Goal: Information Seeking & Learning: Learn about a topic

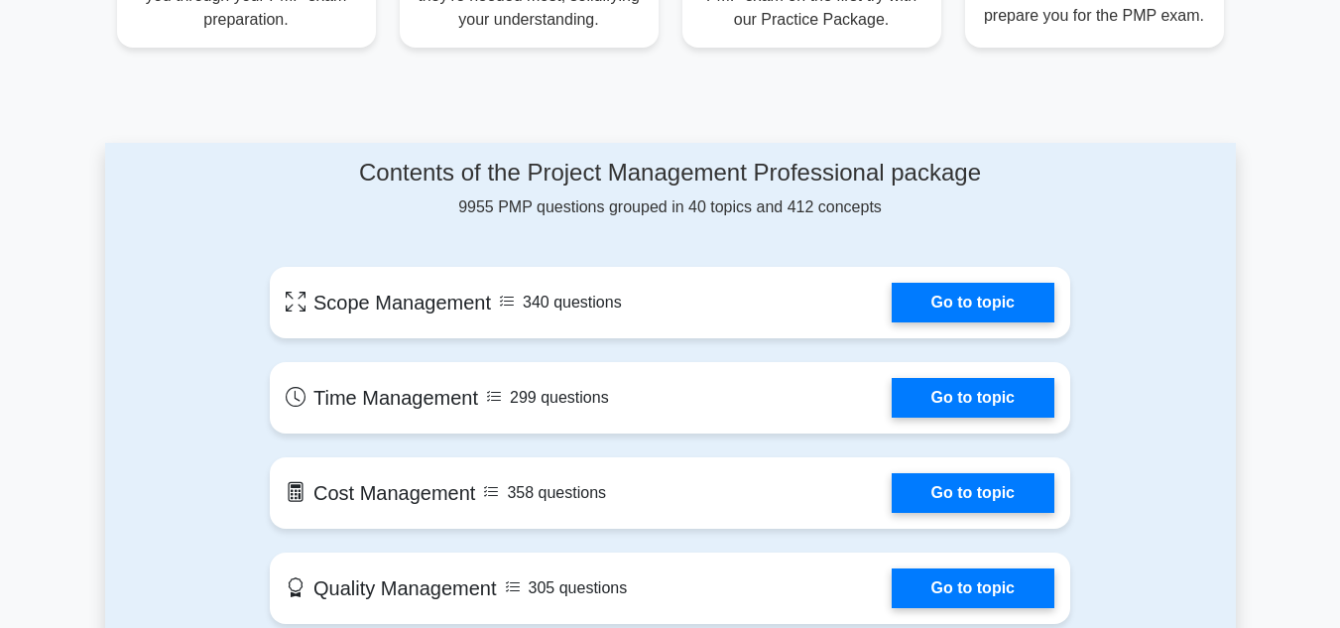
scroll to position [1097, 0]
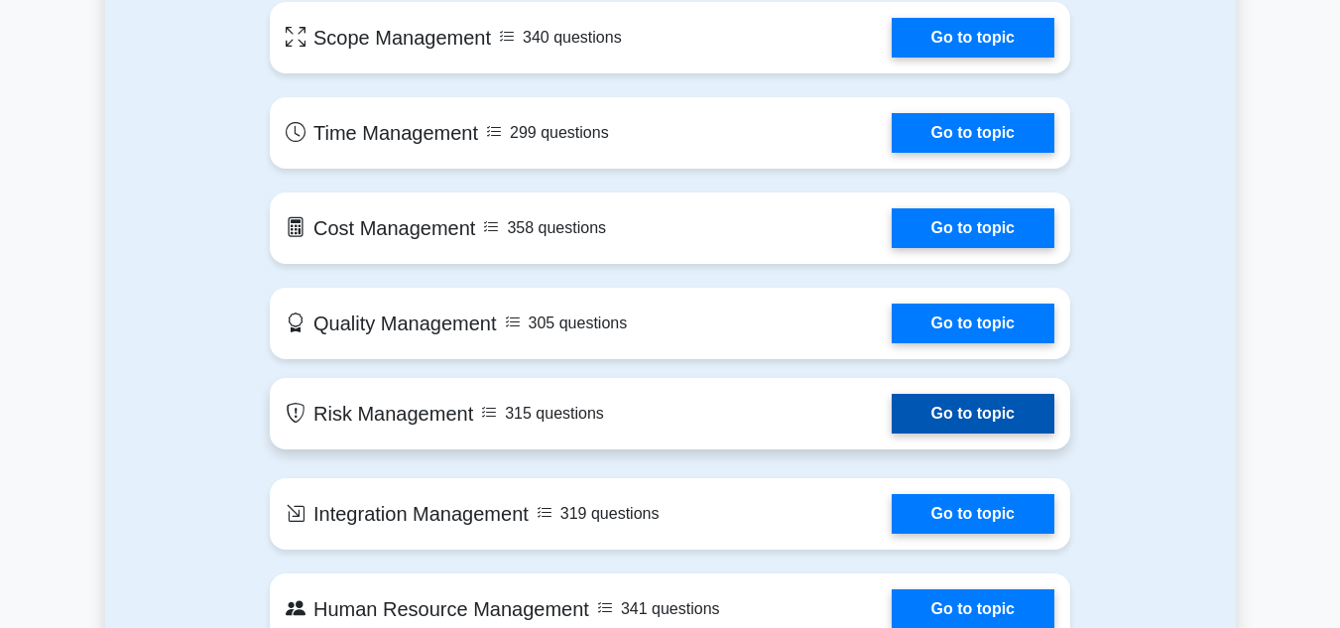
click at [942, 407] on link "Go to topic" at bounding box center [973, 414] width 163 height 40
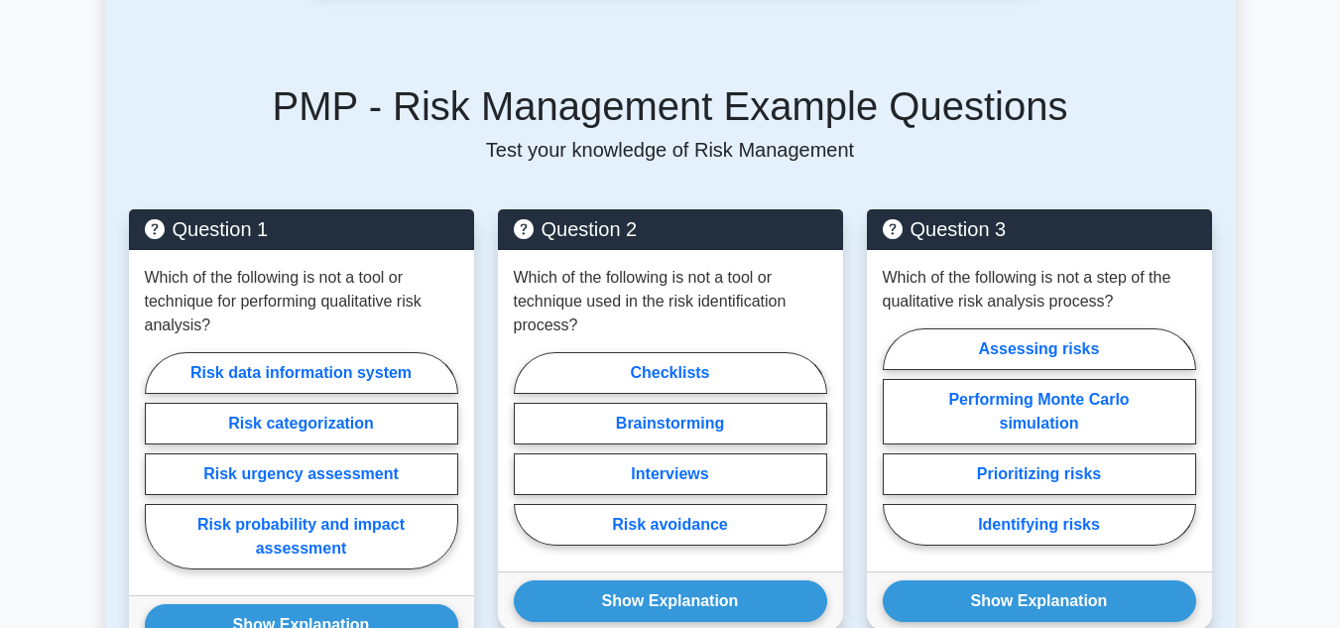
scroll to position [820, 0]
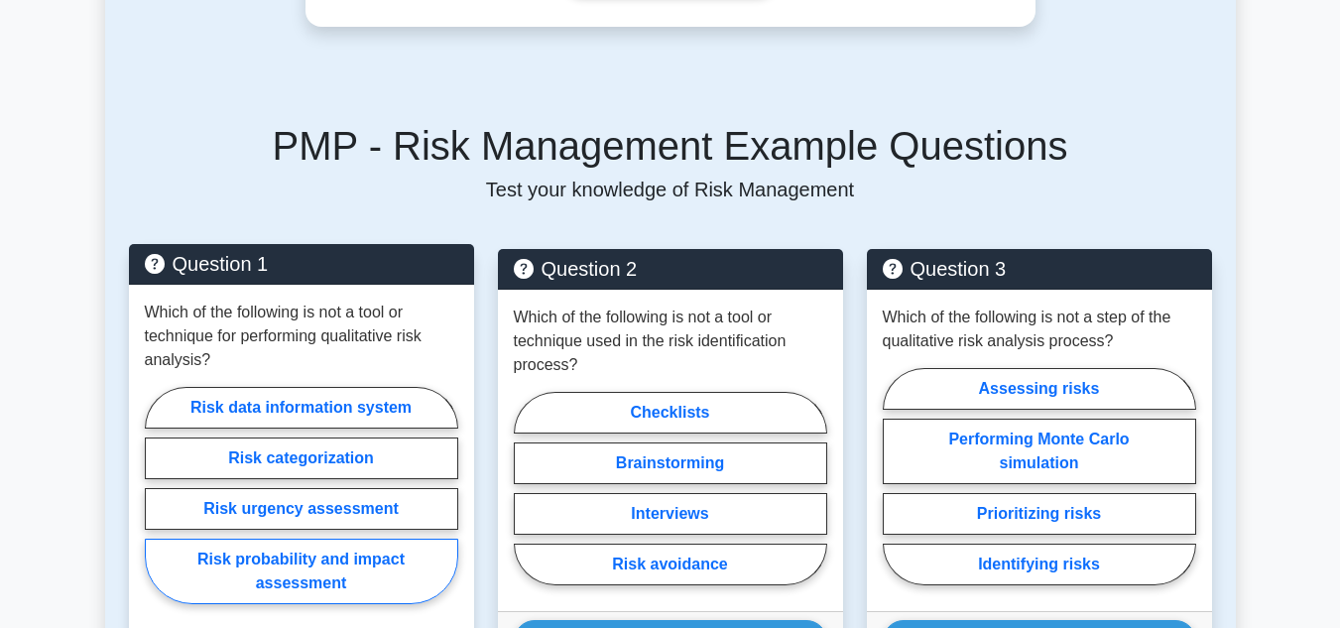
click at [381, 566] on label "Risk probability and impact assessment" at bounding box center [301, 571] width 313 height 65
click at [158, 508] on input "Risk probability and impact assessment" at bounding box center [151, 501] width 13 height 13
radio input "true"
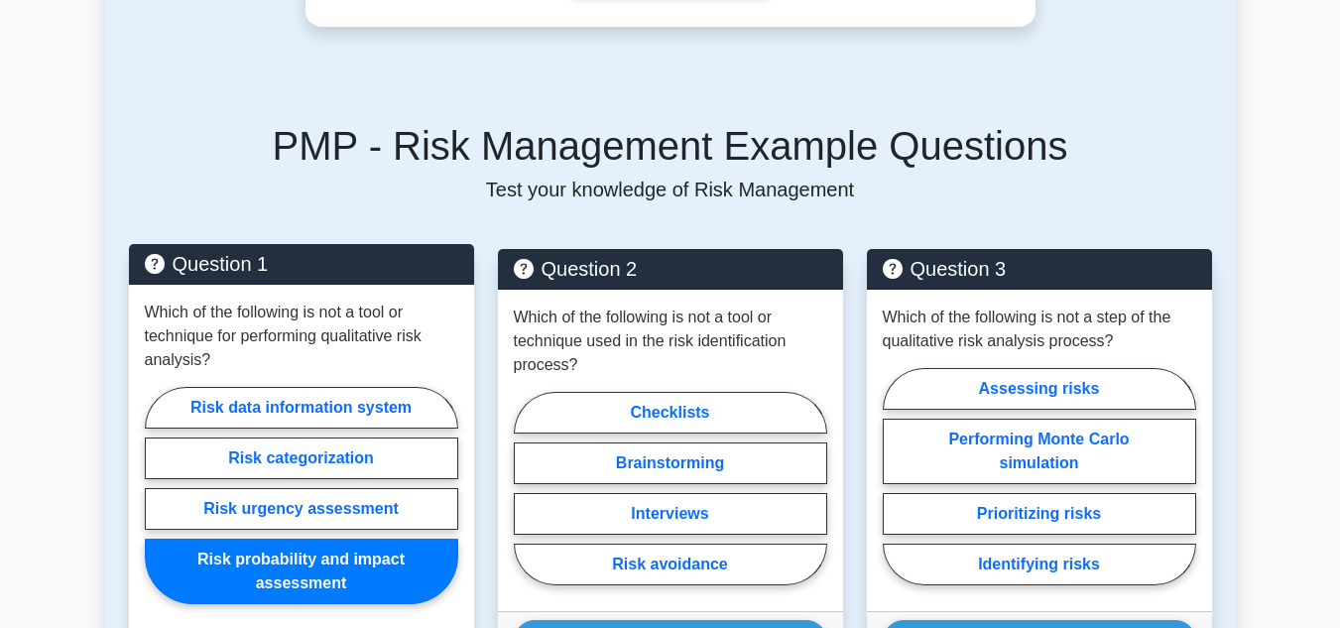
click at [381, 566] on label "Risk probability and impact assessment" at bounding box center [301, 571] width 313 height 65
click at [158, 508] on input "Risk probability and impact assessment" at bounding box center [151, 501] width 13 height 13
click at [381, 566] on label "Risk probability and impact assessment" at bounding box center [301, 571] width 313 height 65
click at [158, 508] on input "Risk probability and impact assessment" at bounding box center [151, 501] width 13 height 13
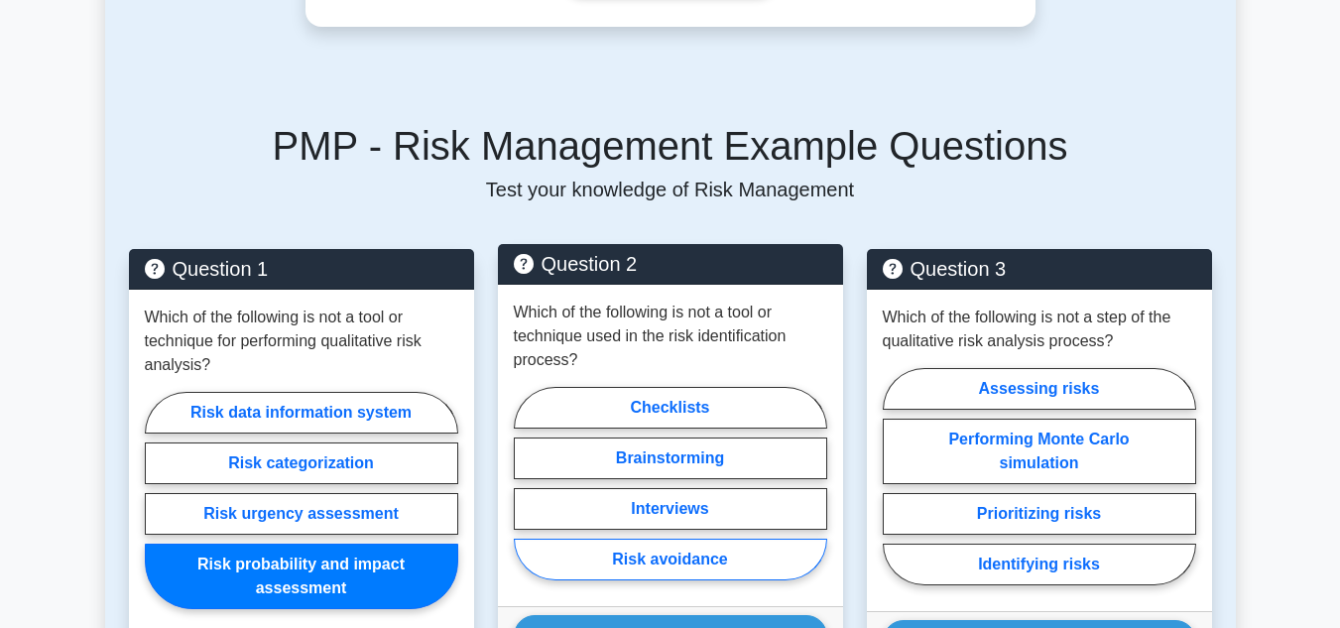
click at [708, 559] on label "Risk avoidance" at bounding box center [670, 560] width 313 height 42
click at [527, 496] on input "Risk avoidance" at bounding box center [520, 489] width 13 height 13
radio input "true"
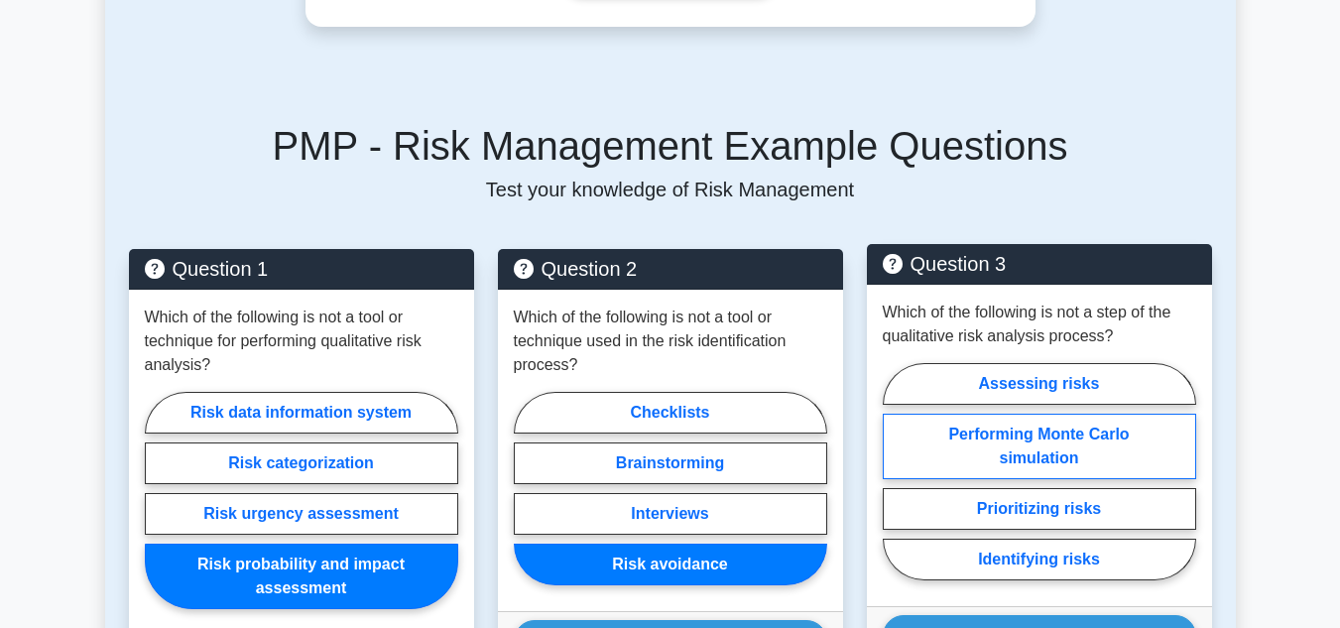
click at [1055, 449] on label "Performing Monte Carlo simulation" at bounding box center [1039, 446] width 313 height 65
click at [896, 471] on input "Performing Monte Carlo simulation" at bounding box center [889, 477] width 13 height 13
radio input "true"
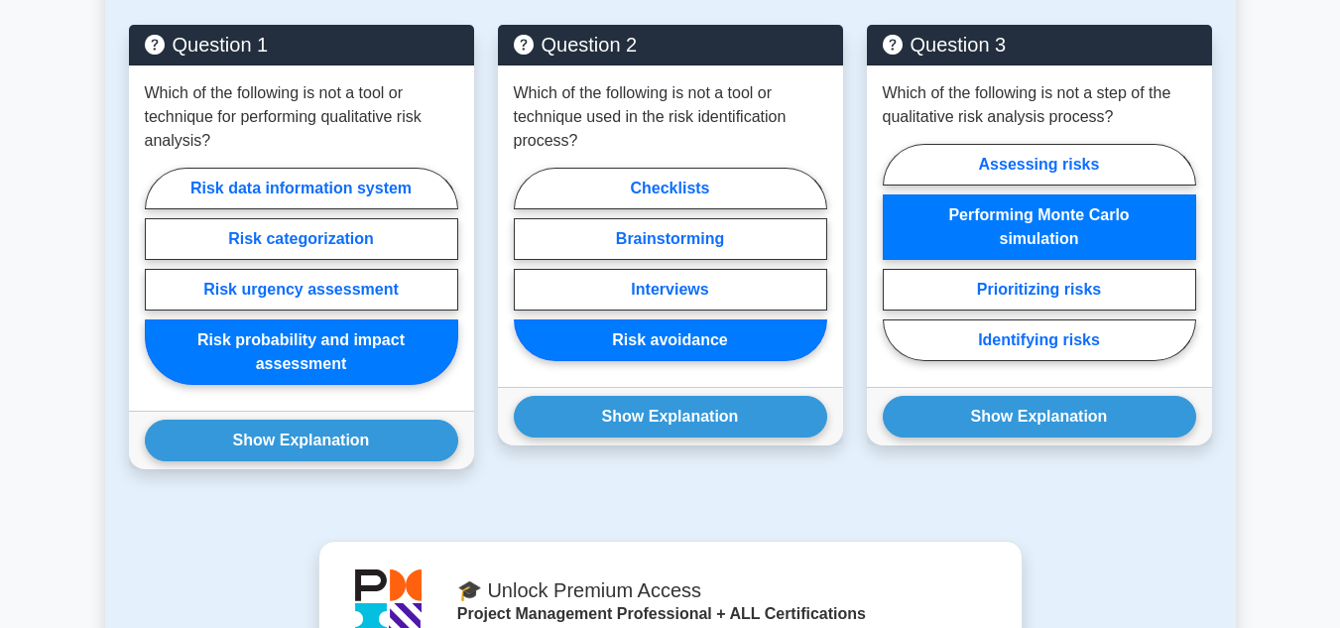
scroll to position [1071, 0]
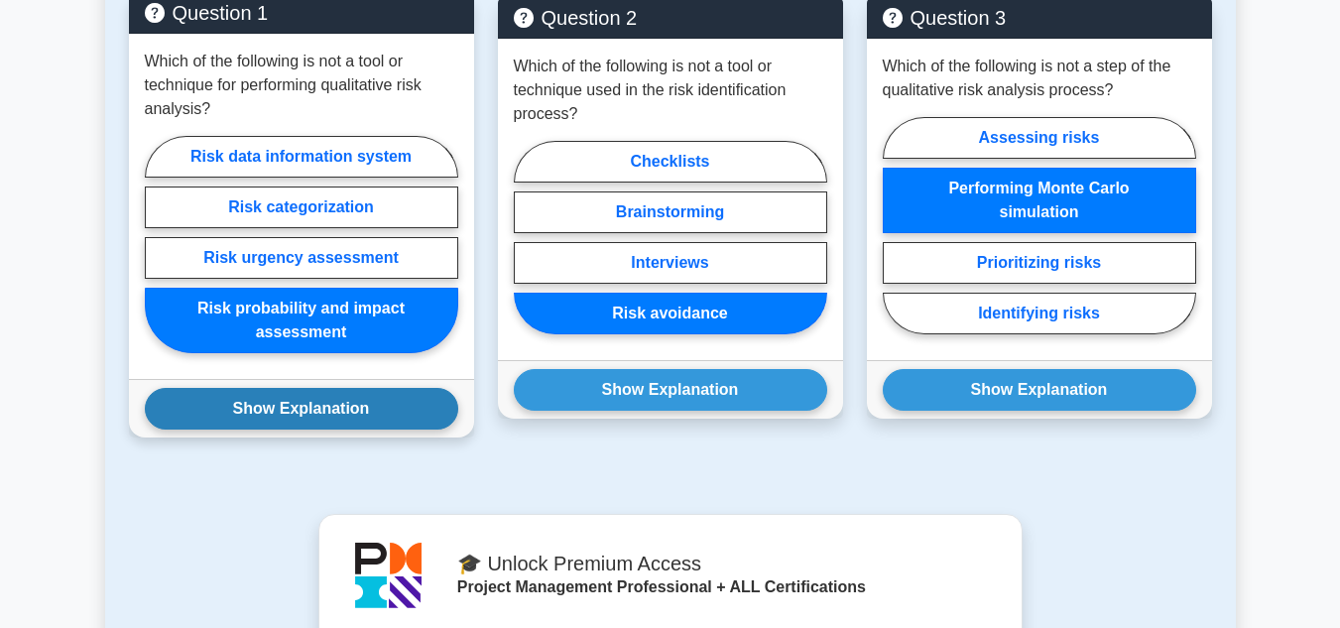
click at [356, 409] on button "Show Explanation" at bounding box center [301, 409] width 313 height 42
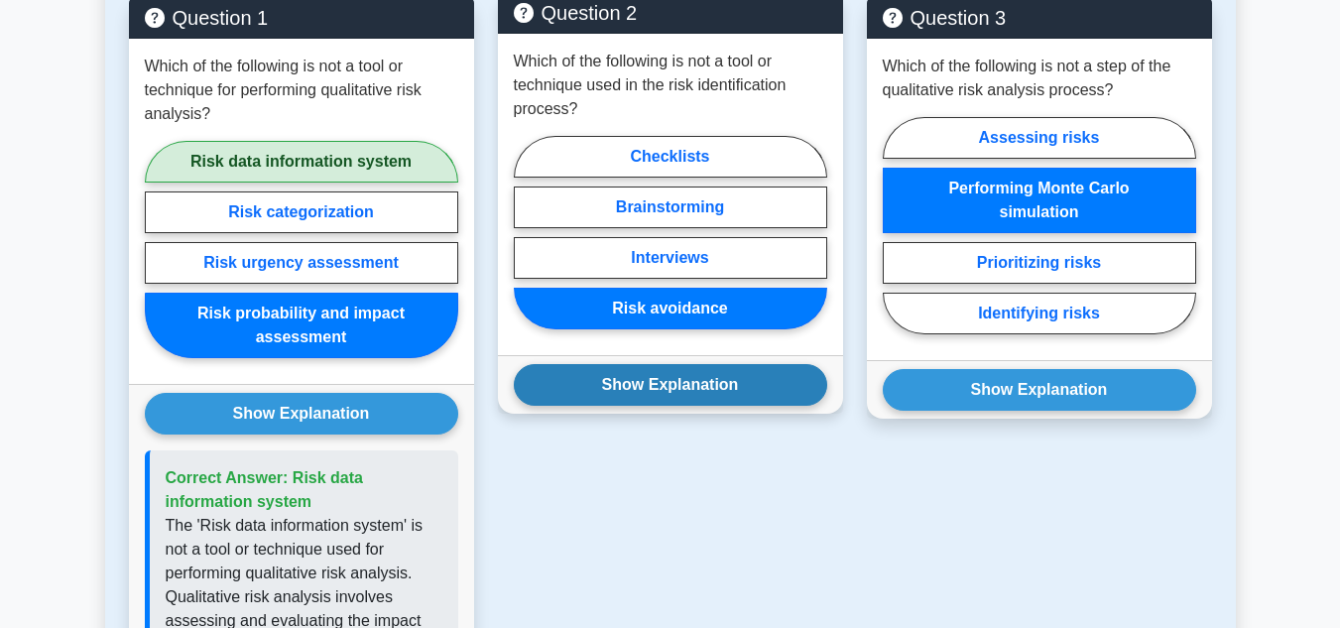
click at [718, 389] on button "Show Explanation" at bounding box center [670, 385] width 313 height 42
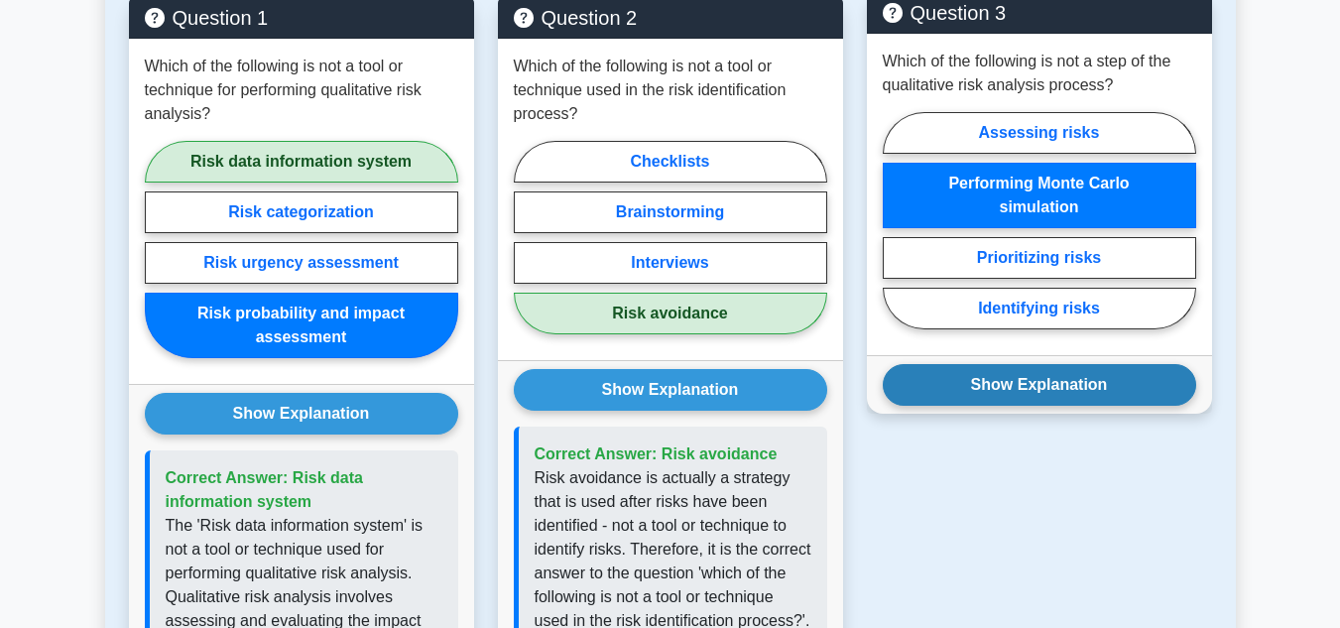
click at [1051, 377] on button "Show Explanation" at bounding box center [1039, 385] width 313 height 42
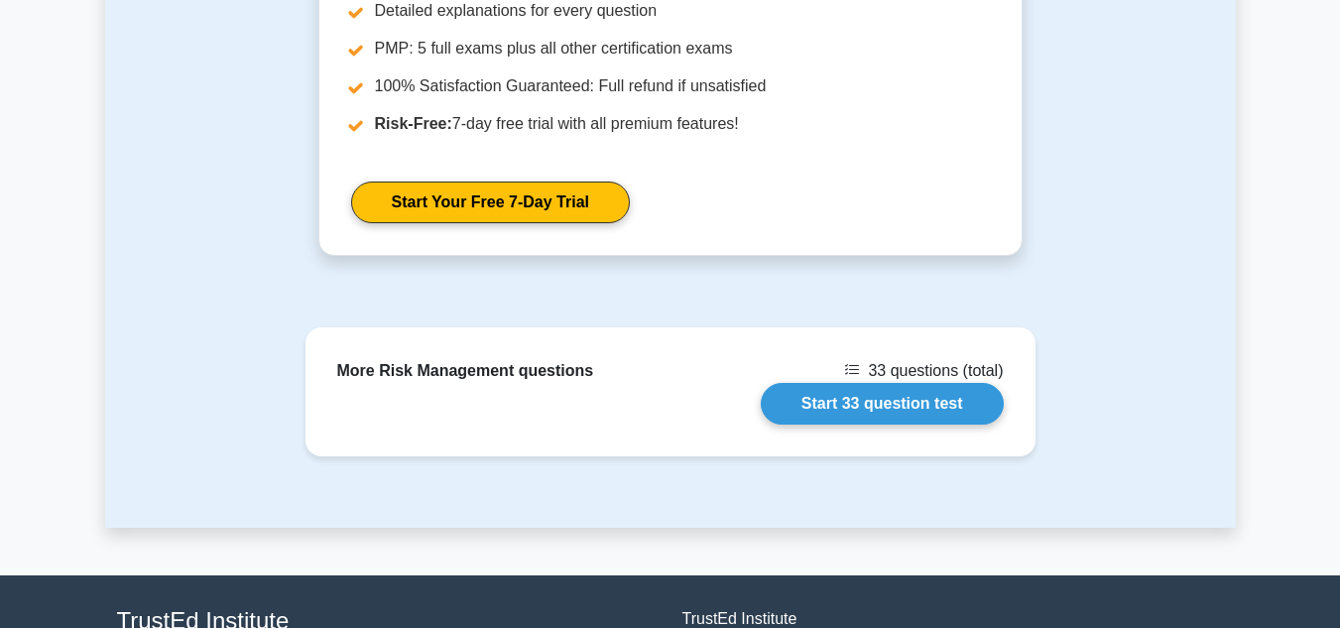
scroll to position [2446, 0]
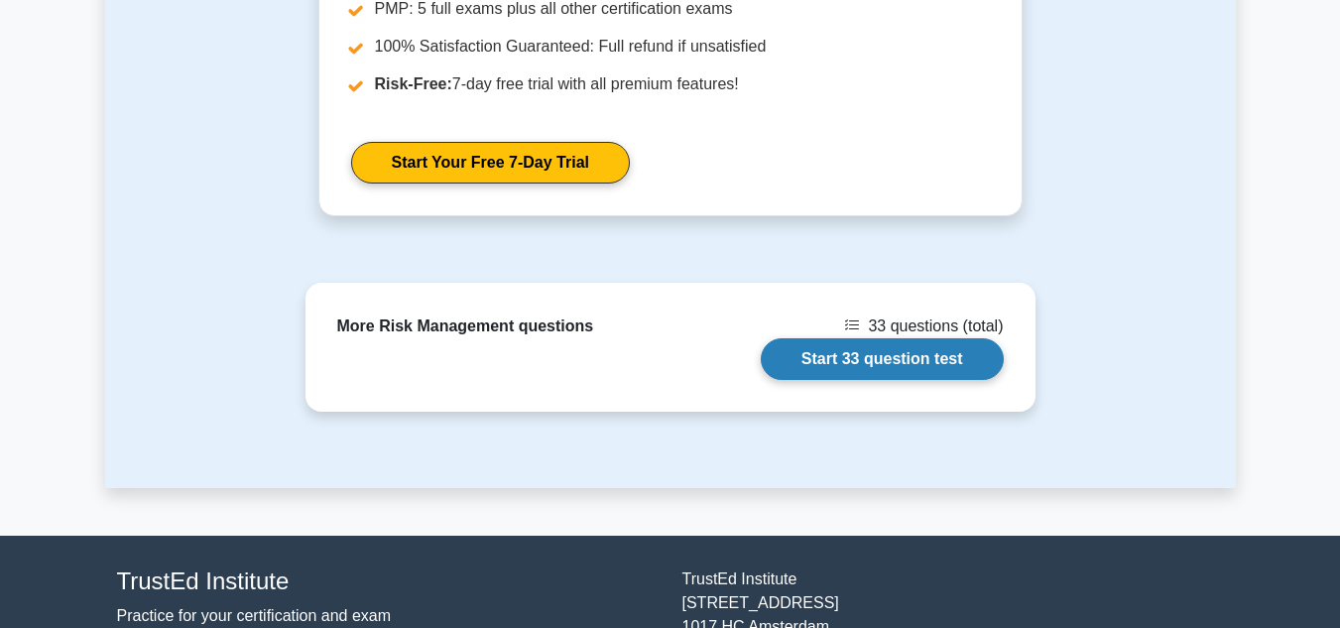
click at [761, 338] on link "Start 33 question test" at bounding box center [882, 359] width 243 height 42
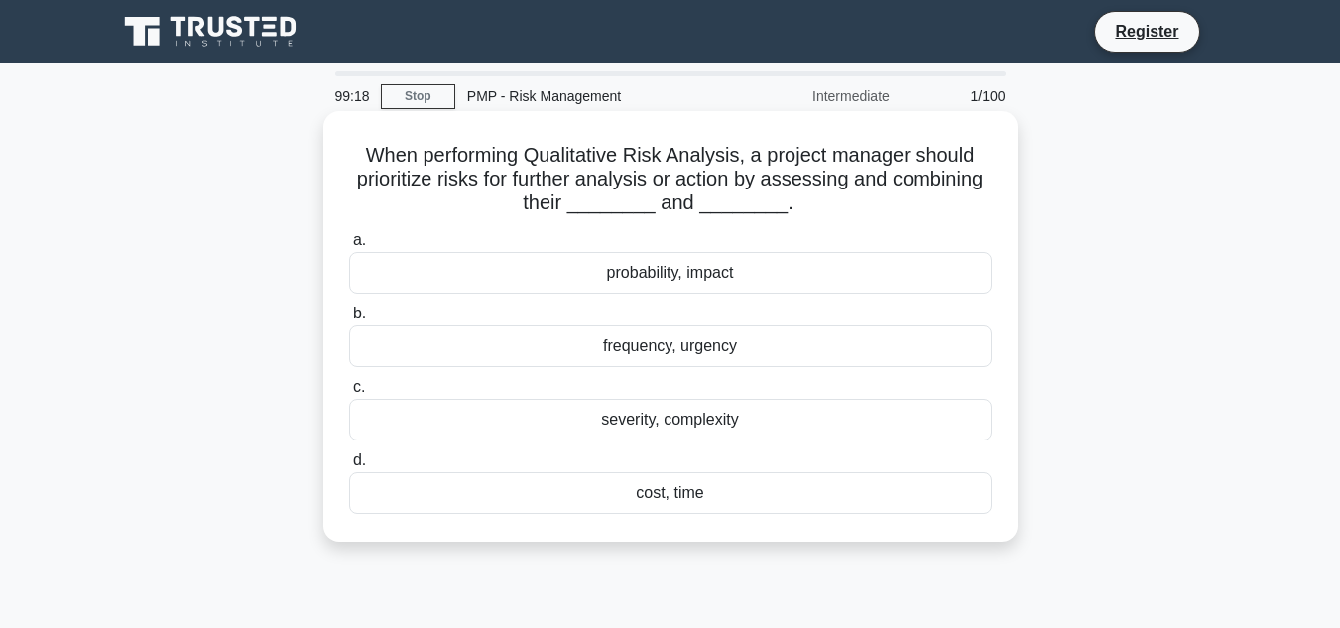
click at [695, 496] on div "cost, time" at bounding box center [670, 493] width 643 height 42
click at [349, 467] on input "d. cost, time" at bounding box center [349, 460] width 0 height 13
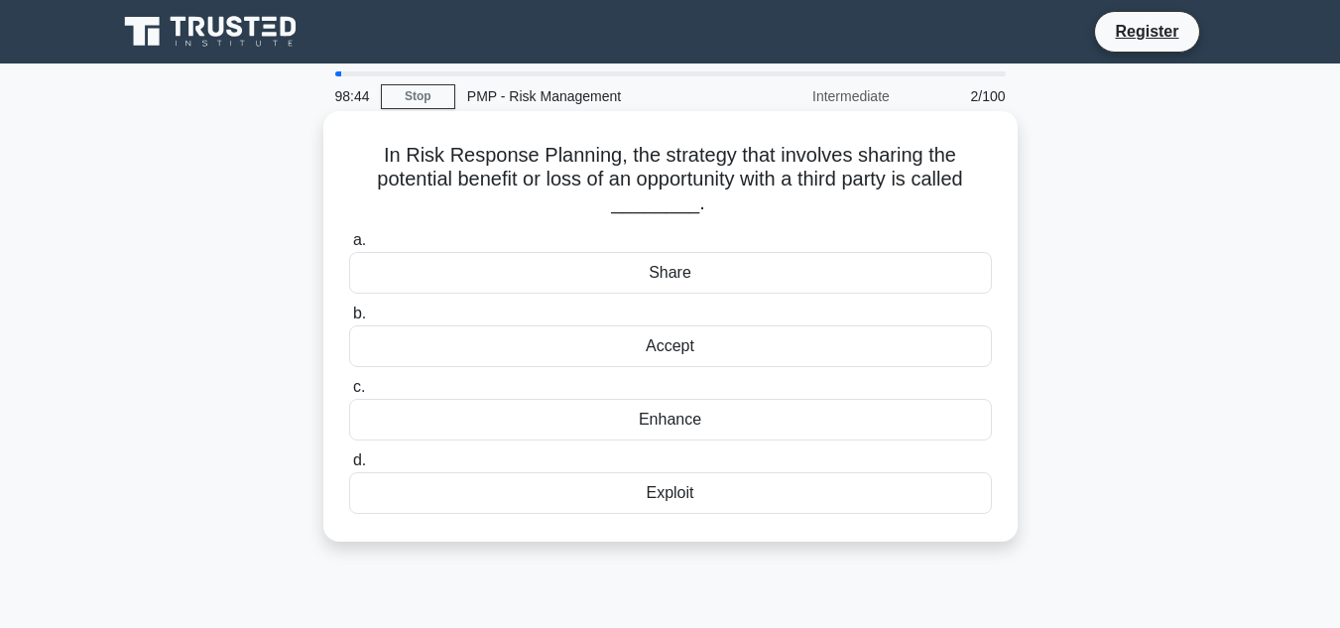
click at [671, 275] on div "Share" at bounding box center [670, 273] width 643 height 42
click at [349, 247] on input "a. Share" at bounding box center [349, 240] width 0 height 13
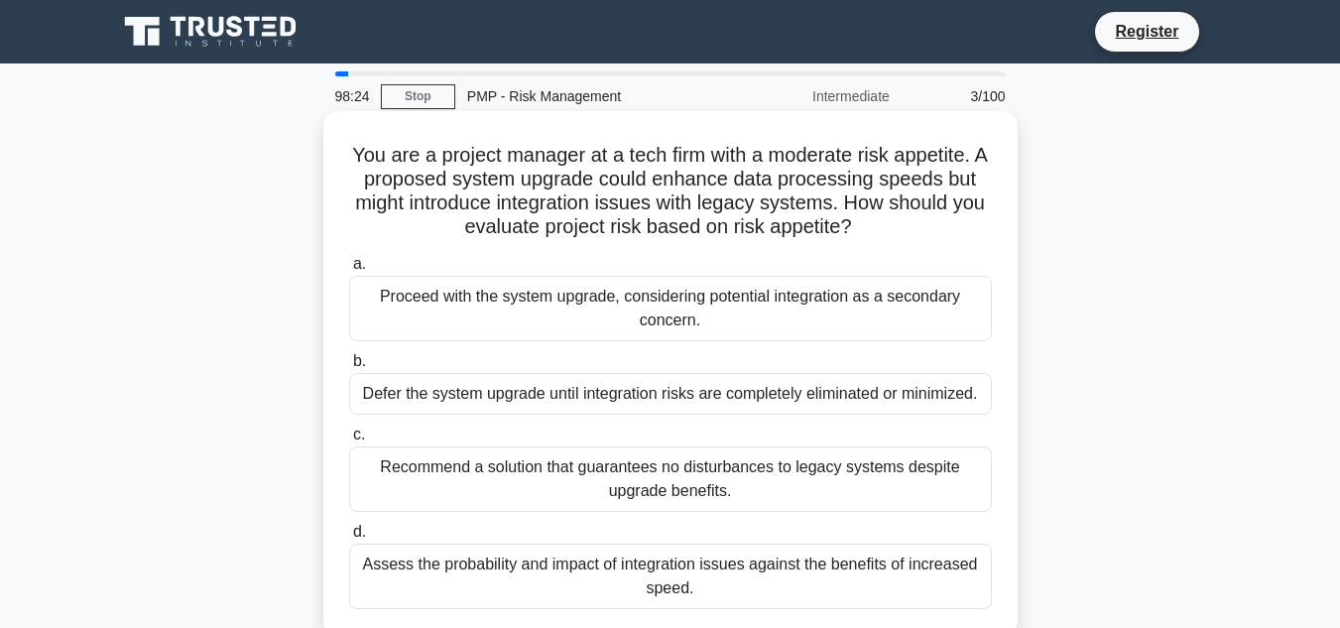
click at [645, 583] on div "Assess the probability and impact of integration issues against the benefits of…" at bounding box center [670, 575] width 643 height 65
click at [349, 539] on input "d. Assess the probability and impact of integration issues against the benefits…" at bounding box center [349, 532] width 0 height 13
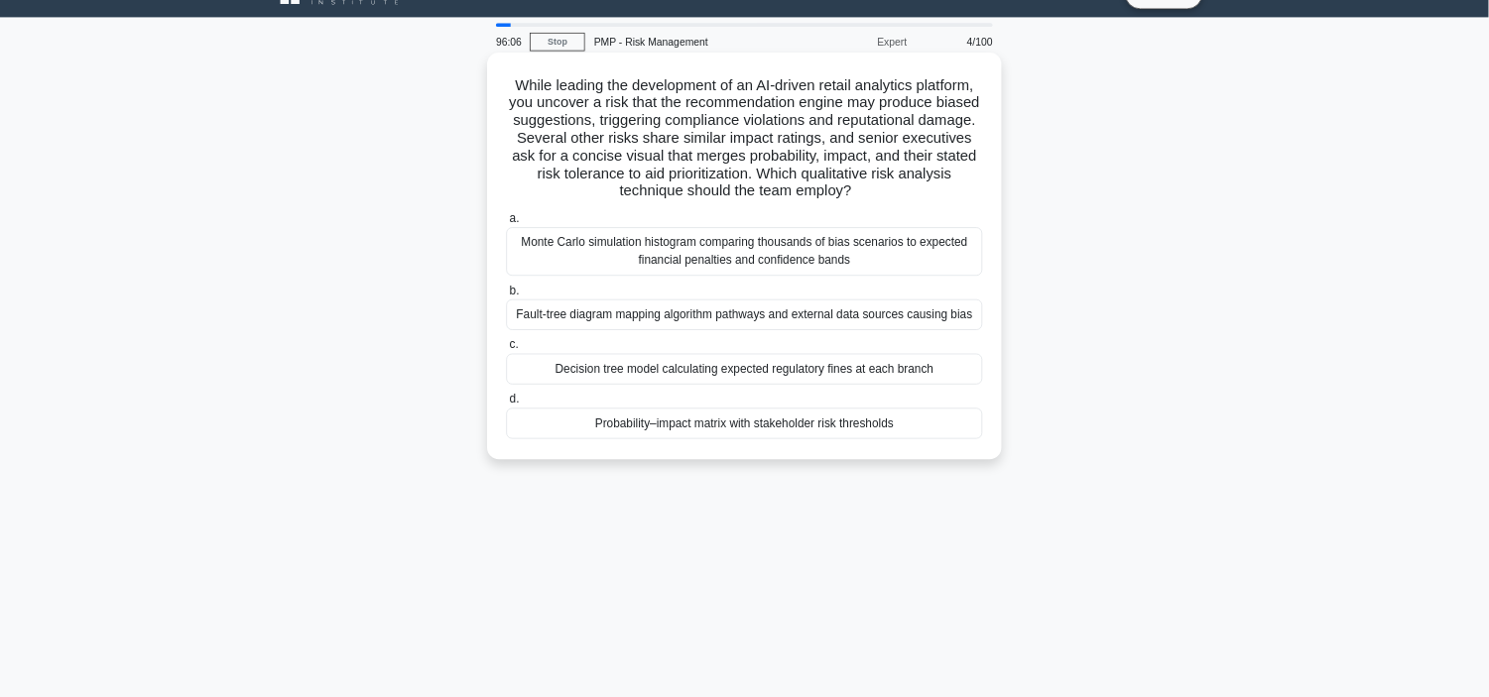
scroll to position [40, 0]
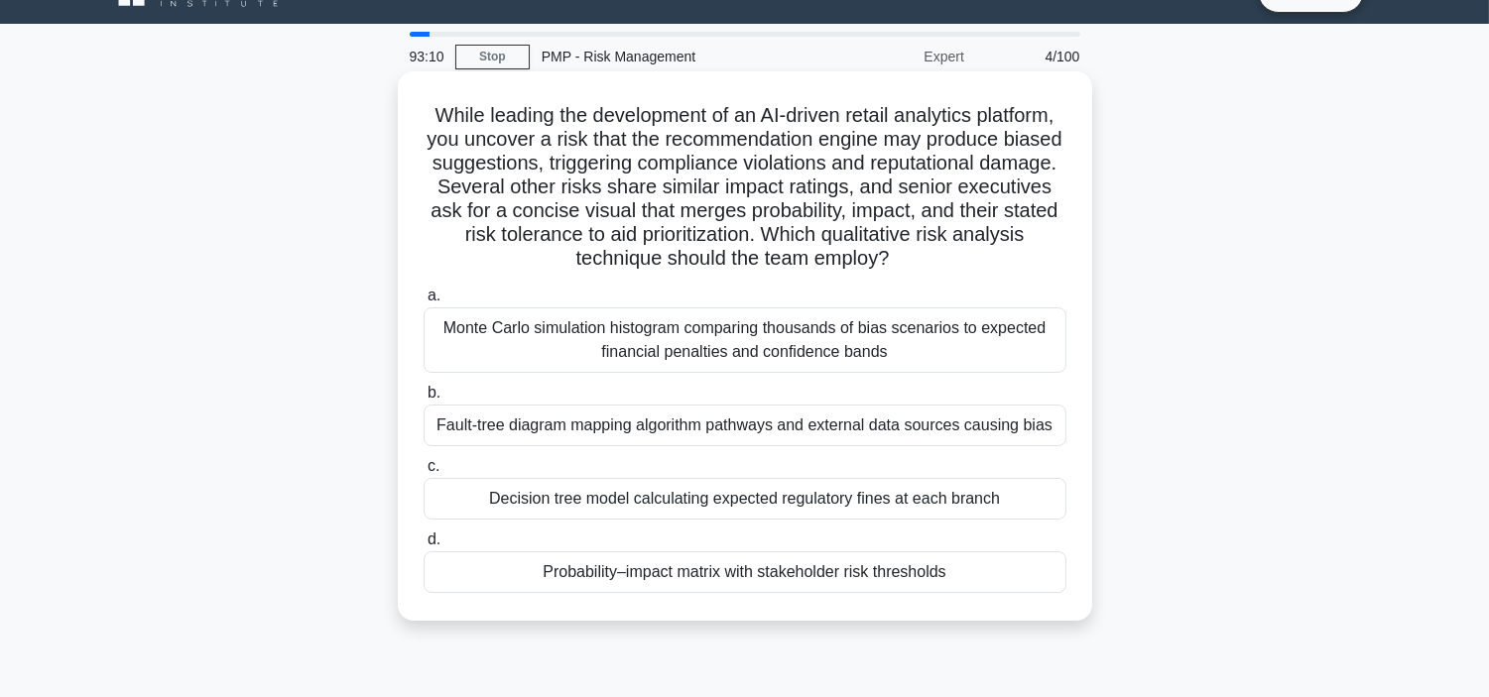
click at [739, 570] on div "Probability–impact matrix with stakeholder risk thresholds" at bounding box center [744, 572] width 643 height 42
click at [423, 546] on input "d. Probability–impact matrix with stakeholder risk thresholds" at bounding box center [423, 540] width 0 height 13
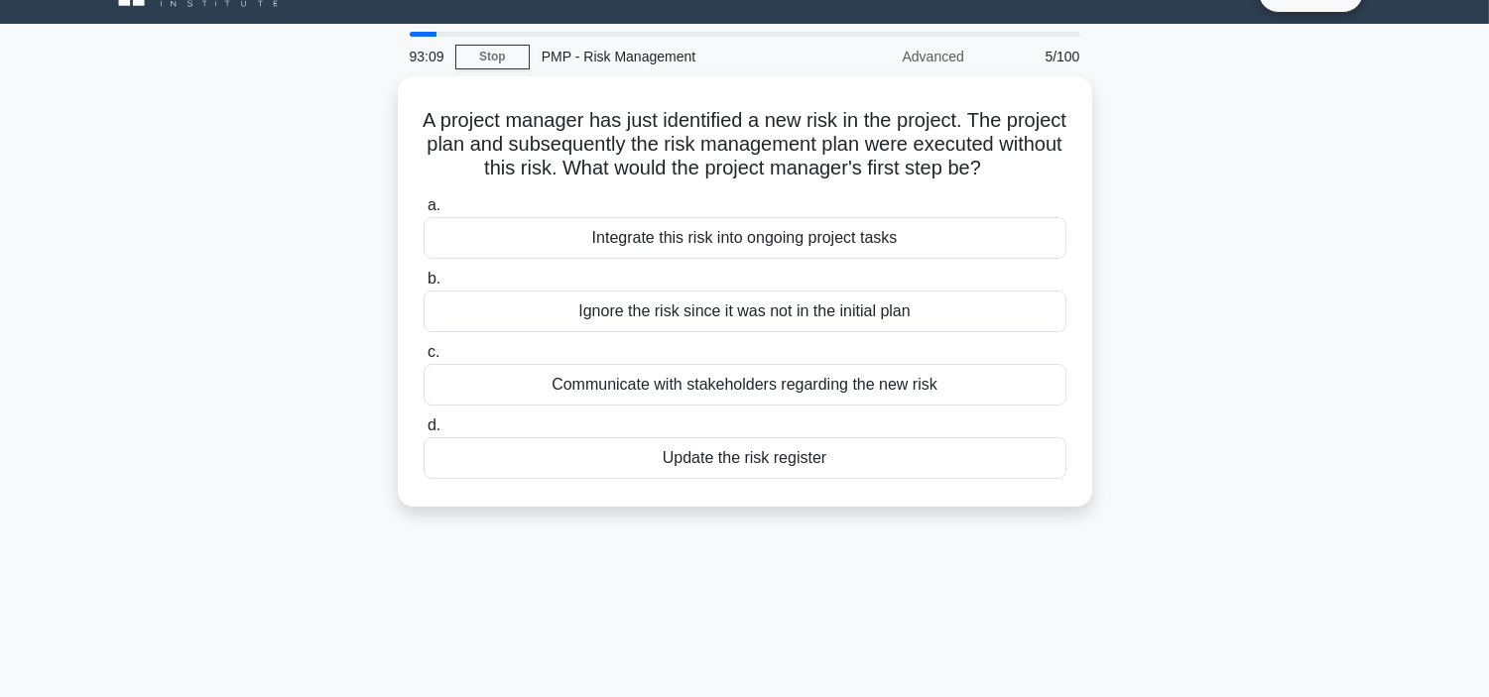
scroll to position [0, 0]
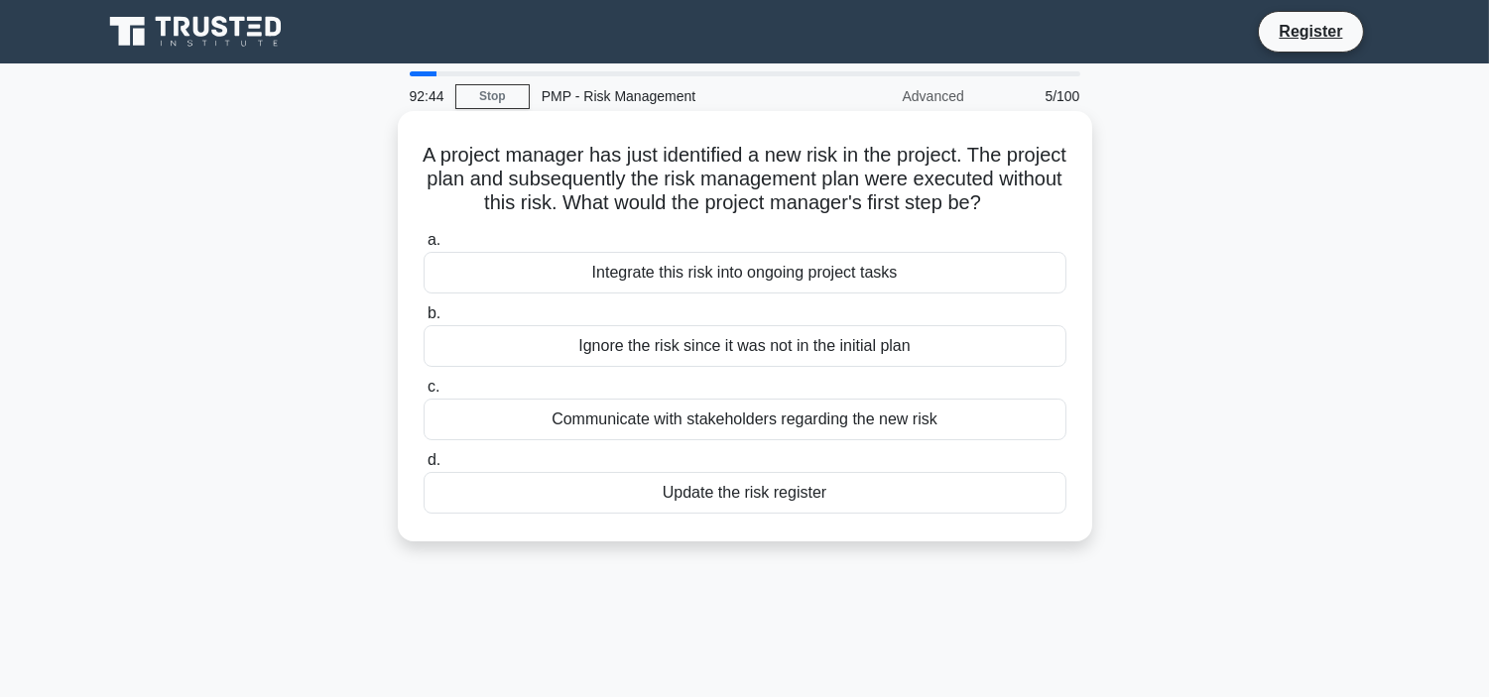
click at [824, 440] on div "Communicate with stakeholders regarding the new risk" at bounding box center [744, 420] width 643 height 42
click at [423, 394] on input "c. Communicate with stakeholders regarding the new risk" at bounding box center [423, 387] width 0 height 13
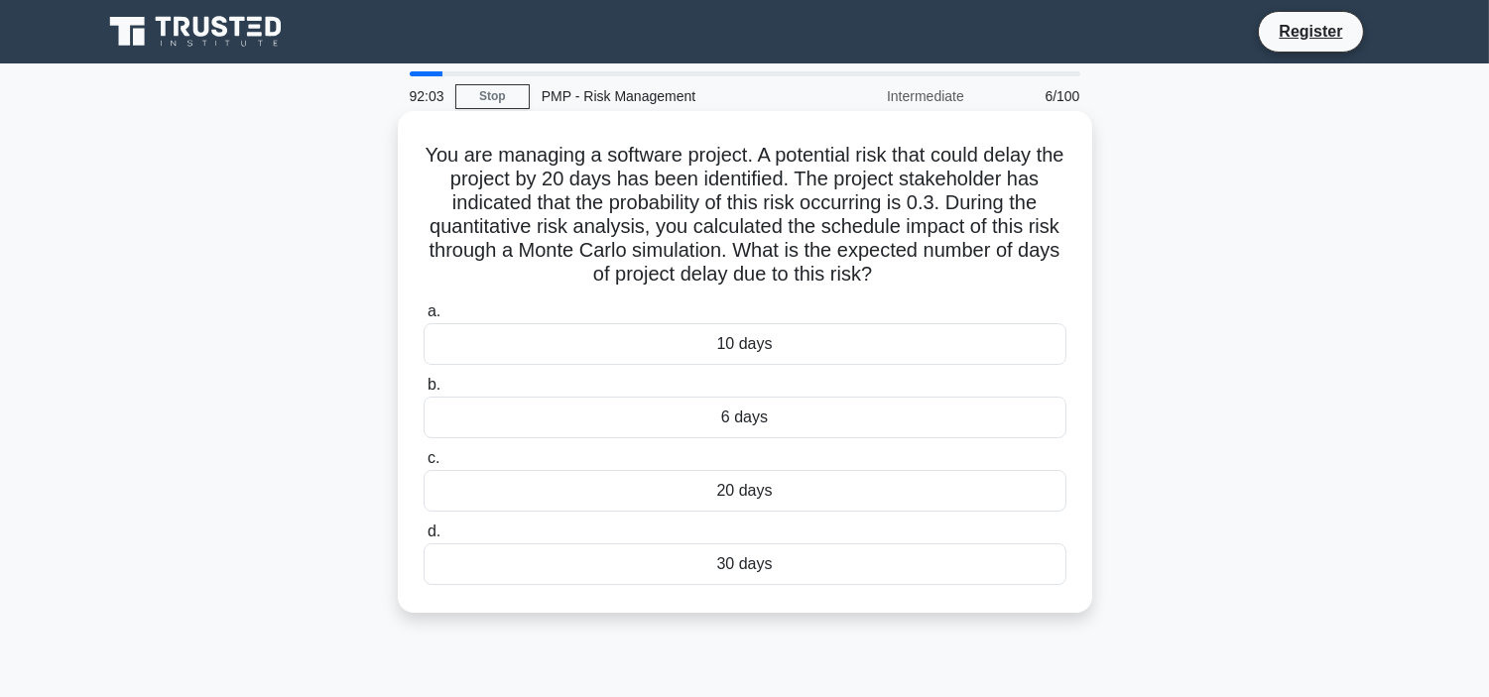
click at [762, 426] on div "6 days" at bounding box center [744, 418] width 643 height 42
click at [423, 392] on input "b. 6 days" at bounding box center [423, 385] width 0 height 13
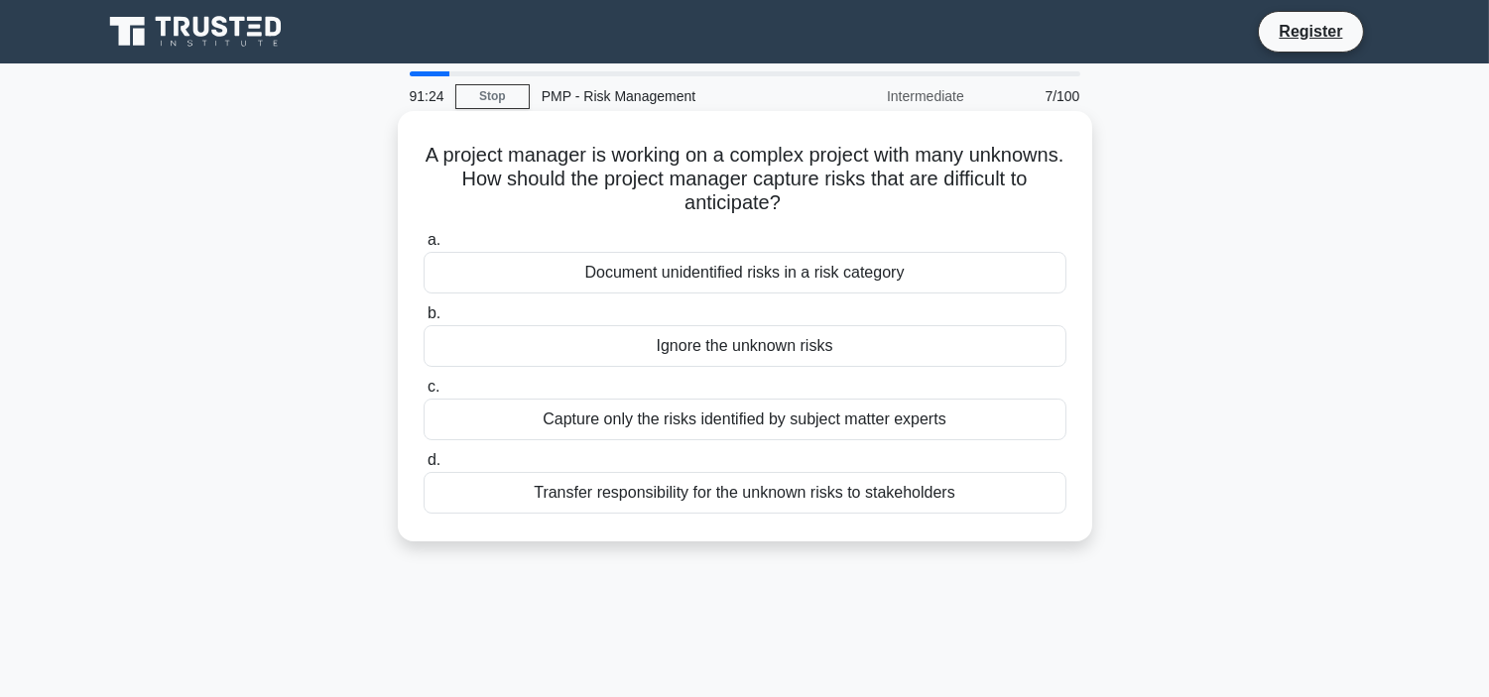
click at [746, 421] on div "Capture only the risks identified by subject matter experts" at bounding box center [744, 420] width 643 height 42
click at [423, 394] on input "c. Capture only the risks identified by subject matter experts" at bounding box center [423, 387] width 0 height 13
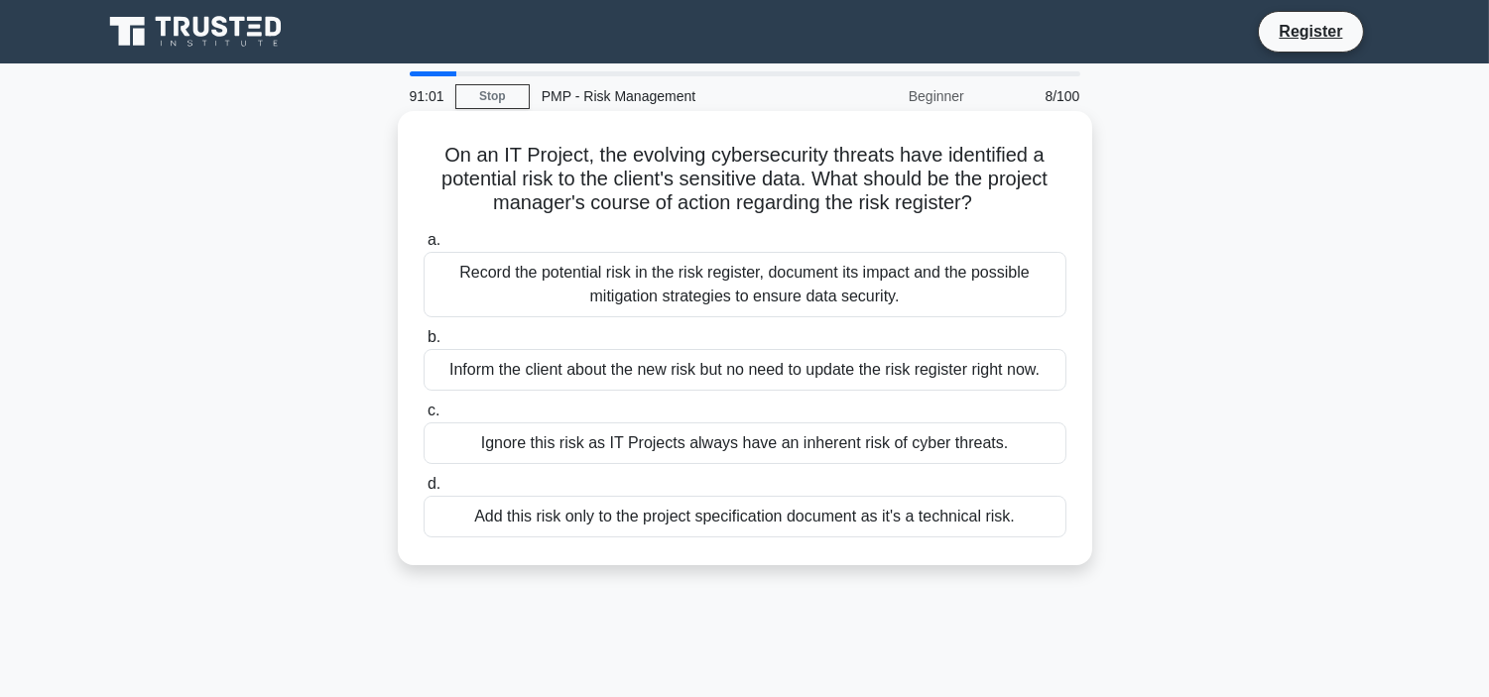
click at [778, 290] on div "Record the potential risk in the risk register, document its impact and the pos…" at bounding box center [744, 284] width 643 height 65
click at [423, 247] on input "a. Record the potential risk in the risk register, document its impact and the …" at bounding box center [423, 240] width 0 height 13
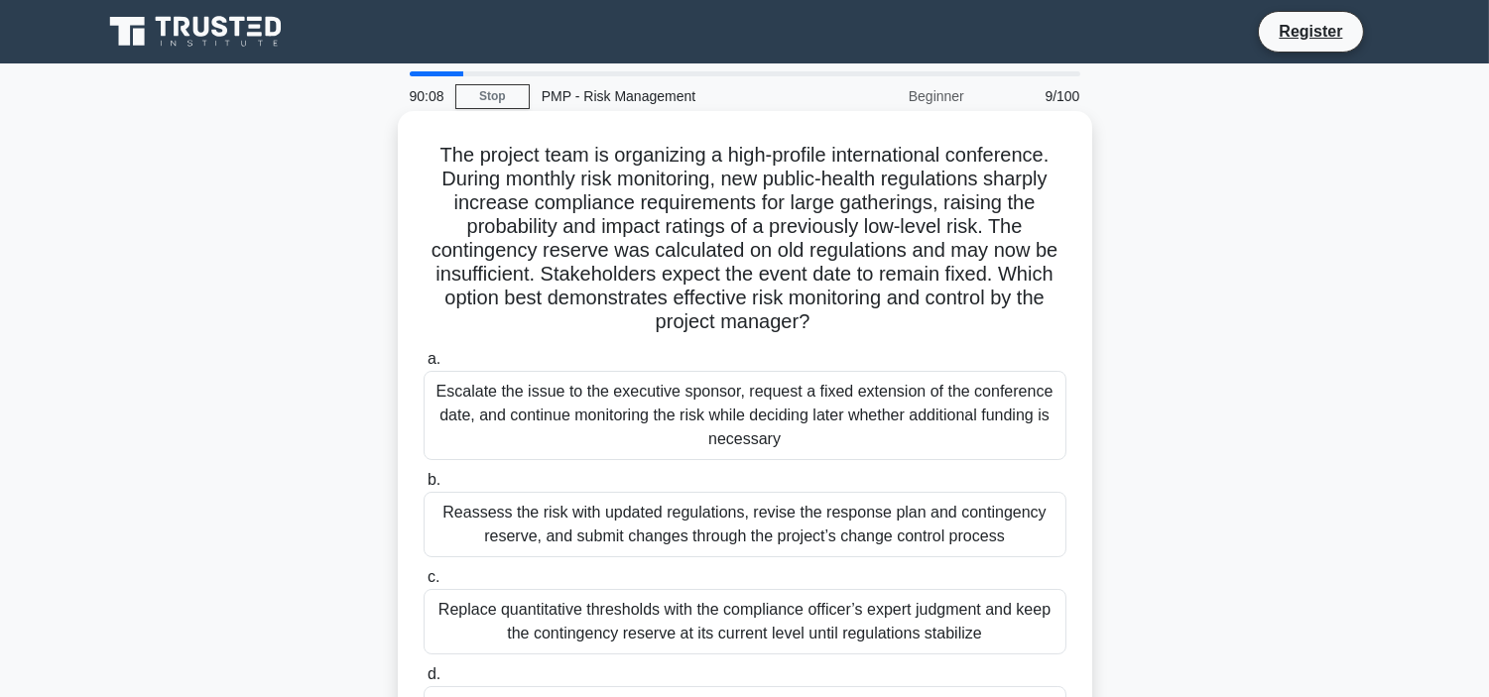
click at [618, 516] on div "Reassess the risk with updated regulations, revise the response plan and contin…" at bounding box center [744, 524] width 643 height 65
click at [423, 487] on input "b. Reassess the risk with updated regulations, revise the response plan and con…" at bounding box center [423, 480] width 0 height 13
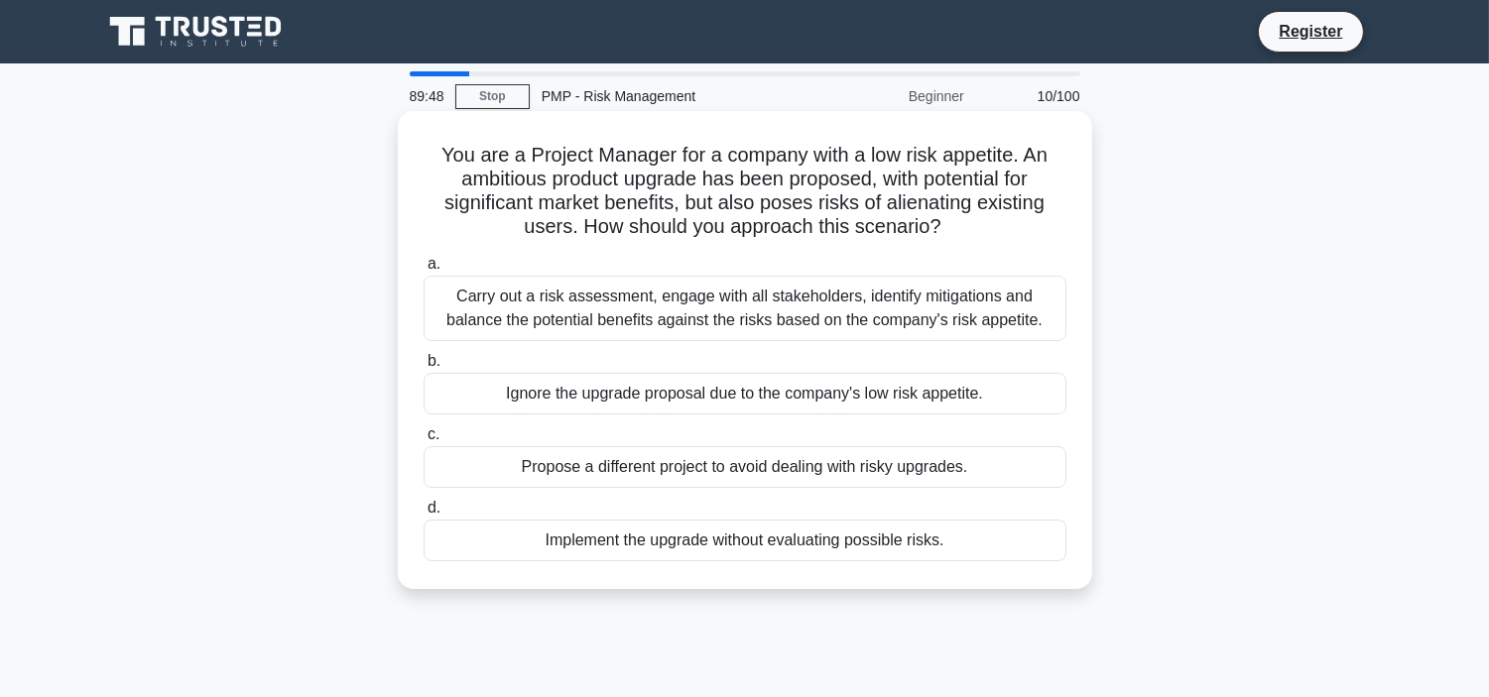
click at [597, 300] on div "Carry out a risk assessment, engage with all stakeholders, identify mitigations…" at bounding box center [744, 308] width 643 height 65
click at [423, 271] on input "a. Carry out a risk assessment, engage with all stakeholders, identify mitigati…" at bounding box center [423, 264] width 0 height 13
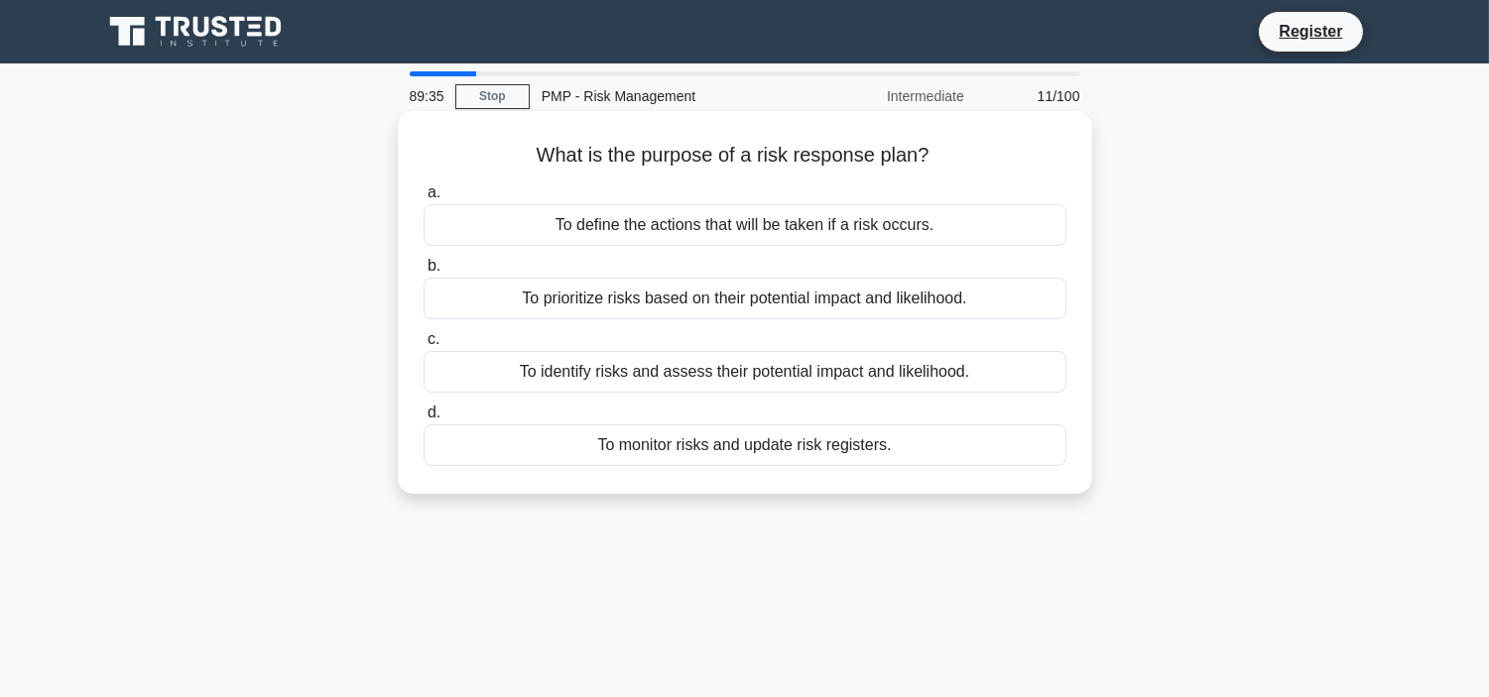
click at [758, 368] on div "To identify risks and assess their potential impact and likelihood." at bounding box center [744, 372] width 643 height 42
click at [423, 346] on input "c. To identify risks and assess their potential impact and likelihood." at bounding box center [423, 339] width 0 height 13
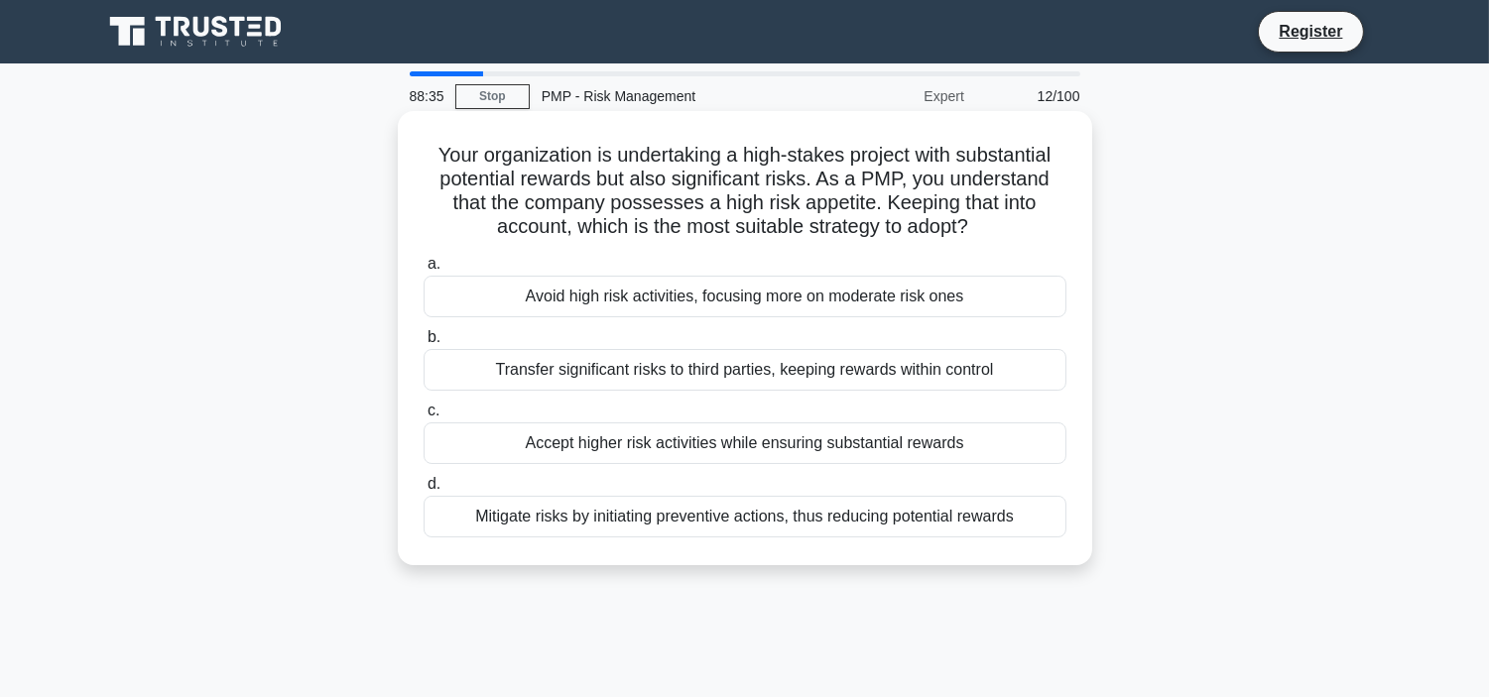
click at [506, 302] on div "Avoid high risk activities, focusing more on moderate risk ones" at bounding box center [744, 297] width 643 height 42
click at [423, 271] on input "a. Avoid high risk activities, focusing more on moderate risk ones" at bounding box center [423, 264] width 0 height 13
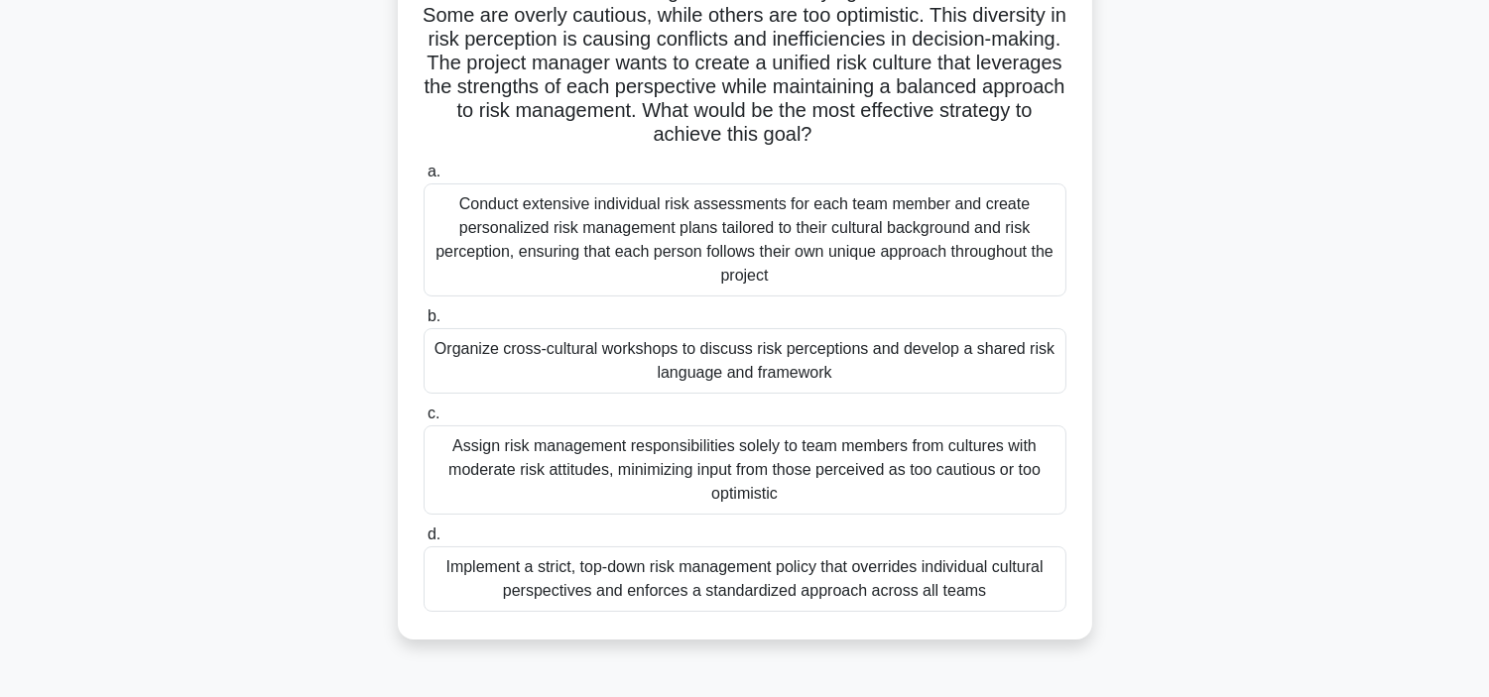
scroll to position [220, 0]
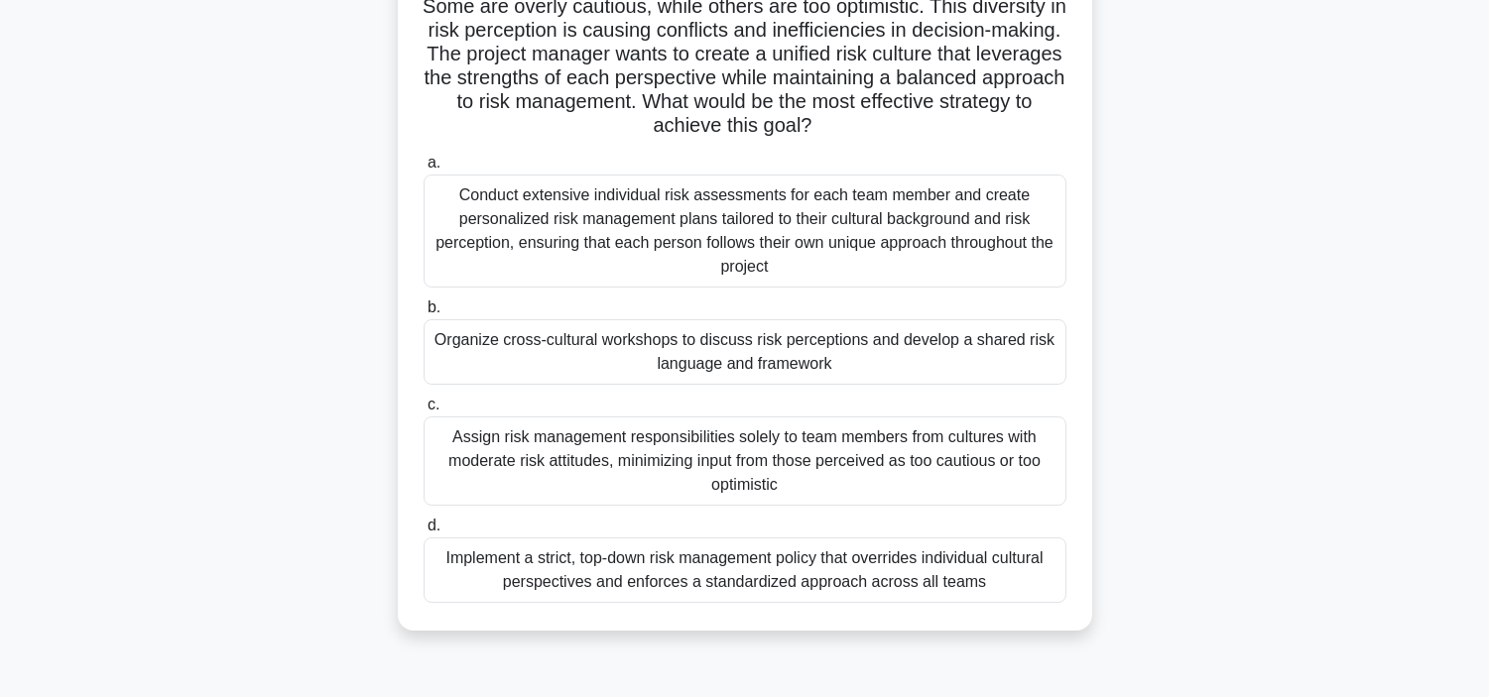
click at [851, 259] on div "Conduct extensive individual risk assessments for each team member and create p…" at bounding box center [744, 231] width 643 height 113
click at [423, 170] on input "a. Conduct extensive individual risk assessments for each team member and creat…" at bounding box center [423, 163] width 0 height 13
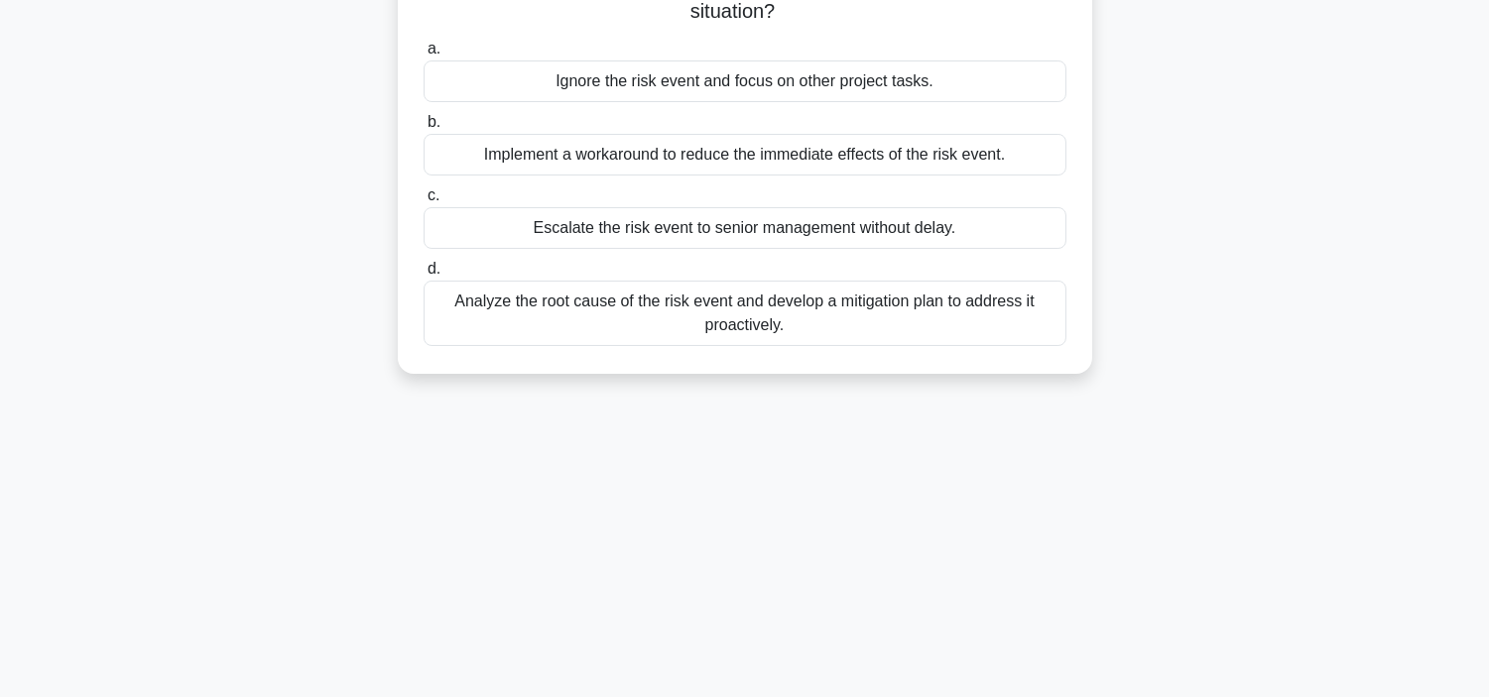
scroll to position [0, 0]
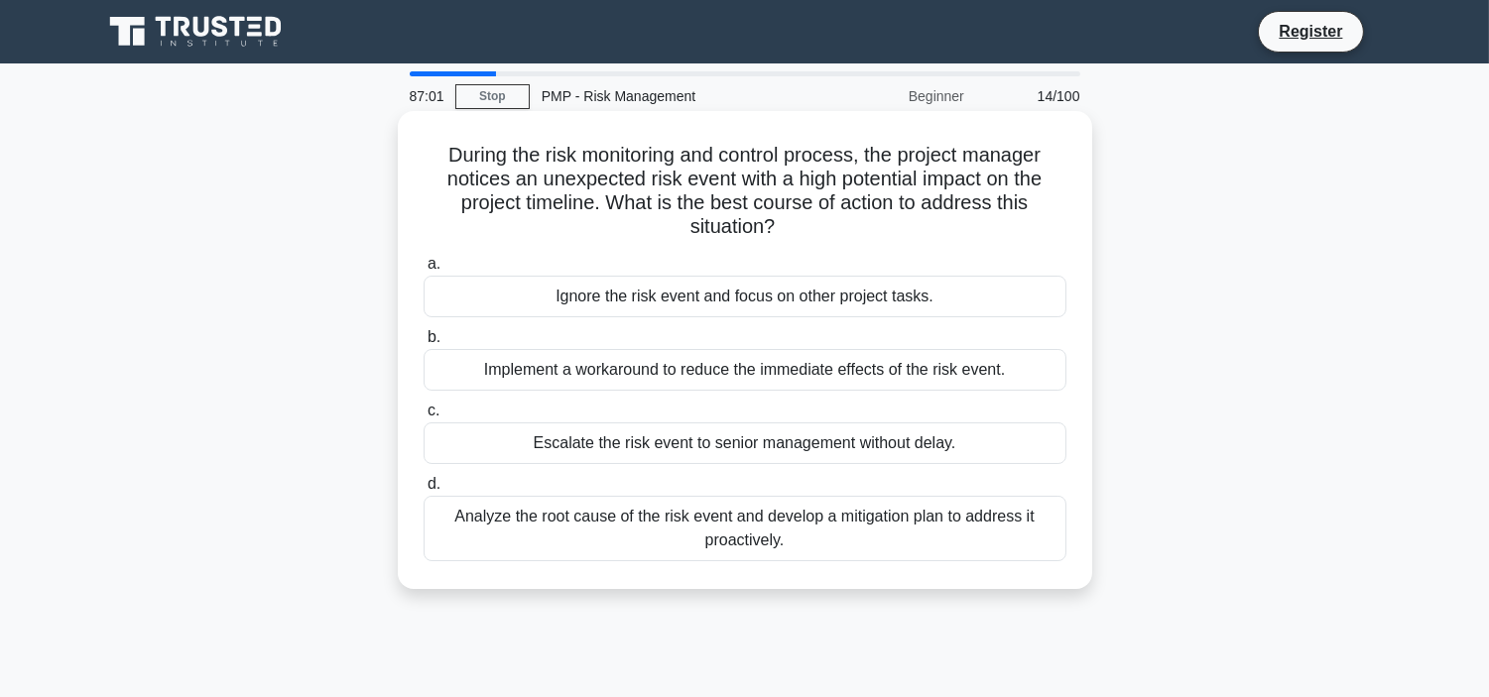
click at [708, 519] on div "Analyze the root cause of the risk event and develop a mitigation plan to addre…" at bounding box center [744, 528] width 643 height 65
click at [423, 491] on input "d. Analyze the root cause of the risk event and develop a mitigation plan to ad…" at bounding box center [423, 484] width 0 height 13
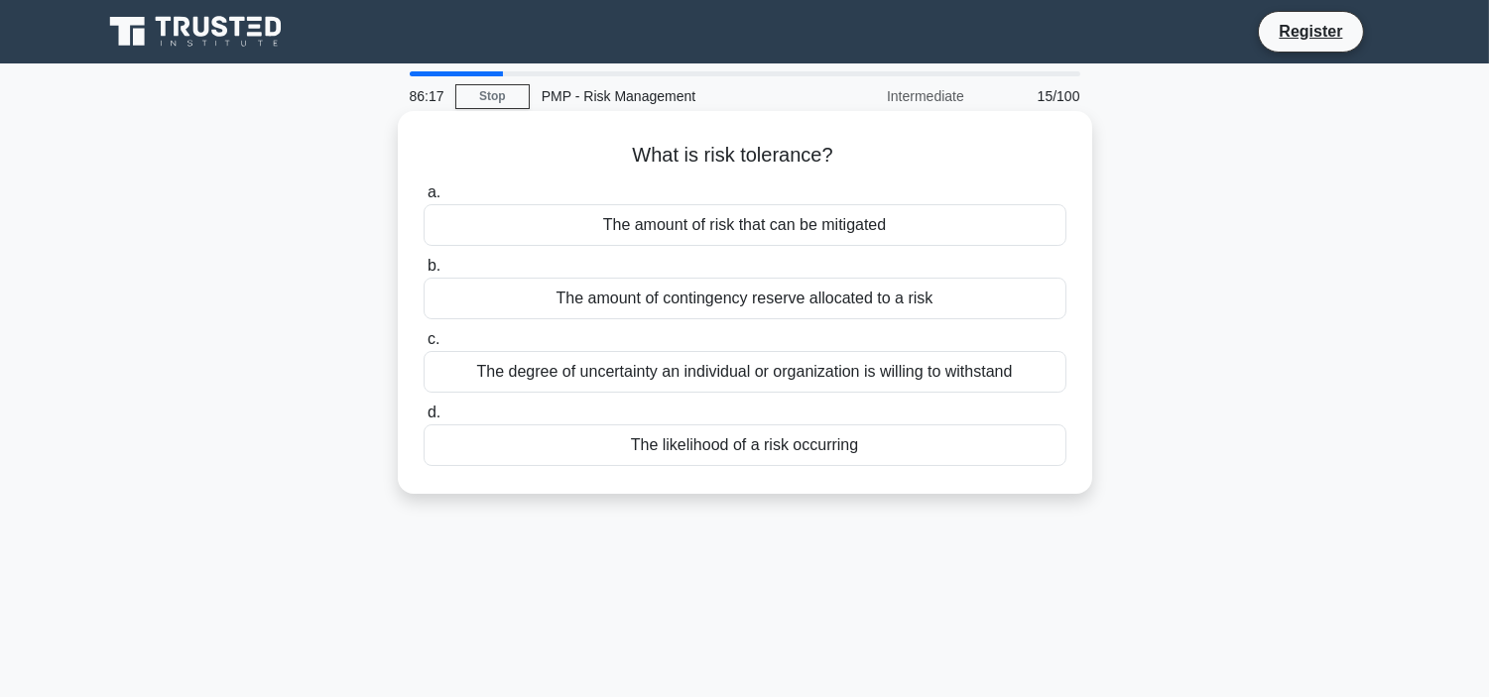
click at [559, 373] on div "The degree of uncertainty an individual or organization is willing to withstand" at bounding box center [744, 372] width 643 height 42
click at [423, 346] on input "c. The degree of uncertainty an individual or organization is willing to withst…" at bounding box center [423, 339] width 0 height 13
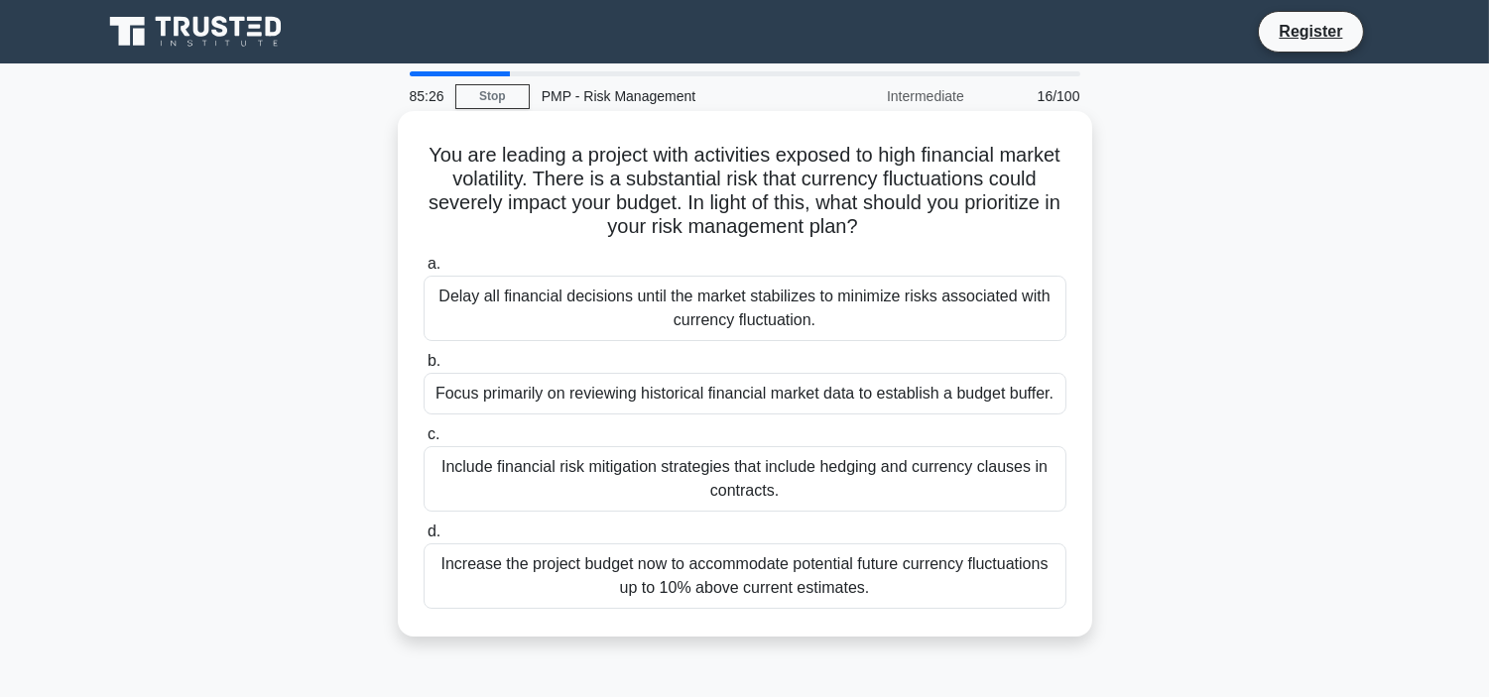
click at [736, 562] on div "Increase the project budget now to accommodate potential future currency fluctu…" at bounding box center [744, 575] width 643 height 65
click at [423, 539] on input "d. Increase the project budget now to accommodate potential future currency flu…" at bounding box center [423, 532] width 0 height 13
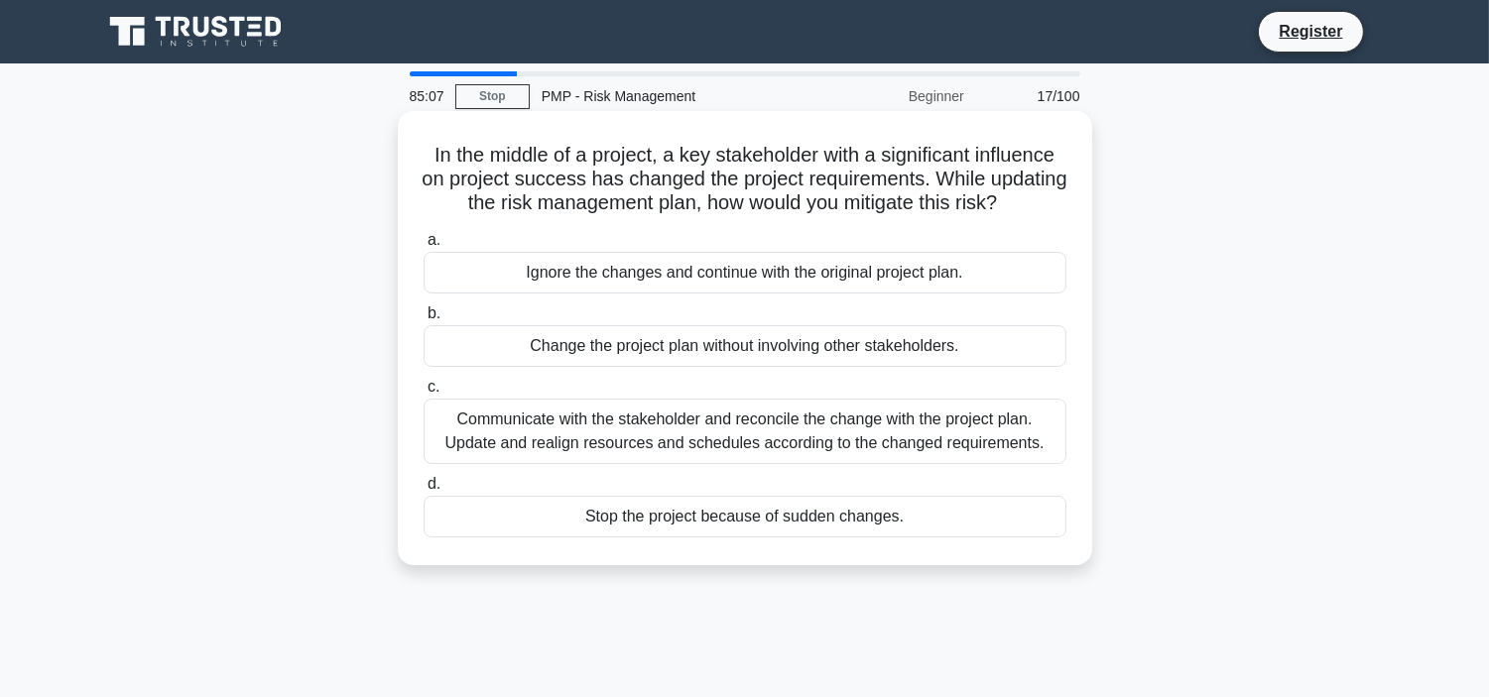
click at [765, 461] on div "Communicate with the stakeholder and reconcile the change with the project plan…" at bounding box center [744, 431] width 643 height 65
click at [423, 394] on input "c. Communicate with the stakeholder and reconcile the change with the project p…" at bounding box center [423, 387] width 0 height 13
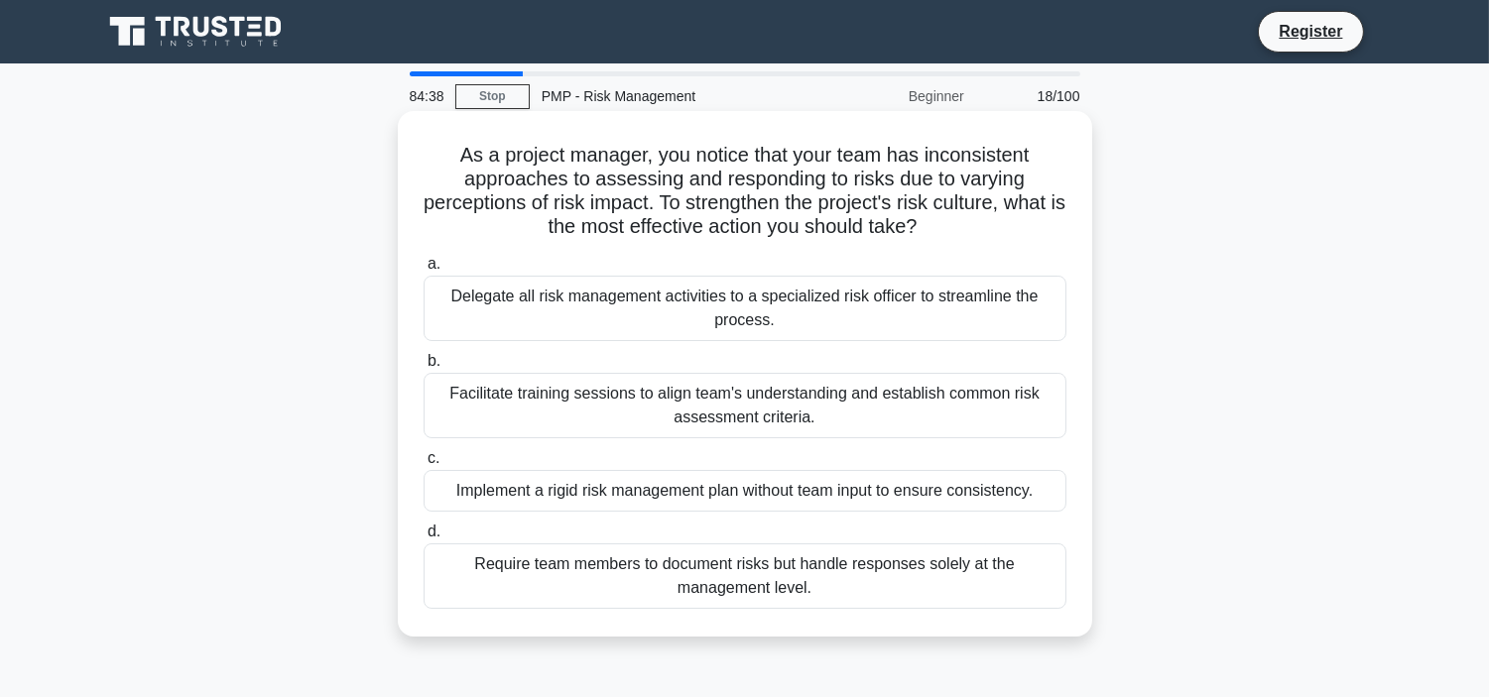
click at [670, 388] on div "Facilitate training sessions to align team's understanding and establish common…" at bounding box center [744, 405] width 643 height 65
click at [423, 368] on input "b. Facilitate training sessions to align team's understanding and establish com…" at bounding box center [423, 361] width 0 height 13
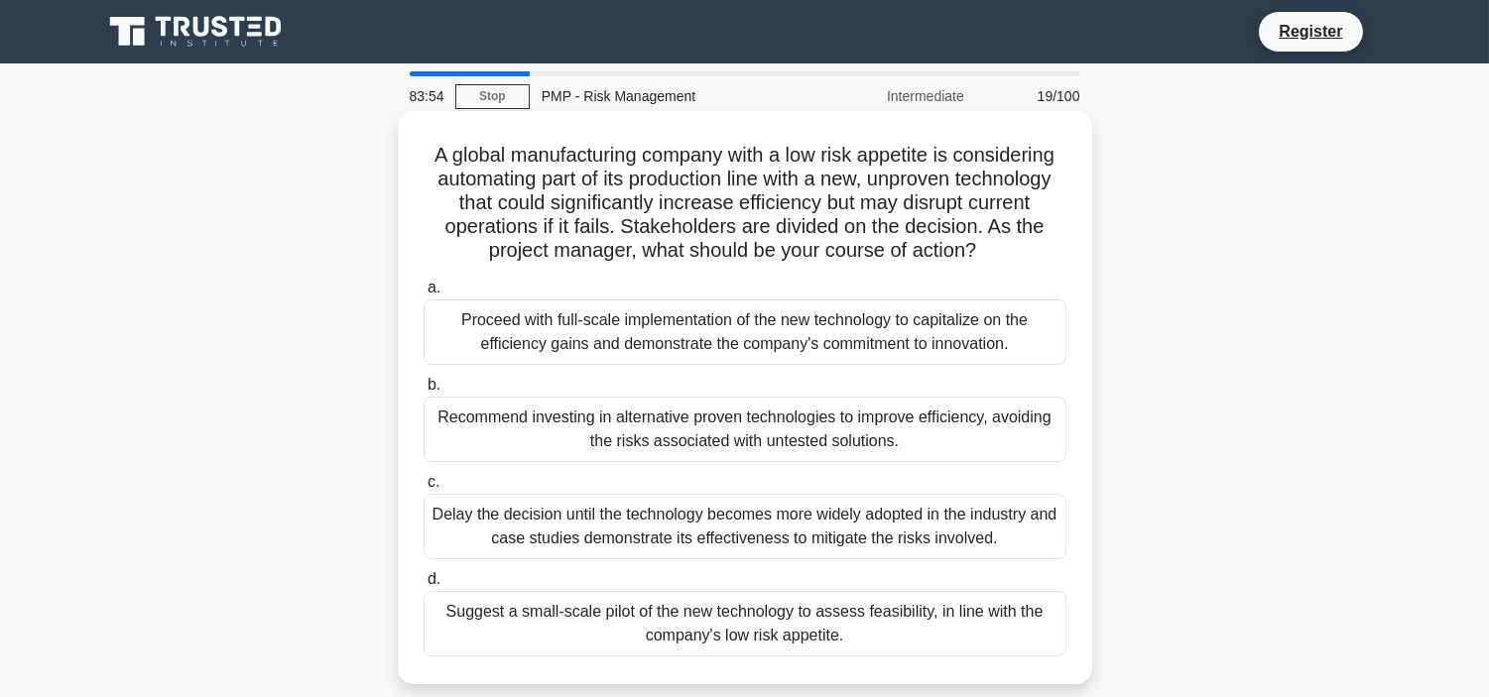
click at [737, 424] on div "Recommend investing in alternative proven technologies to improve efficiency, a…" at bounding box center [744, 429] width 643 height 65
click at [423, 392] on input "b. Recommend investing in alternative proven technologies to improve efficiency…" at bounding box center [423, 385] width 0 height 13
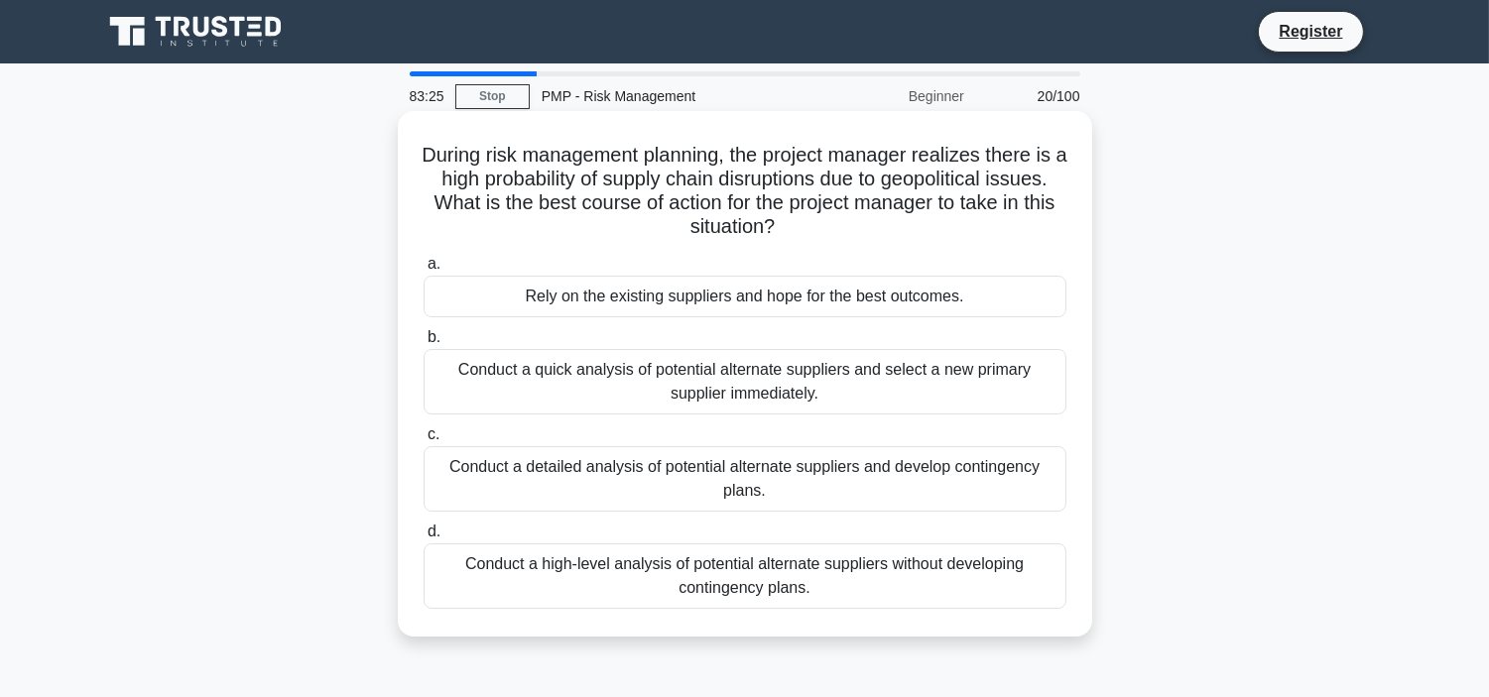
click at [754, 466] on div "Conduct a detailed analysis of potential alternate suppliers and develop contin…" at bounding box center [744, 478] width 643 height 65
click at [423, 441] on input "c. Conduct a detailed analysis of potential alternate suppliers and develop con…" at bounding box center [423, 434] width 0 height 13
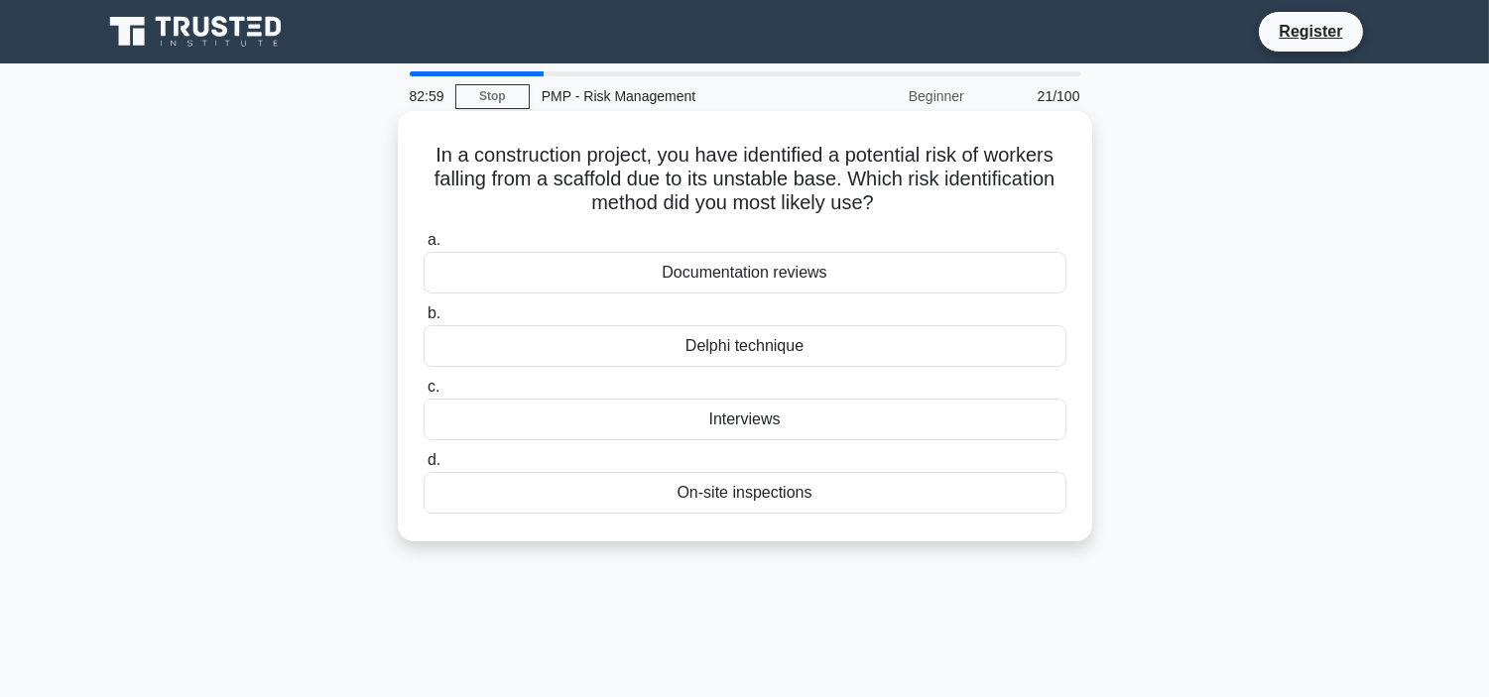
click at [810, 272] on div "Documentation reviews" at bounding box center [744, 273] width 643 height 42
click at [423, 247] on input "a. Documentation reviews" at bounding box center [423, 240] width 0 height 13
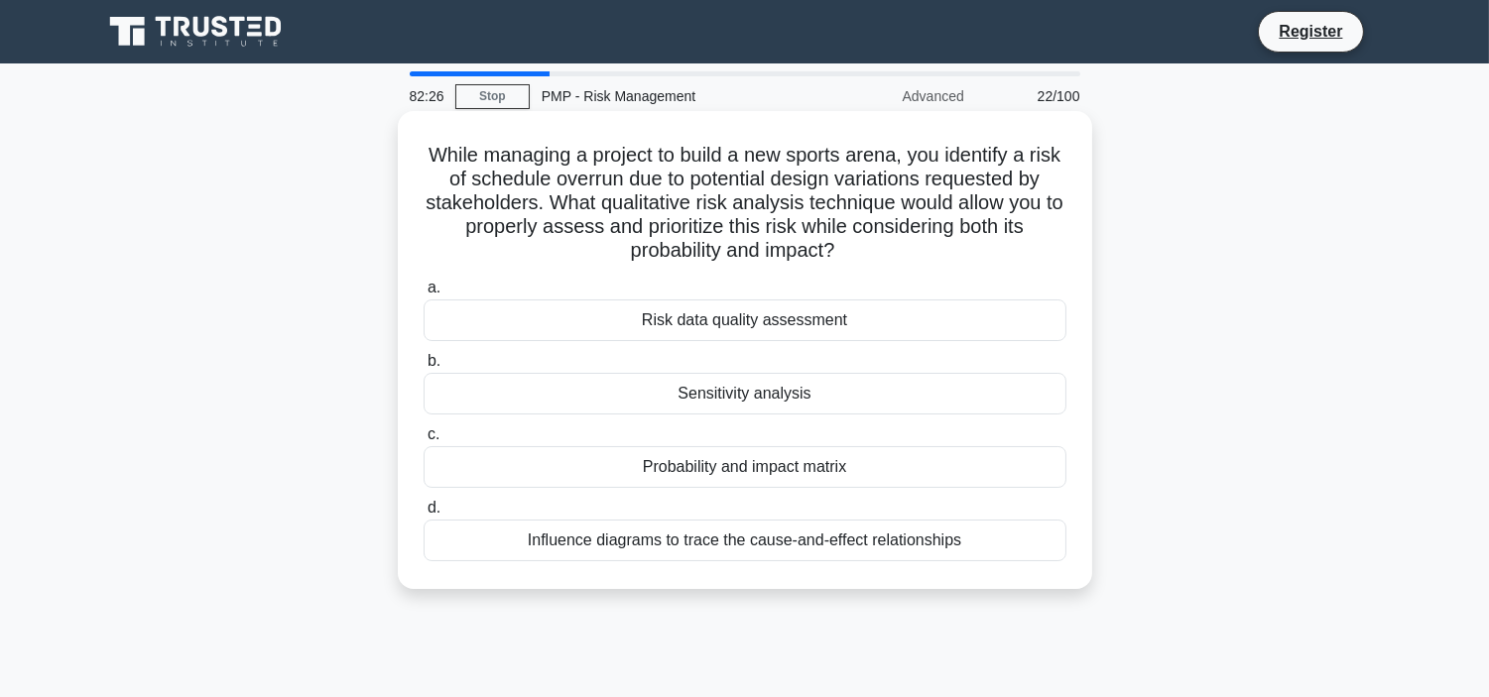
click at [825, 320] on div "Risk data quality assessment" at bounding box center [744, 321] width 643 height 42
click at [423, 295] on input "a. Risk data quality assessment" at bounding box center [423, 288] width 0 height 13
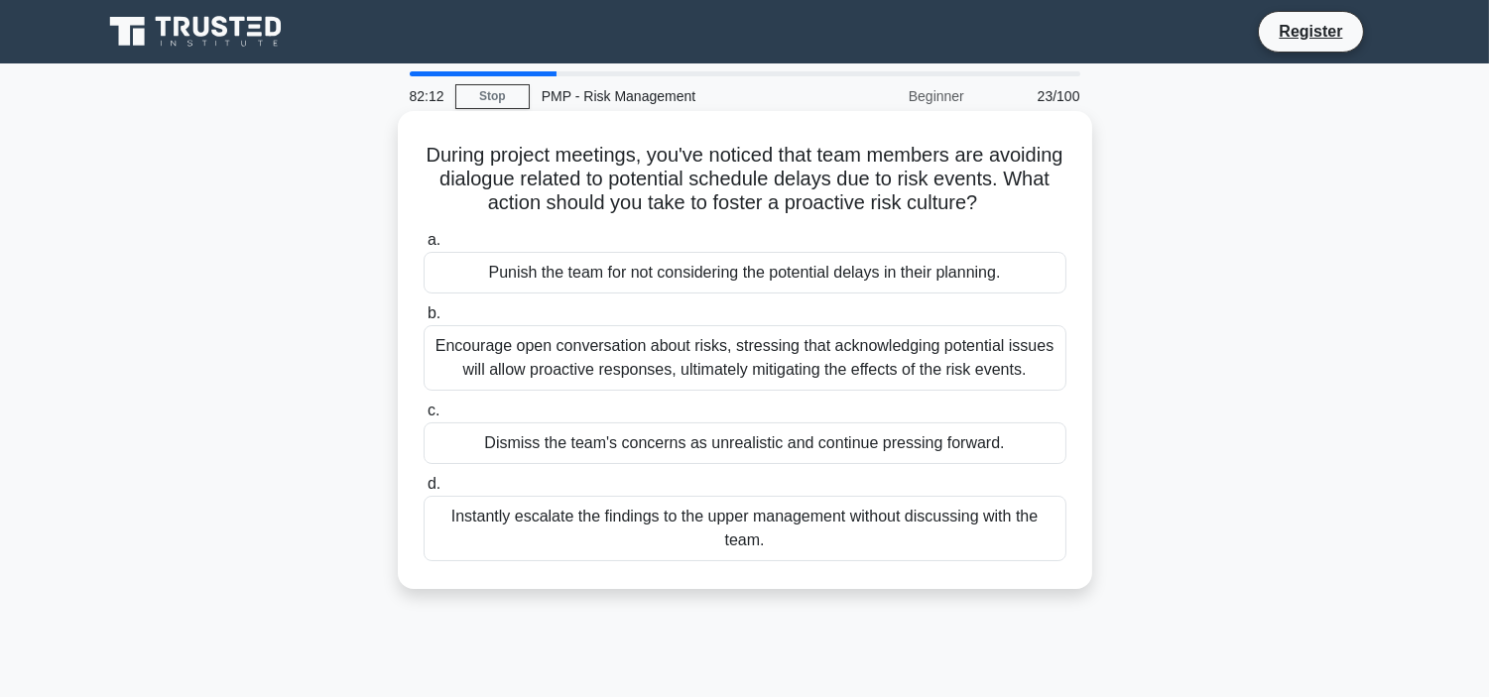
click at [783, 375] on div "Encourage open conversation about risks, stressing that acknowledging potential…" at bounding box center [744, 357] width 643 height 65
click at [423, 320] on input "b. Encourage open conversation about risks, stressing that acknowledging potent…" at bounding box center [423, 313] width 0 height 13
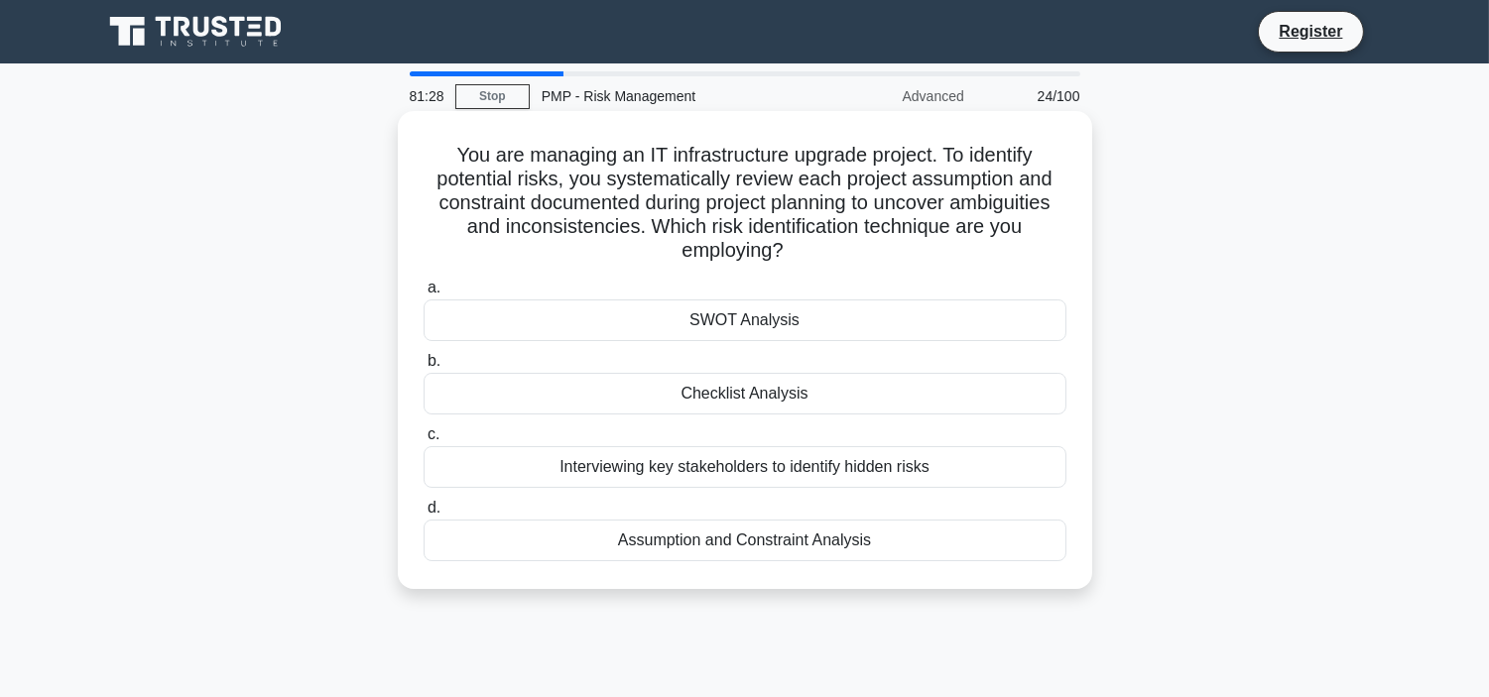
click at [767, 319] on div "SWOT Analysis" at bounding box center [744, 321] width 643 height 42
click at [423, 295] on input "a. SWOT Analysis" at bounding box center [423, 288] width 0 height 13
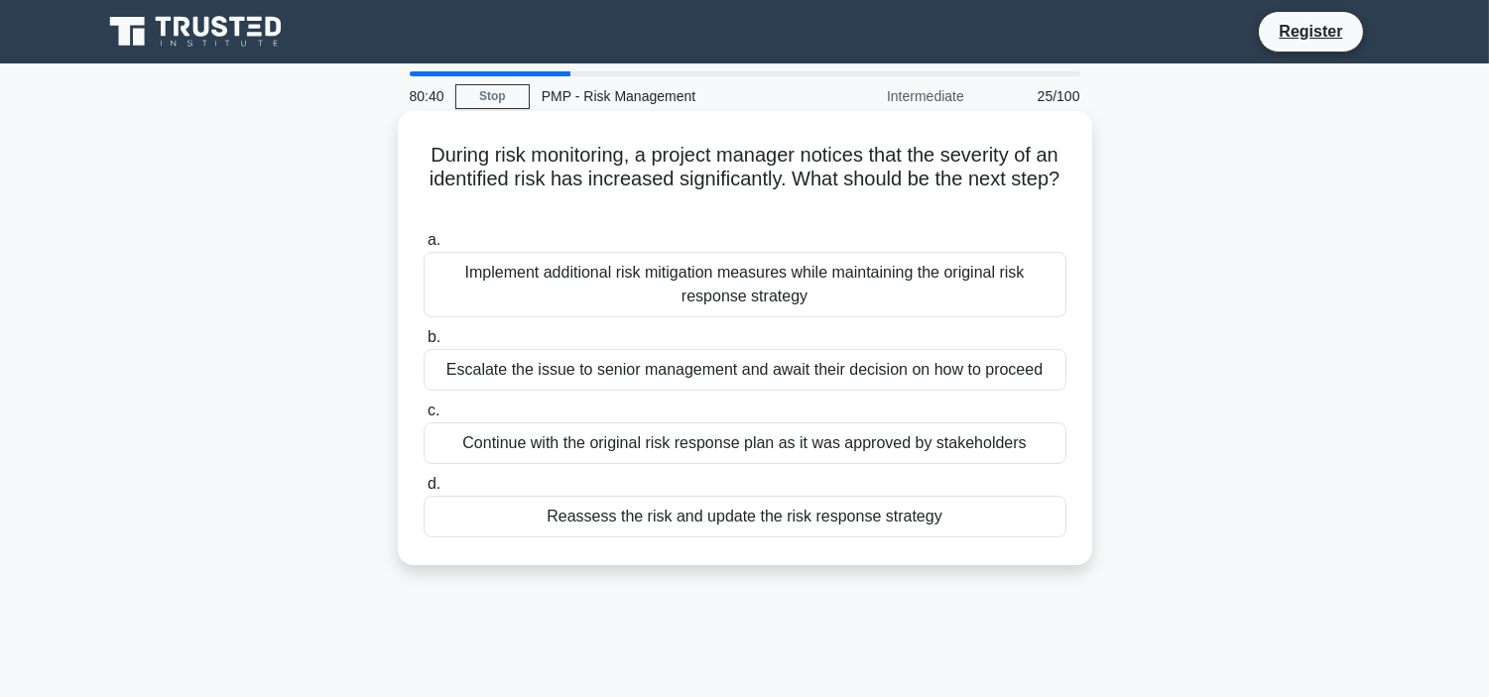
click at [666, 514] on div "Reassess the risk and update the risk response strategy" at bounding box center [744, 517] width 643 height 42
click at [423, 491] on input "d. Reassess the risk and update the risk response strategy" at bounding box center [423, 484] width 0 height 13
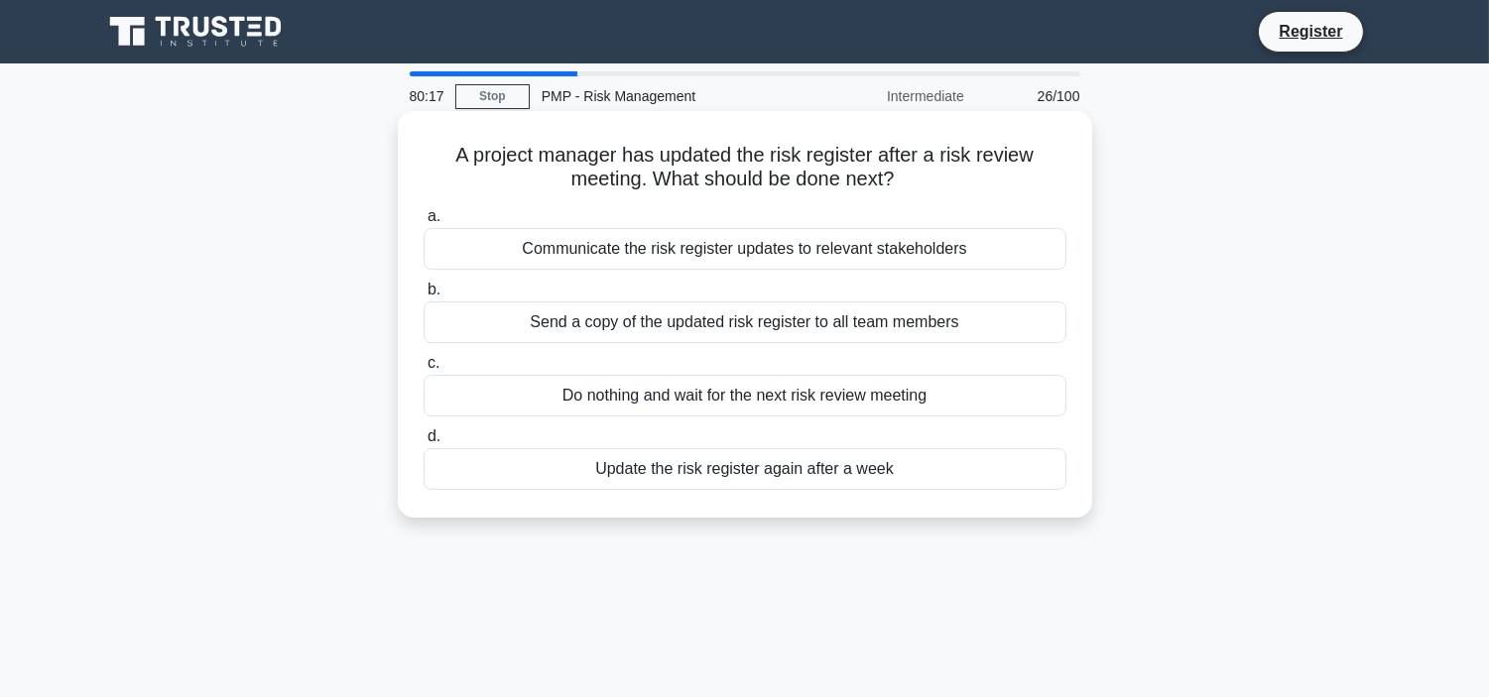
click at [710, 319] on div "Send a copy of the updated risk register to all team members" at bounding box center [744, 322] width 643 height 42
click at [423, 297] on input "b. Send a copy of the updated risk register to all team members" at bounding box center [423, 290] width 0 height 13
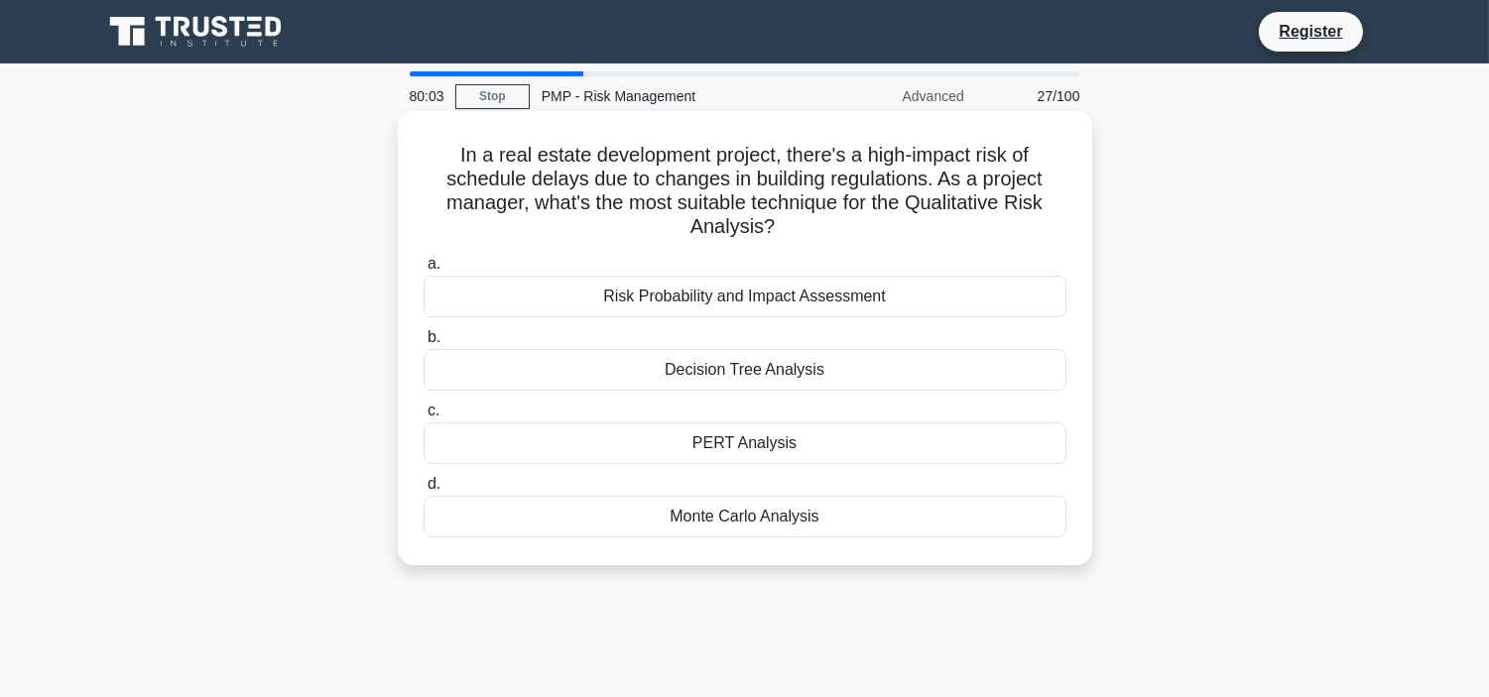
click at [851, 300] on div "Risk Probability and Impact Assessment" at bounding box center [744, 297] width 643 height 42
click at [423, 271] on input "a. Risk Probability and Impact Assessment" at bounding box center [423, 264] width 0 height 13
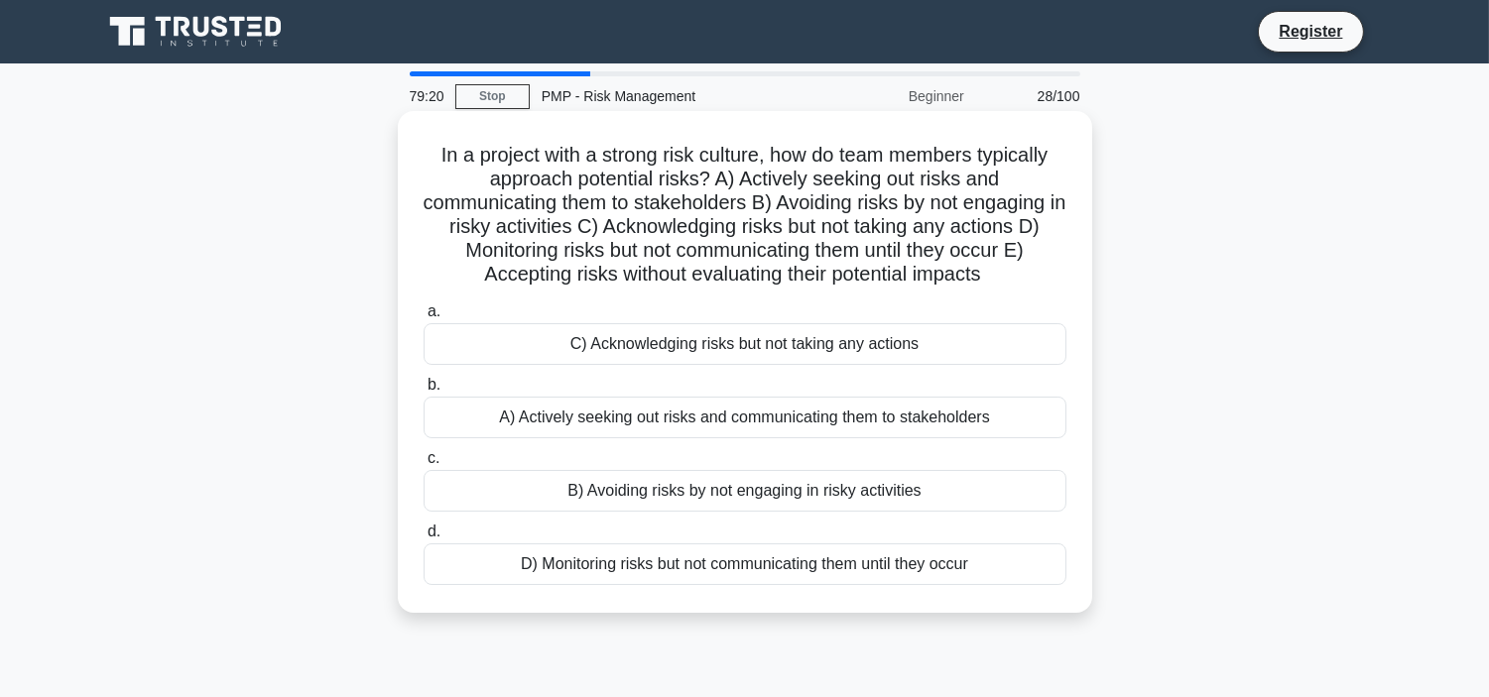
click at [794, 418] on div "A) Actively seeking out risks and communicating them to stakeholders" at bounding box center [744, 418] width 643 height 42
click at [423, 392] on input "b. A) Actively seeking out risks and communicating them to stakeholders" at bounding box center [423, 385] width 0 height 13
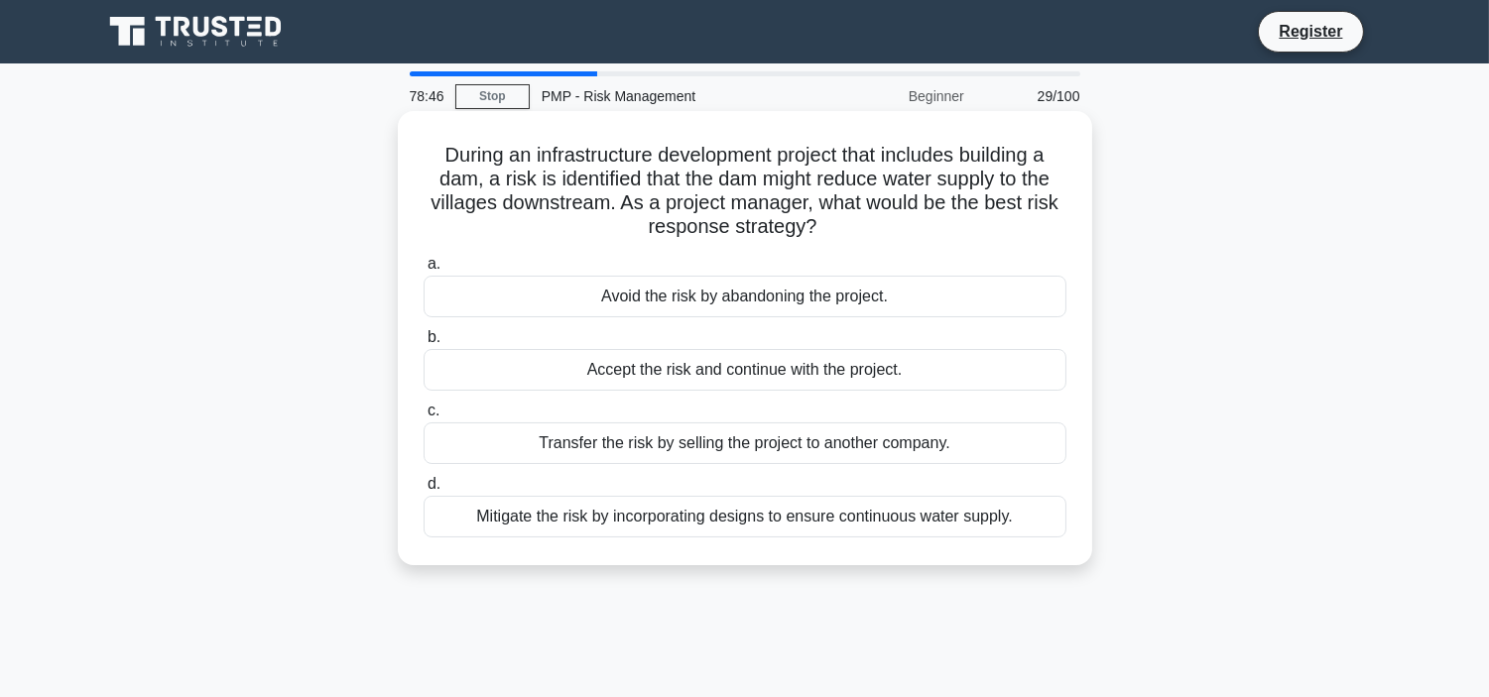
click at [641, 521] on div "Mitigate the risk by incorporating designs to ensure continuous water supply." at bounding box center [744, 517] width 643 height 42
click at [423, 491] on input "d. Mitigate the risk by incorporating designs to ensure continuous water supply." at bounding box center [423, 484] width 0 height 13
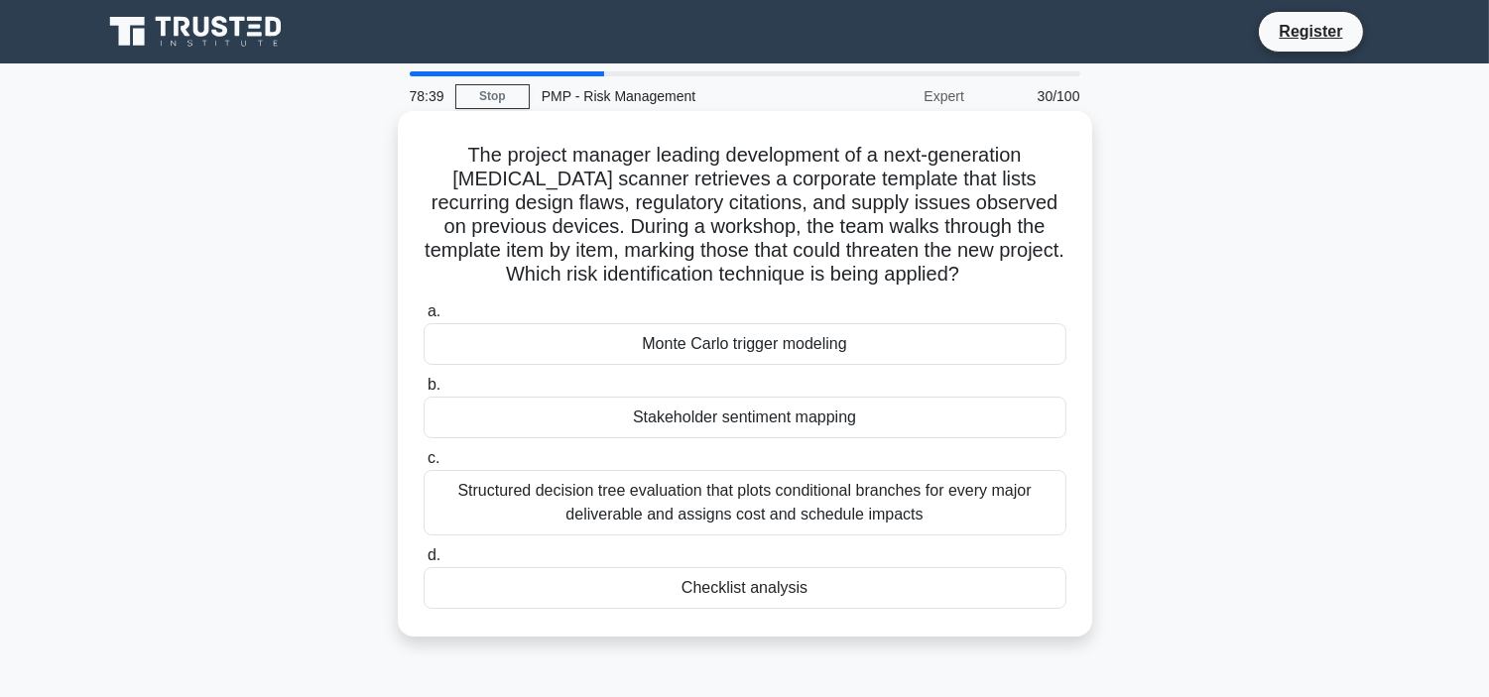
click at [714, 500] on div "Structured decision tree evaluation that plots conditional branches for every m…" at bounding box center [744, 502] width 643 height 65
click at [423, 465] on input "c. Structured decision tree evaluation that plots conditional branches for ever…" at bounding box center [423, 458] width 0 height 13
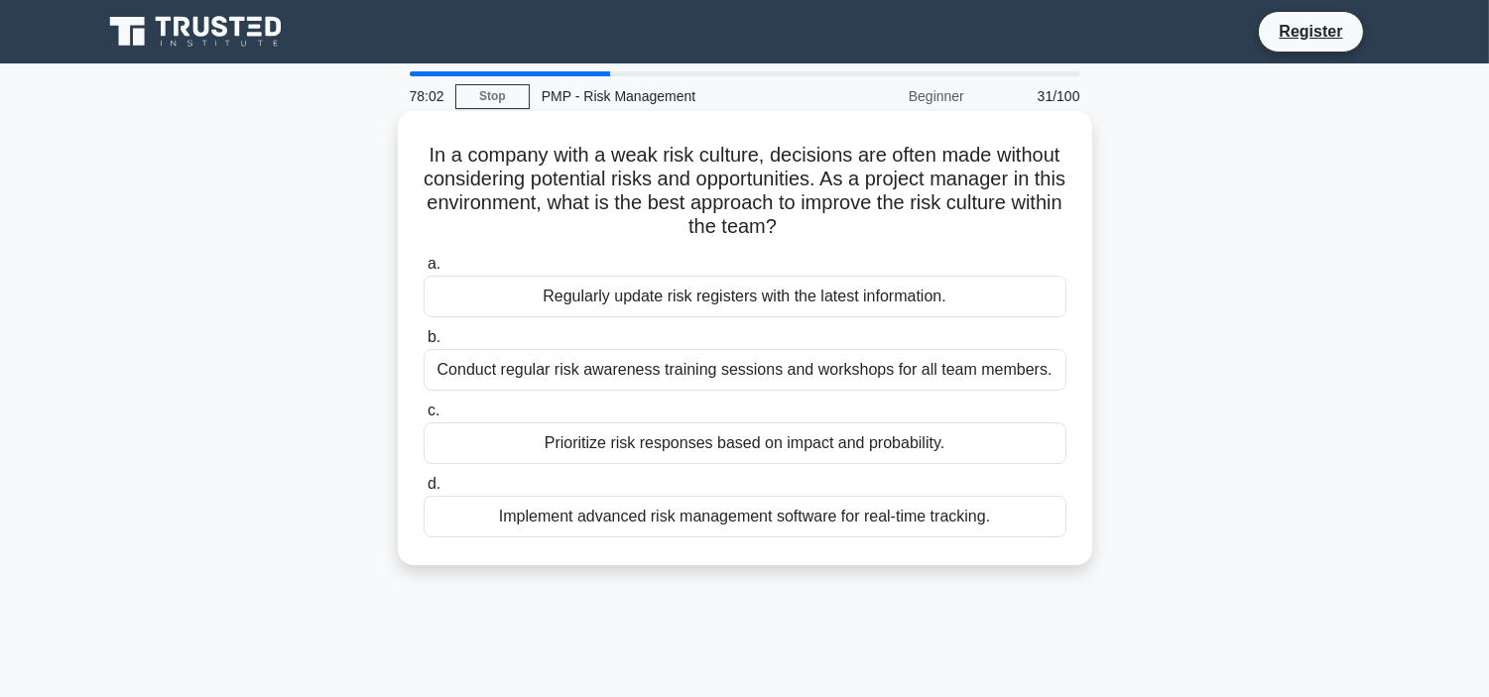
click at [691, 372] on div "Conduct regular risk awareness training sessions and workshops for all team mem…" at bounding box center [744, 370] width 643 height 42
click at [423, 344] on input "b. Conduct regular risk awareness training sessions and workshops for all team …" at bounding box center [423, 337] width 0 height 13
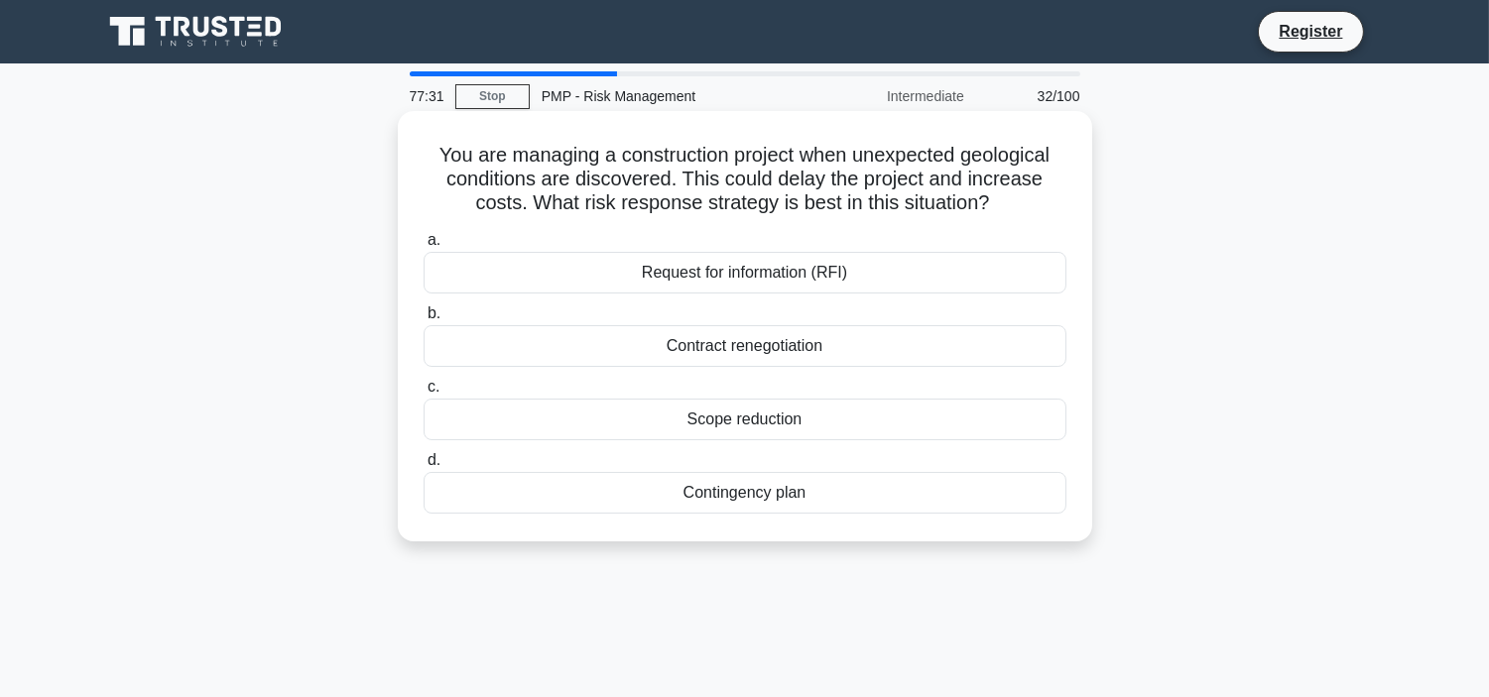
click at [692, 273] on div "Request for information (RFI)" at bounding box center [744, 273] width 643 height 42
click at [423, 247] on input "a. Request for information (RFI)" at bounding box center [423, 240] width 0 height 13
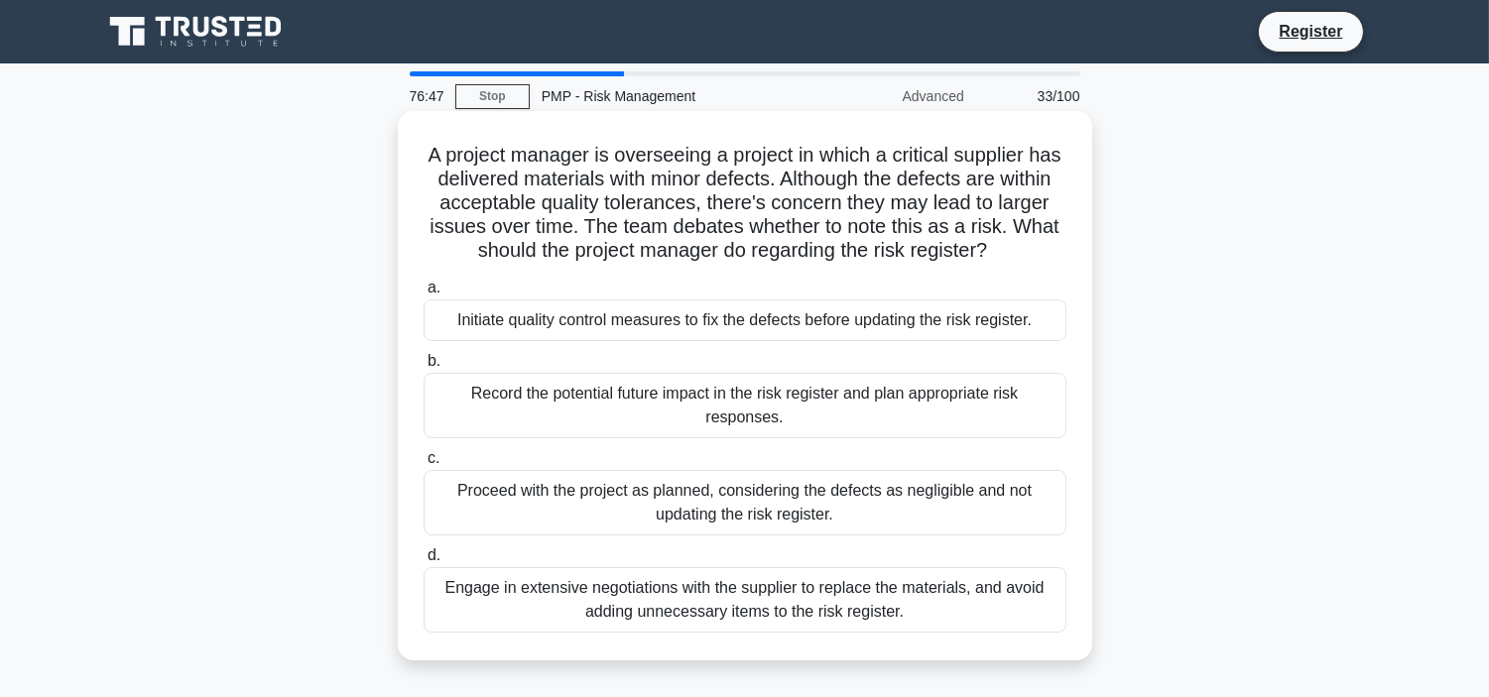
click at [724, 589] on div "Engage in extensive negotiations with the supplier to replace the materials, an…" at bounding box center [744, 599] width 643 height 65
click at [423, 562] on input "d. Engage in extensive negotiations with the supplier to replace the materials,…" at bounding box center [423, 555] width 0 height 13
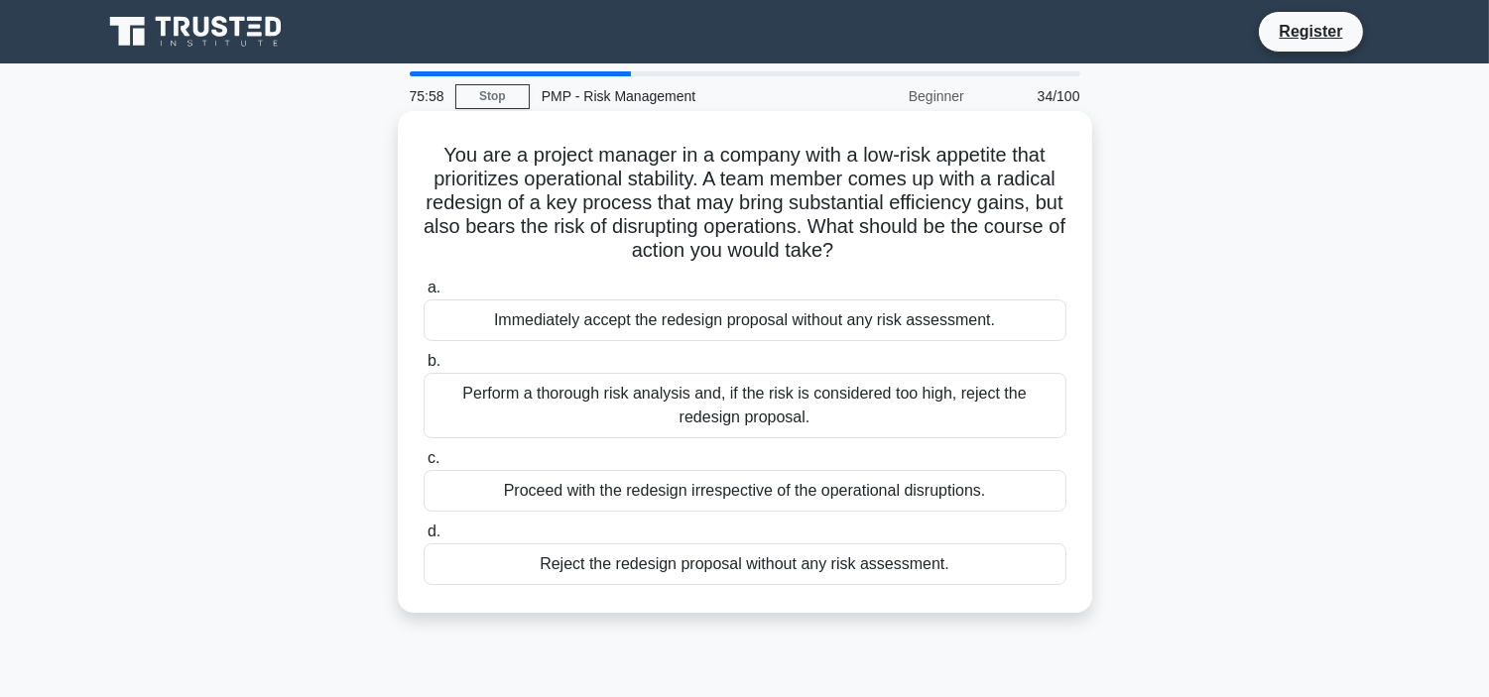
click at [721, 414] on div "Perform a thorough risk analysis and, if the risk is considered too high, rejec…" at bounding box center [744, 405] width 643 height 65
click at [423, 368] on input "b. Perform a thorough risk analysis and, if the risk is considered too high, re…" at bounding box center [423, 361] width 0 height 13
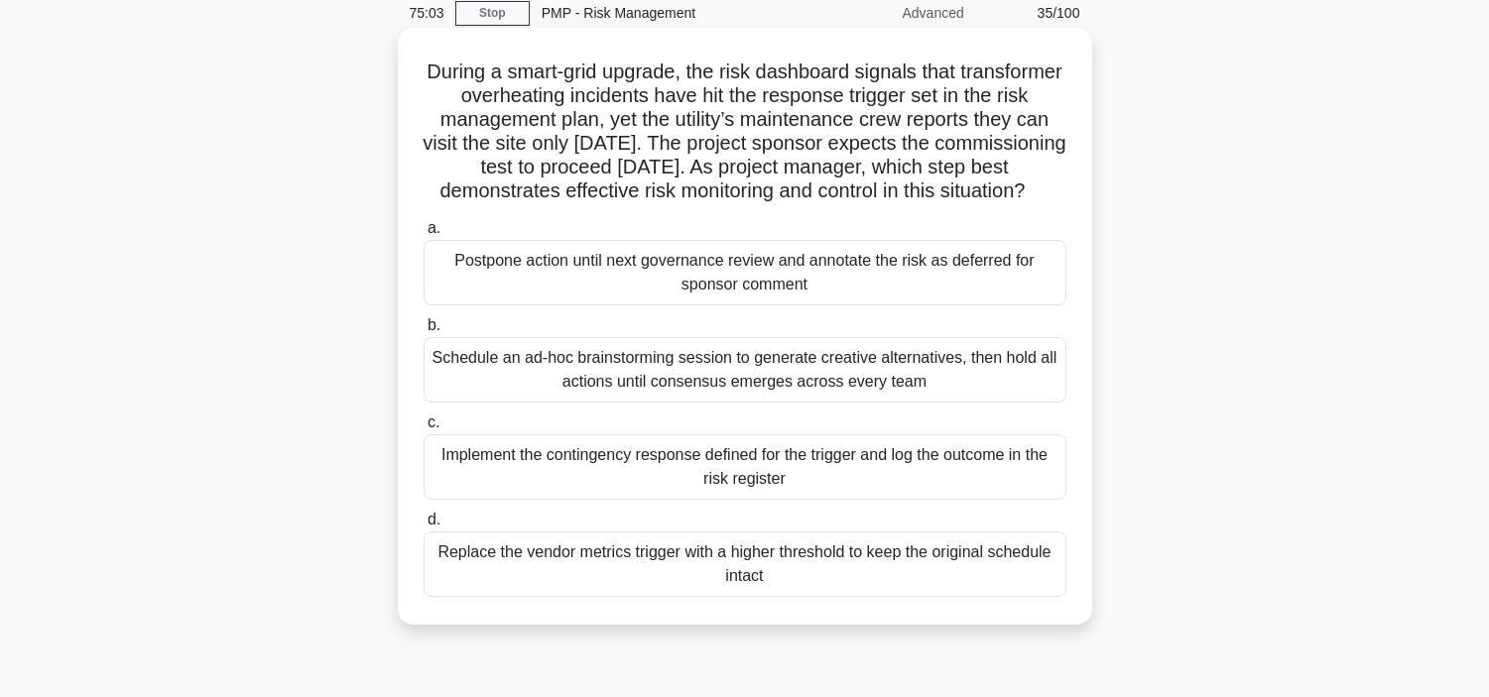
scroll to position [87, 0]
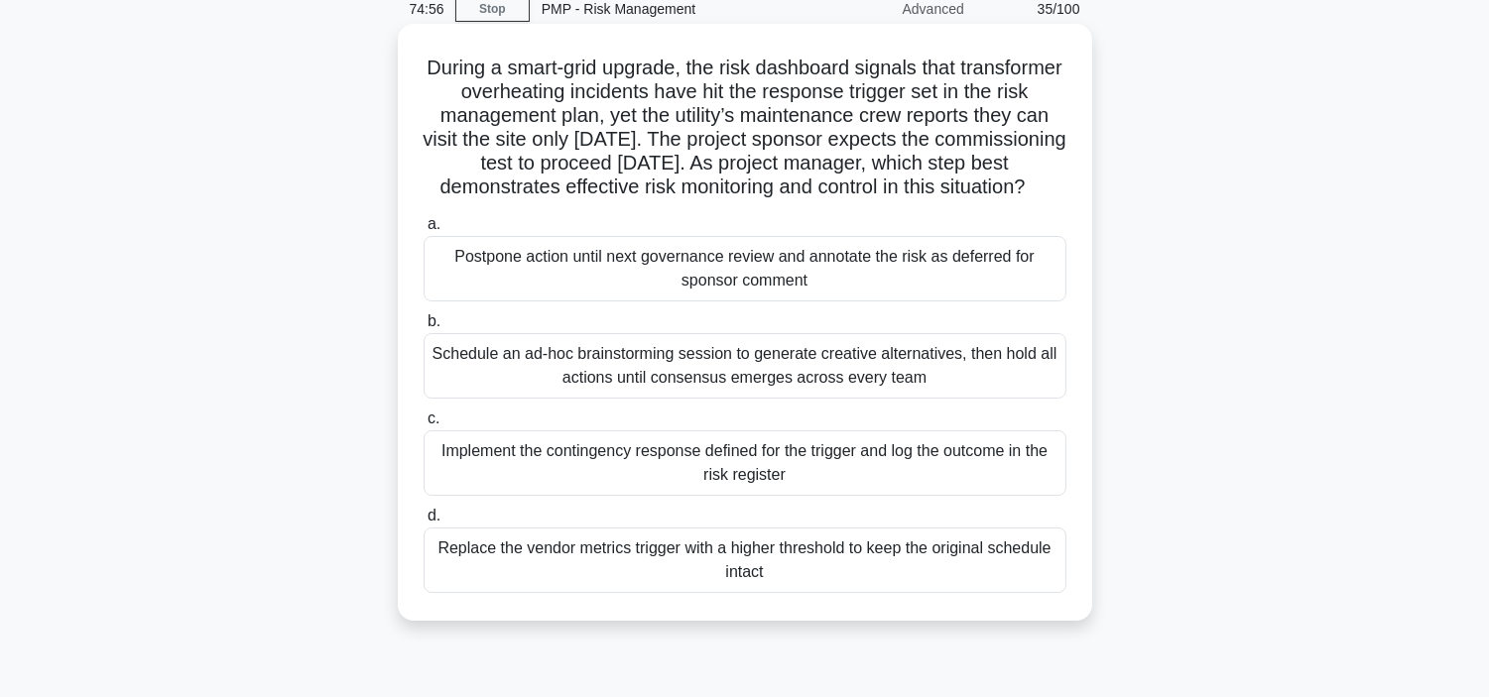
click at [781, 478] on div "Implement the contingency response defined for the trigger and log the outcome …" at bounding box center [744, 462] width 643 height 65
click at [423, 425] on input "c. Implement the contingency response defined for the trigger and log the outco…" at bounding box center [423, 419] width 0 height 13
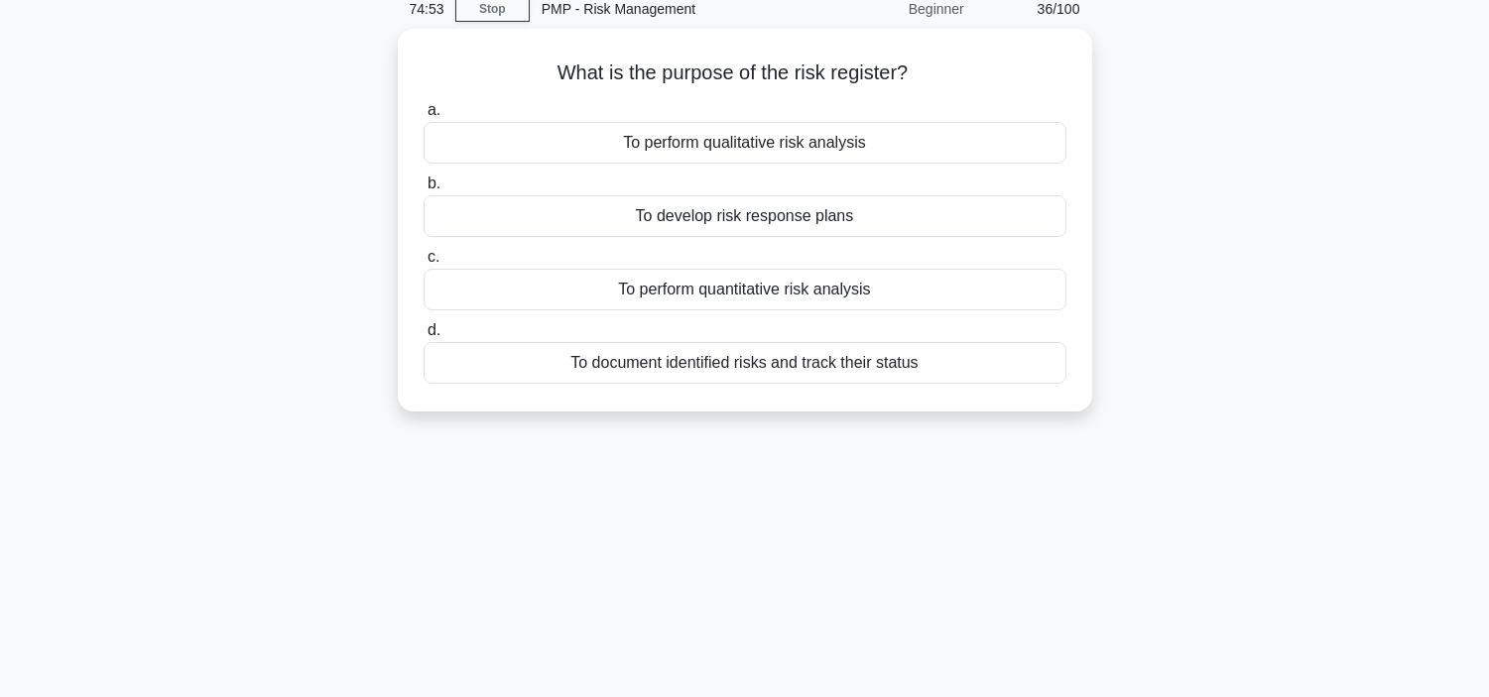
scroll to position [0, 0]
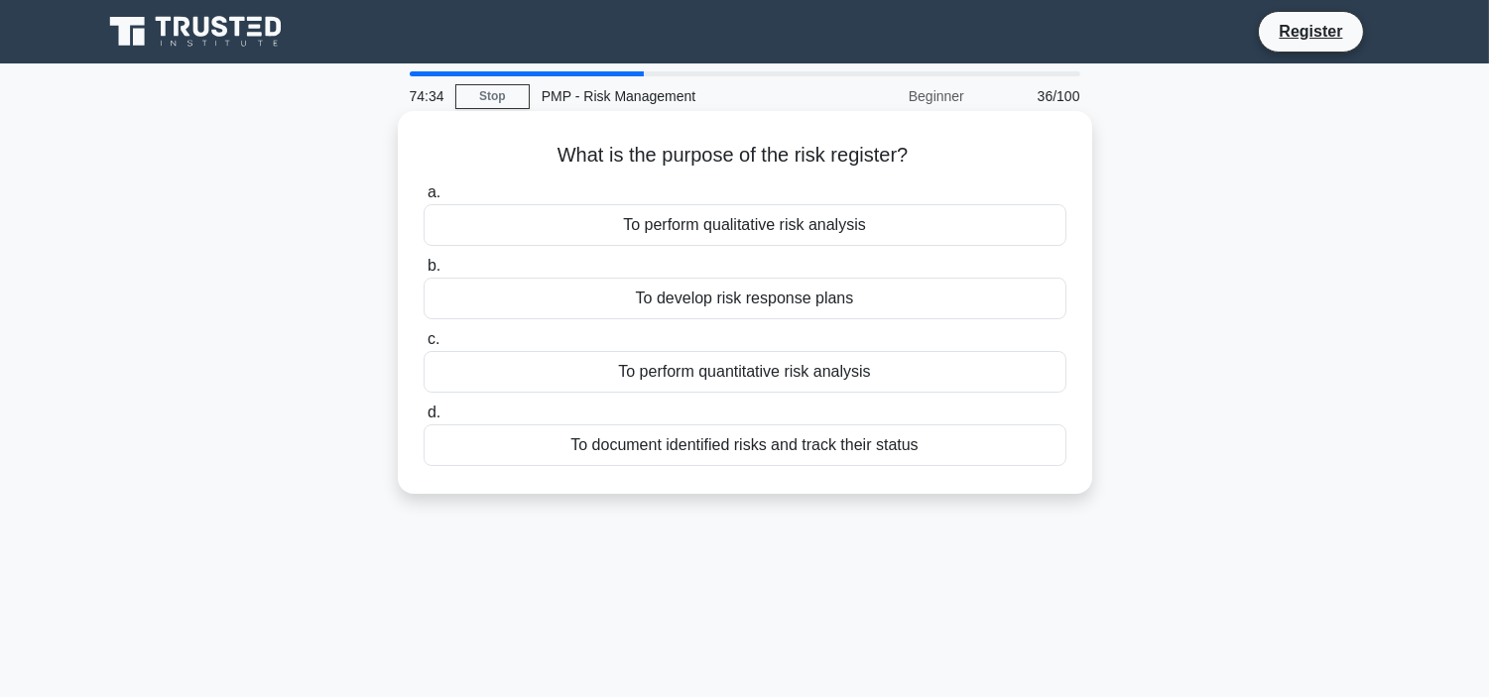
click at [800, 448] on div "To document identified risks and track their status" at bounding box center [744, 445] width 643 height 42
click at [423, 420] on input "d. To document identified risks and track their status" at bounding box center [423, 413] width 0 height 13
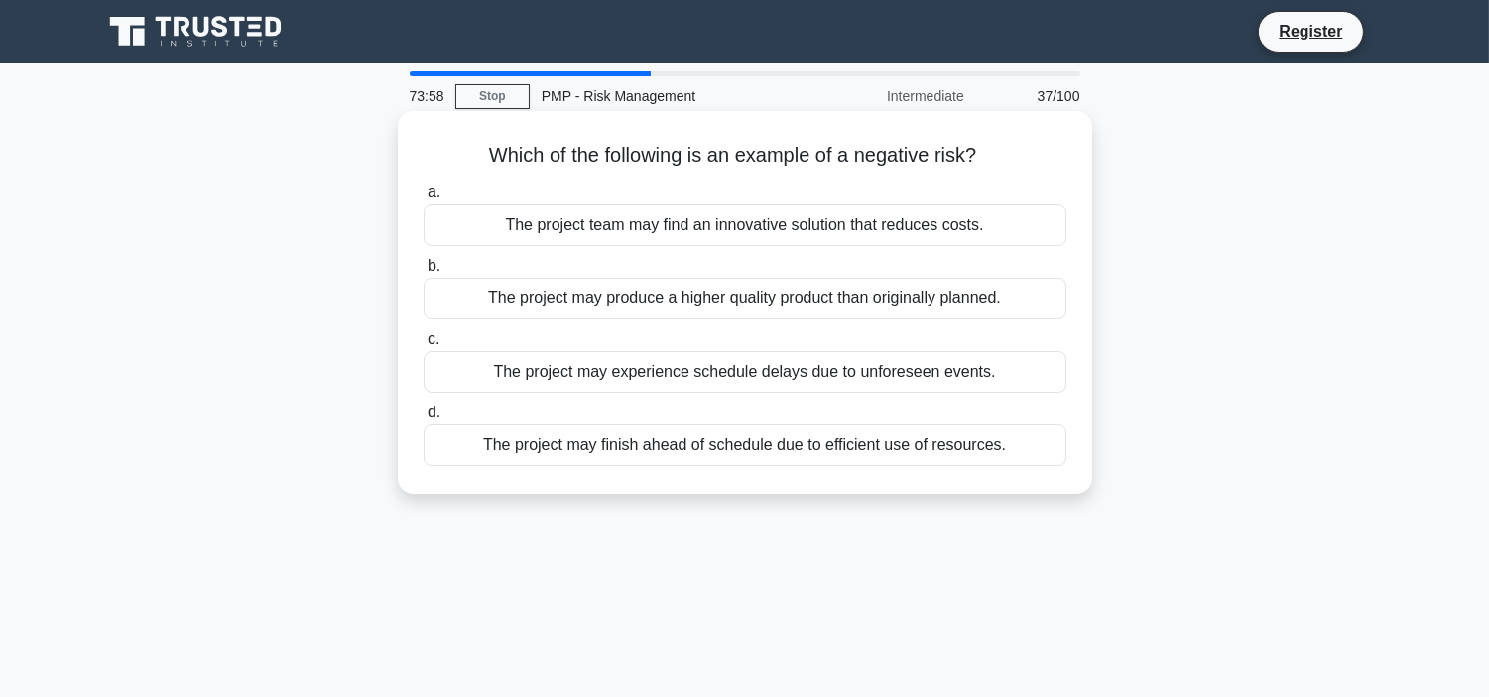
click at [800, 369] on div "The project may experience schedule delays due to unforeseen events." at bounding box center [744, 372] width 643 height 42
click at [423, 346] on input "c. The project may experience schedule delays due to unforeseen events." at bounding box center [423, 339] width 0 height 13
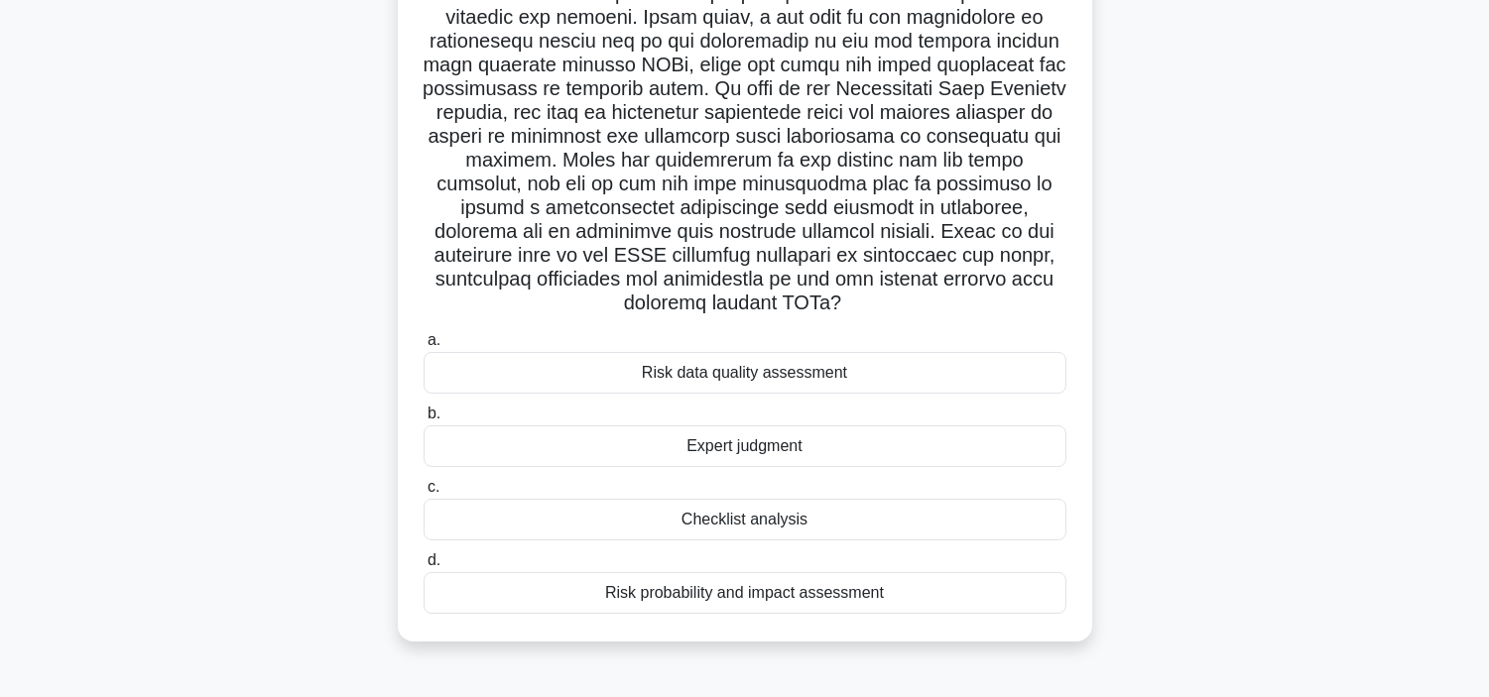
scroll to position [264, 0]
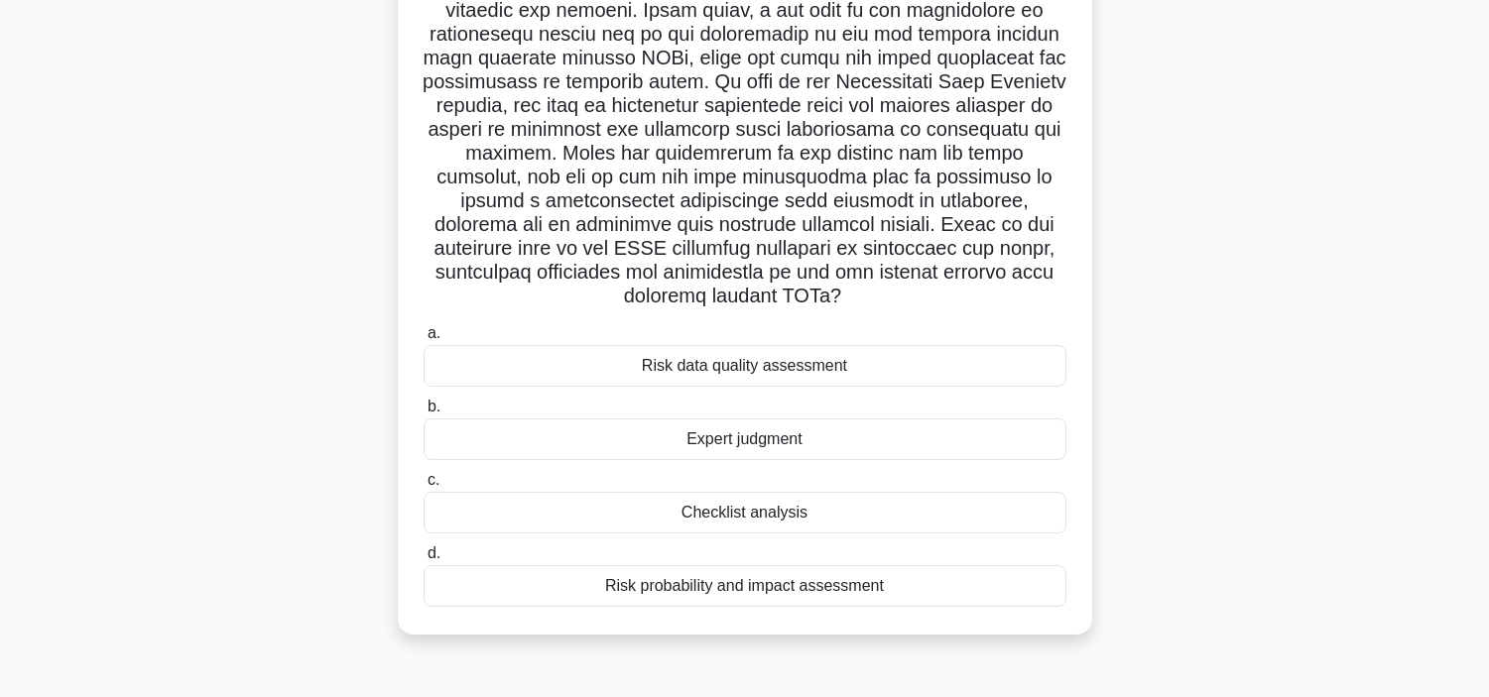
click at [848, 582] on div "Risk probability and impact assessment" at bounding box center [744, 586] width 643 height 42
click at [423, 560] on input "d. Risk probability and impact assessment" at bounding box center [423, 553] width 0 height 13
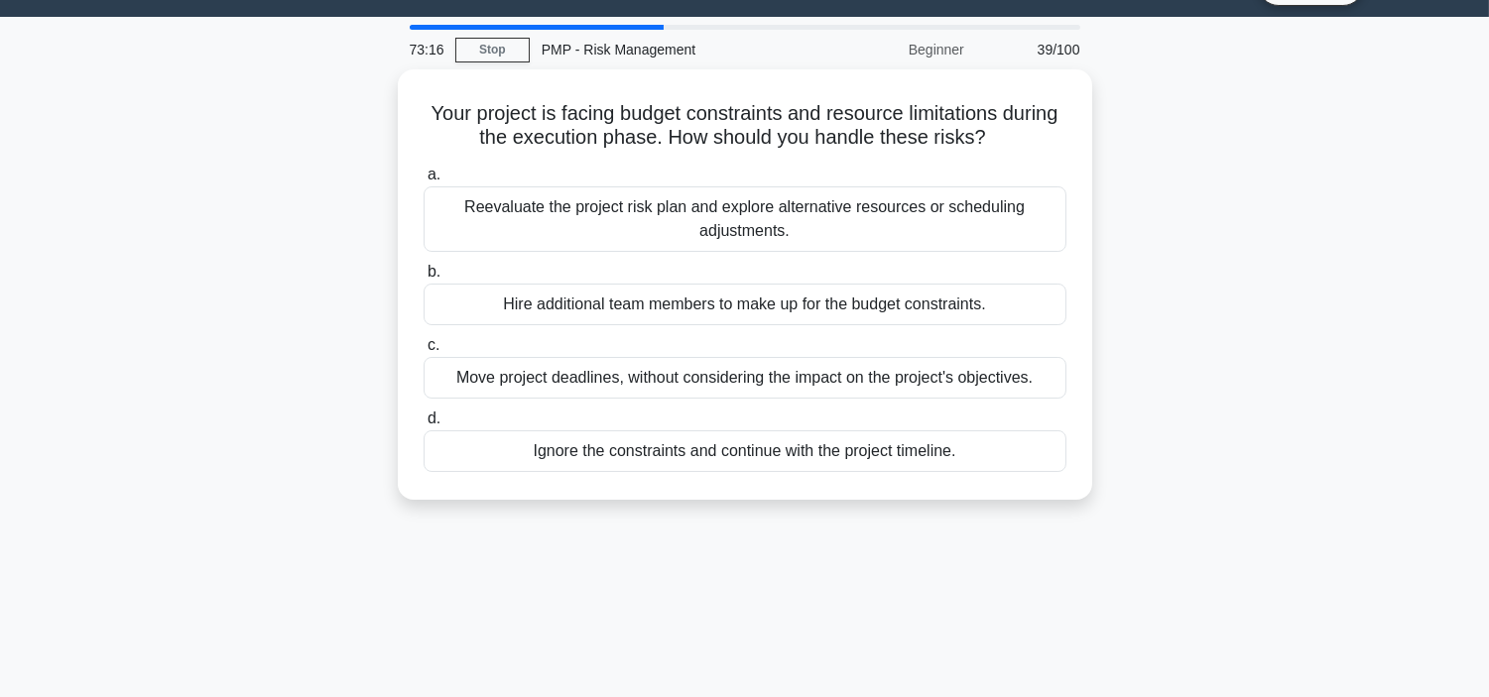
scroll to position [0, 0]
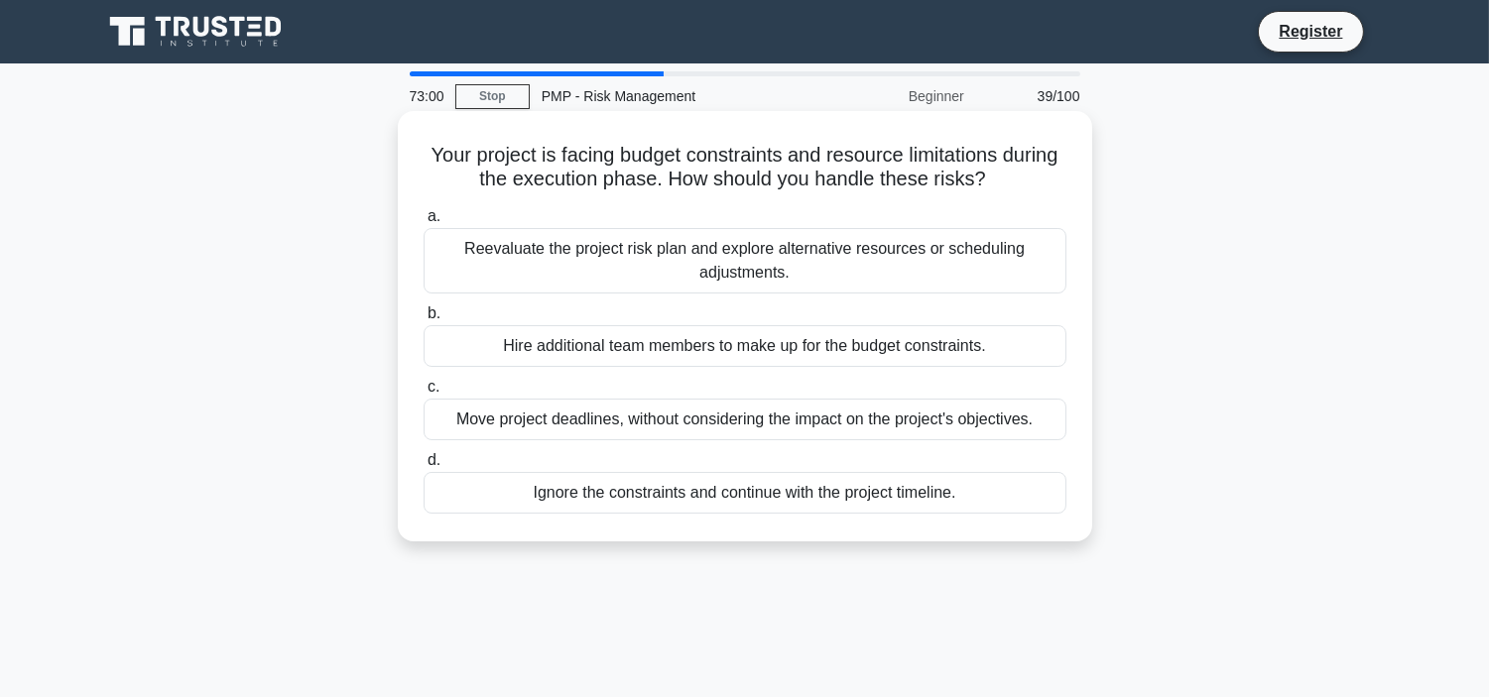
click at [747, 252] on div "Reevaluate the project risk plan and explore alternative resources or schedulin…" at bounding box center [744, 260] width 643 height 65
click at [423, 223] on input "a. Reevaluate the project risk plan and explore alternative resources or schedu…" at bounding box center [423, 216] width 0 height 13
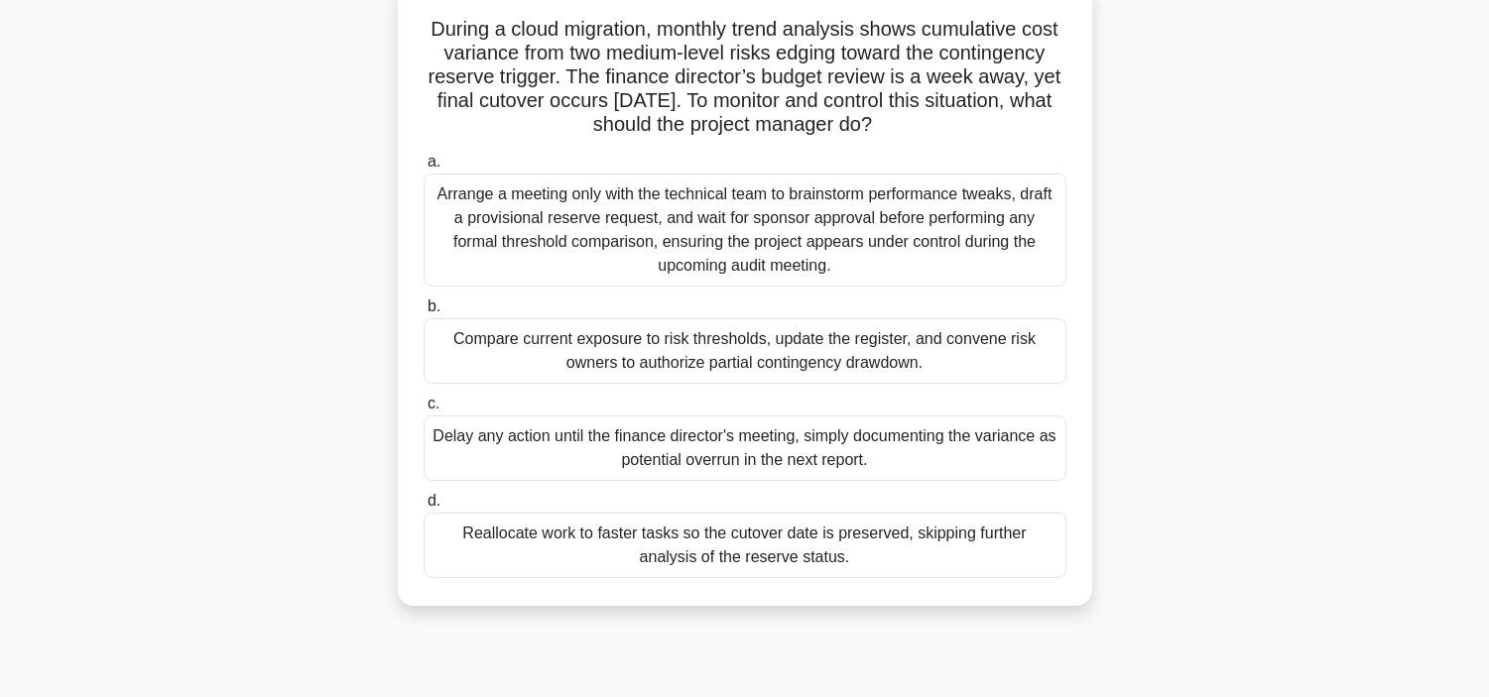
scroll to position [132, 0]
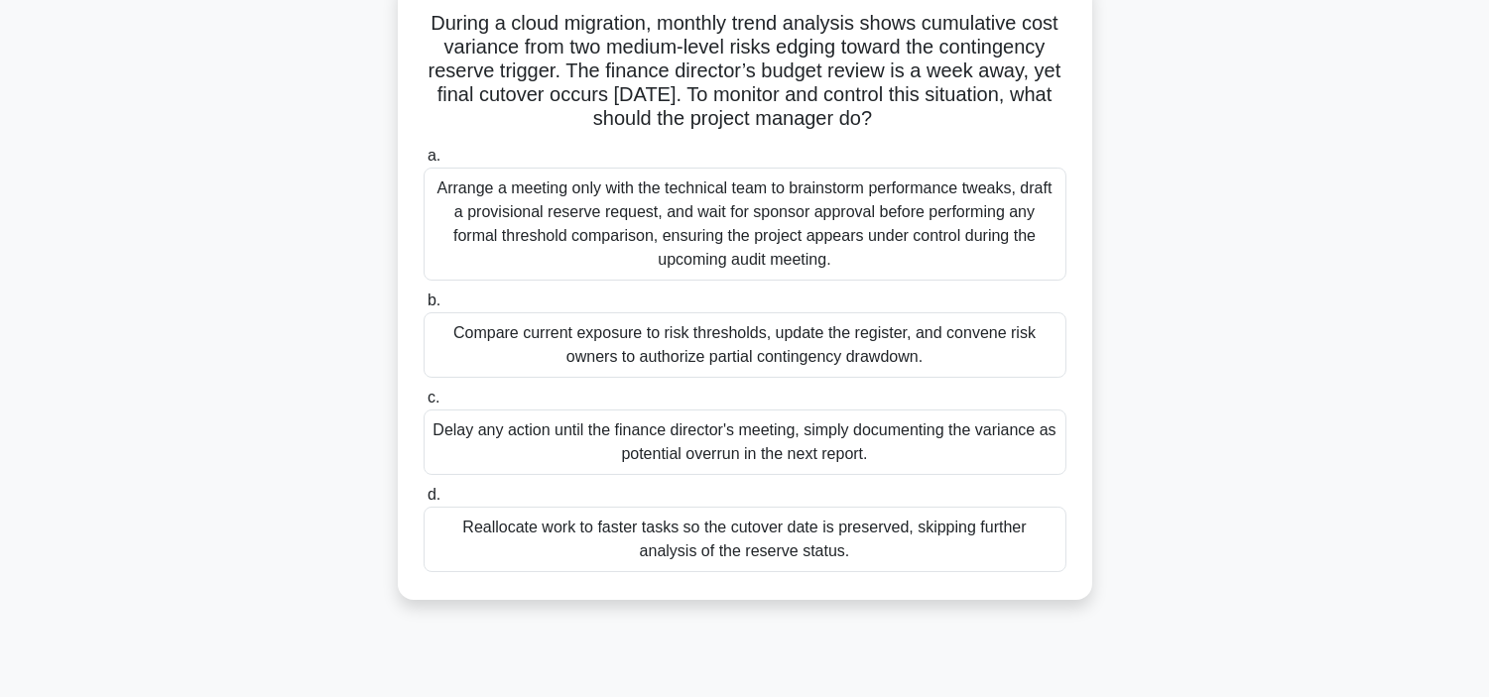
click at [796, 241] on div "Arrange a meeting only with the technical team to brainstorm performance tweaks…" at bounding box center [744, 224] width 643 height 113
click at [423, 163] on input "a. Arrange a meeting only with the technical team to brainstorm performance twe…" at bounding box center [423, 156] width 0 height 13
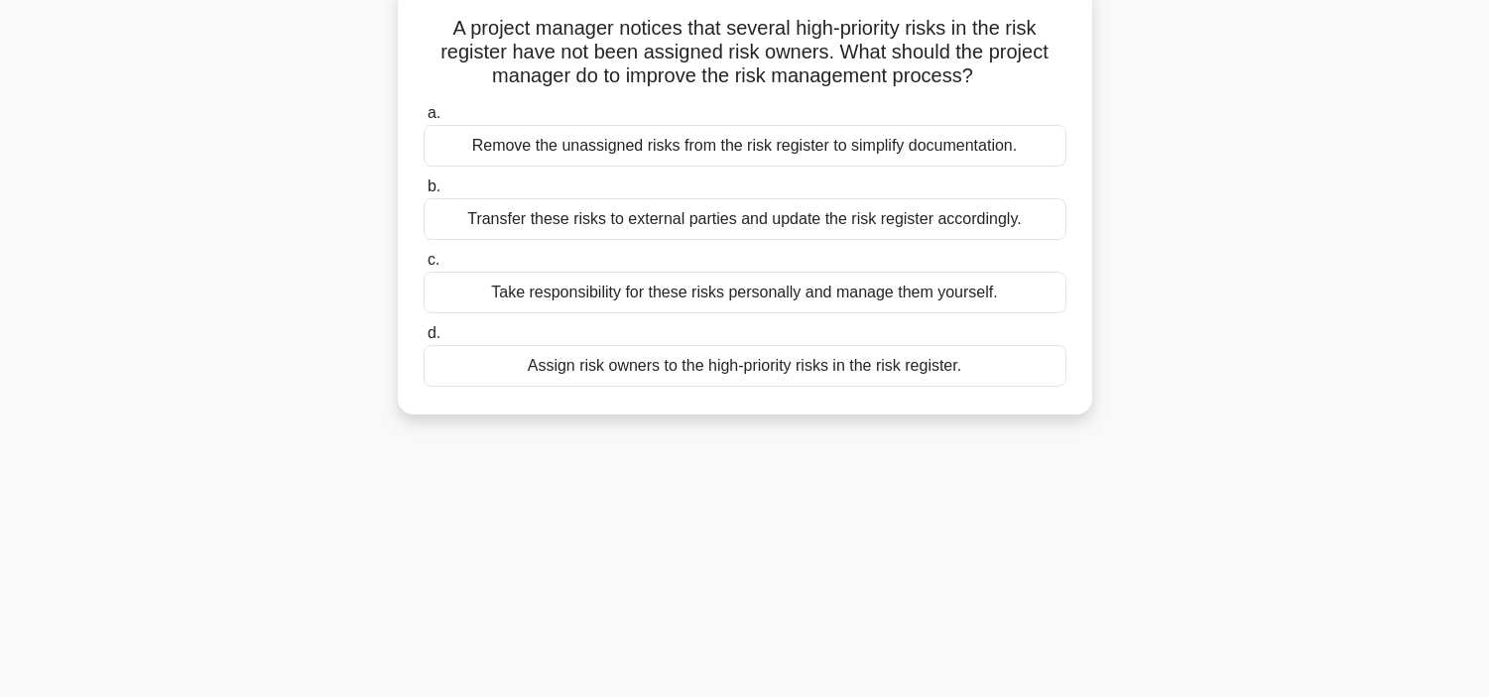
scroll to position [0, 0]
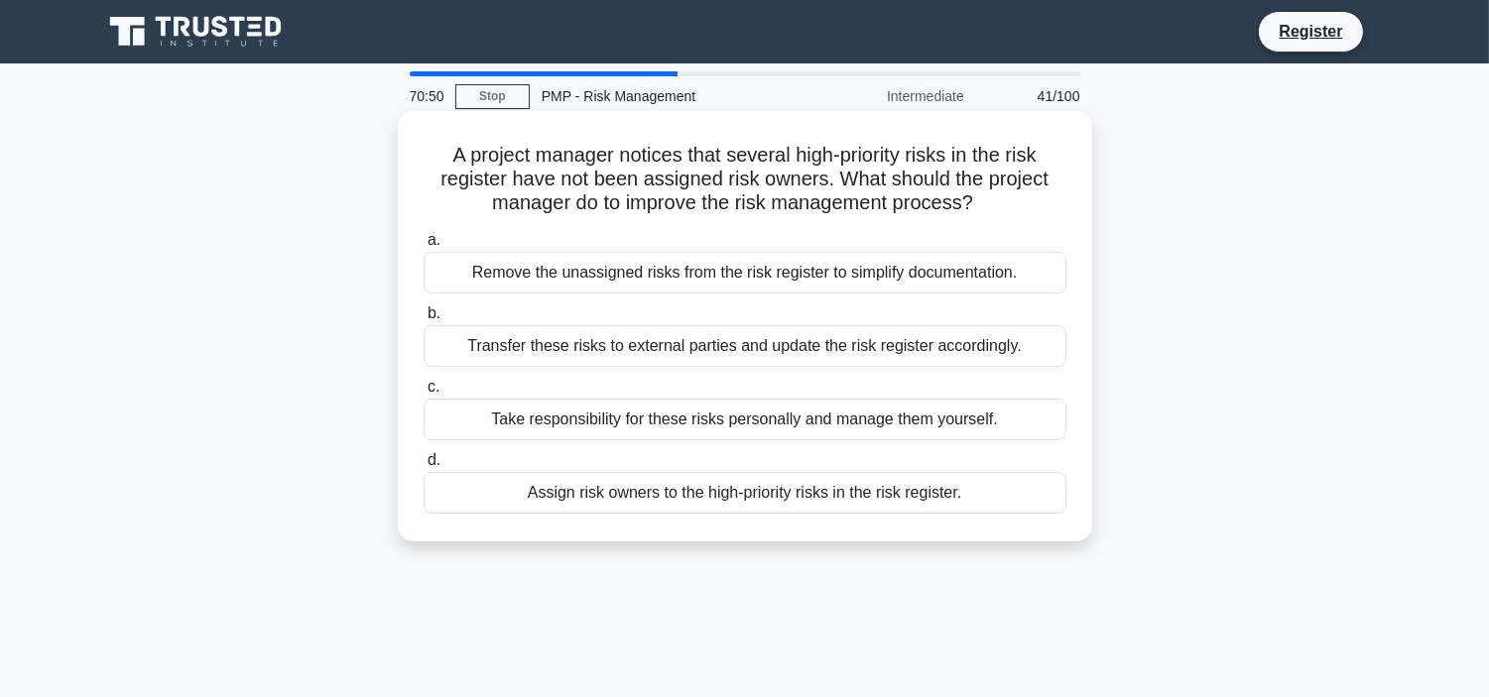
click at [691, 339] on div "Transfer these risks to external parties and update the risk register according…" at bounding box center [744, 346] width 643 height 42
click at [423, 320] on input "b. Transfer these risks to external parties and update the risk register accord…" at bounding box center [423, 313] width 0 height 13
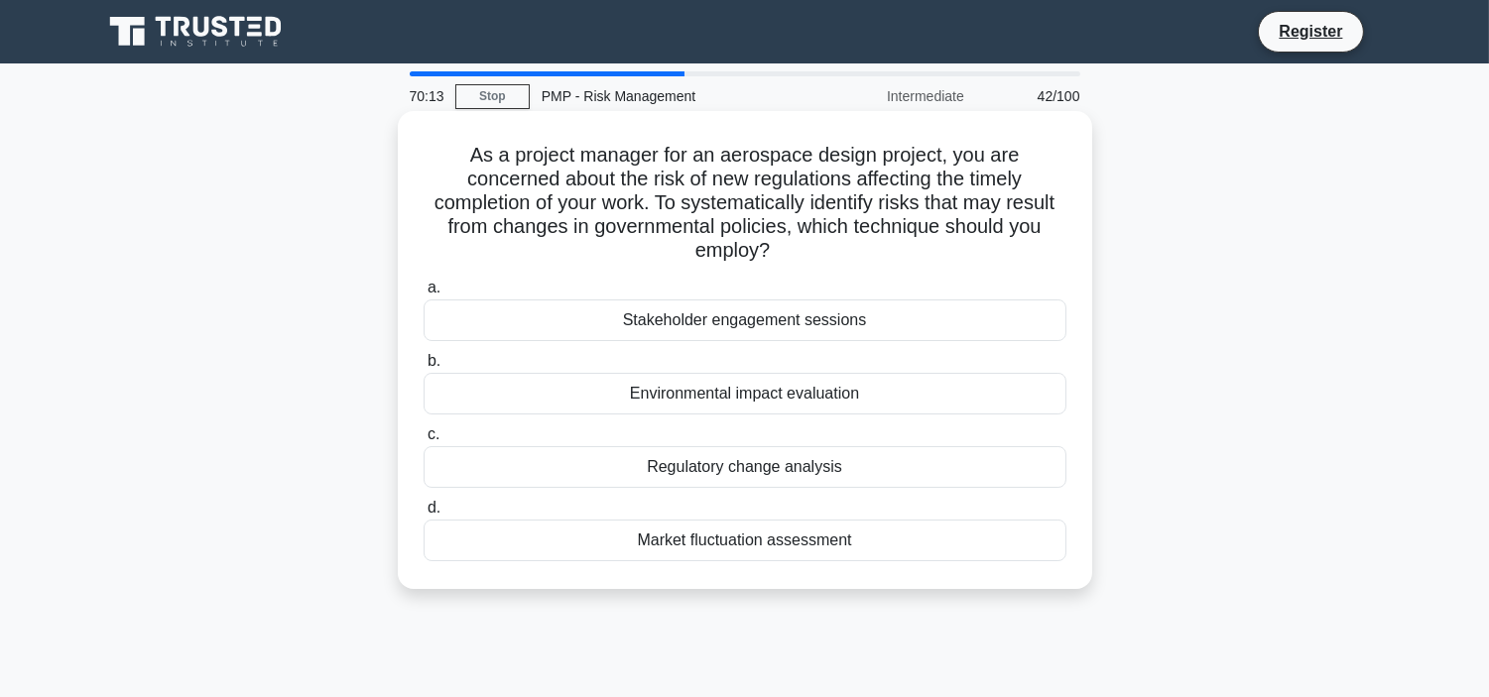
click at [793, 318] on div "Stakeholder engagement sessions" at bounding box center [744, 321] width 643 height 42
click at [423, 295] on input "a. Stakeholder engagement sessions" at bounding box center [423, 288] width 0 height 13
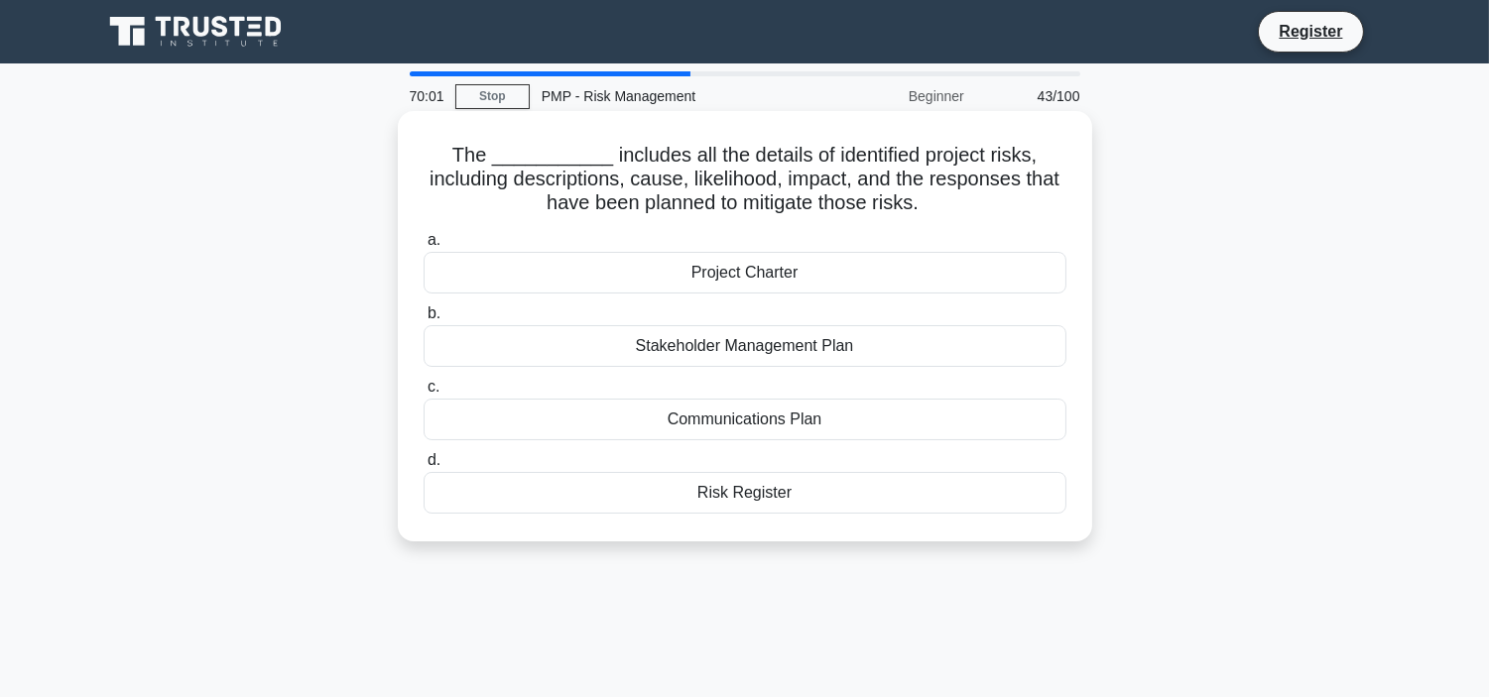
click at [742, 274] on div "Project Charter" at bounding box center [744, 273] width 643 height 42
click at [423, 247] on input "a. Project Charter" at bounding box center [423, 240] width 0 height 13
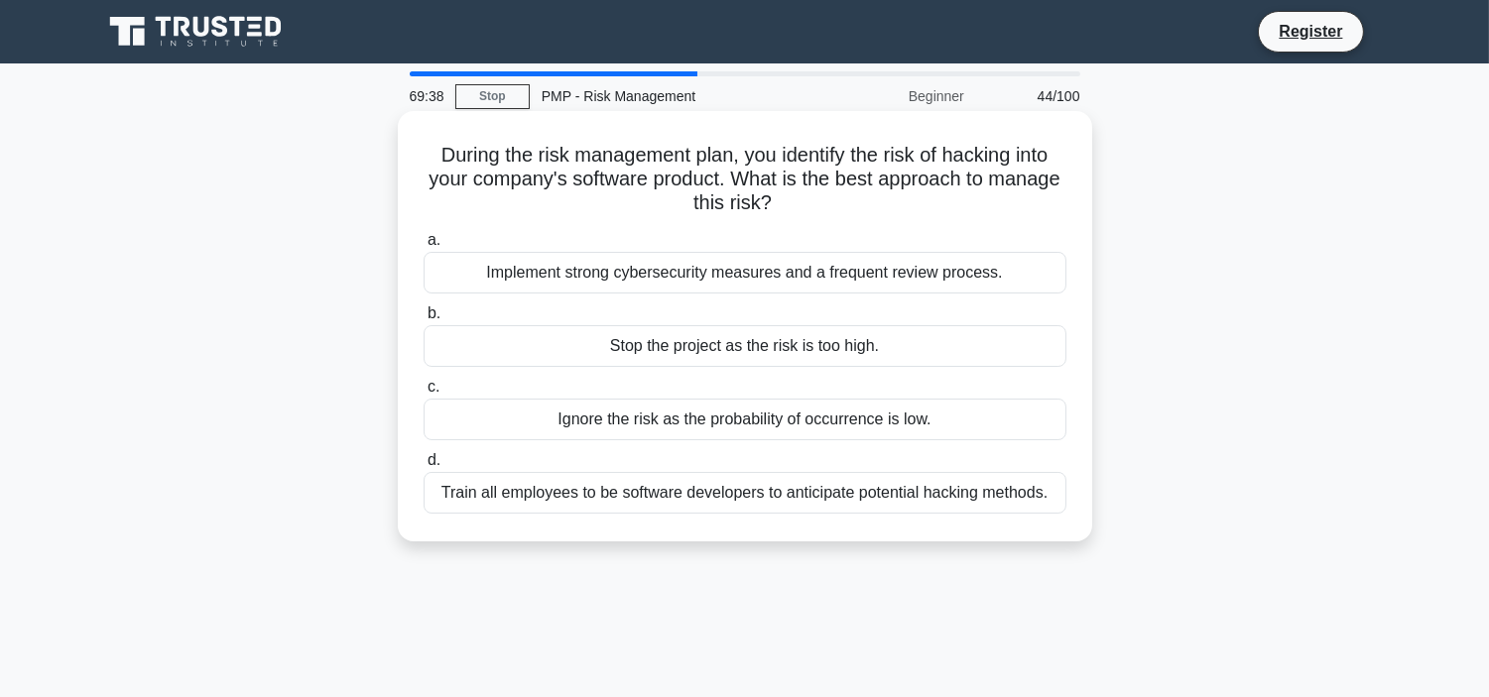
click at [738, 497] on div "Train all employees to be software developers to anticipate potential hacking m…" at bounding box center [744, 493] width 643 height 42
click at [423, 467] on input "d. Train all employees to be software developers to anticipate potential hackin…" at bounding box center [423, 460] width 0 height 13
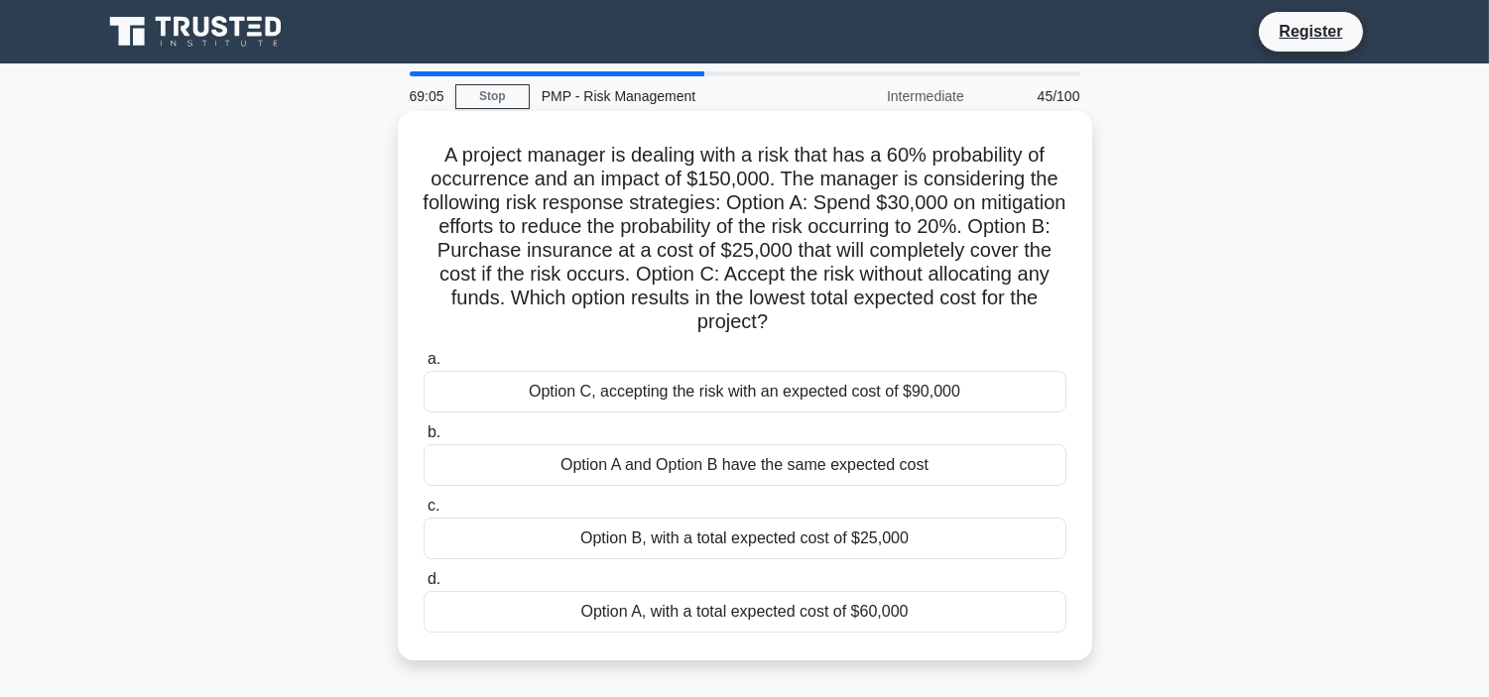
click at [710, 469] on div "Option A and Option B have the same expected cost" at bounding box center [744, 465] width 643 height 42
click at [423, 439] on input "b. Option A and Option B have the same expected cost" at bounding box center [423, 432] width 0 height 13
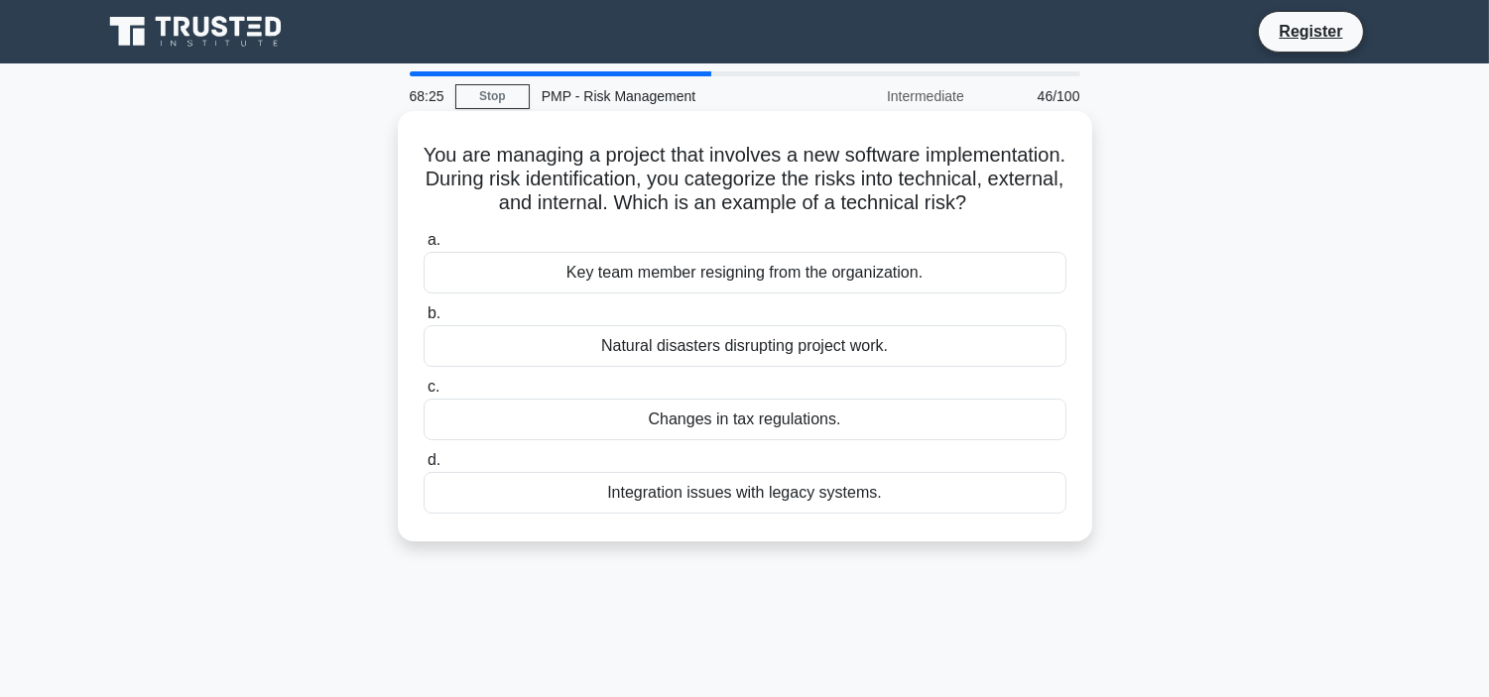
click at [815, 440] on div "Changes in tax regulations." at bounding box center [744, 420] width 643 height 42
click at [423, 394] on input "c. Changes in tax regulations." at bounding box center [423, 387] width 0 height 13
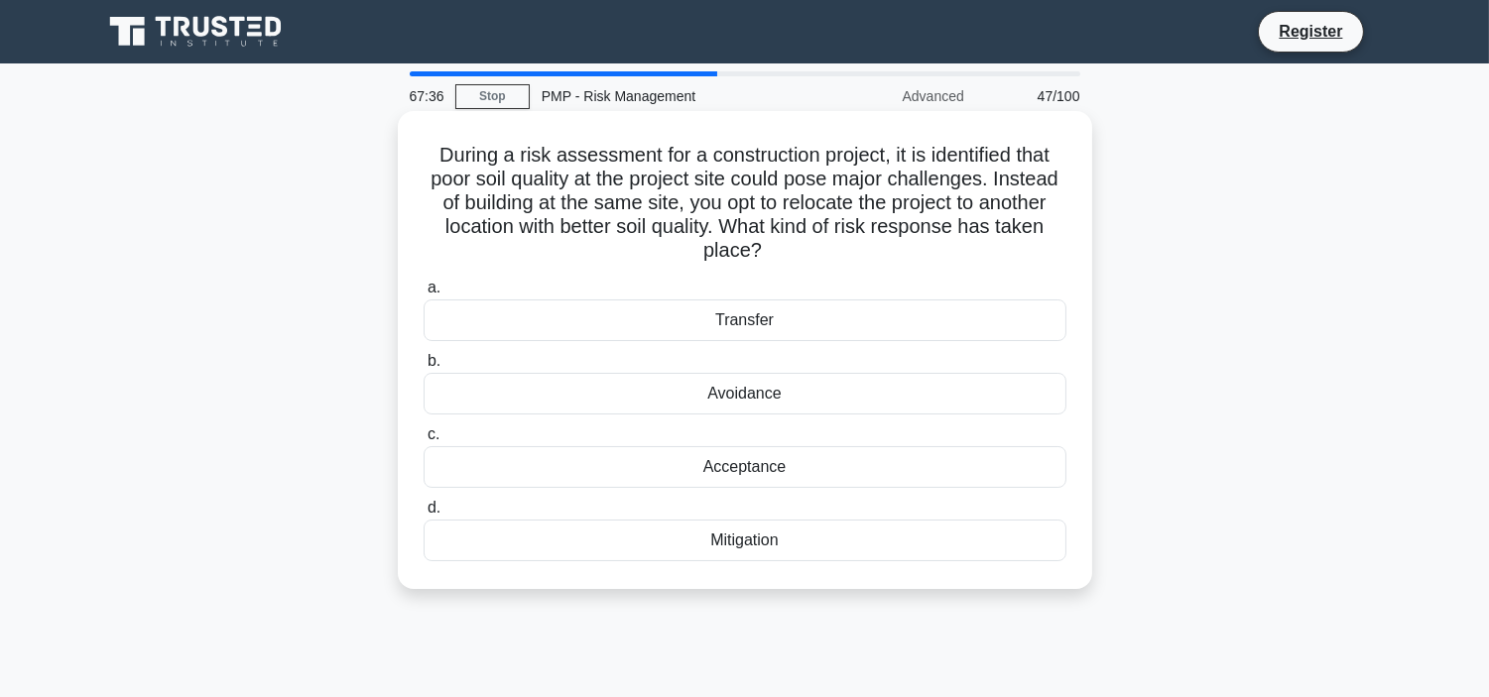
click at [771, 318] on div "Transfer" at bounding box center [744, 321] width 643 height 42
click at [423, 295] on input "a. Transfer" at bounding box center [423, 288] width 0 height 13
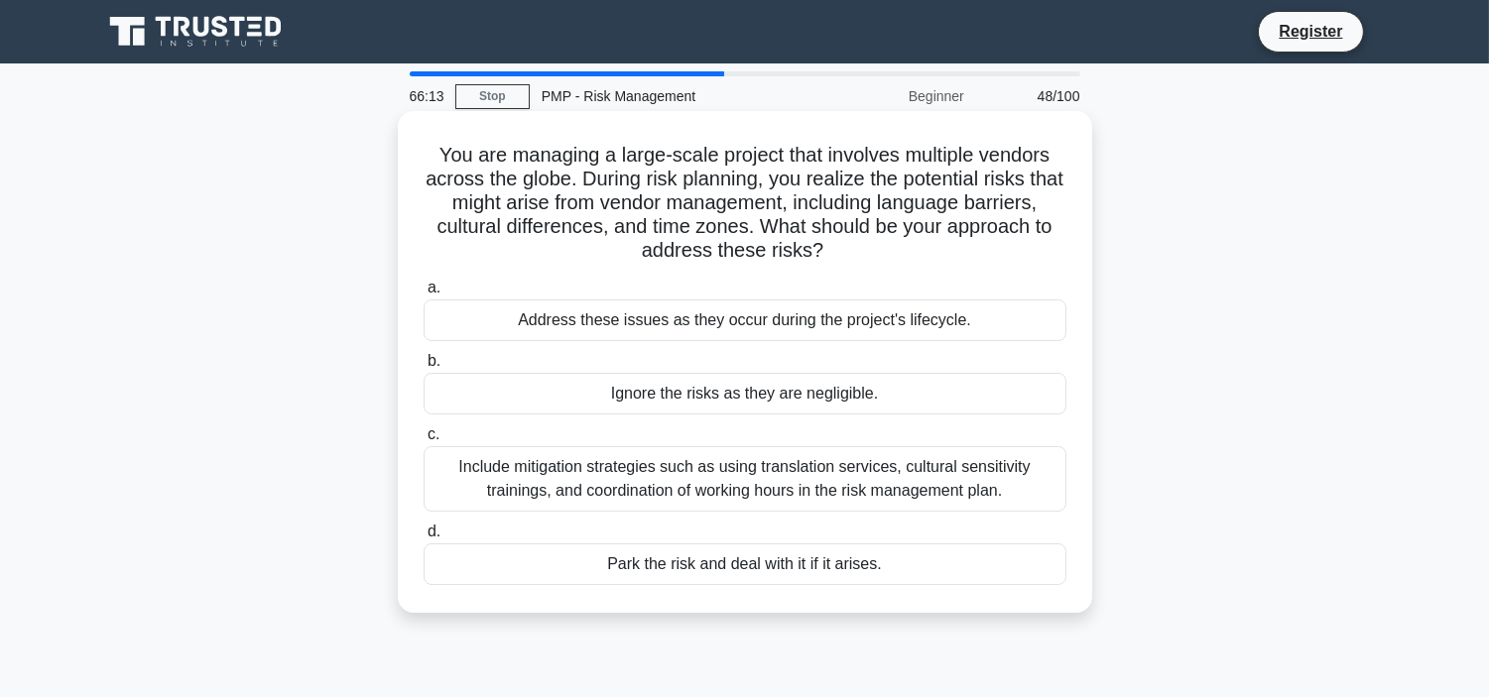
click at [716, 472] on div "Include mitigation strategies such as using translation services, cultural sens…" at bounding box center [744, 478] width 643 height 65
click at [423, 441] on input "c. Include mitigation strategies such as using translation services, cultural s…" at bounding box center [423, 434] width 0 height 13
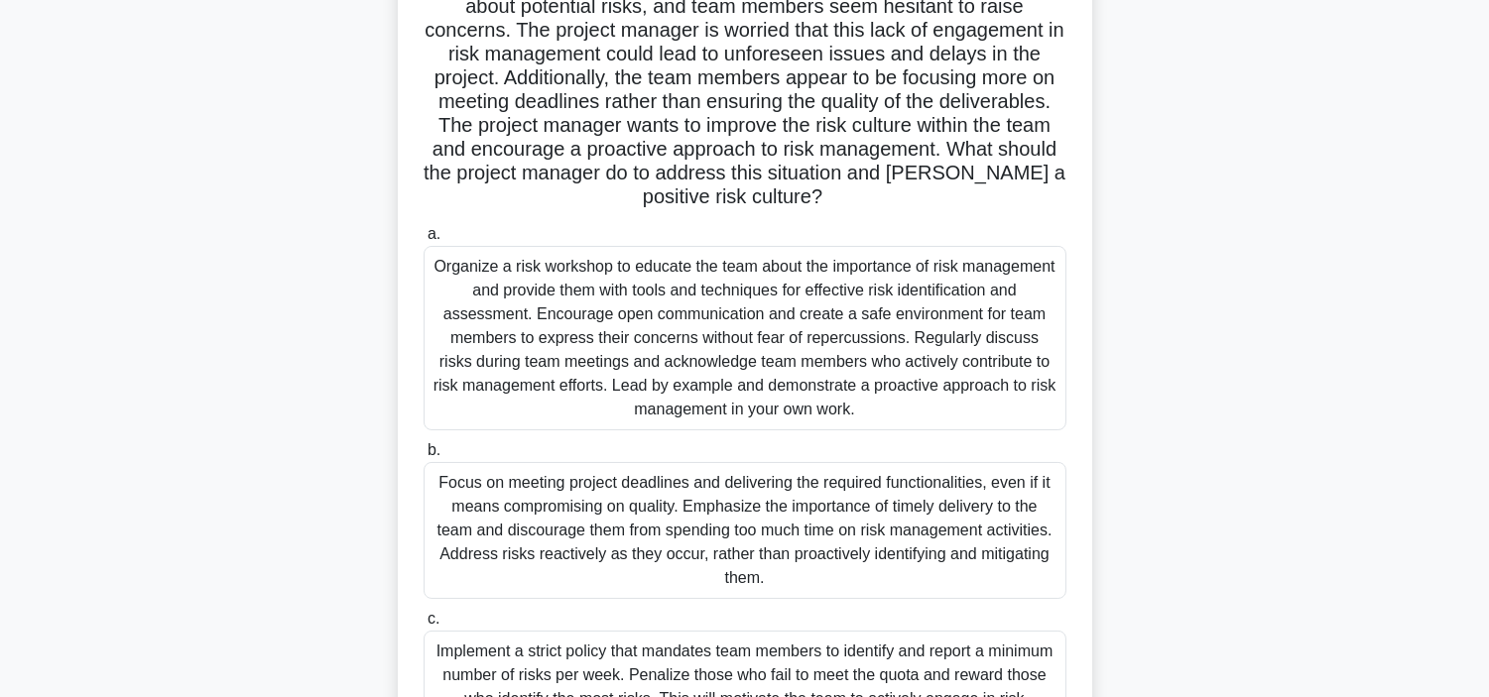
scroll to position [264, 0]
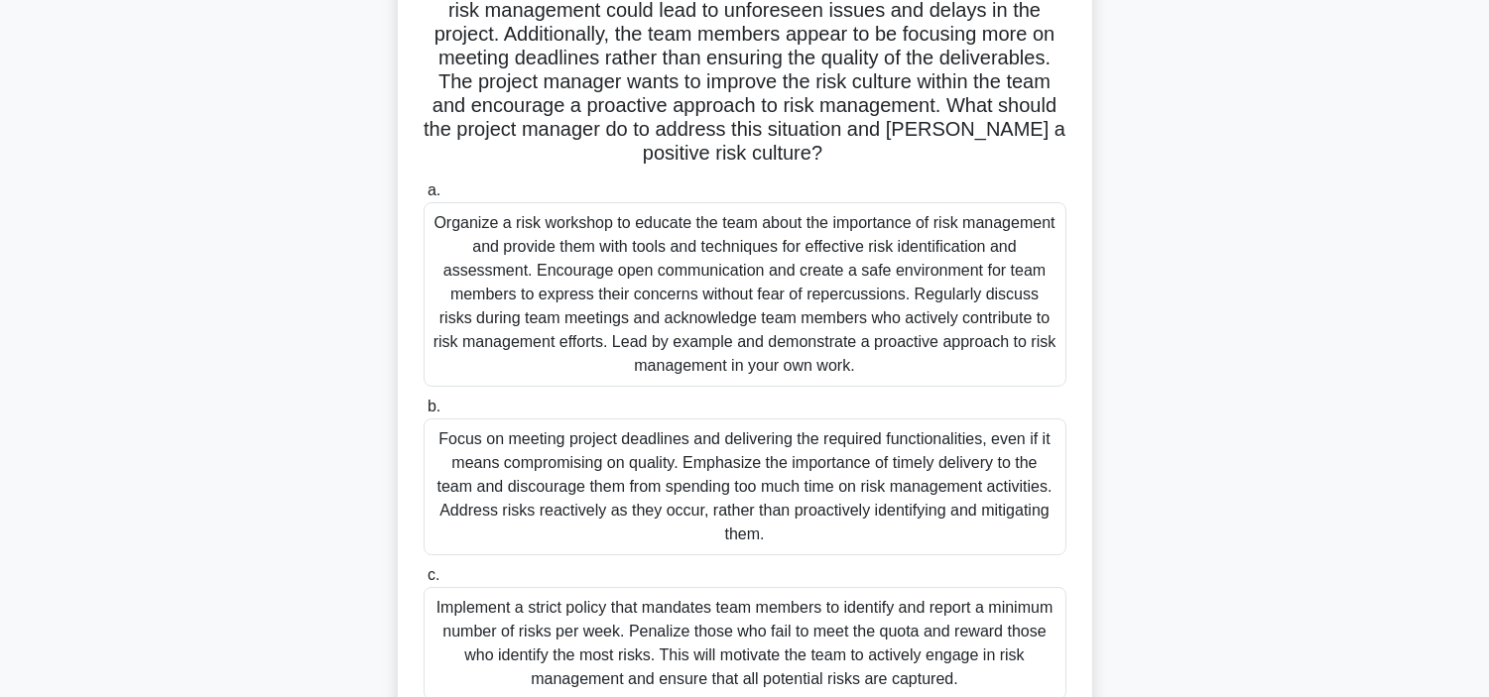
click at [849, 258] on div "Organize a risk workshop to educate the team about the importance of risk manag…" at bounding box center [744, 294] width 643 height 184
click at [423, 197] on input "a. Organize a risk workshop to educate the team about the importance of risk ma…" at bounding box center [423, 190] width 0 height 13
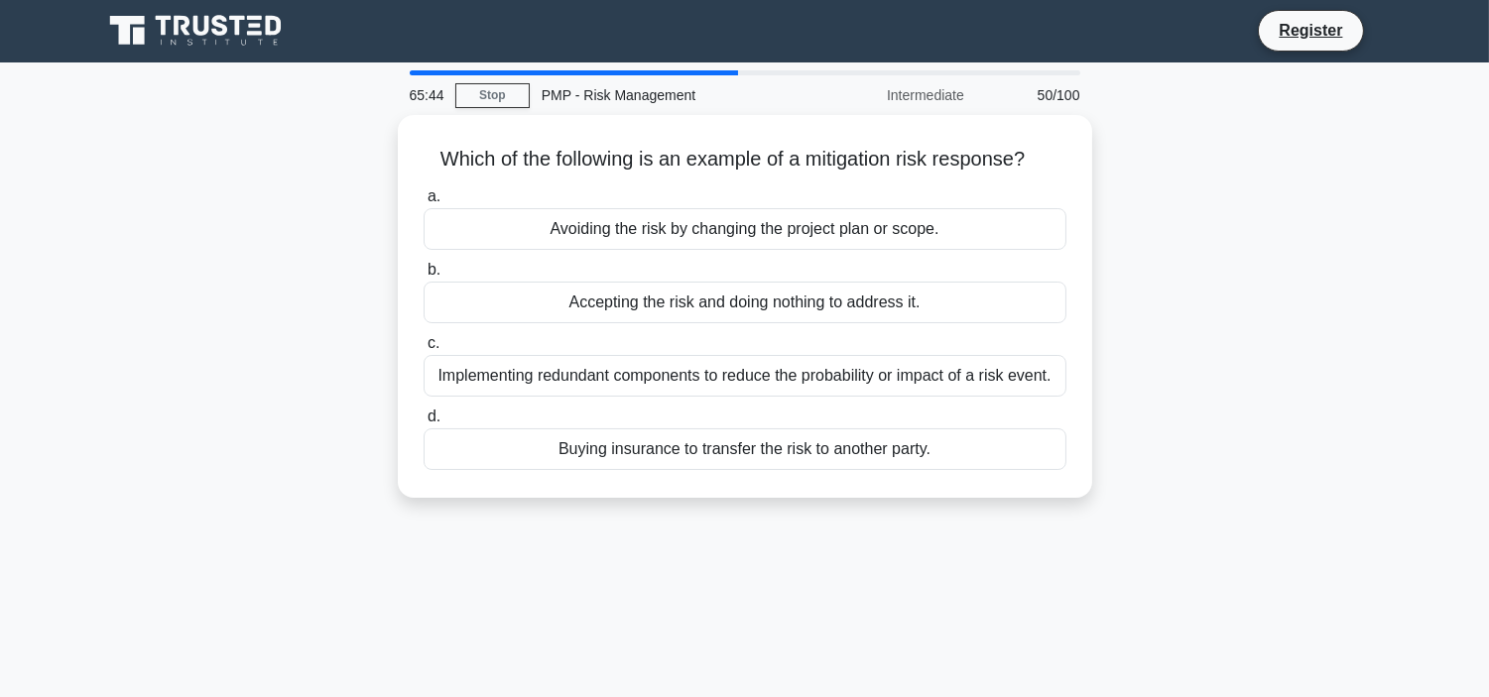
scroll to position [0, 0]
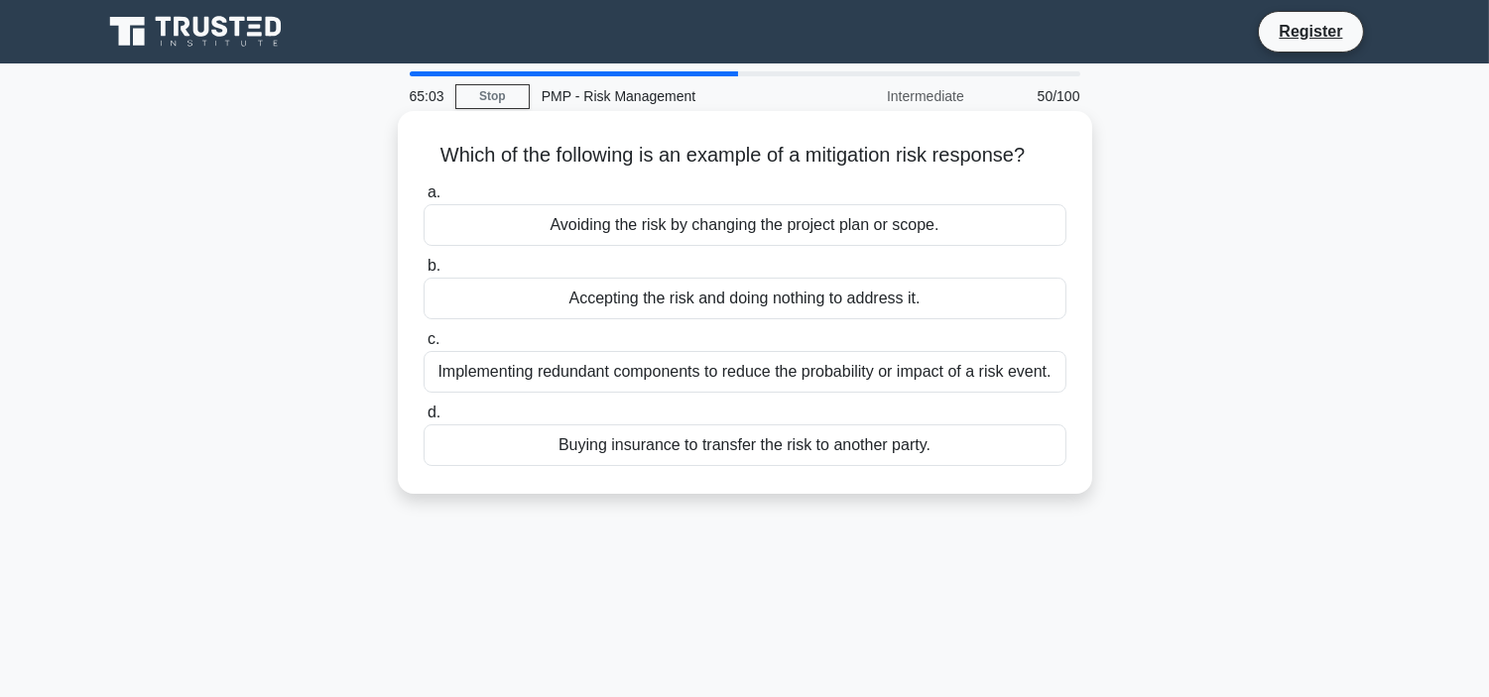
click at [881, 444] on div "Buying insurance to transfer the risk to another party." at bounding box center [744, 445] width 643 height 42
click at [423, 420] on input "d. Buying insurance to transfer the risk to another party." at bounding box center [423, 413] width 0 height 13
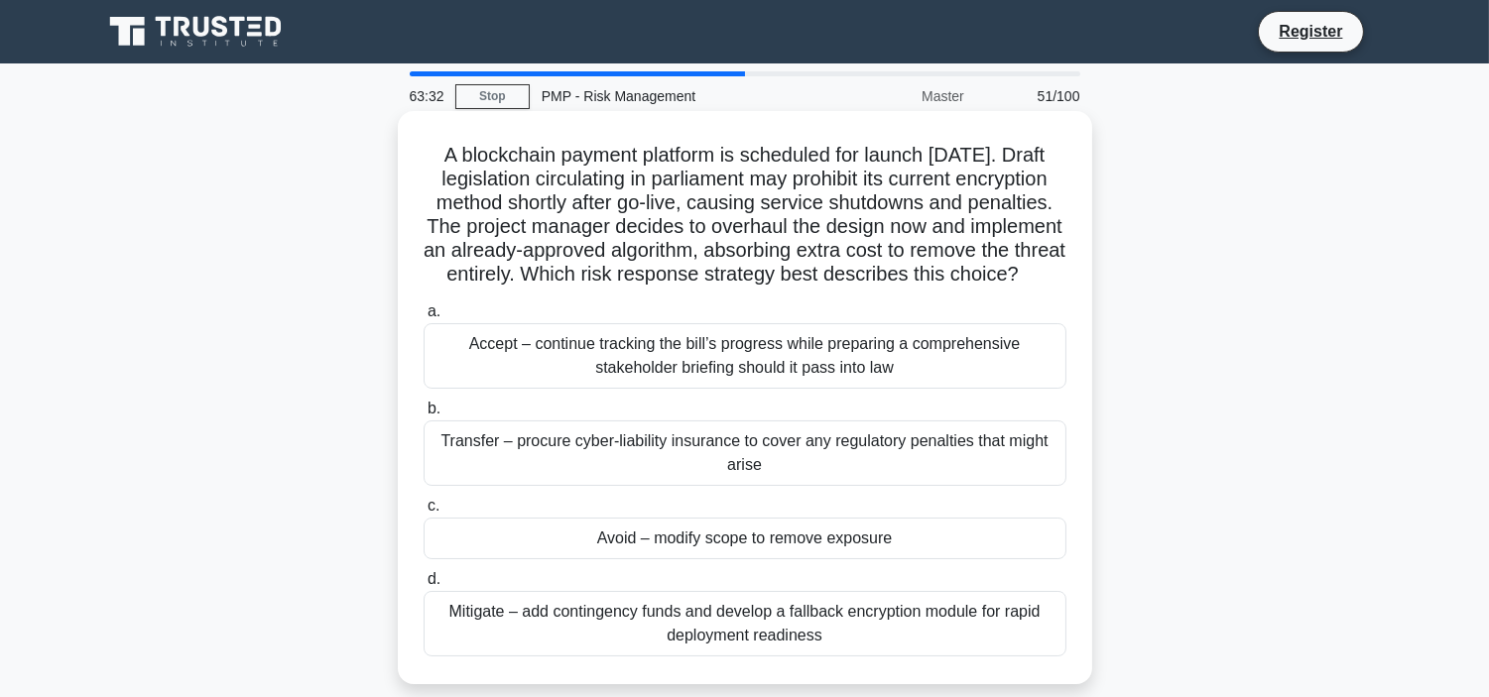
click at [894, 389] on div "Accept – continue tracking the bill’s progress while preparing a comprehensive …" at bounding box center [744, 355] width 643 height 65
click at [423, 318] on input "a. Accept – continue tracking the bill’s progress while preparing a comprehensi…" at bounding box center [423, 311] width 0 height 13
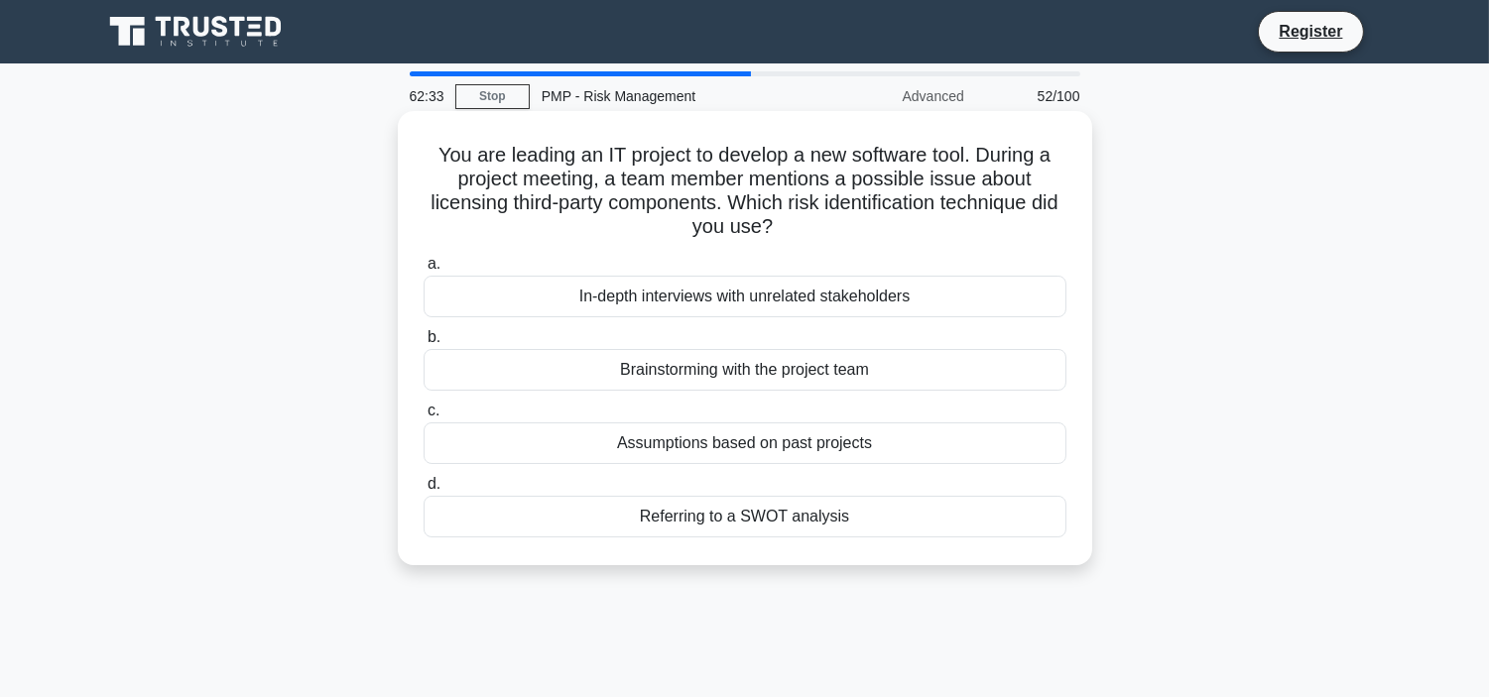
click at [720, 371] on div "Brainstorming with the project team" at bounding box center [744, 370] width 643 height 42
click at [423, 344] on input "b. Brainstorming with the project team" at bounding box center [423, 337] width 0 height 13
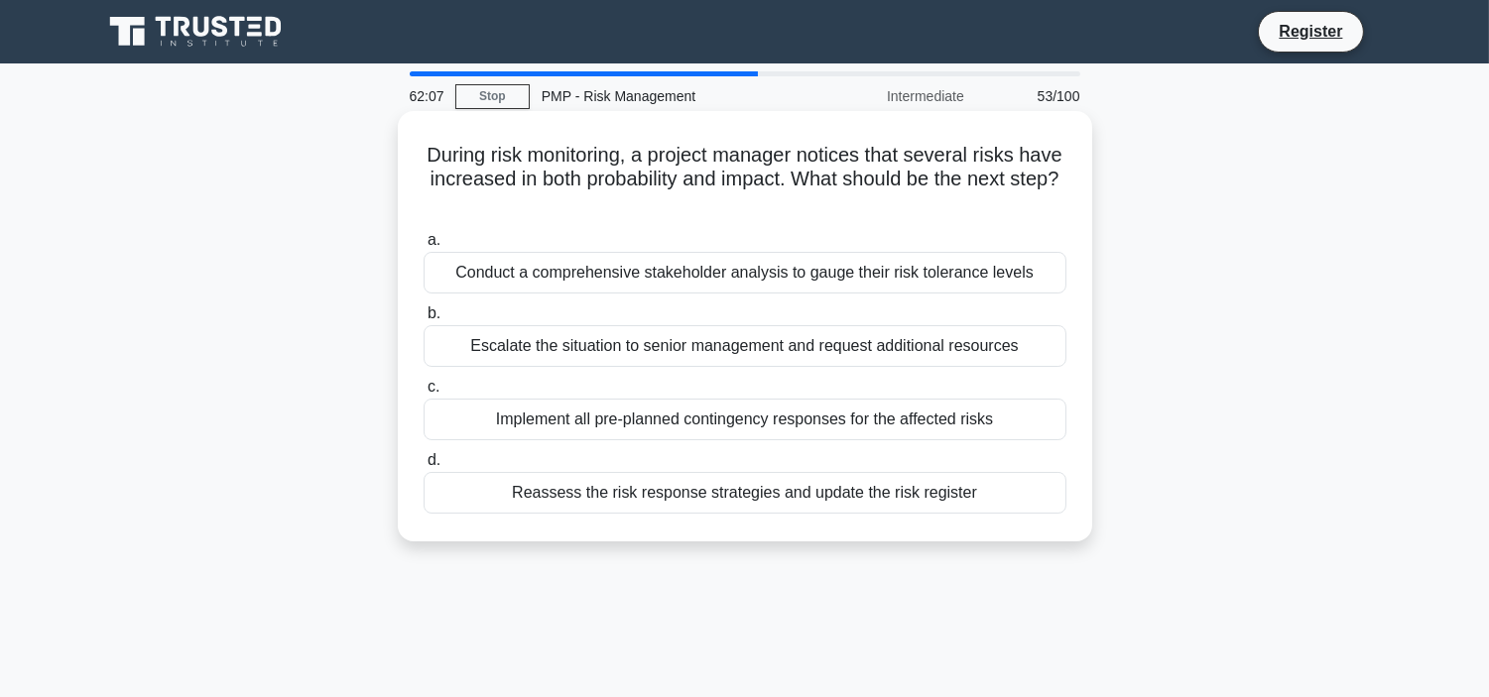
click at [770, 418] on div "Implement all pre-planned contingency responses for the affected risks" at bounding box center [744, 420] width 643 height 42
click at [423, 394] on input "c. Implement all pre-planned contingency responses for the affected risks" at bounding box center [423, 387] width 0 height 13
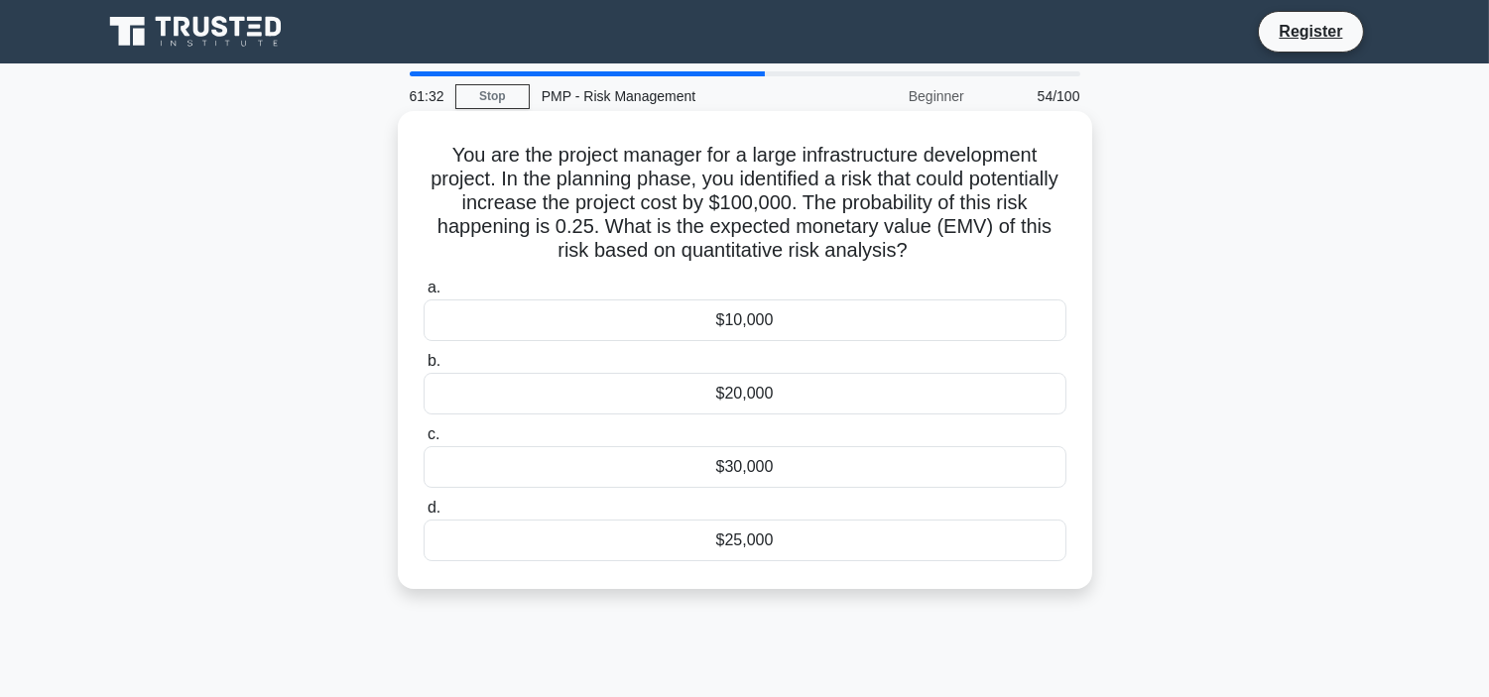
click at [765, 534] on div "$25,000" at bounding box center [744, 541] width 643 height 42
click at [423, 515] on input "d. $25,000" at bounding box center [423, 508] width 0 height 13
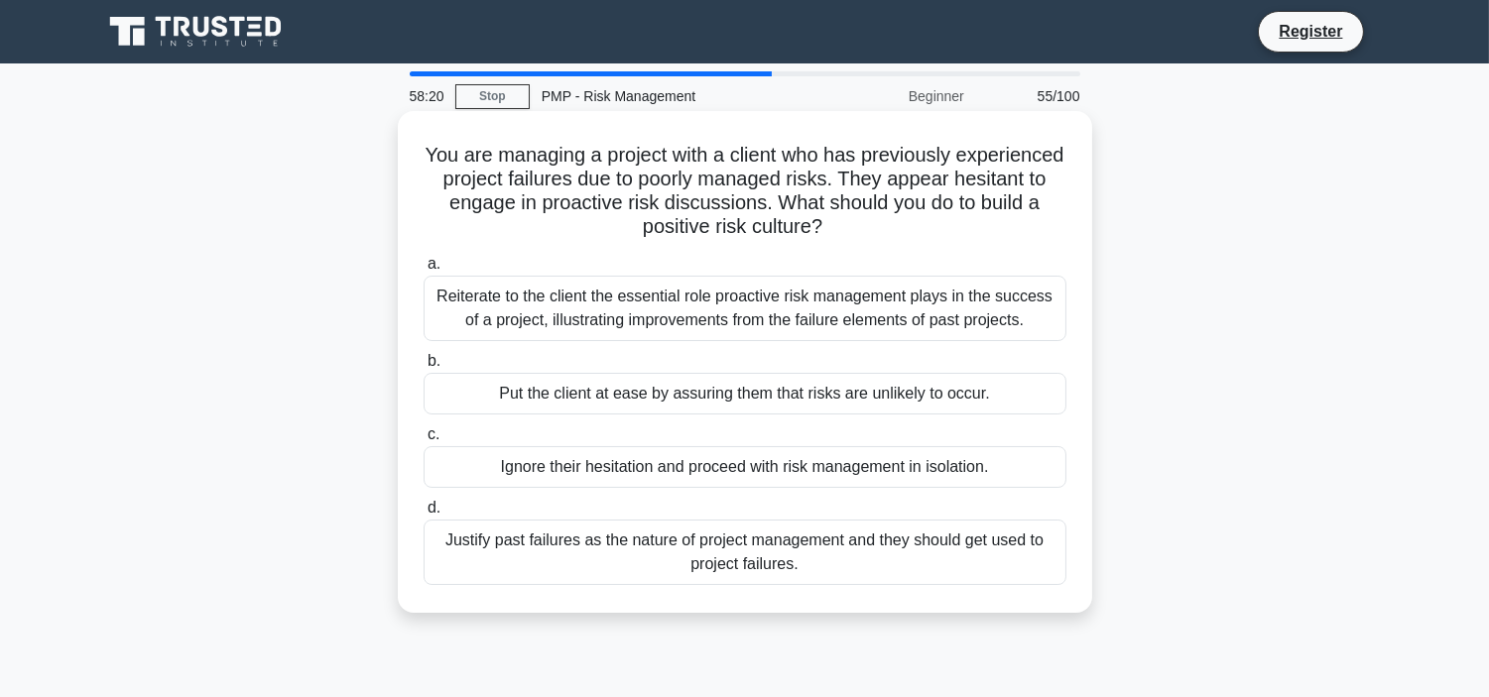
click at [742, 303] on div "Reiterate to the client the essential role proactive risk management plays in t…" at bounding box center [744, 308] width 643 height 65
click at [423, 271] on input "a. Reiterate to the client the essential role proactive risk management plays i…" at bounding box center [423, 264] width 0 height 13
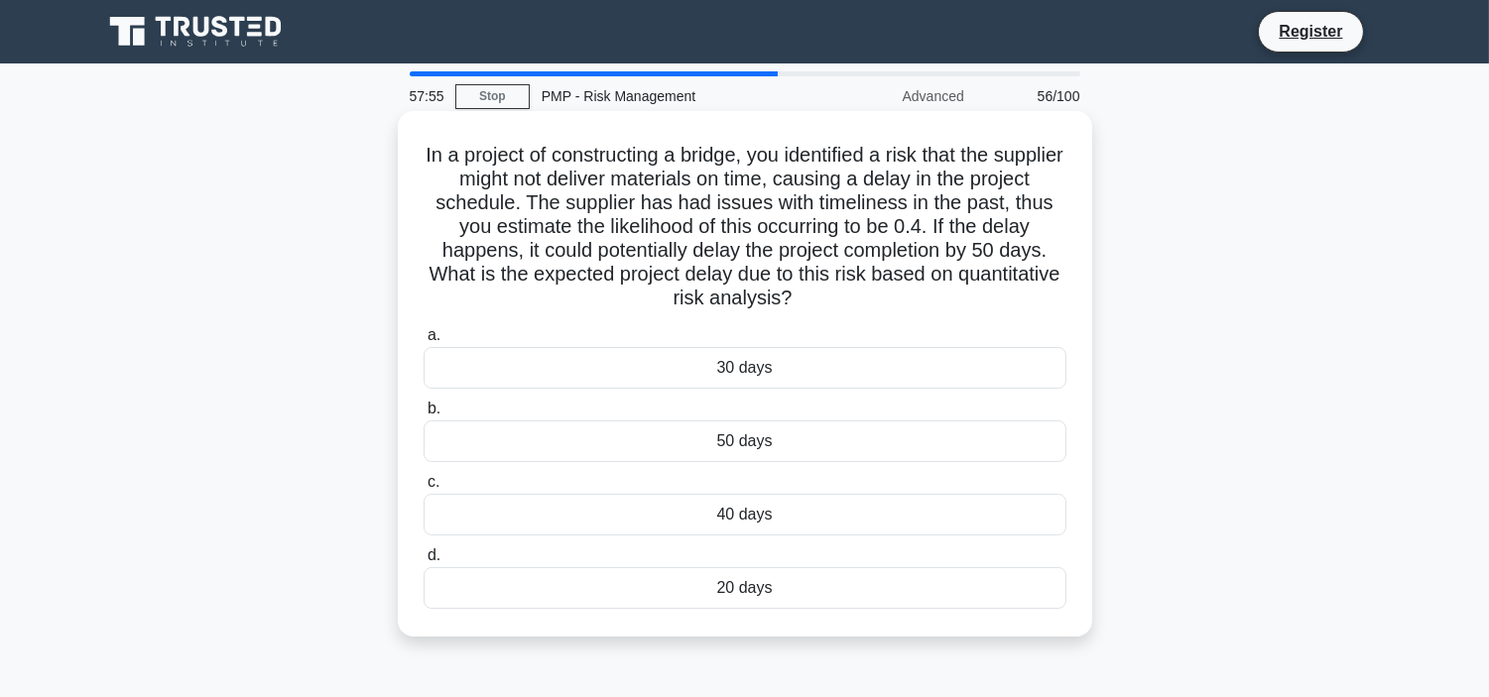
click at [759, 518] on div "40 days" at bounding box center [744, 515] width 643 height 42
click at [423, 489] on input "c. 40 days" at bounding box center [423, 482] width 0 height 13
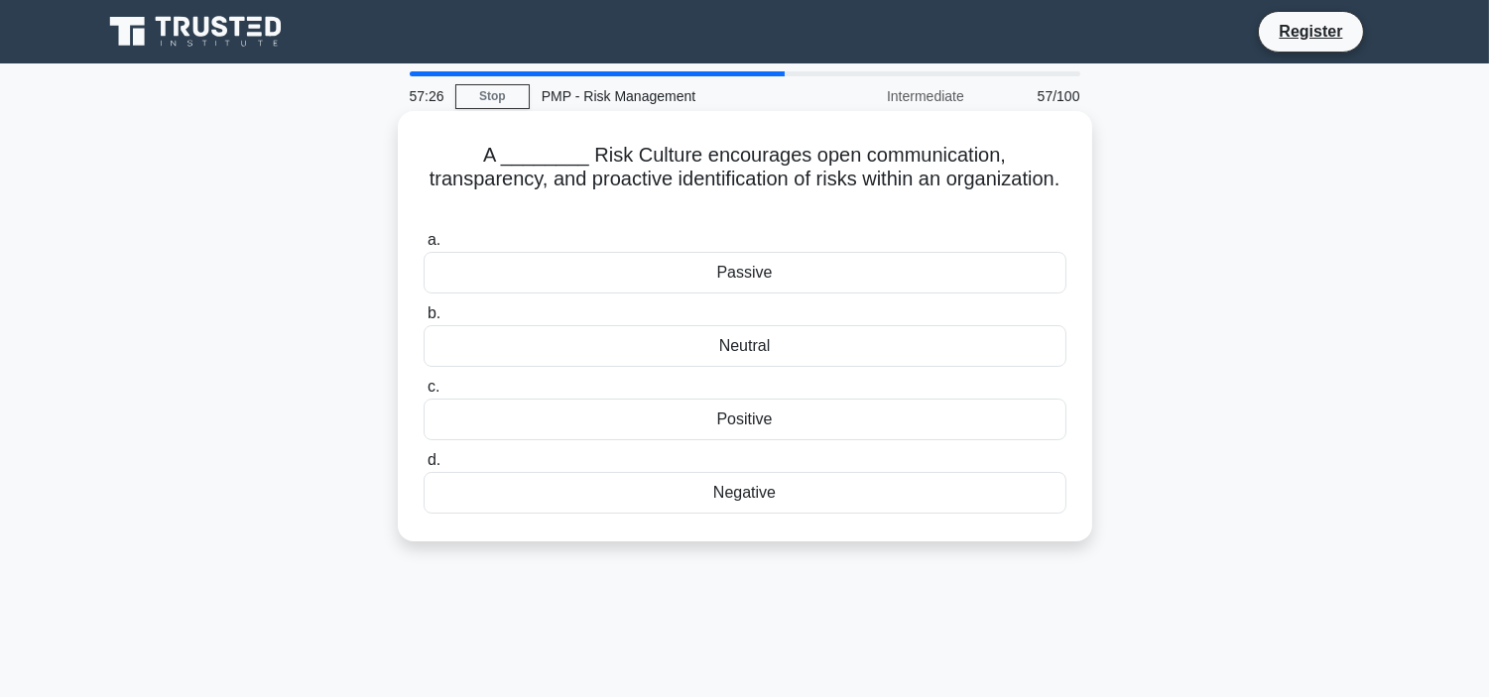
click at [761, 399] on div "Positive" at bounding box center [744, 420] width 643 height 42
click at [423, 394] on input "c. Positive" at bounding box center [423, 387] width 0 height 13
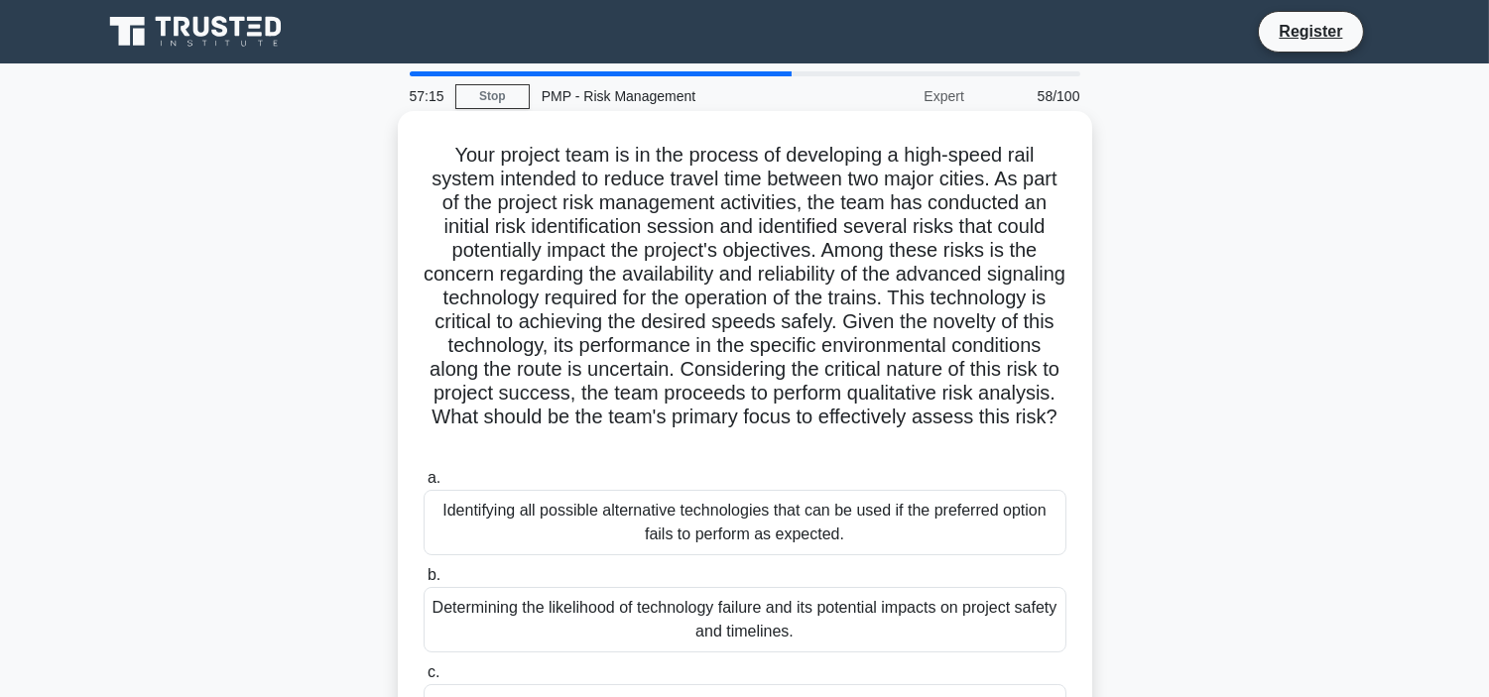
click at [894, 522] on div "Identifying all possible alternative technologies that can be used if the prefe…" at bounding box center [744, 522] width 643 height 65
click at [423, 485] on input "a. Identifying all possible alternative technologies that can be used if the pr…" at bounding box center [423, 478] width 0 height 13
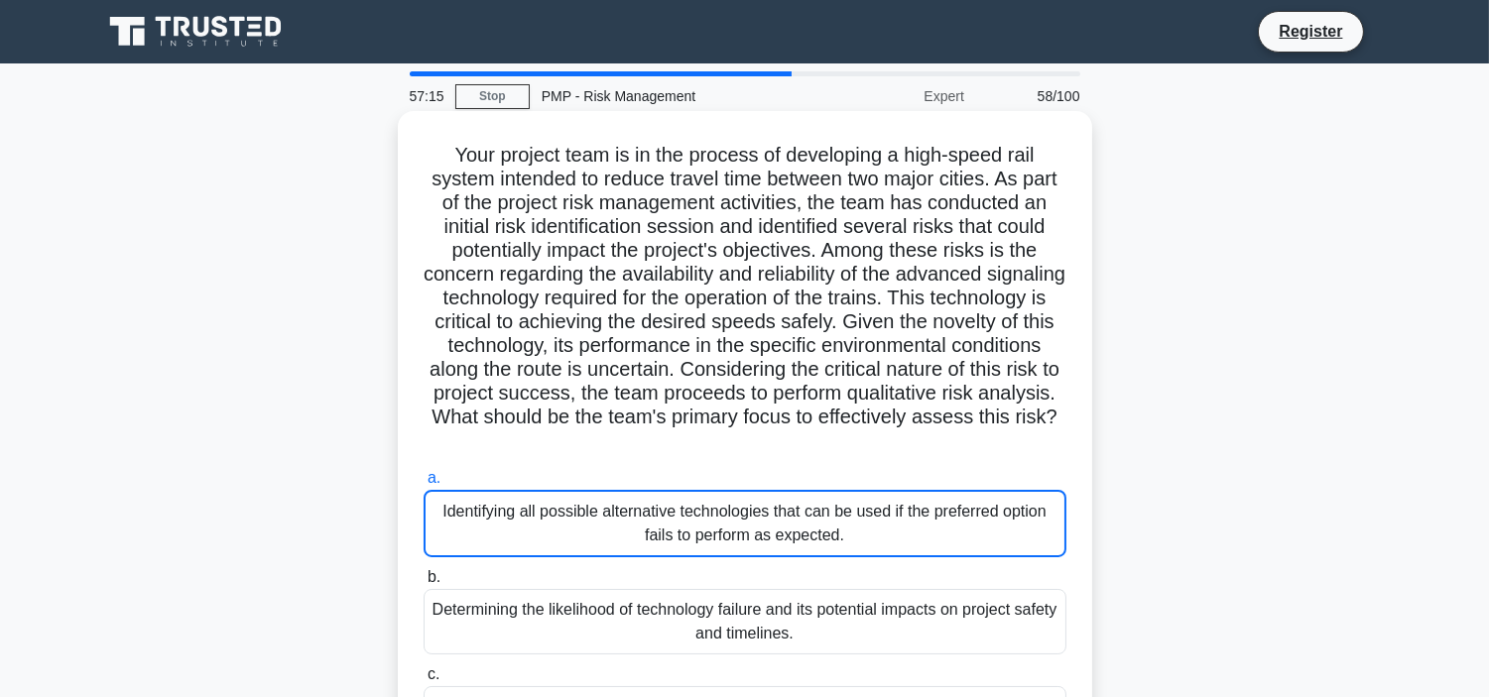
click at [894, 522] on div "Identifying all possible alternative technologies that can be used if the prefe…" at bounding box center [744, 523] width 643 height 67
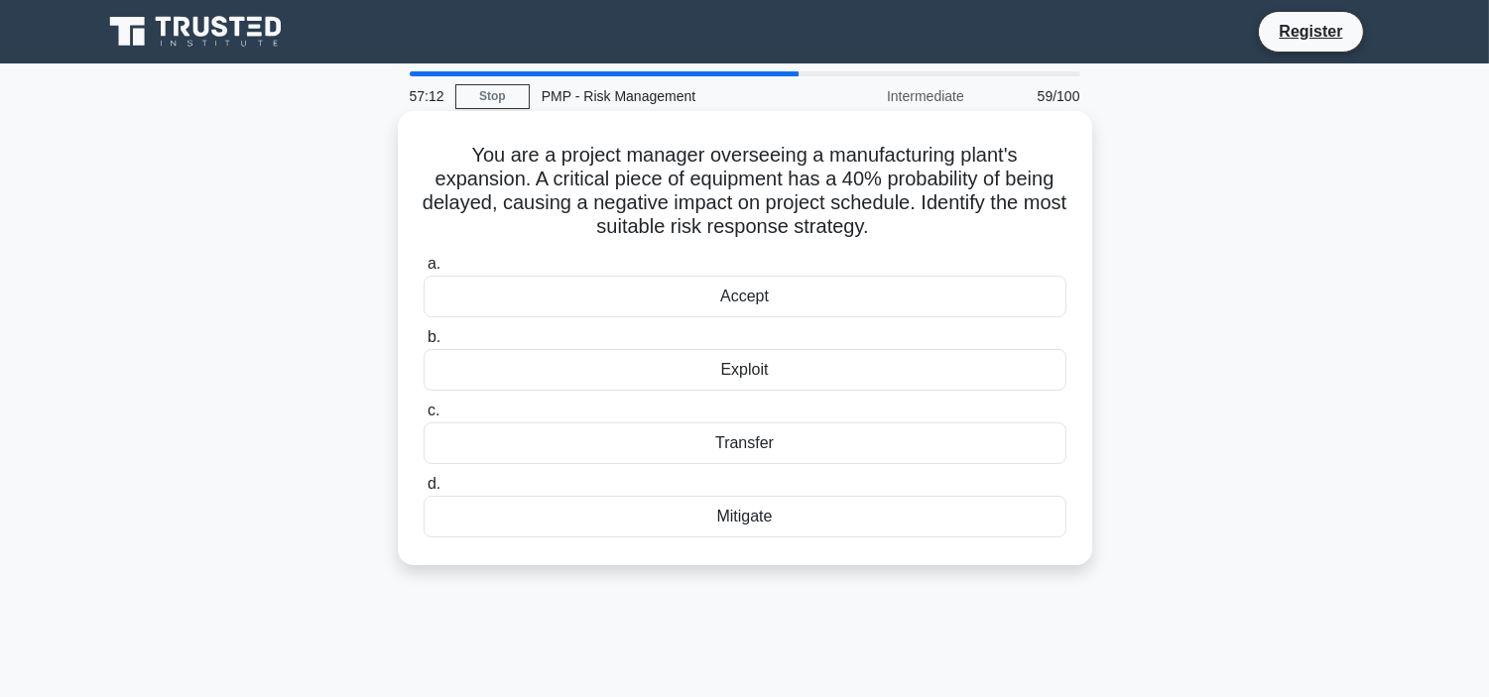
click at [710, 208] on h5 "You are a project manager overseeing a manufacturing plant's expansion. A criti…" at bounding box center [744, 191] width 647 height 97
click at [772, 370] on div "Exploit" at bounding box center [744, 370] width 643 height 42
click at [423, 344] on input "b. Exploit" at bounding box center [423, 337] width 0 height 13
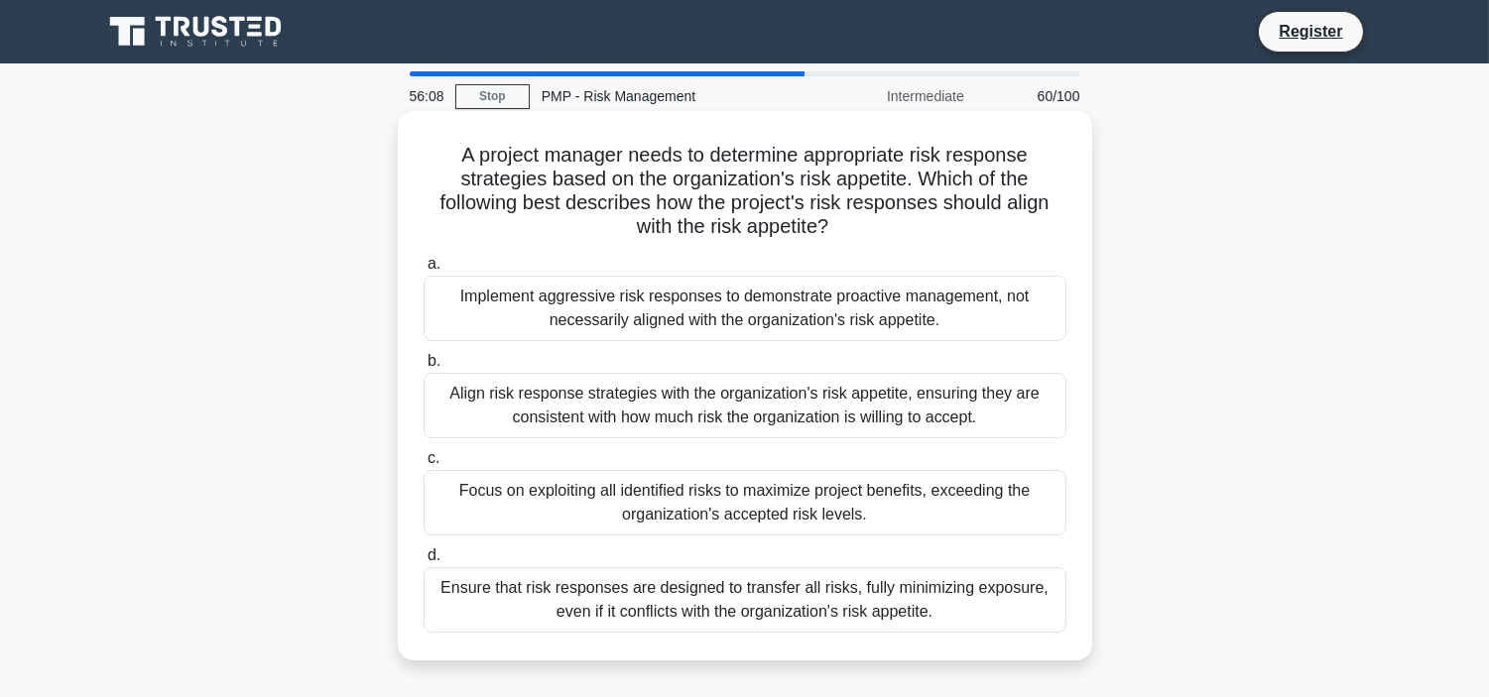
click at [744, 601] on div "Ensure that risk responses are designed to transfer all risks, fully minimizing…" at bounding box center [744, 599] width 643 height 65
click at [423, 562] on input "d. Ensure that risk responses are designed to transfer all risks, fully minimiz…" at bounding box center [423, 555] width 0 height 13
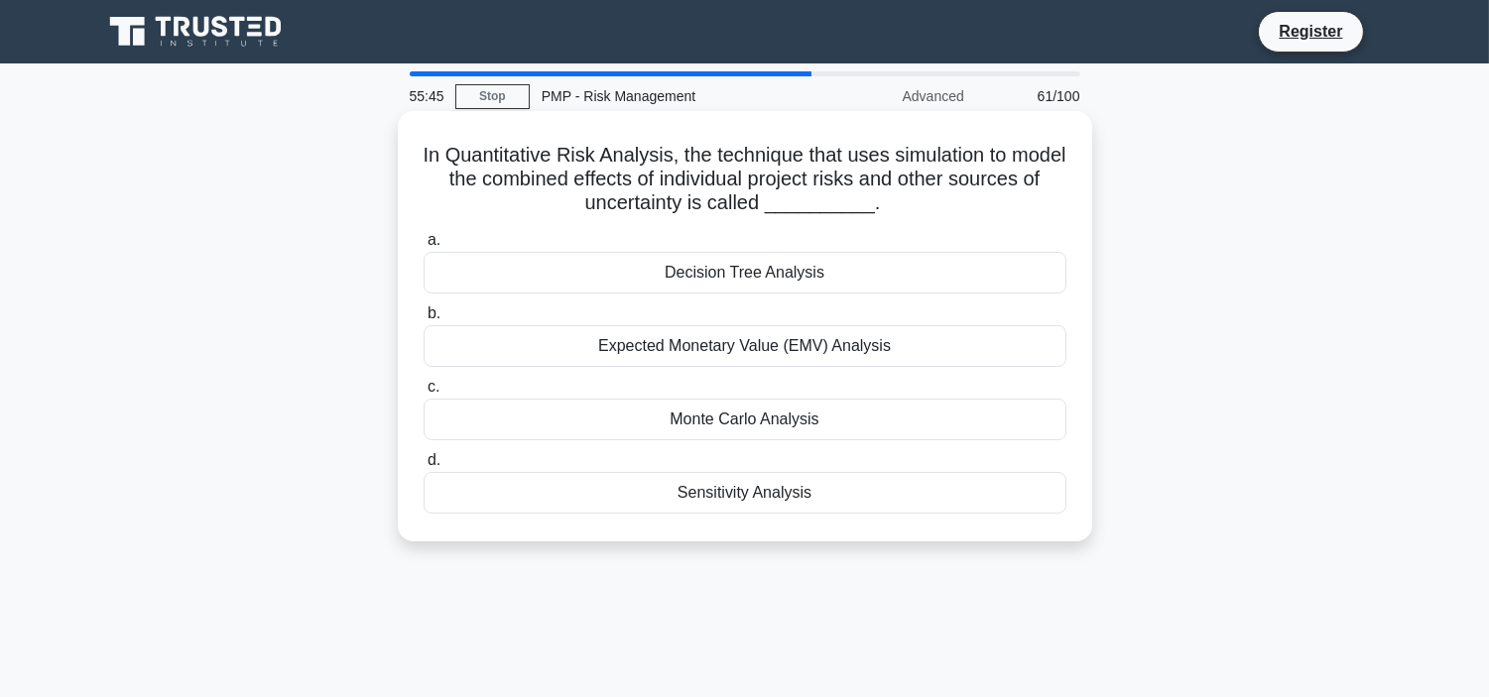
click at [746, 271] on div "Decision Tree Analysis" at bounding box center [744, 273] width 643 height 42
click at [423, 247] on input "a. Decision Tree Analysis" at bounding box center [423, 240] width 0 height 13
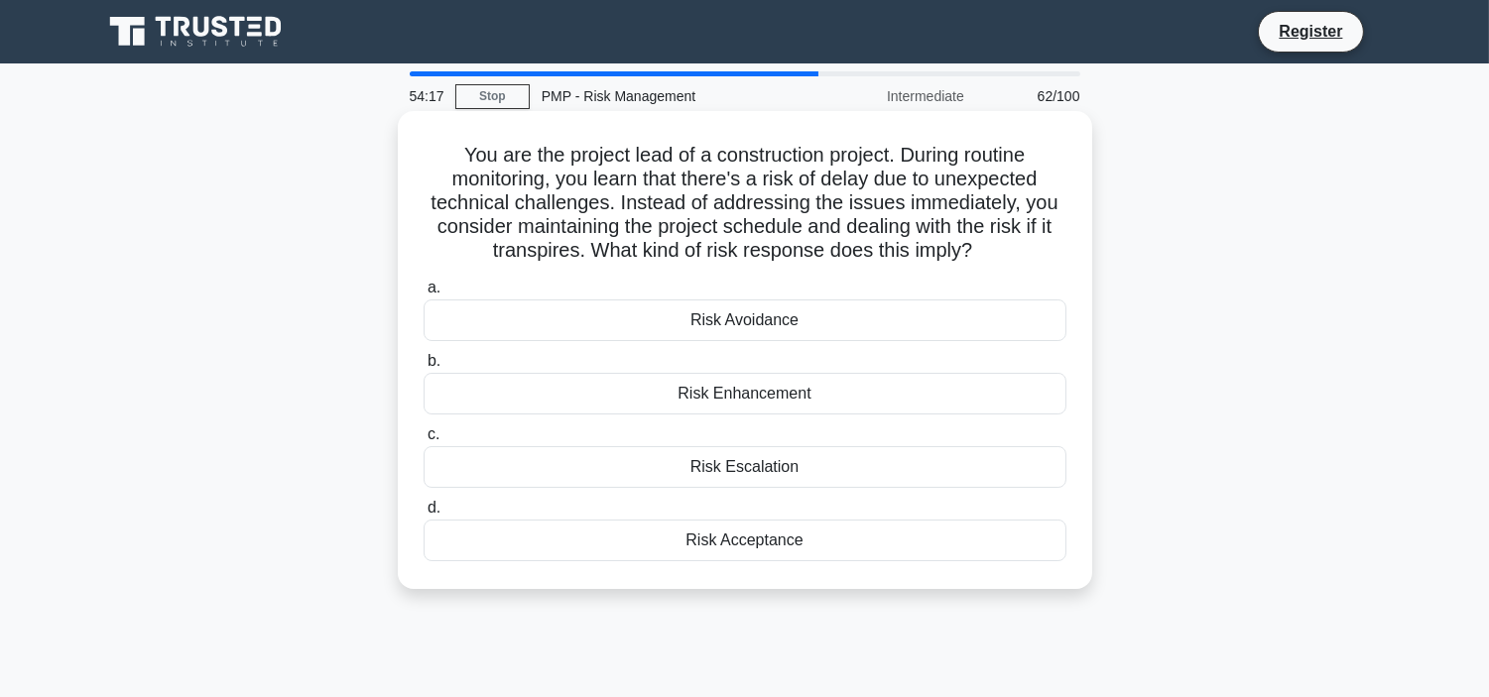
click at [759, 461] on div "Risk Escalation" at bounding box center [744, 467] width 643 height 42
click at [423, 441] on input "c. Risk Escalation" at bounding box center [423, 434] width 0 height 13
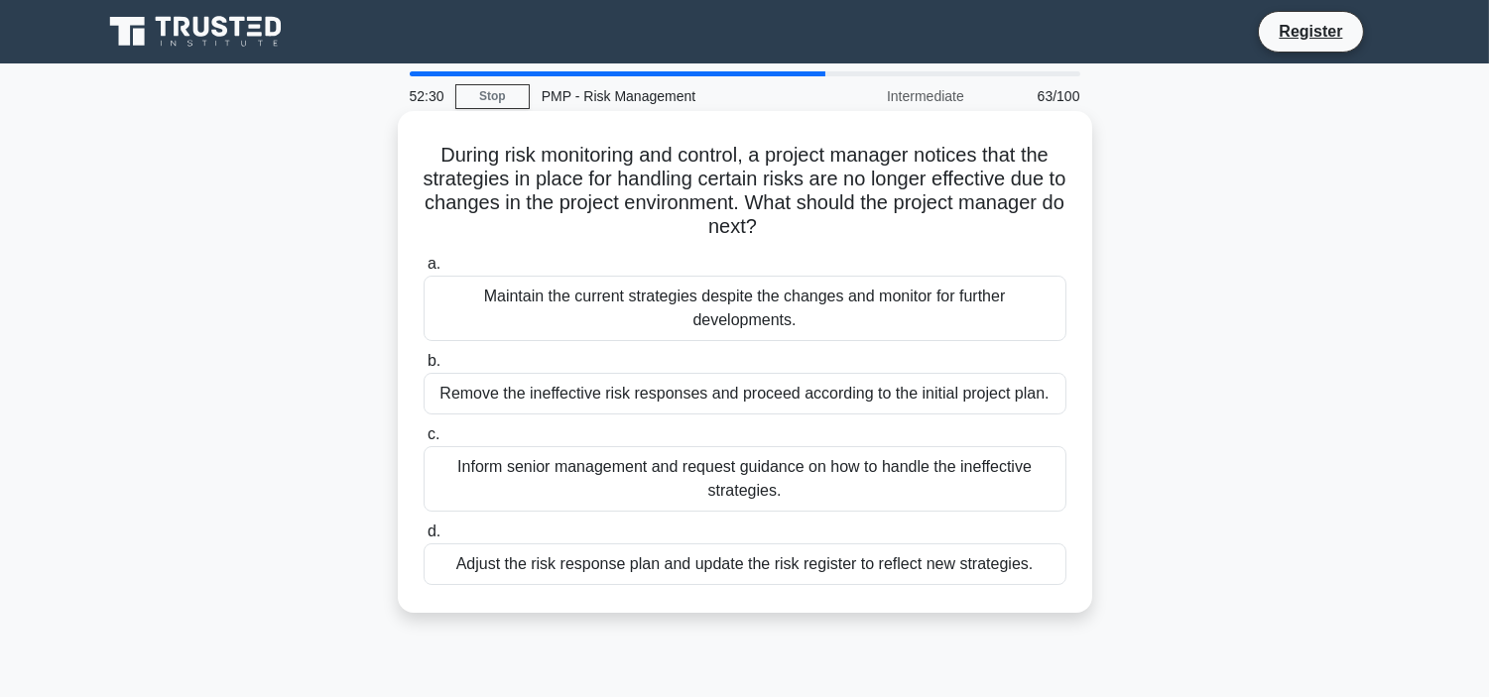
click at [730, 464] on div "Inform senior management and request guidance on how to handle the ineffective …" at bounding box center [744, 478] width 643 height 65
click at [423, 441] on input "c. Inform senior management and request guidance on how to handle the ineffecti…" at bounding box center [423, 434] width 0 height 13
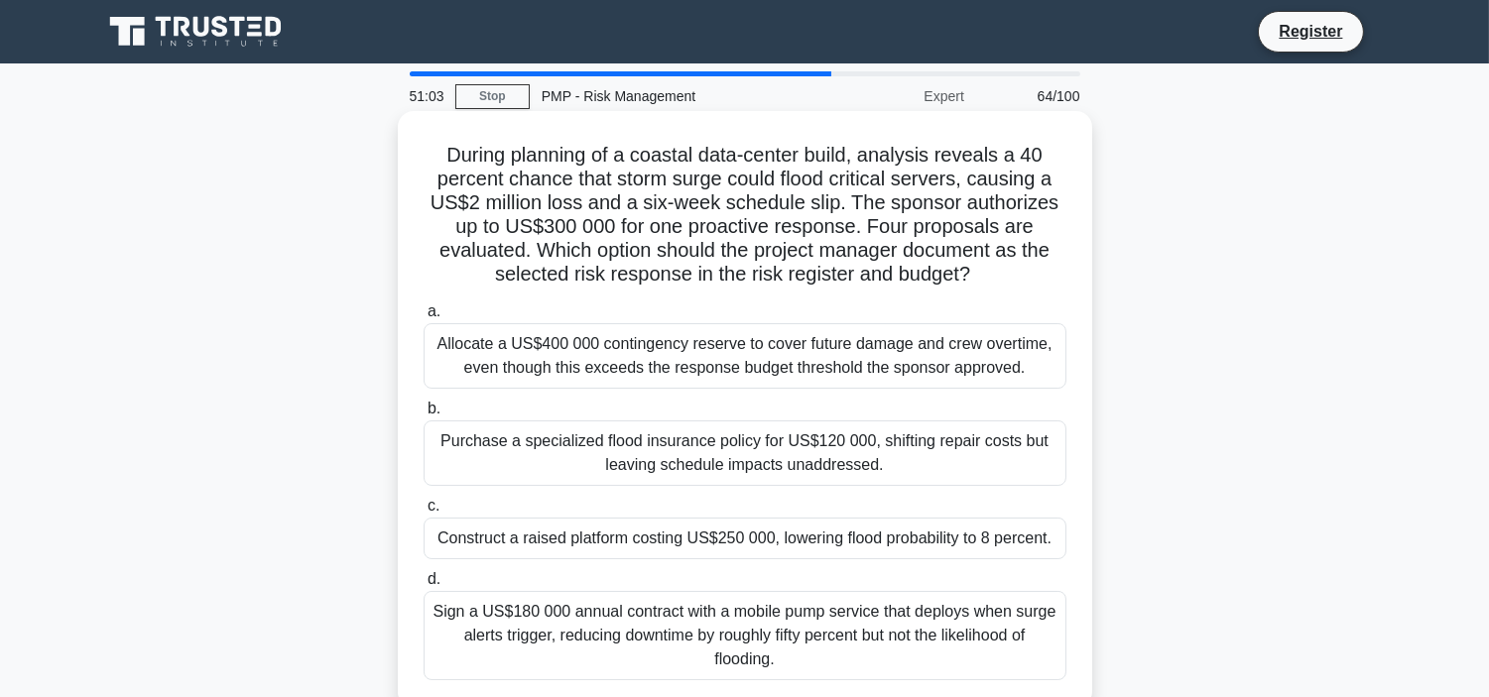
click at [758, 451] on div "Purchase a specialized flood insurance policy for US$120 000, shifting repair c…" at bounding box center [744, 452] width 643 height 65
click at [423, 416] on input "b. Purchase a specialized flood insurance policy for US$120 000, shifting repai…" at bounding box center [423, 409] width 0 height 13
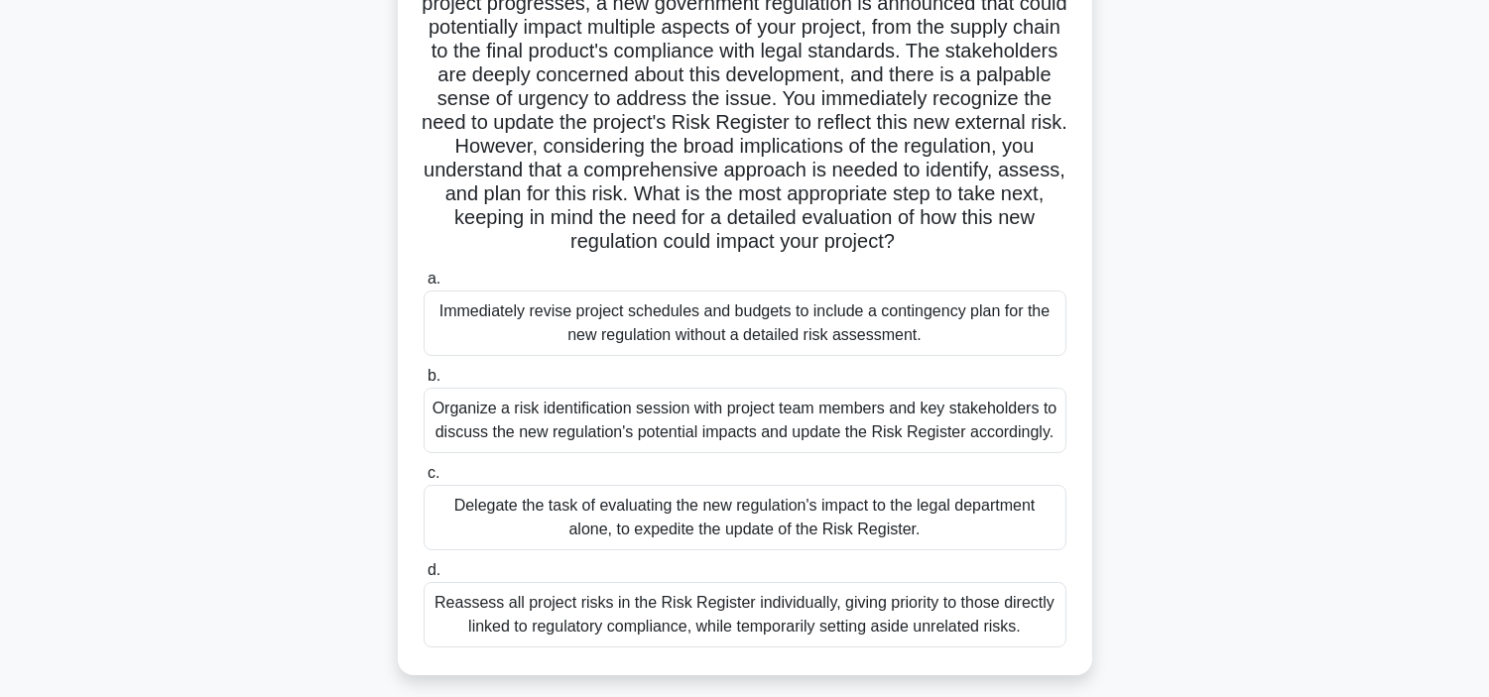
scroll to position [220, 0]
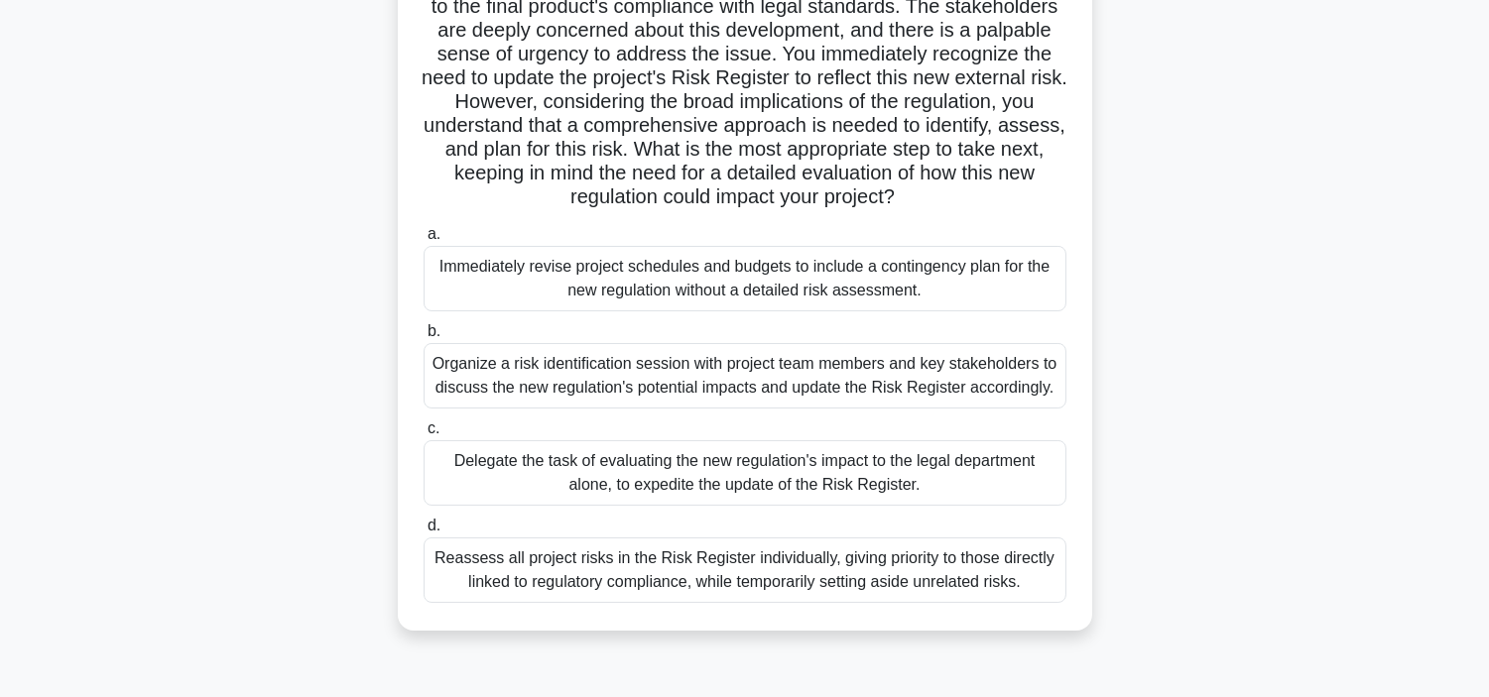
click at [989, 588] on div "Reassess all project risks in the Risk Register individually, giving priority t…" at bounding box center [744, 570] width 643 height 65
click at [423, 533] on input "d. Reassess all project risks in the Risk Register individually, giving priorit…" at bounding box center [423, 526] width 0 height 13
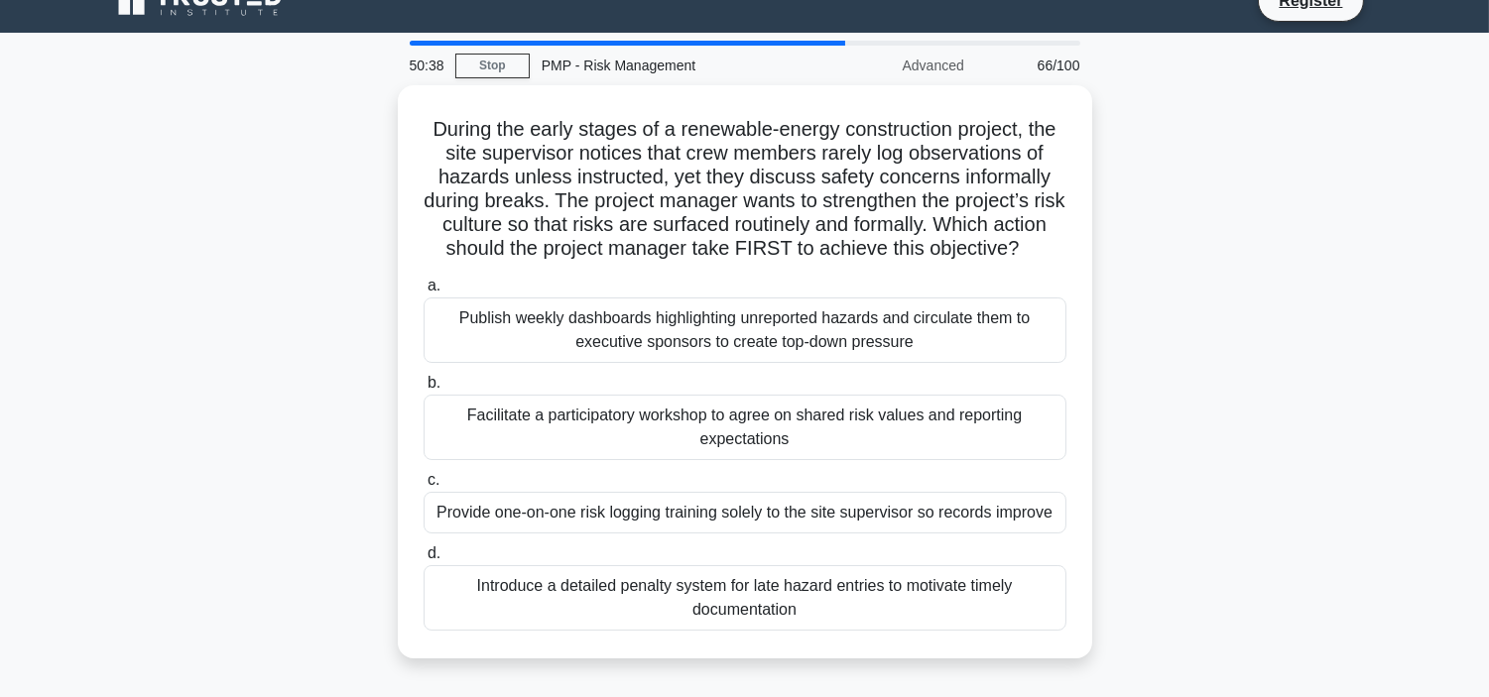
scroll to position [0, 0]
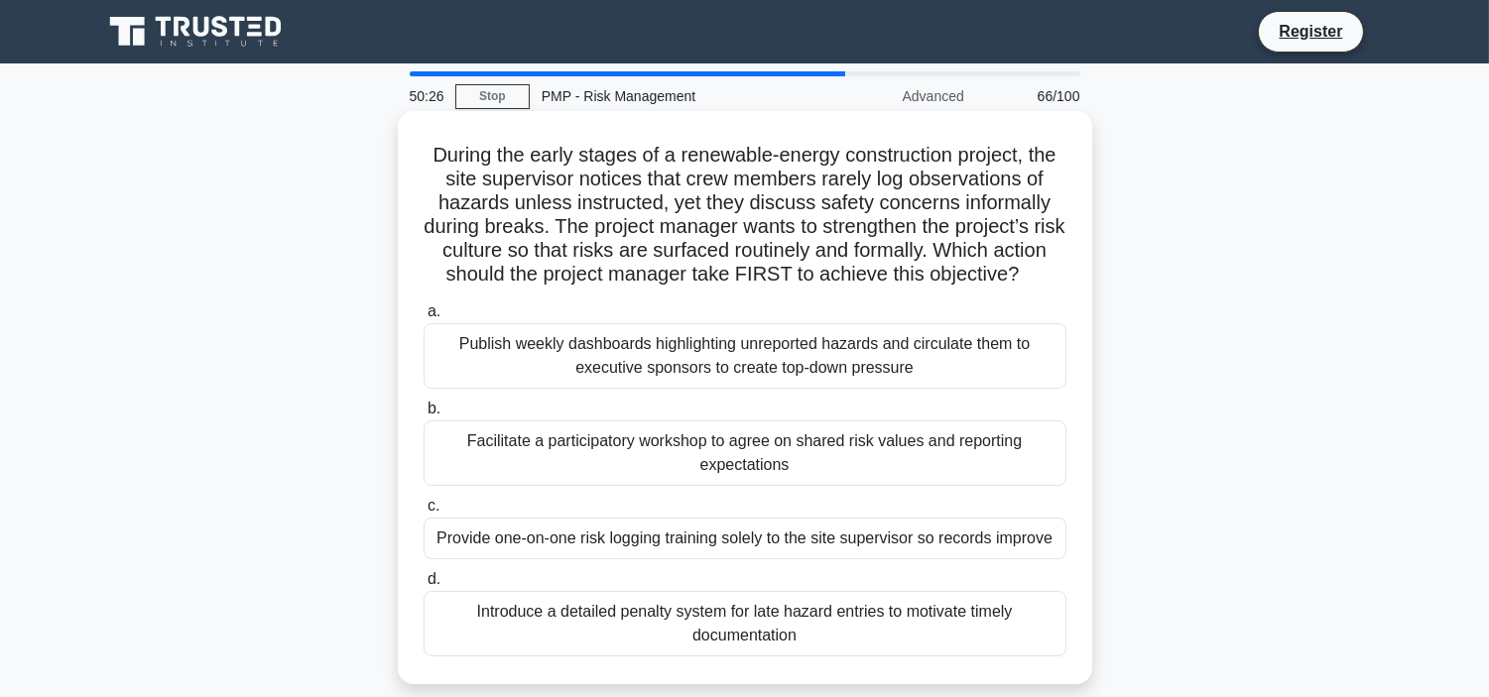
click at [815, 385] on div "Publish weekly dashboards highlighting unreported hazards and circulate them to…" at bounding box center [744, 355] width 643 height 65
click at [423, 318] on input "a. Publish weekly dashboards highlighting unreported hazards and circulate them…" at bounding box center [423, 311] width 0 height 13
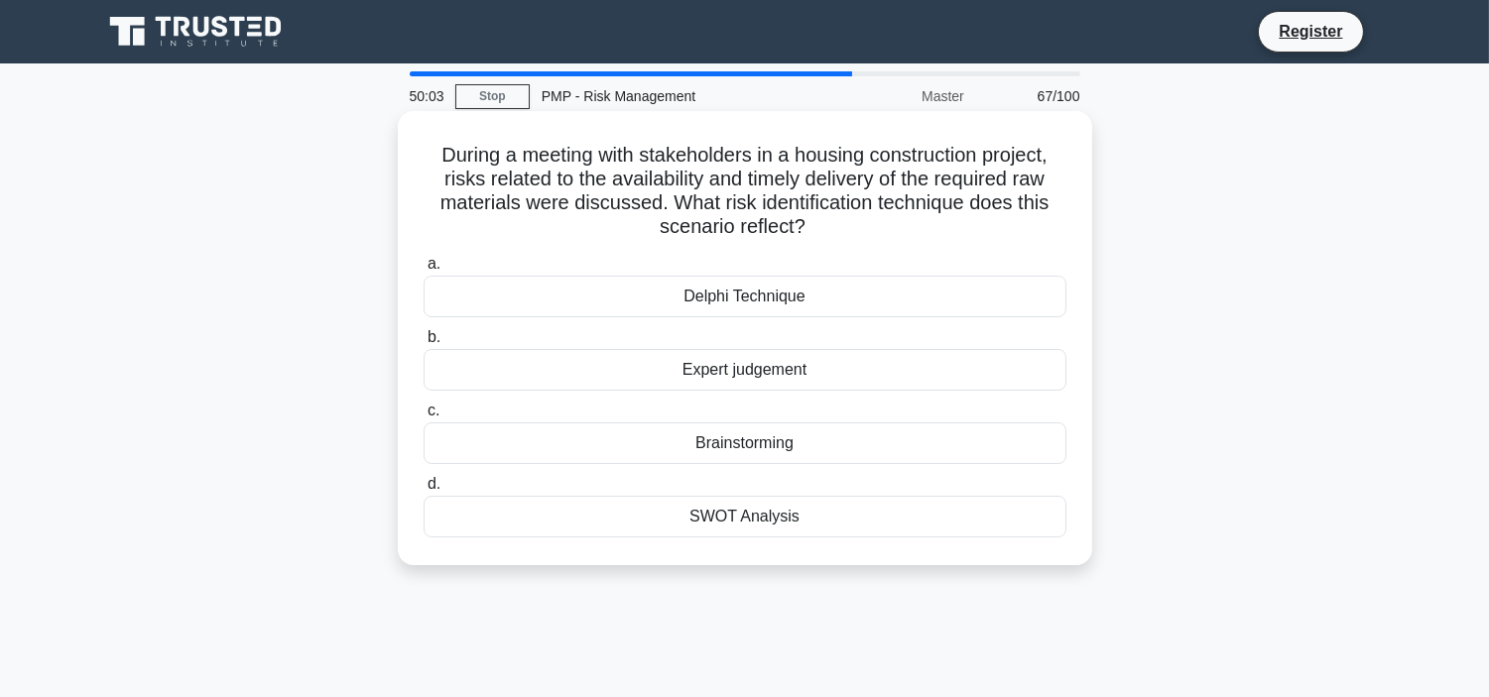
click at [735, 447] on div "Brainstorming" at bounding box center [744, 443] width 643 height 42
click at [423, 418] on input "c. Brainstorming" at bounding box center [423, 411] width 0 height 13
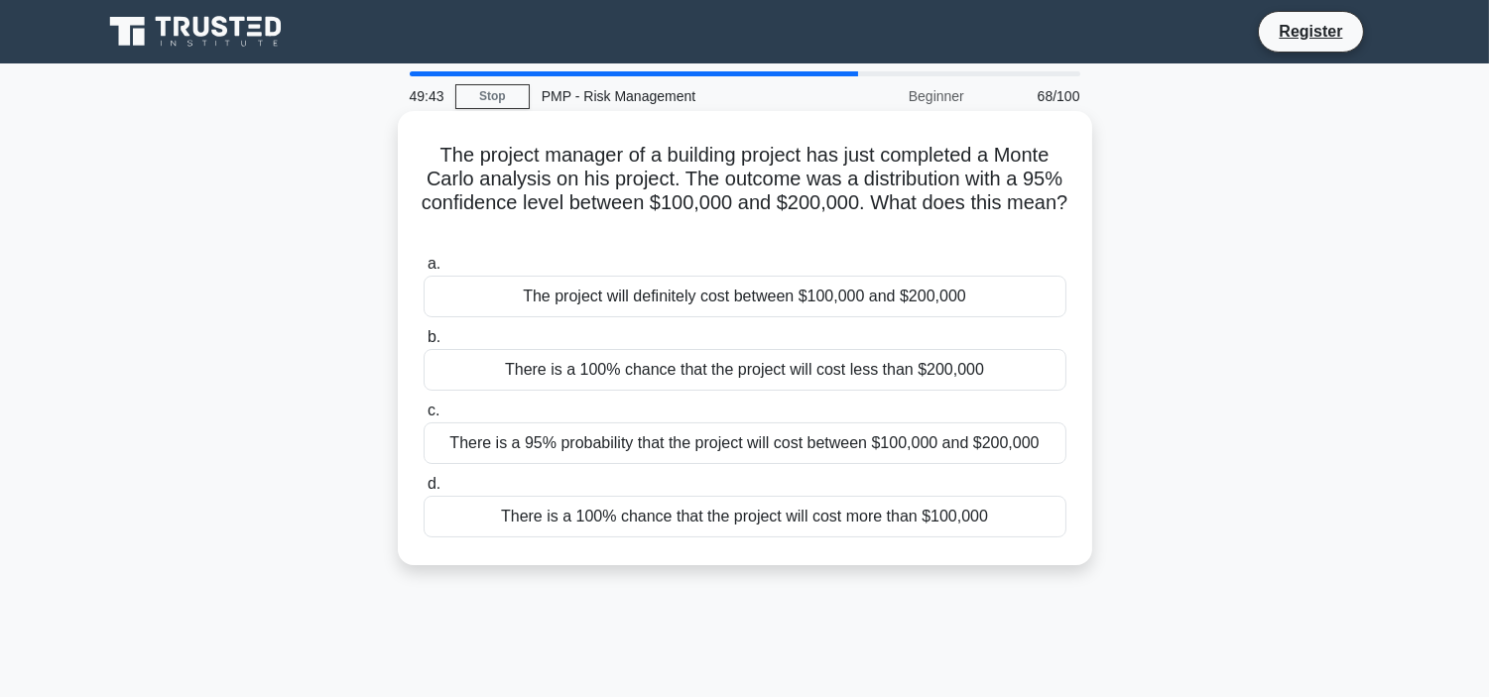
click at [744, 298] on div "The project will definitely cost between $100,000 and $200,000" at bounding box center [744, 297] width 643 height 42
click at [423, 271] on input "a. The project will definitely cost between $100,000 and $200,000" at bounding box center [423, 264] width 0 height 13
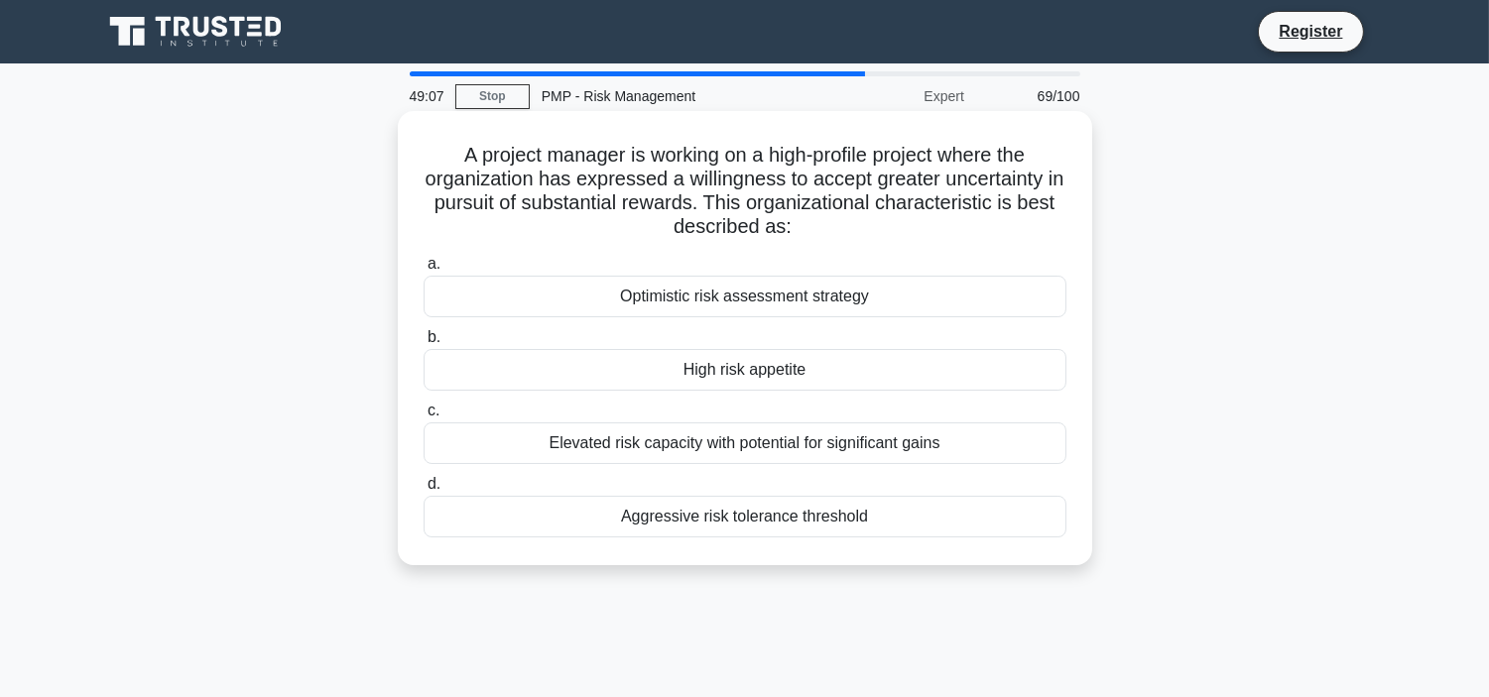
click at [767, 292] on div "Optimistic risk assessment strategy" at bounding box center [744, 297] width 643 height 42
click at [423, 271] on input "a. Optimistic risk assessment strategy" at bounding box center [423, 264] width 0 height 13
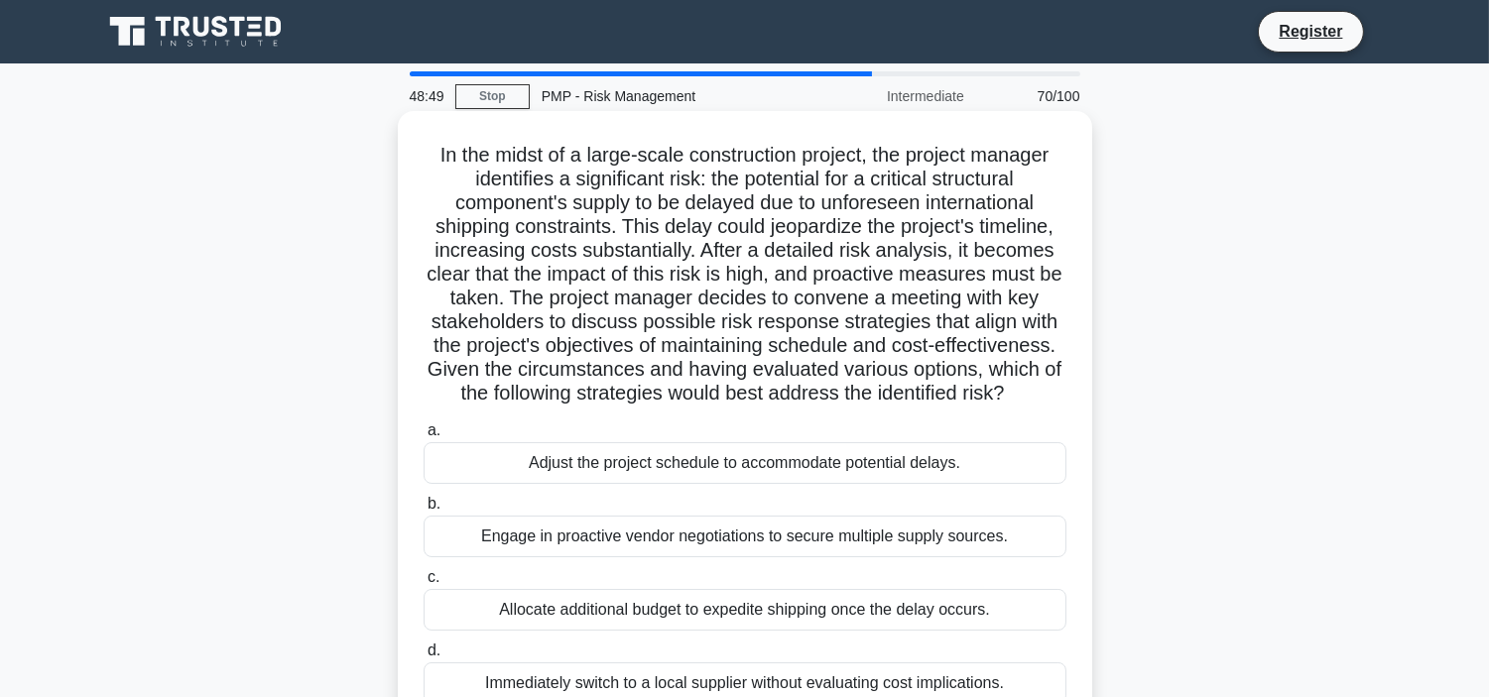
click at [790, 541] on div "Engage in proactive vendor negotiations to secure multiple supply sources." at bounding box center [744, 537] width 643 height 42
click at [423, 511] on input "b. Engage in proactive vendor negotiations to secure multiple supply sources." at bounding box center [423, 504] width 0 height 13
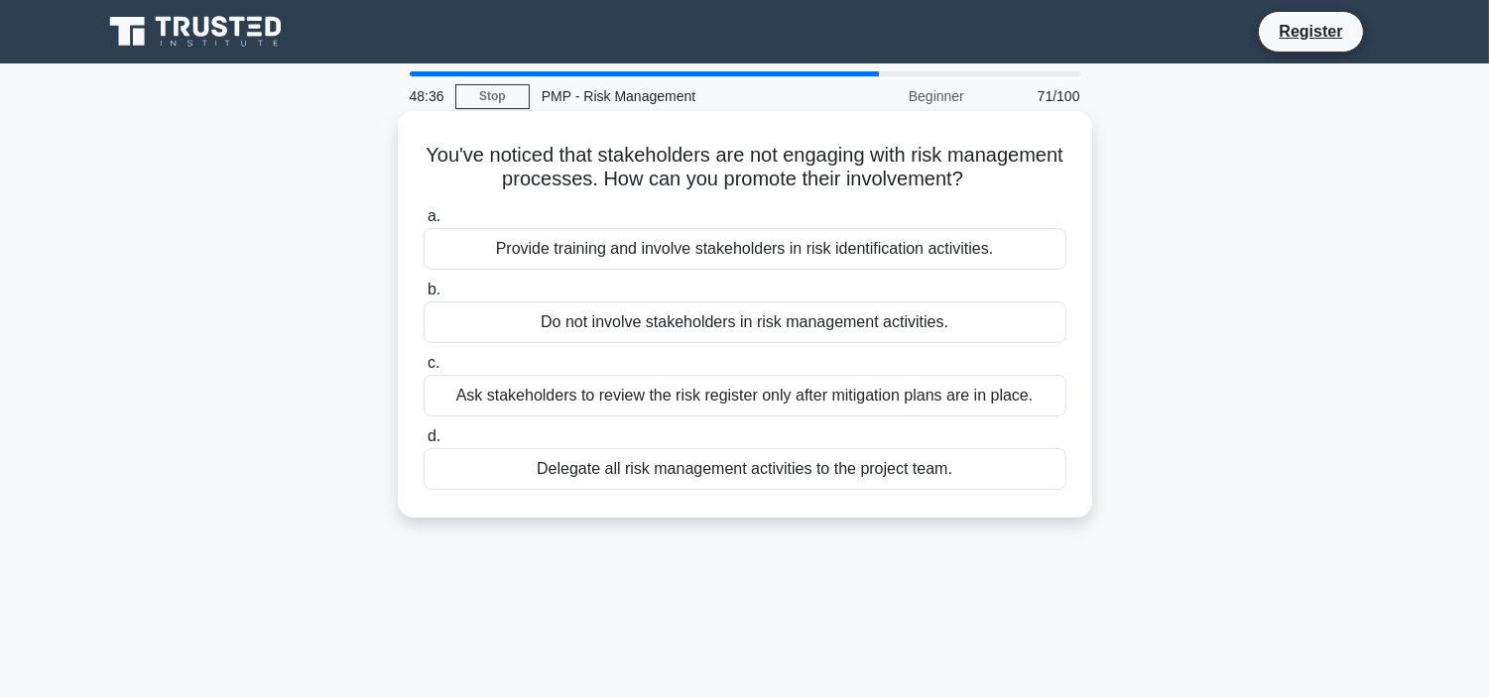
click at [769, 254] on div "Provide training and involve stakeholders in risk identification activities." at bounding box center [744, 249] width 643 height 42
click at [423, 223] on input "a. Provide training and involve stakeholders in risk identification activities." at bounding box center [423, 216] width 0 height 13
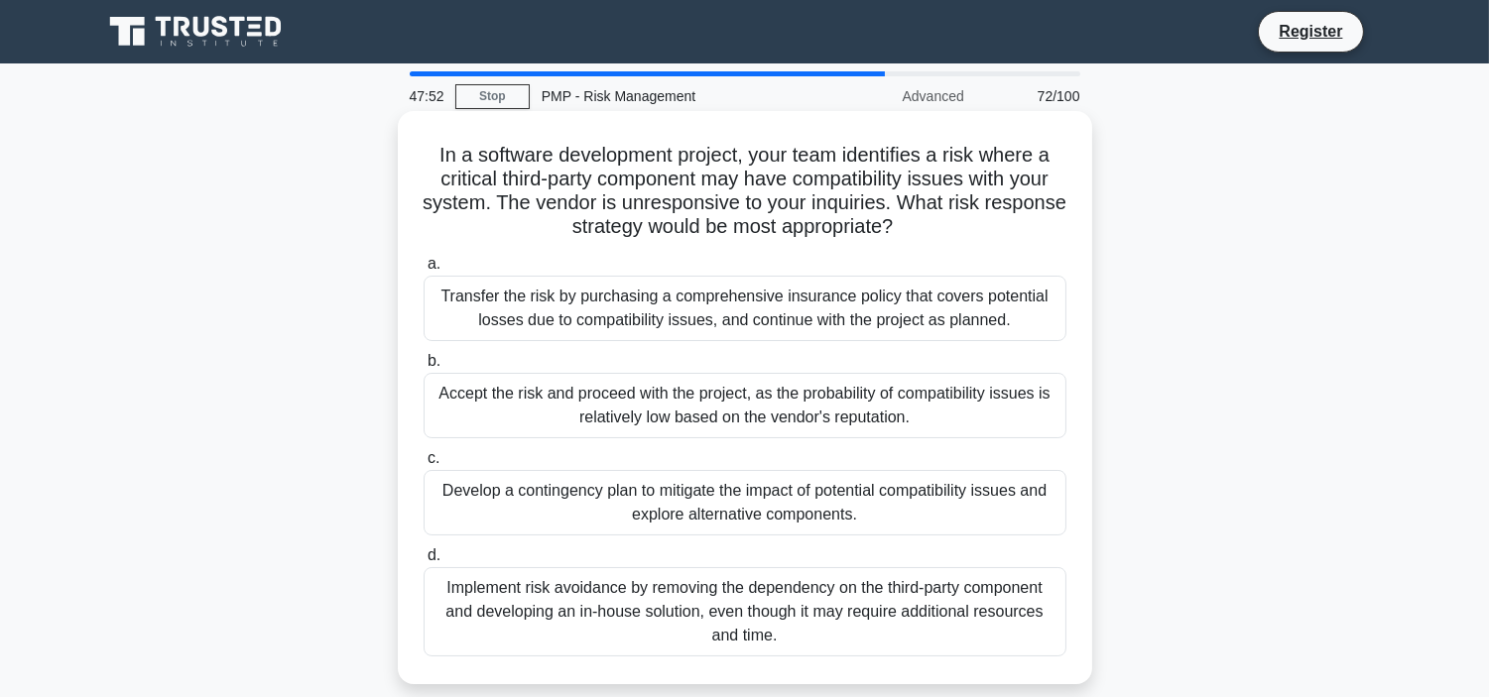
click at [740, 583] on div "Implement risk avoidance by removing the dependency on the third-party componen…" at bounding box center [744, 611] width 643 height 89
click at [423, 562] on input "d. Implement risk avoidance by removing the dependency on the third-party compo…" at bounding box center [423, 555] width 0 height 13
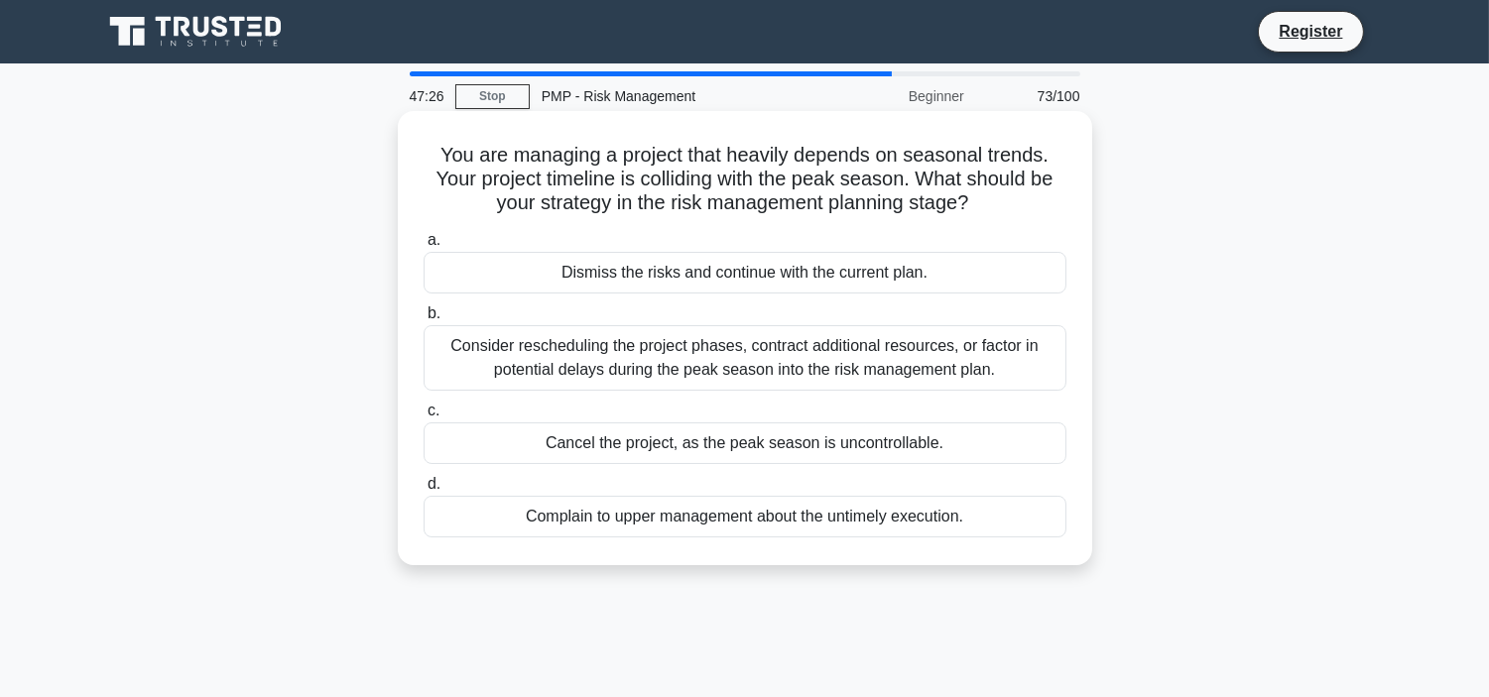
click at [676, 357] on div "Consider rescheduling the project phases, contract additional resources, or fac…" at bounding box center [744, 357] width 643 height 65
click at [423, 320] on input "b. Consider rescheduling the project phases, contract additional resources, or …" at bounding box center [423, 313] width 0 height 13
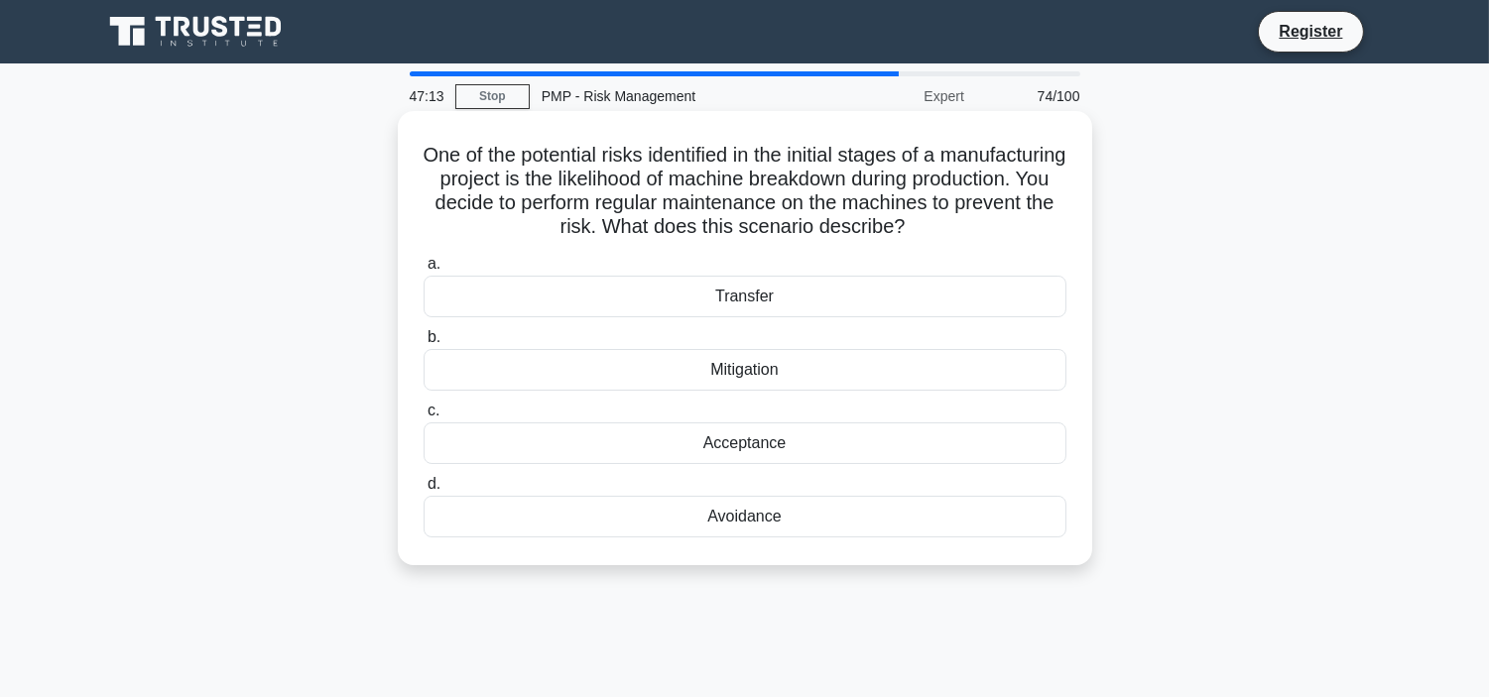
click at [735, 446] on div "Acceptance" at bounding box center [744, 443] width 643 height 42
click at [423, 418] on input "c. Acceptance" at bounding box center [423, 411] width 0 height 13
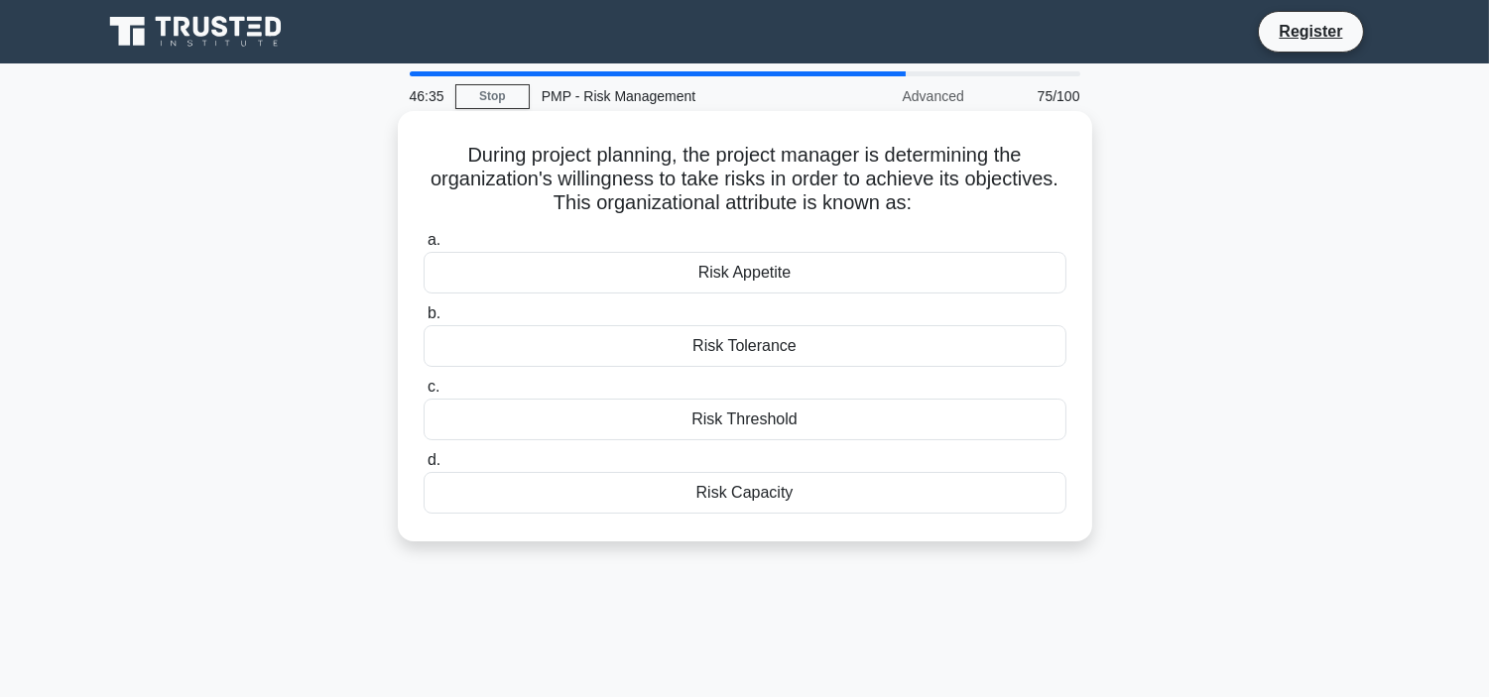
click at [791, 418] on div "Risk Threshold" at bounding box center [744, 420] width 643 height 42
click at [423, 394] on input "c. Risk Threshold" at bounding box center [423, 387] width 0 height 13
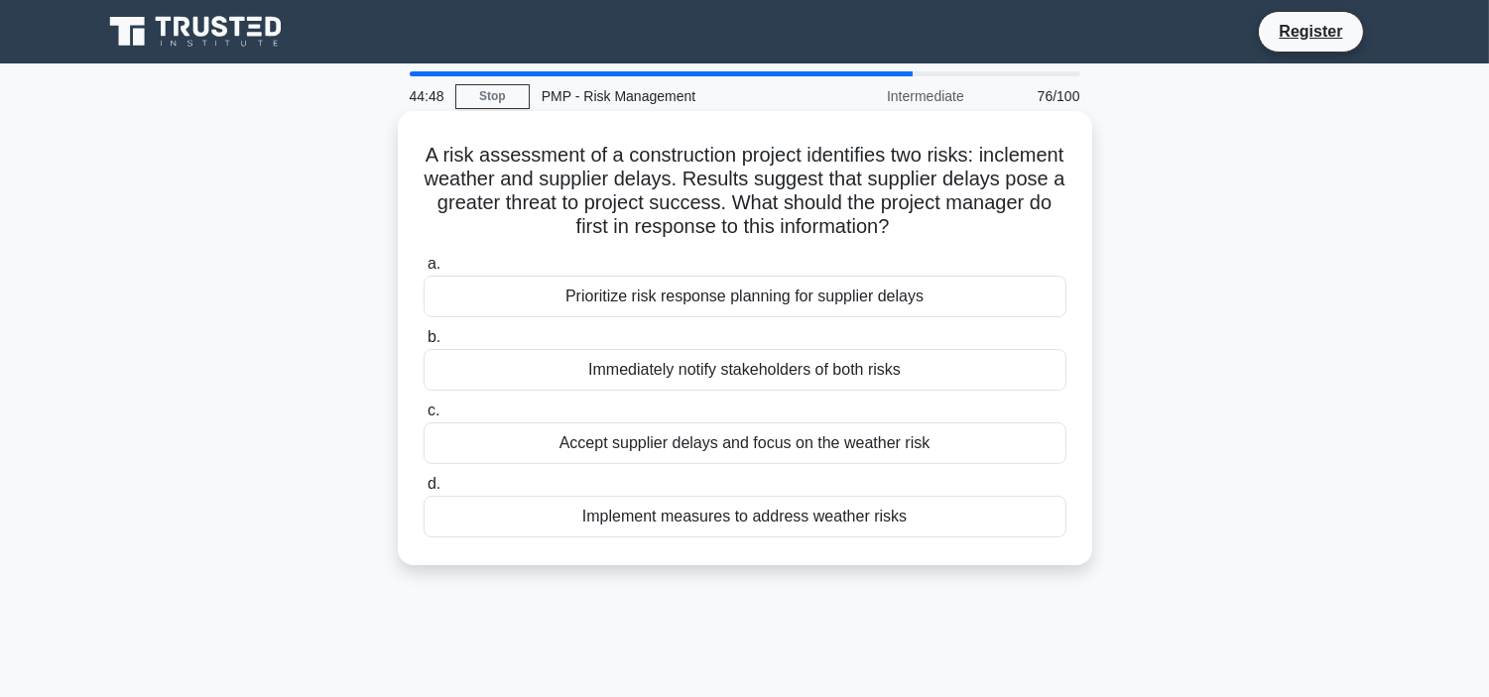
click at [885, 295] on div "Prioritize risk response planning for supplier delays" at bounding box center [744, 297] width 643 height 42
click at [423, 271] on input "a. Prioritize risk response planning for supplier delays" at bounding box center [423, 264] width 0 height 13
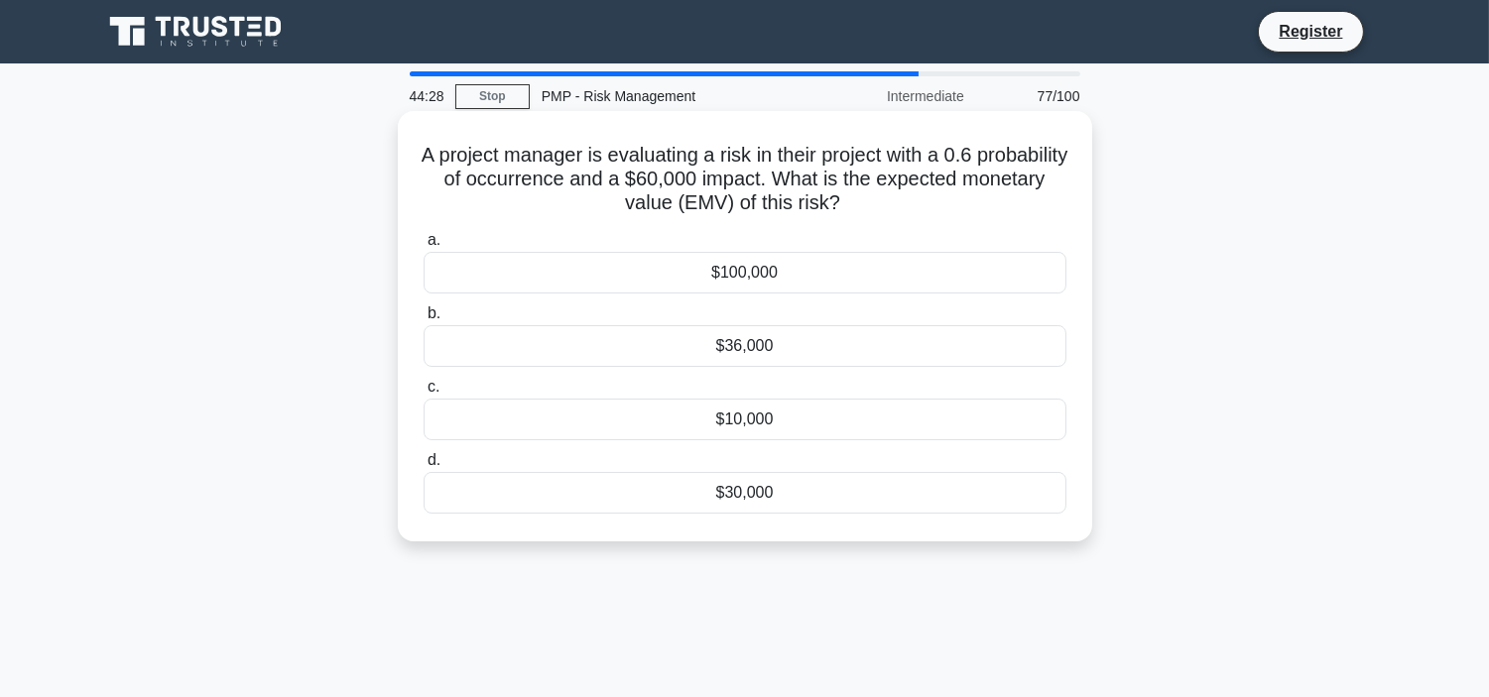
click at [811, 348] on div "$36,000" at bounding box center [744, 346] width 643 height 42
click at [423, 320] on input "b. $36,000" at bounding box center [423, 313] width 0 height 13
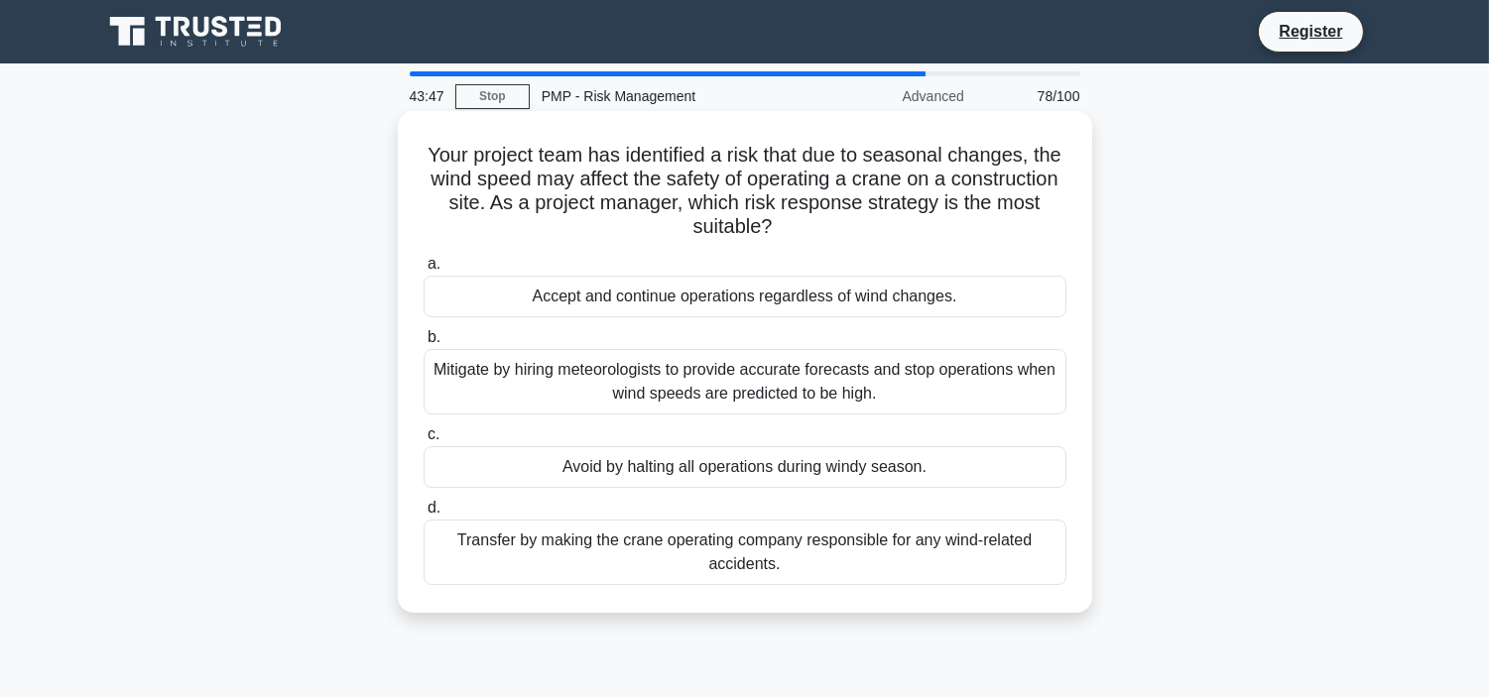
click at [863, 374] on div "Mitigate by hiring meteorologists to provide accurate forecasts and stop operat…" at bounding box center [744, 381] width 643 height 65
click at [423, 344] on input "b. Mitigate by hiring meteorologists to provide accurate forecasts and stop ope…" at bounding box center [423, 337] width 0 height 13
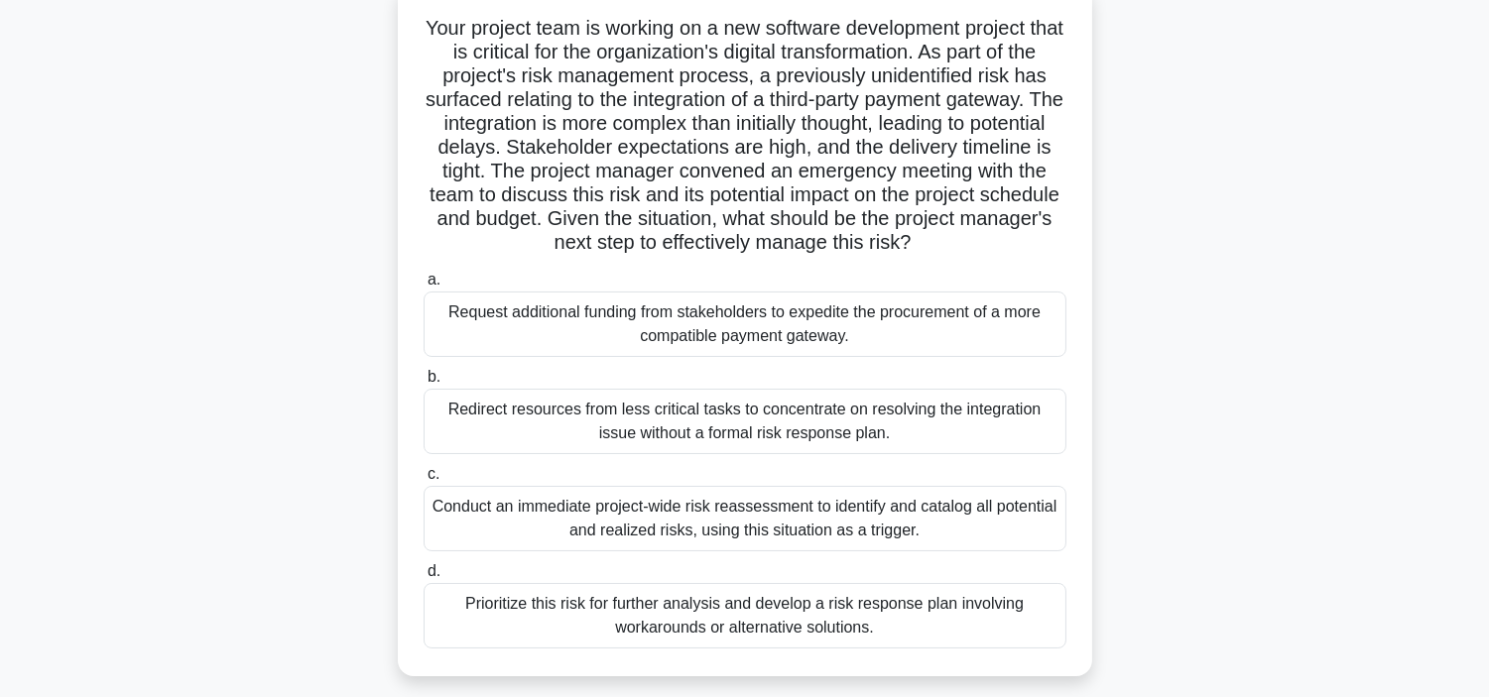
scroll to position [176, 0]
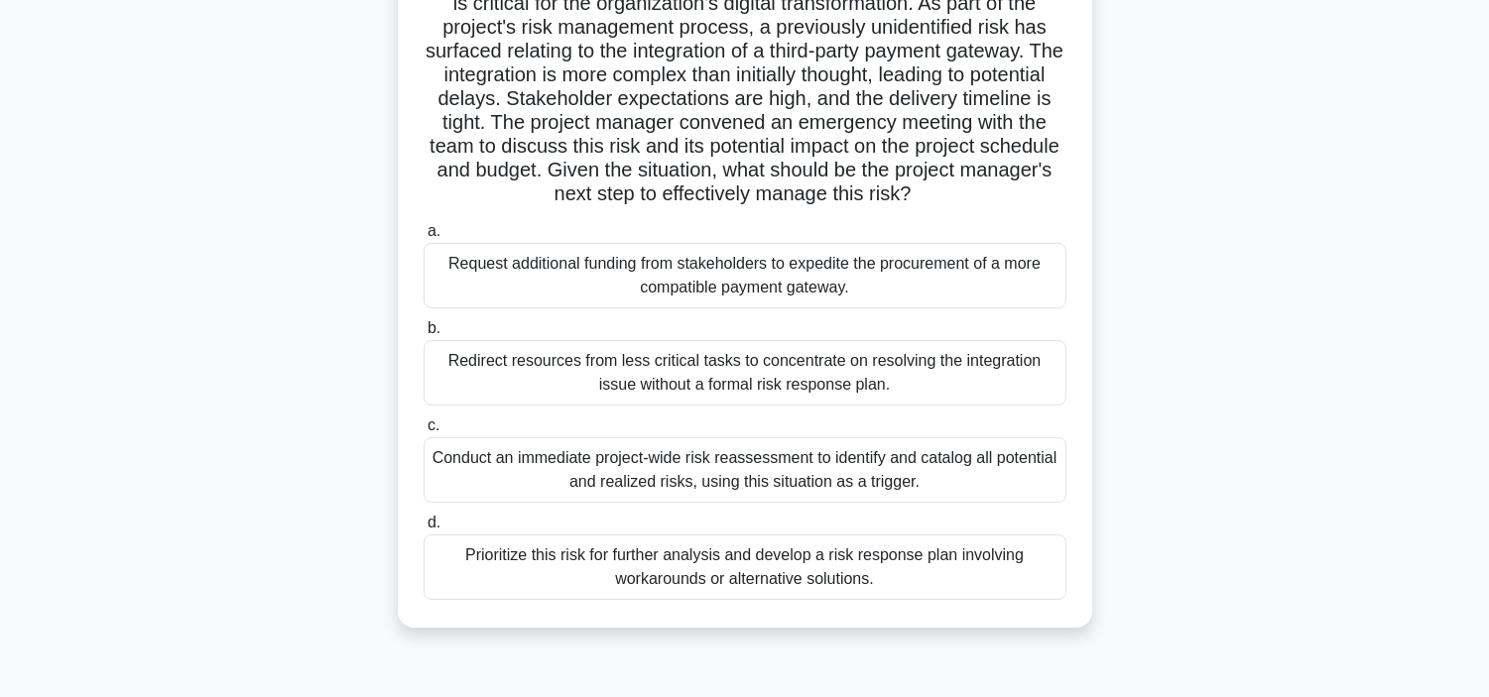
click at [855, 578] on div "Prioritize this risk for further analysis and develop a risk response plan invo…" at bounding box center [744, 567] width 643 height 65
click at [423, 530] on input "d. Prioritize this risk for further analysis and develop a risk response plan i…" at bounding box center [423, 523] width 0 height 13
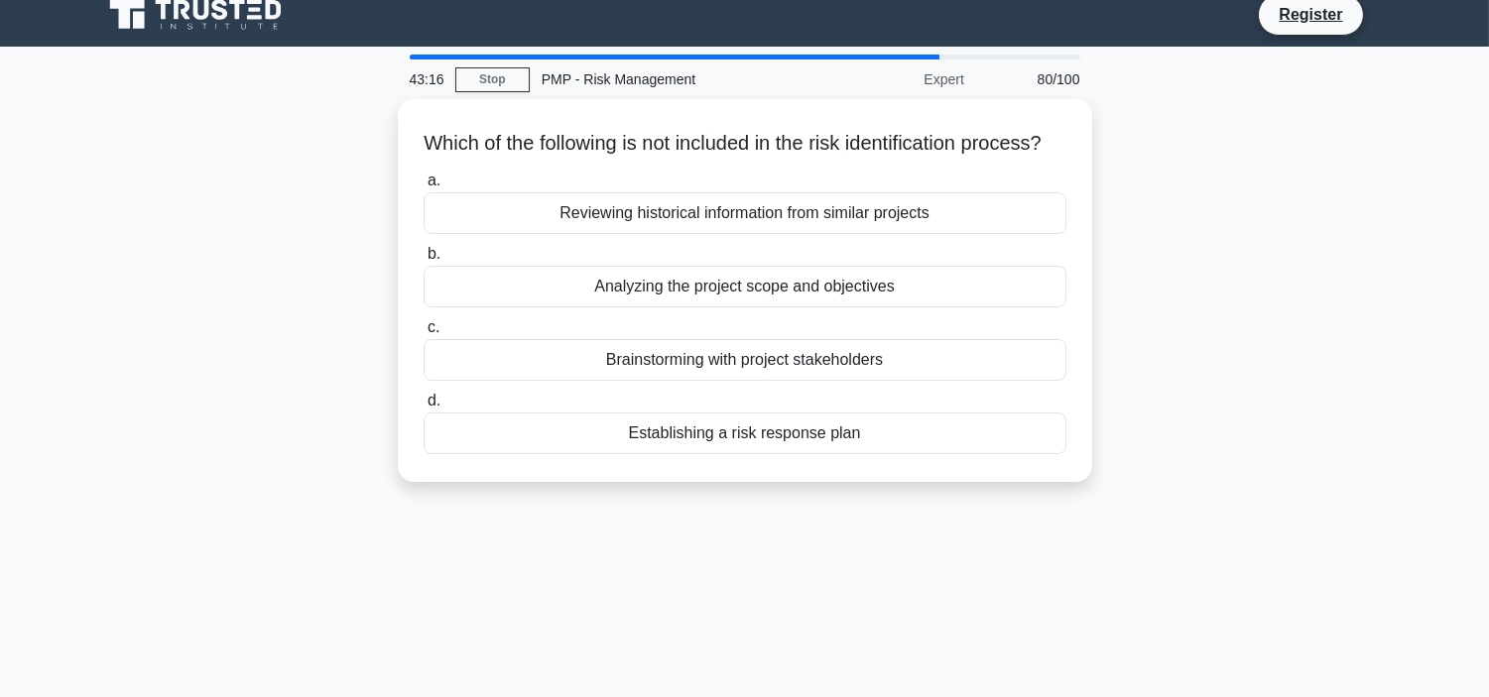
scroll to position [0, 0]
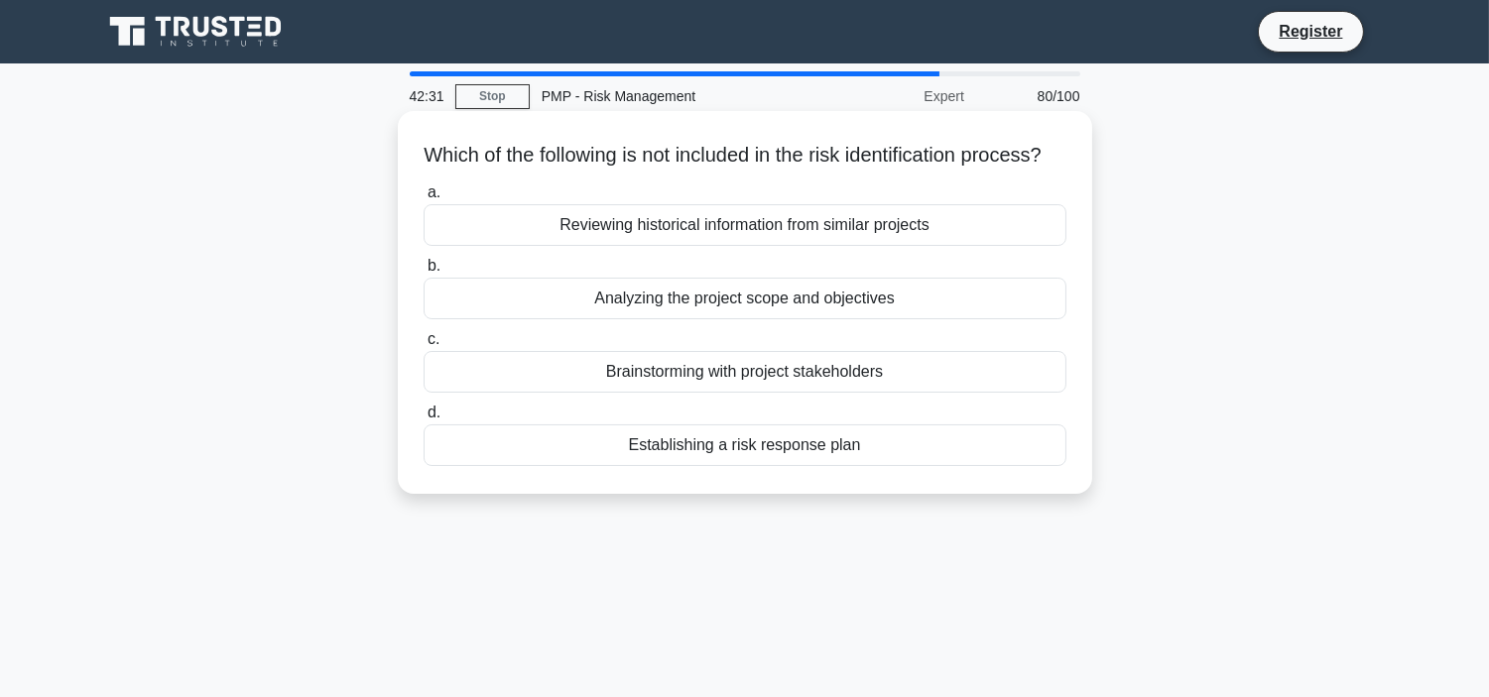
click at [853, 466] on div "Establishing a risk response plan" at bounding box center [744, 445] width 643 height 42
click at [423, 420] on input "d. Establishing a risk response plan" at bounding box center [423, 413] width 0 height 13
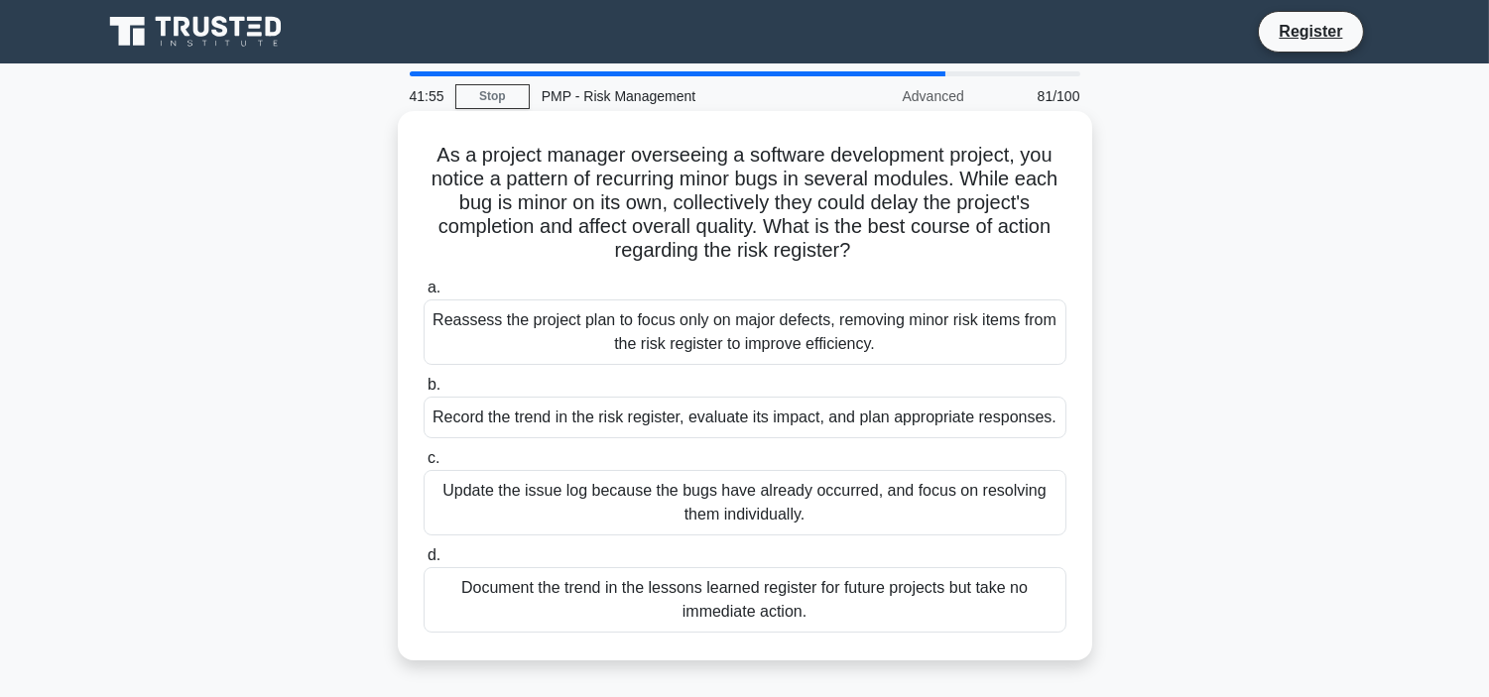
click at [845, 334] on div "Reassess the project plan to focus only on major defects, removing minor risk i…" at bounding box center [744, 332] width 643 height 65
click at [423, 295] on input "a. Reassess the project plan to focus only on major defects, removing minor ris…" at bounding box center [423, 288] width 0 height 13
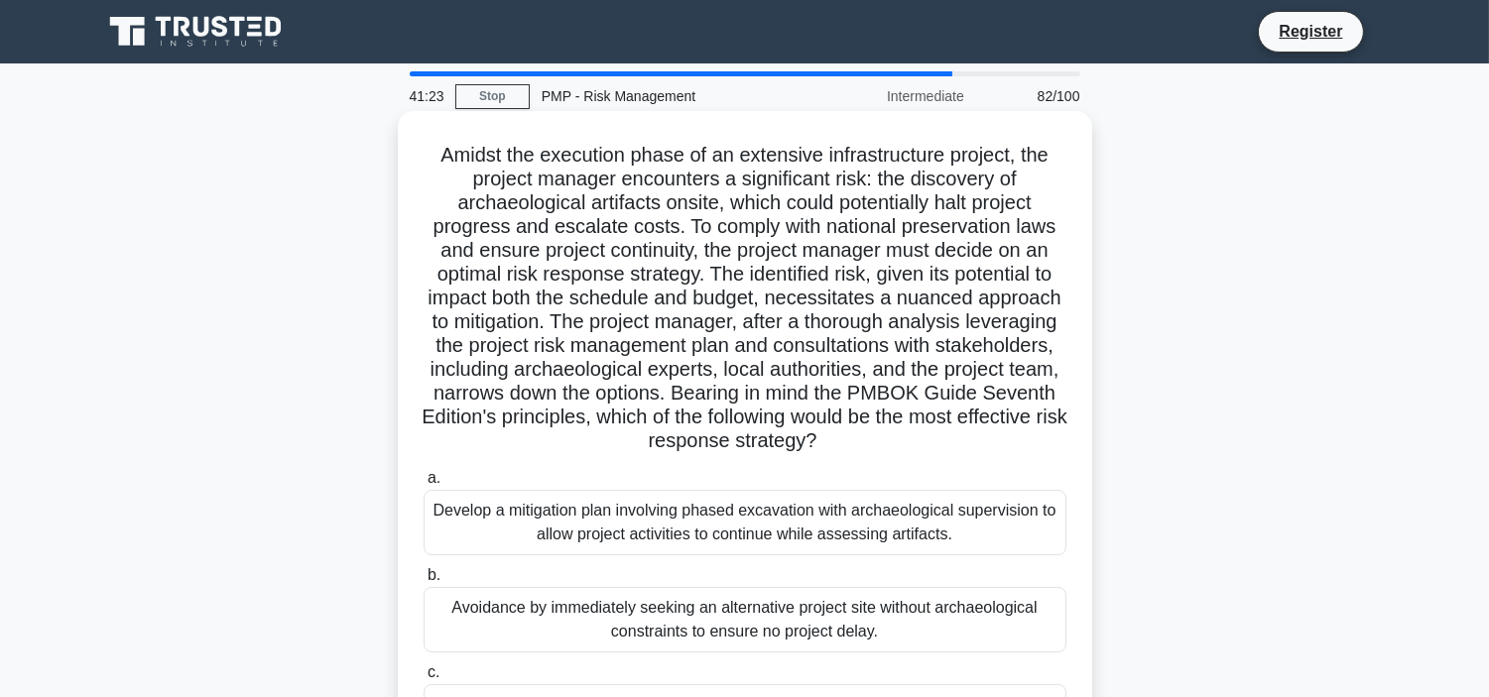
click at [830, 511] on div "Develop a mitigation plan involving phased excavation with archaeological super…" at bounding box center [744, 522] width 643 height 65
click at [423, 485] on input "a. Develop a mitigation plan involving phased excavation with archaeological su…" at bounding box center [423, 478] width 0 height 13
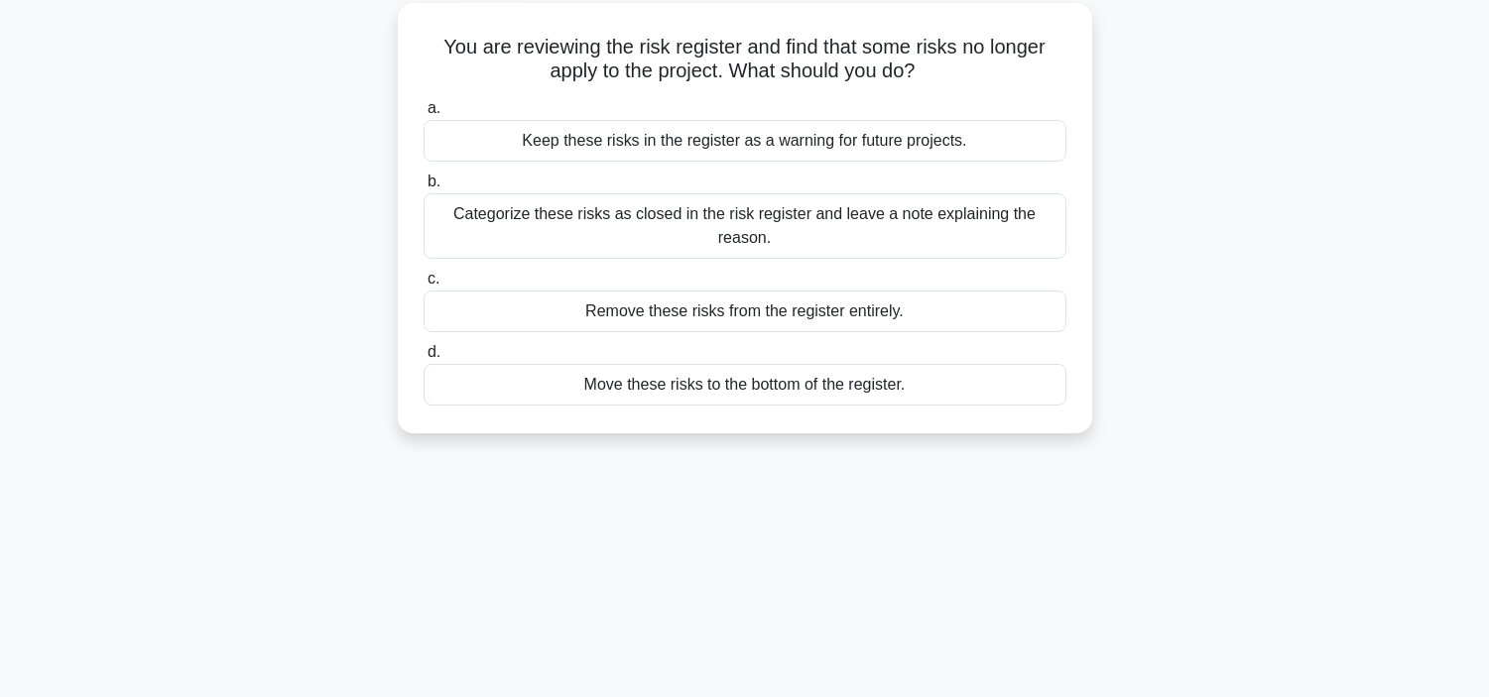
scroll to position [109, 0]
click at [823, 219] on div "Categorize these risks as closed in the risk register and leave a note explaini…" at bounding box center [744, 224] width 643 height 65
click at [423, 187] on input "b. Categorize these risks as closed in the risk register and leave a note expla…" at bounding box center [423, 181] width 0 height 13
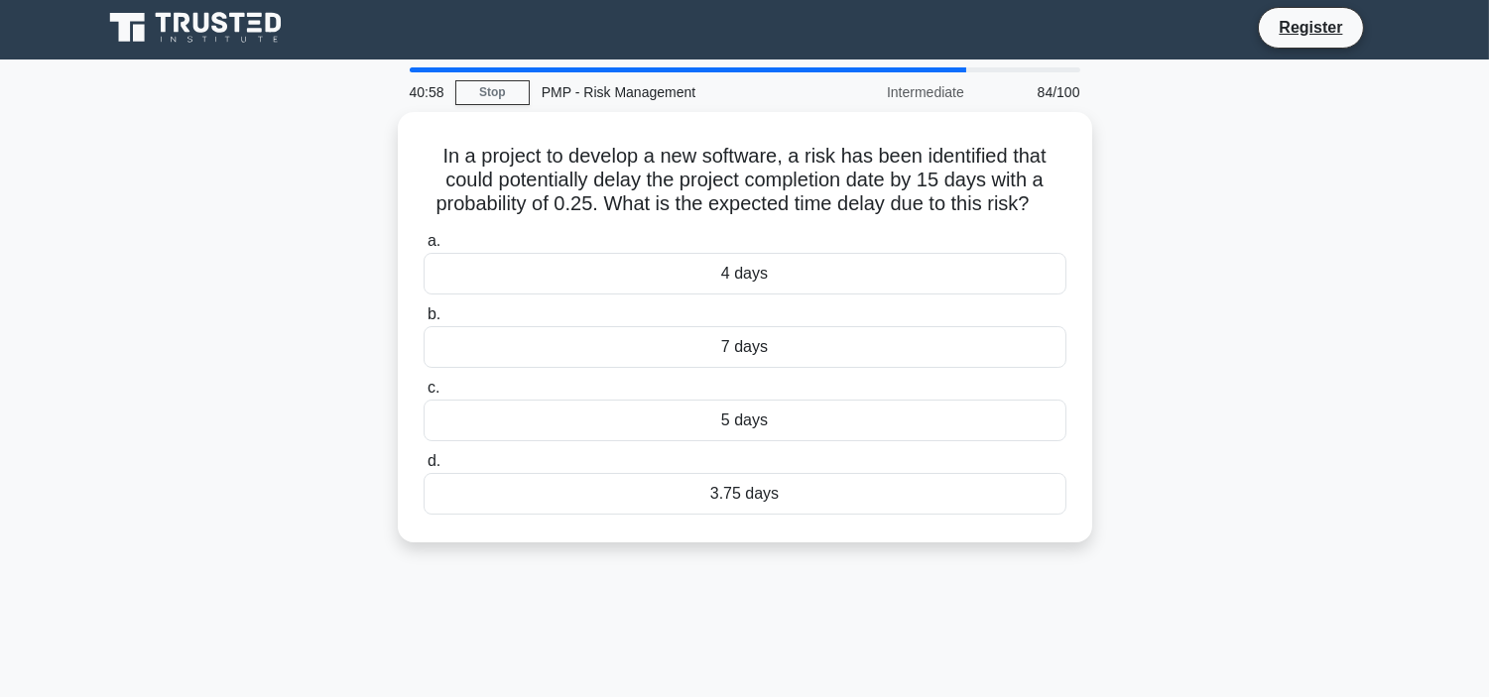
scroll to position [0, 0]
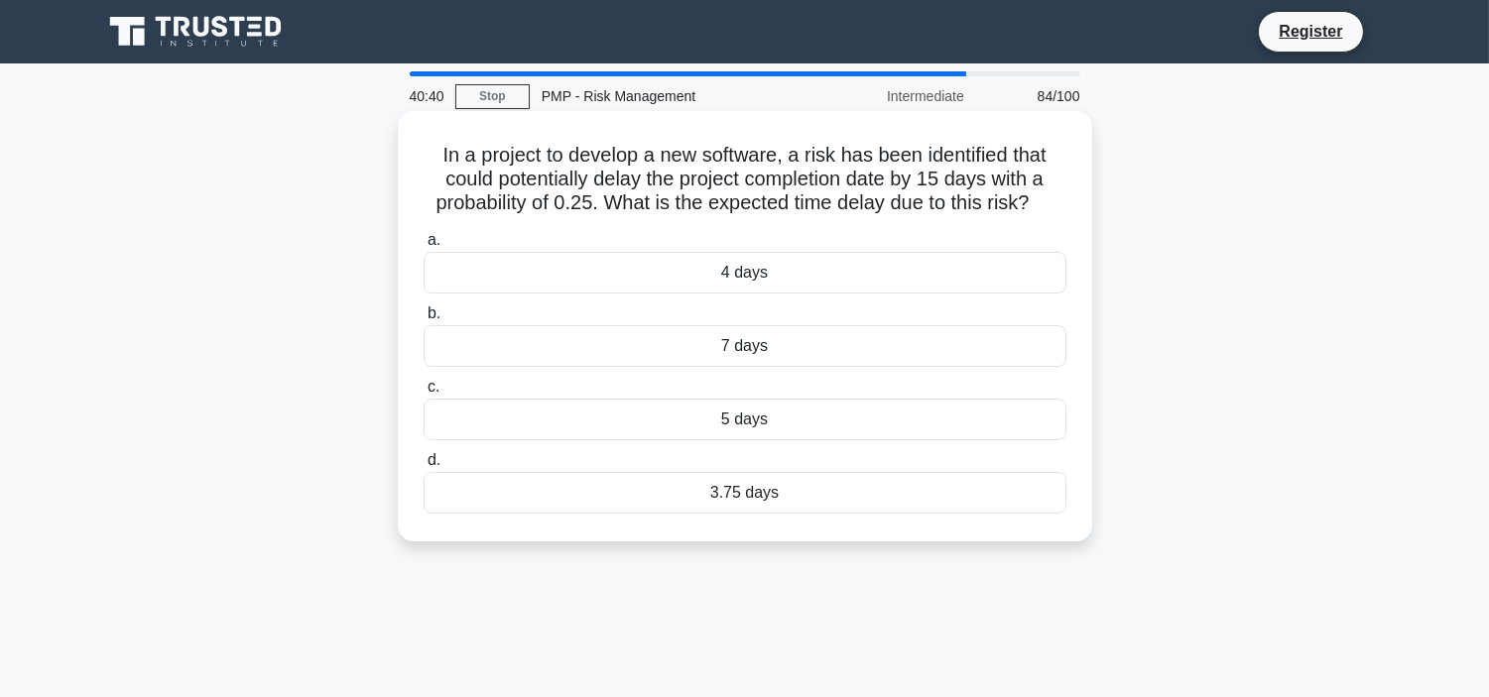
click at [784, 428] on div "5 days" at bounding box center [744, 420] width 643 height 42
click at [423, 394] on input "c. 5 days" at bounding box center [423, 387] width 0 height 13
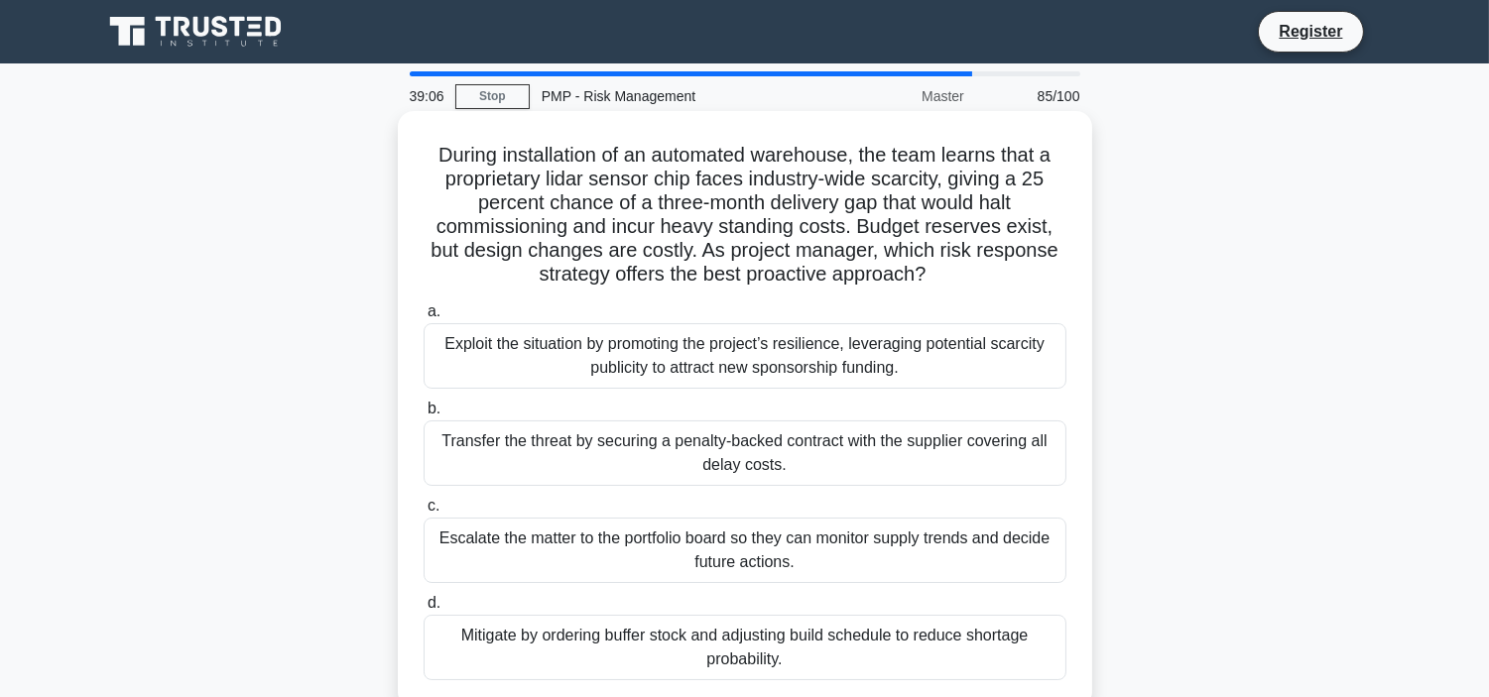
click at [770, 354] on div "Exploit the situation by promoting the project’s resilience, leveraging potenti…" at bounding box center [744, 355] width 643 height 65
click at [423, 318] on input "a. Exploit the situation by promoting the project’s resilience, leveraging pote…" at bounding box center [423, 311] width 0 height 13
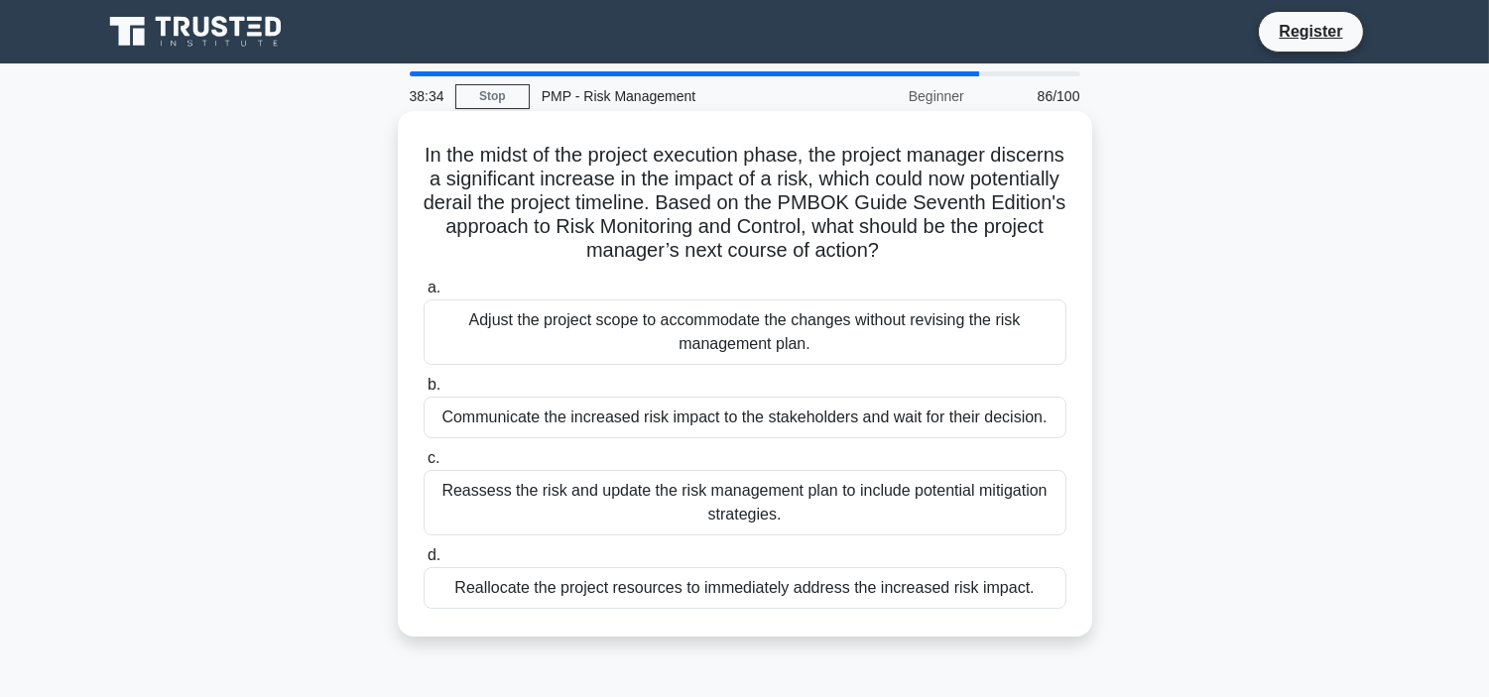
click at [848, 414] on div "Communicate the increased risk impact to the stakeholders and wait for their de…" at bounding box center [744, 418] width 643 height 42
click at [423, 392] on input "b. Communicate the increased risk impact to the stakeholders and wait for their…" at bounding box center [423, 385] width 0 height 13
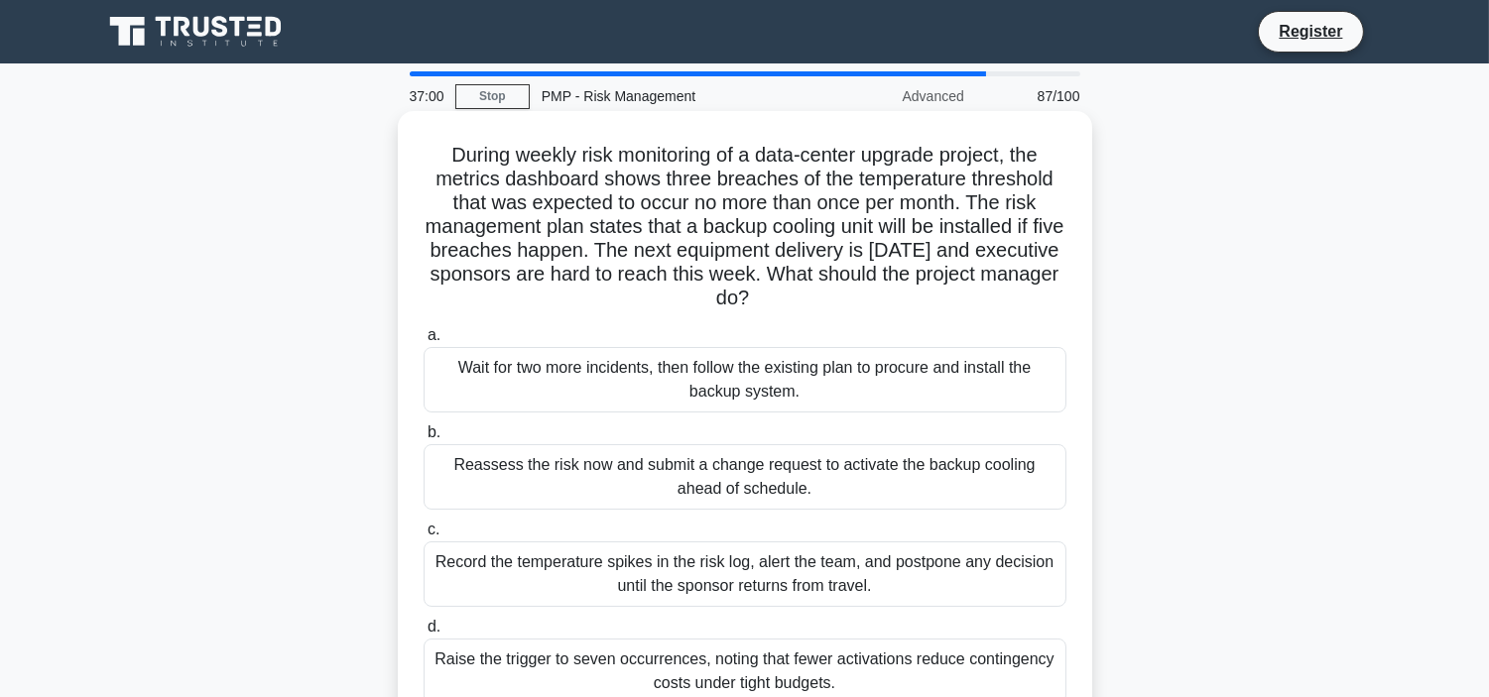
click at [685, 371] on div "Wait for two more incidents, then follow the existing plan to procure and insta…" at bounding box center [744, 379] width 643 height 65
click at [423, 342] on input "a. Wait for two more incidents, then follow the existing plan to procure and in…" at bounding box center [423, 335] width 0 height 13
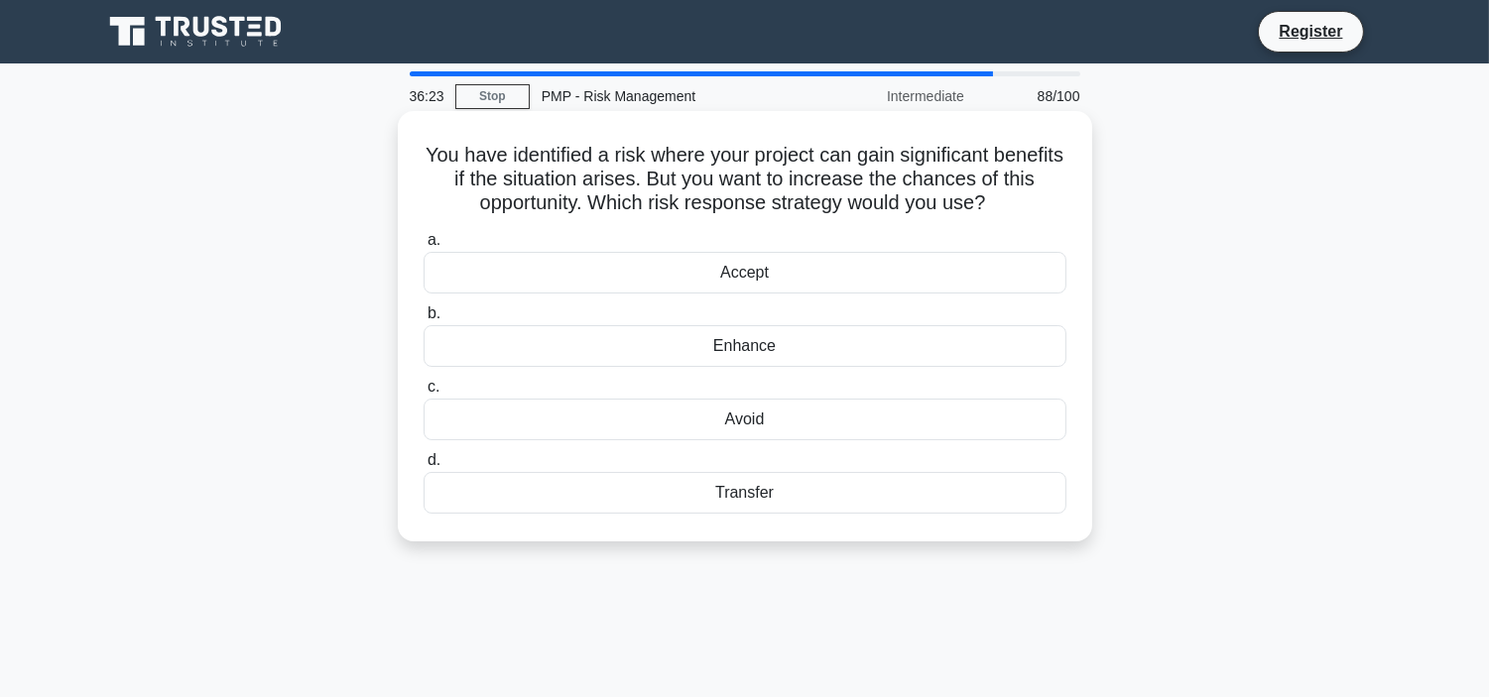
click at [805, 492] on div "Transfer" at bounding box center [744, 493] width 643 height 42
click at [423, 467] on input "d. Transfer" at bounding box center [423, 460] width 0 height 13
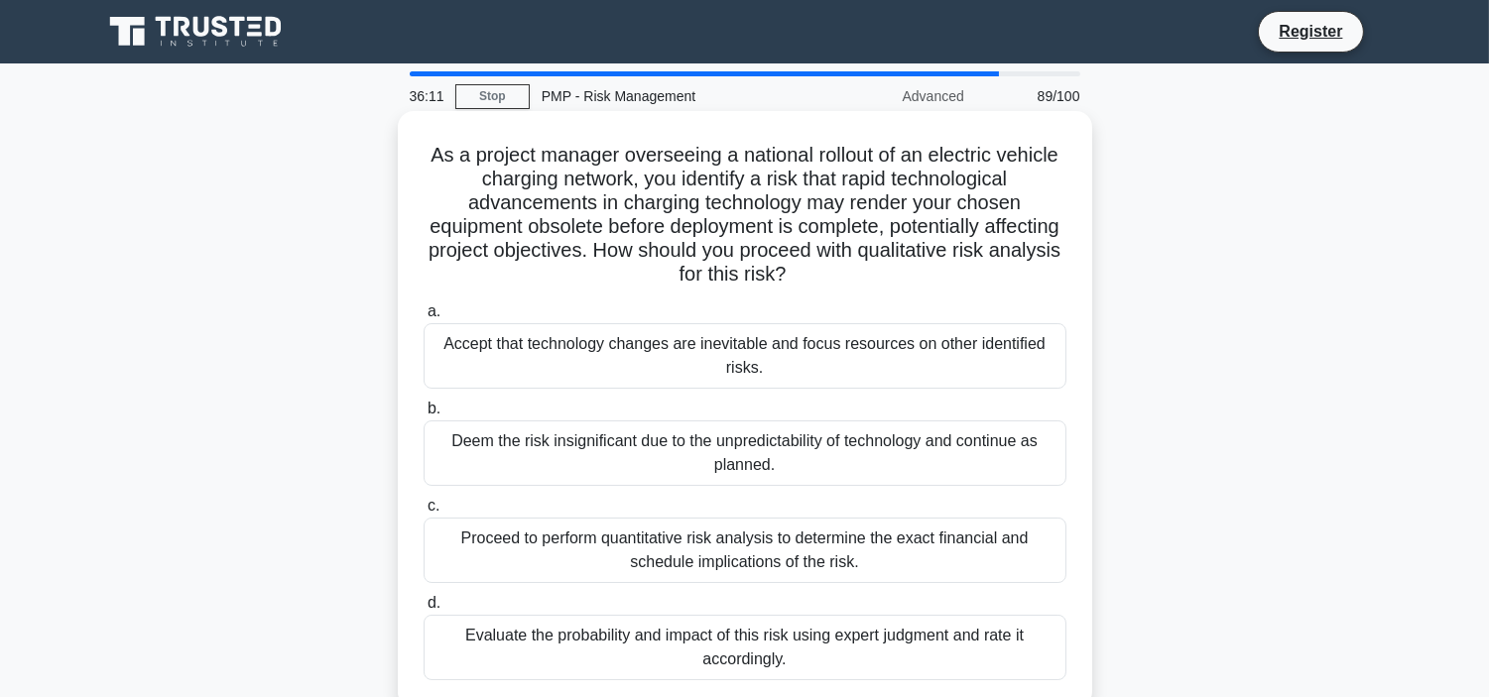
click at [766, 627] on div "Evaluate the probability and impact of this risk using expert judgment and rate…" at bounding box center [744, 647] width 643 height 65
click at [423, 610] on input "d. Evaluate the probability and impact of this risk using expert judgment and r…" at bounding box center [423, 603] width 0 height 13
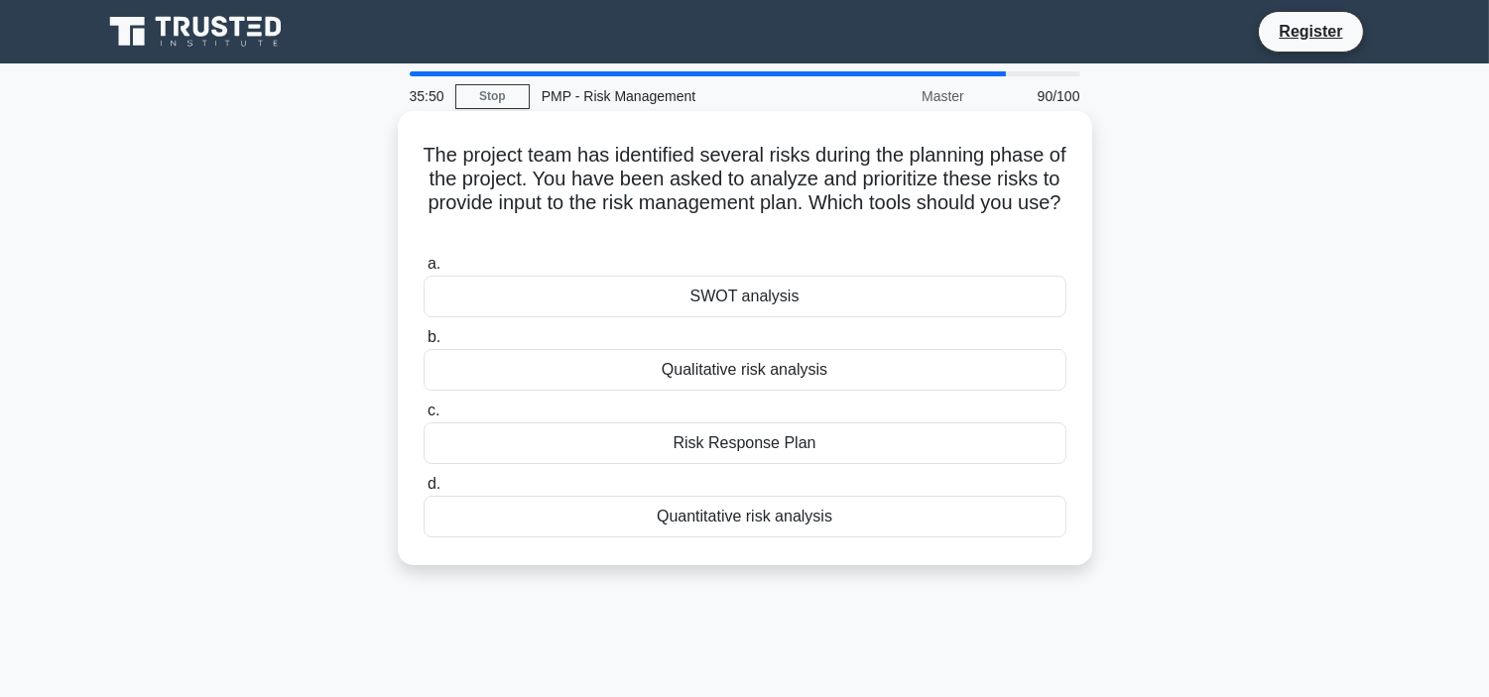
click at [768, 294] on div "SWOT analysis" at bounding box center [744, 297] width 643 height 42
click at [423, 271] on input "a. SWOT analysis" at bounding box center [423, 264] width 0 height 13
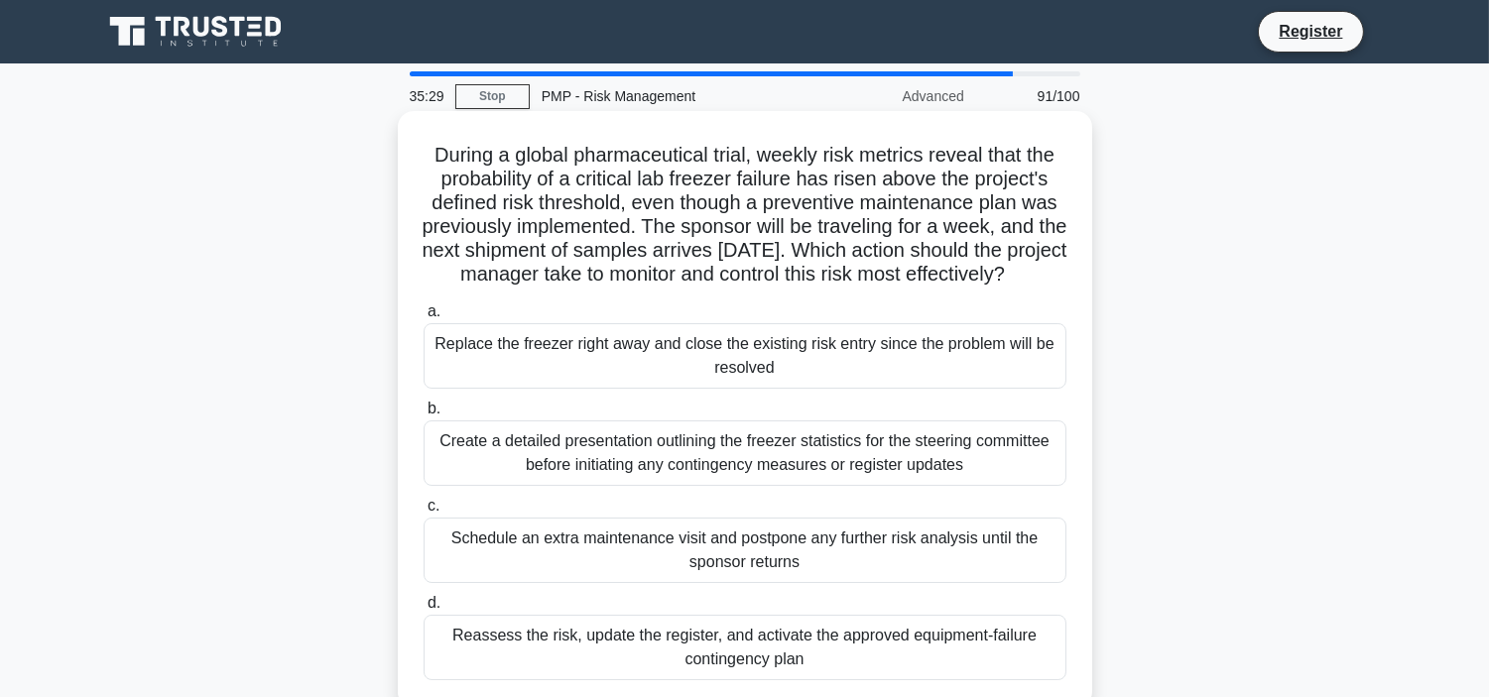
click at [770, 627] on div "Reassess the risk, update the register, and activate the approved equipment-fai…" at bounding box center [744, 647] width 643 height 65
click at [423, 610] on input "d. Reassess the risk, update the register, and activate the approved equipment-…" at bounding box center [423, 603] width 0 height 13
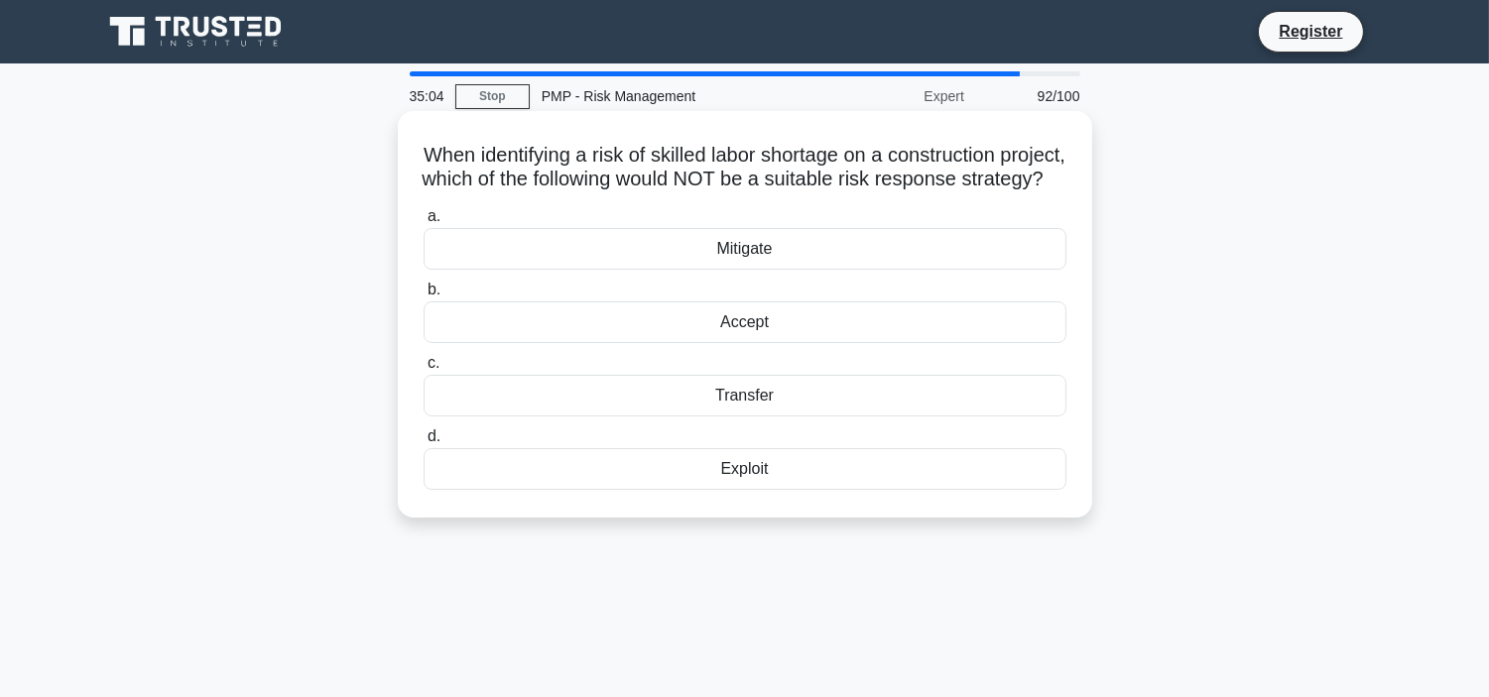
click at [804, 417] on div "Transfer" at bounding box center [744, 396] width 643 height 42
click at [423, 370] on input "c. Transfer" at bounding box center [423, 363] width 0 height 13
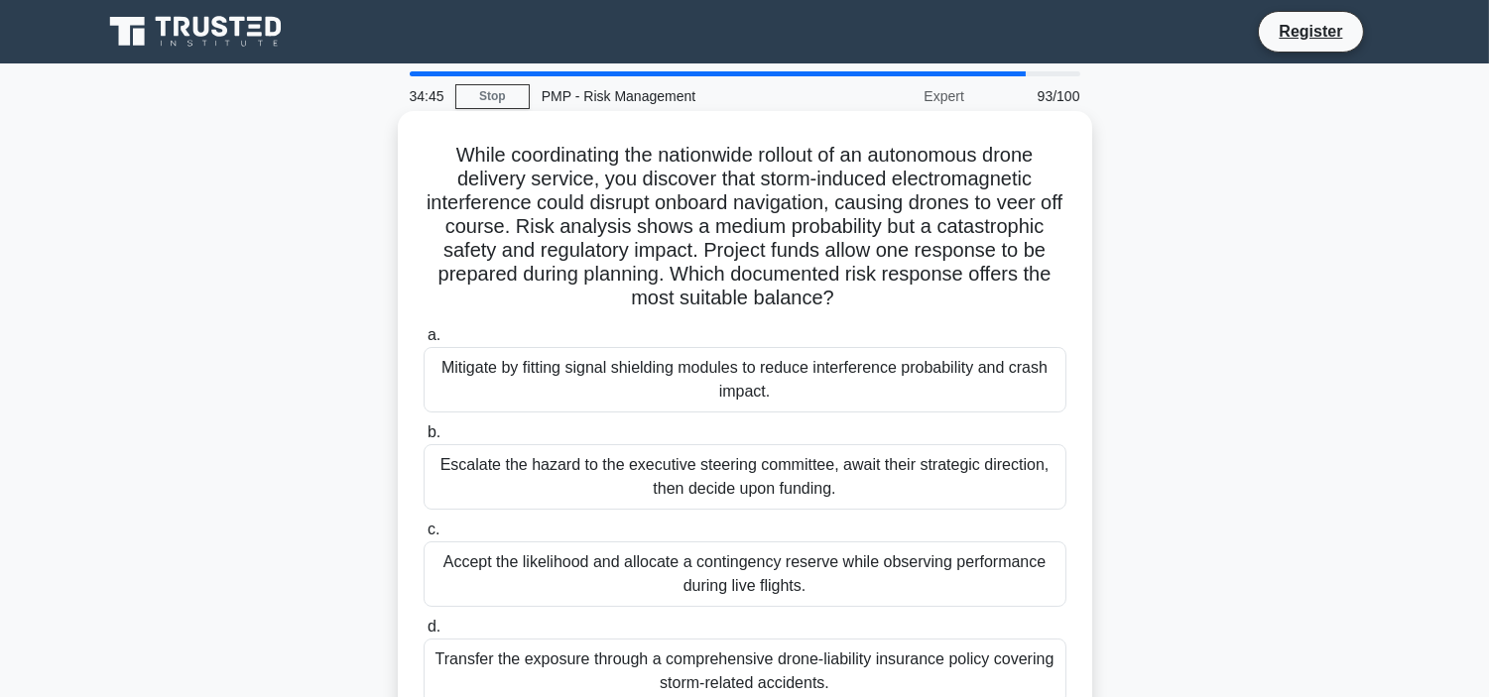
click at [748, 578] on div "Accept the likelihood and allocate a contingency reserve while observing perfor…" at bounding box center [744, 573] width 643 height 65
click at [423, 537] on input "c. Accept the likelihood and allocate a contingency reserve while observing per…" at bounding box center [423, 530] width 0 height 13
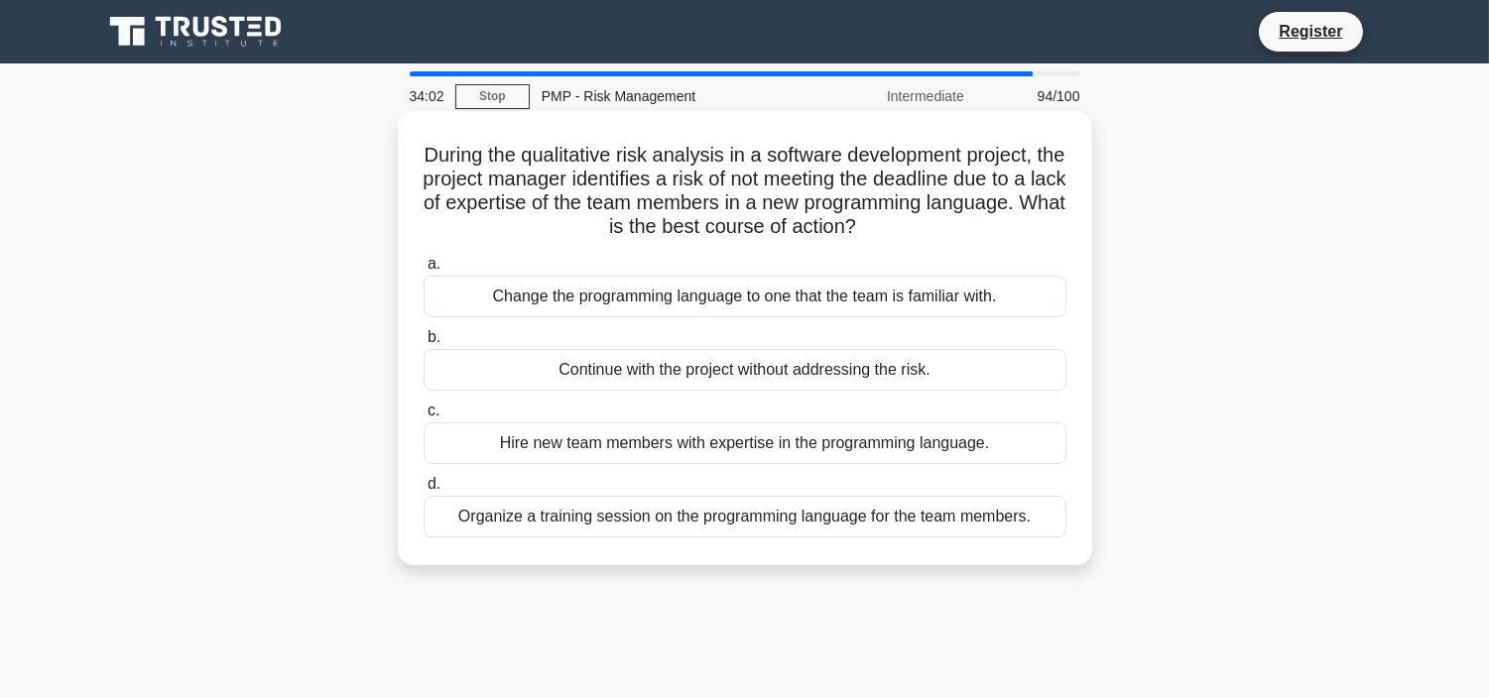
click at [715, 298] on div "Change the programming language to one that the team is familiar with." at bounding box center [744, 297] width 643 height 42
click at [423, 271] on input "a. Change the programming language to one that the team is familiar with." at bounding box center [423, 264] width 0 height 13
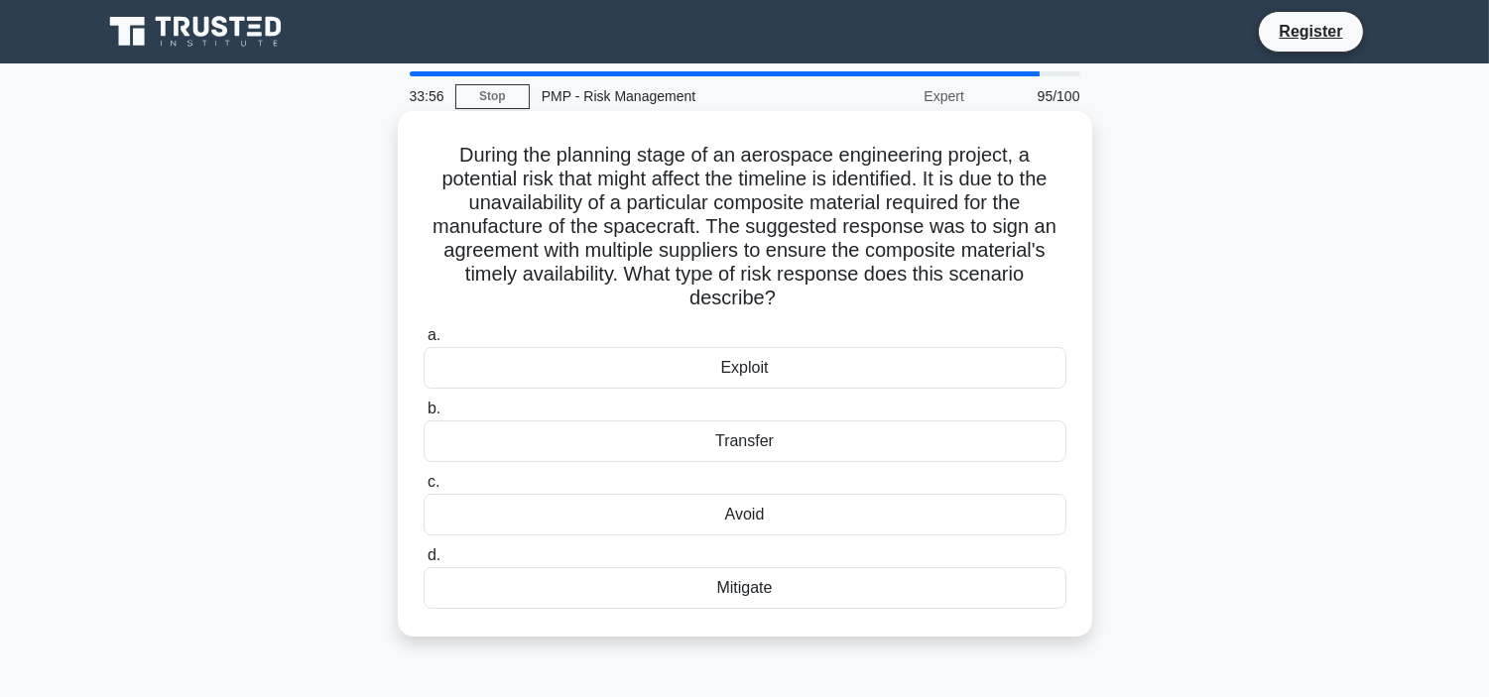
click at [756, 498] on div "Avoid" at bounding box center [744, 515] width 643 height 42
click at [423, 489] on input "c. Avoid" at bounding box center [423, 482] width 0 height 13
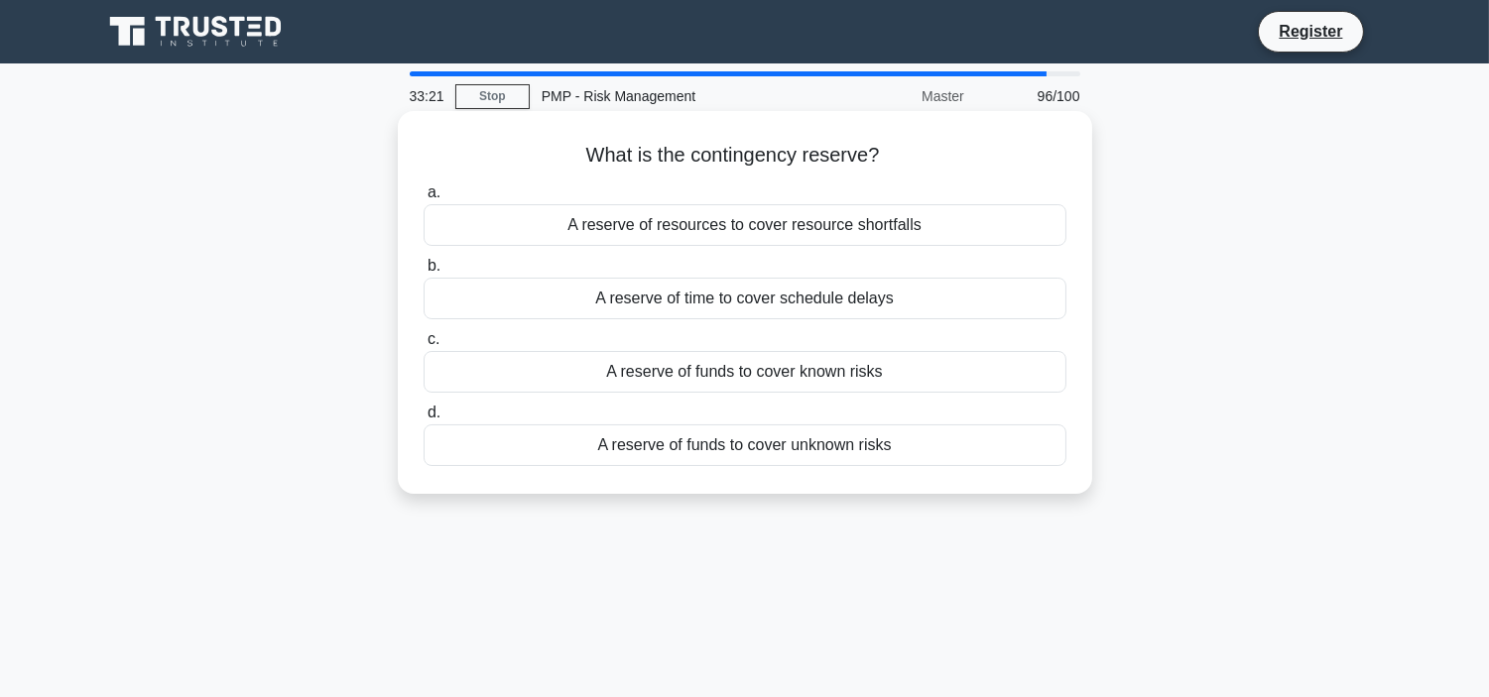
click at [835, 373] on div "A reserve of funds to cover known risks" at bounding box center [744, 372] width 643 height 42
click at [423, 346] on input "c. A reserve of funds to cover known risks" at bounding box center [423, 339] width 0 height 13
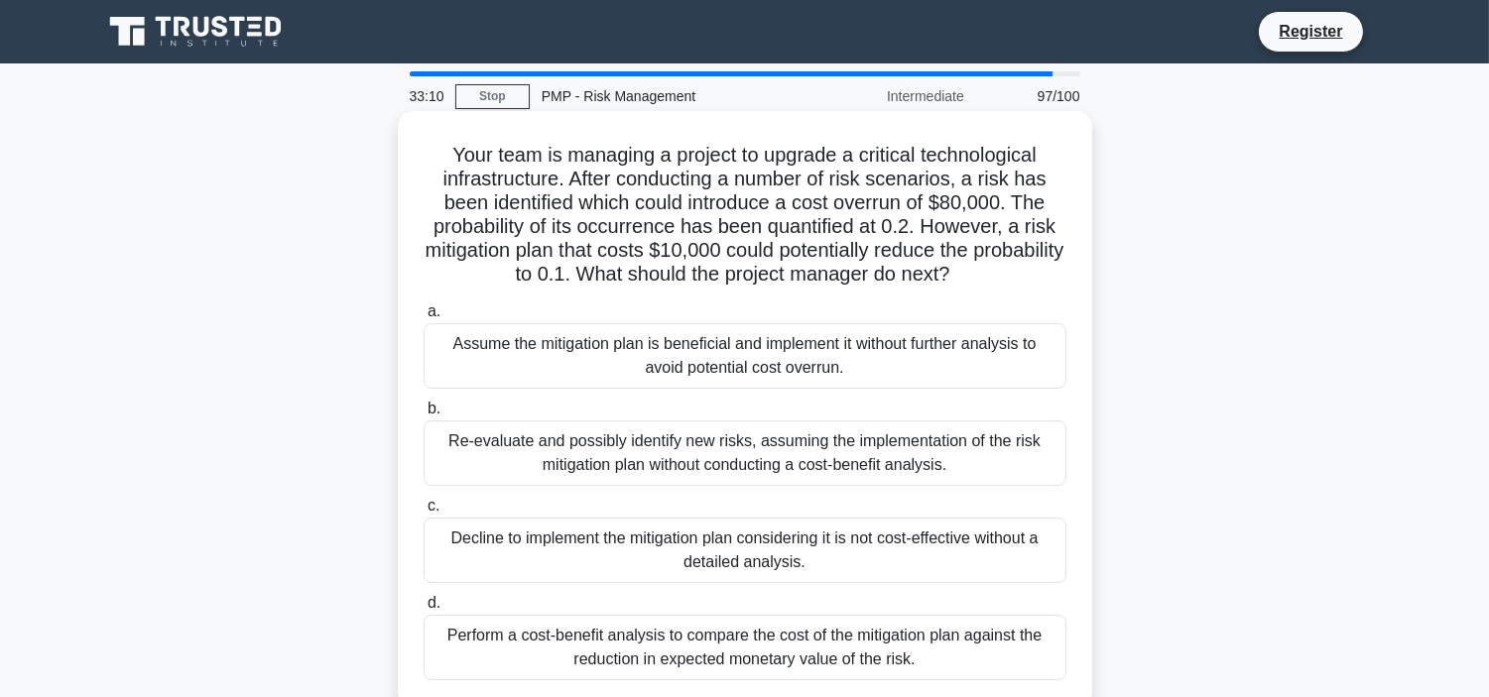
click at [779, 453] on div "Re-evaluate and possibly identify new risks, assuming the implementation of the…" at bounding box center [744, 452] width 643 height 65
click at [423, 416] on input "b. Re-evaluate and possibly identify new risks, assuming the implementation of …" at bounding box center [423, 409] width 0 height 13
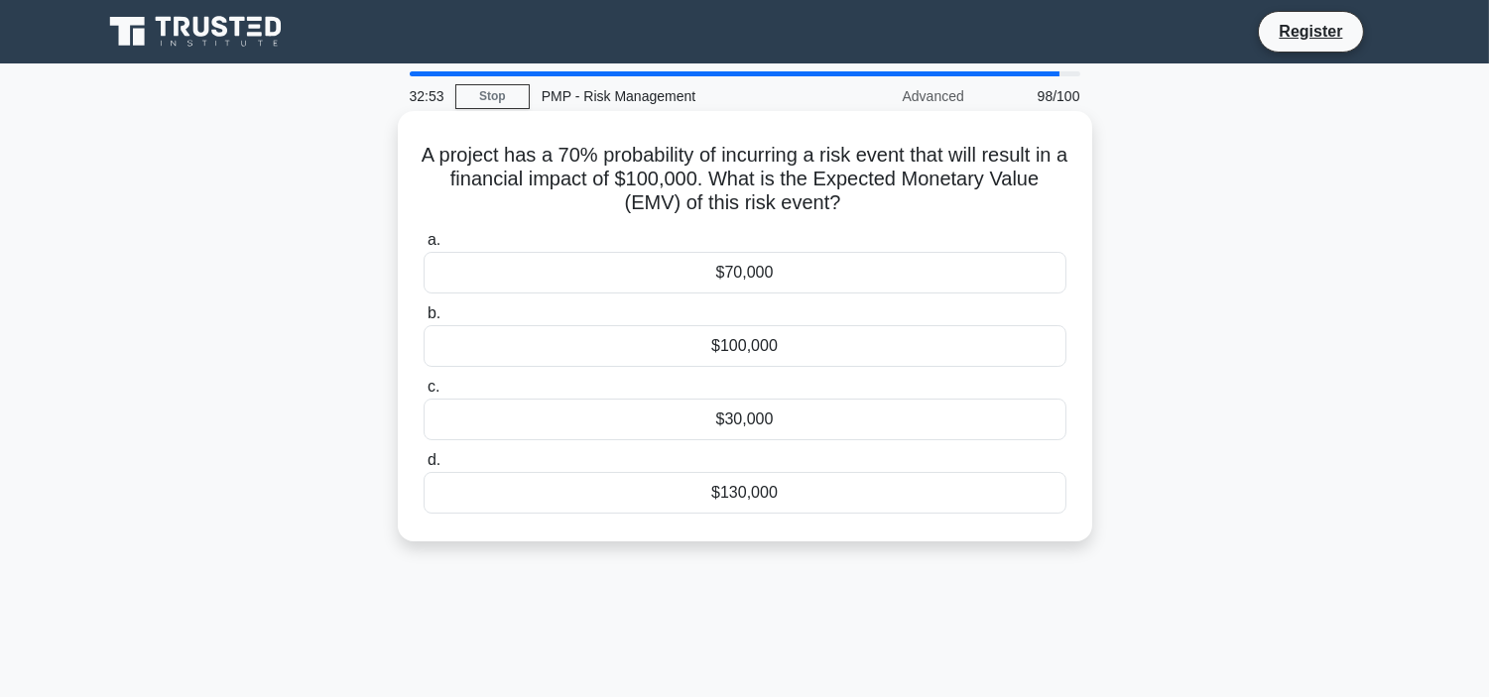
click at [877, 272] on div "$70,000" at bounding box center [744, 273] width 643 height 42
click at [423, 247] on input "a. $70,000" at bounding box center [423, 240] width 0 height 13
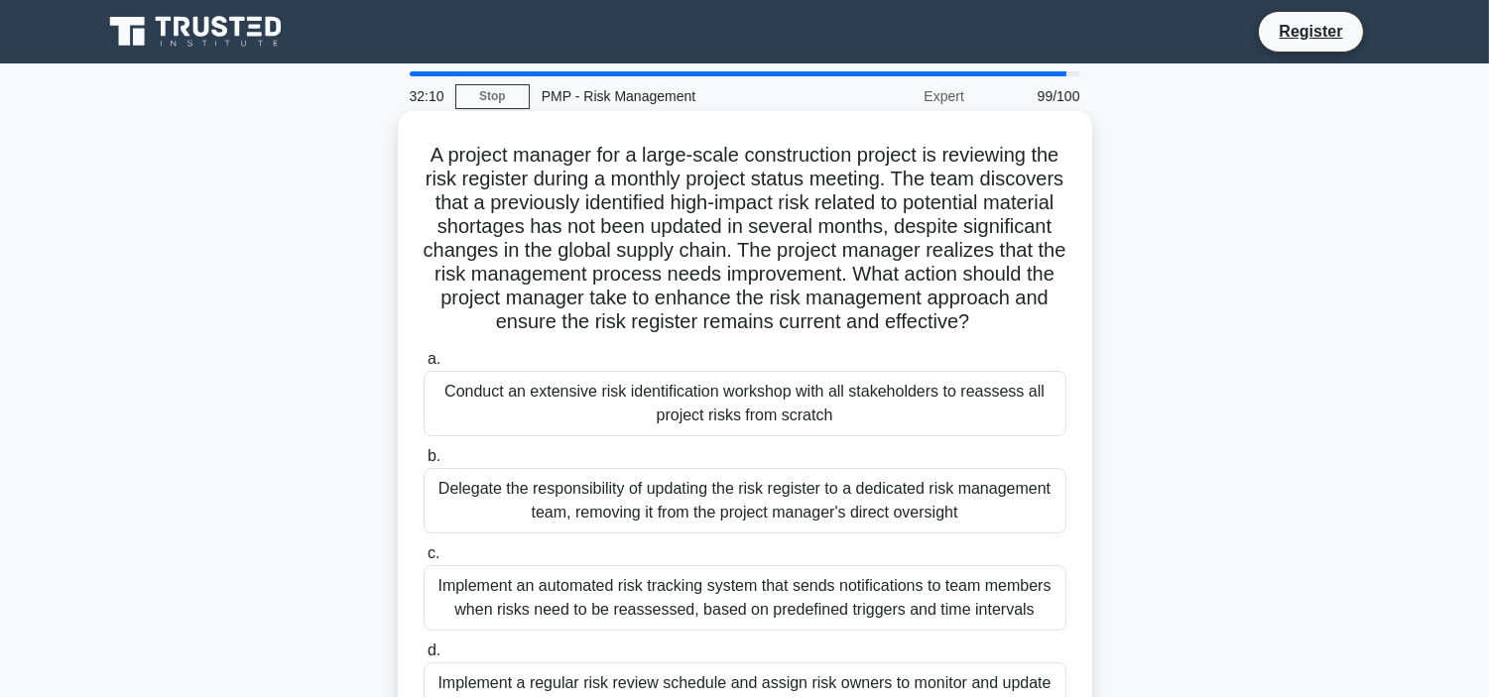
click at [824, 432] on div "Conduct an extensive risk identification workshop with all stakeholders to reas…" at bounding box center [744, 403] width 643 height 65
click at [423, 366] on input "a. Conduct an extensive risk identification workshop with all stakeholders to r…" at bounding box center [423, 359] width 0 height 13
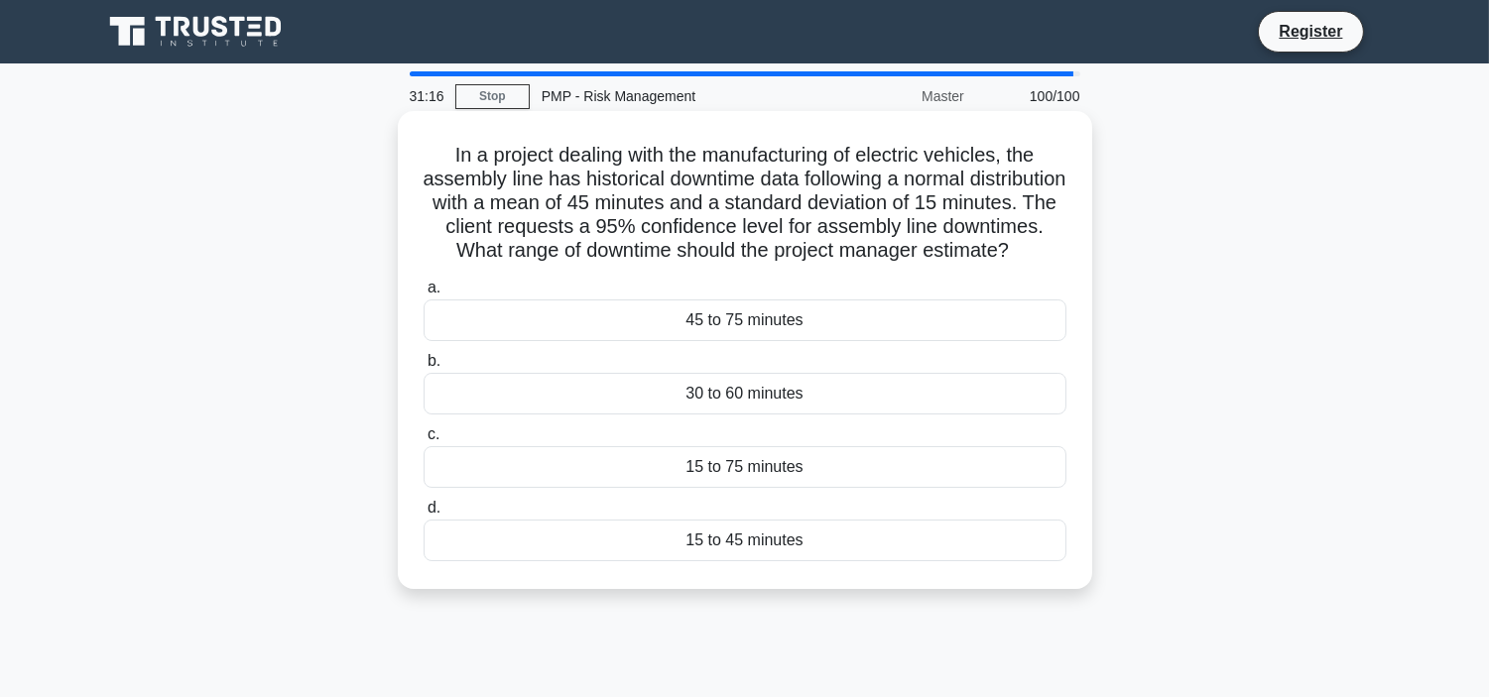
click at [801, 341] on div "45 to 75 minutes" at bounding box center [744, 321] width 643 height 42
click at [423, 295] on input "a. 45 to 75 minutes" at bounding box center [423, 288] width 0 height 13
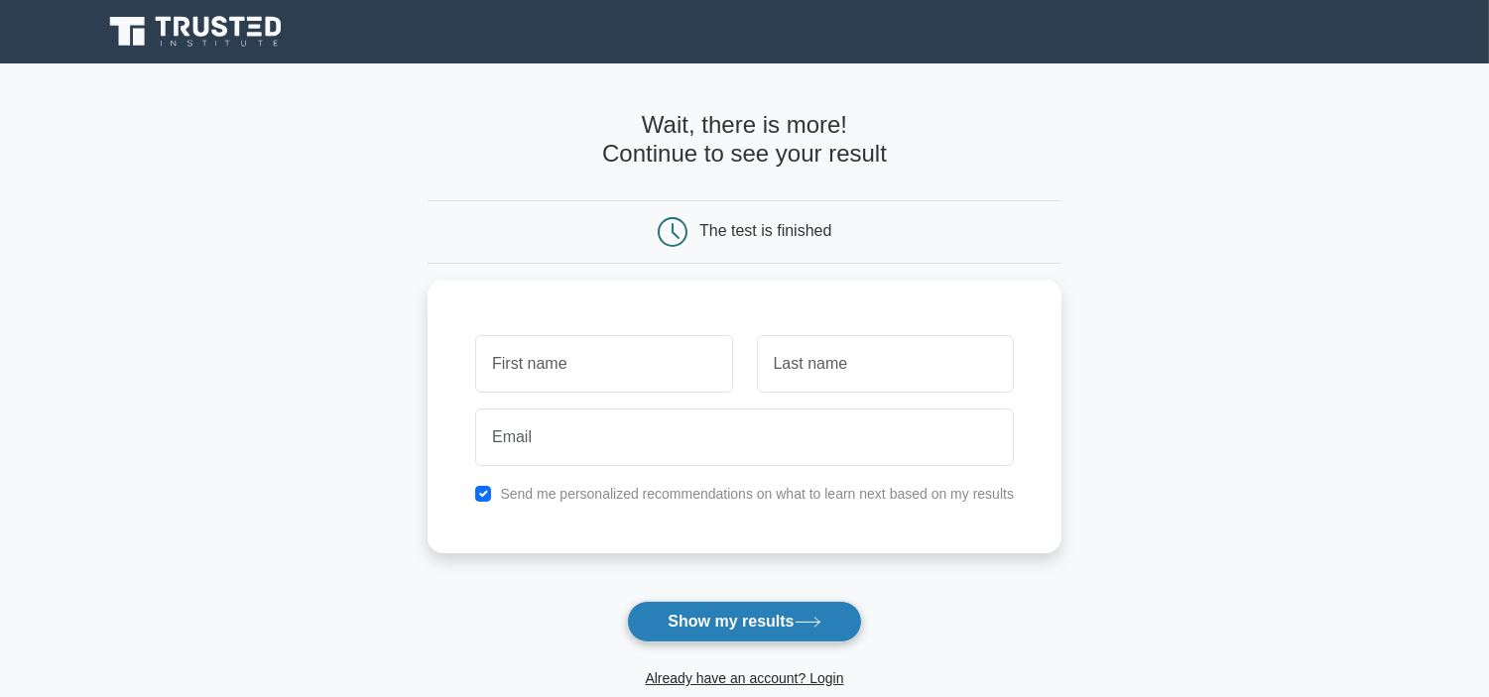
click at [730, 617] on button "Show my results" at bounding box center [744, 622] width 234 height 42
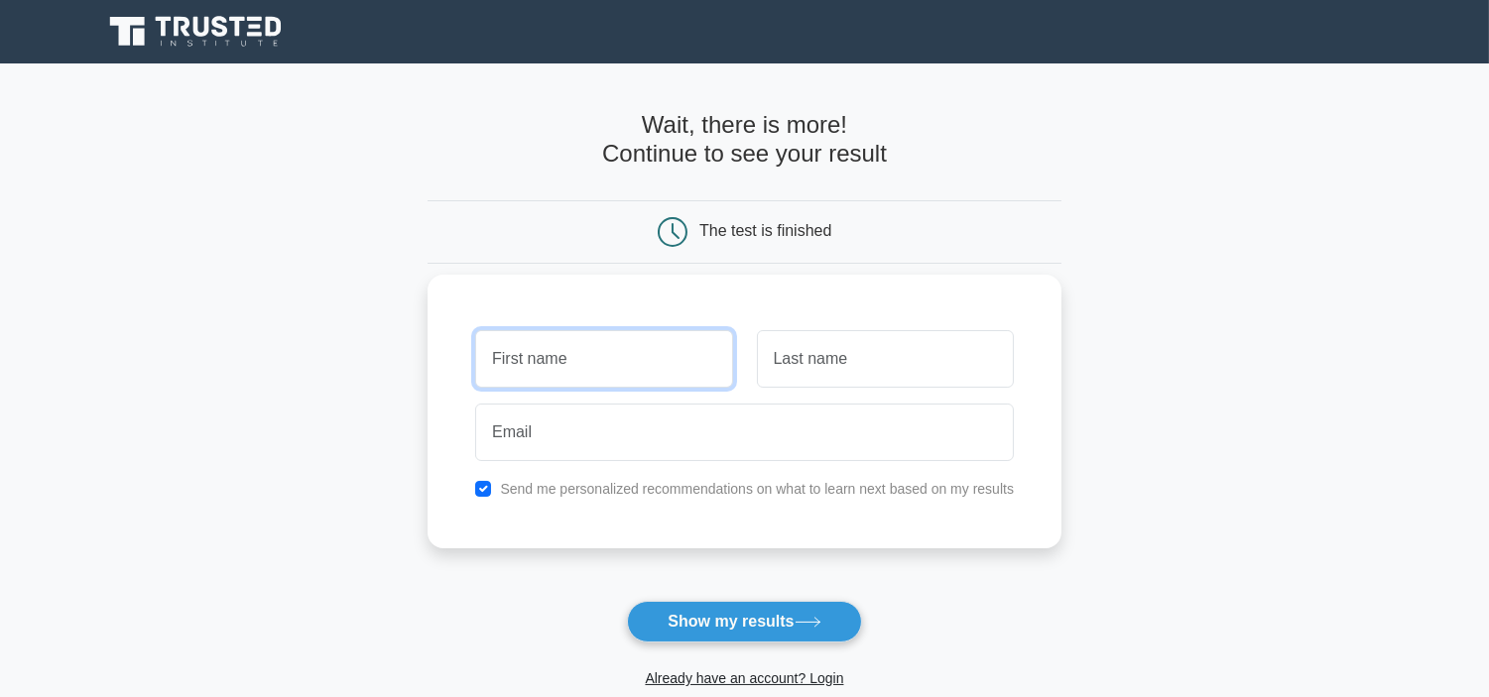
click at [628, 353] on input "text" at bounding box center [603, 359] width 257 height 58
click at [848, 391] on div at bounding box center [885, 358] width 281 height 73
click at [633, 361] on input "text" at bounding box center [603, 359] width 257 height 58
type input "John"
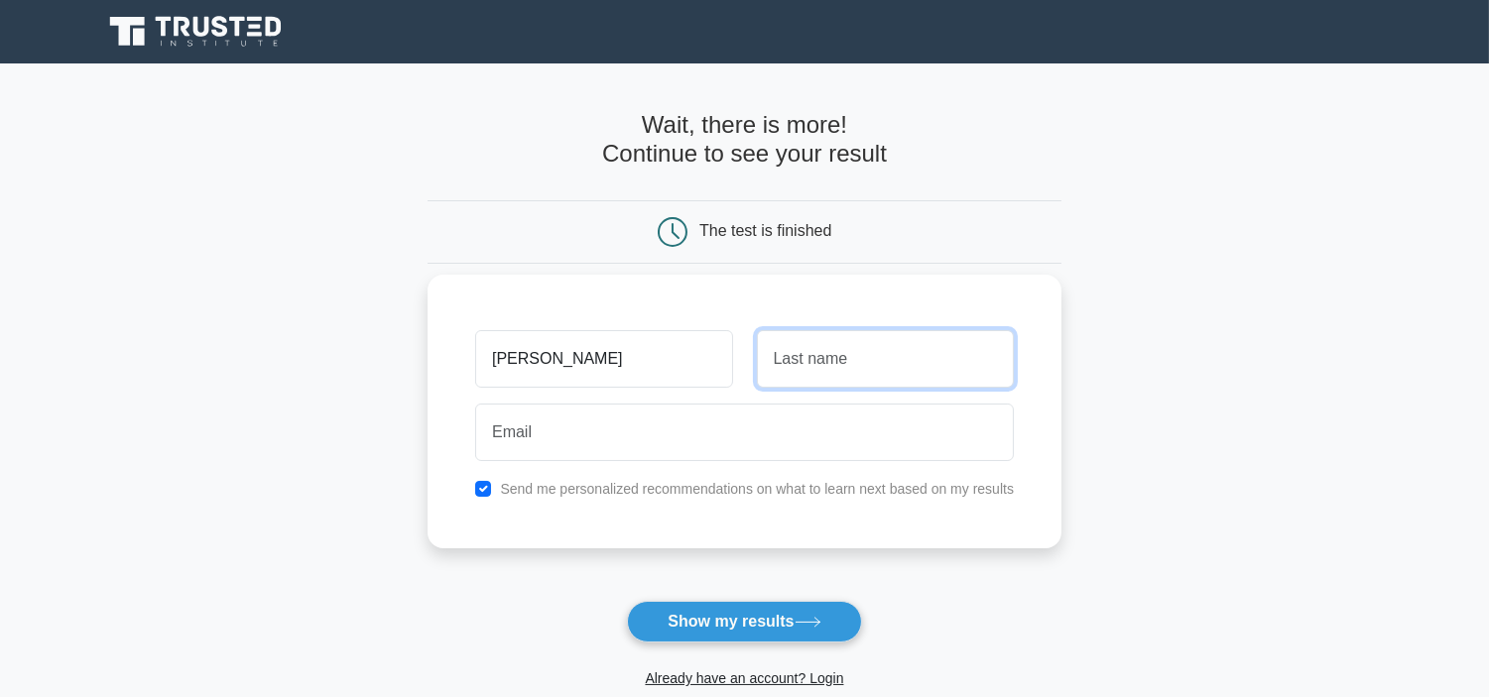
click at [847, 364] on input "text" at bounding box center [885, 359] width 257 height 58
type input "KWIHANGANA"
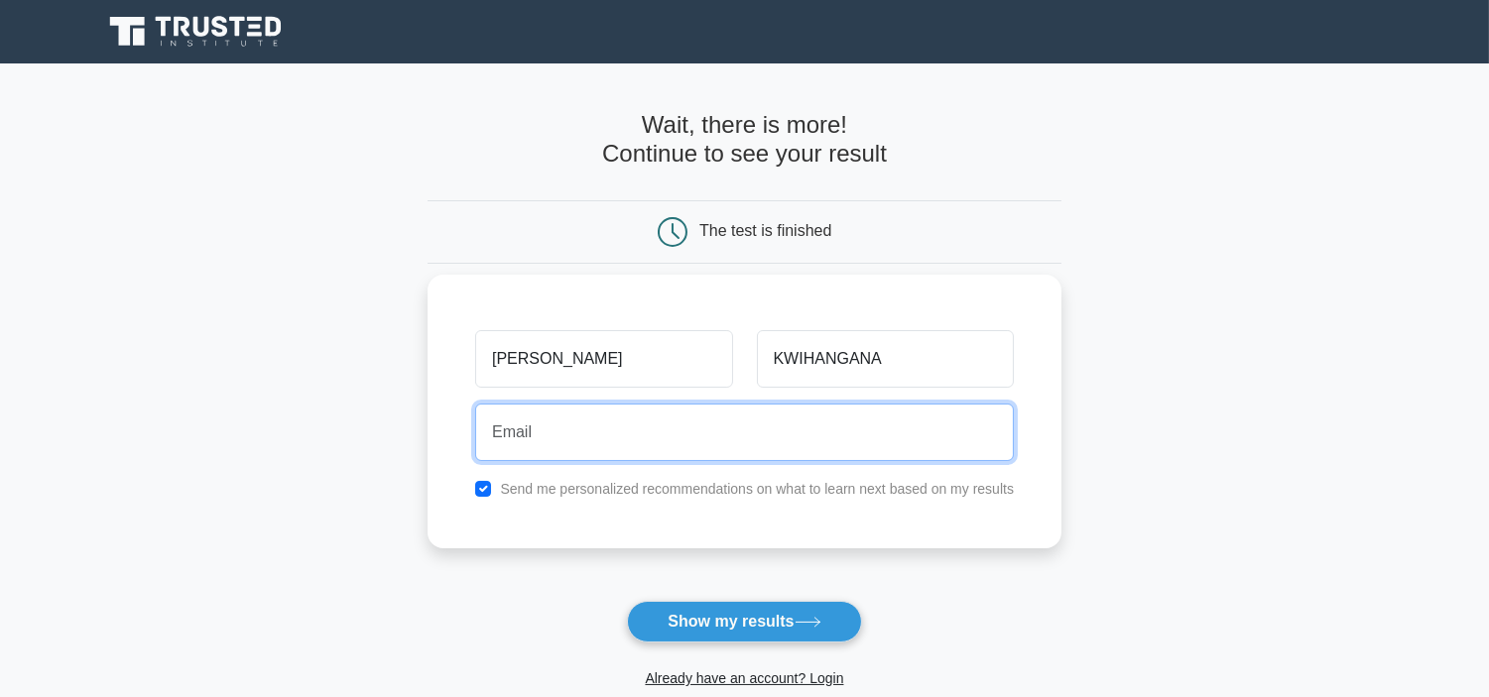
click at [578, 427] on input "email" at bounding box center [744, 433] width 539 height 58
type input "E"
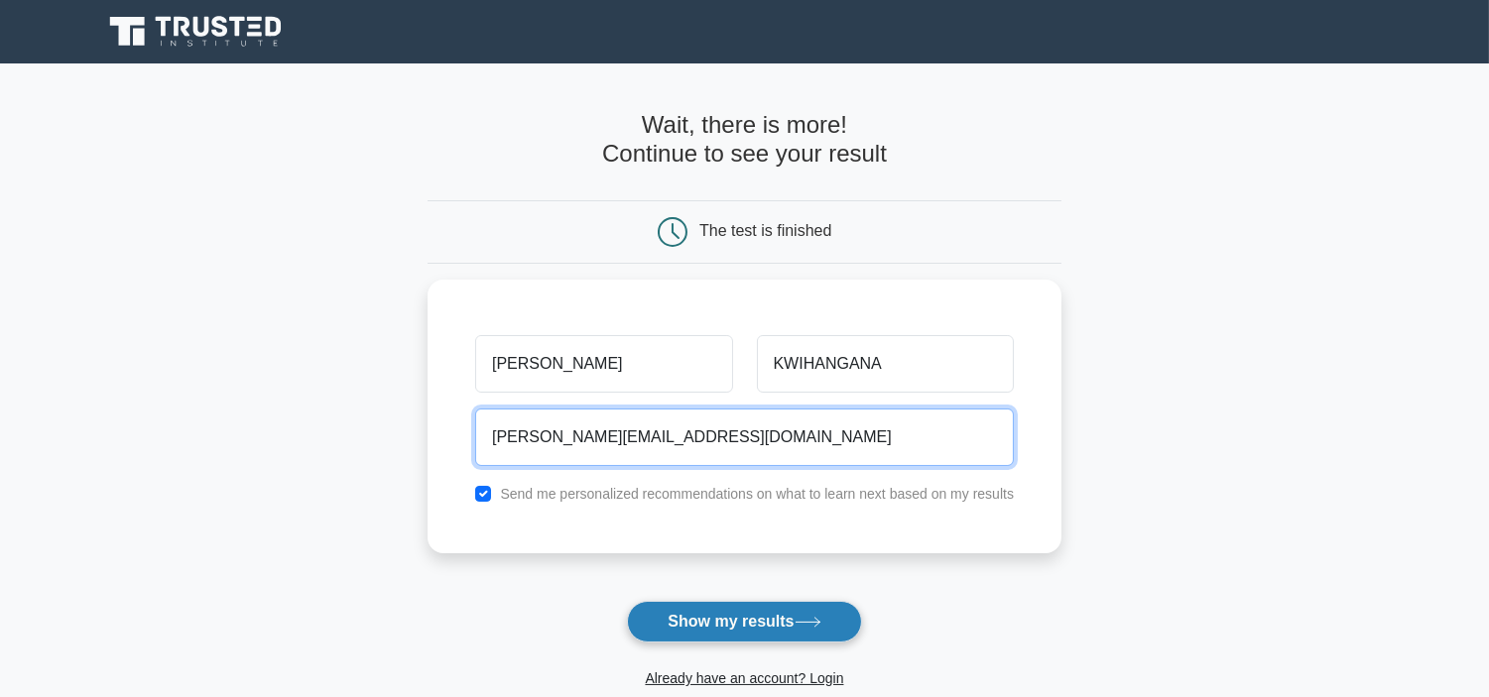
type input "John@2gmail.com"
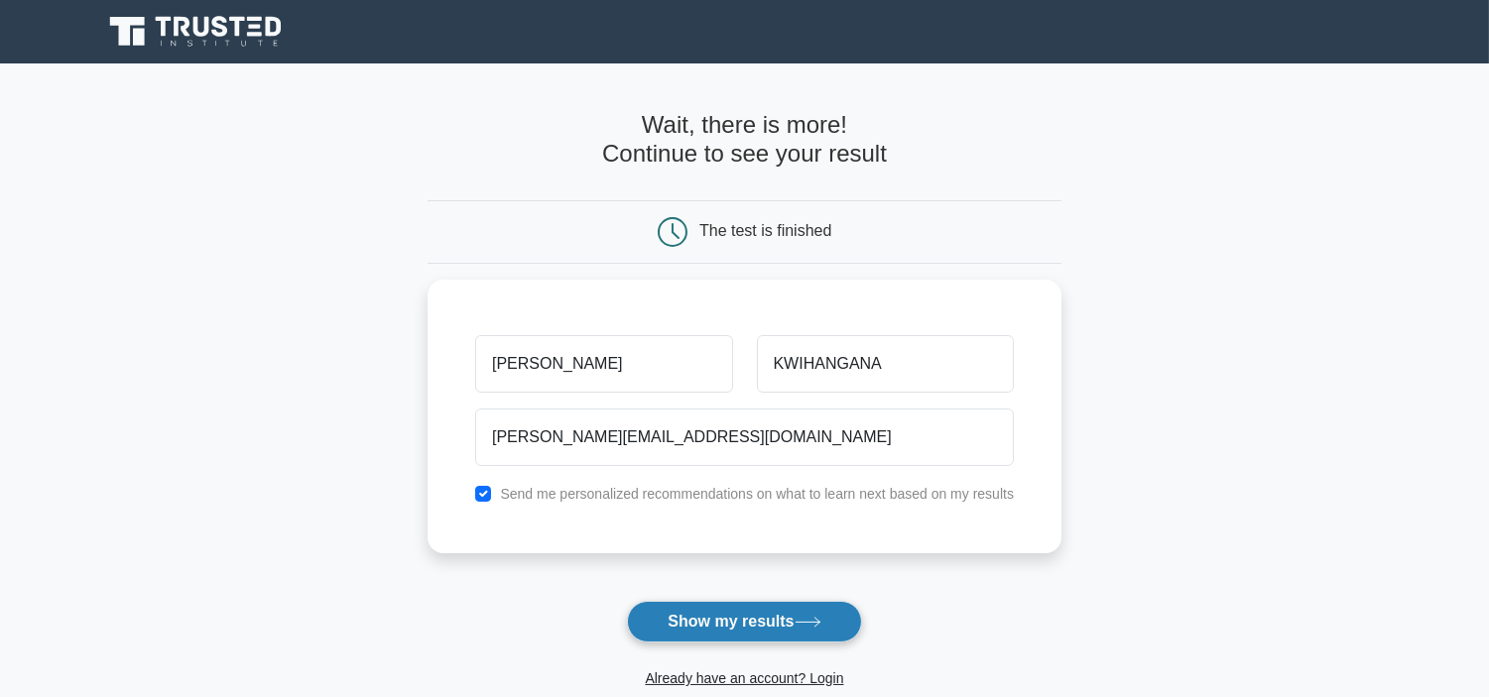
click at [725, 617] on button "Show my results" at bounding box center [744, 622] width 234 height 42
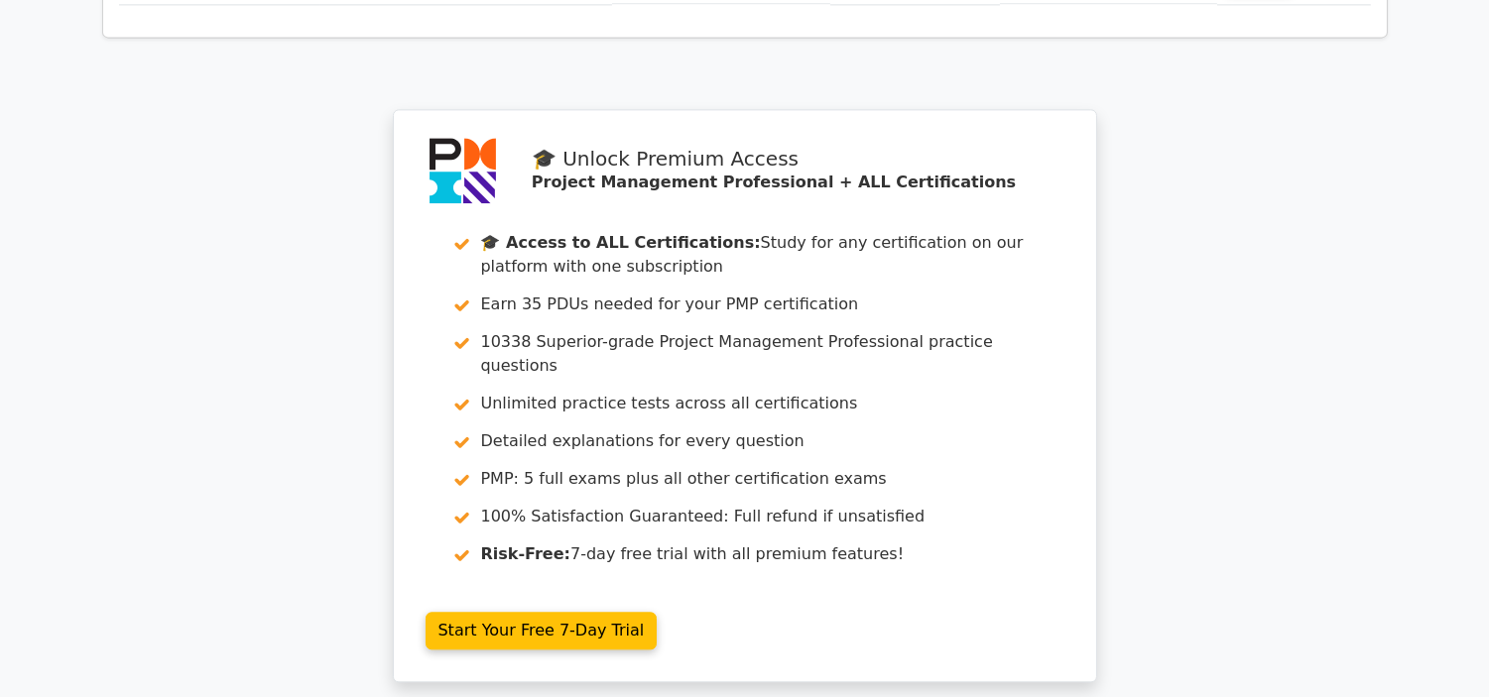
scroll to position [7679, 0]
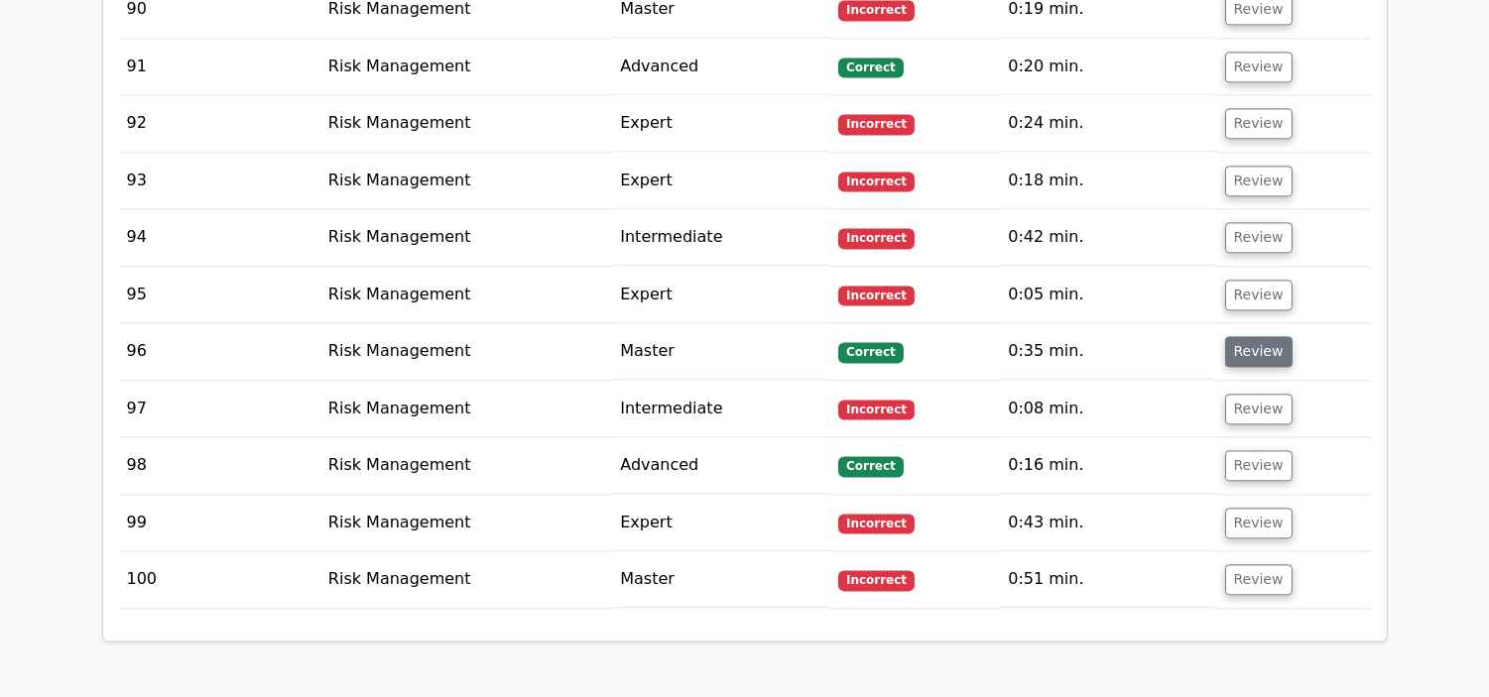
click at [1256, 336] on button "Review" at bounding box center [1258, 351] width 67 height 31
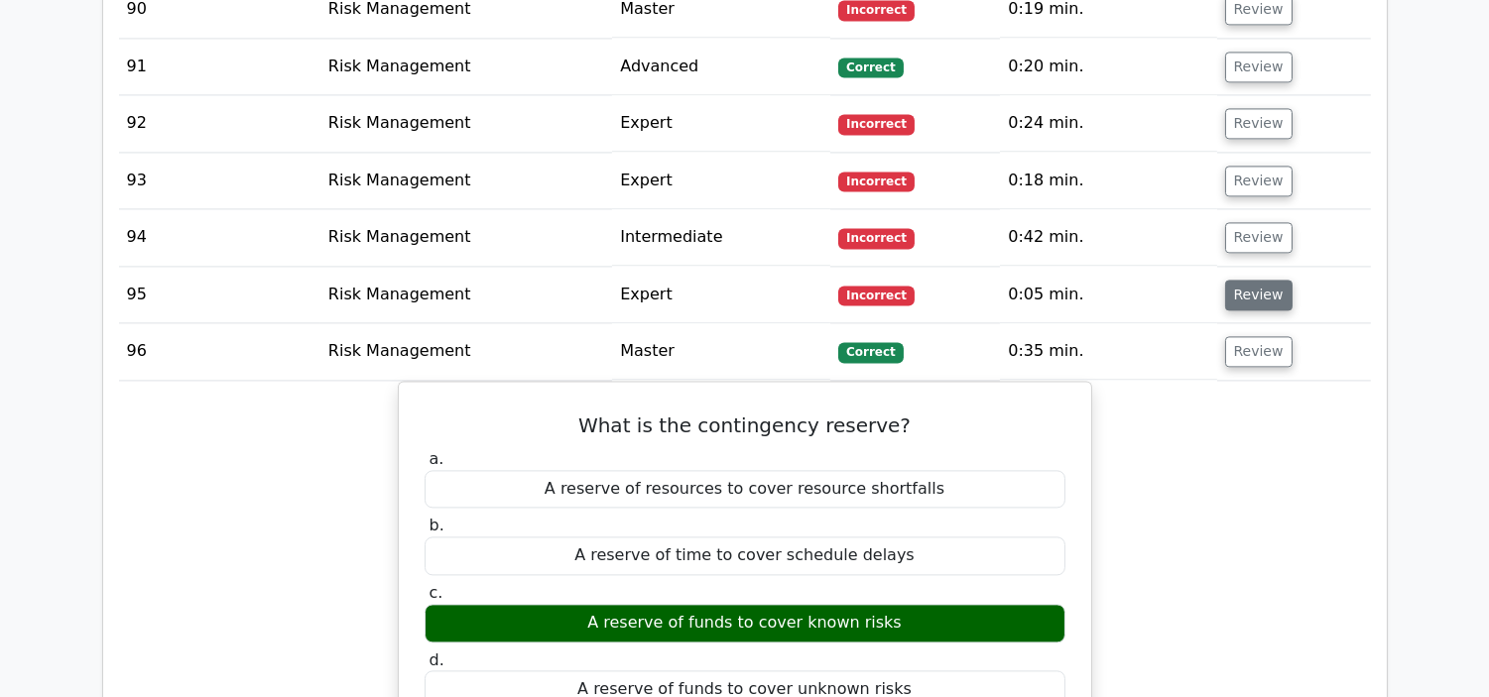
click at [1252, 280] on button "Review" at bounding box center [1258, 295] width 67 height 31
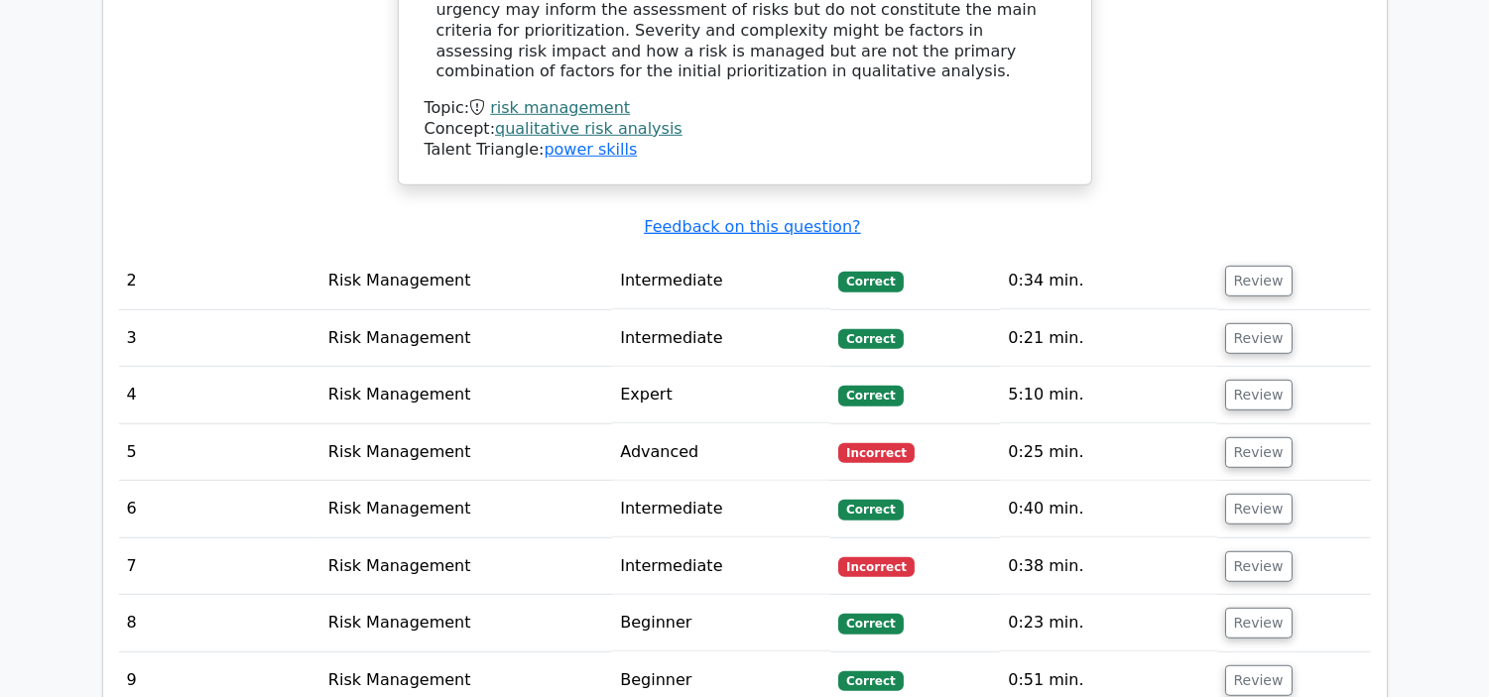
scroll to position [2397, 0]
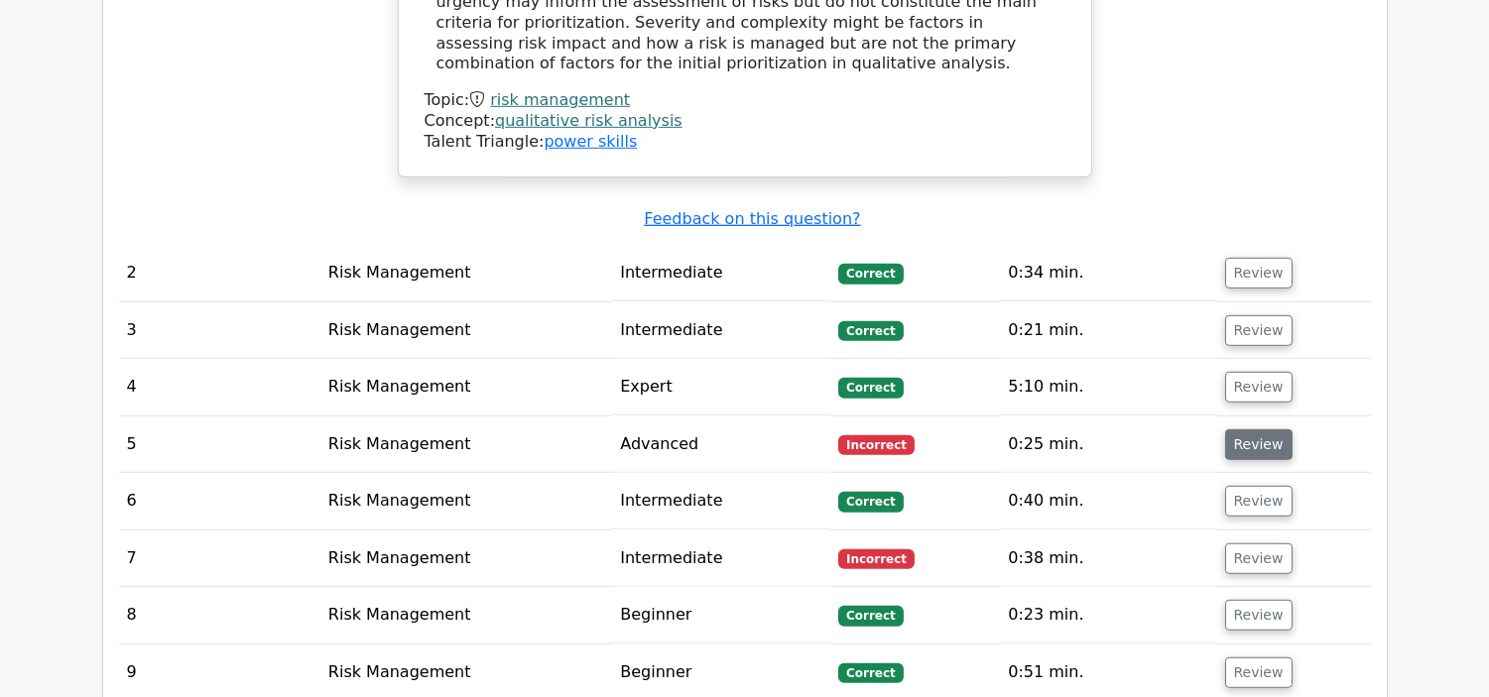
click at [1258, 429] on button "Review" at bounding box center [1258, 444] width 67 height 31
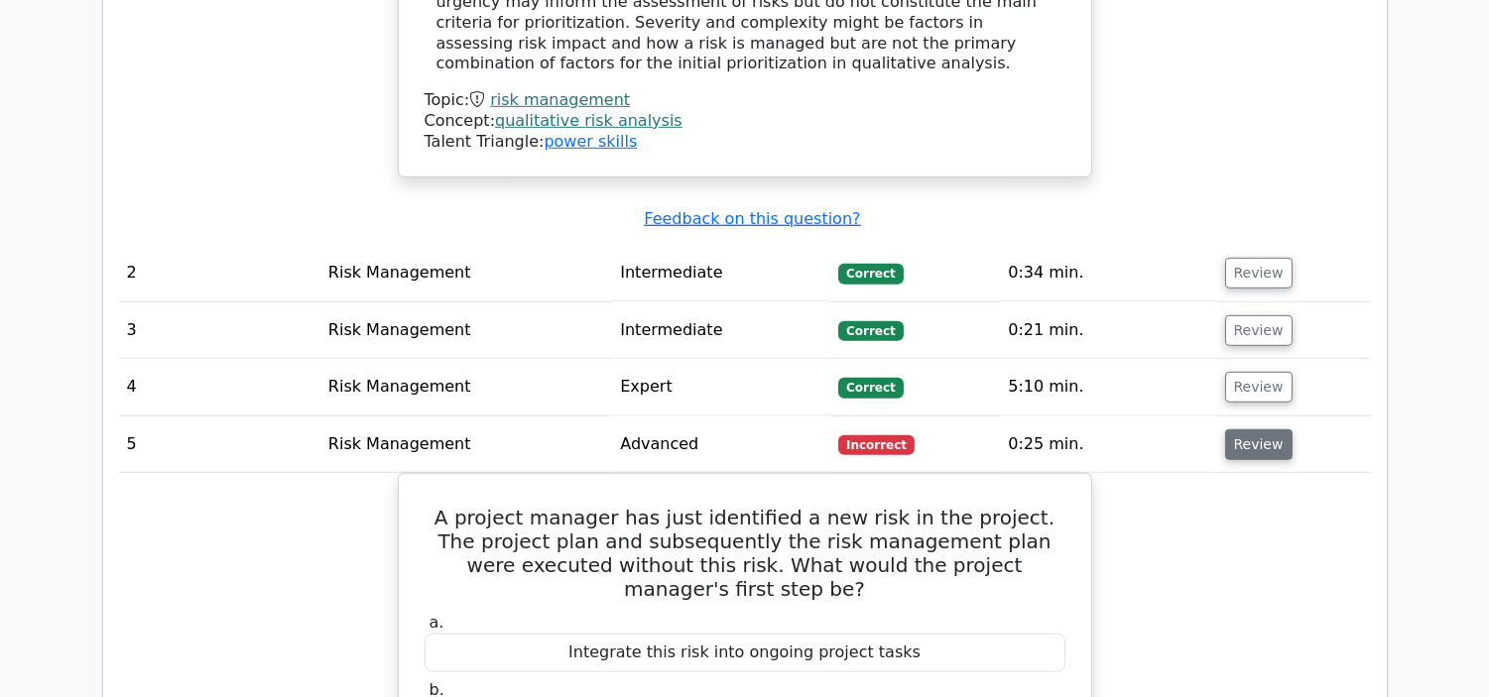
click at [1258, 429] on button "Review" at bounding box center [1258, 444] width 67 height 31
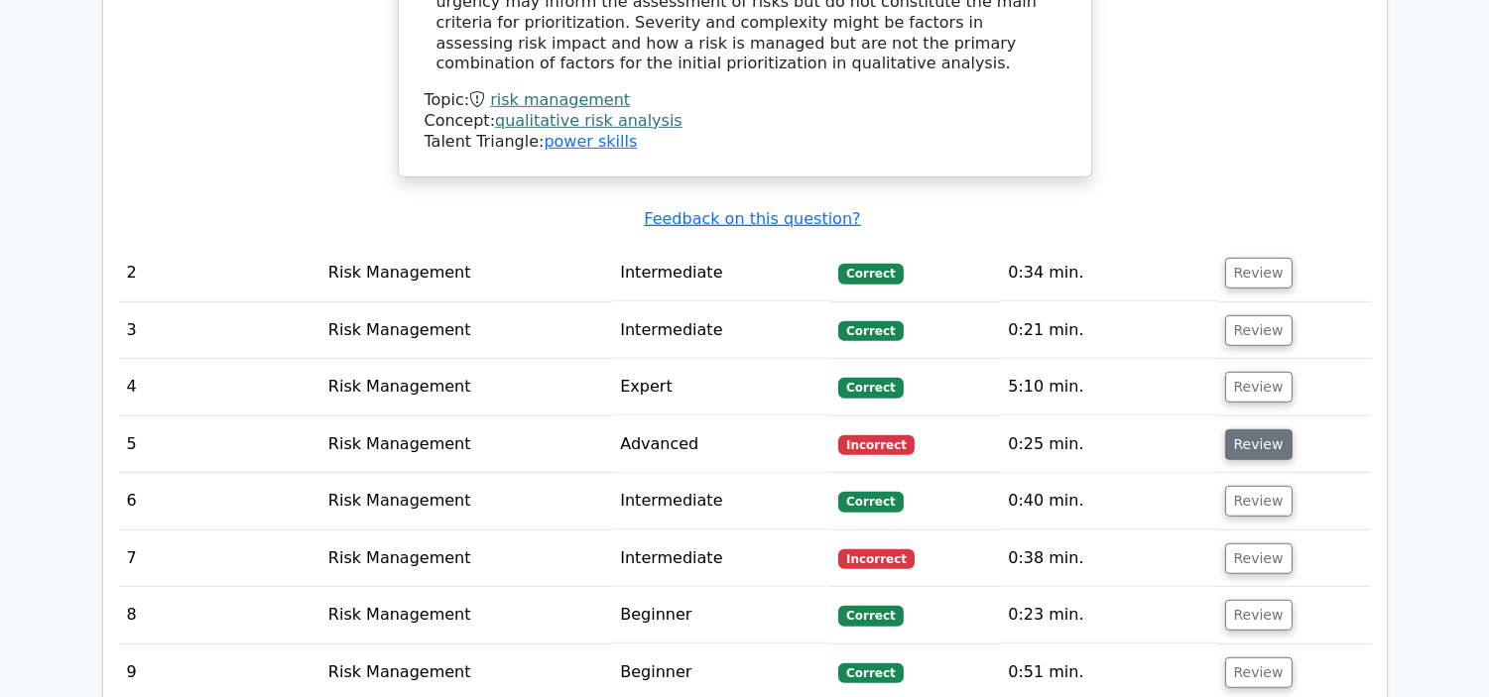
click at [1258, 429] on button "Review" at bounding box center [1258, 444] width 67 height 31
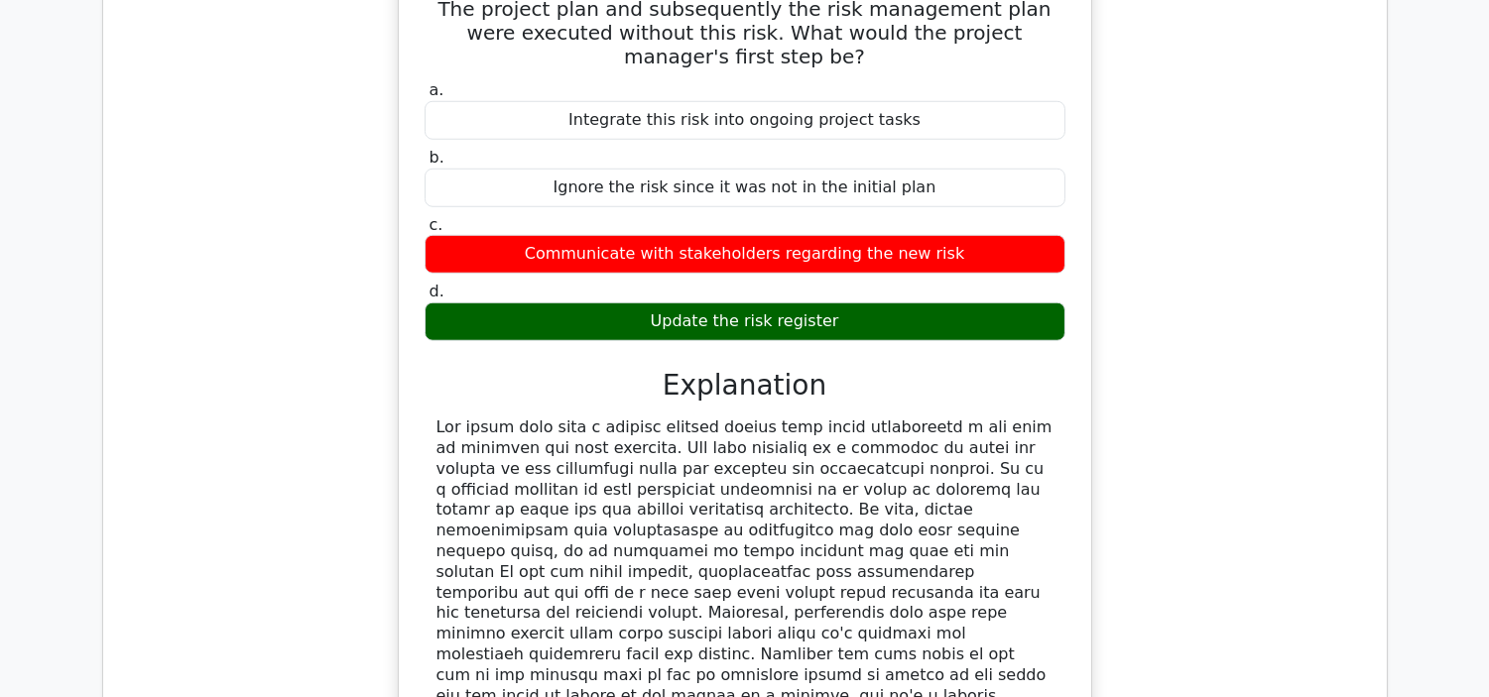
scroll to position [2970, 0]
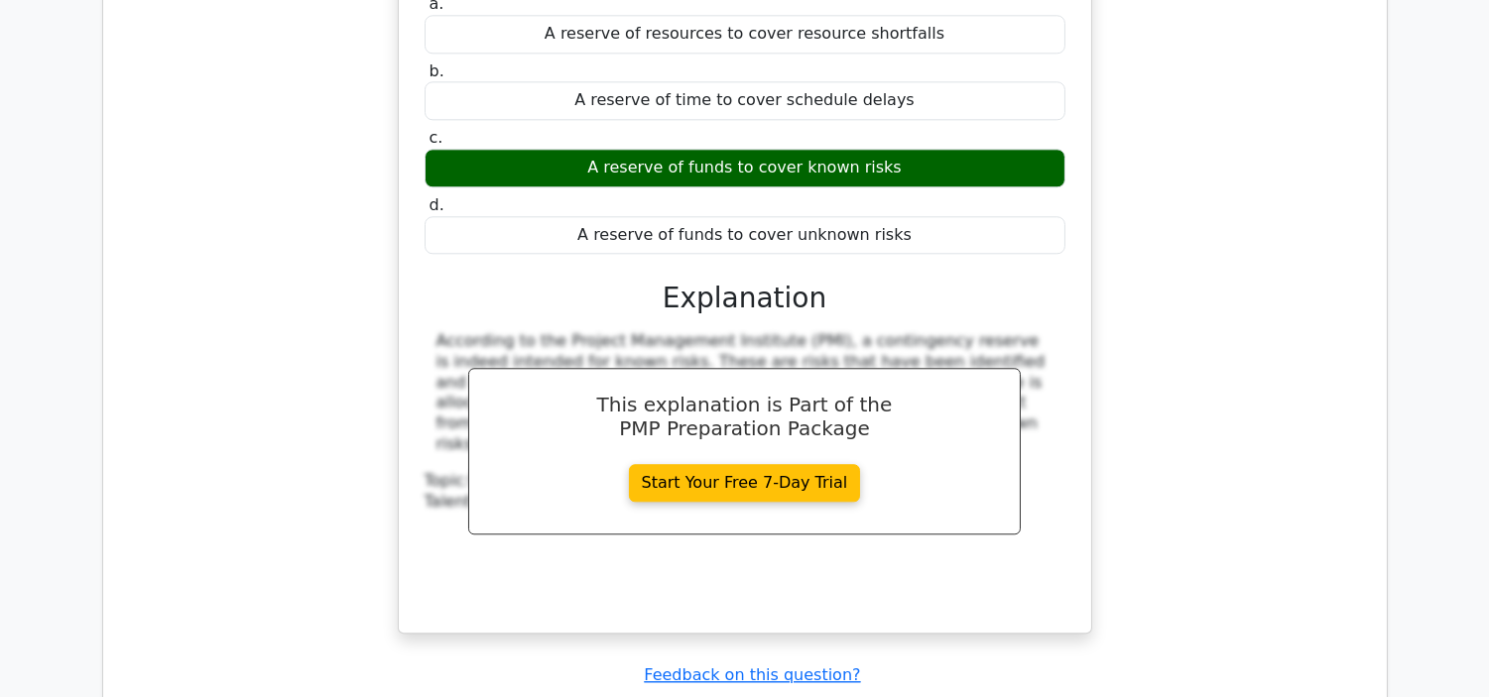
scroll to position [9673, 0]
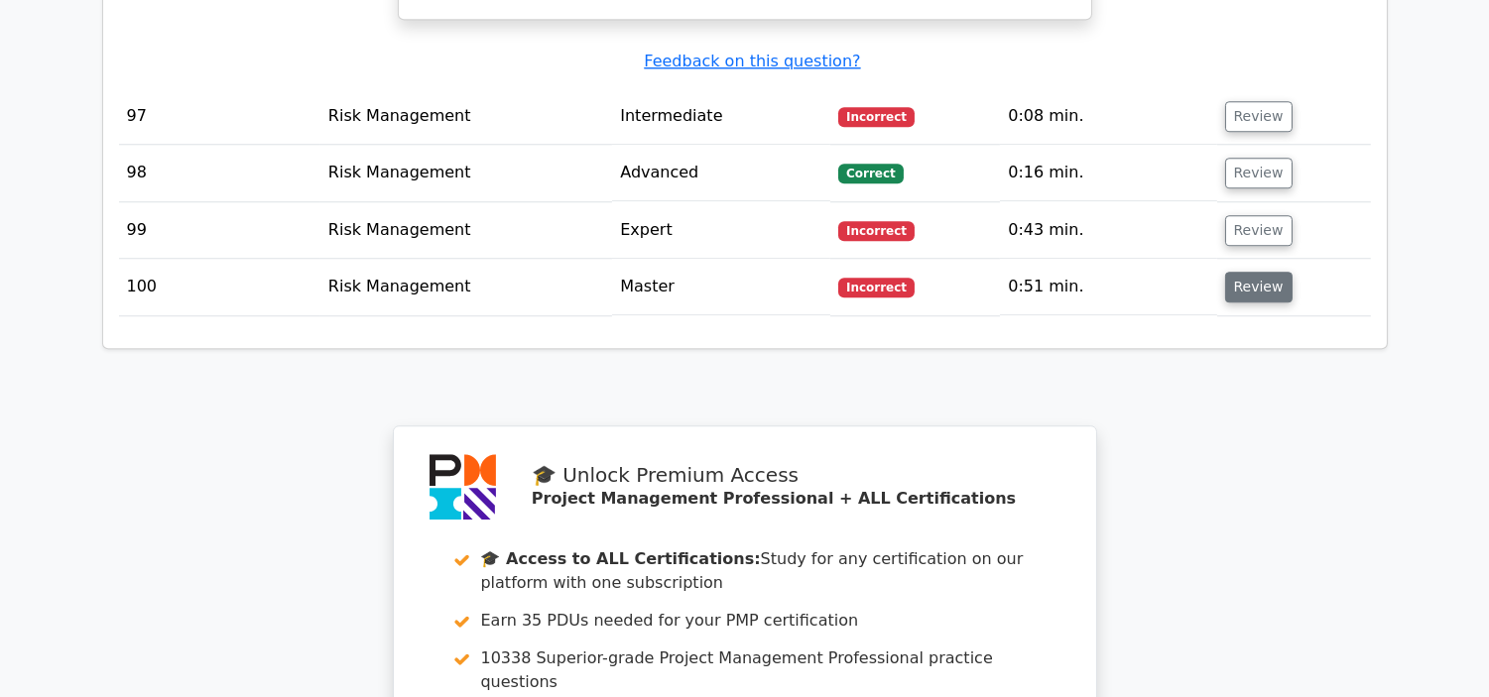
click at [1250, 272] on button "Review" at bounding box center [1258, 287] width 67 height 31
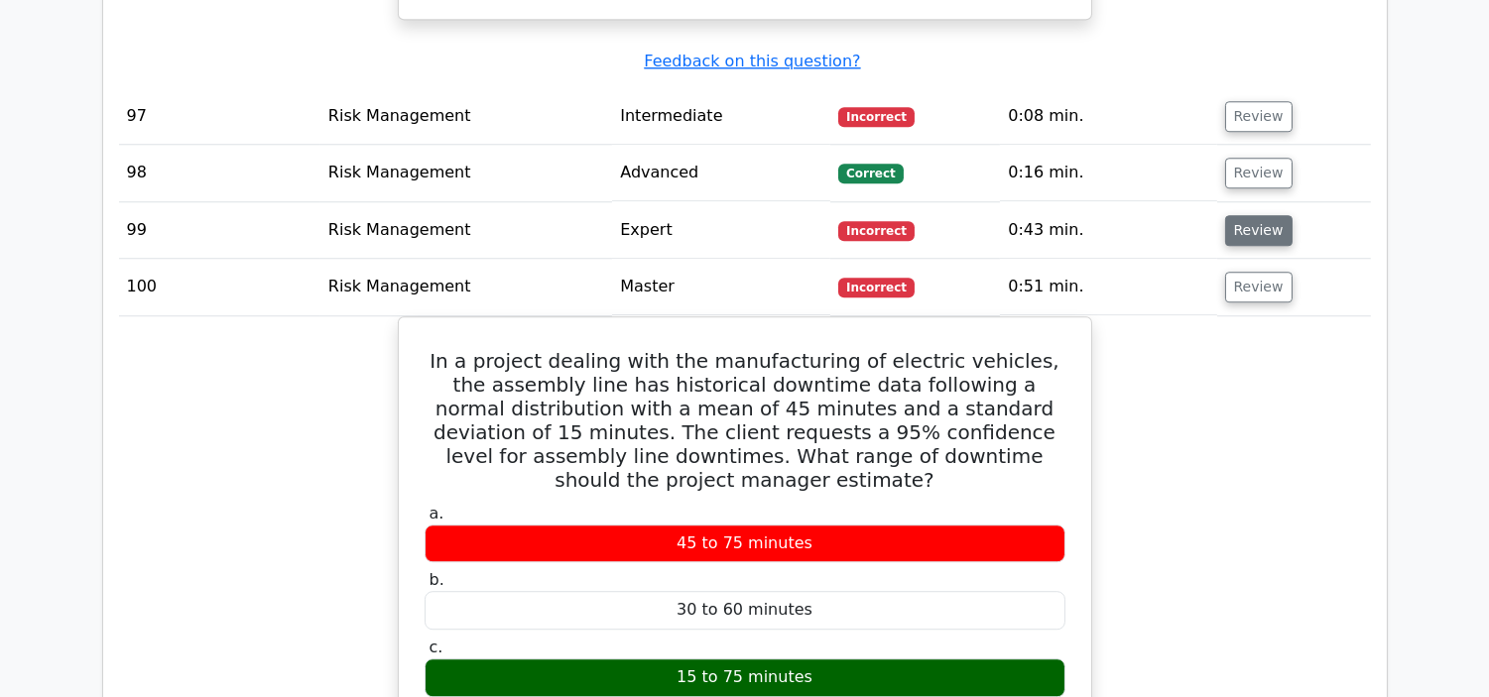
click at [1261, 215] on button "Review" at bounding box center [1258, 230] width 67 height 31
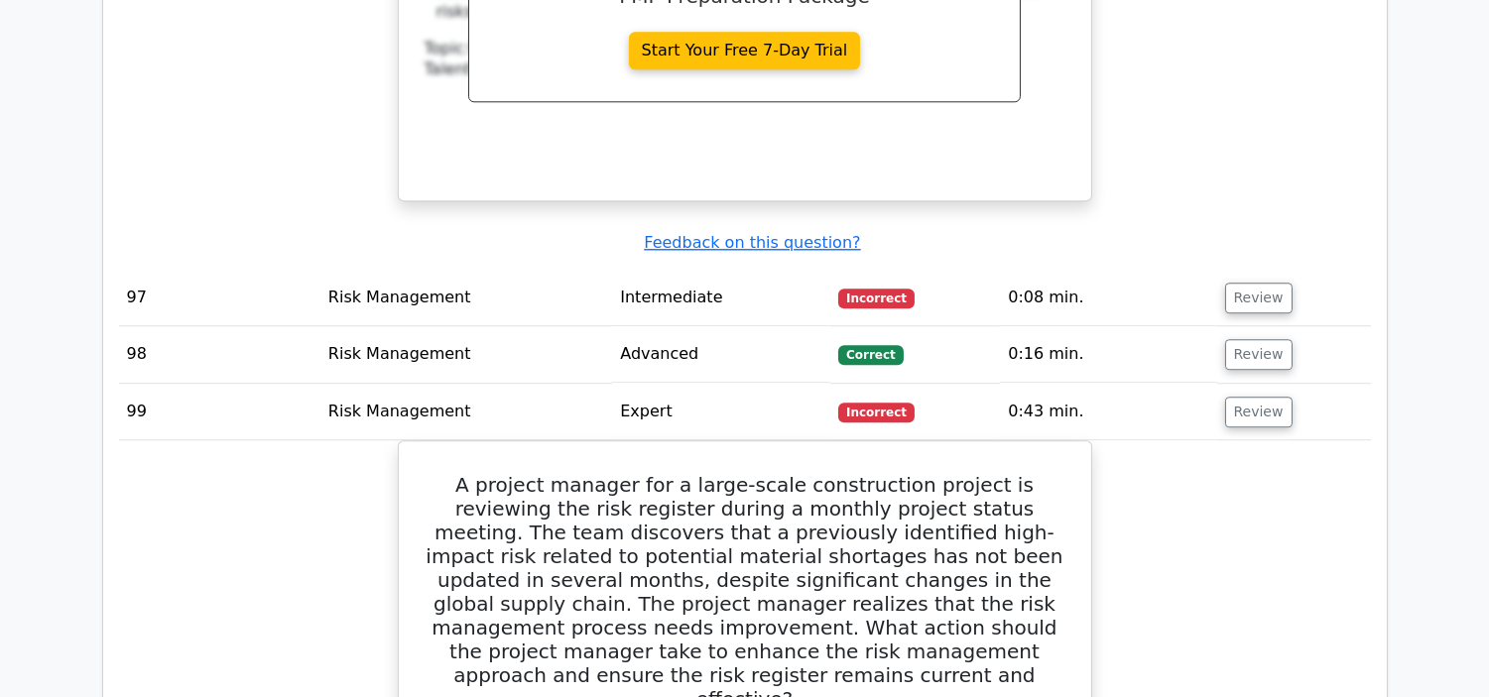
scroll to position [9409, 0]
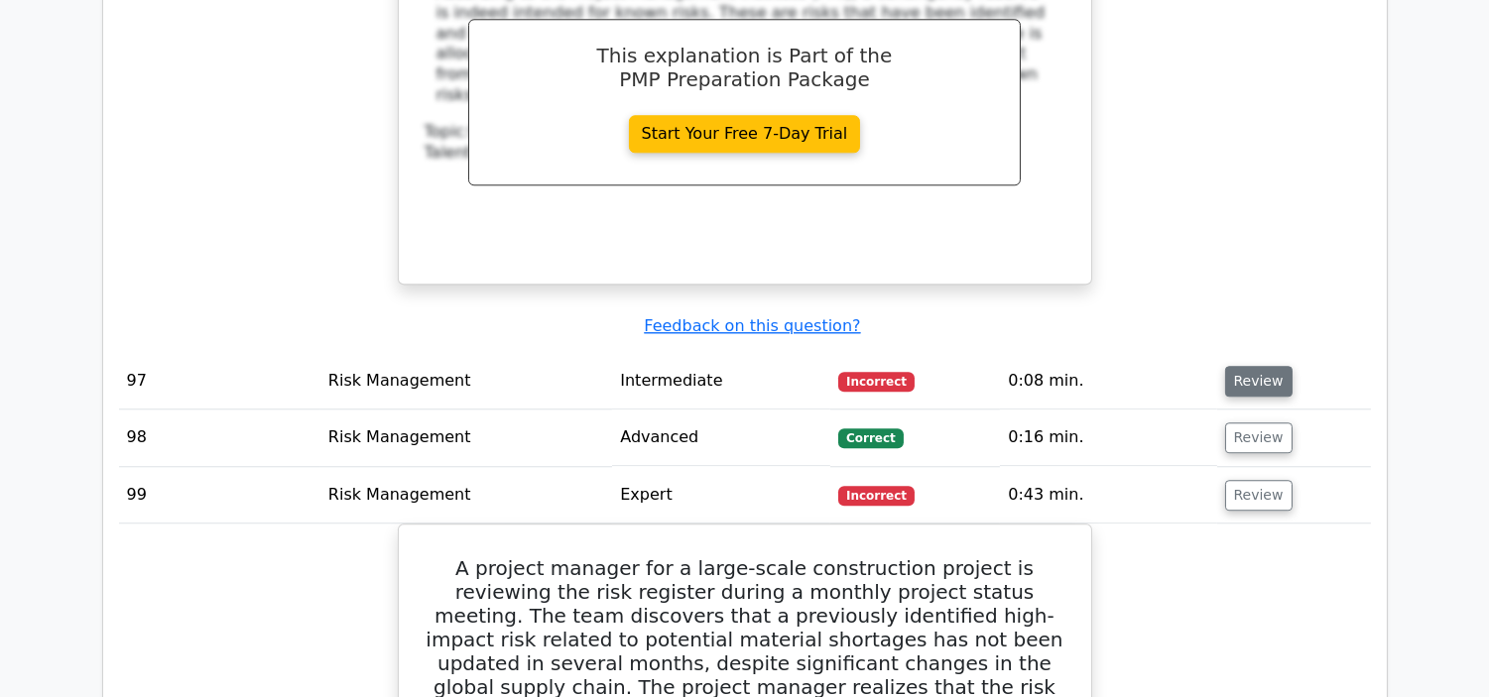
click at [1246, 366] on button "Review" at bounding box center [1258, 381] width 67 height 31
click at [1247, 366] on button "Review" at bounding box center [1258, 381] width 67 height 31
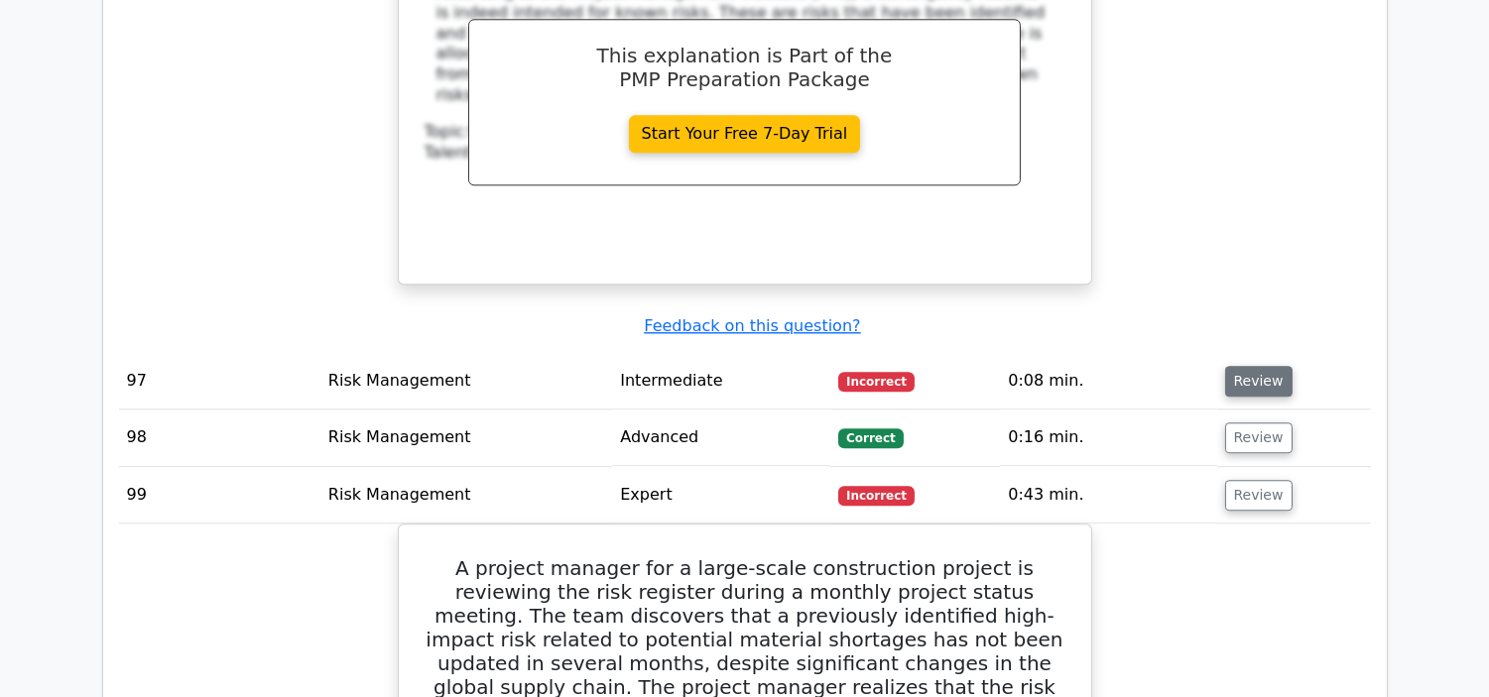
click at [1247, 366] on button "Review" at bounding box center [1258, 381] width 67 height 31
click at [1254, 366] on button "Review" at bounding box center [1258, 381] width 67 height 31
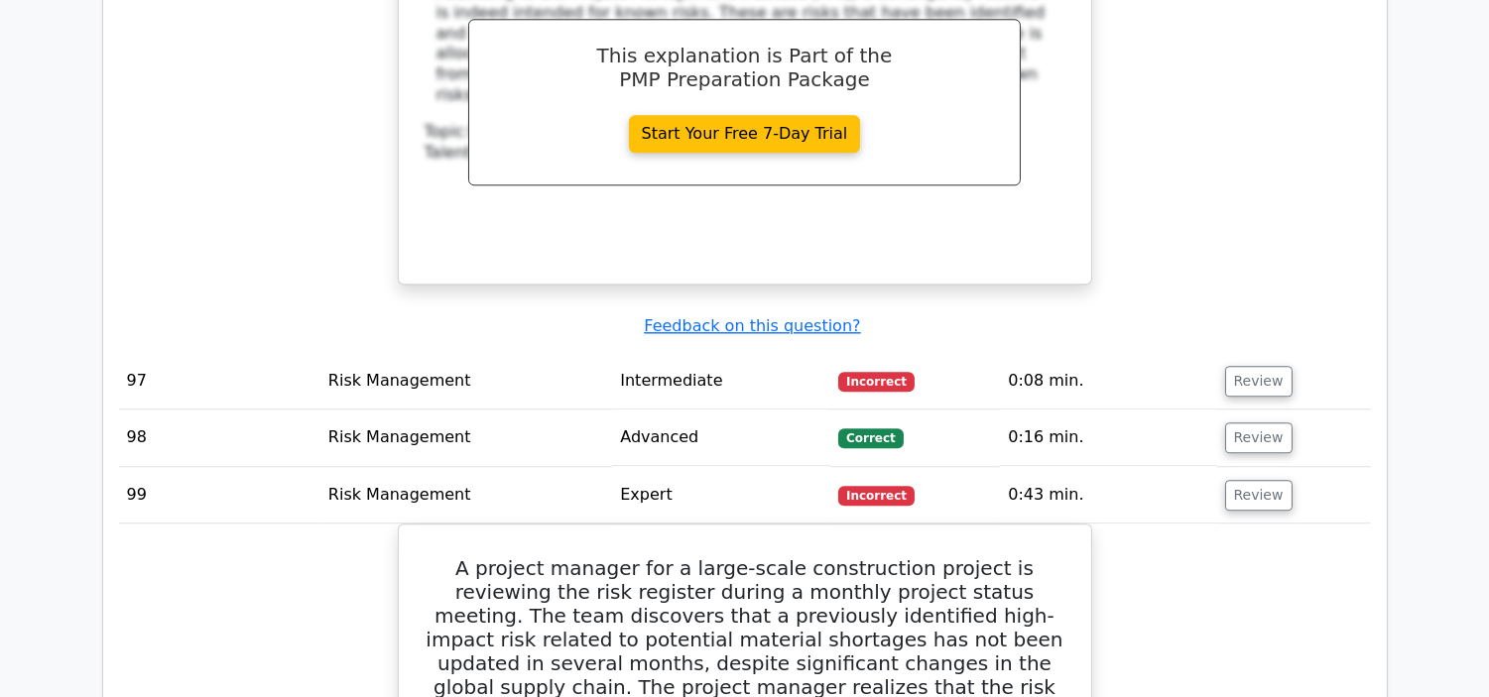
drag, startPoint x: 1254, startPoint y: 309, endPoint x: 1296, endPoint y: 291, distance: 46.6
click at [1296, 353] on td "Review" at bounding box center [1294, 381] width 154 height 57
click at [1265, 366] on button "Review" at bounding box center [1258, 381] width 67 height 31
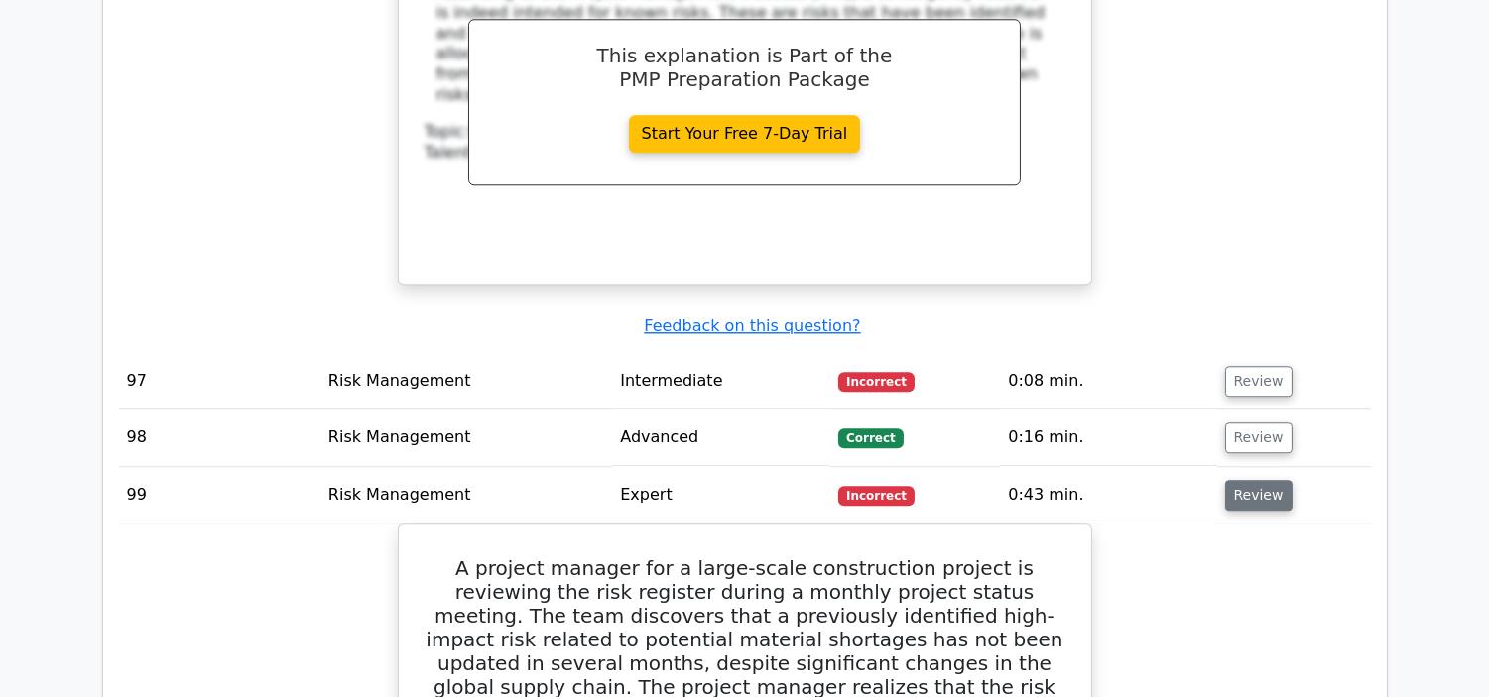
click at [1245, 480] on button "Review" at bounding box center [1258, 495] width 67 height 31
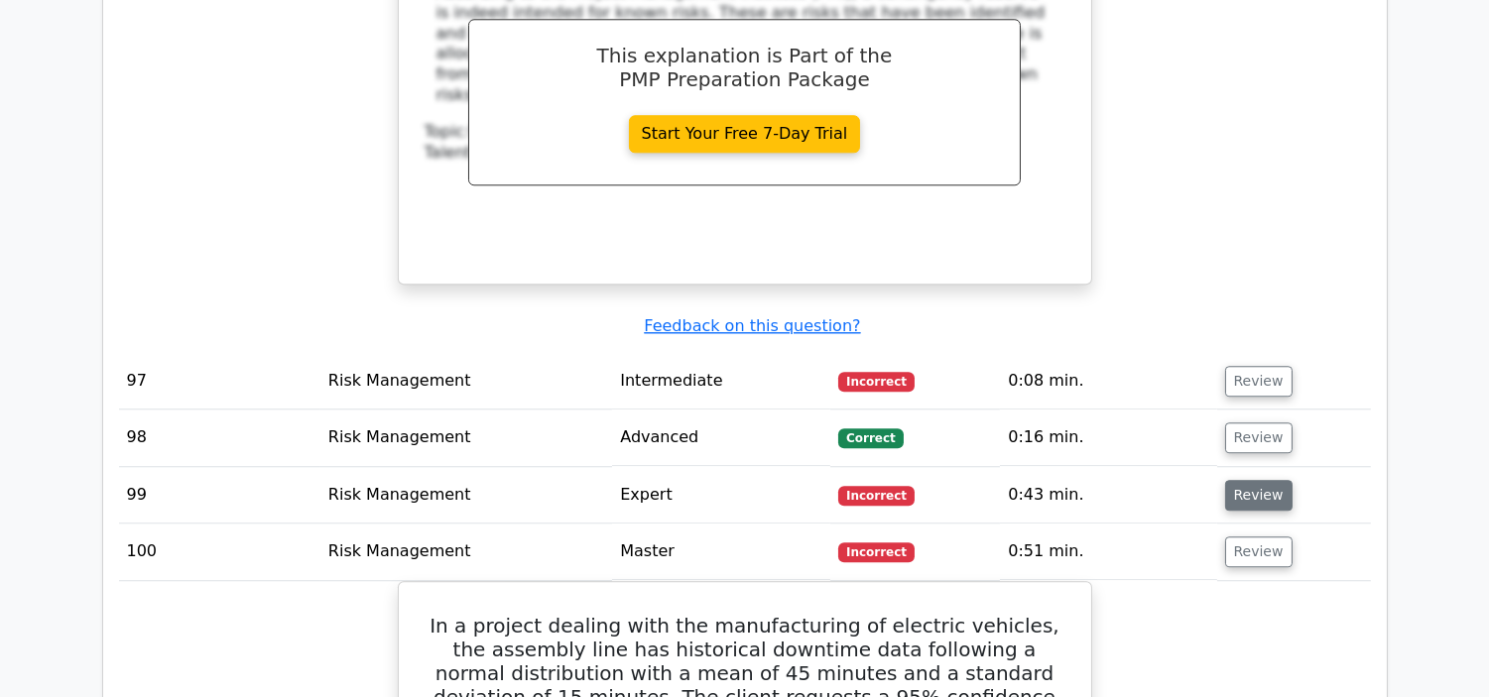
click at [1245, 480] on button "Review" at bounding box center [1258, 495] width 67 height 31
click at [1254, 366] on button "Review" at bounding box center [1258, 381] width 67 height 31
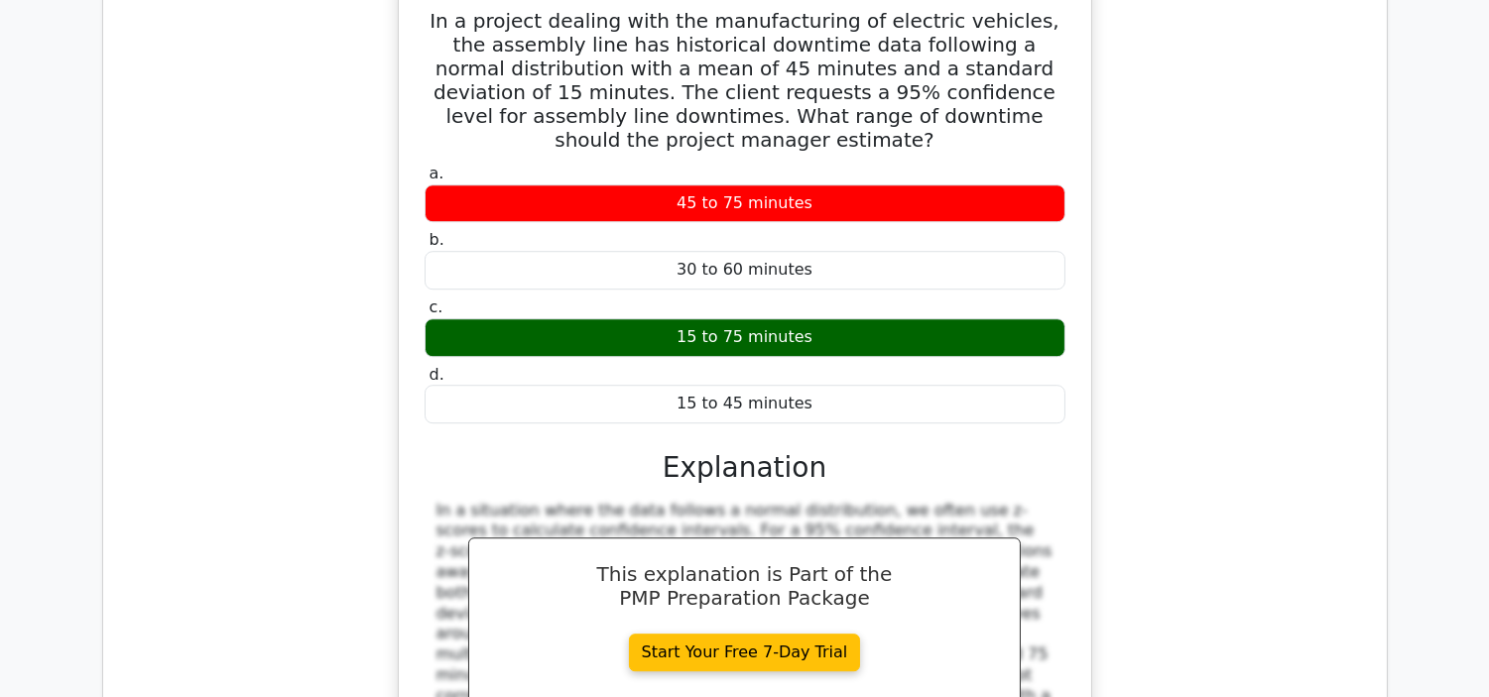
scroll to position [11193, 0]
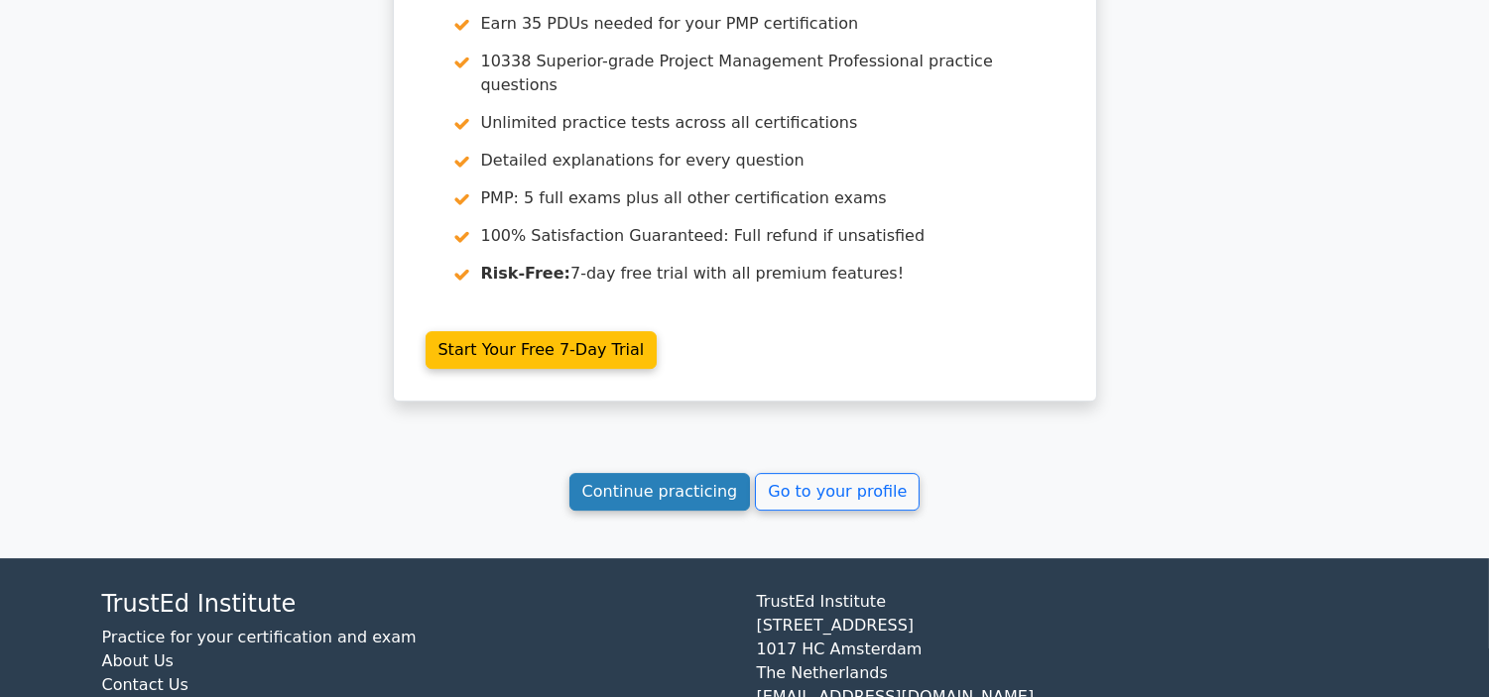
click at [724, 473] on link "Continue practicing" at bounding box center [659, 492] width 181 height 38
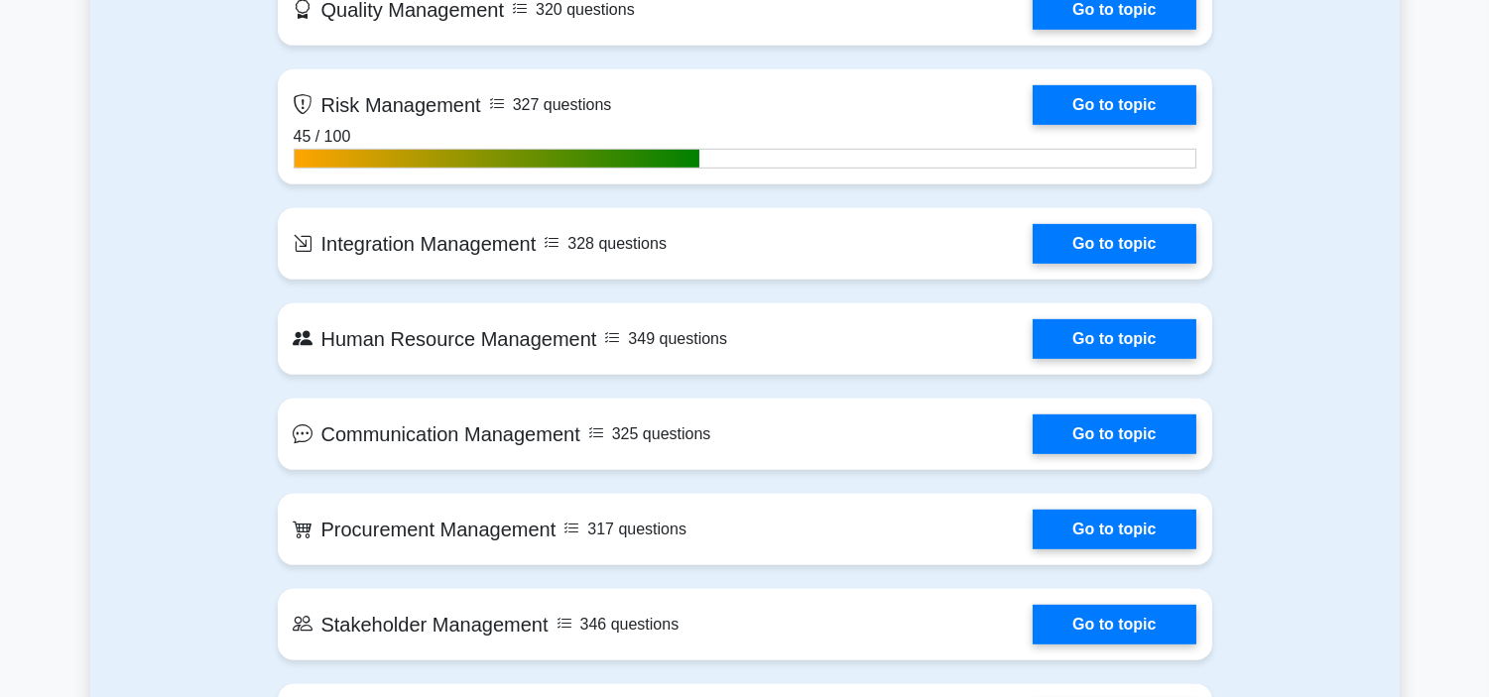
scroll to position [1277, 0]
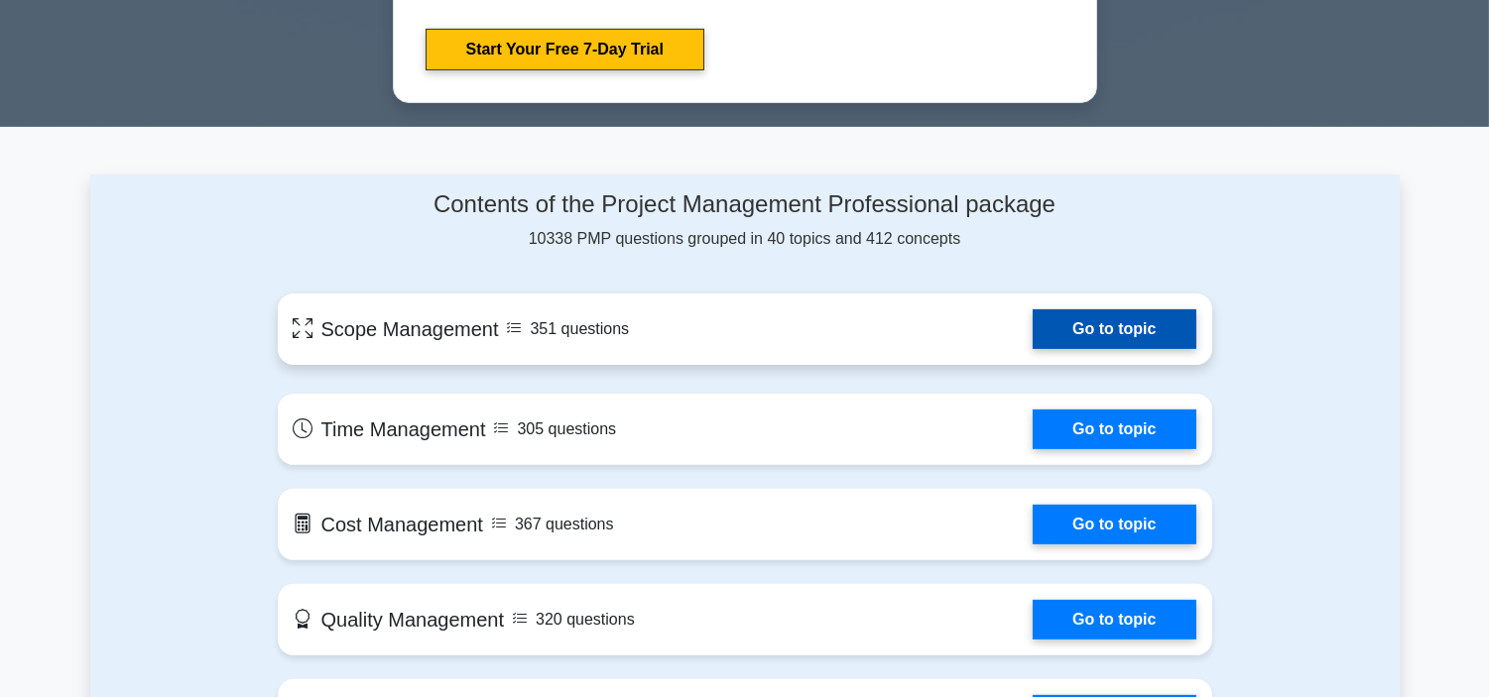
click at [1032, 331] on link "Go to topic" at bounding box center [1113, 329] width 163 height 40
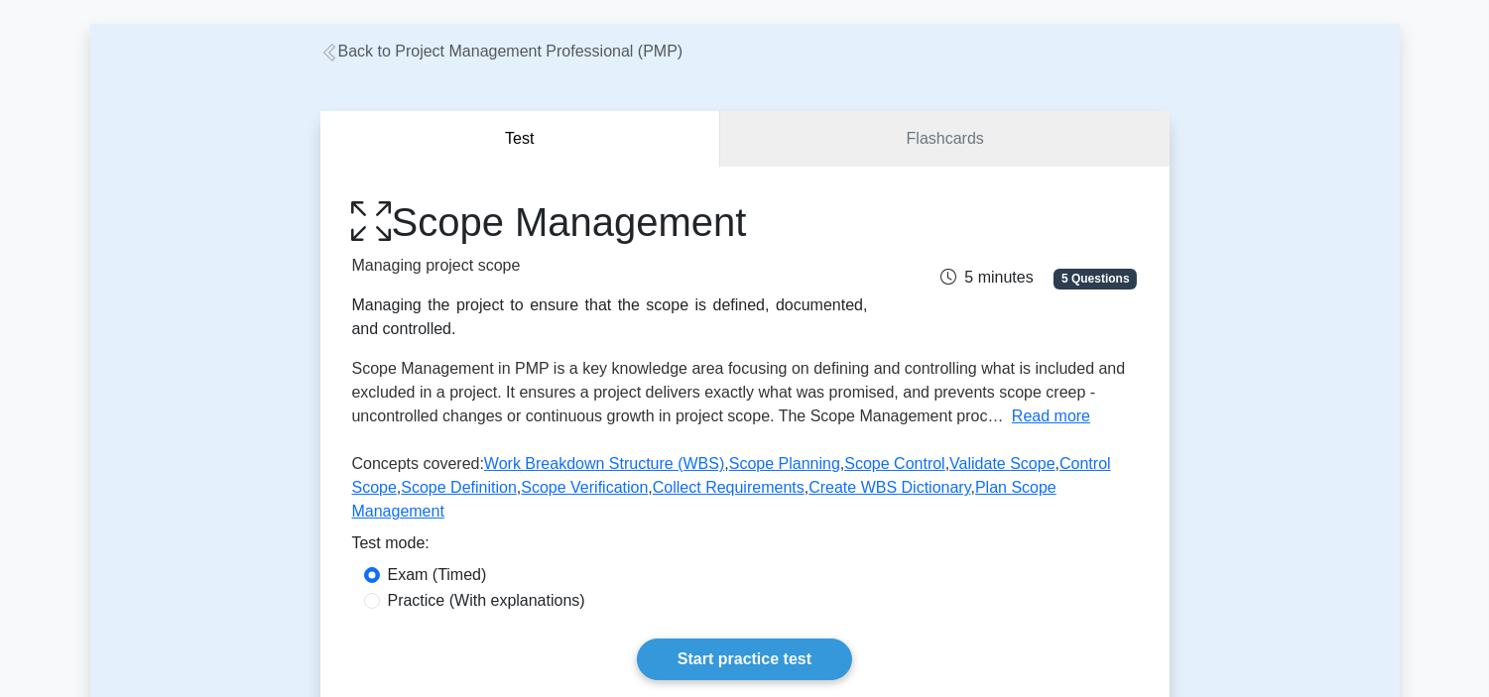
scroll to position [294, 0]
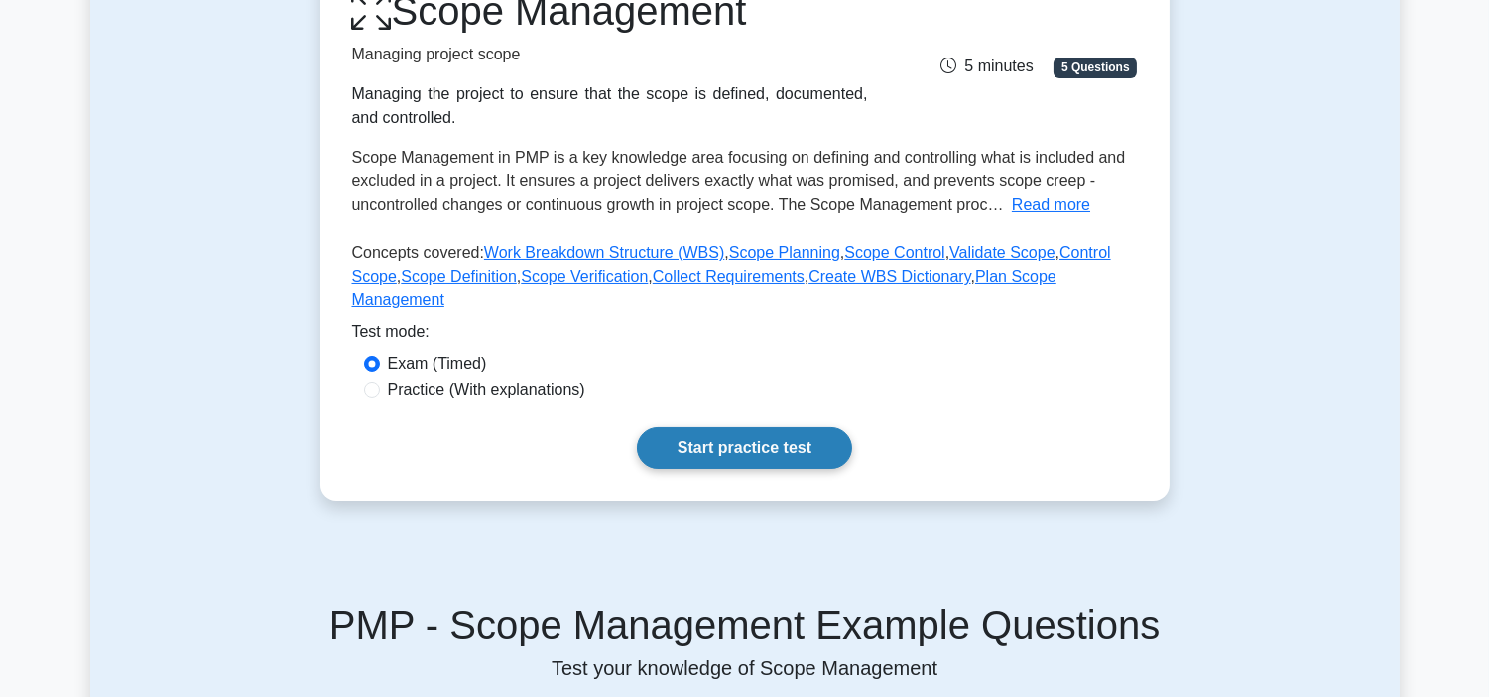
click at [803, 427] on link "Start practice test" at bounding box center [744, 448] width 215 height 42
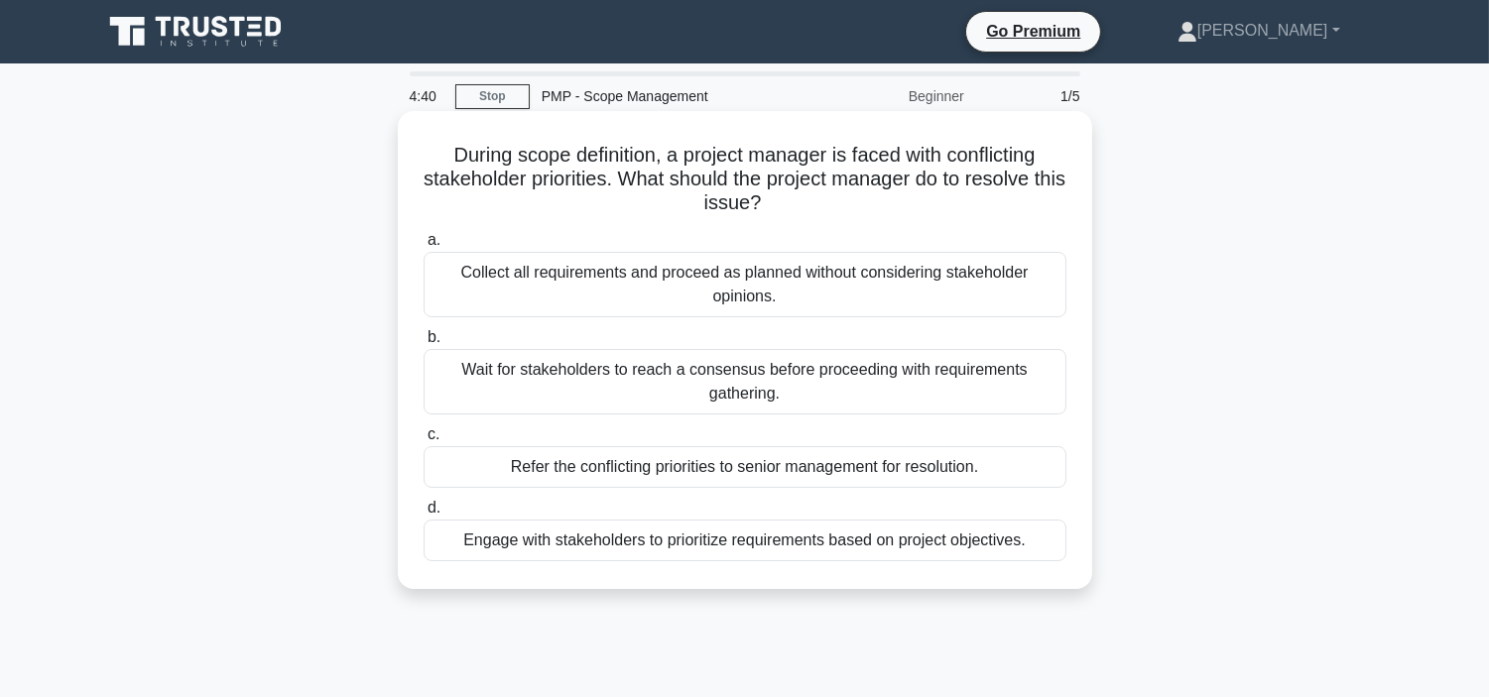
click at [745, 542] on div "Engage with stakeholders to prioritize requirements based on project objectives." at bounding box center [744, 541] width 643 height 42
click at [423, 515] on input "d. Engage with stakeholders to prioritize requirements based on project objecti…" at bounding box center [423, 508] width 0 height 13
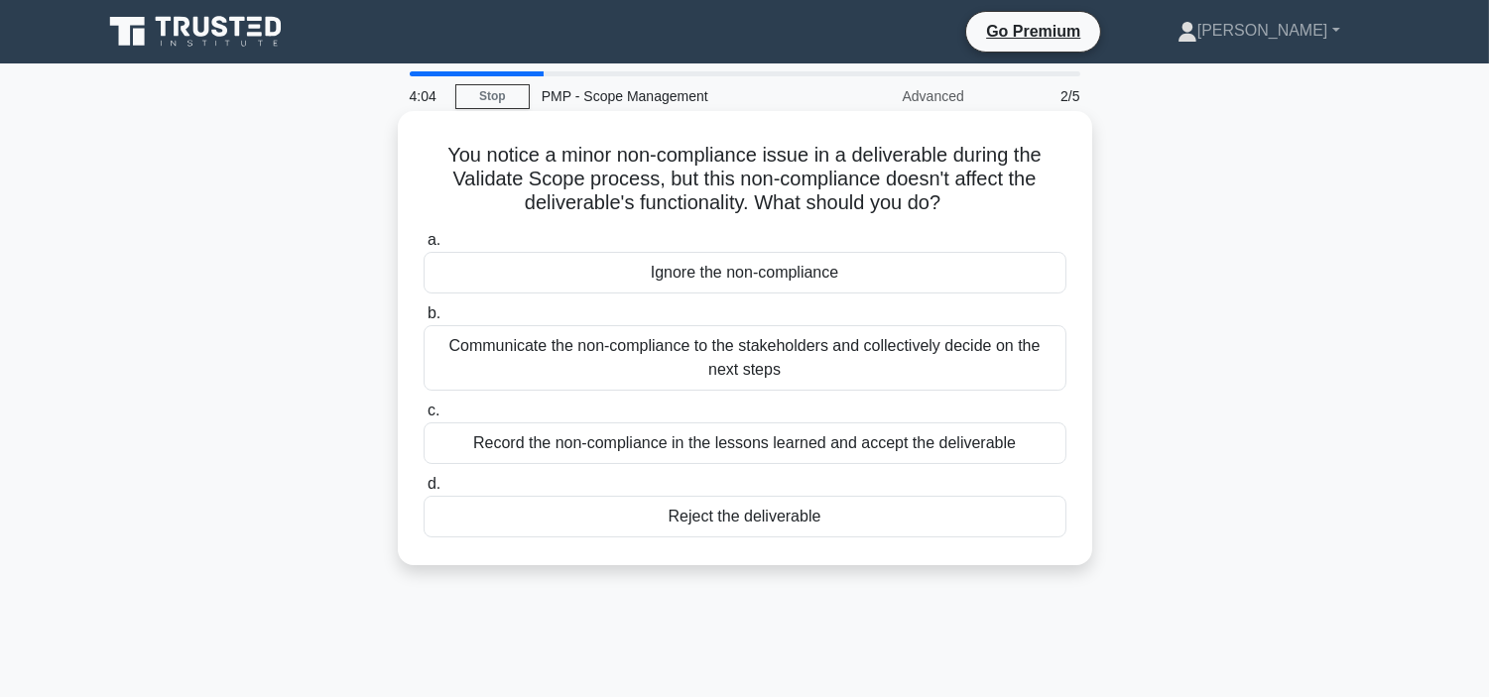
click at [760, 358] on div "Communicate the non-compliance to the stakeholders and collectively decide on t…" at bounding box center [744, 357] width 643 height 65
click at [423, 320] on input "b. Communicate the non-compliance to the stakeholders and collectively decide o…" at bounding box center [423, 313] width 0 height 13
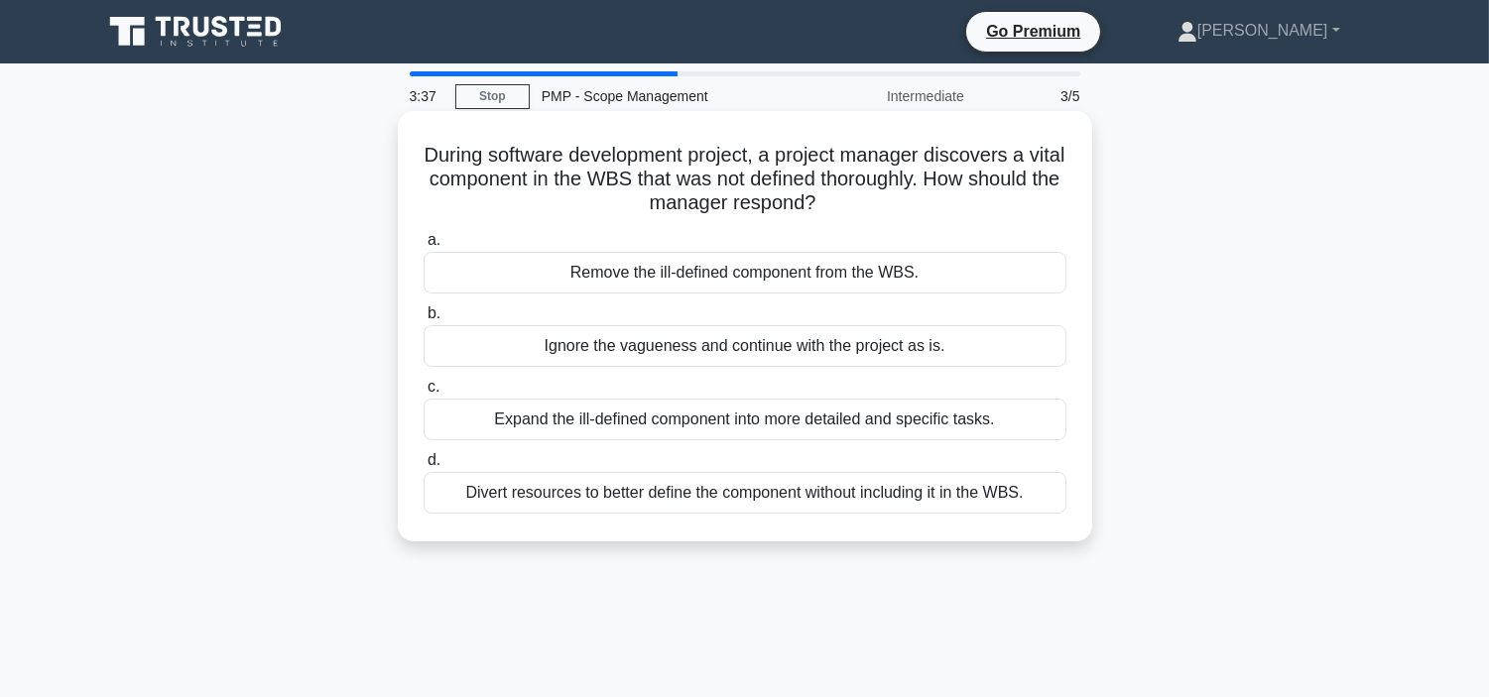
click at [671, 419] on div "Expand the ill-defined component into more detailed and specific tasks." at bounding box center [744, 420] width 643 height 42
click at [423, 394] on input "c. Expand the ill-defined component into more detailed and specific tasks." at bounding box center [423, 387] width 0 height 13
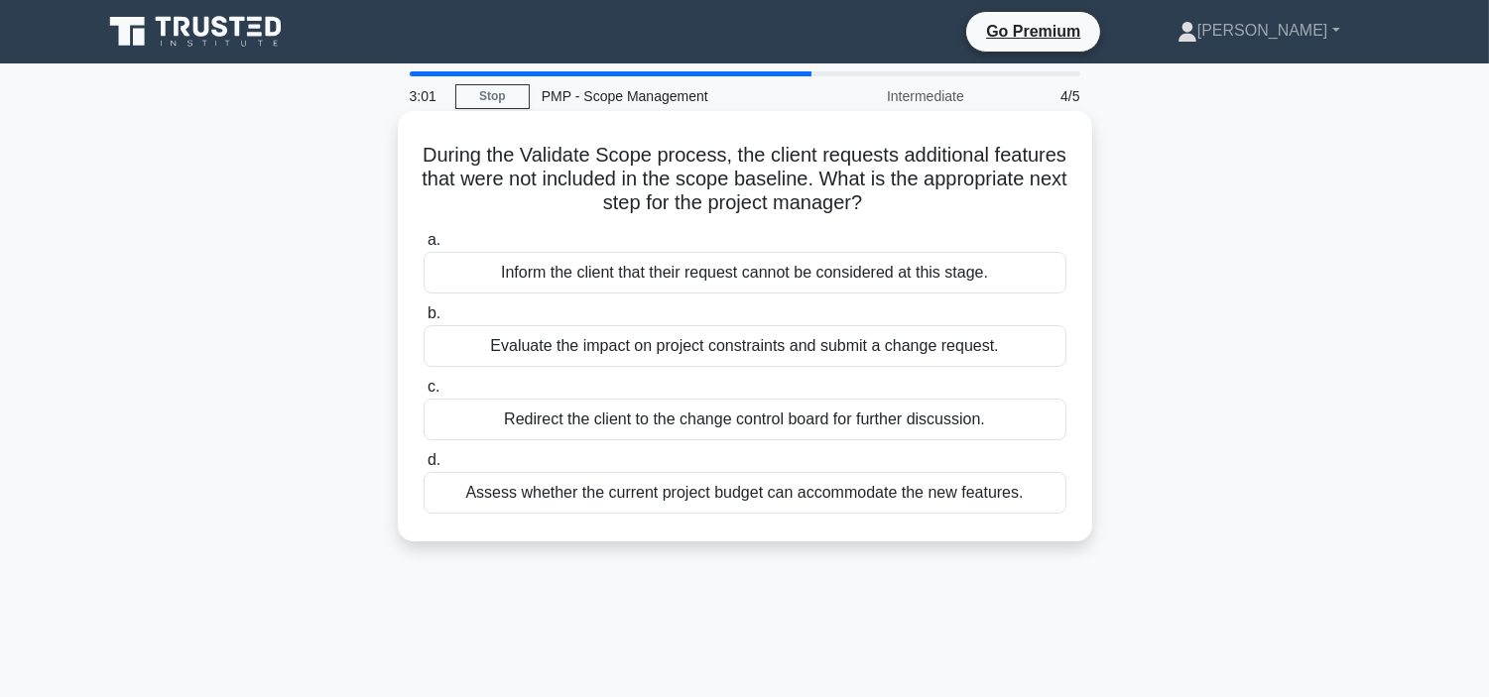
click at [828, 268] on div "Inform the client that their request cannot be considered at this stage." at bounding box center [744, 273] width 643 height 42
click at [423, 247] on input "a. Inform the client that their request cannot be considered at this stage." at bounding box center [423, 240] width 0 height 13
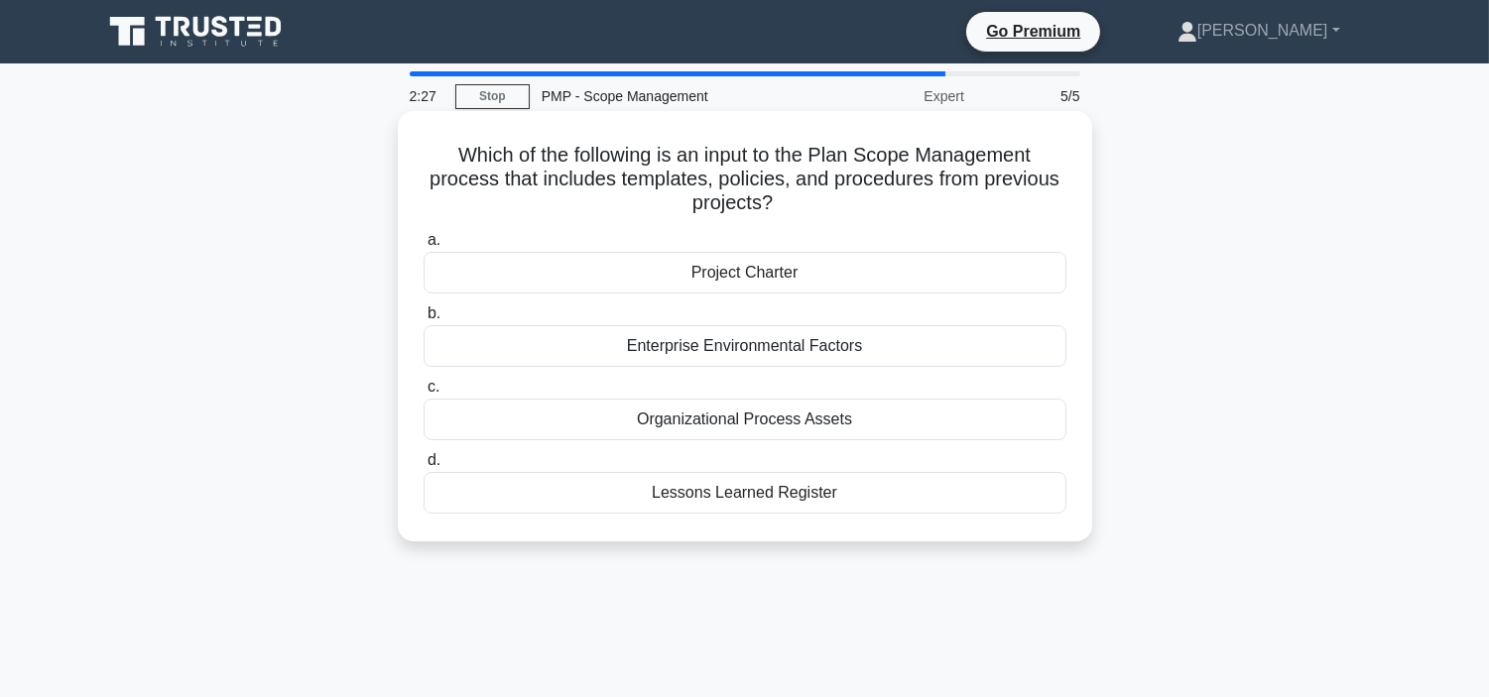
click at [717, 498] on div "Lessons Learned Register" at bounding box center [744, 493] width 643 height 42
click at [423, 467] on input "d. Lessons Learned Register" at bounding box center [423, 460] width 0 height 13
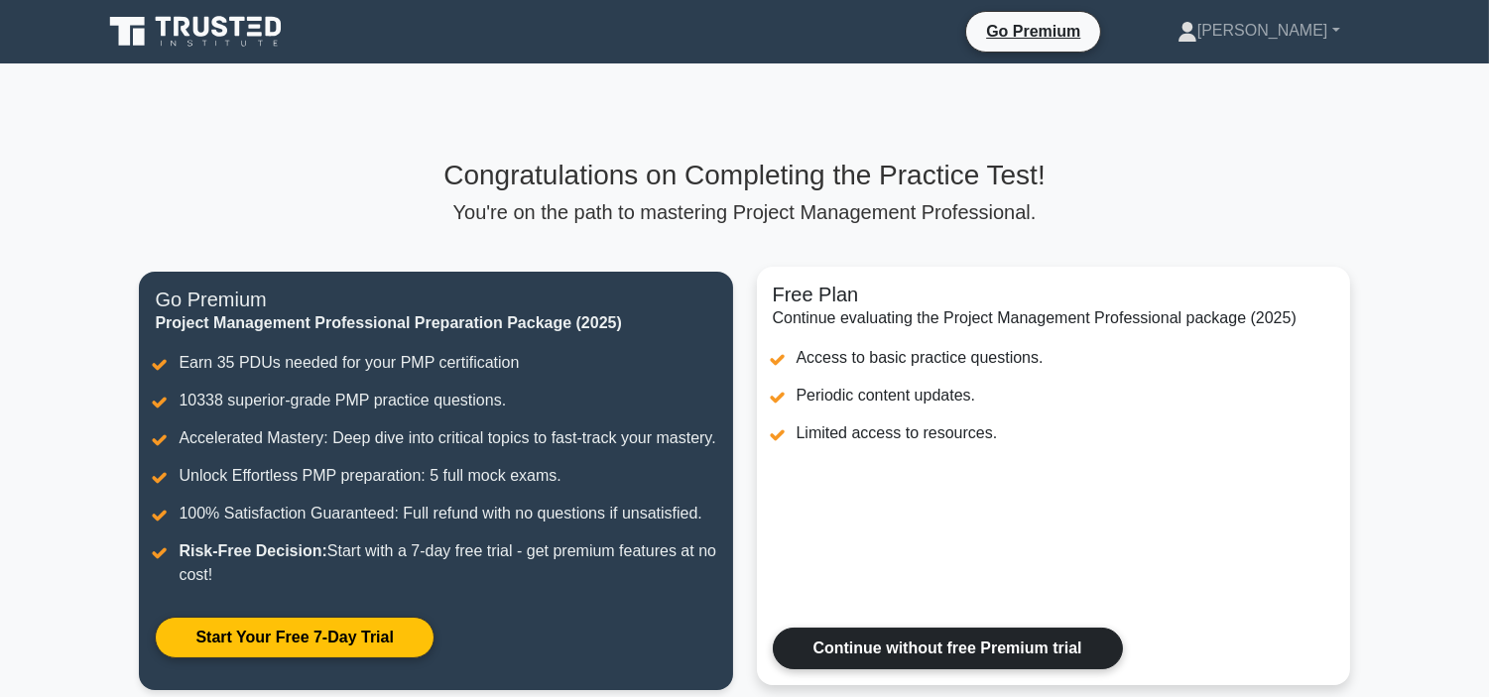
click at [958, 665] on link "Continue without free Premium trial" at bounding box center [948, 649] width 350 height 42
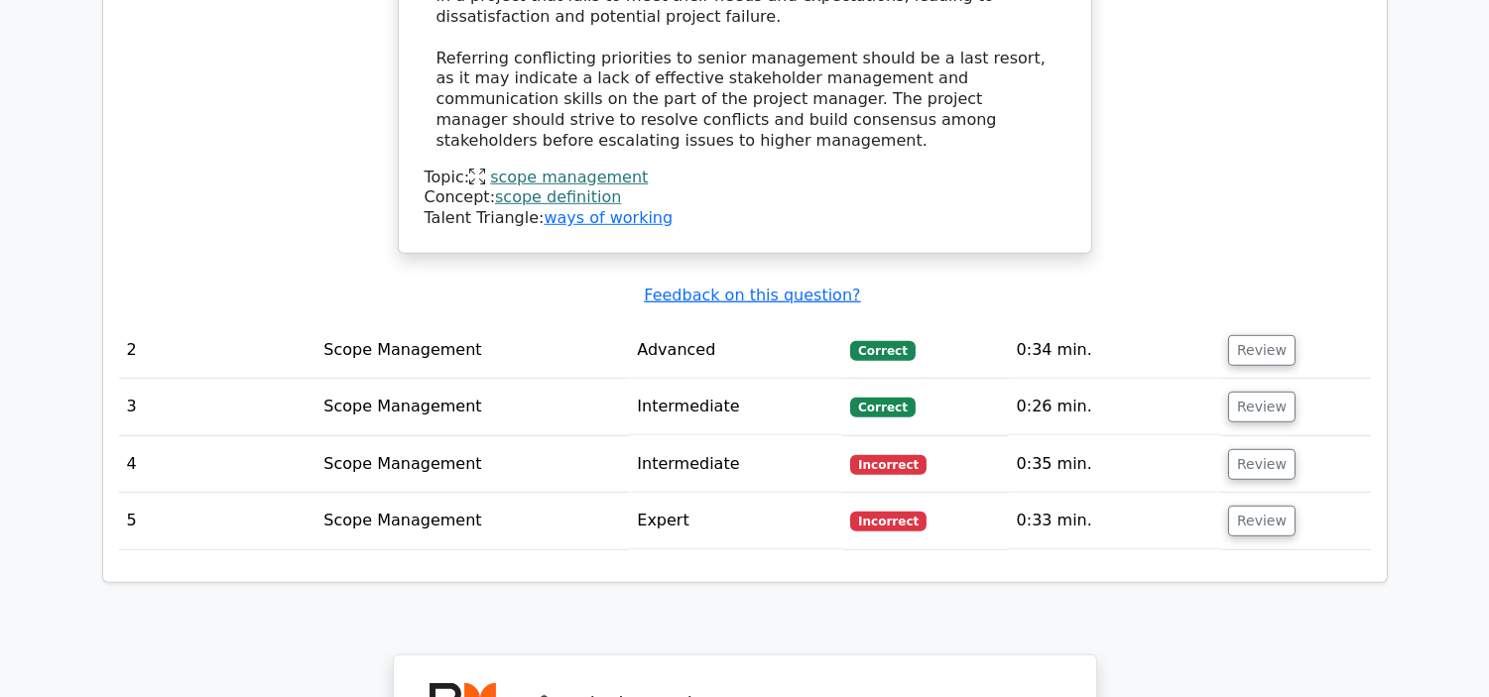
scroll to position [2534, 0]
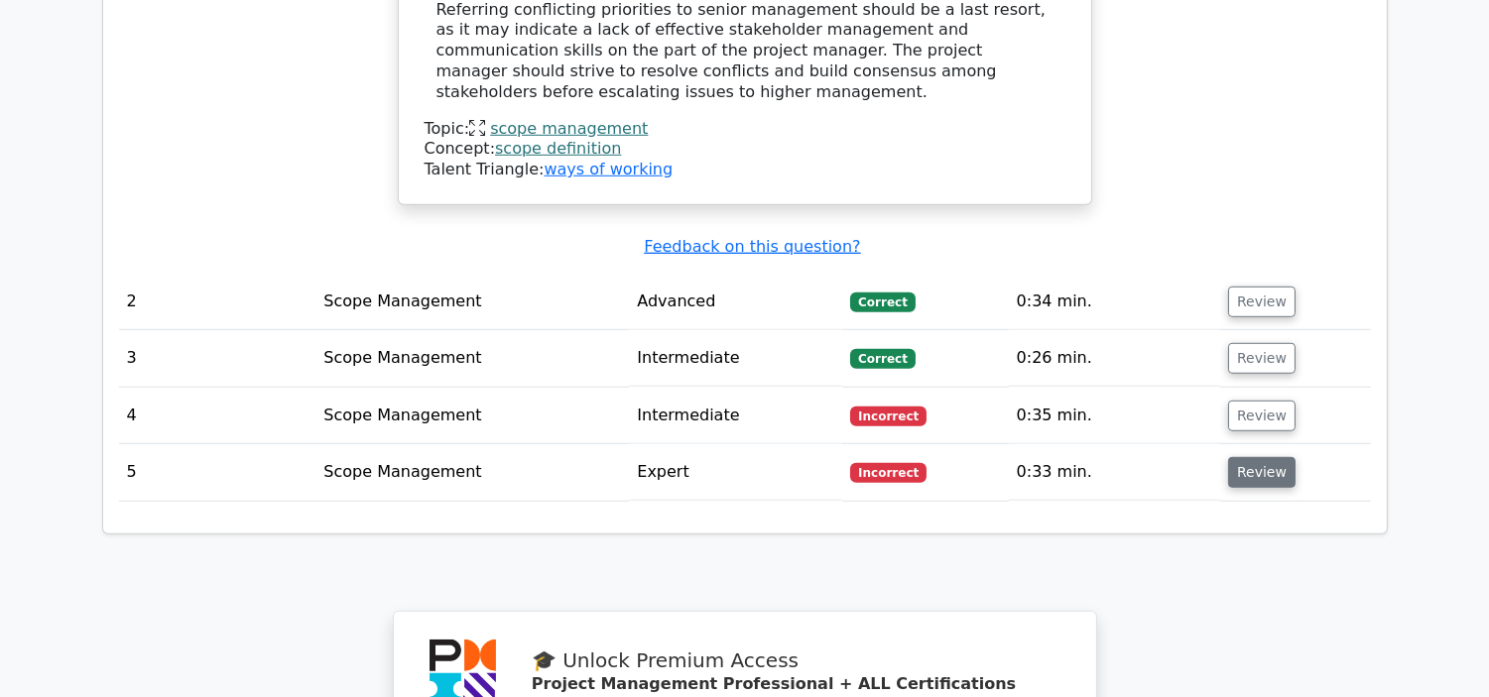
click at [1258, 457] on button "Review" at bounding box center [1261, 472] width 67 height 31
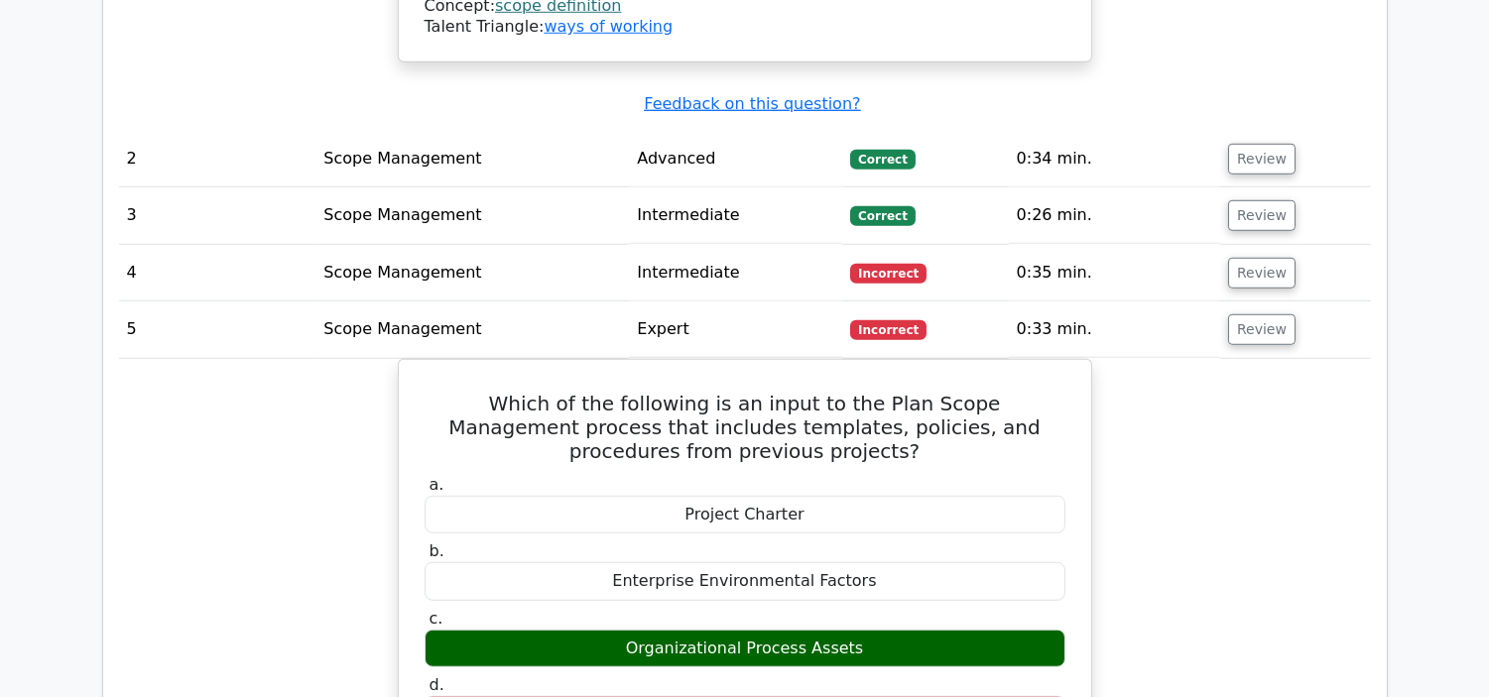
scroll to position [2710, 0]
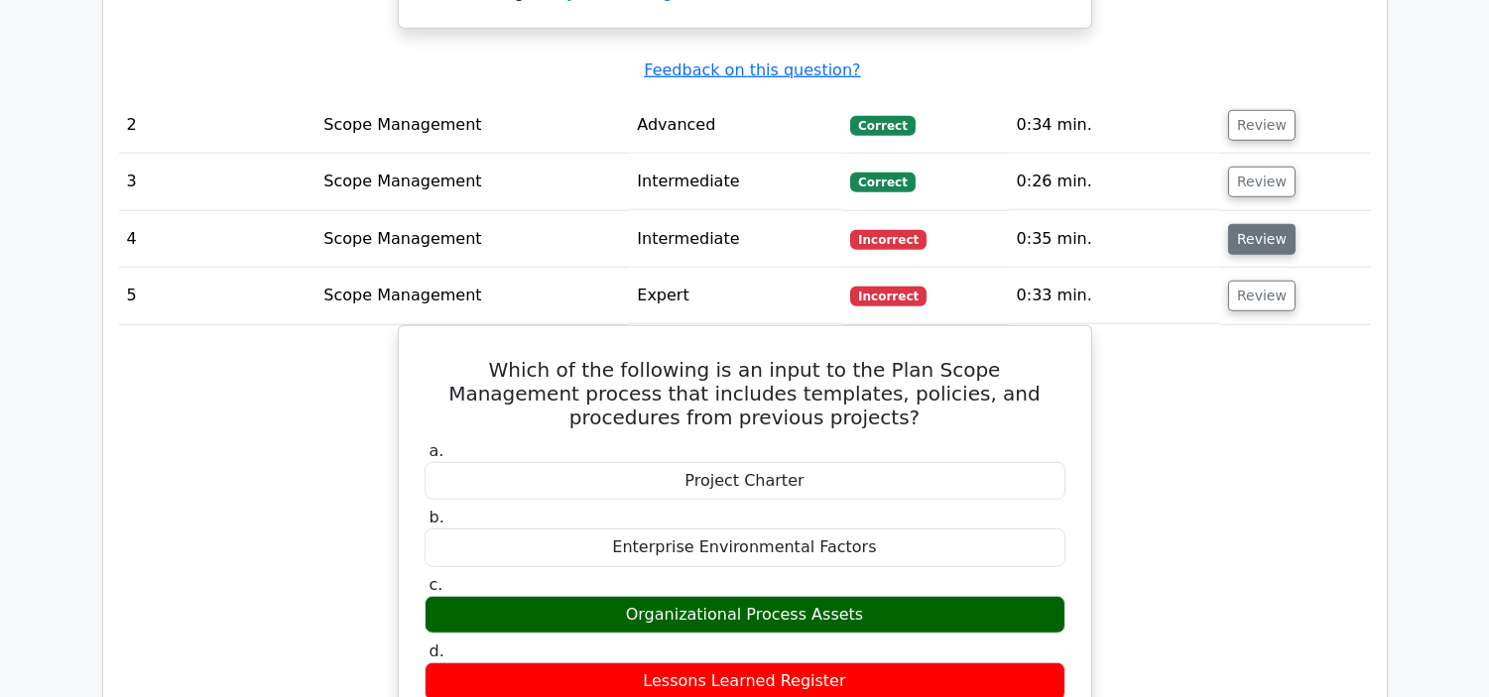
click at [1266, 224] on button "Review" at bounding box center [1261, 239] width 67 height 31
click at [1261, 224] on button "Review" at bounding box center [1261, 239] width 67 height 31
click at [1258, 281] on button "Review" at bounding box center [1261, 296] width 67 height 31
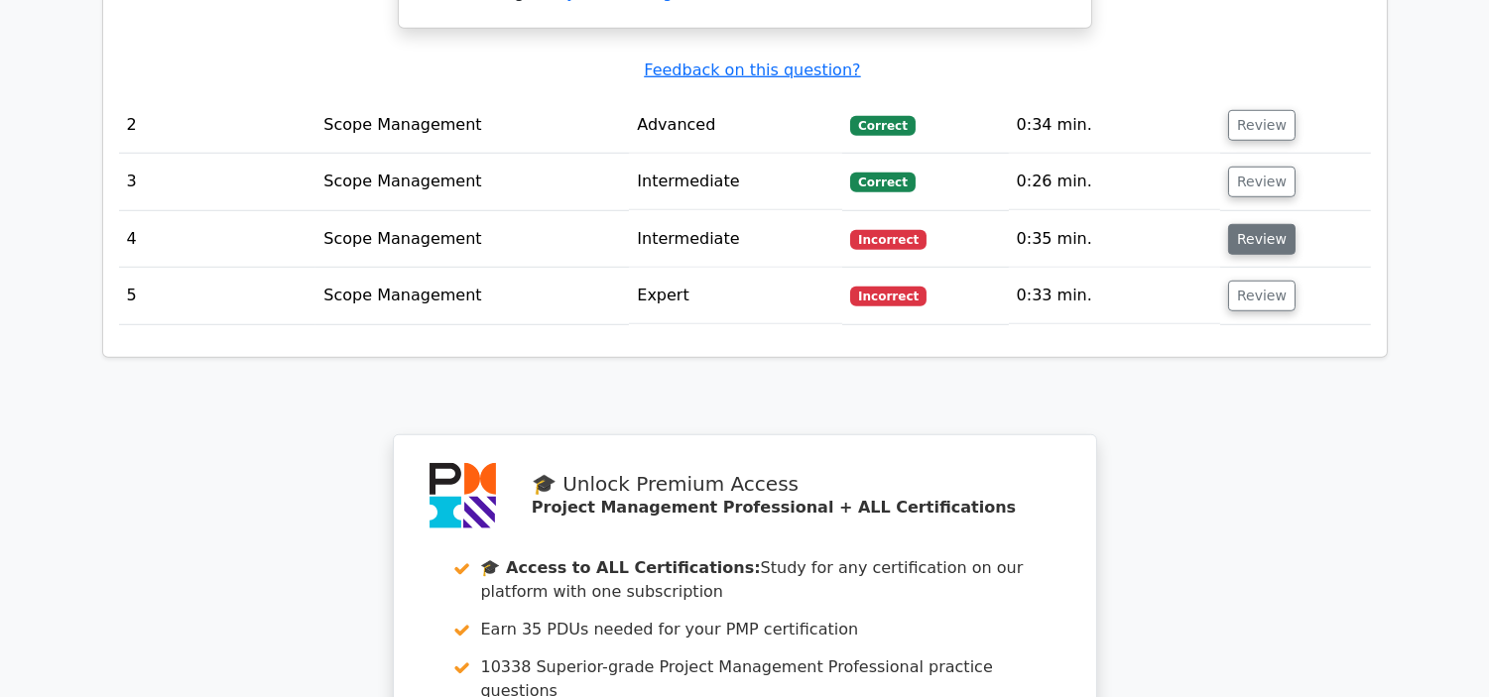
click at [1260, 224] on button "Review" at bounding box center [1261, 239] width 67 height 31
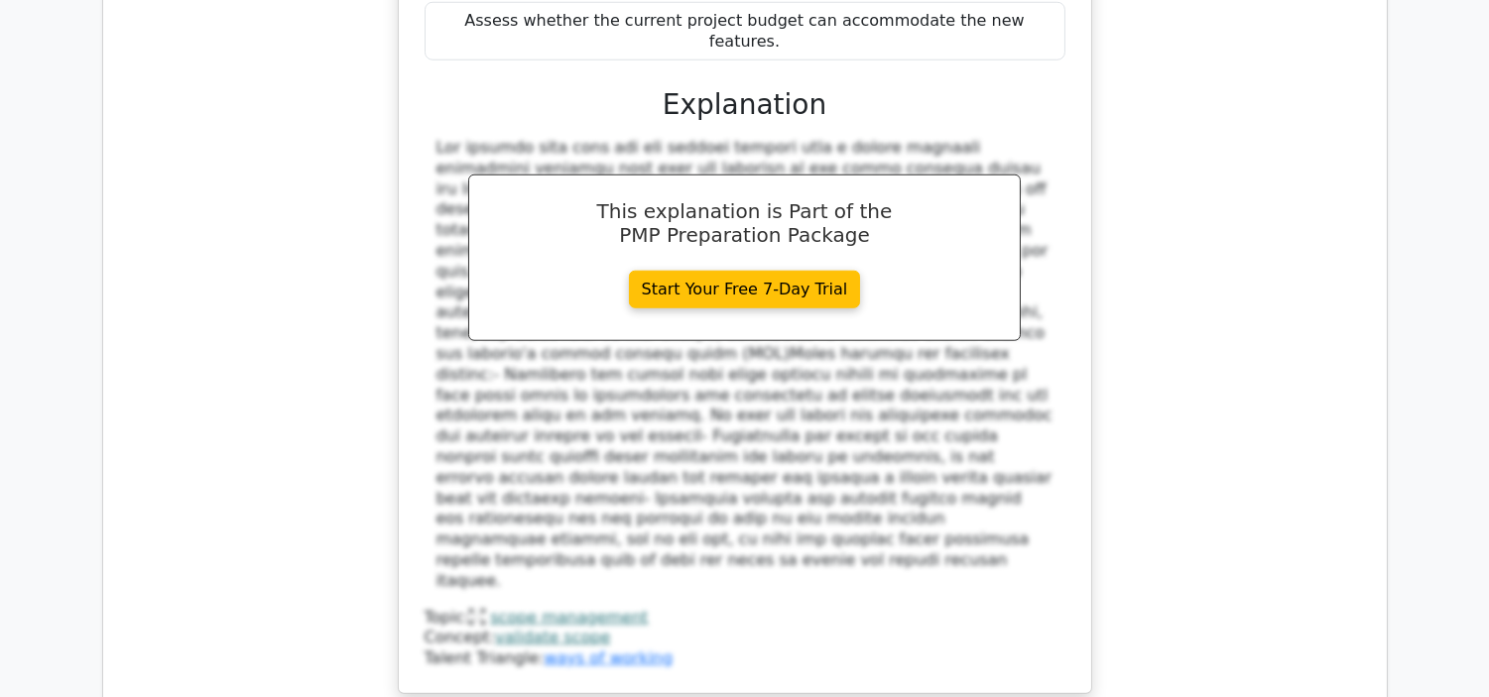
scroll to position [4332, 0]
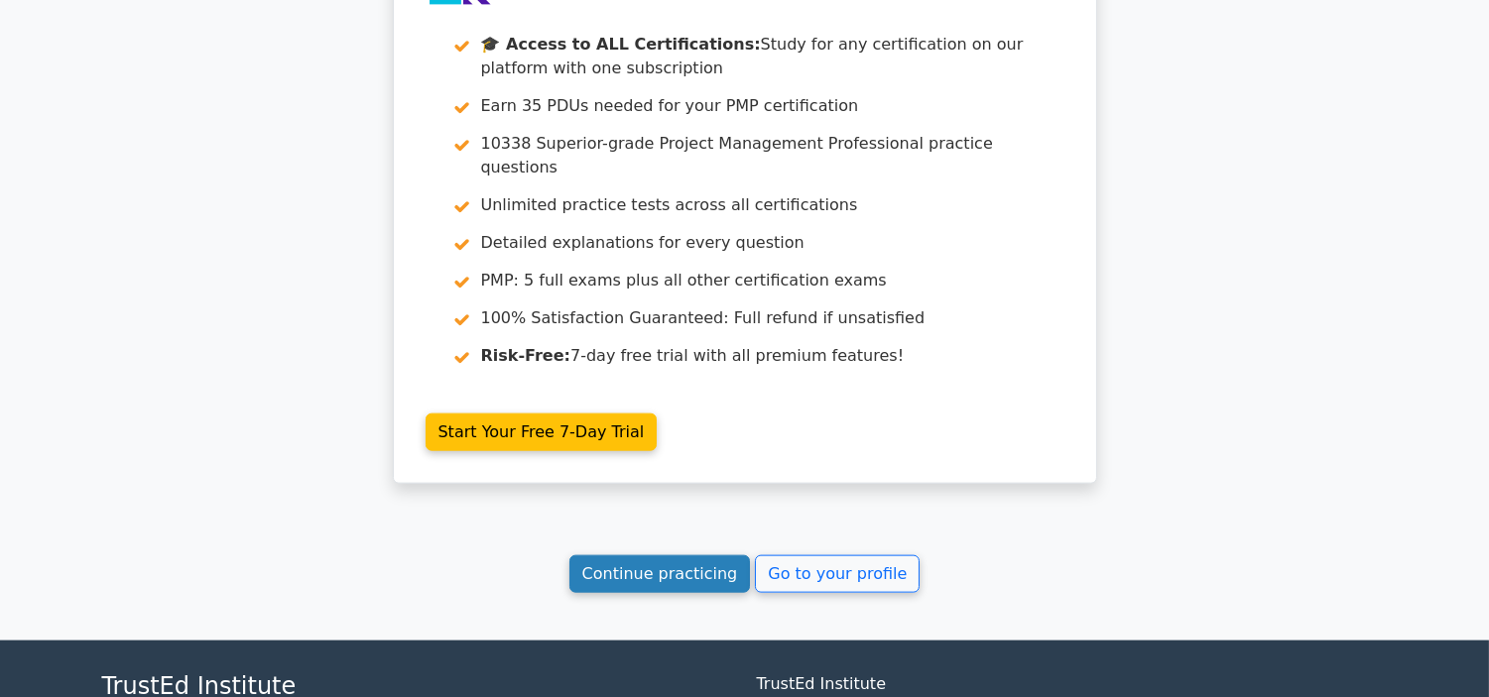
click at [698, 555] on link "Continue practicing" at bounding box center [659, 574] width 181 height 38
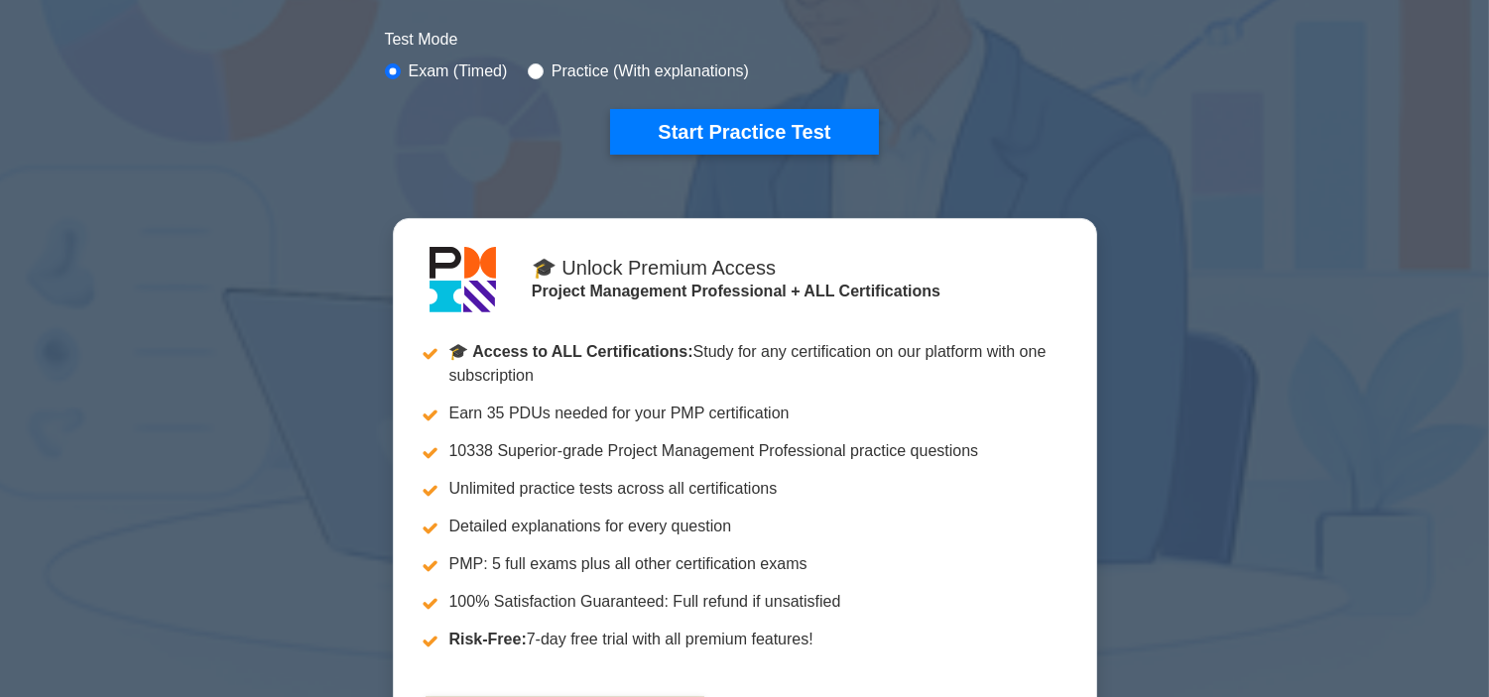
scroll to position [1218, 0]
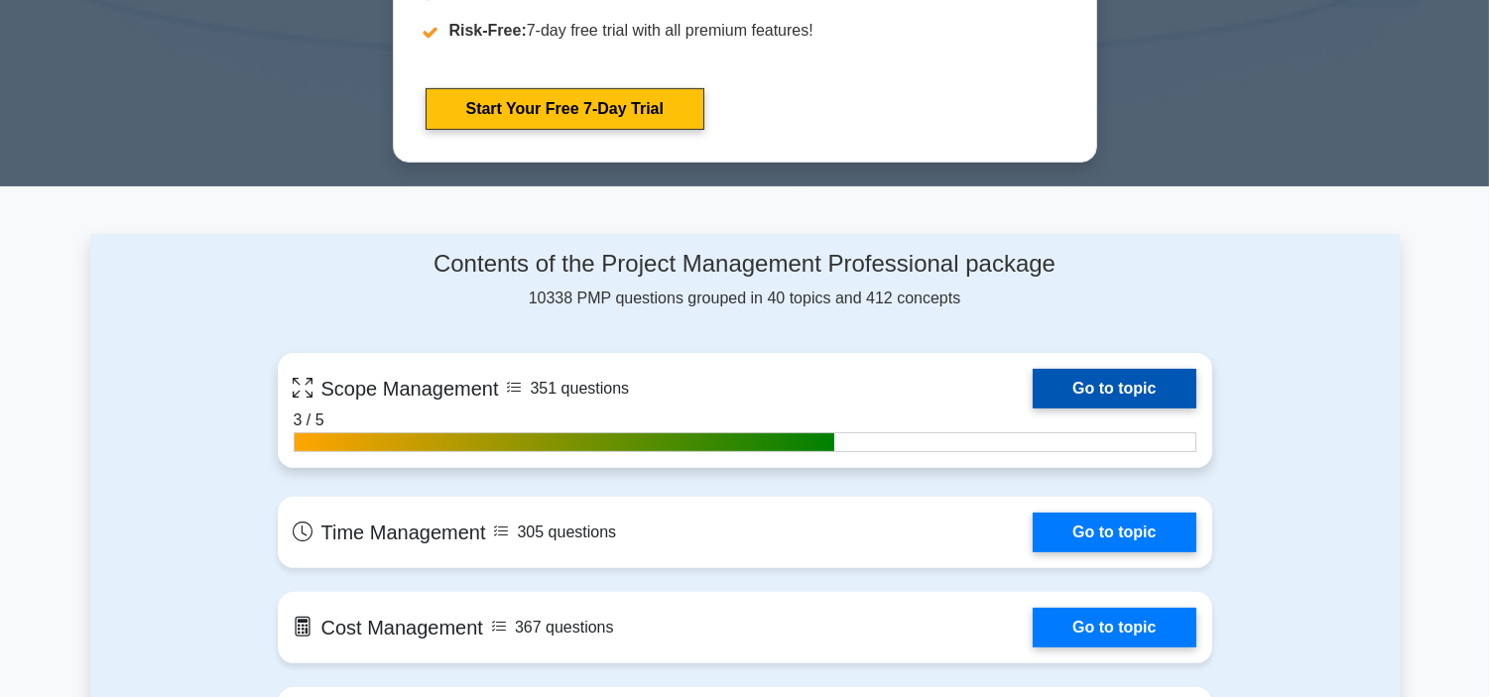
click at [1059, 409] on link "Go to topic" at bounding box center [1113, 389] width 163 height 40
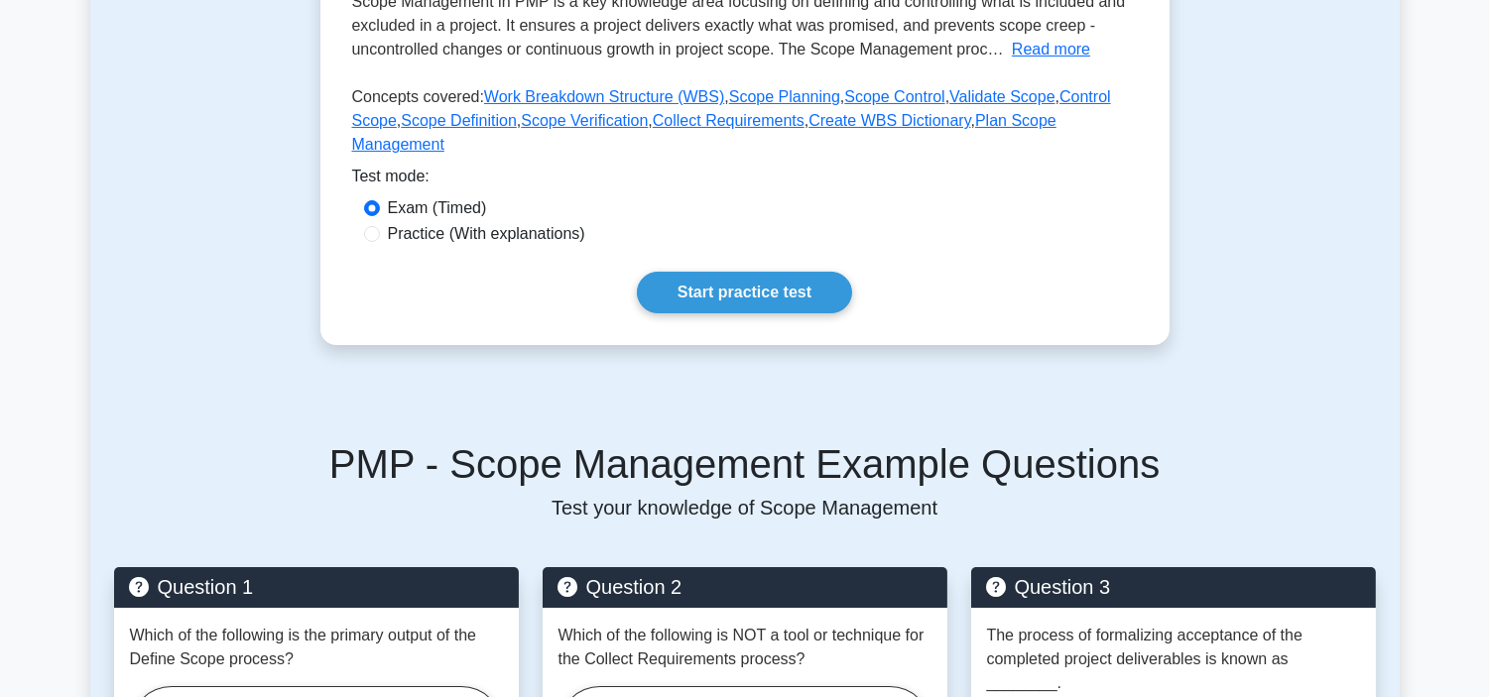
scroll to position [499, 0]
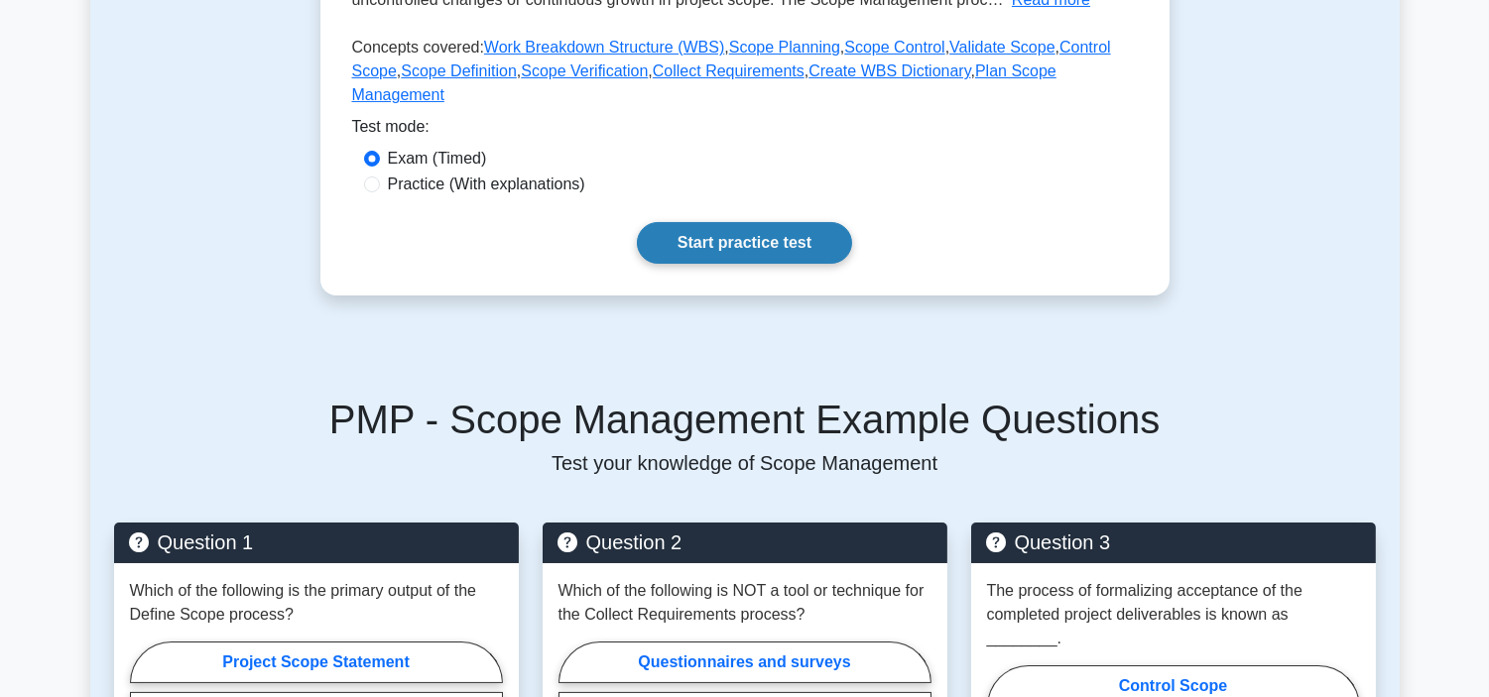
click at [746, 223] on link "Start practice test" at bounding box center [744, 243] width 215 height 42
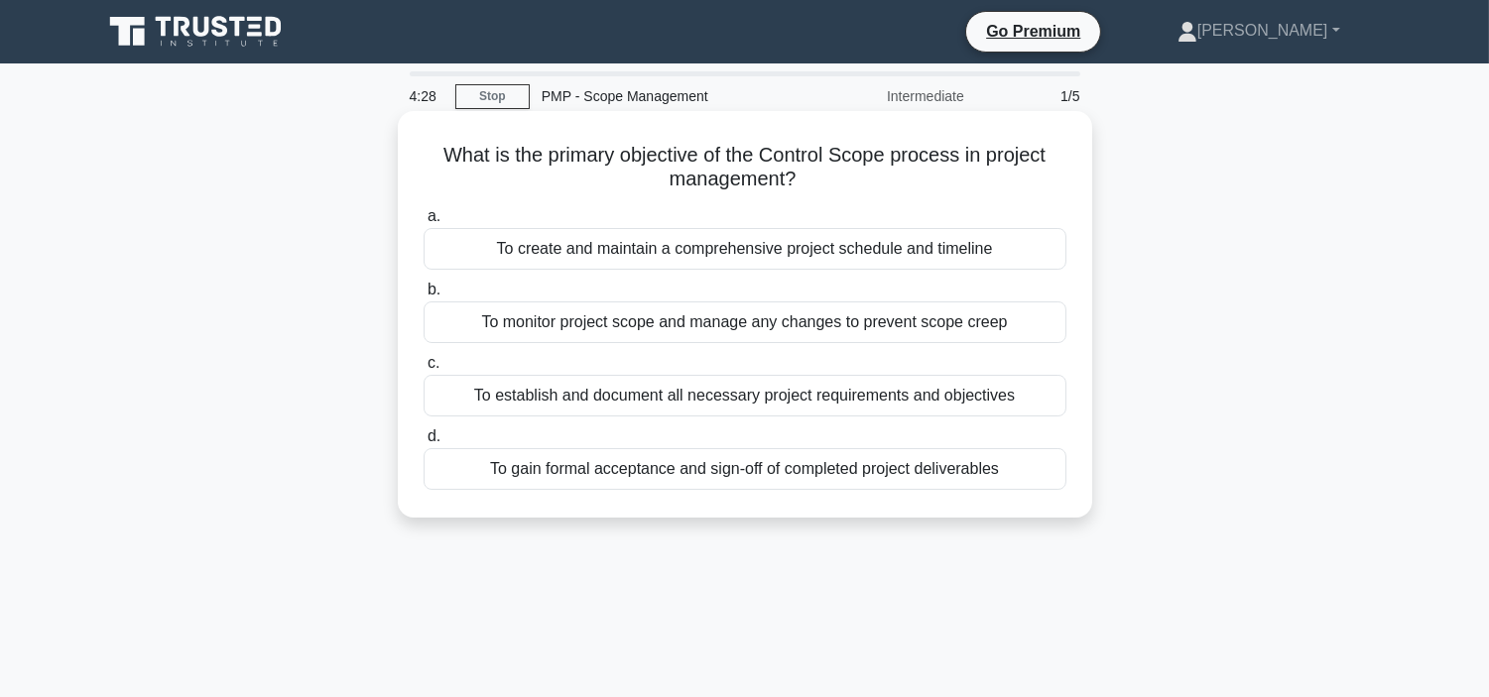
click at [761, 394] on div "To establish and document all necessary project requirements and objectives" at bounding box center [744, 396] width 643 height 42
click at [423, 370] on input "c. To establish and document all necessary project requirements and objectives" at bounding box center [423, 363] width 0 height 13
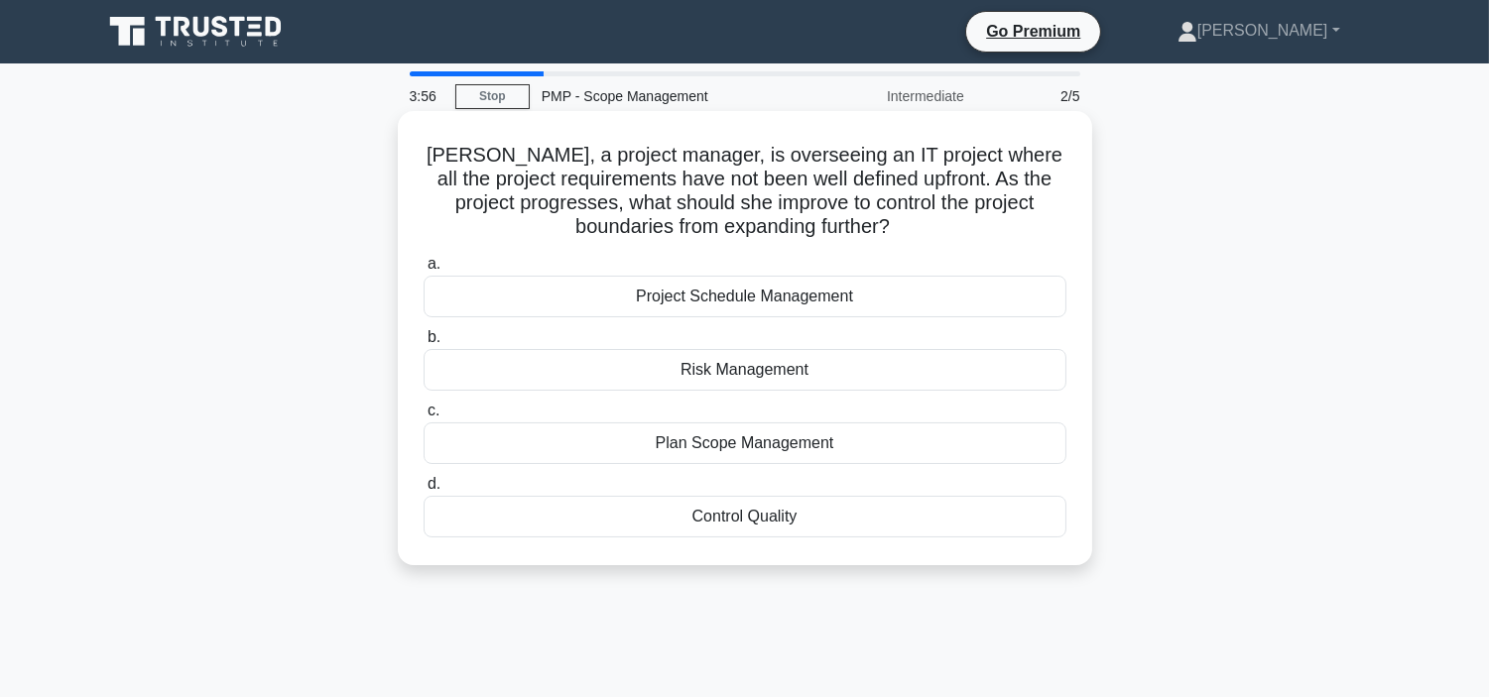
click at [652, 293] on div "Project Schedule Management" at bounding box center [744, 297] width 643 height 42
click at [423, 271] on input "a. Project Schedule Management" at bounding box center [423, 264] width 0 height 13
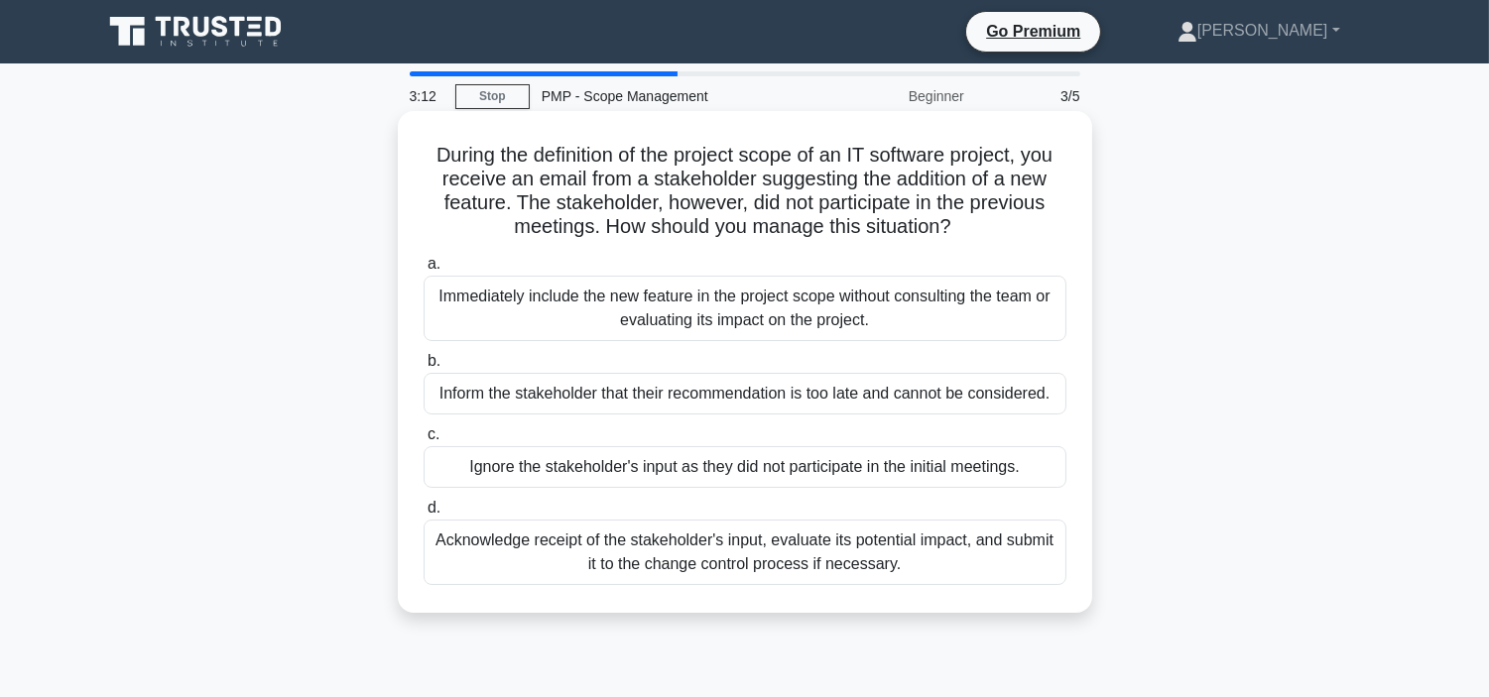
click at [705, 549] on div "Acknowledge receipt of the stakeholder's input, evaluate its potential impact, …" at bounding box center [744, 552] width 643 height 65
click at [423, 515] on input "d. Acknowledge receipt of the stakeholder's input, evaluate its potential impac…" at bounding box center [423, 508] width 0 height 13
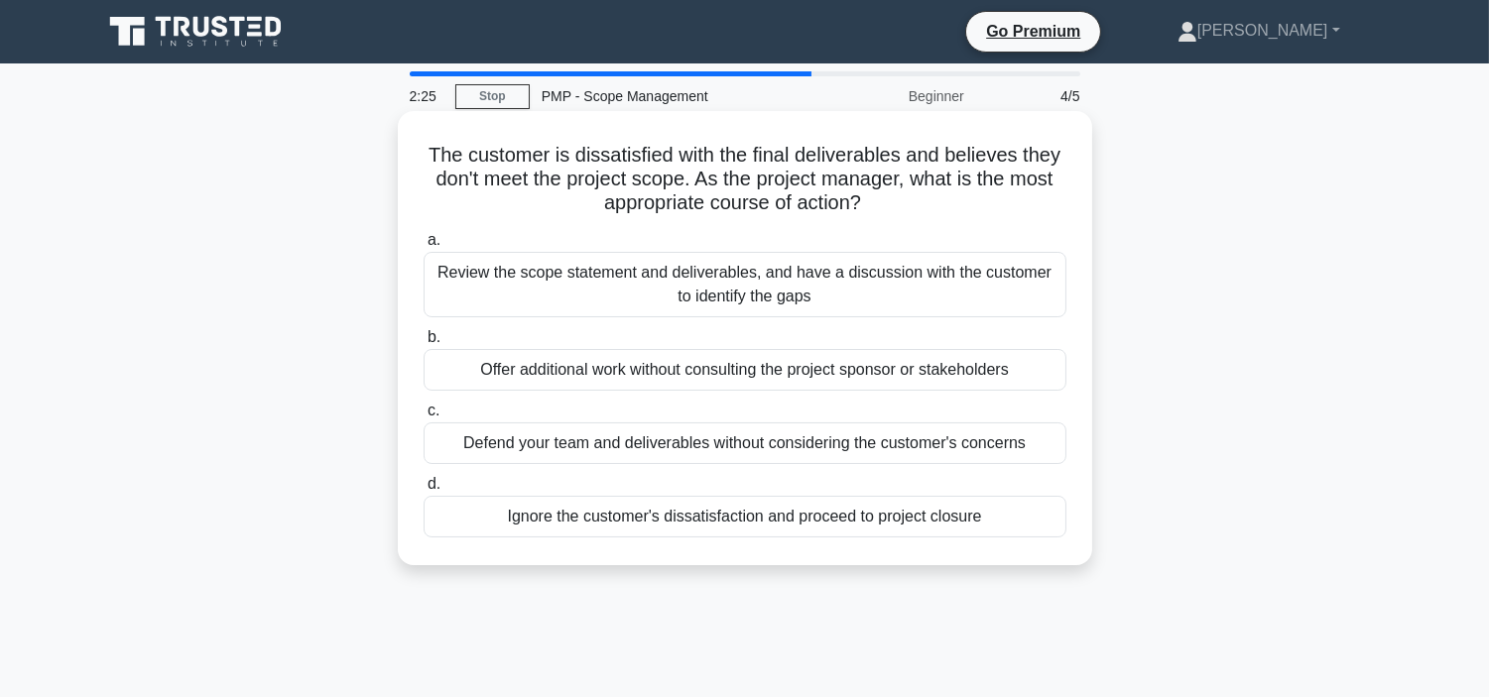
click at [758, 283] on div "Review the scope statement and deliverables, and have a discussion with the cus…" at bounding box center [744, 284] width 643 height 65
click at [423, 247] on input "a. Review the scope statement and deliverables, and have a discussion with the …" at bounding box center [423, 240] width 0 height 13
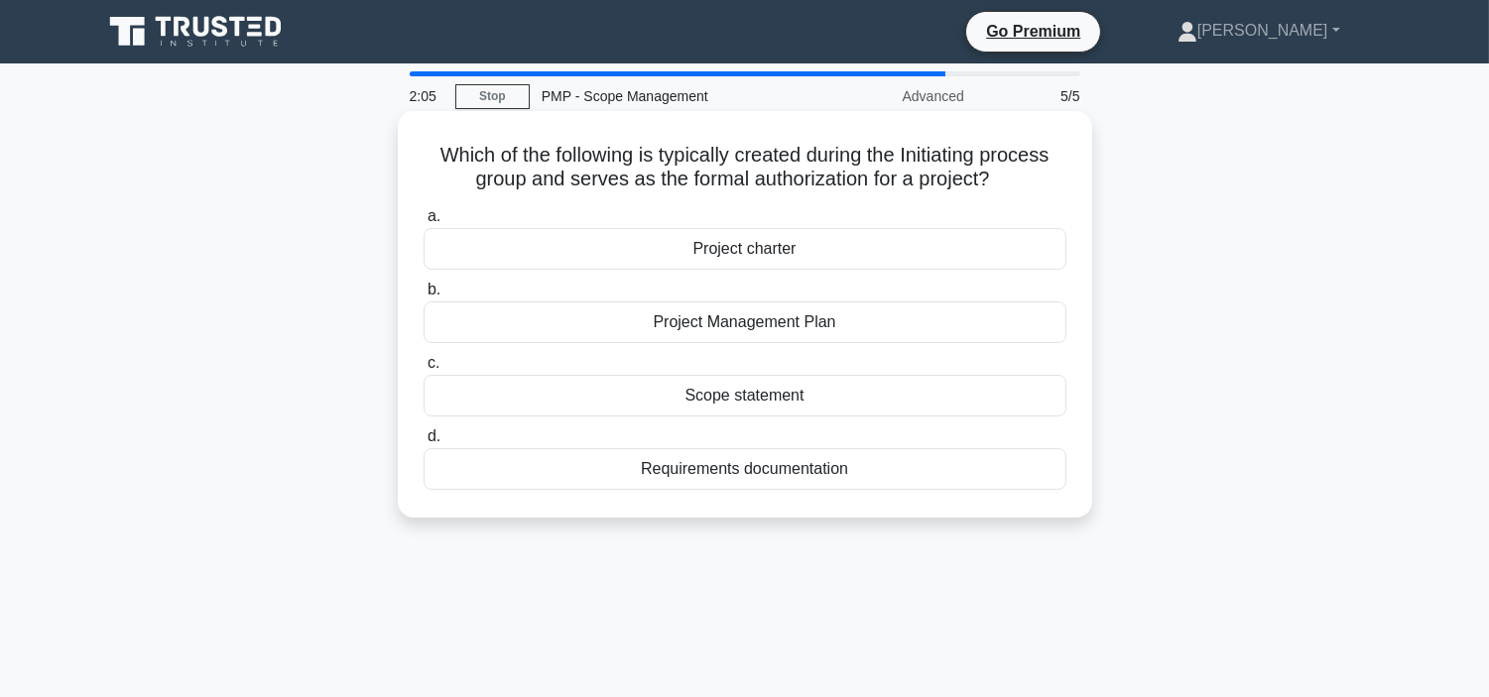
click at [805, 254] on div "Project charter" at bounding box center [744, 249] width 643 height 42
click at [423, 223] on input "a. Project charter" at bounding box center [423, 216] width 0 height 13
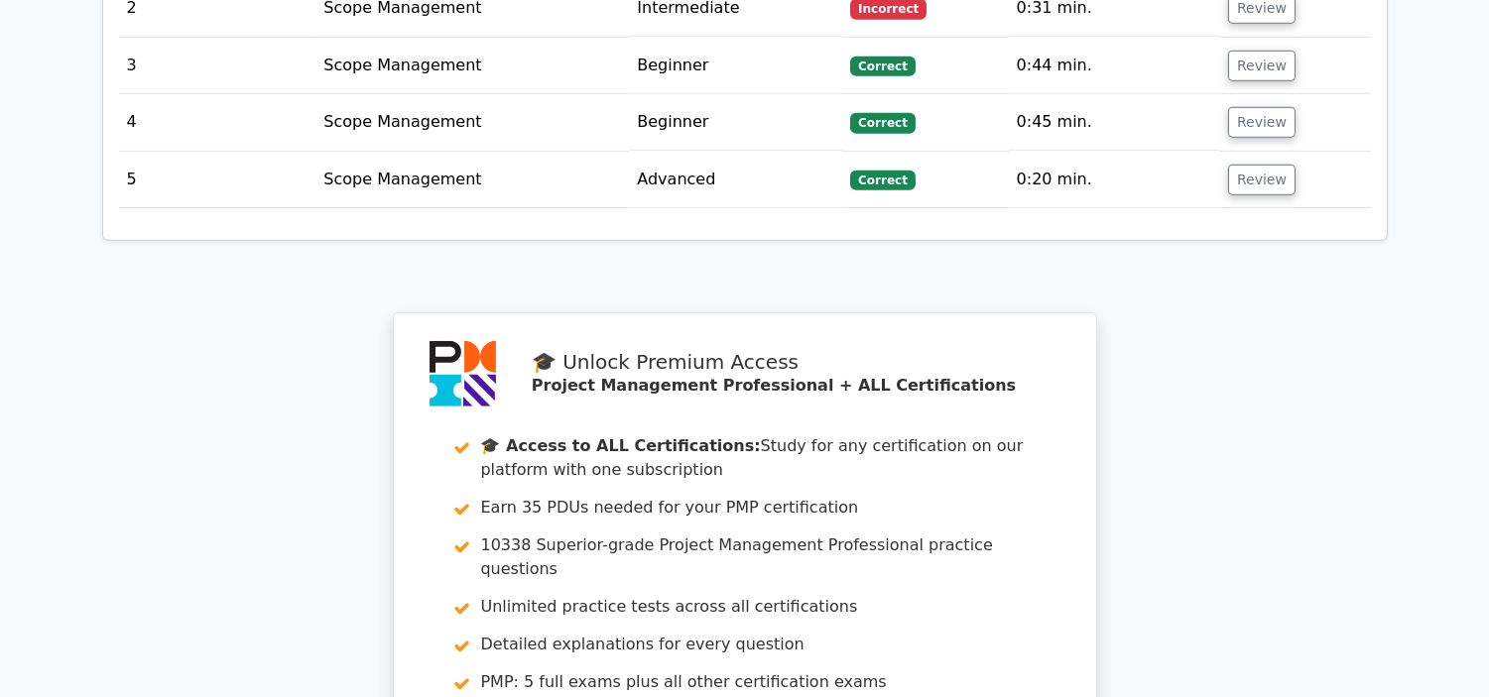
scroll to position [2968, 0]
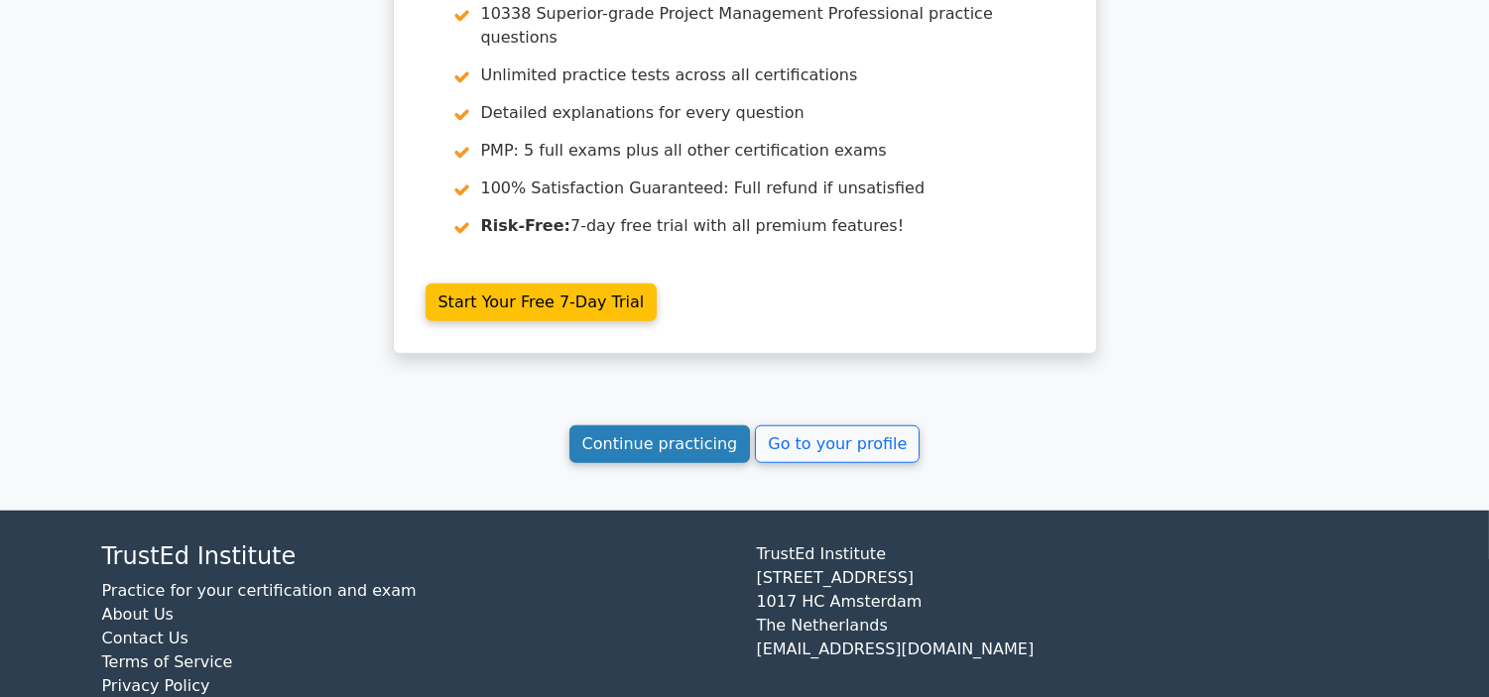
click at [717, 425] on link "Continue practicing" at bounding box center [659, 444] width 181 height 38
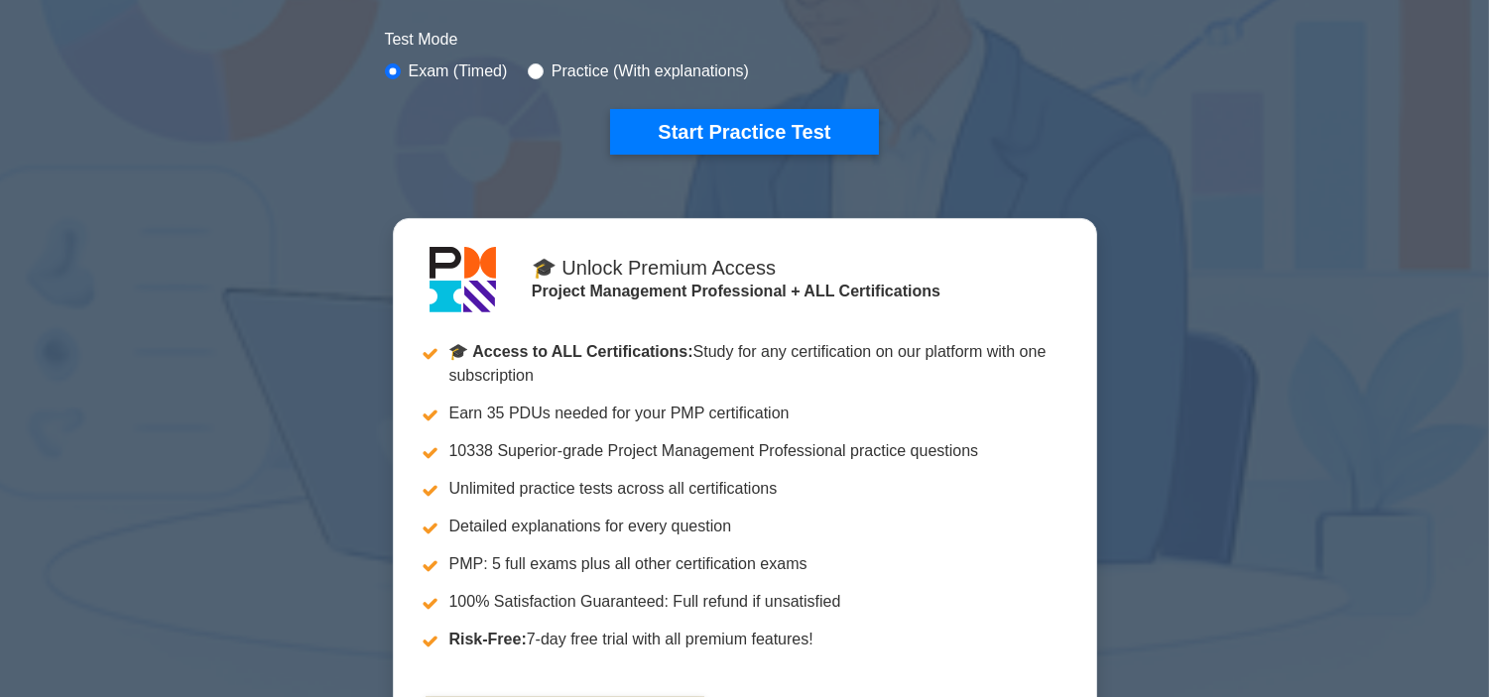
scroll to position [1218, 0]
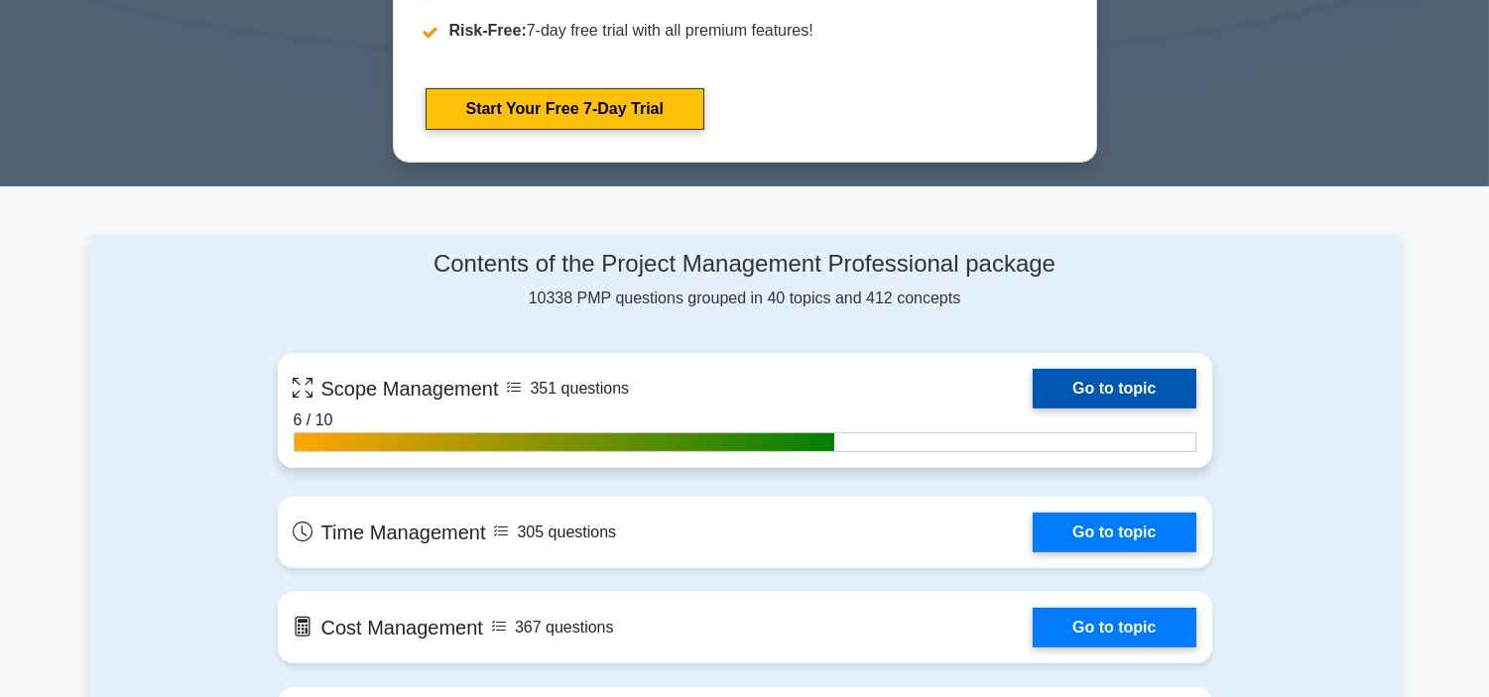
click at [1032, 409] on link "Go to topic" at bounding box center [1113, 389] width 163 height 40
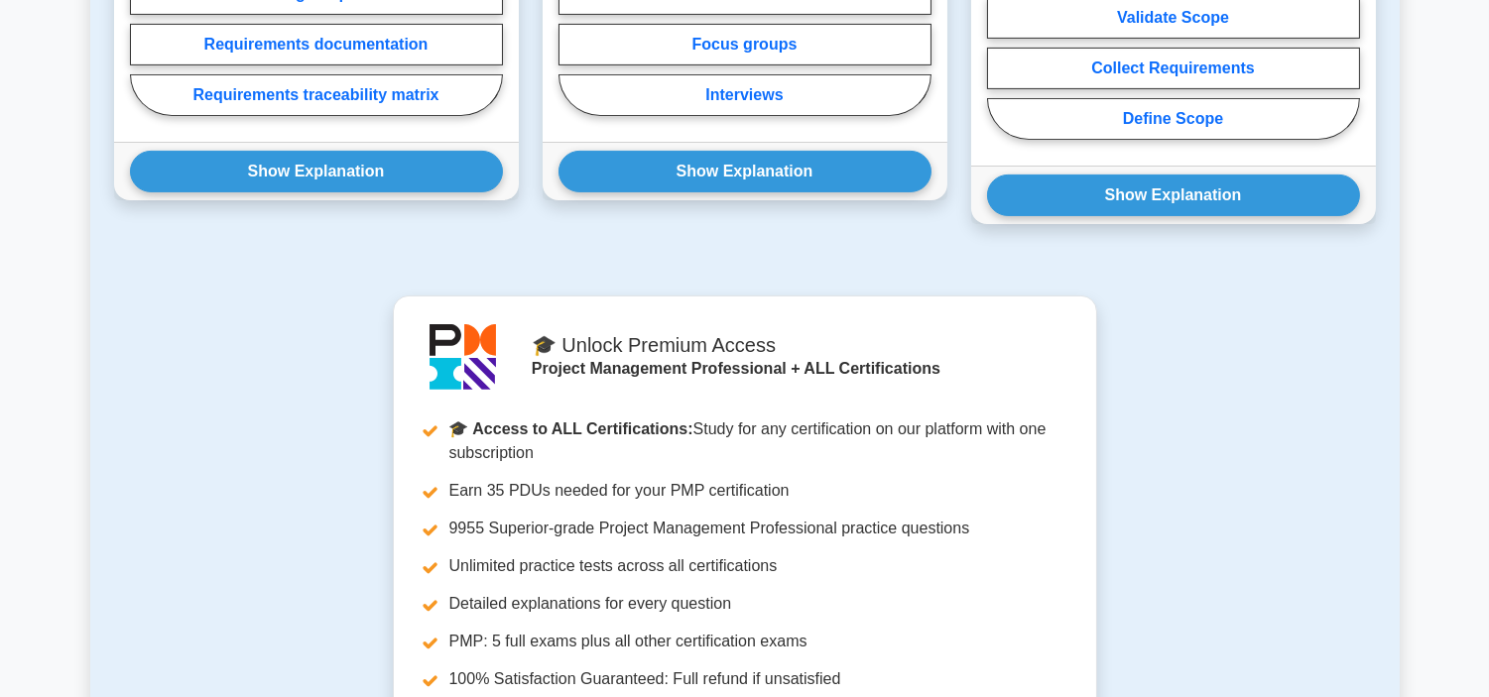
scroll to position [1828, 0]
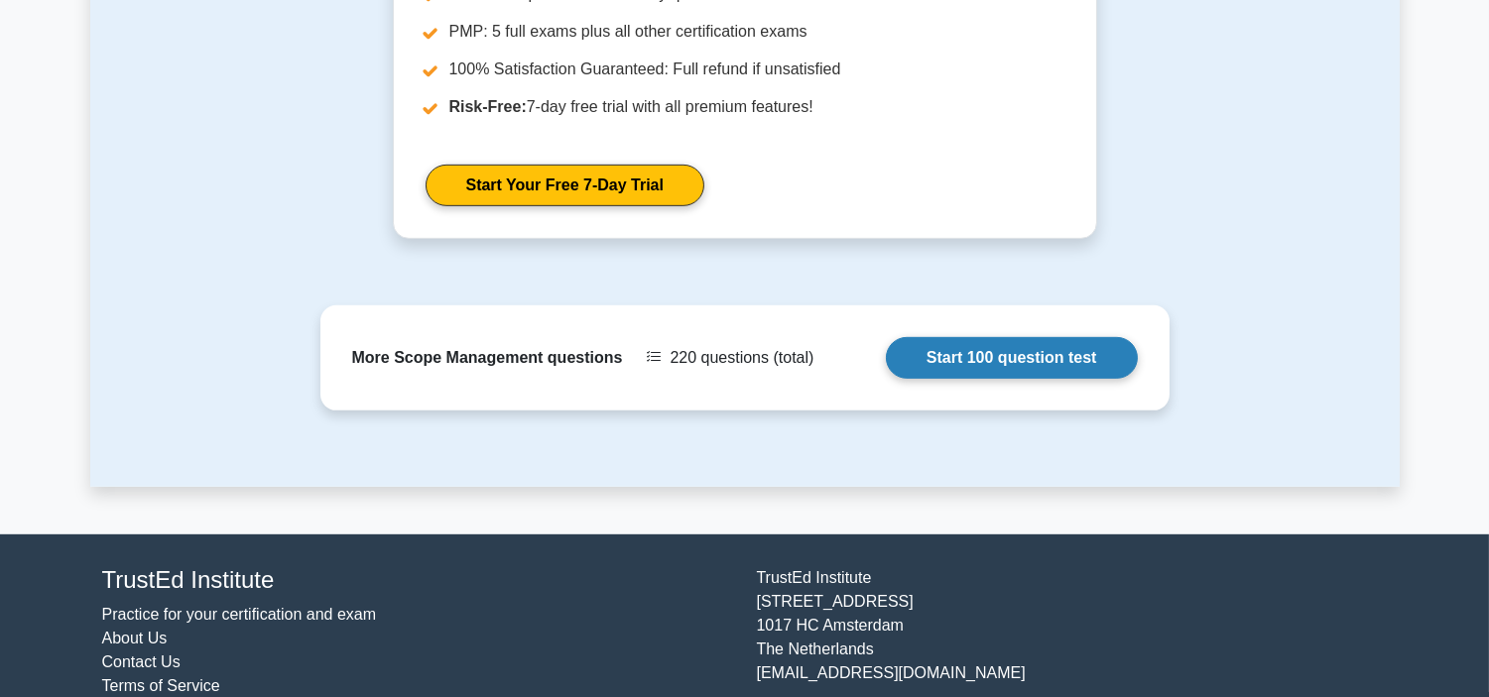
click at [1093, 337] on link "Start 100 question test" at bounding box center [1012, 358] width 252 height 42
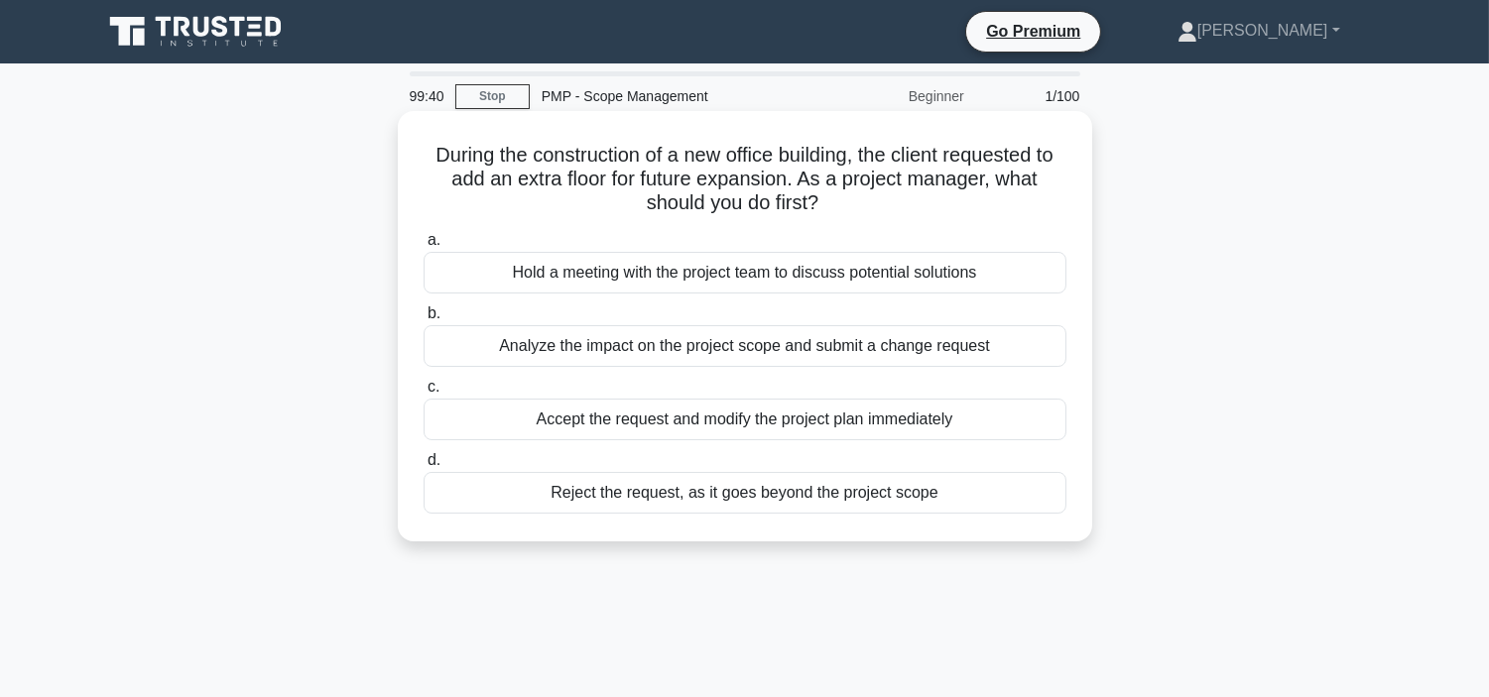
click at [847, 339] on div "Analyze the impact on the project scope and submit a change request" at bounding box center [744, 346] width 643 height 42
click at [423, 320] on input "b. Analyze the impact on the project scope and submit a change request" at bounding box center [423, 313] width 0 height 13
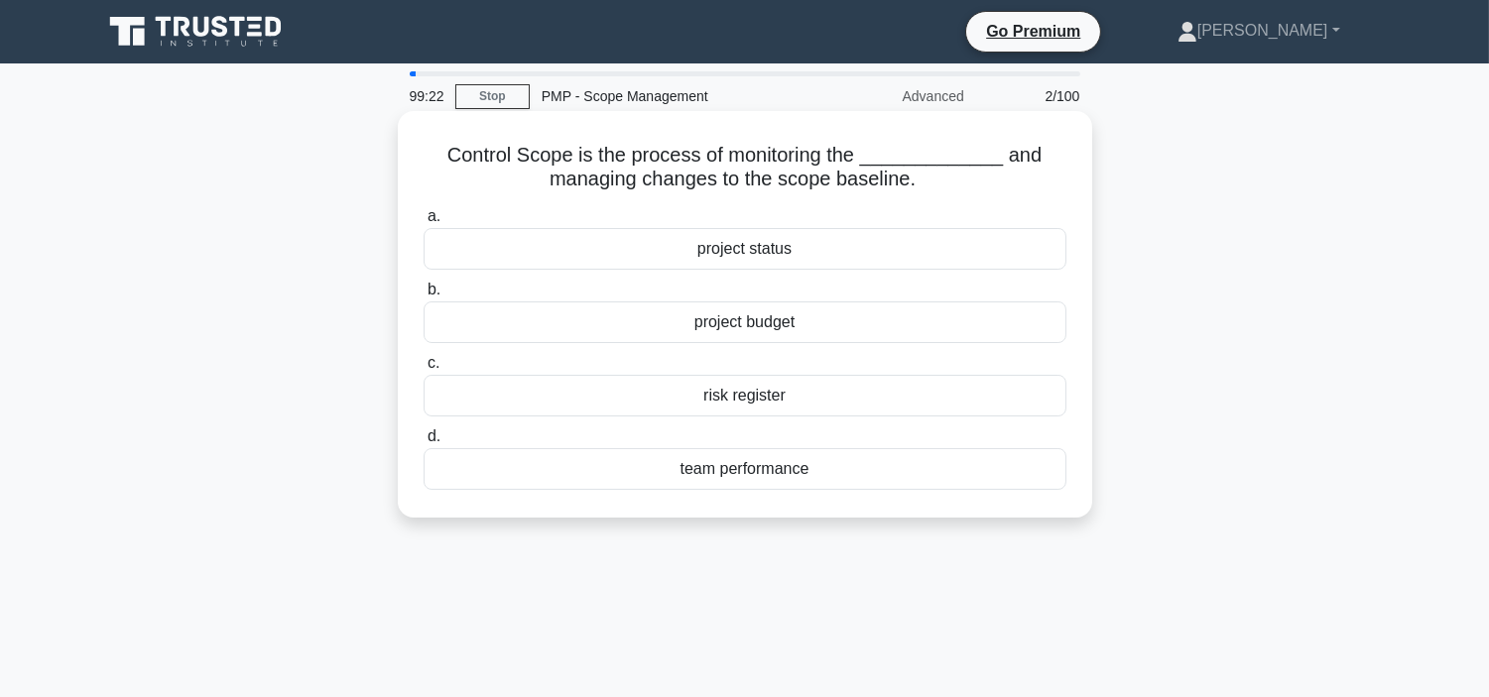
click at [823, 243] on div "project status" at bounding box center [744, 249] width 643 height 42
click at [423, 223] on input "a. project status" at bounding box center [423, 216] width 0 height 13
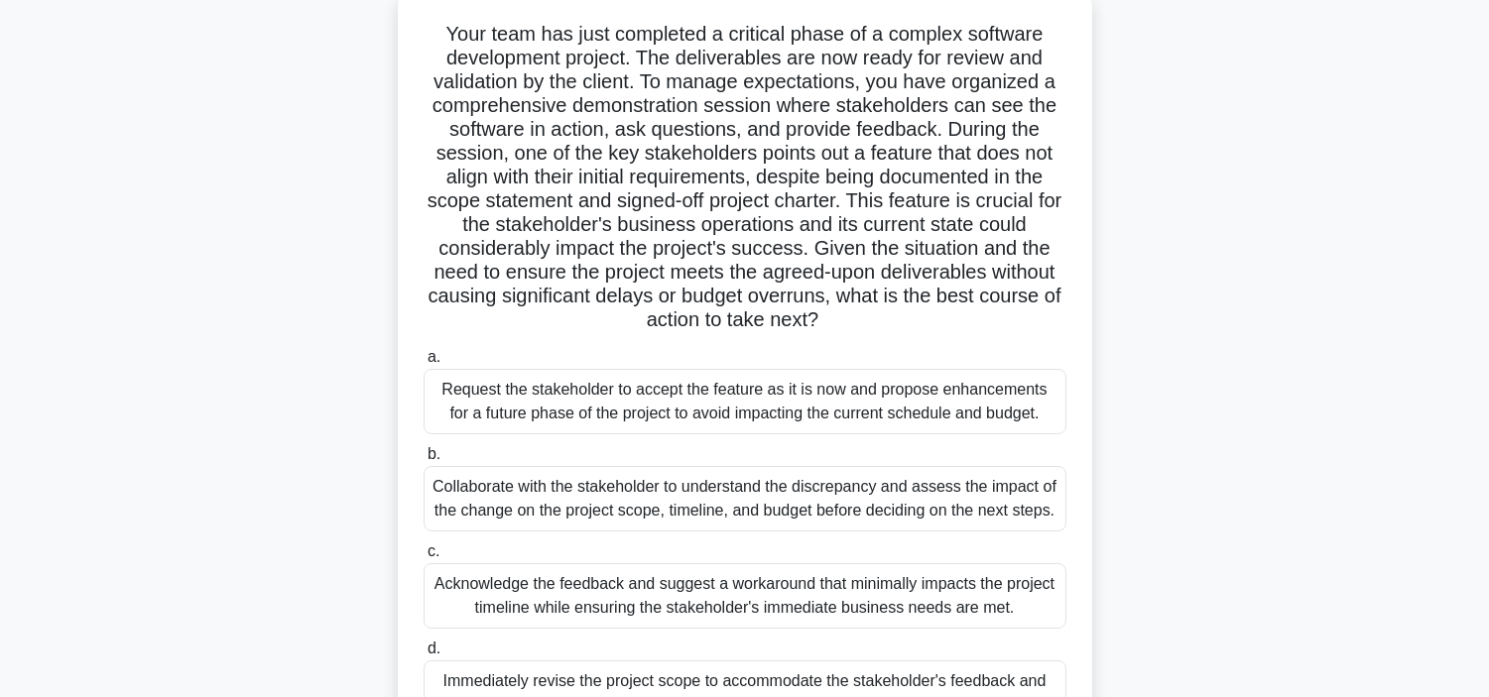
scroll to position [176, 0]
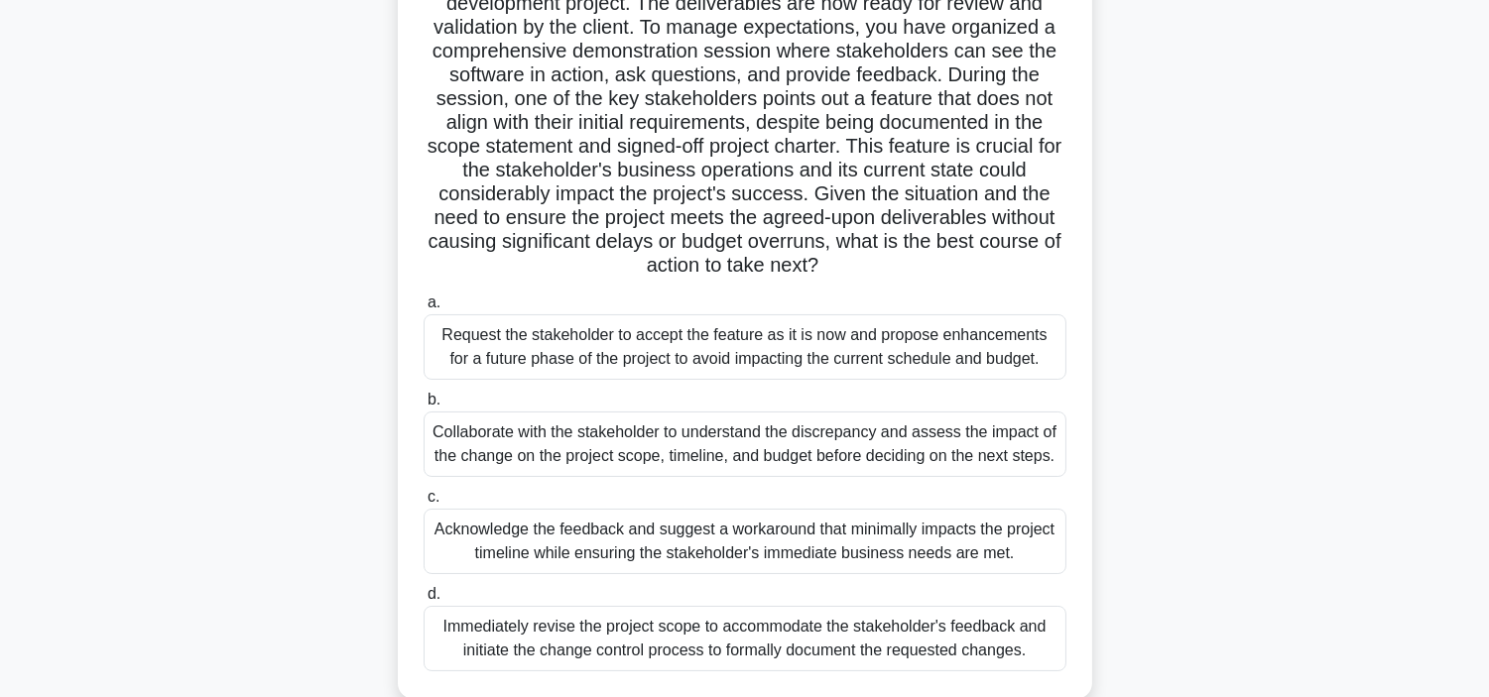
click at [1027, 438] on div "Collaborate with the stakeholder to understand the discrepancy and assess the i…" at bounding box center [744, 444] width 643 height 65
click at [423, 407] on input "b. Collaborate with the stakeholder to understand the discrepancy and assess th…" at bounding box center [423, 400] width 0 height 13
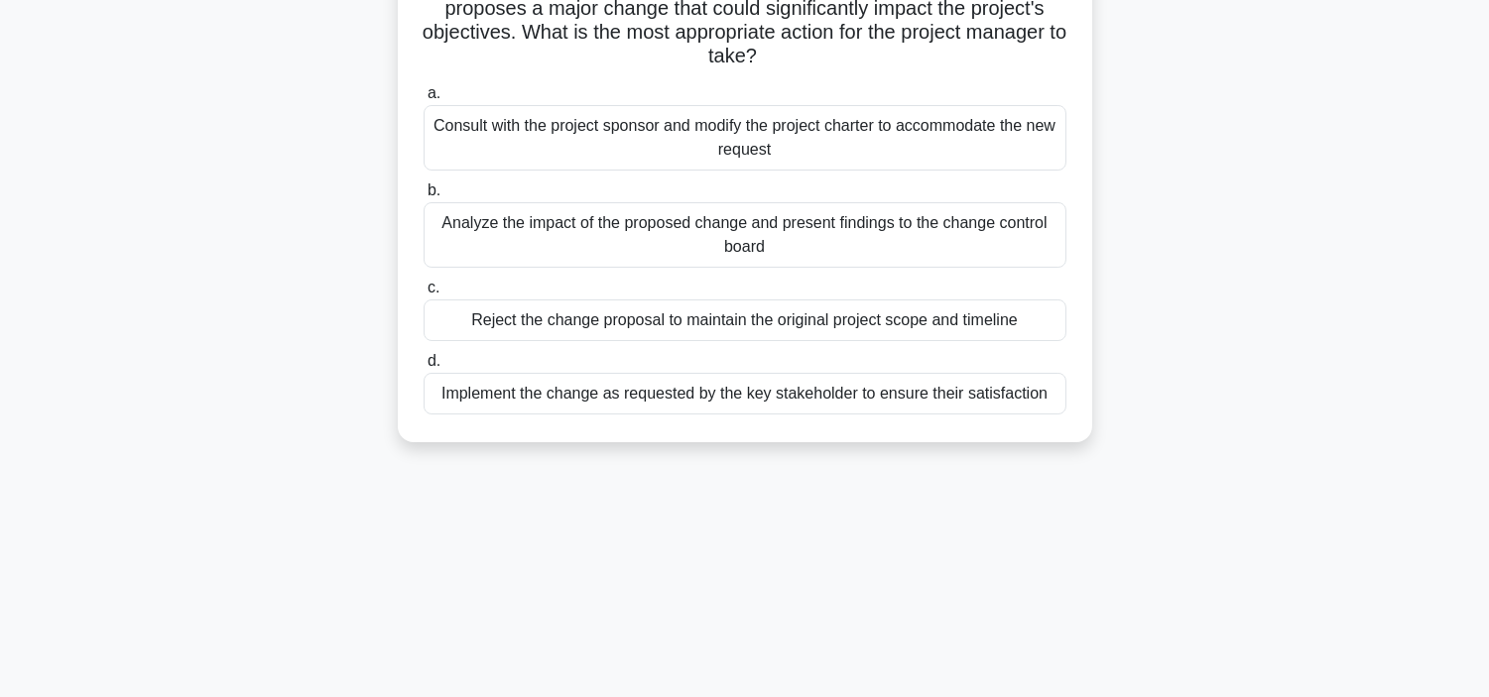
scroll to position [0, 0]
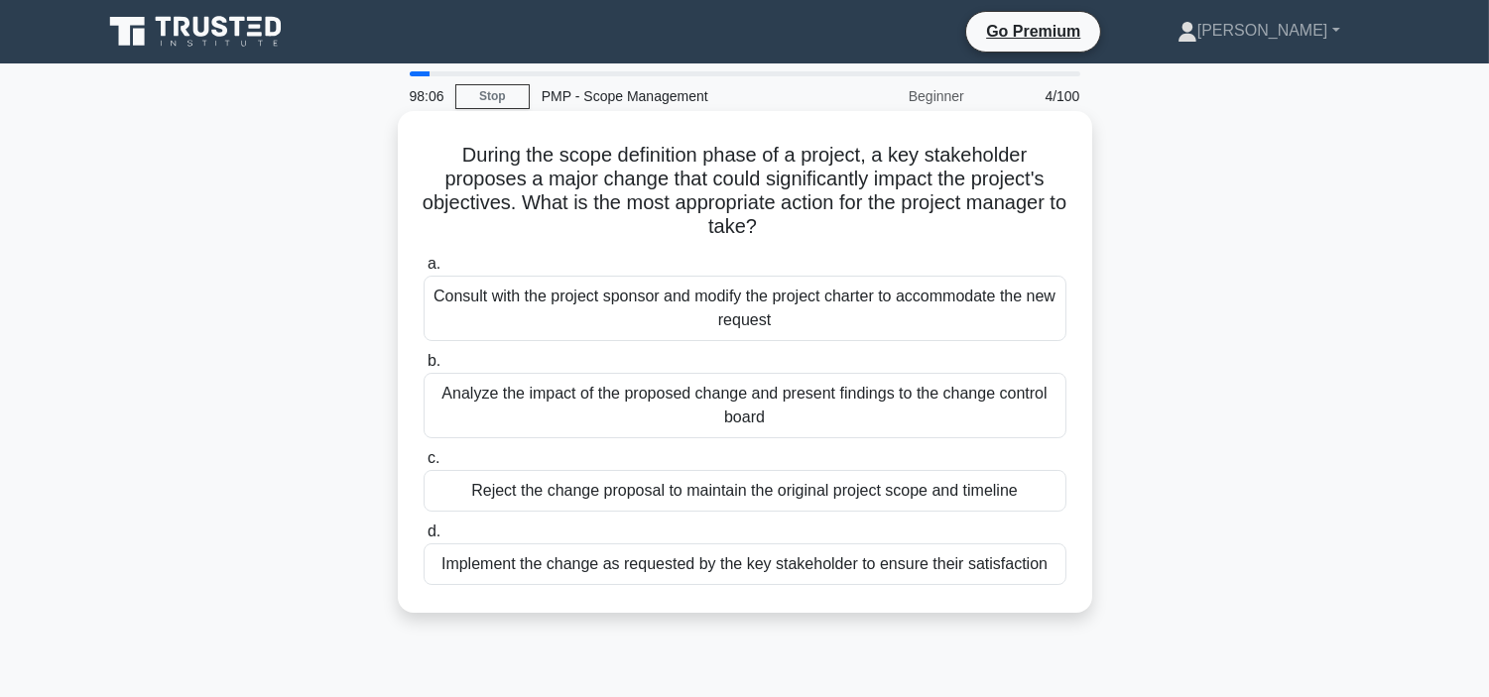
click at [727, 562] on div "Implement the change as requested by the key stakeholder to ensure their satisf…" at bounding box center [744, 564] width 643 height 42
click at [423, 539] on input "d. Implement the change as requested by the key stakeholder to ensure their sat…" at bounding box center [423, 532] width 0 height 13
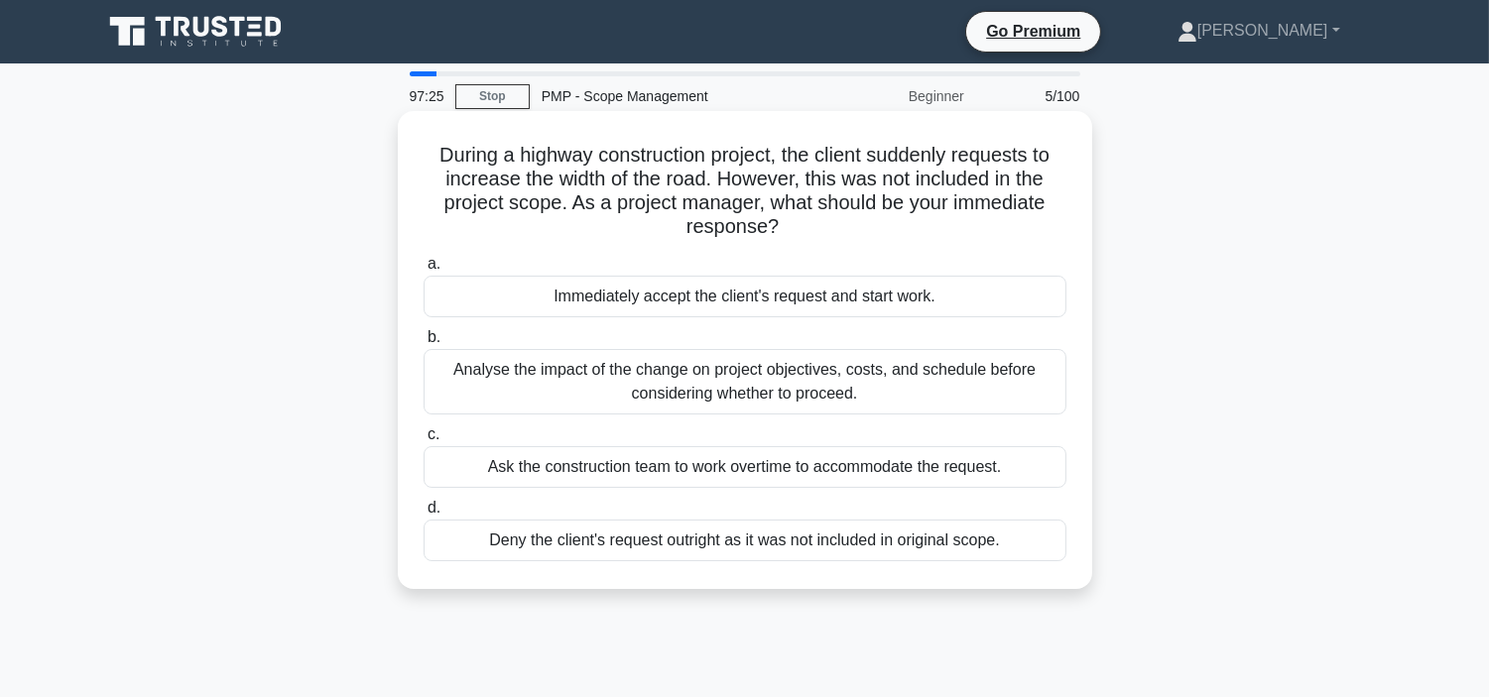
click at [777, 387] on div "Analyse the impact of the change on project objectives, costs, and schedule bef…" at bounding box center [744, 381] width 643 height 65
click at [423, 344] on input "b. Analyse the impact of the change on project objectives, costs, and schedule …" at bounding box center [423, 337] width 0 height 13
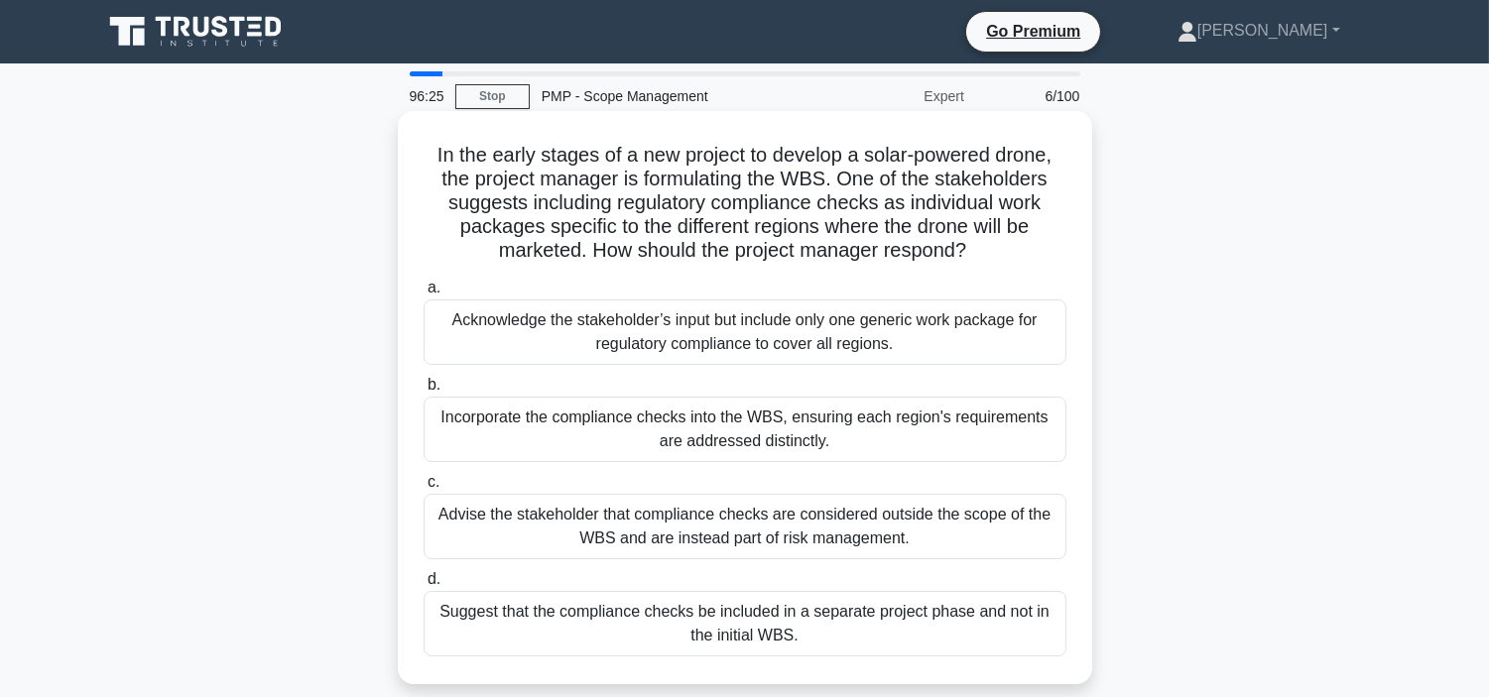
click at [762, 438] on div "Incorporate the compliance checks into the WBS, ensuring each region's requirem…" at bounding box center [744, 429] width 643 height 65
click at [423, 392] on input "b. Incorporate the compliance checks into the WBS, ensuring each region's requi…" at bounding box center [423, 385] width 0 height 13
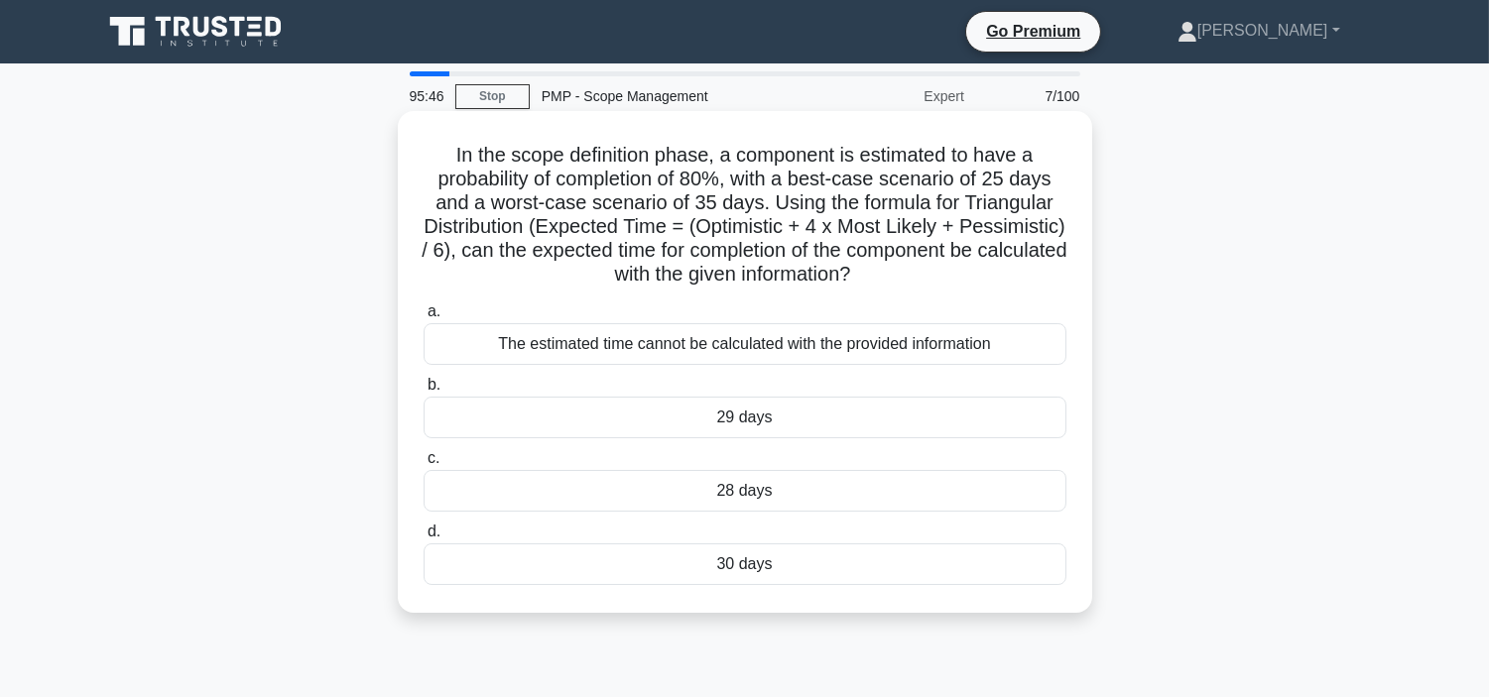
click at [784, 494] on div "28 days" at bounding box center [744, 491] width 643 height 42
click at [423, 465] on input "c. 28 days" at bounding box center [423, 458] width 0 height 13
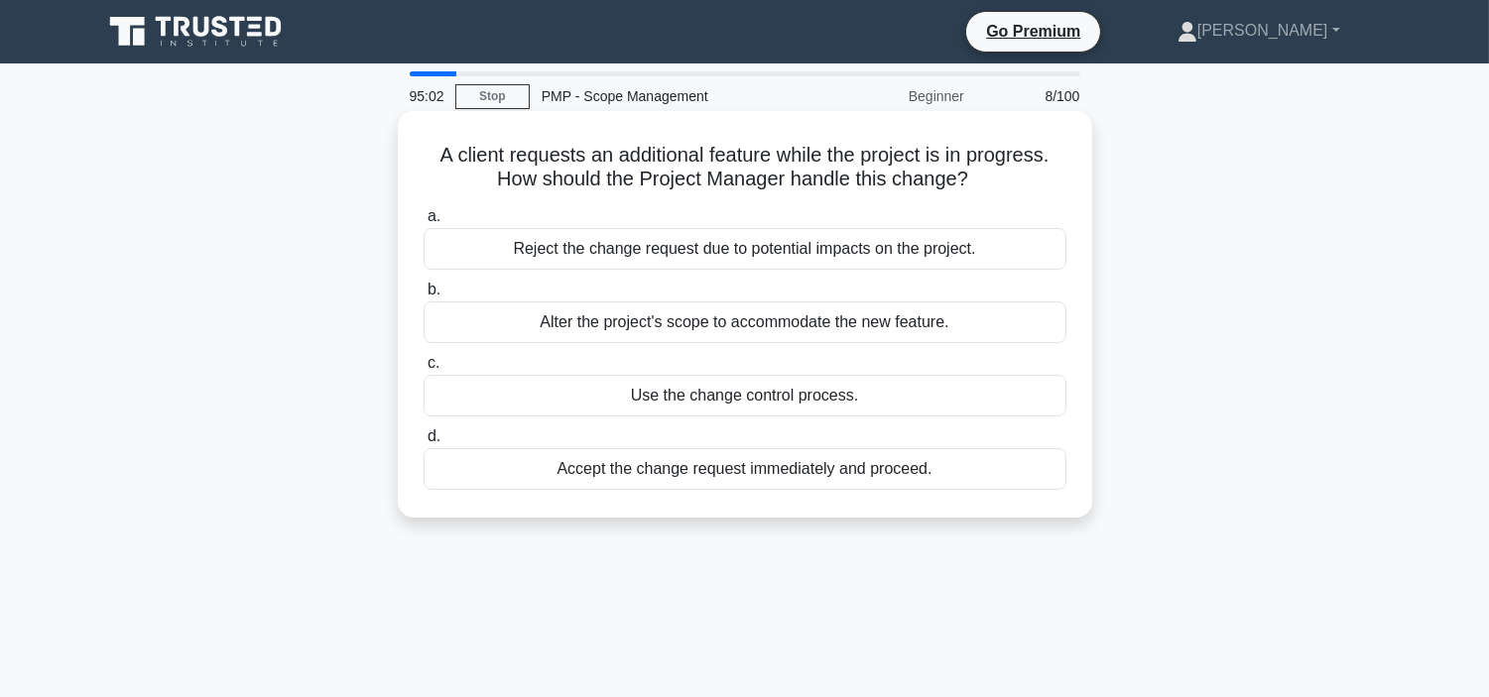
click at [784, 245] on div "Reject the change request due to potential impacts on the project." at bounding box center [744, 249] width 643 height 42
click at [423, 223] on input "a. Reject the change request due to potential impacts on the project." at bounding box center [423, 216] width 0 height 13
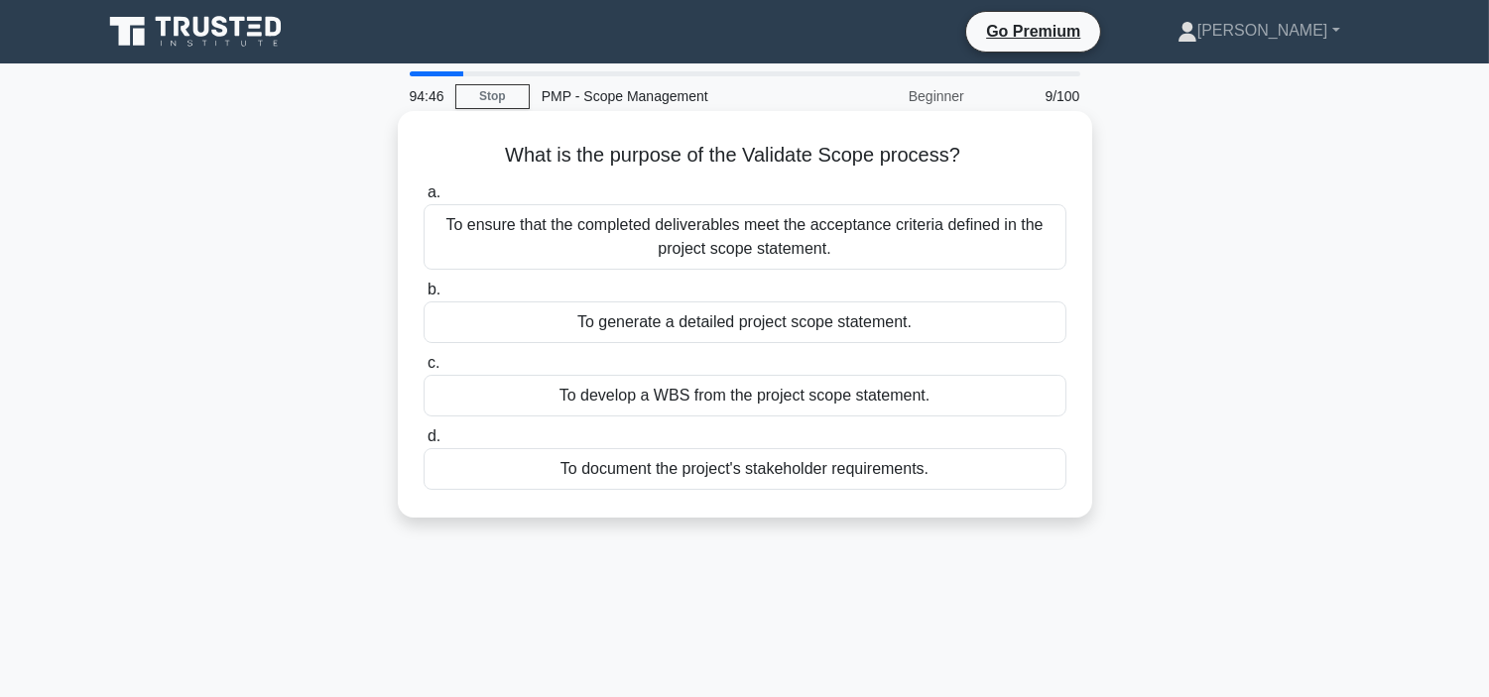
click at [850, 228] on div "To ensure that the completed deliverables meet the acceptance criteria defined …" at bounding box center [744, 236] width 643 height 65
click at [423, 199] on input "a. To ensure that the completed deliverables meet the acceptance criteria defin…" at bounding box center [423, 192] width 0 height 13
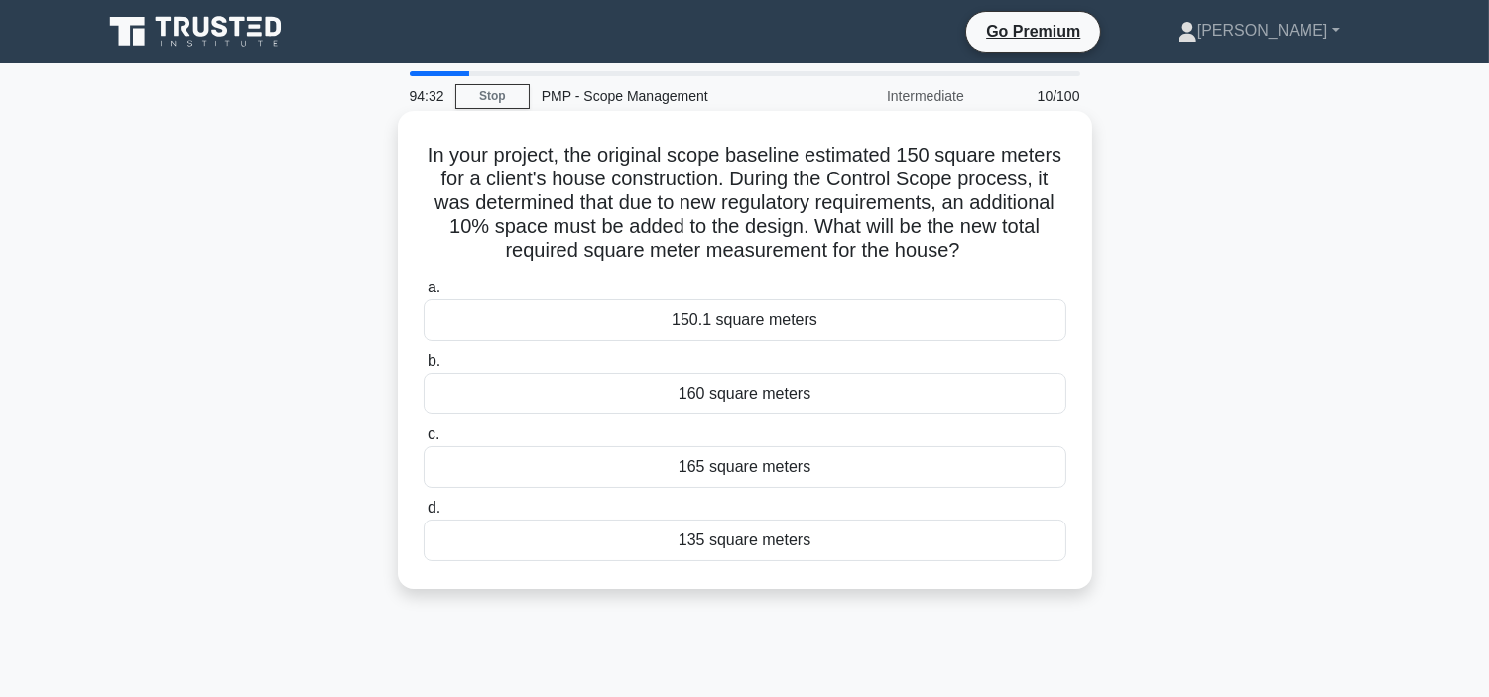
click at [803, 471] on div "165 square meters" at bounding box center [744, 467] width 643 height 42
click at [423, 441] on input "c. 165 square meters" at bounding box center [423, 434] width 0 height 13
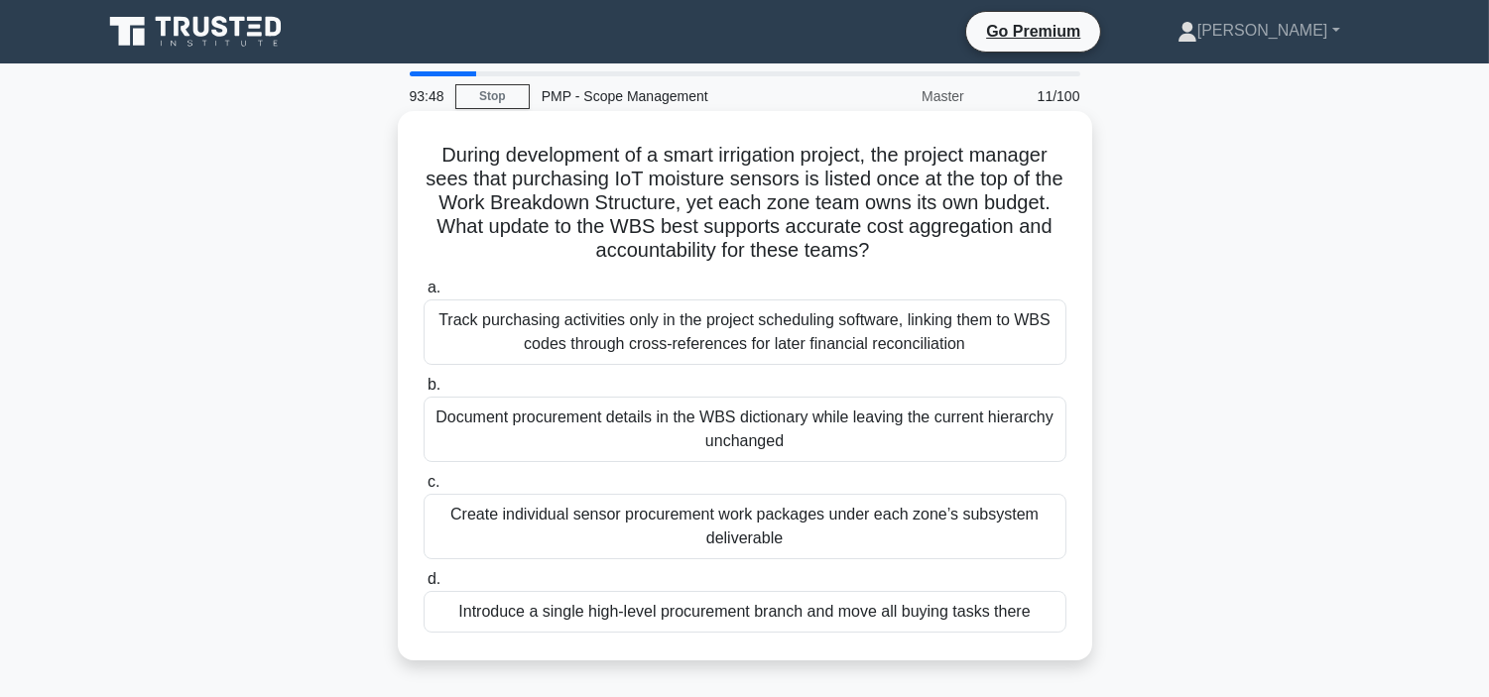
click at [795, 325] on div "Track purchasing activities only in the project scheduling software, linking th…" at bounding box center [744, 332] width 643 height 65
click at [423, 295] on input "a. Track purchasing activities only in the project scheduling software, linking…" at bounding box center [423, 288] width 0 height 13
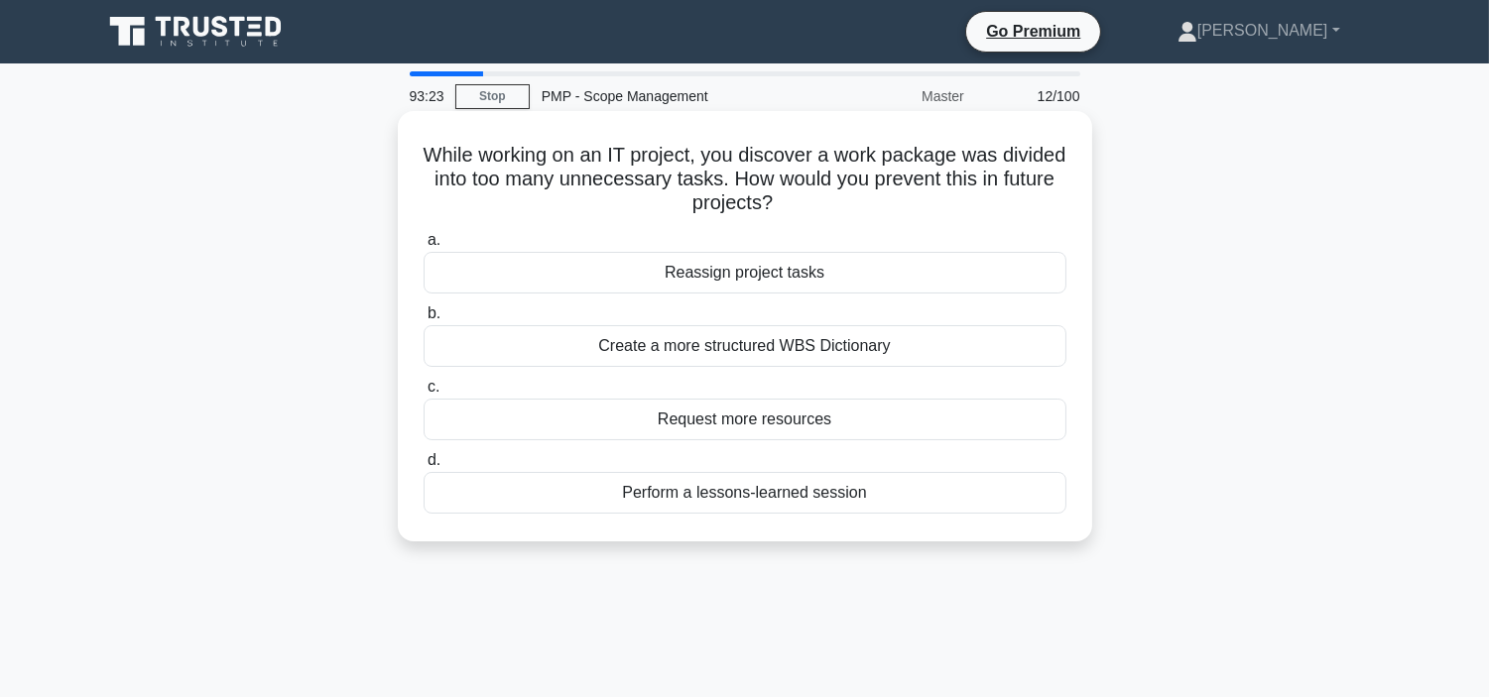
click at [804, 340] on div "Create a more structured WBS Dictionary" at bounding box center [744, 346] width 643 height 42
click at [423, 320] on input "b. Create a more structured WBS Dictionary" at bounding box center [423, 313] width 0 height 13
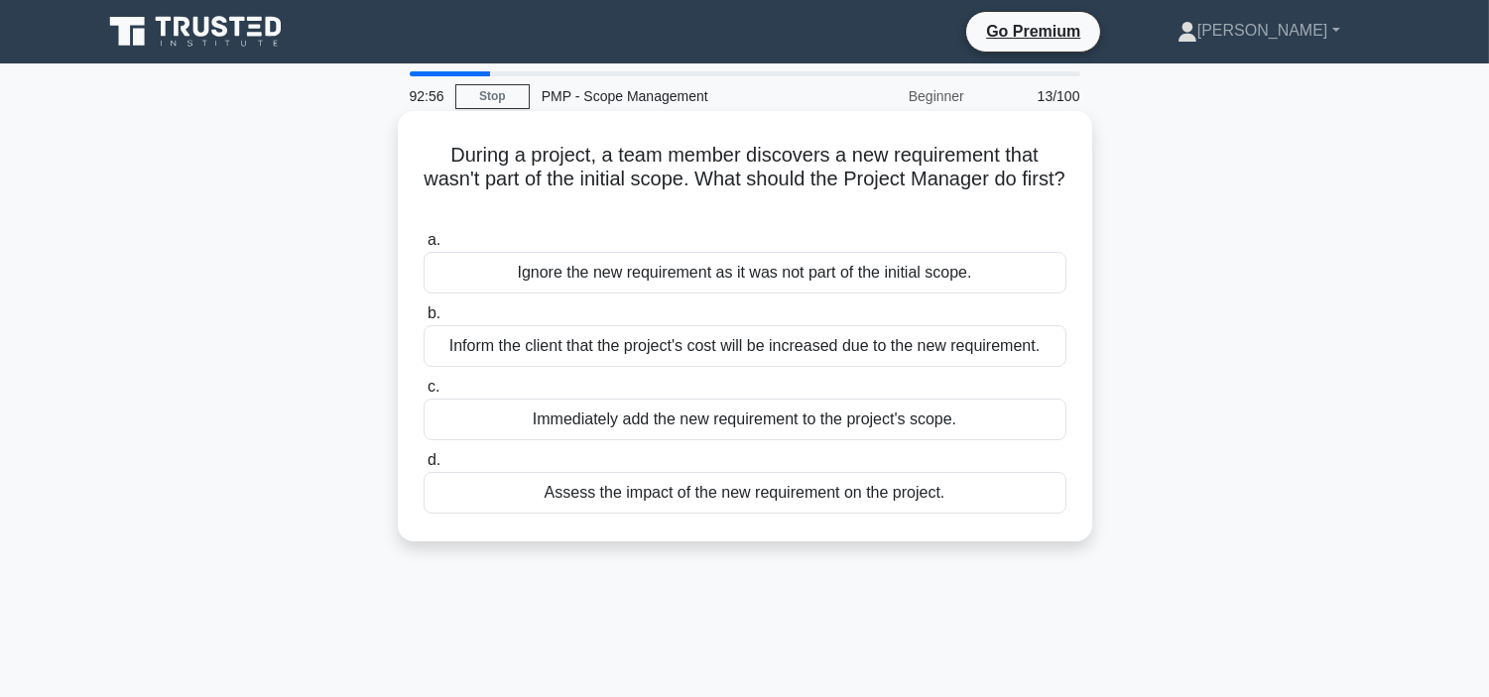
click at [762, 344] on div "Inform the client that the project's cost will be increased due to the new requ…" at bounding box center [744, 346] width 643 height 42
click at [423, 320] on input "b. Inform the client that the project's cost will be increased due to the new r…" at bounding box center [423, 313] width 0 height 13
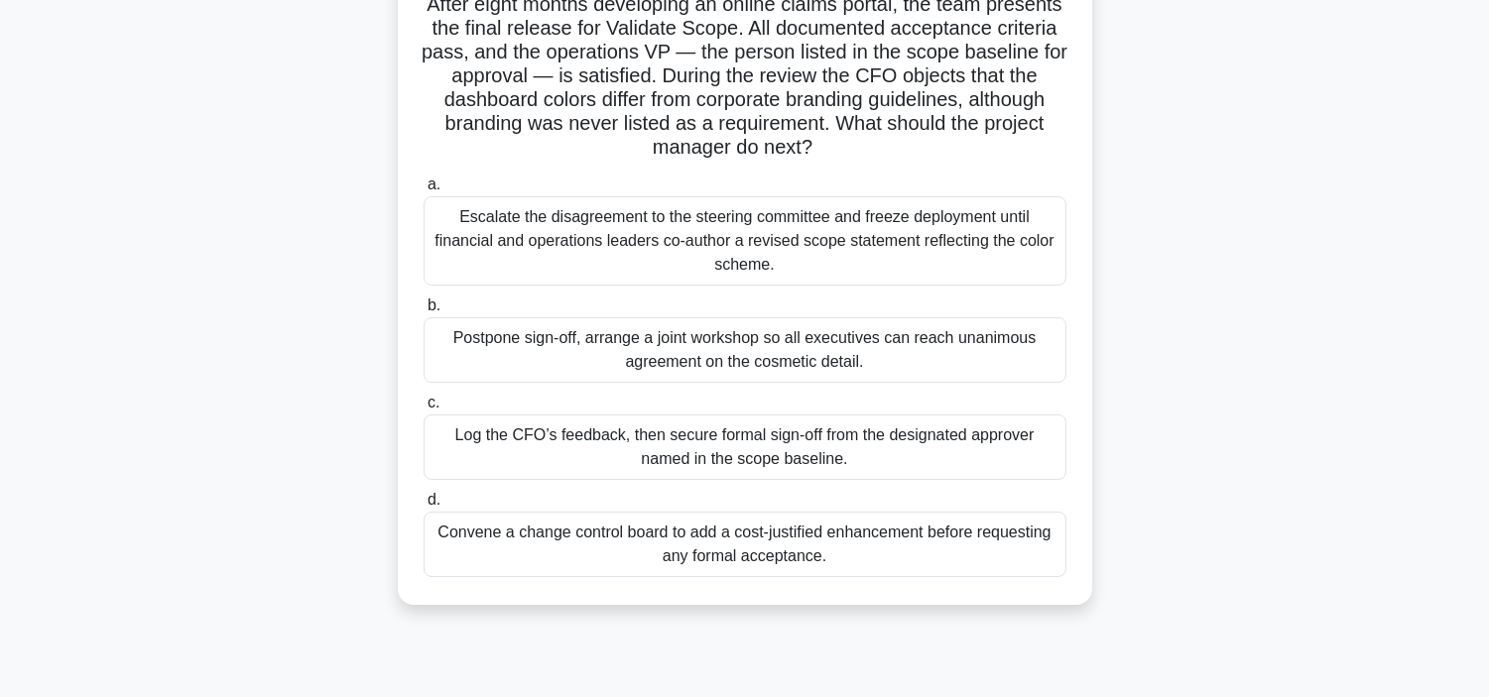
scroll to position [176, 0]
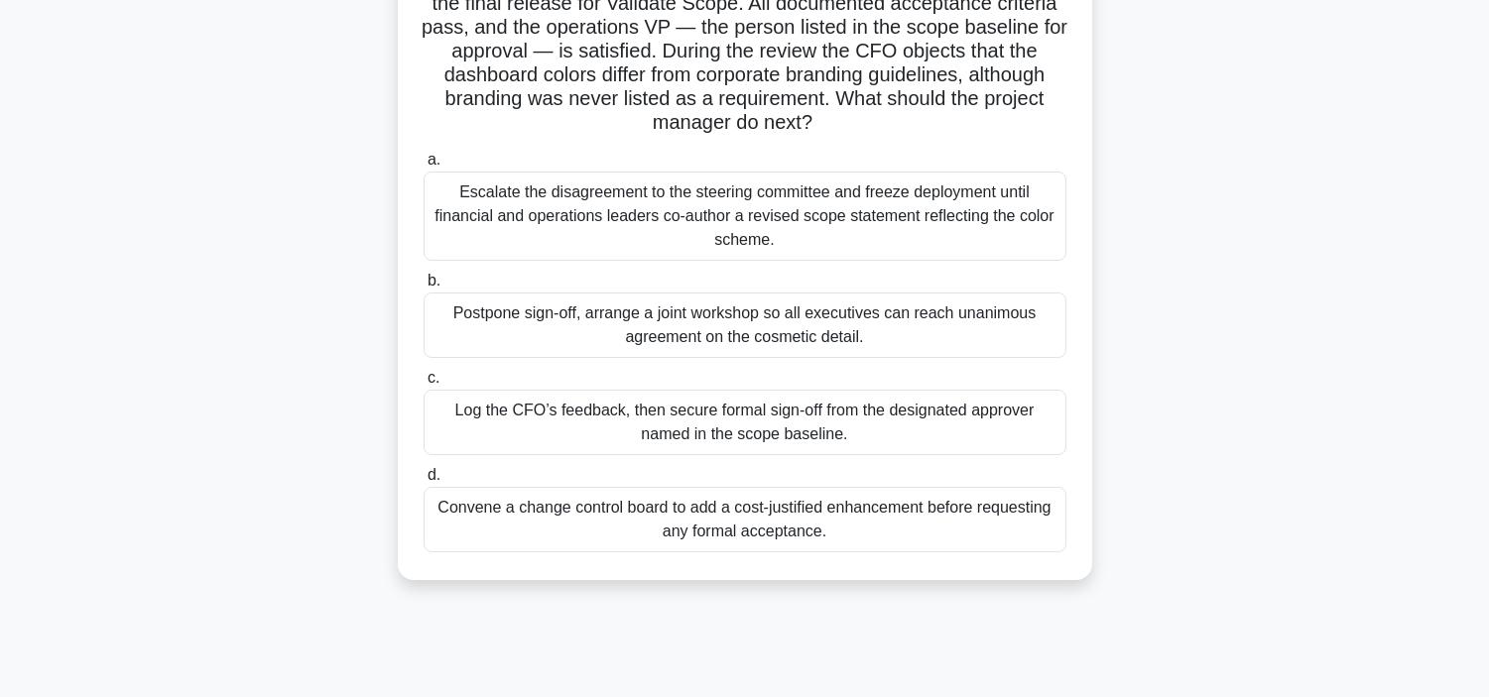
click at [927, 509] on div "Convene a change control board to add a cost-justified enhancement before reque…" at bounding box center [744, 519] width 643 height 65
click at [423, 482] on input "d. Convene a change control board to add a cost-justified enhancement before re…" at bounding box center [423, 475] width 0 height 13
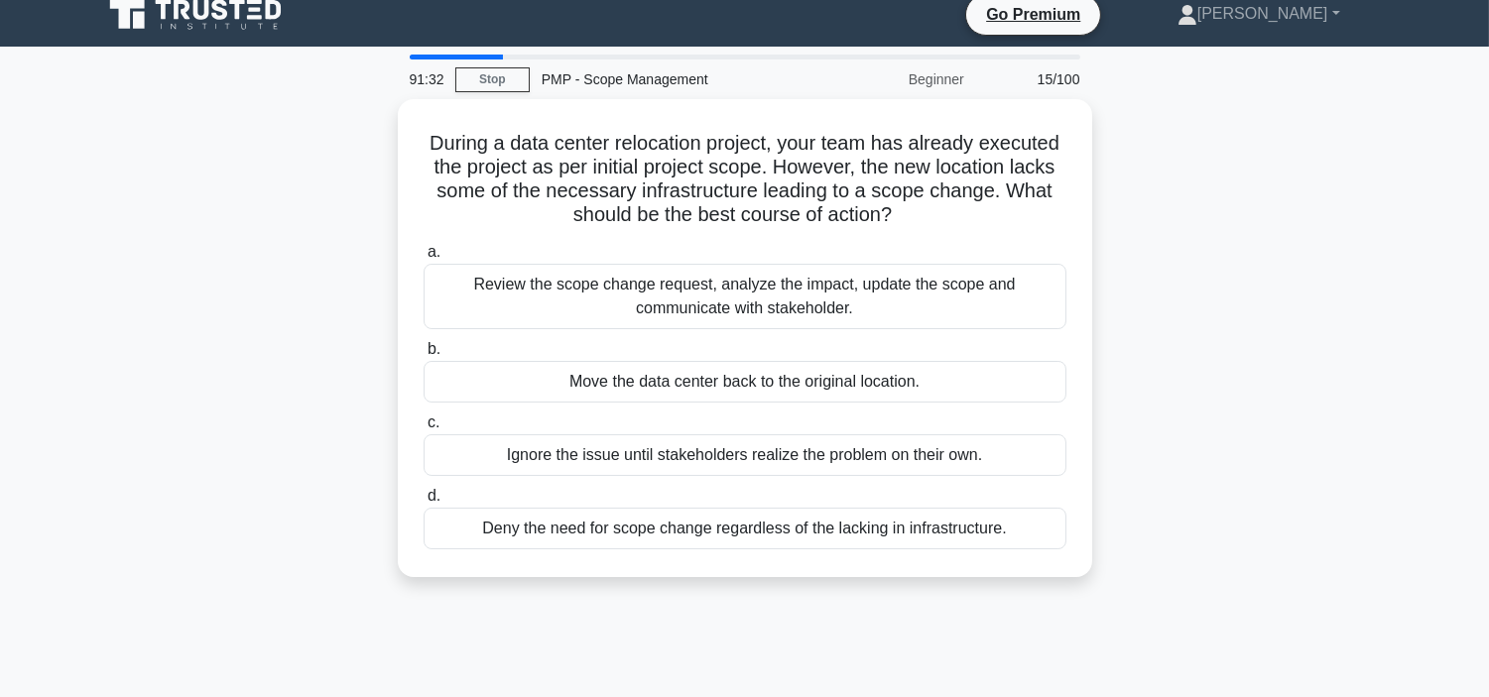
scroll to position [0, 0]
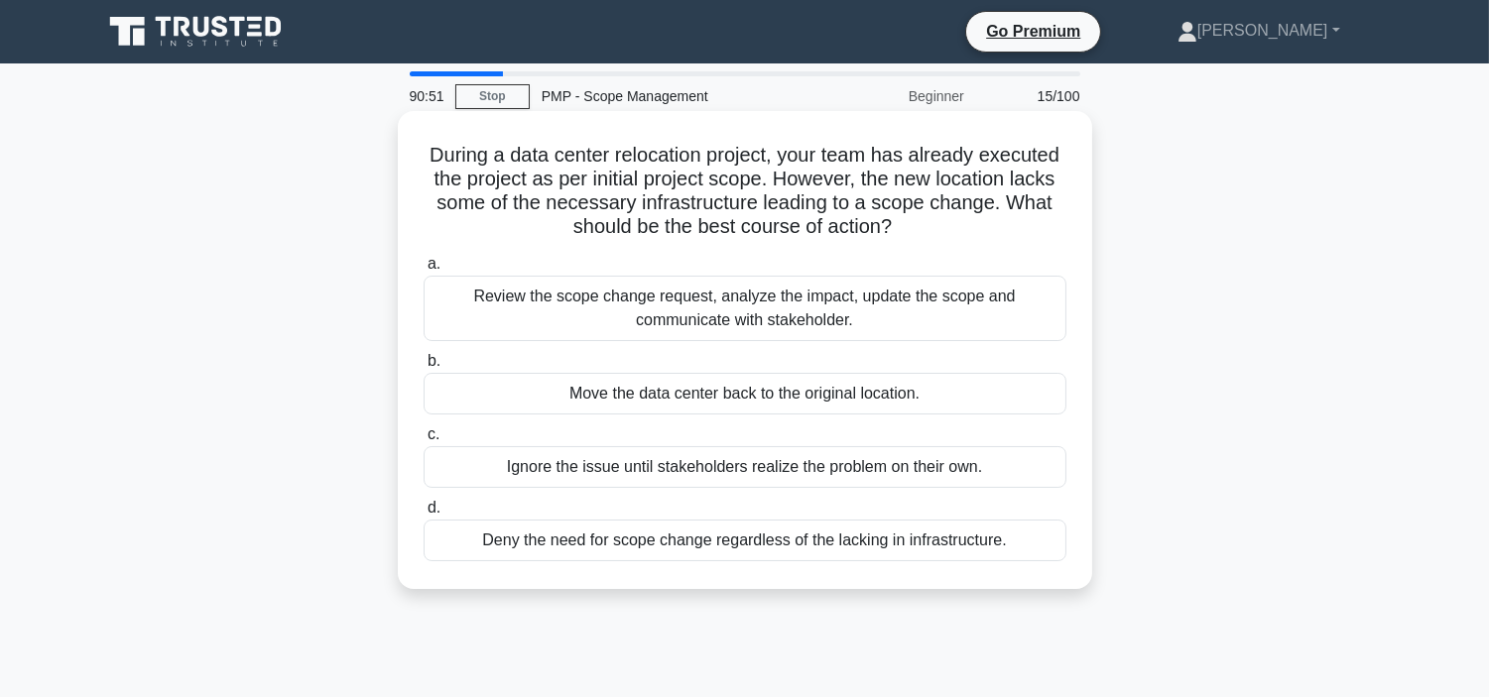
click at [786, 319] on div "Review the scope change request, analyze the impact, update the scope and commu…" at bounding box center [744, 308] width 643 height 65
click at [423, 271] on input "a. Review the scope change request, analyze the impact, update the scope and co…" at bounding box center [423, 264] width 0 height 13
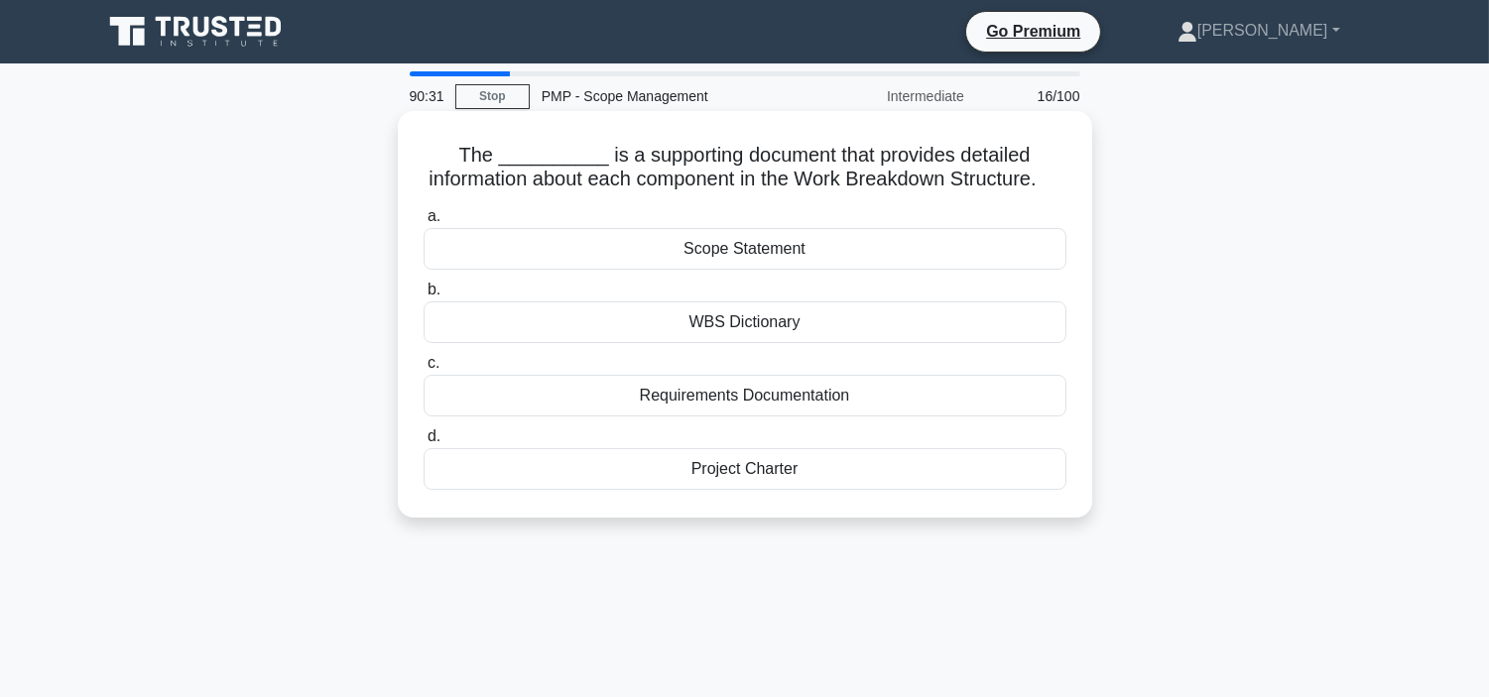
click at [807, 490] on div "Project Charter" at bounding box center [744, 469] width 643 height 42
click at [423, 443] on input "d. Project Charter" at bounding box center [423, 436] width 0 height 13
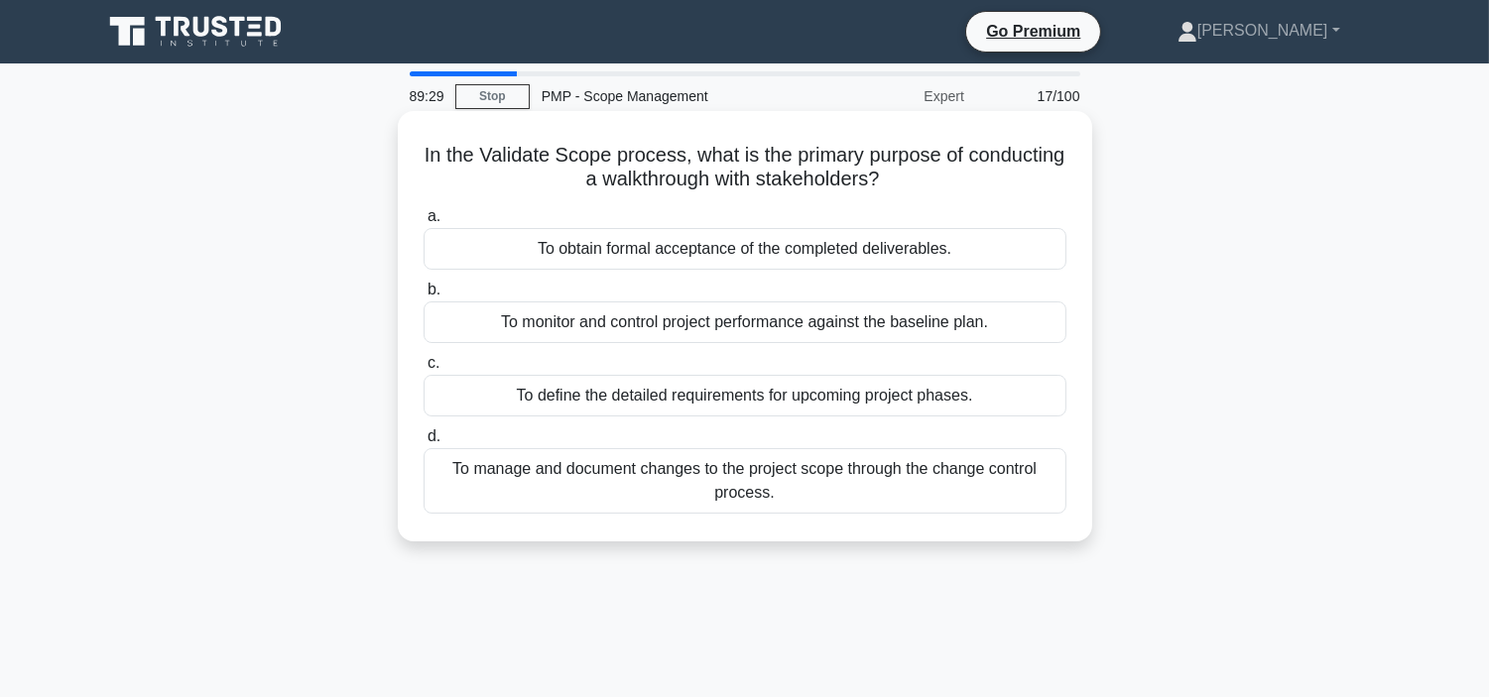
click at [620, 394] on div "To define the detailed requirements for upcoming project phases." at bounding box center [744, 396] width 643 height 42
click at [423, 370] on input "c. To define the detailed requirements for upcoming project phases." at bounding box center [423, 363] width 0 height 13
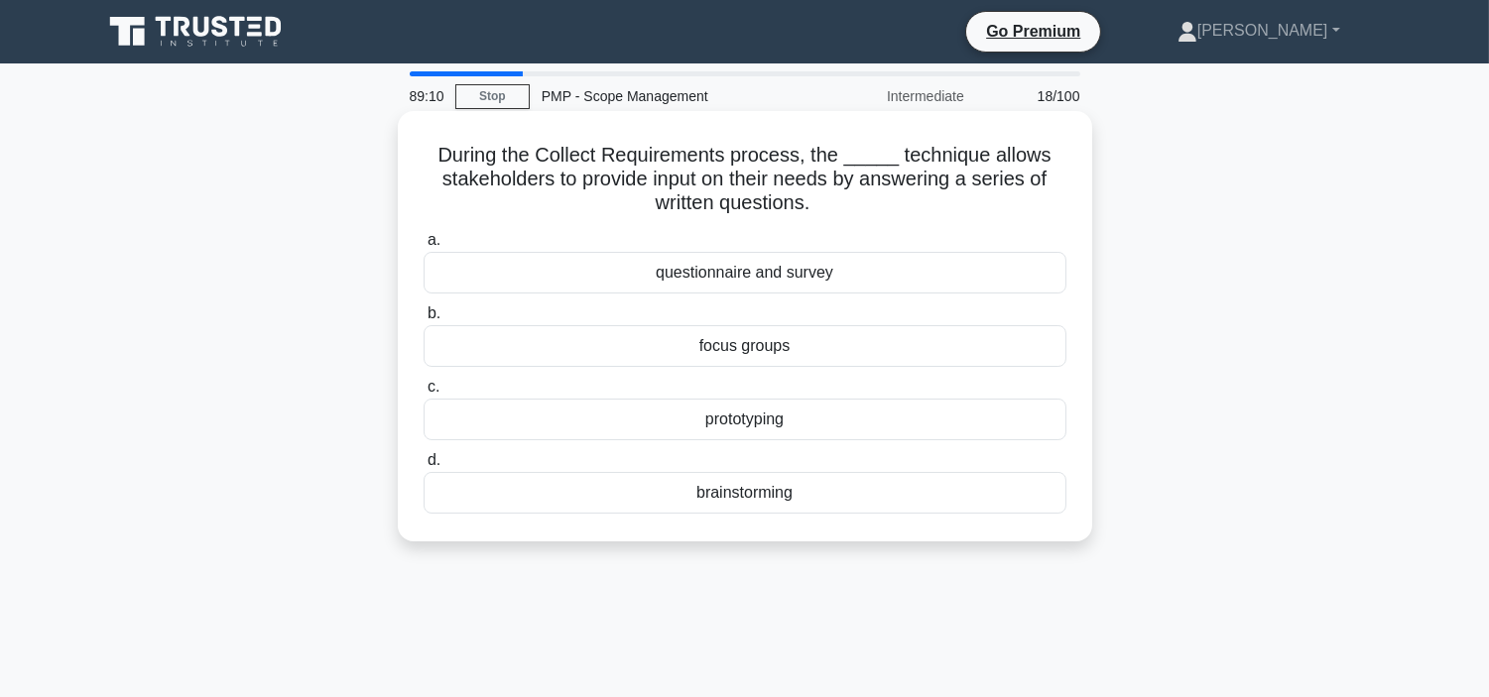
click at [760, 273] on div "questionnaire and survey" at bounding box center [744, 273] width 643 height 42
click at [423, 247] on input "a. questionnaire and survey" at bounding box center [423, 240] width 0 height 13
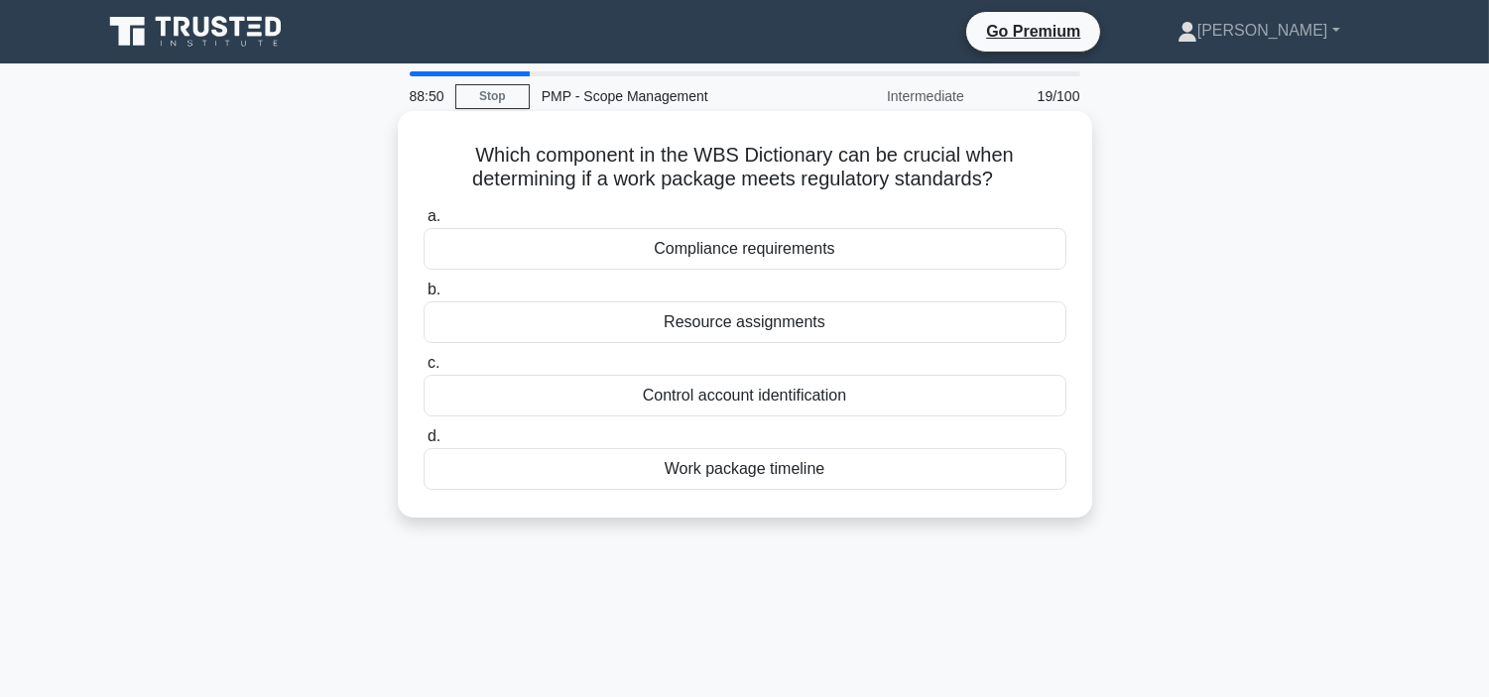
click at [761, 462] on div "Work package timeline" at bounding box center [744, 469] width 643 height 42
click at [423, 443] on input "d. Work package timeline" at bounding box center [423, 436] width 0 height 13
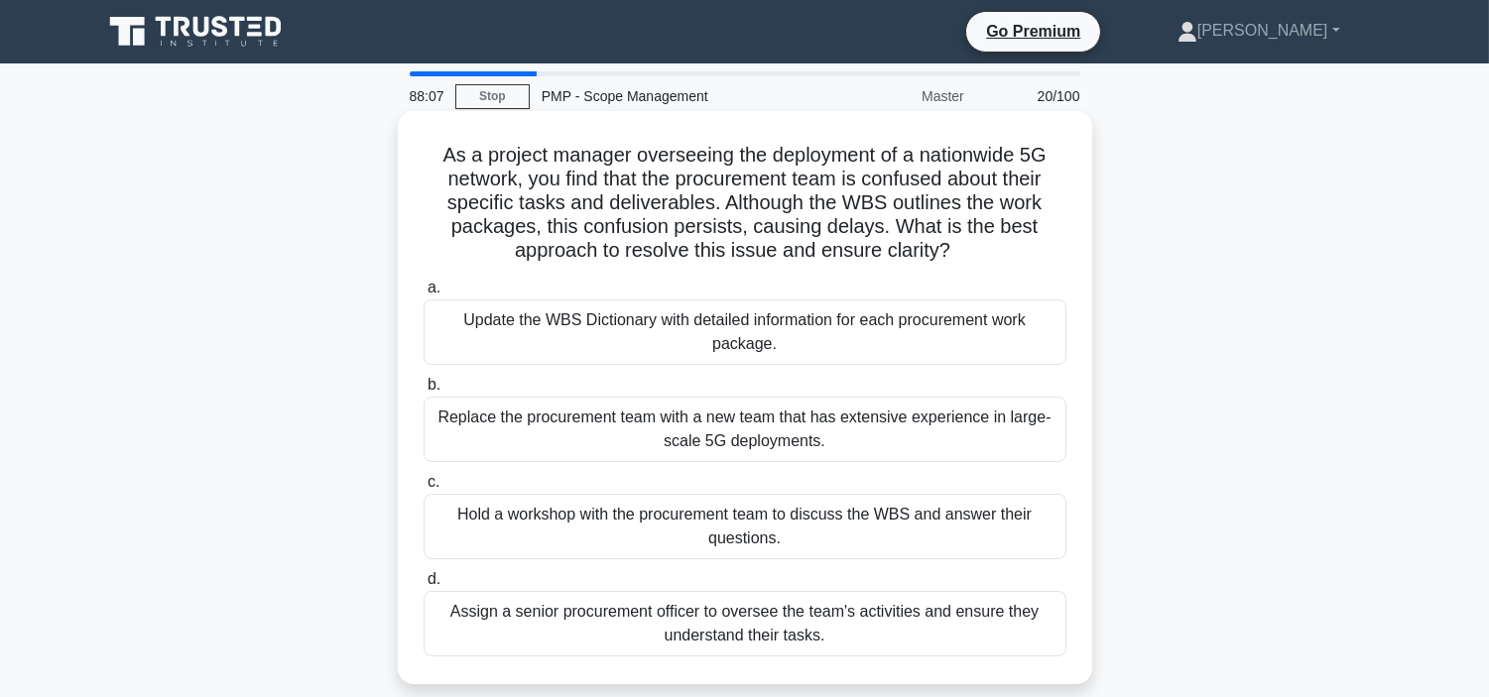
click at [775, 323] on div "Update the WBS Dictionary with detailed information for each procurement work p…" at bounding box center [744, 332] width 643 height 65
click at [423, 295] on input "a. Update the WBS Dictionary with detailed information for each procurement wor…" at bounding box center [423, 288] width 0 height 13
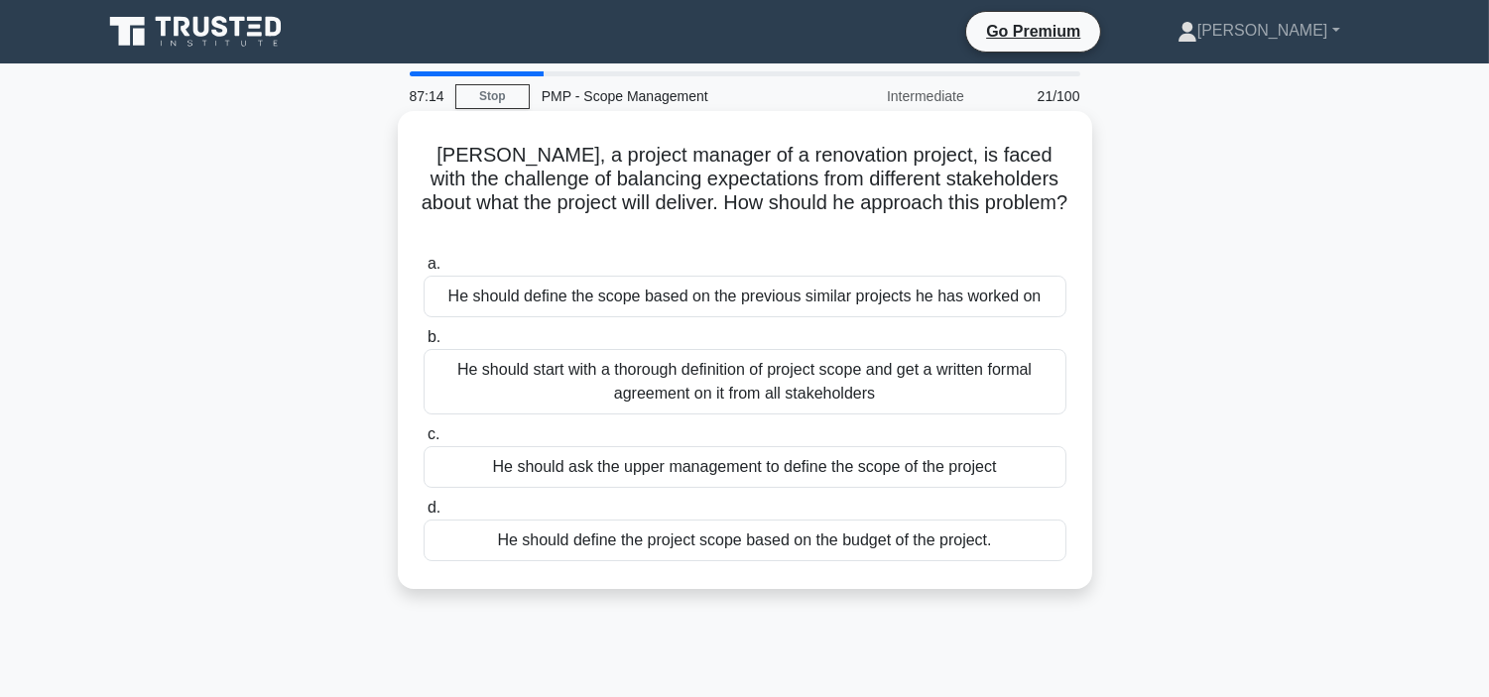
click at [827, 354] on div "He should start with a thorough definition of project scope and get a written f…" at bounding box center [744, 381] width 643 height 65
click at [423, 344] on input "b. He should start with a thorough definition of project scope and get a writte…" at bounding box center [423, 337] width 0 height 13
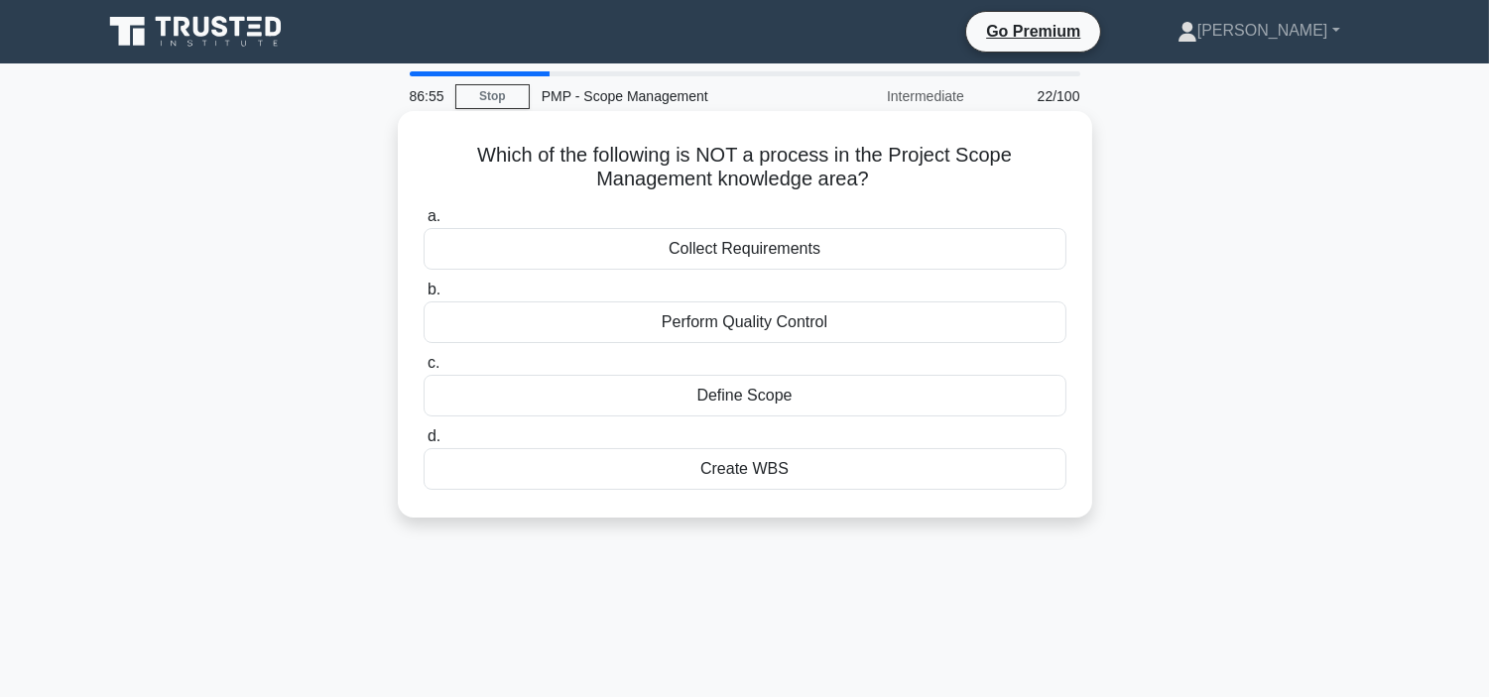
click at [823, 322] on div "Perform Quality Control" at bounding box center [744, 322] width 643 height 42
click at [423, 297] on input "b. Perform Quality Control" at bounding box center [423, 290] width 0 height 13
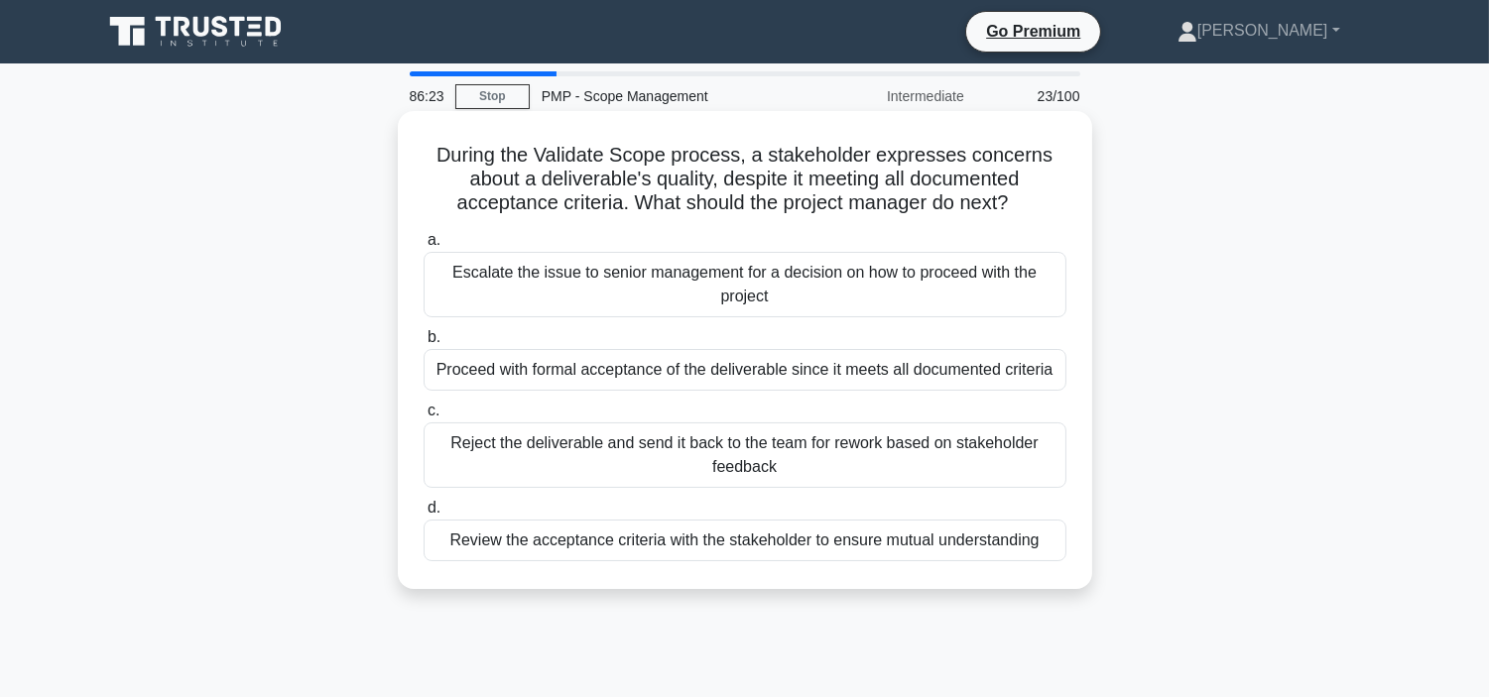
click at [871, 538] on div "Review the acceptance criteria with the stakeholder to ensure mutual understand…" at bounding box center [744, 541] width 643 height 42
click at [423, 515] on input "d. Review the acceptance criteria with the stakeholder to ensure mutual underst…" at bounding box center [423, 508] width 0 height 13
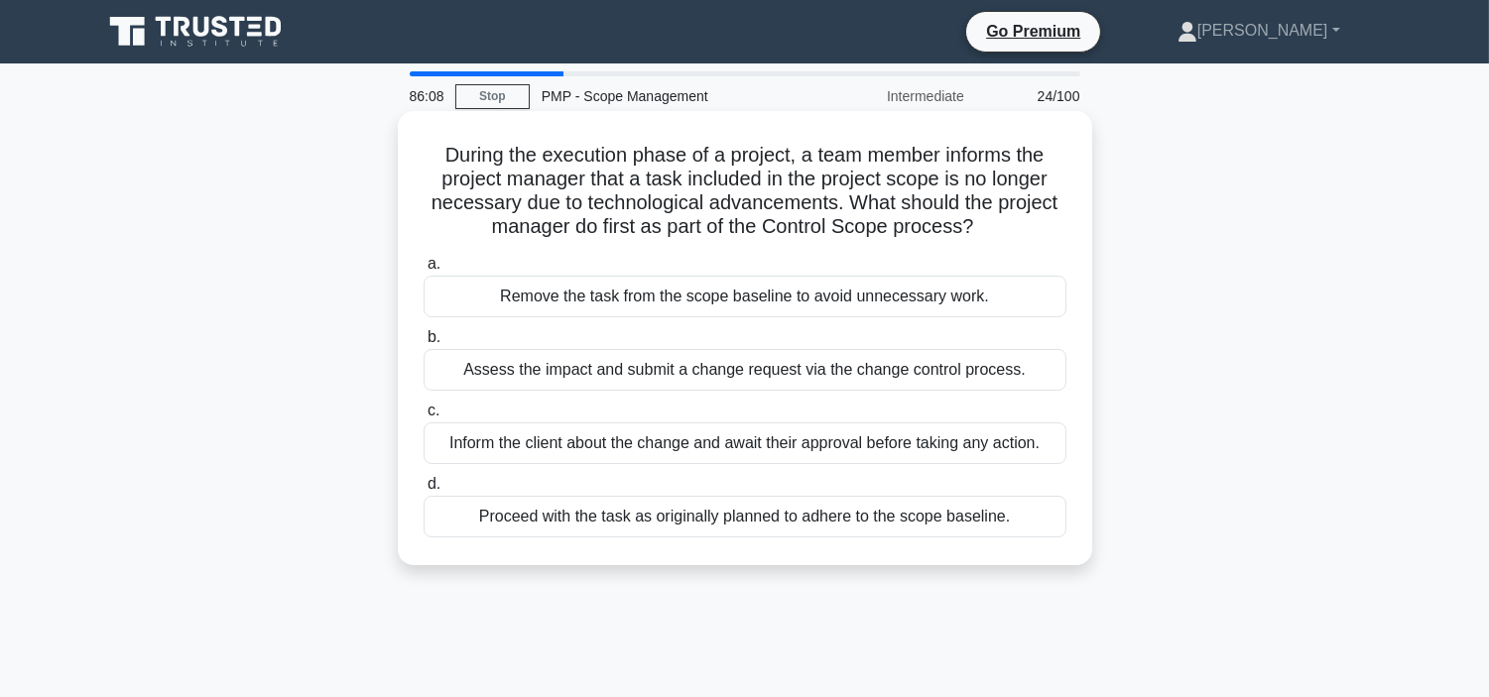
click at [746, 449] on div "Inform the client about the change and await their approval before taking any a…" at bounding box center [744, 443] width 643 height 42
click at [423, 418] on input "c. Inform the client about the change and await their approval before taking an…" at bounding box center [423, 411] width 0 height 13
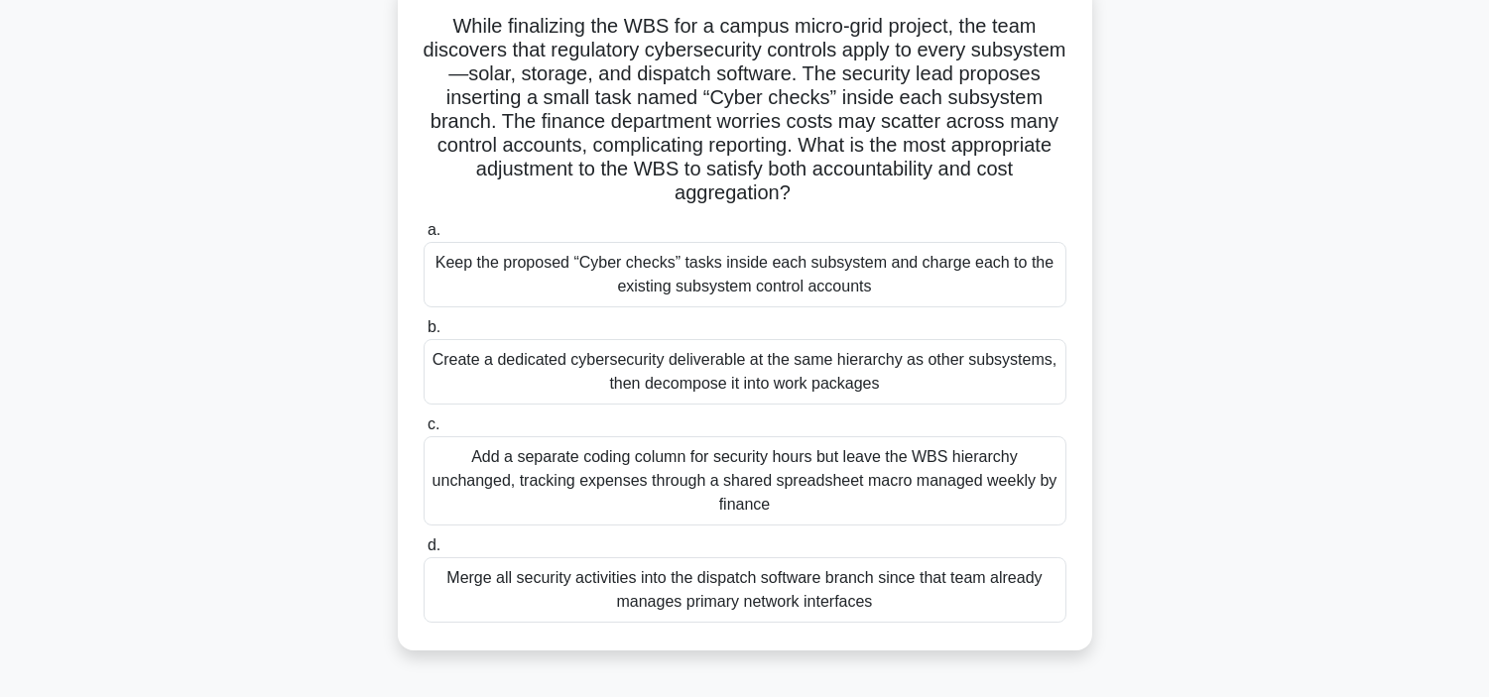
scroll to position [132, 0]
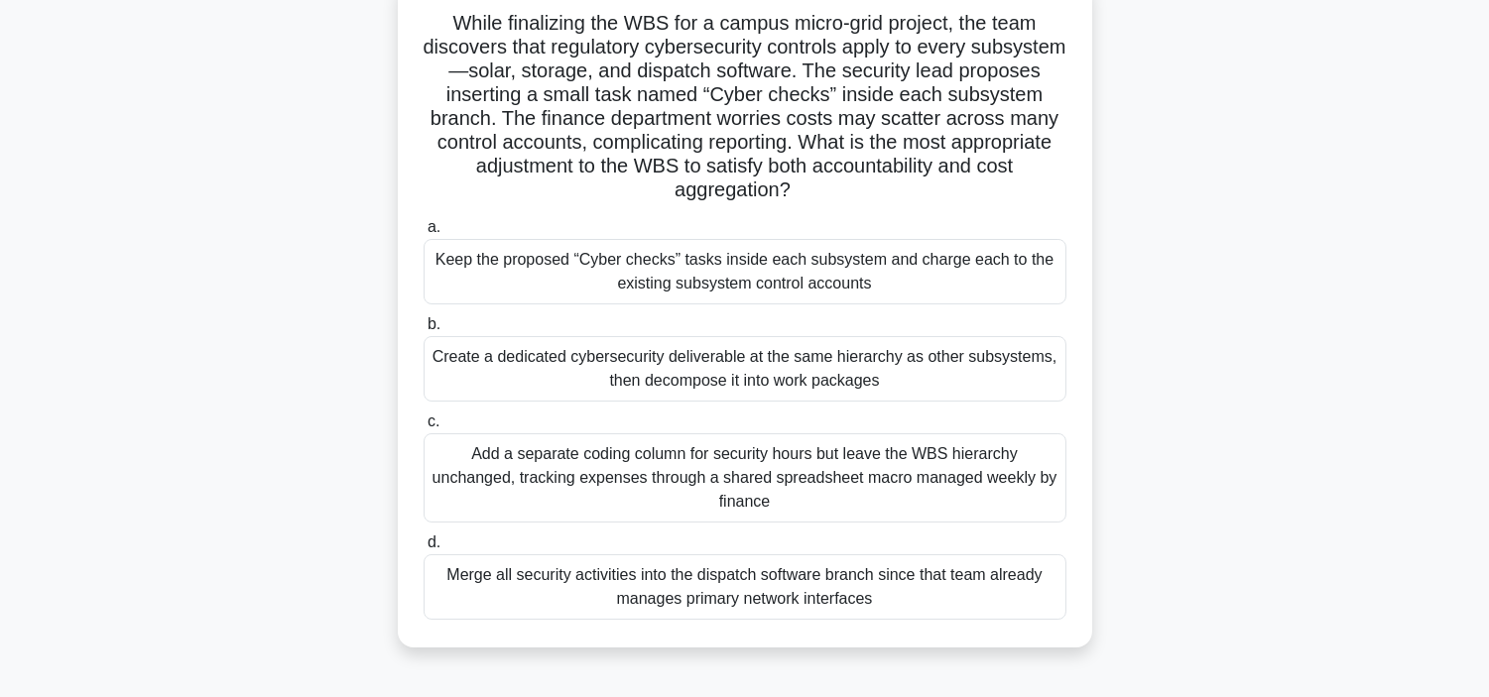
click at [729, 262] on div "Keep the proposed “Cyber checks” tasks inside each subsystem and charge each to…" at bounding box center [744, 271] width 643 height 65
click at [423, 234] on input "a. Keep the proposed “Cyber checks” tasks inside each subsystem and charge each…" at bounding box center [423, 227] width 0 height 13
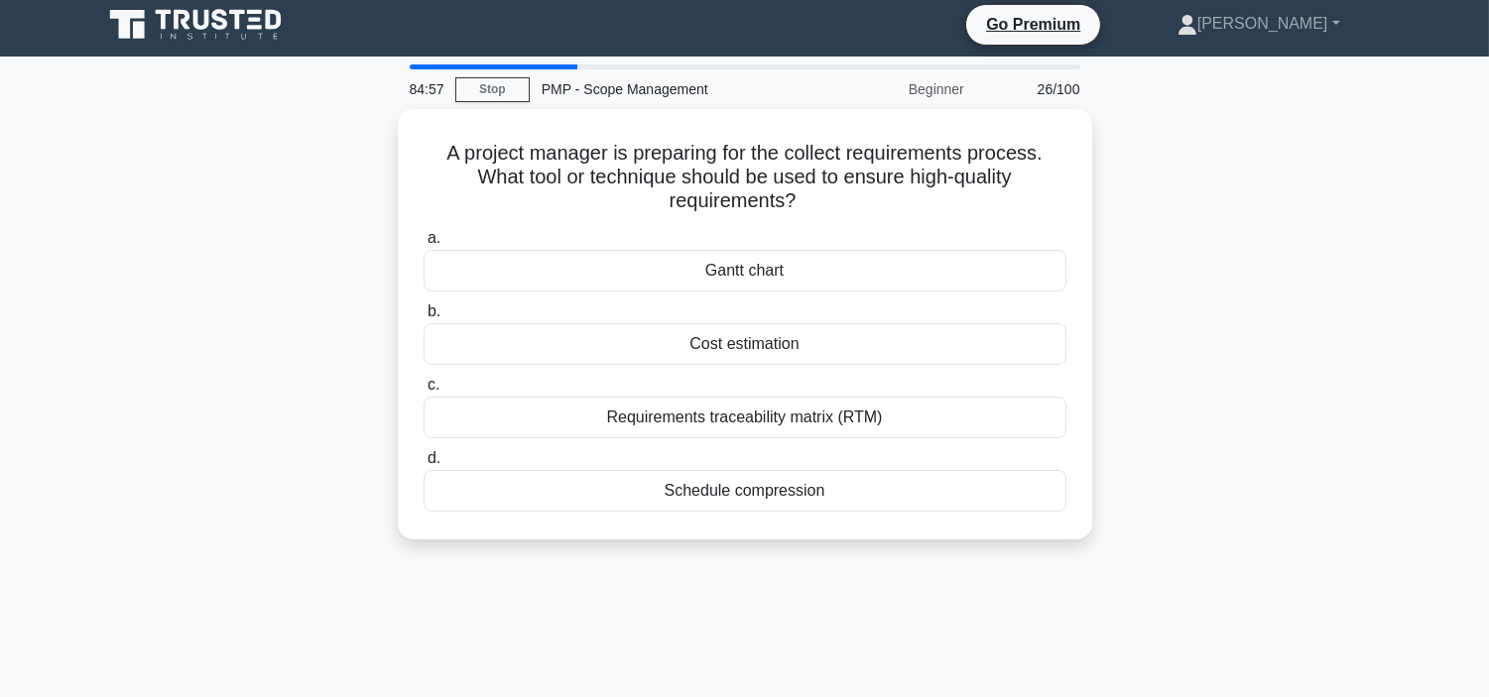
scroll to position [0, 0]
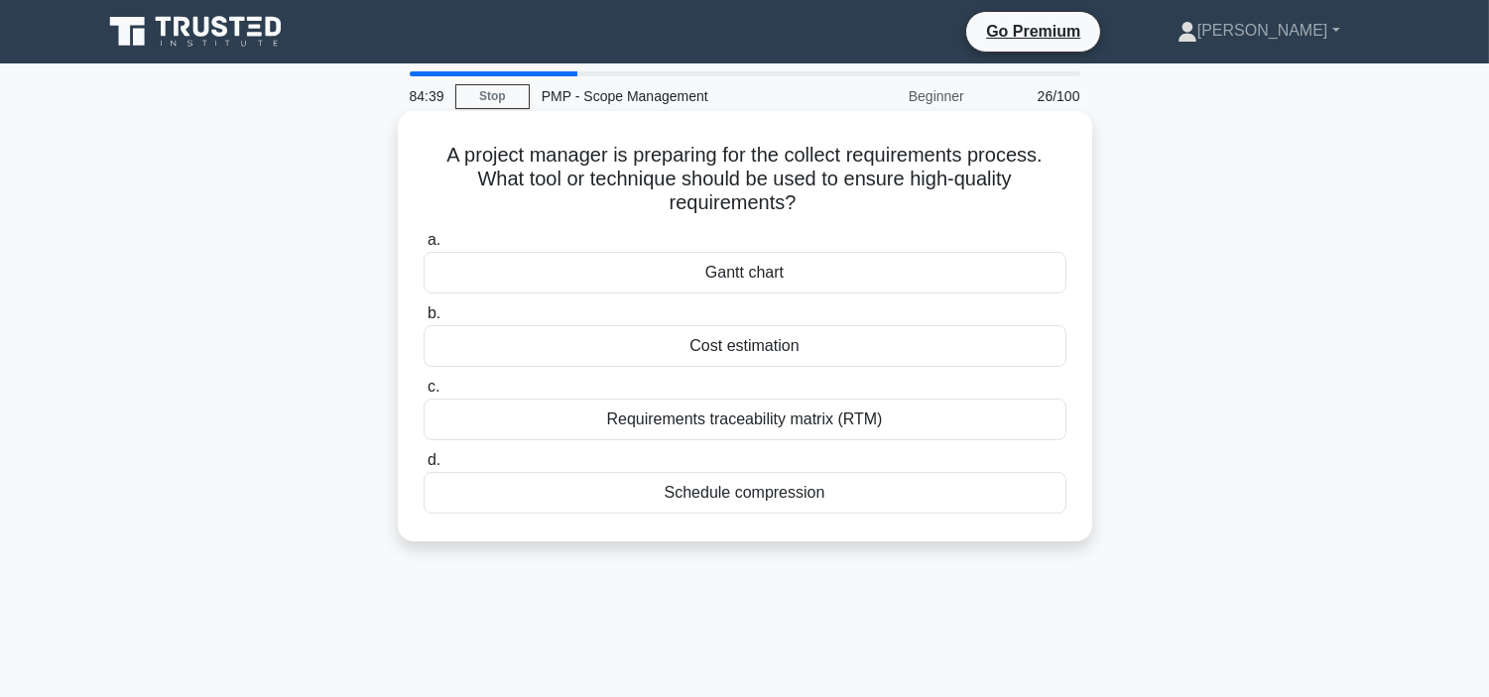
click at [707, 415] on div "Requirements traceability matrix (RTM)" at bounding box center [744, 420] width 643 height 42
click at [423, 394] on input "c. Requirements traceability matrix (RTM)" at bounding box center [423, 387] width 0 height 13
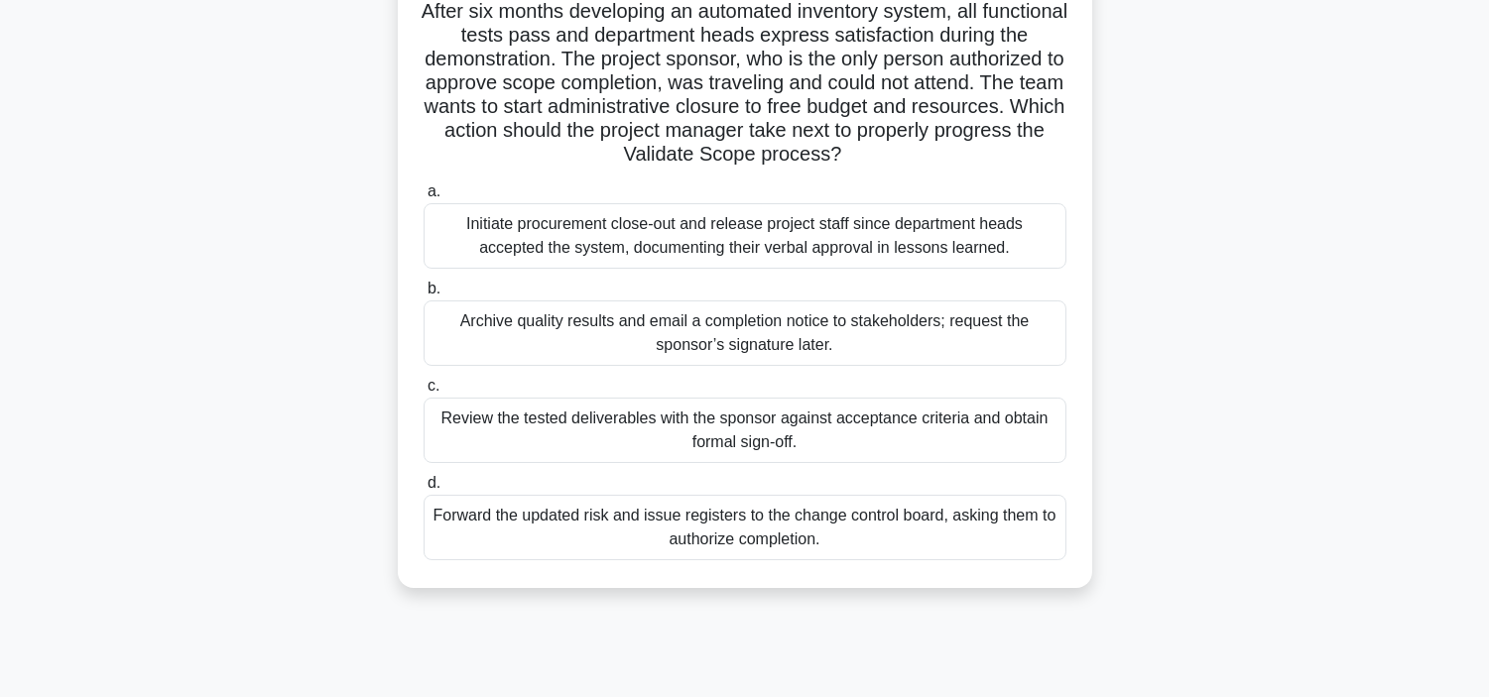
scroll to position [176, 0]
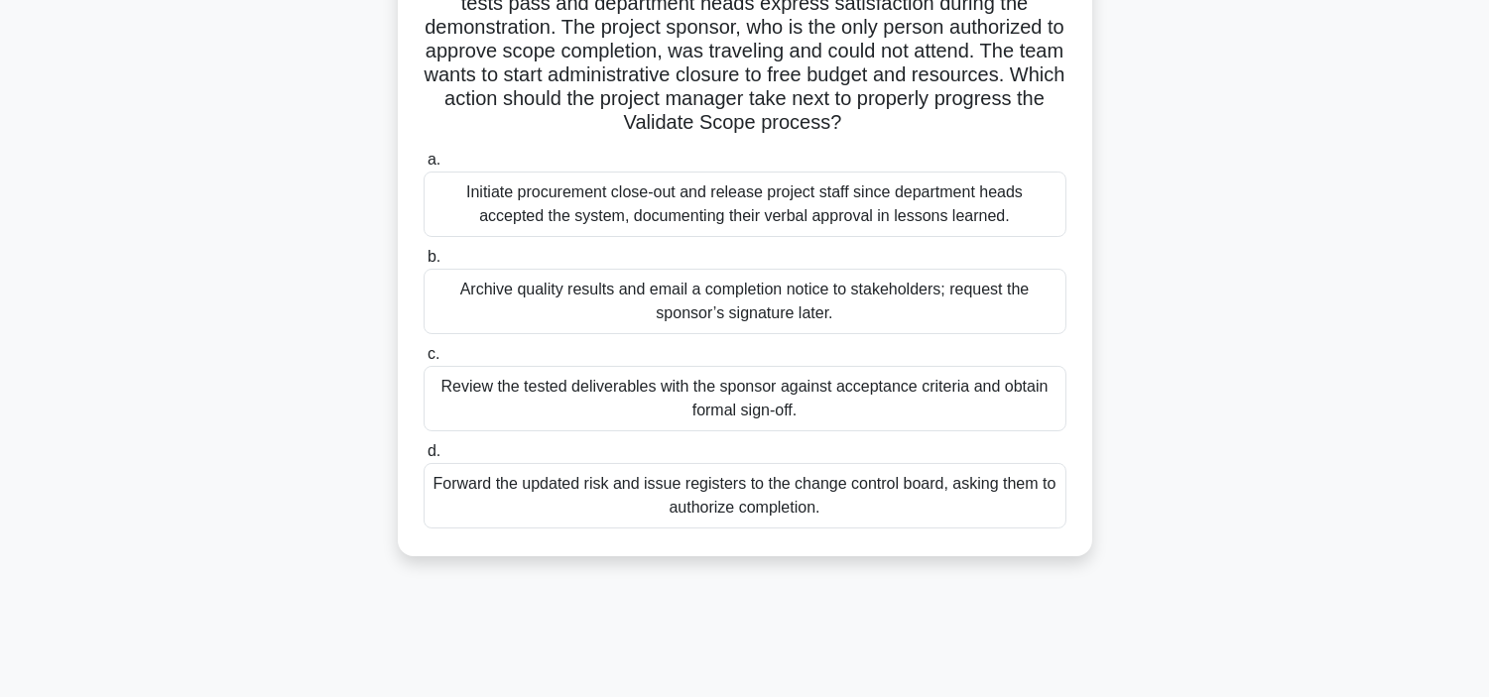
click at [807, 481] on div "Forward the updated risk and issue registers to the change control board, askin…" at bounding box center [744, 495] width 643 height 65
click at [423, 458] on input "d. Forward the updated risk and issue registers to the change control board, as…" at bounding box center [423, 451] width 0 height 13
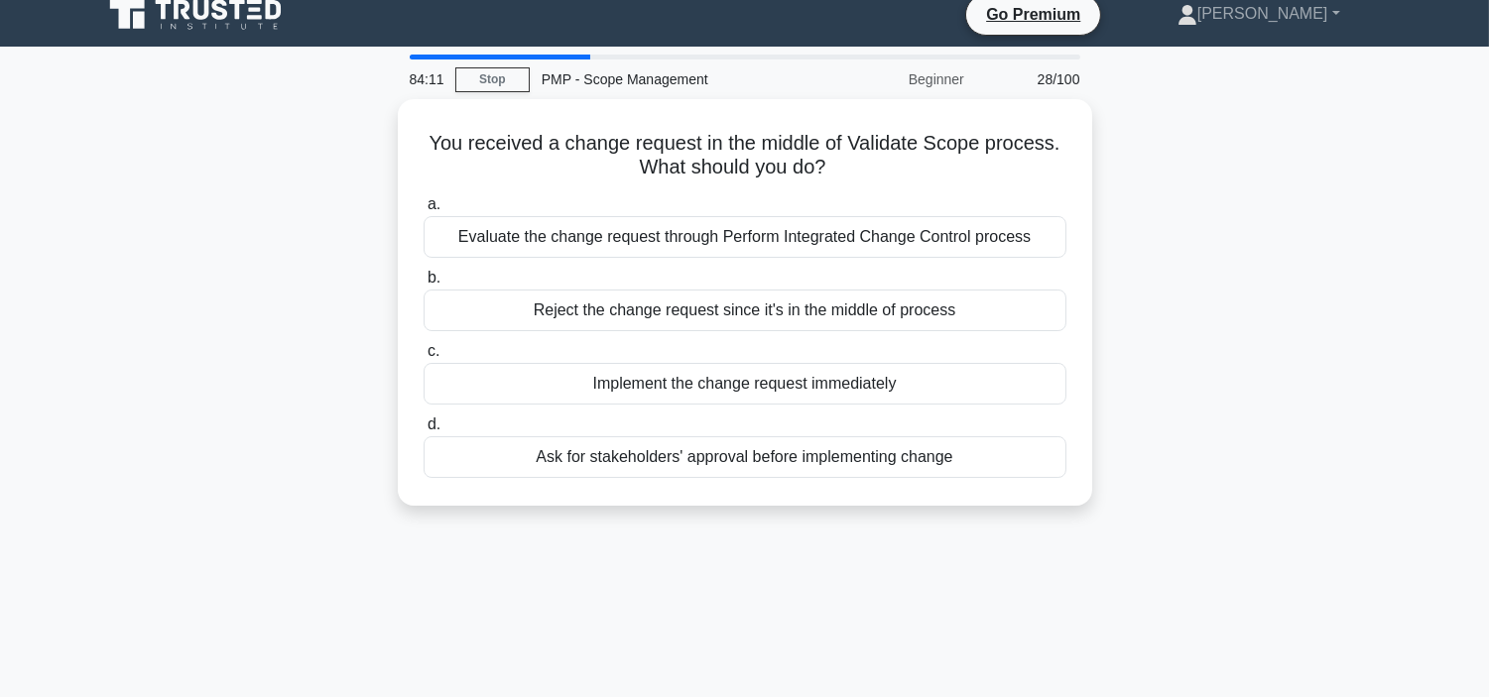
scroll to position [0, 0]
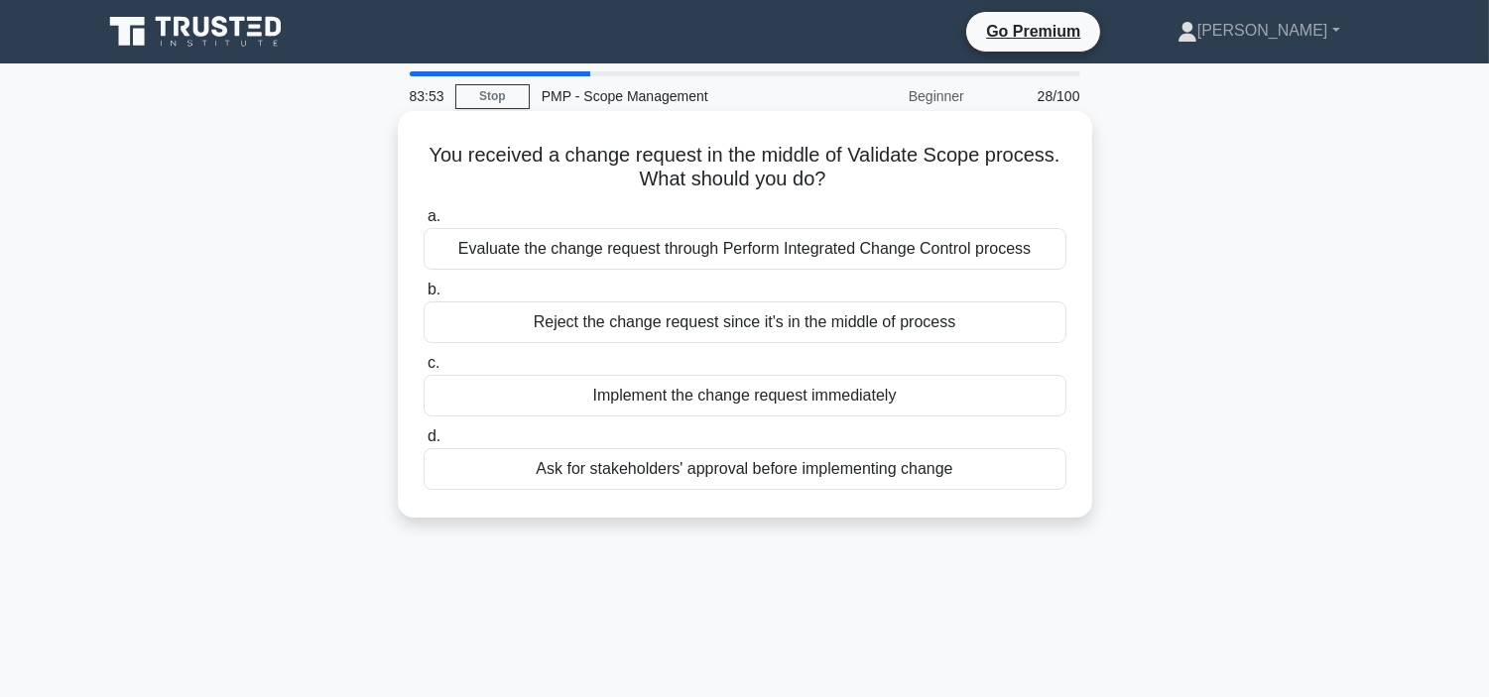
click at [689, 244] on div "Evaluate the change request through Perform Integrated Change Control process" at bounding box center [744, 249] width 643 height 42
click at [423, 223] on input "a. Evaluate the change request through Perform Integrated Change Control process" at bounding box center [423, 216] width 0 height 13
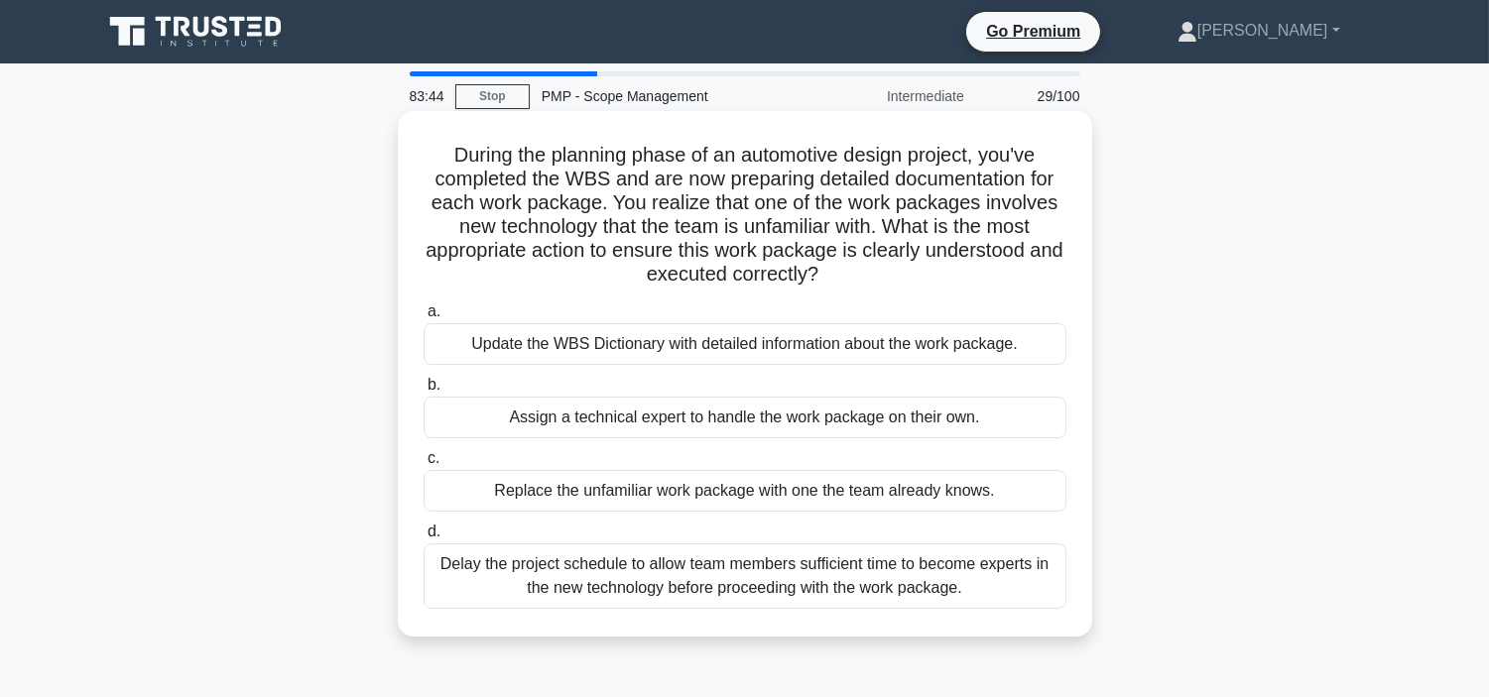
click at [727, 335] on div "Update the WBS Dictionary with detailed information about the work package." at bounding box center [744, 344] width 643 height 42
click at [423, 318] on input "a. Update the WBS Dictionary with detailed information about the work package." at bounding box center [423, 311] width 0 height 13
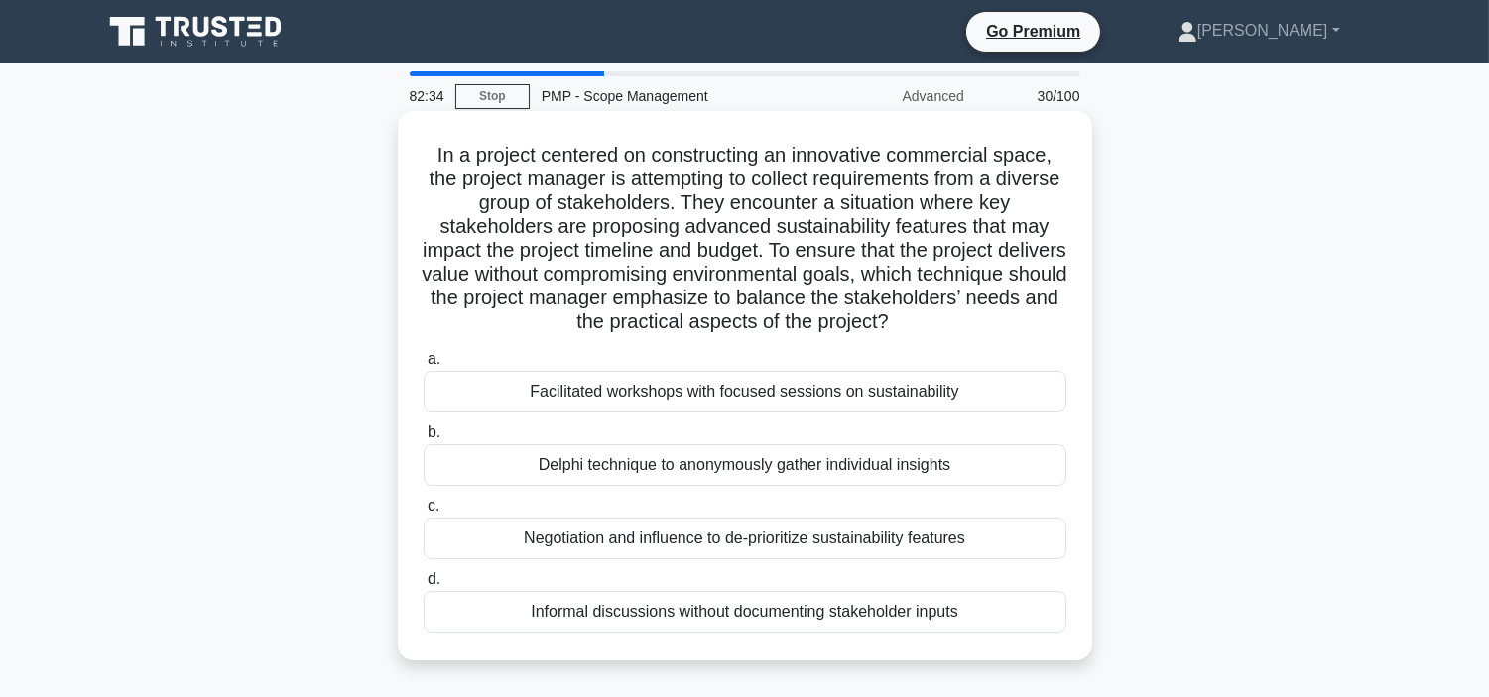
click at [803, 461] on div "Delphi technique to anonymously gather individual insights" at bounding box center [744, 465] width 643 height 42
click at [423, 439] on input "b. Delphi technique to anonymously gather individual insights" at bounding box center [423, 432] width 0 height 13
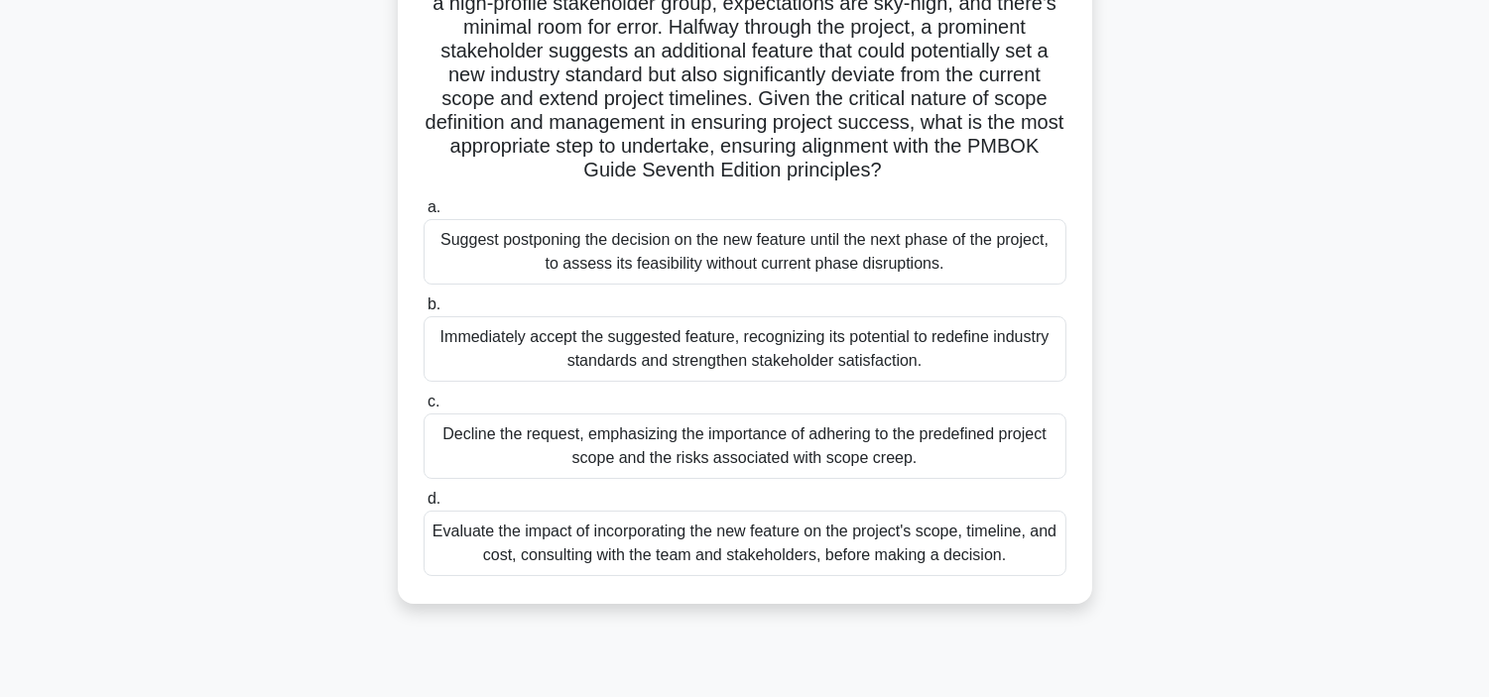
scroll to position [308, 0]
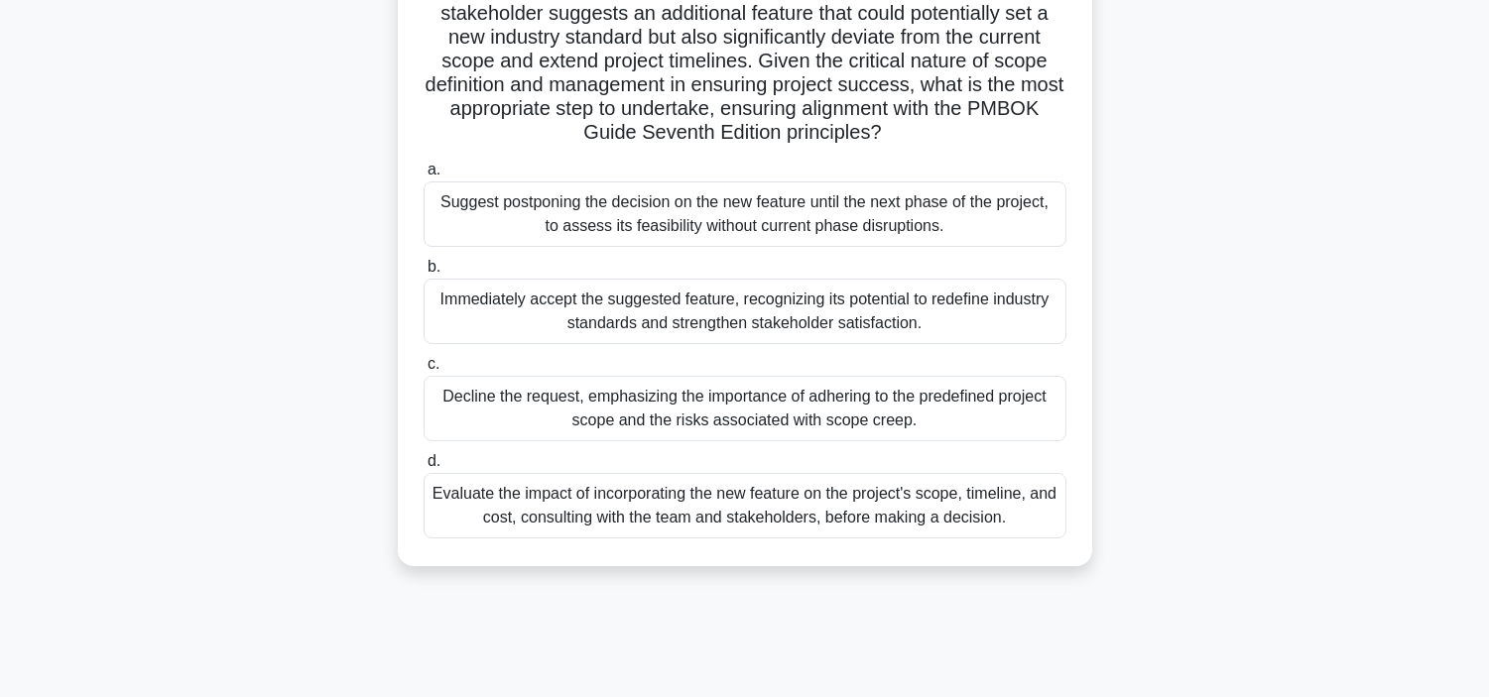
click at [865, 516] on div "Evaluate the impact of incorporating the new feature on the project's scope, ti…" at bounding box center [744, 505] width 643 height 65
click at [423, 468] on input "d. Evaluate the impact of incorporating the new feature on the project's scope,…" at bounding box center [423, 461] width 0 height 13
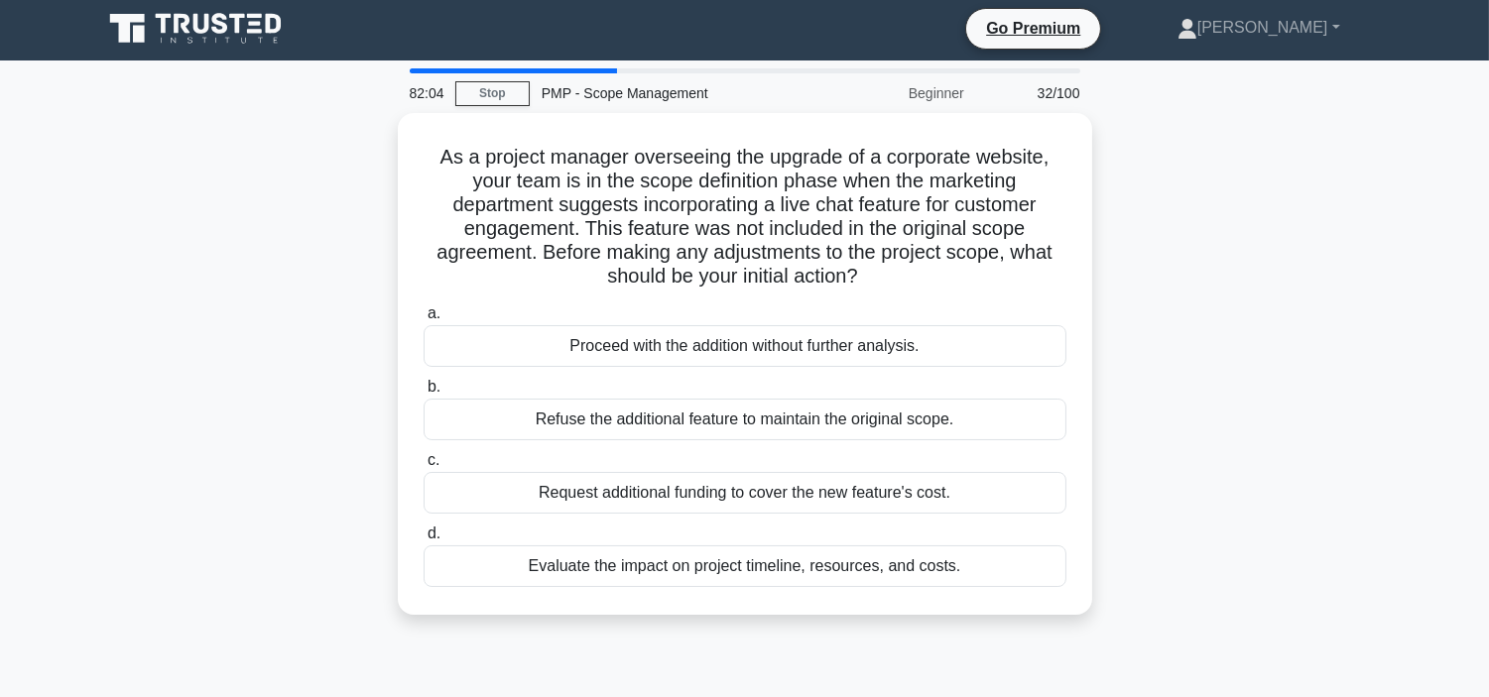
scroll to position [0, 0]
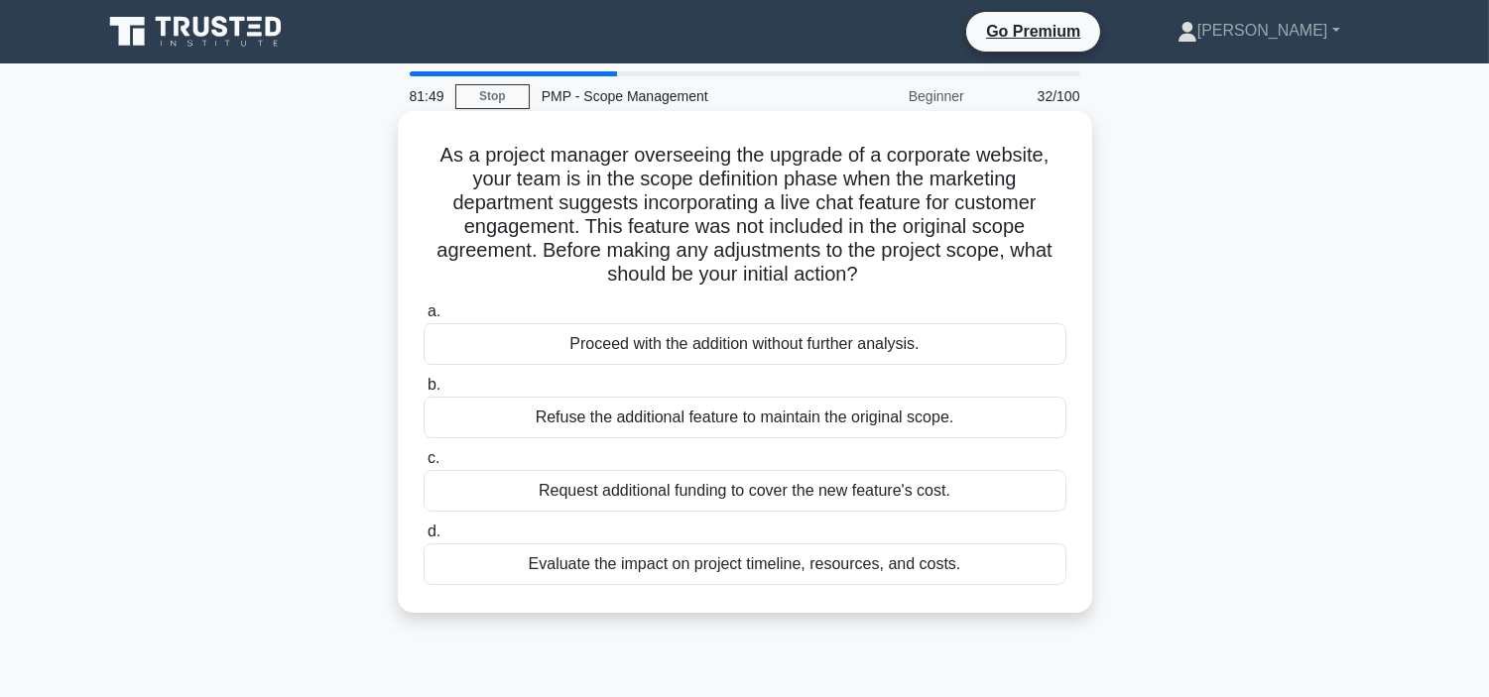
click at [691, 563] on div "Evaluate the impact on project timeline, resources, and costs." at bounding box center [744, 564] width 643 height 42
click at [423, 539] on input "d. Evaluate the impact on project timeline, resources, and costs." at bounding box center [423, 532] width 0 height 13
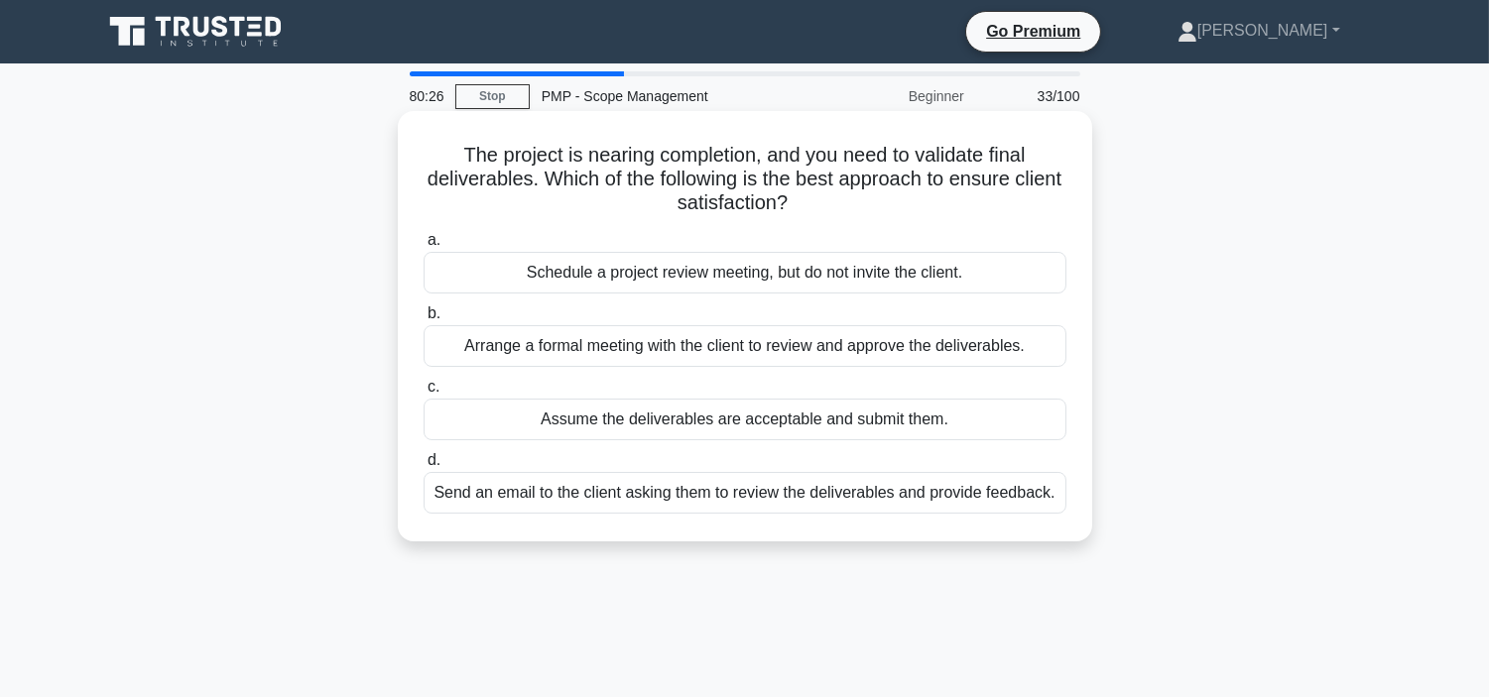
click at [651, 349] on div "Arrange a formal meeting with the client to review and approve the deliverables." at bounding box center [744, 346] width 643 height 42
click at [423, 320] on input "b. Arrange a formal meeting with the client to review and approve the deliverab…" at bounding box center [423, 313] width 0 height 13
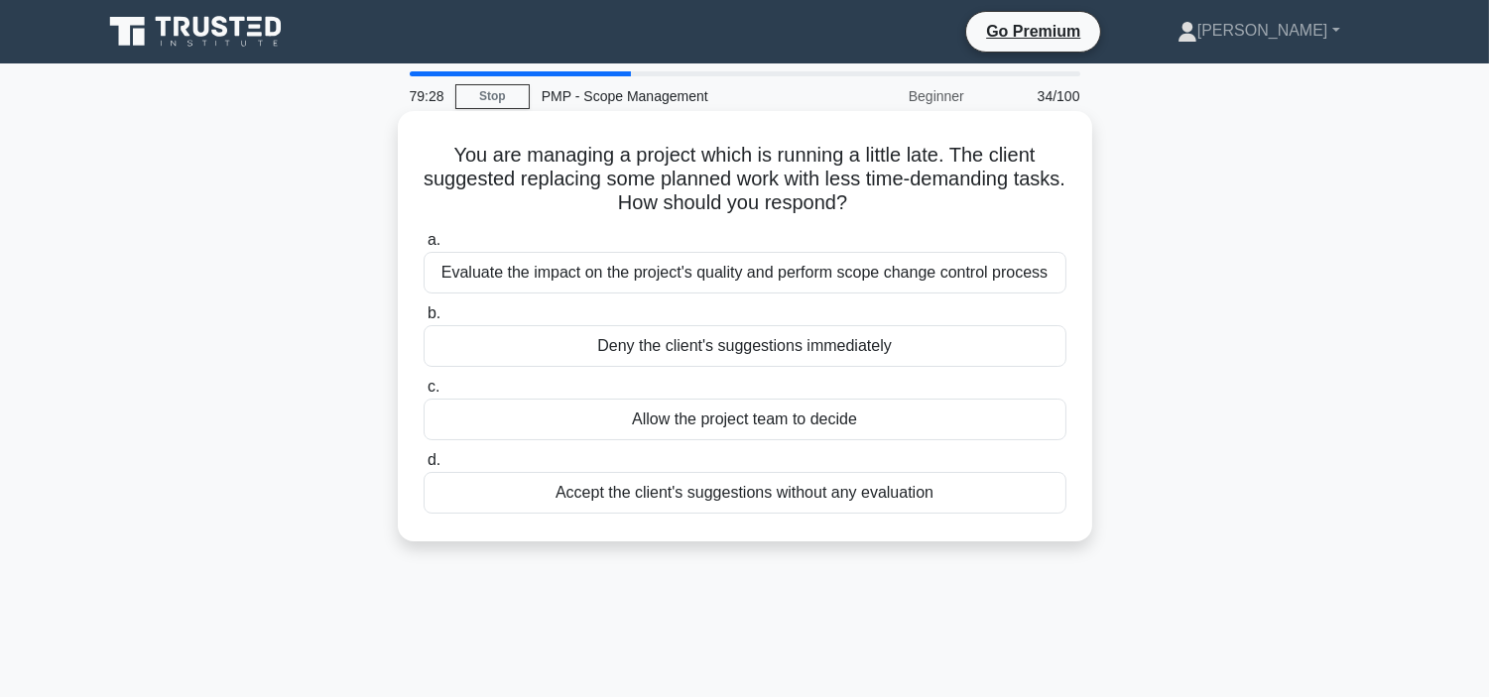
click at [786, 417] on div "Allow the project team to decide" at bounding box center [744, 420] width 643 height 42
click at [423, 394] on input "c. Allow the project team to decide" at bounding box center [423, 387] width 0 height 13
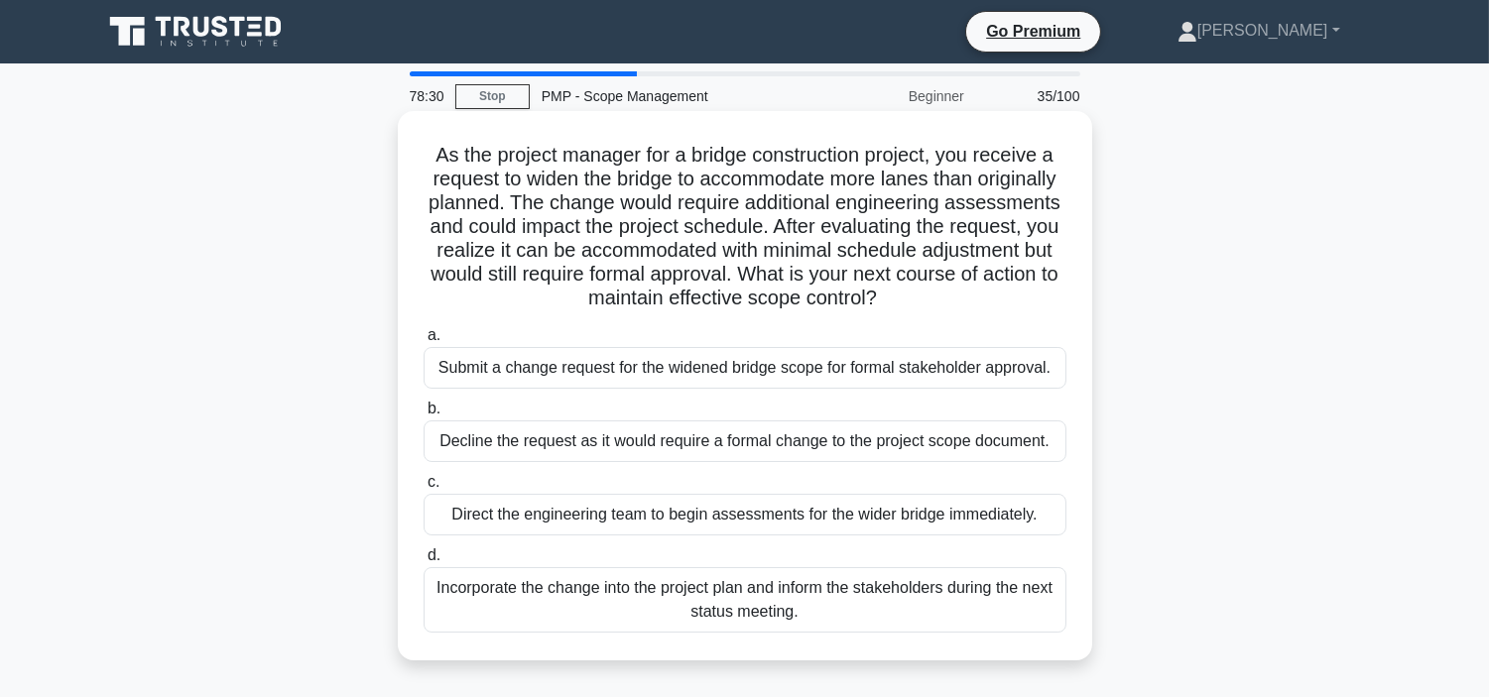
click at [853, 373] on div "Submit a change request for the widened bridge scope for formal stakeholder app…" at bounding box center [744, 368] width 643 height 42
click at [423, 342] on input "a. Submit a change request for the widened bridge scope for formal stakeholder …" at bounding box center [423, 335] width 0 height 13
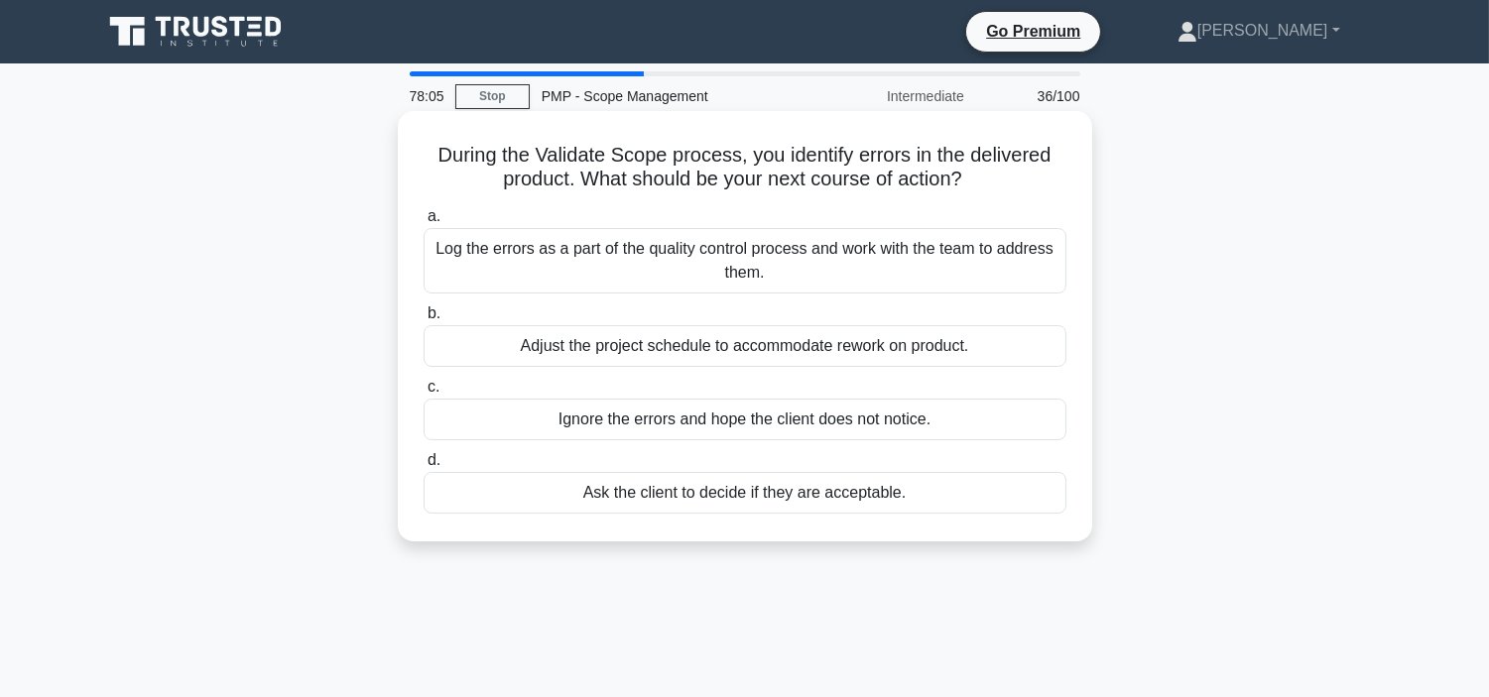
click at [784, 352] on div "Adjust the project schedule to accommodate rework on product." at bounding box center [744, 346] width 643 height 42
click at [423, 320] on input "b. Adjust the project schedule to accommodate rework on product." at bounding box center [423, 313] width 0 height 13
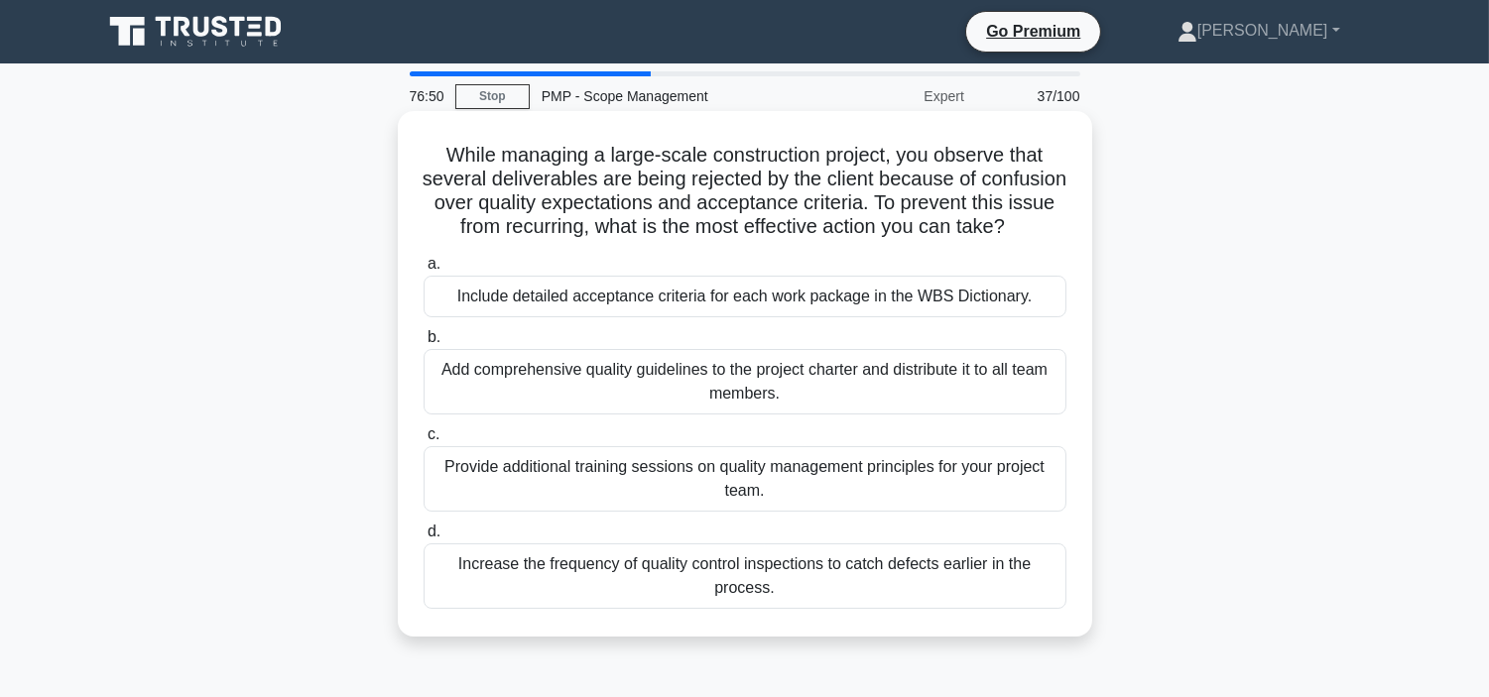
click at [778, 405] on div "Add comprehensive quality guidelines to the project charter and distribute it t…" at bounding box center [744, 381] width 643 height 65
click at [423, 344] on input "b. Add comprehensive quality guidelines to the project charter and distribute i…" at bounding box center [423, 337] width 0 height 13
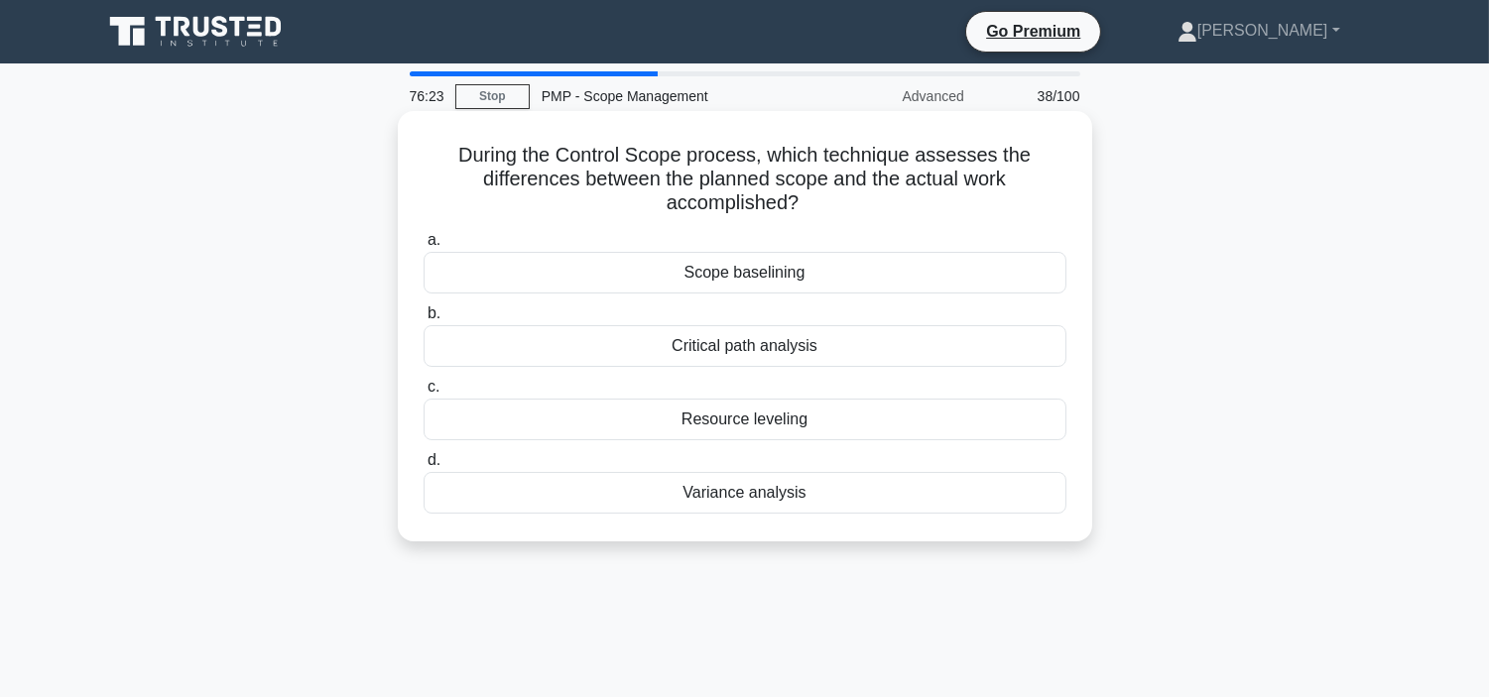
click at [825, 415] on div "Resource leveling" at bounding box center [744, 420] width 643 height 42
click at [423, 394] on input "c. Resource leveling" at bounding box center [423, 387] width 0 height 13
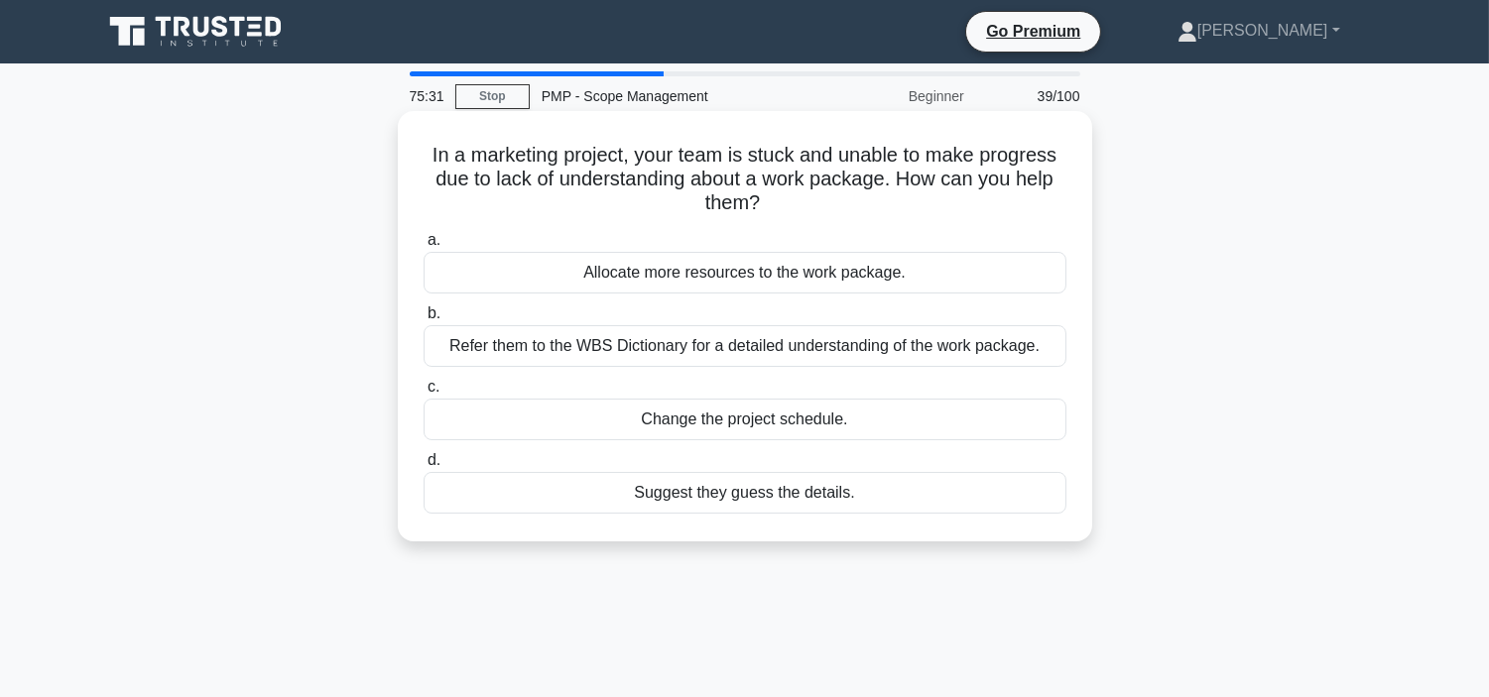
click at [927, 341] on div "Refer them to the WBS Dictionary for a detailed understanding of the work packa…" at bounding box center [744, 346] width 643 height 42
click at [423, 320] on input "b. Refer them to the WBS Dictionary for a detailed understanding of the work pa…" at bounding box center [423, 313] width 0 height 13
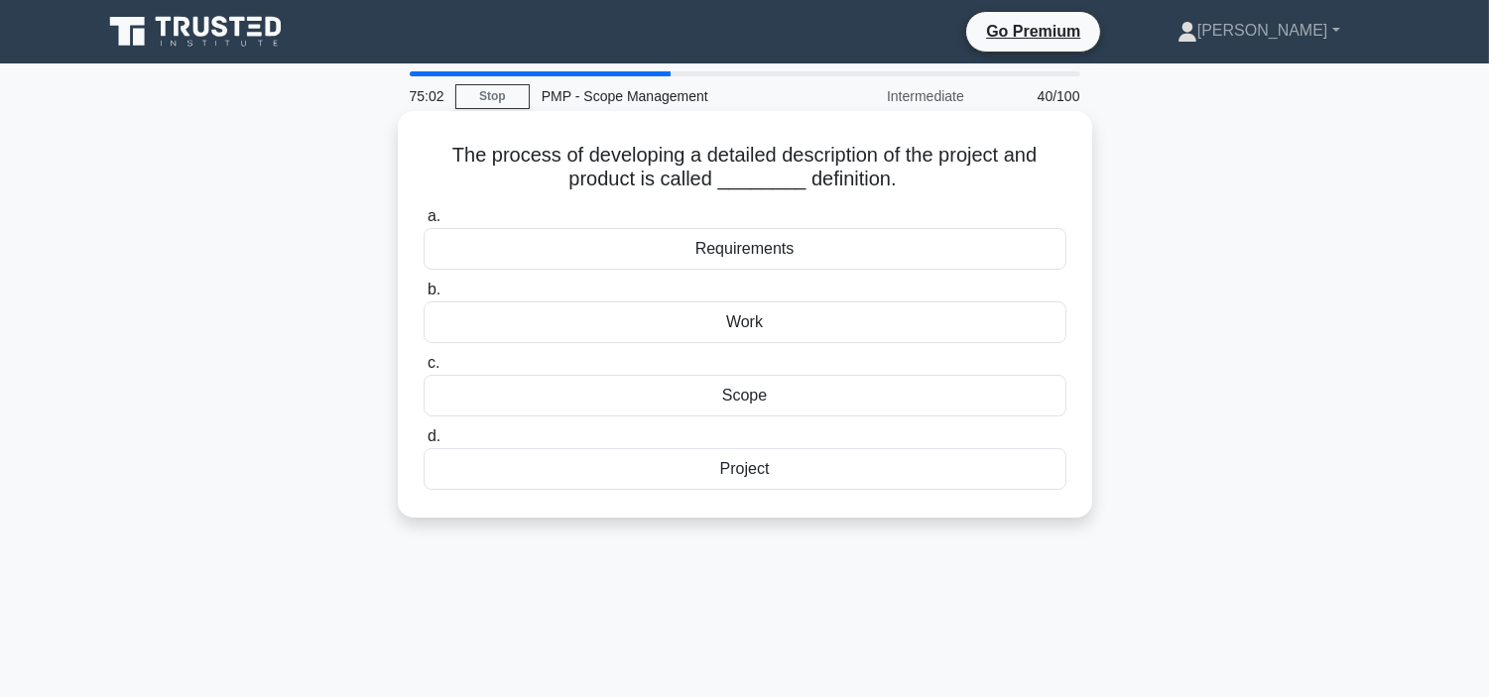
click at [774, 472] on div "Project" at bounding box center [744, 469] width 643 height 42
click at [423, 443] on input "d. Project" at bounding box center [423, 436] width 0 height 13
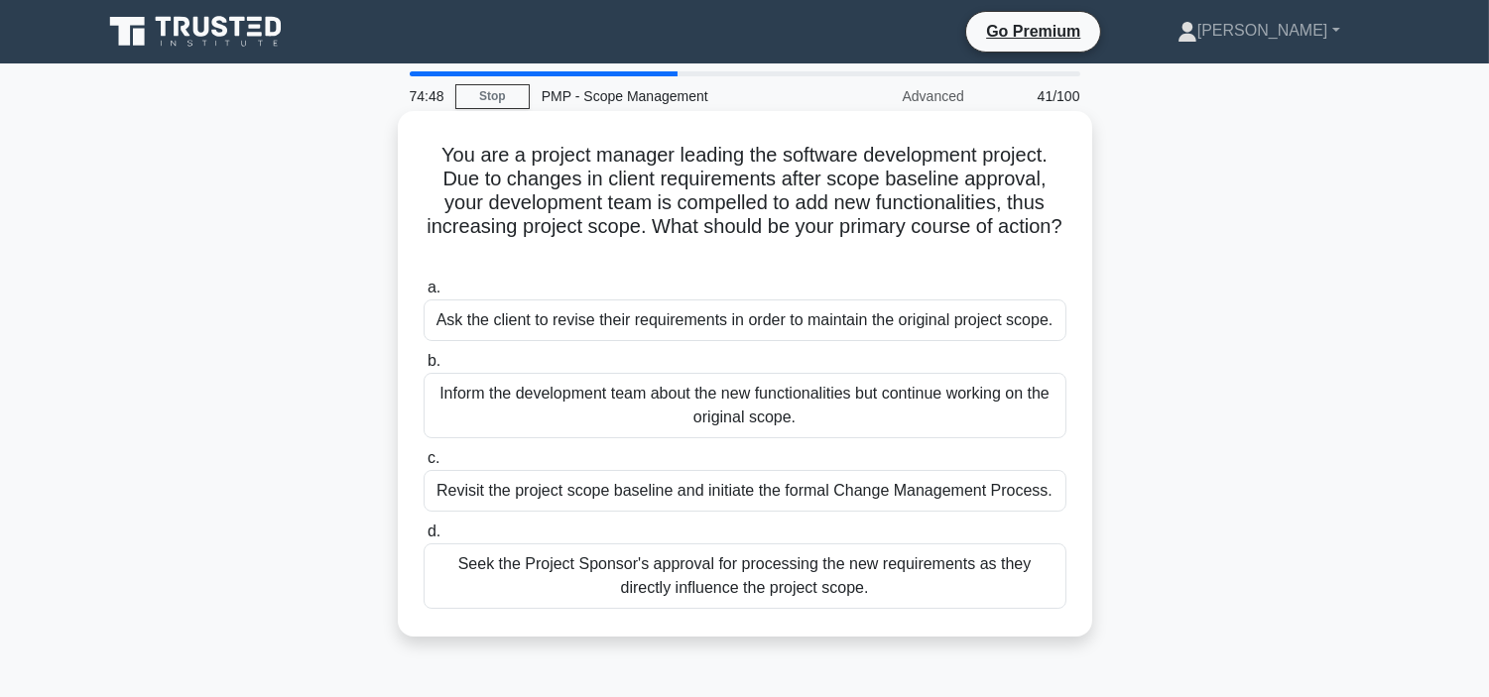
click at [767, 403] on div "Inform the development team about the new functionalities but continue working …" at bounding box center [744, 405] width 643 height 65
click at [423, 368] on input "b. Inform the development team about the new functionalities but continue worki…" at bounding box center [423, 361] width 0 height 13
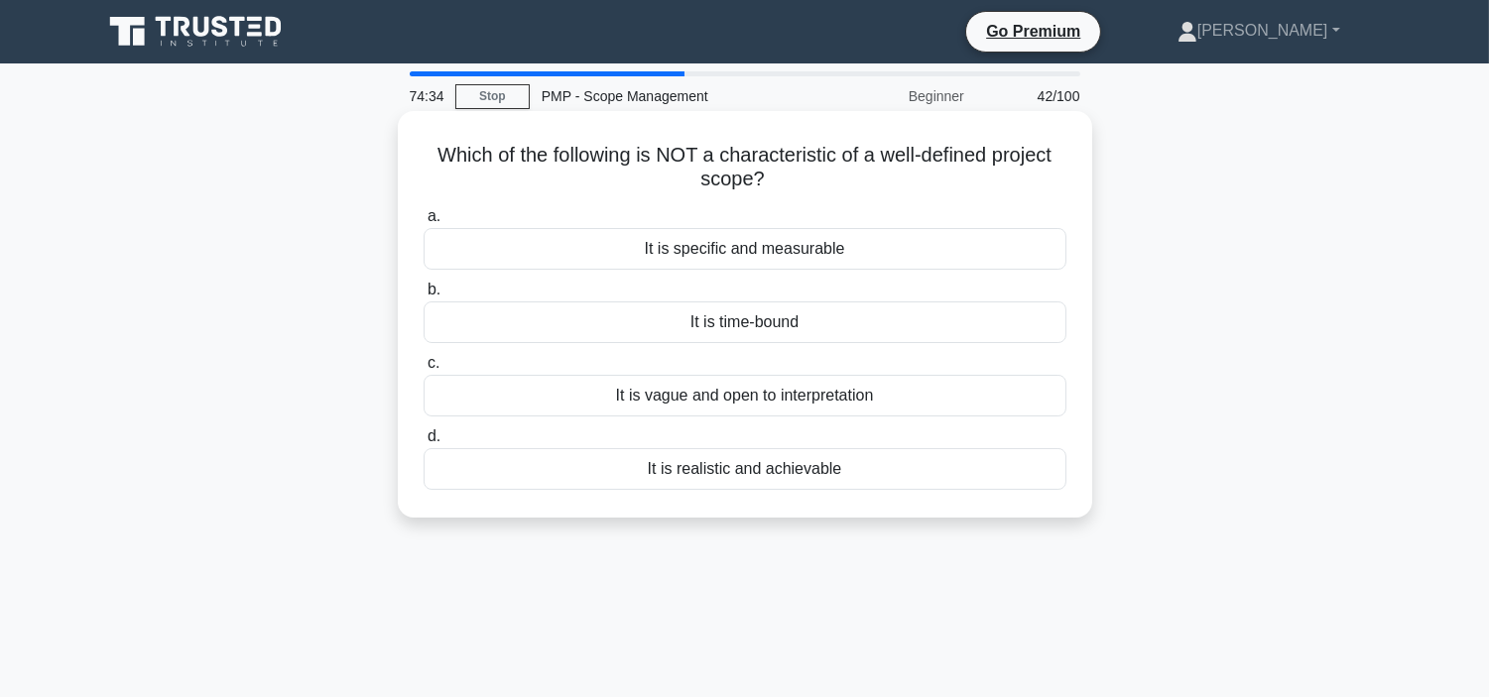
click at [767, 395] on div "It is vague and open to interpretation" at bounding box center [744, 396] width 643 height 42
click at [423, 370] on input "c. It is vague and open to interpretation" at bounding box center [423, 363] width 0 height 13
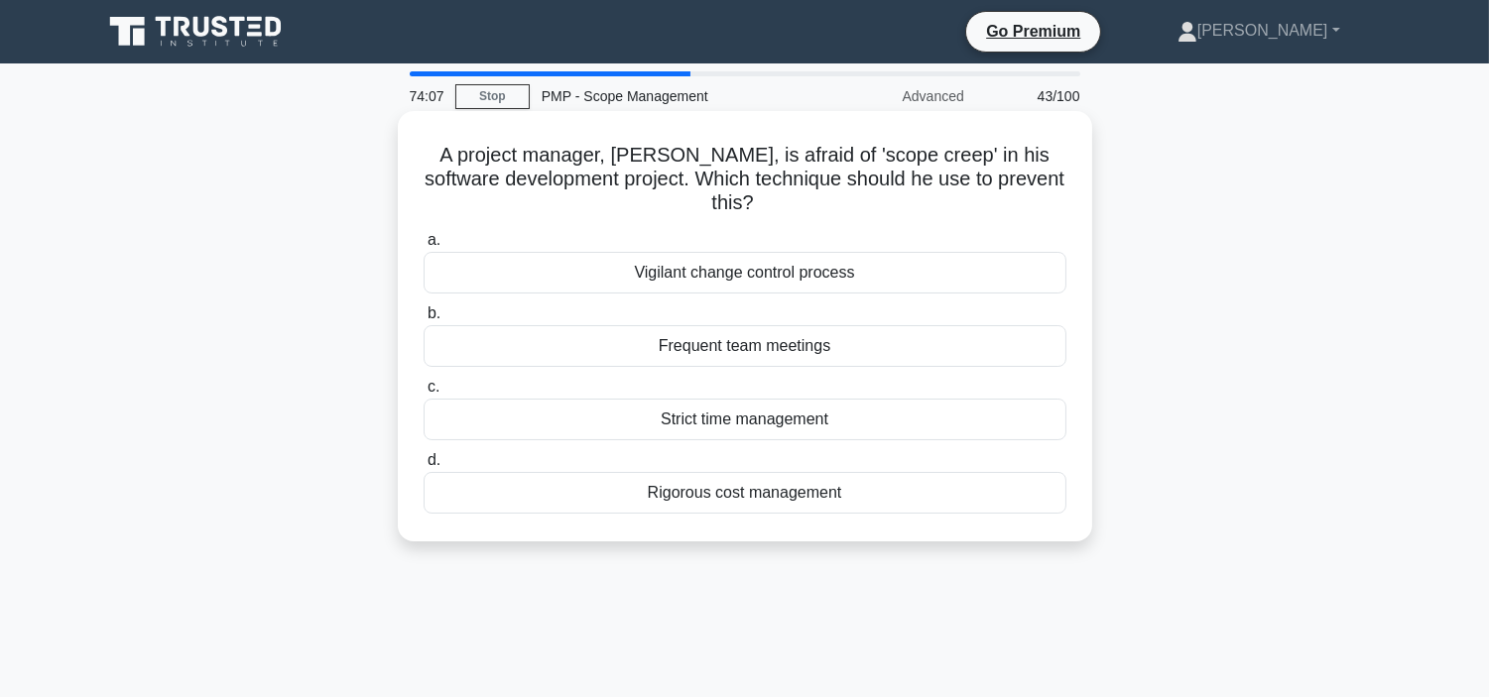
click at [772, 415] on div "Strict time management" at bounding box center [744, 420] width 643 height 42
click at [423, 394] on input "c. Strict time management" at bounding box center [423, 387] width 0 height 13
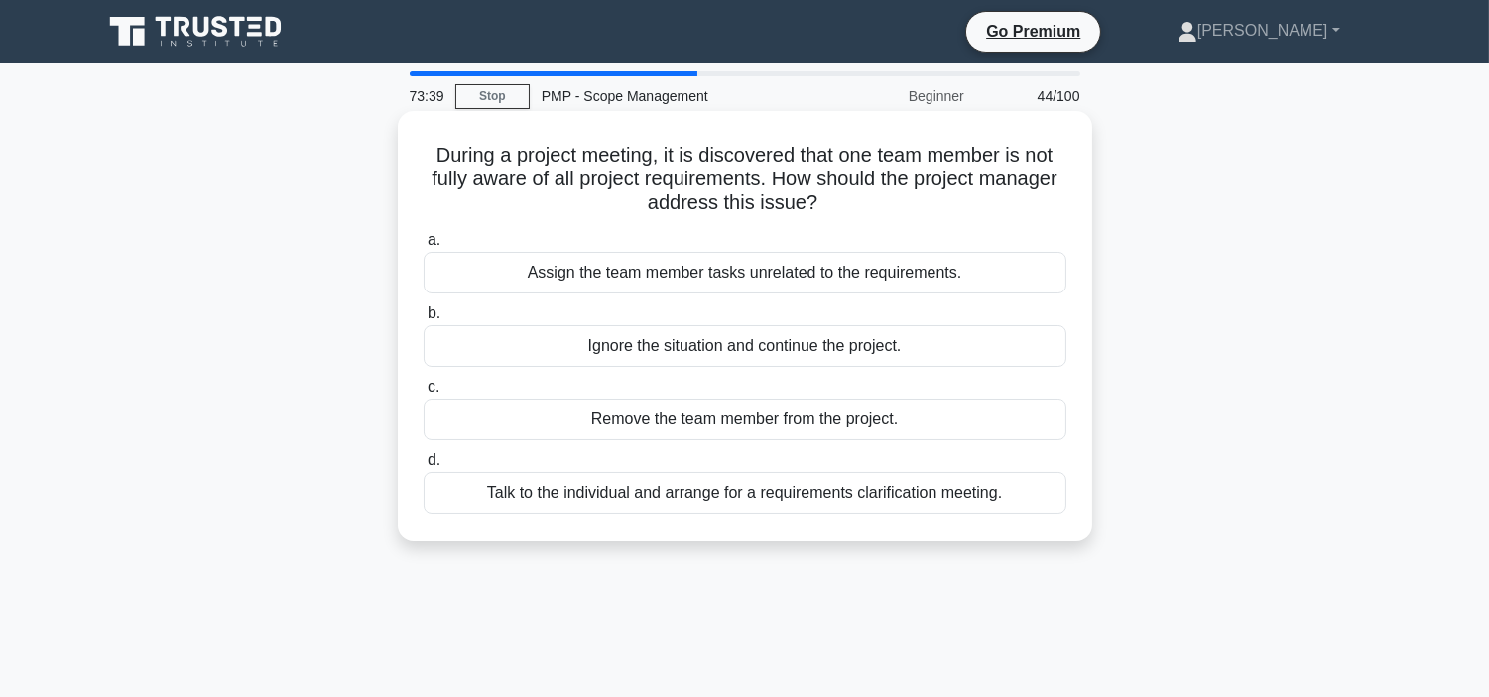
click at [759, 490] on div "Talk to the individual and arrange for a requirements clarification meeting." at bounding box center [744, 493] width 643 height 42
click at [423, 467] on input "d. Talk to the individual and arrange for a requirements clarification meeting." at bounding box center [423, 460] width 0 height 13
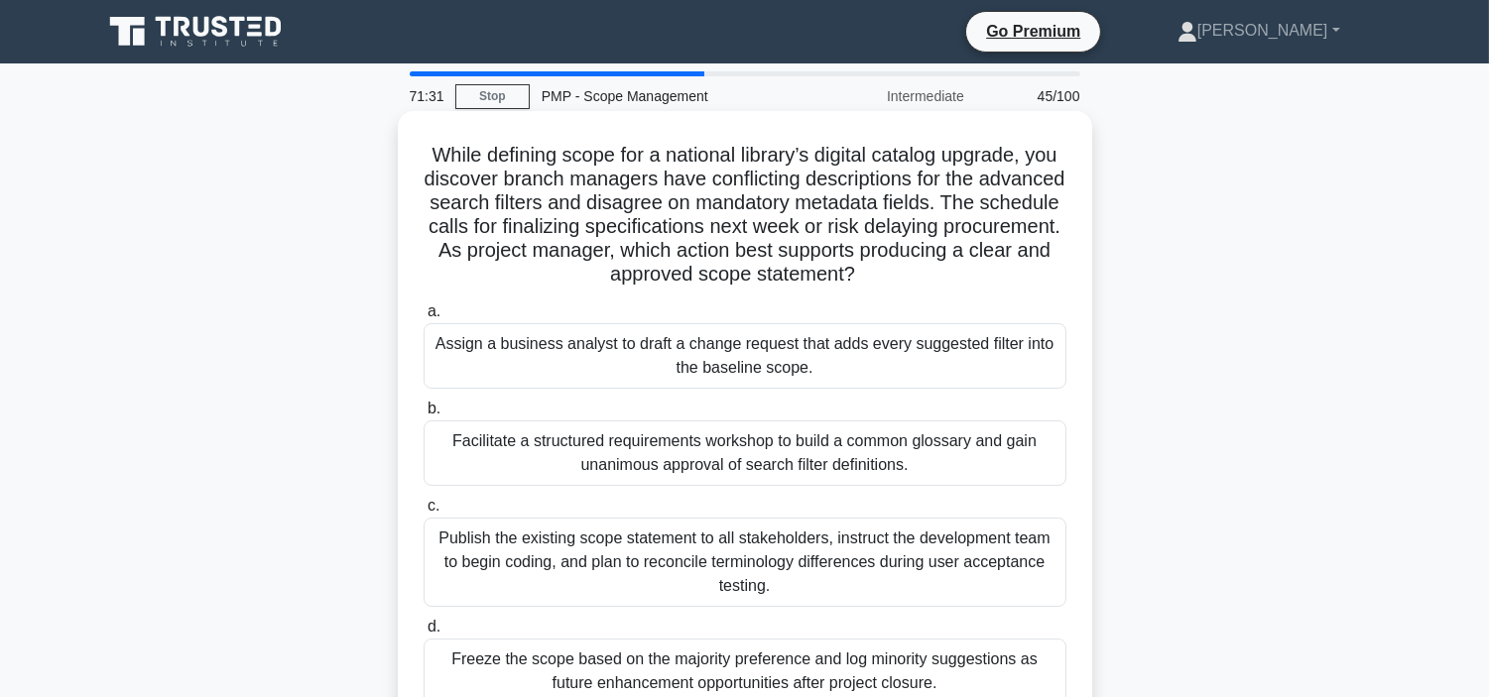
click at [917, 546] on div "Publish the existing scope statement to all stakeholders, instruct the developm…" at bounding box center [744, 562] width 643 height 89
click at [423, 513] on input "c. Publish the existing scope statement to all stakeholders, instruct the devel…" at bounding box center [423, 506] width 0 height 13
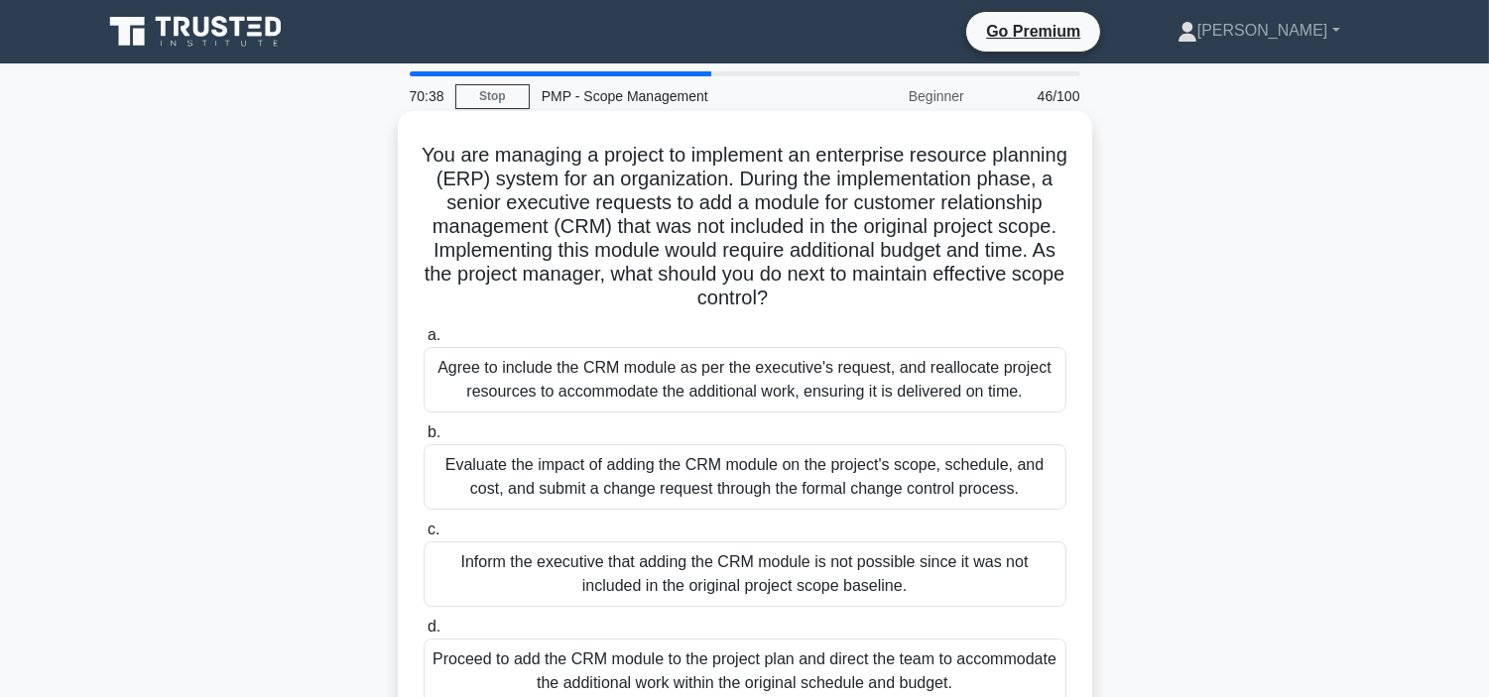
click at [770, 472] on div "Evaluate the impact of adding the CRM module on the project's scope, schedule, …" at bounding box center [744, 476] width 643 height 65
click at [423, 439] on input "b. Evaluate the impact of adding the CRM module on the project's scope, schedul…" at bounding box center [423, 432] width 0 height 13
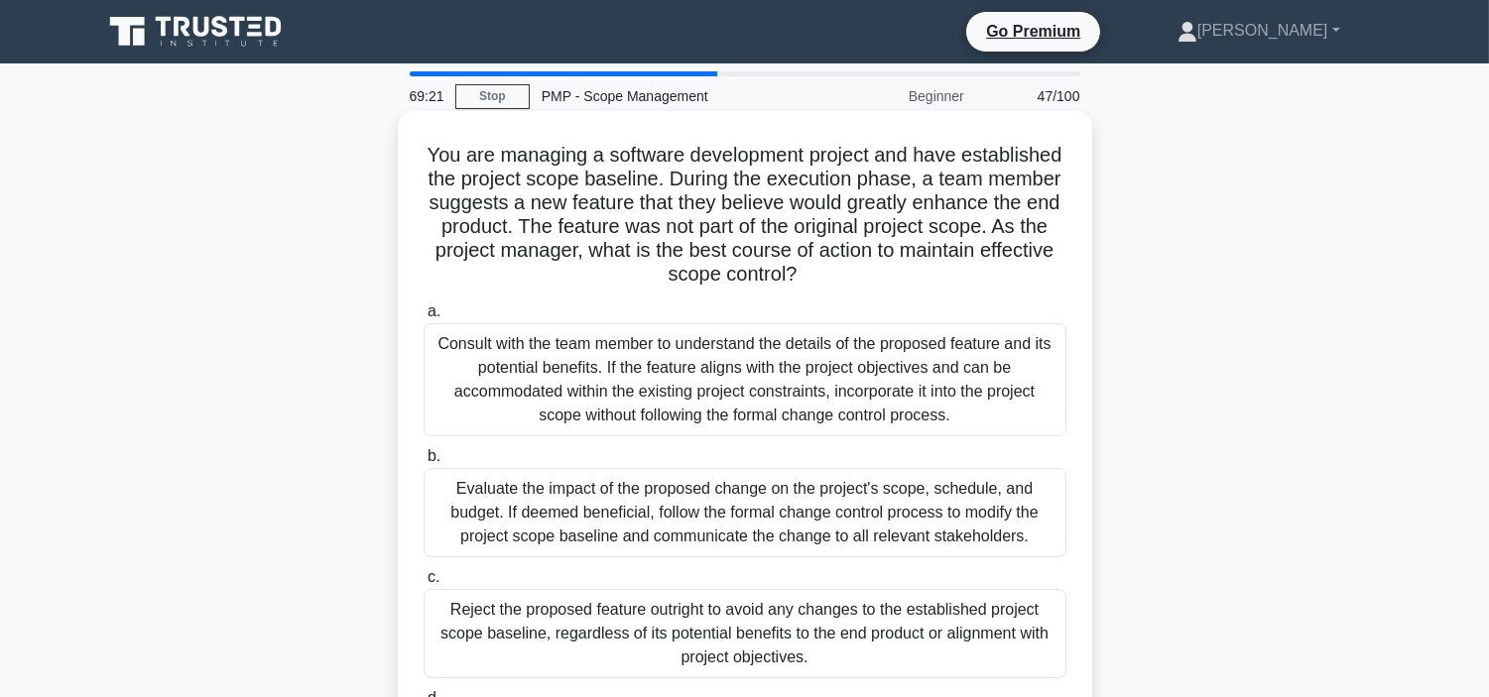
click at [875, 537] on div "Evaluate the impact of the proposed change on the project's scope, schedule, an…" at bounding box center [744, 512] width 643 height 89
click at [423, 463] on input "b. Evaluate the impact of the proposed change on the project's scope, schedule,…" at bounding box center [423, 456] width 0 height 13
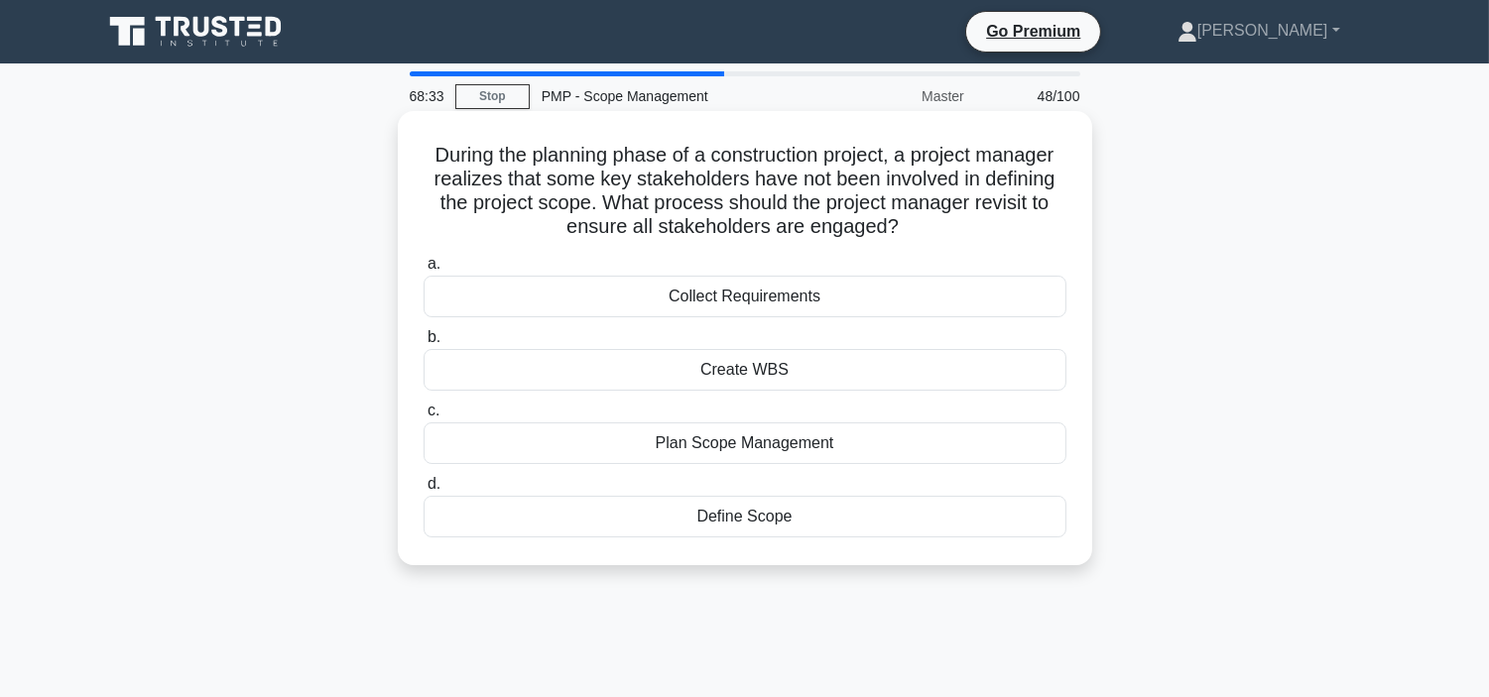
click at [711, 291] on div "Collect Requirements" at bounding box center [744, 297] width 643 height 42
click at [423, 271] on input "a. Collect Requirements" at bounding box center [423, 264] width 0 height 13
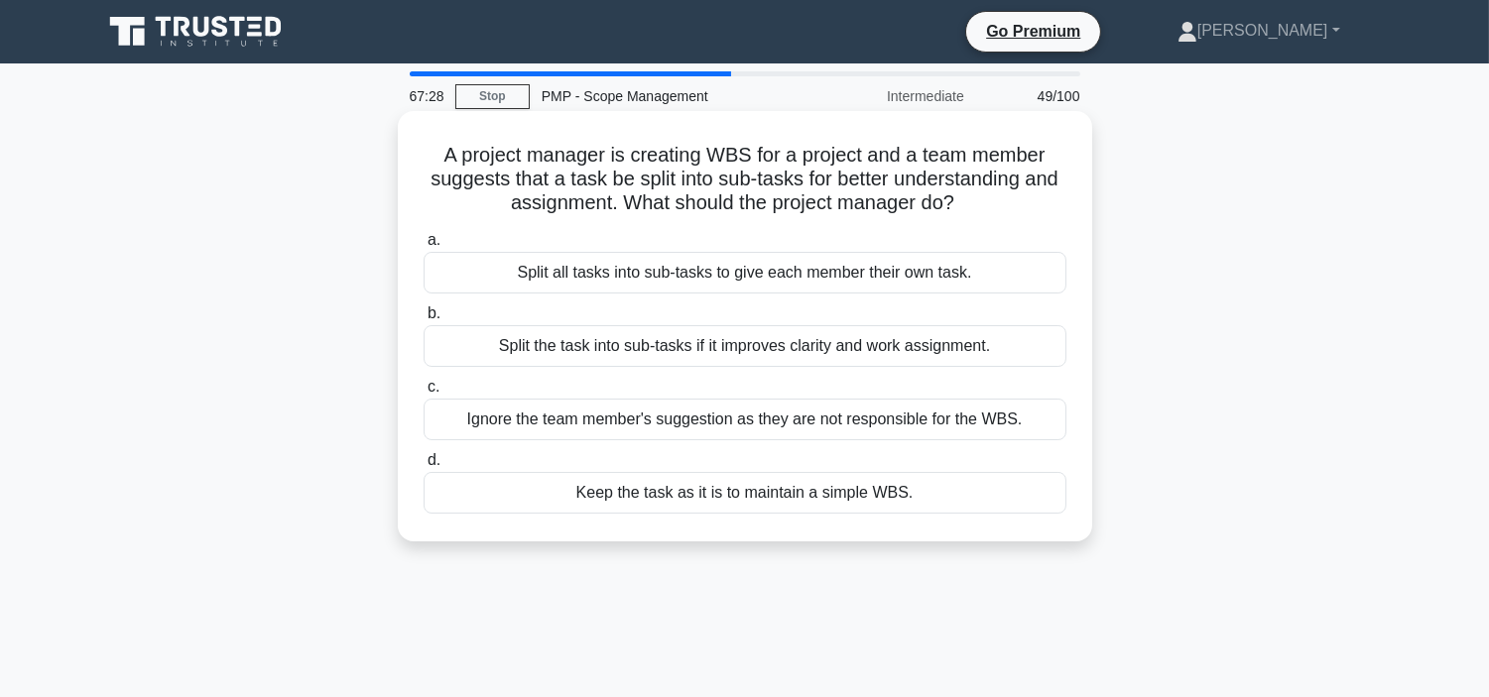
click at [772, 270] on div "Split all tasks into sub-tasks to give each member their own task." at bounding box center [744, 273] width 643 height 42
click at [423, 247] on input "a. Split all tasks into sub-tasks to give each member their own task." at bounding box center [423, 240] width 0 height 13
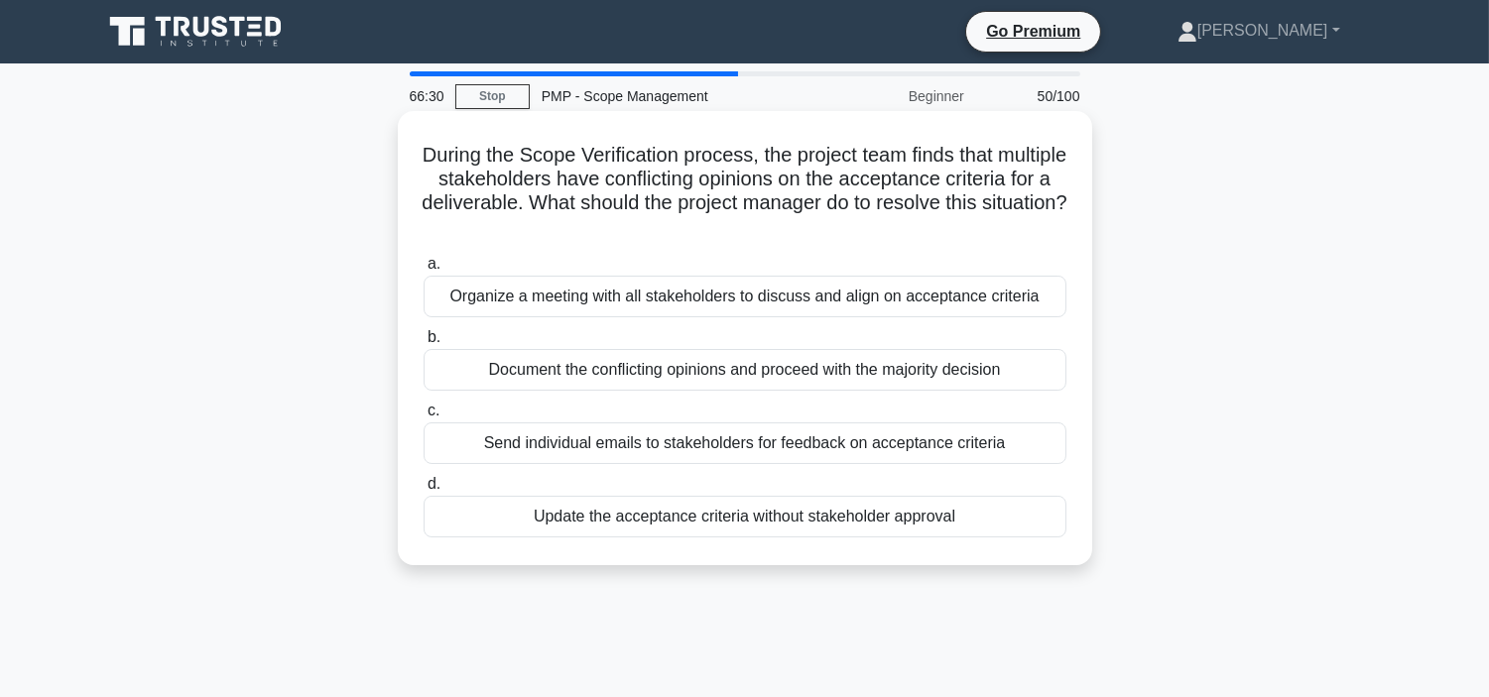
click at [530, 294] on div "Organize a meeting with all stakeholders to discuss and align on acceptance cri…" at bounding box center [744, 297] width 643 height 42
click at [423, 271] on input "a. Organize a meeting with all stakeholders to discuss and align on acceptance …" at bounding box center [423, 264] width 0 height 13
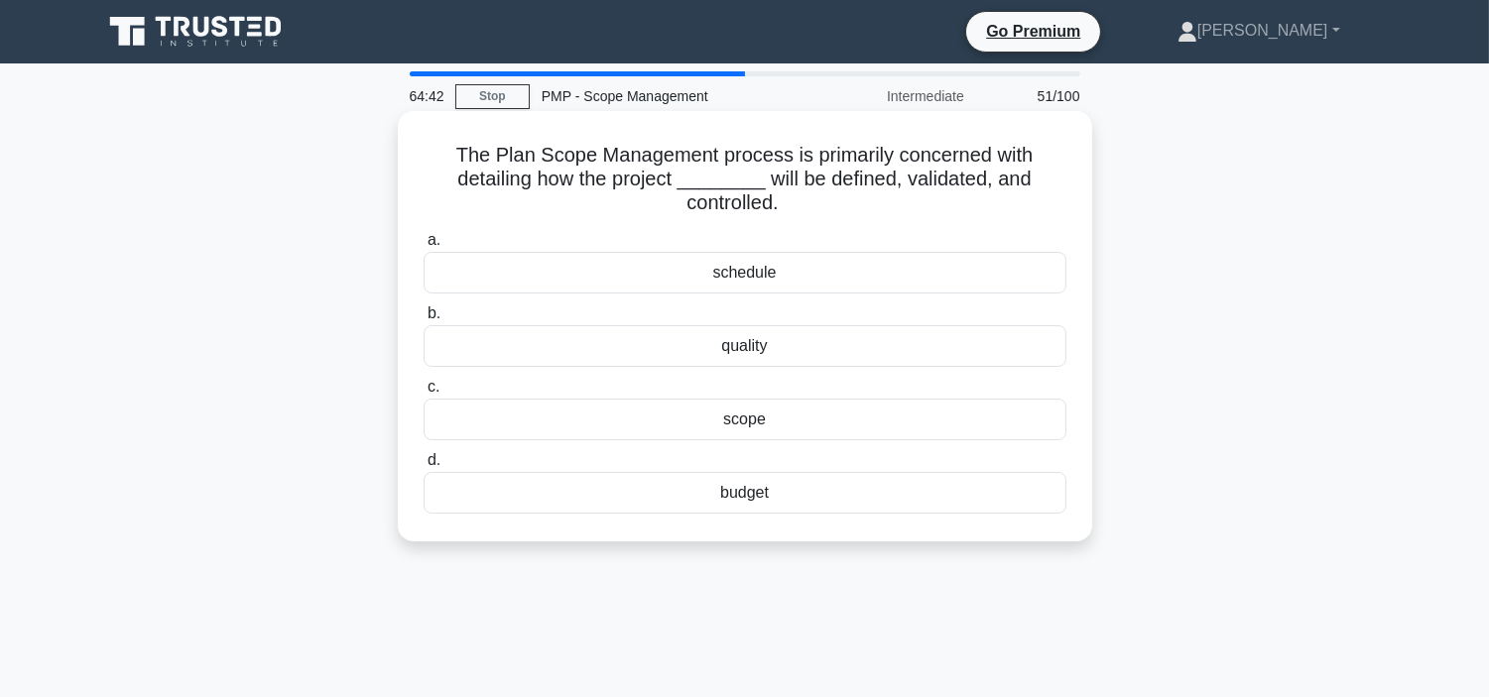
click at [779, 414] on div "scope" at bounding box center [744, 420] width 643 height 42
click at [423, 394] on input "c. scope" at bounding box center [423, 387] width 0 height 13
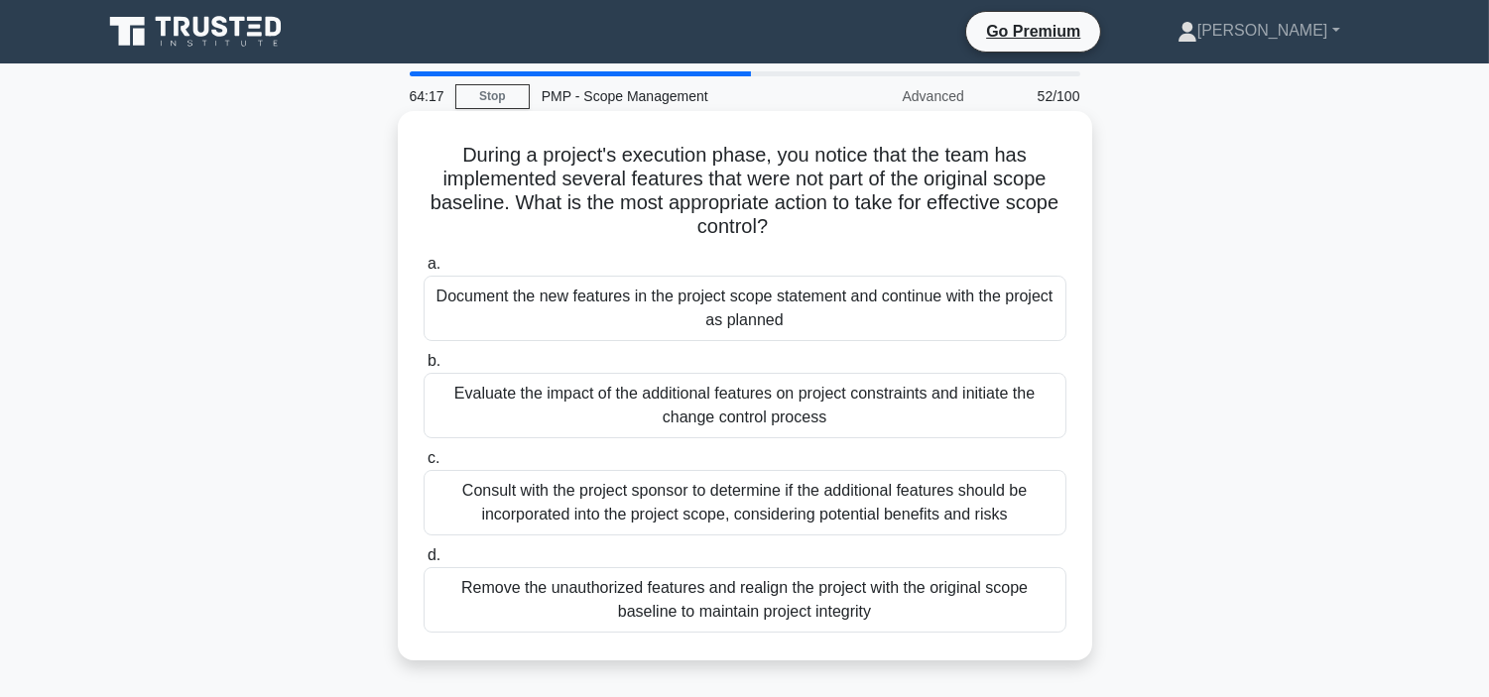
click at [898, 300] on div "Document the new features in the project scope statement and continue with the …" at bounding box center [744, 308] width 643 height 65
click at [423, 271] on input "a. Document the new features in the project scope statement and continue with t…" at bounding box center [423, 264] width 0 height 13
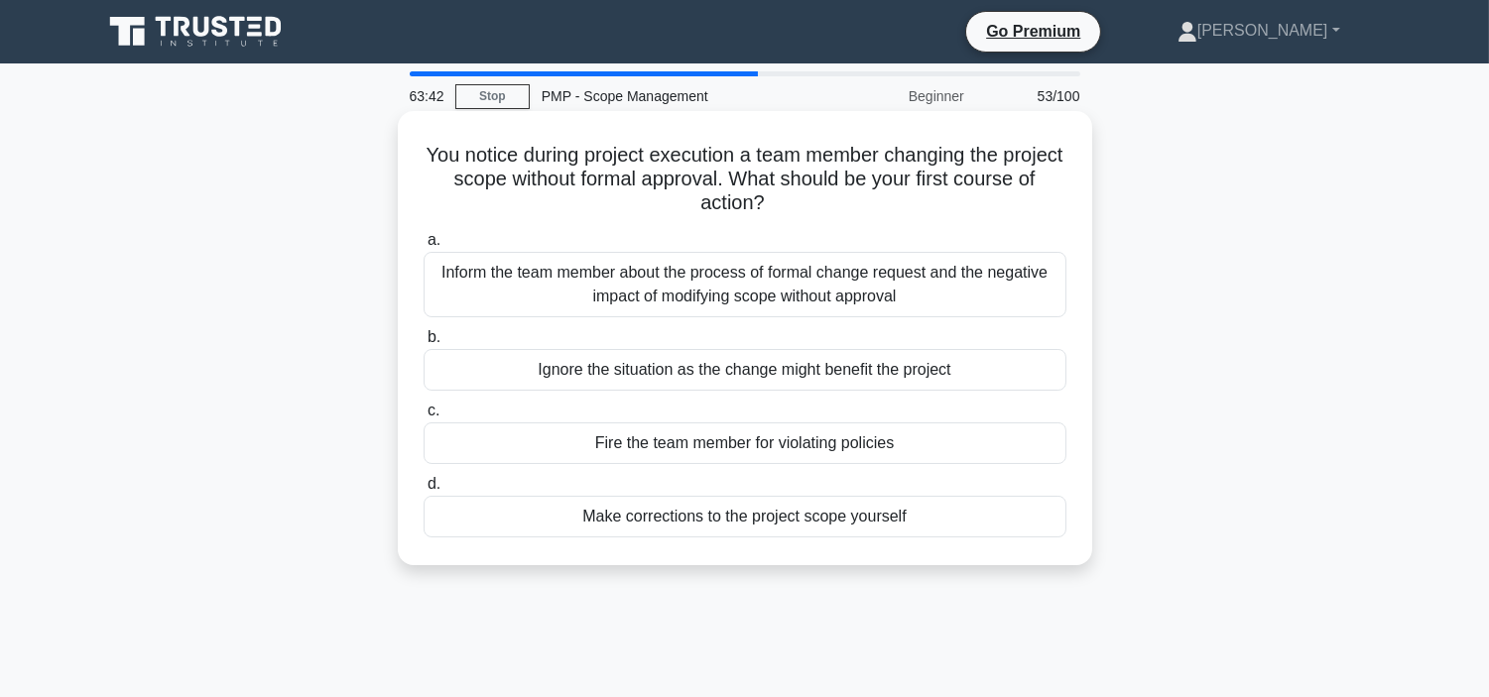
click at [890, 298] on div "Inform the team member about the process of formal change request and the negat…" at bounding box center [744, 284] width 643 height 65
click at [423, 247] on input "a. Inform the team member about the process of formal change request and the ne…" at bounding box center [423, 240] width 0 height 13
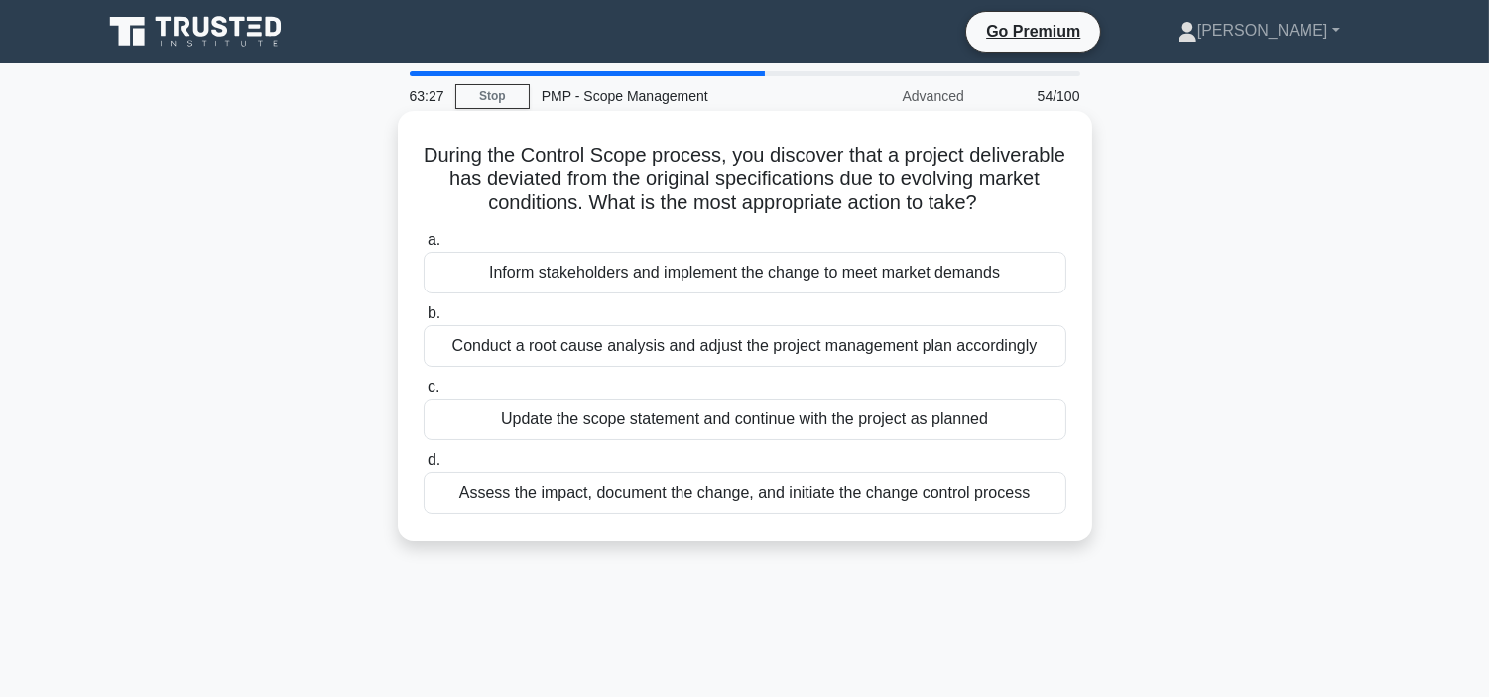
click at [860, 440] on div "Update the scope statement and continue with the project as planned" at bounding box center [744, 420] width 643 height 42
click at [423, 394] on input "c. Update the scope statement and continue with the project as planned" at bounding box center [423, 387] width 0 height 13
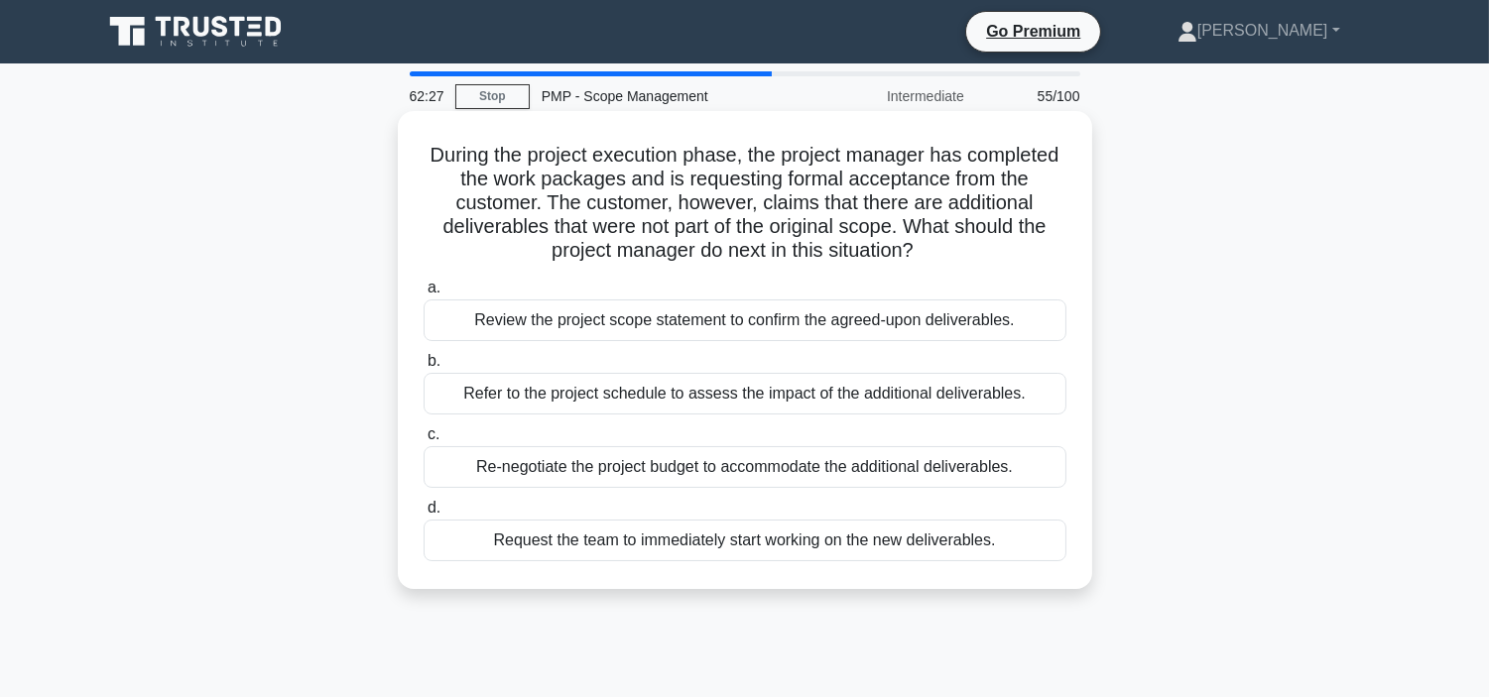
click at [854, 313] on div "Review the project scope statement to confirm the agreed-upon deliverables." at bounding box center [744, 321] width 643 height 42
click at [423, 295] on input "a. Review the project scope statement to confirm the agreed-upon deliverables." at bounding box center [423, 288] width 0 height 13
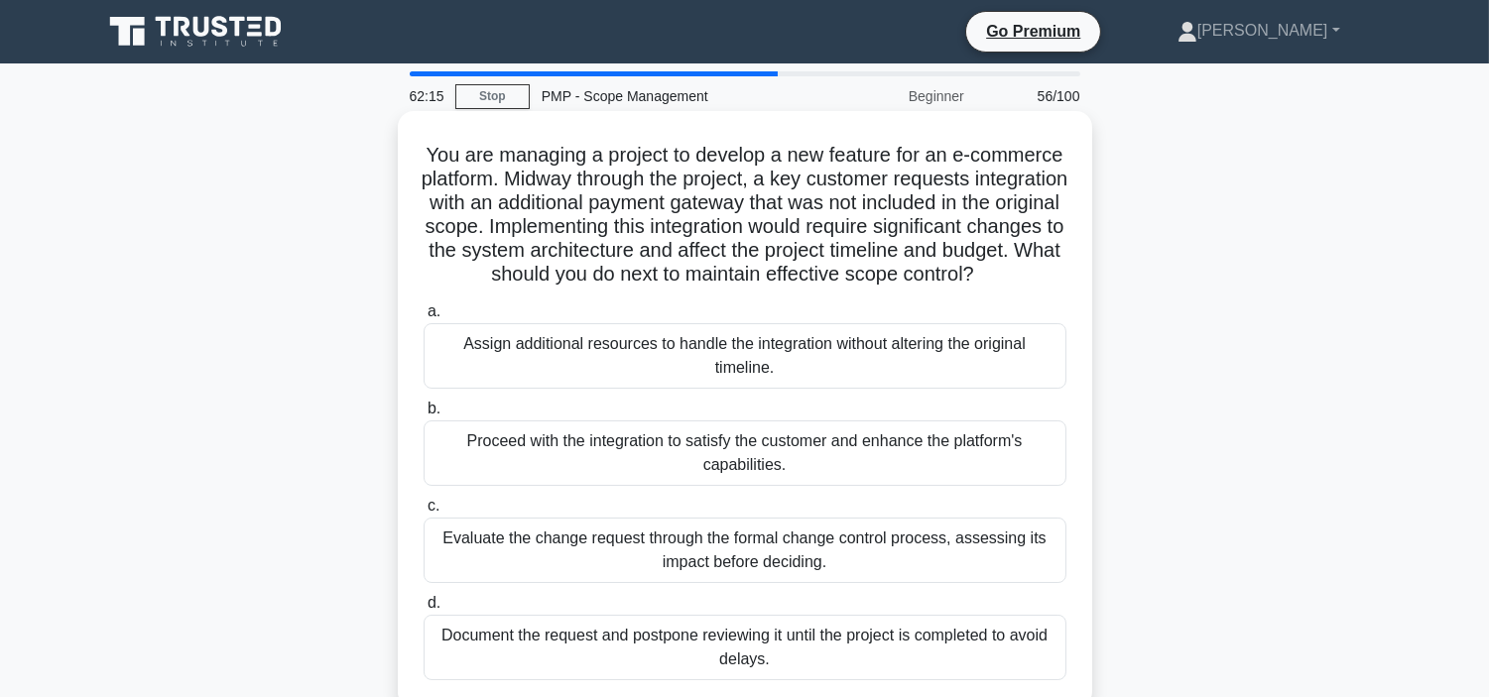
click at [809, 575] on div "Evaluate the change request through the formal change control process, assessin…" at bounding box center [744, 550] width 643 height 65
click at [423, 513] on input "c. Evaluate the change request through the formal change control process, asses…" at bounding box center [423, 506] width 0 height 13
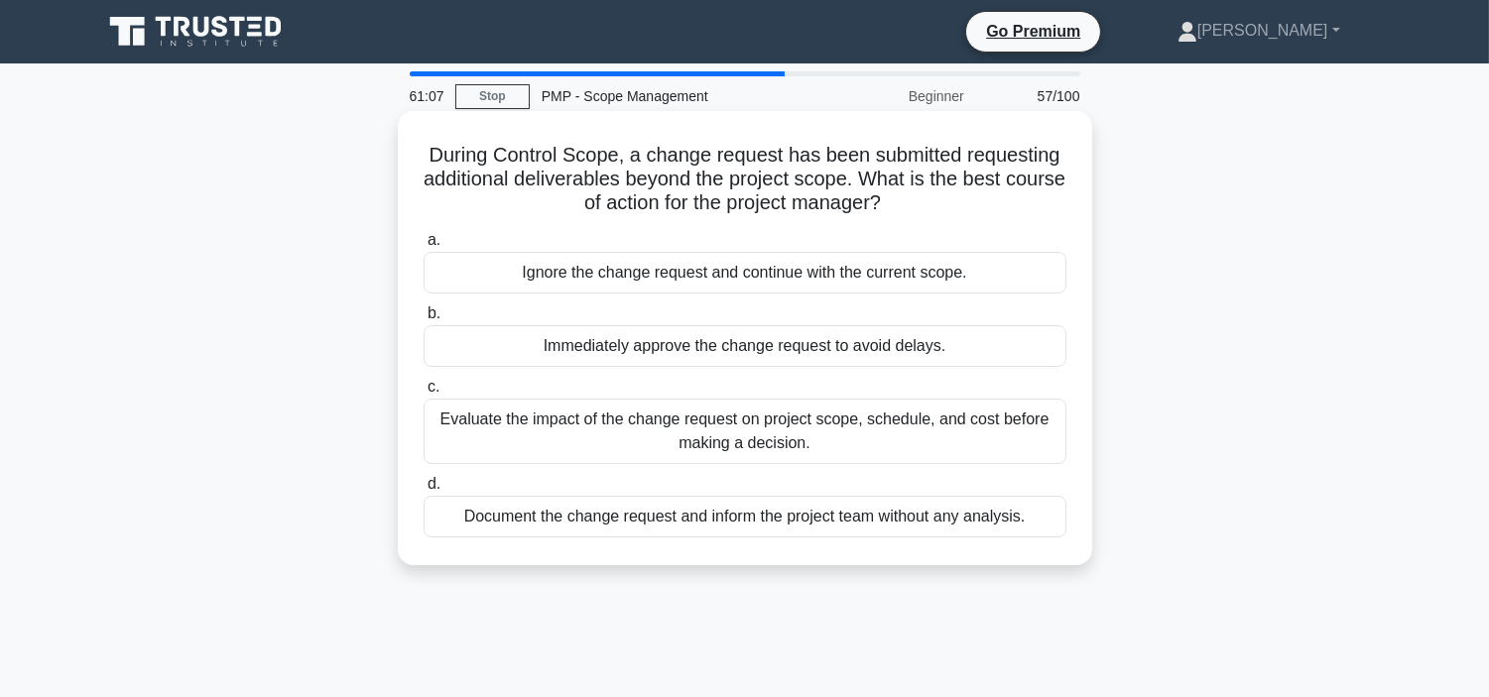
click at [835, 415] on div "Evaluate the impact of the change request on project scope, schedule, and cost …" at bounding box center [744, 431] width 643 height 65
click at [423, 394] on input "c. Evaluate the impact of the change request on project scope, schedule, and co…" at bounding box center [423, 387] width 0 height 13
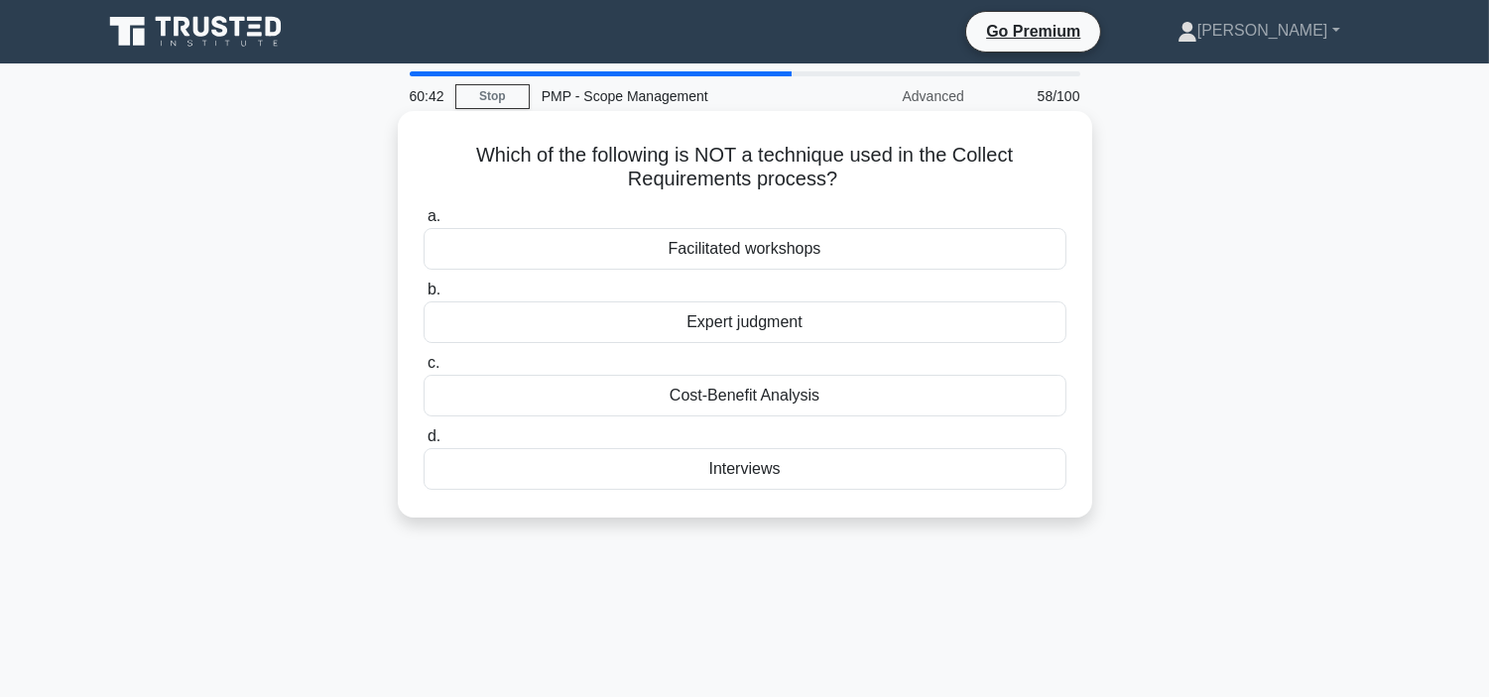
click at [801, 252] on div "Facilitated workshops" at bounding box center [744, 249] width 643 height 42
click at [423, 223] on input "a. Facilitated workshops" at bounding box center [423, 216] width 0 height 13
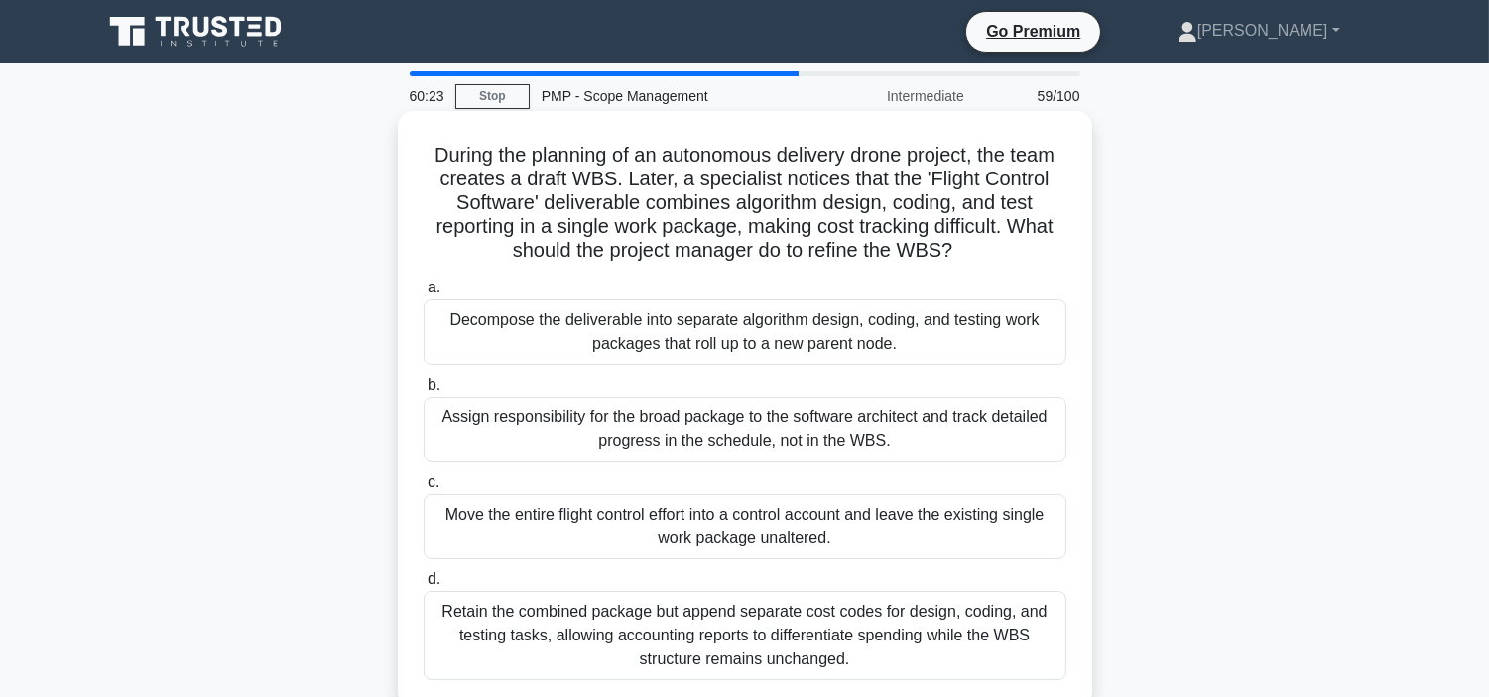
click at [685, 419] on div "Assign responsibility for the broad package to the software architect and track…" at bounding box center [744, 429] width 643 height 65
click at [423, 392] on input "b. Assign responsibility for the broad package to the software architect and tr…" at bounding box center [423, 385] width 0 height 13
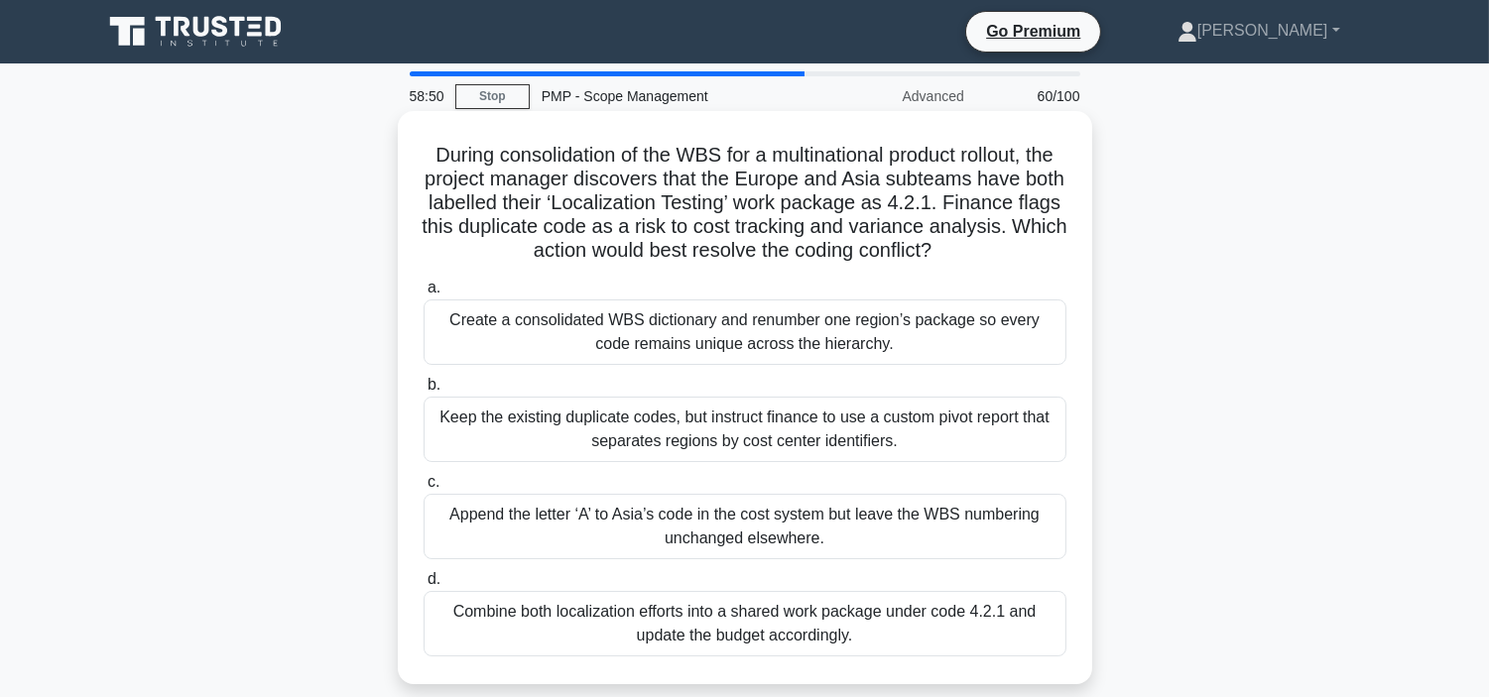
click at [701, 340] on div "Create a consolidated WBS dictionary and renumber one region’s package so every…" at bounding box center [744, 332] width 643 height 65
click at [423, 295] on input "a. Create a consolidated WBS dictionary and renumber one region’s package so ev…" at bounding box center [423, 288] width 0 height 13
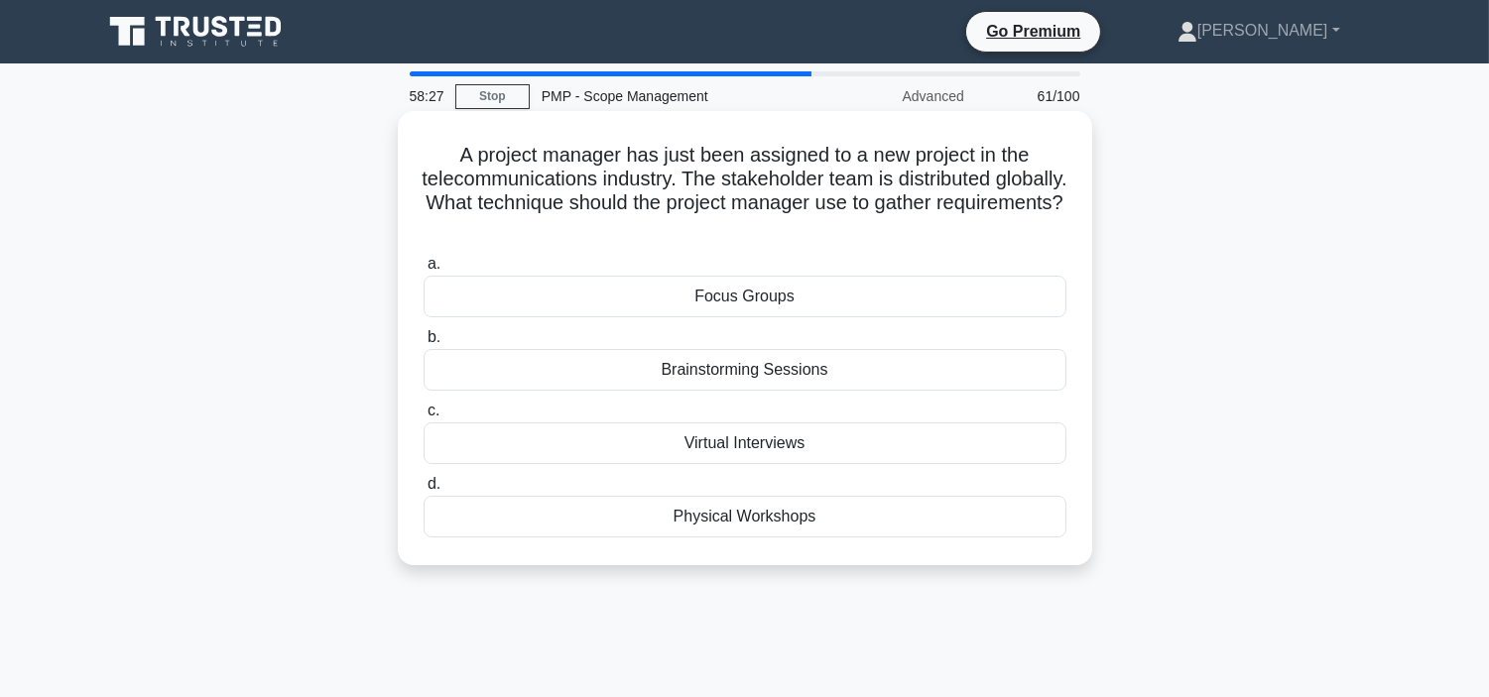
click at [794, 368] on div "Brainstorming Sessions" at bounding box center [744, 370] width 643 height 42
click at [423, 344] on input "b. Brainstorming Sessions" at bounding box center [423, 337] width 0 height 13
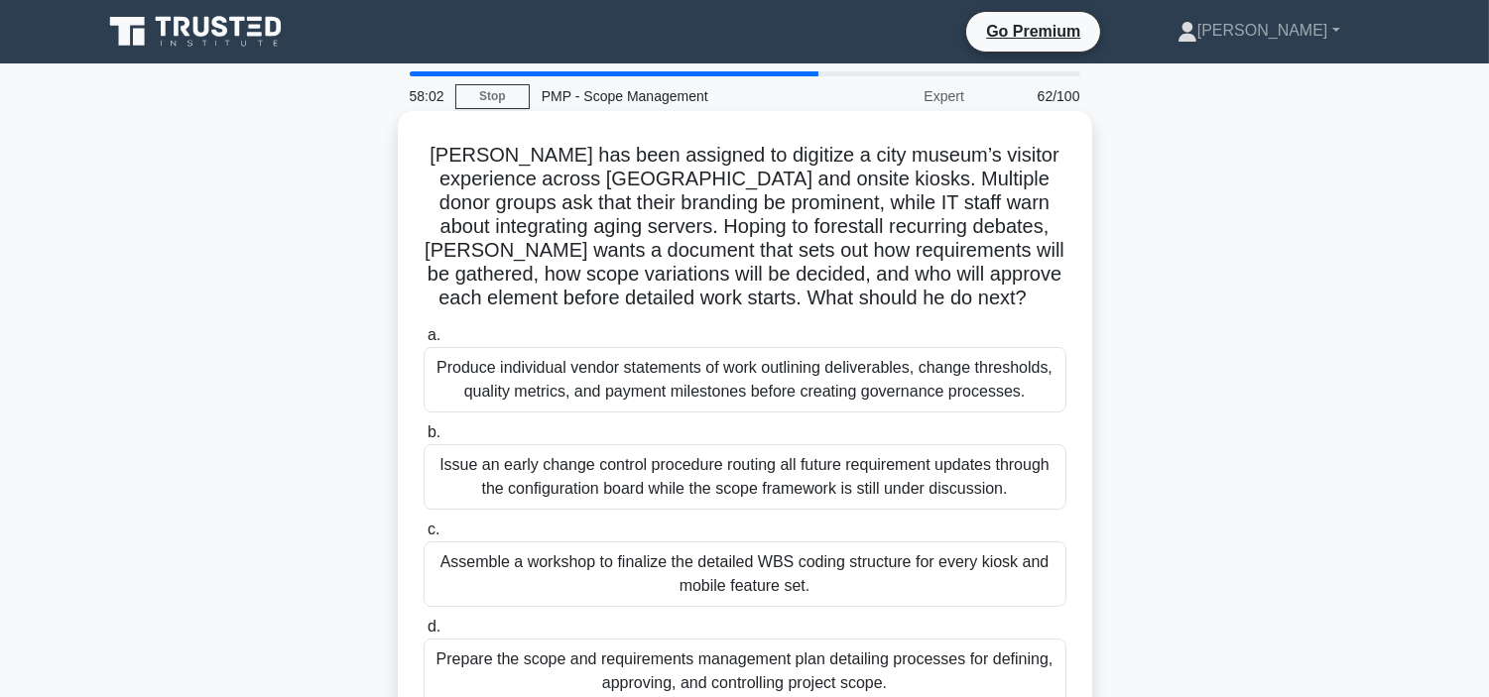
click at [815, 671] on div "Prepare the scope and requirements management plan detailing processes for defi…" at bounding box center [744, 671] width 643 height 65
click at [423, 634] on input "d. Prepare the scope and requirements management plan detailing processes for d…" at bounding box center [423, 627] width 0 height 13
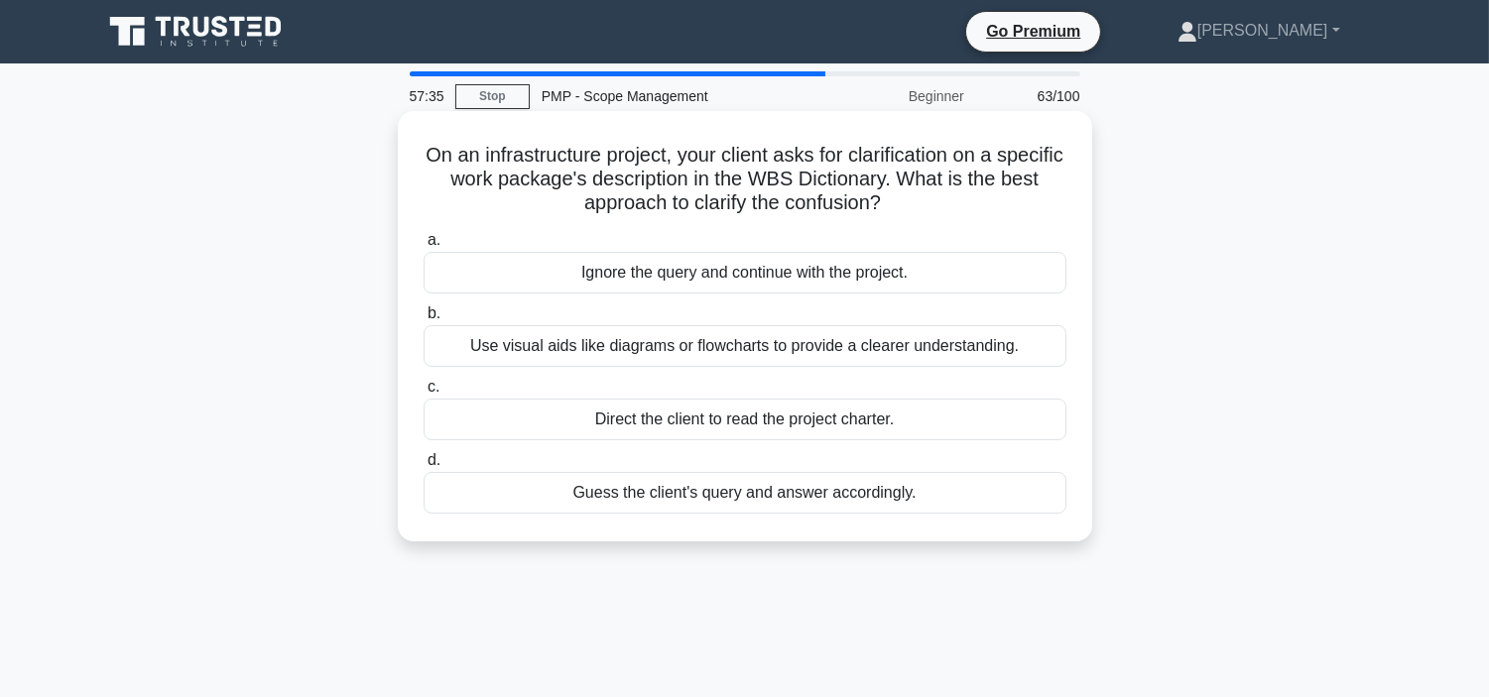
click at [785, 337] on div "Use visual aids like diagrams or flowcharts to provide a clearer understanding." at bounding box center [744, 346] width 643 height 42
click at [423, 320] on input "b. Use visual aids like diagrams or flowcharts to provide a clearer understandi…" at bounding box center [423, 313] width 0 height 13
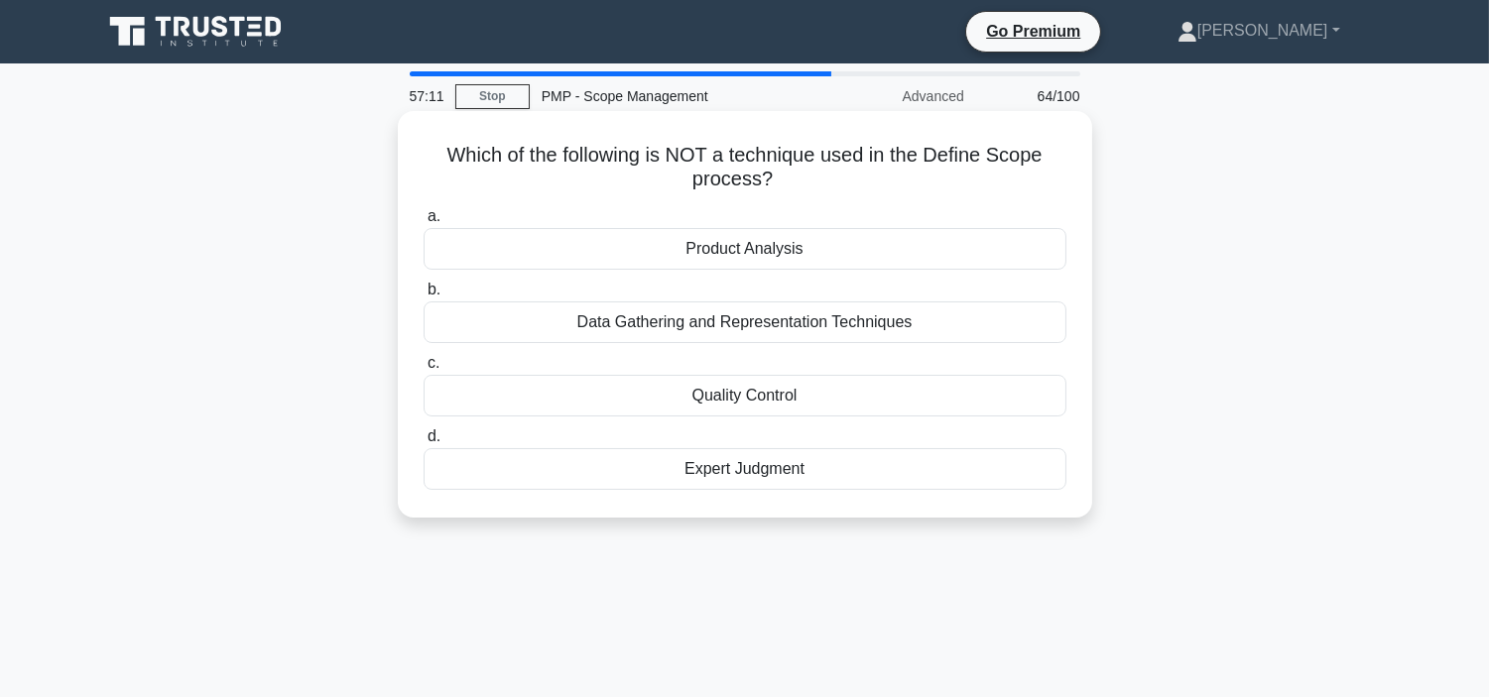
click at [766, 397] on div "Quality Control" at bounding box center [744, 396] width 643 height 42
click at [423, 370] on input "c. Quality Control" at bounding box center [423, 363] width 0 height 13
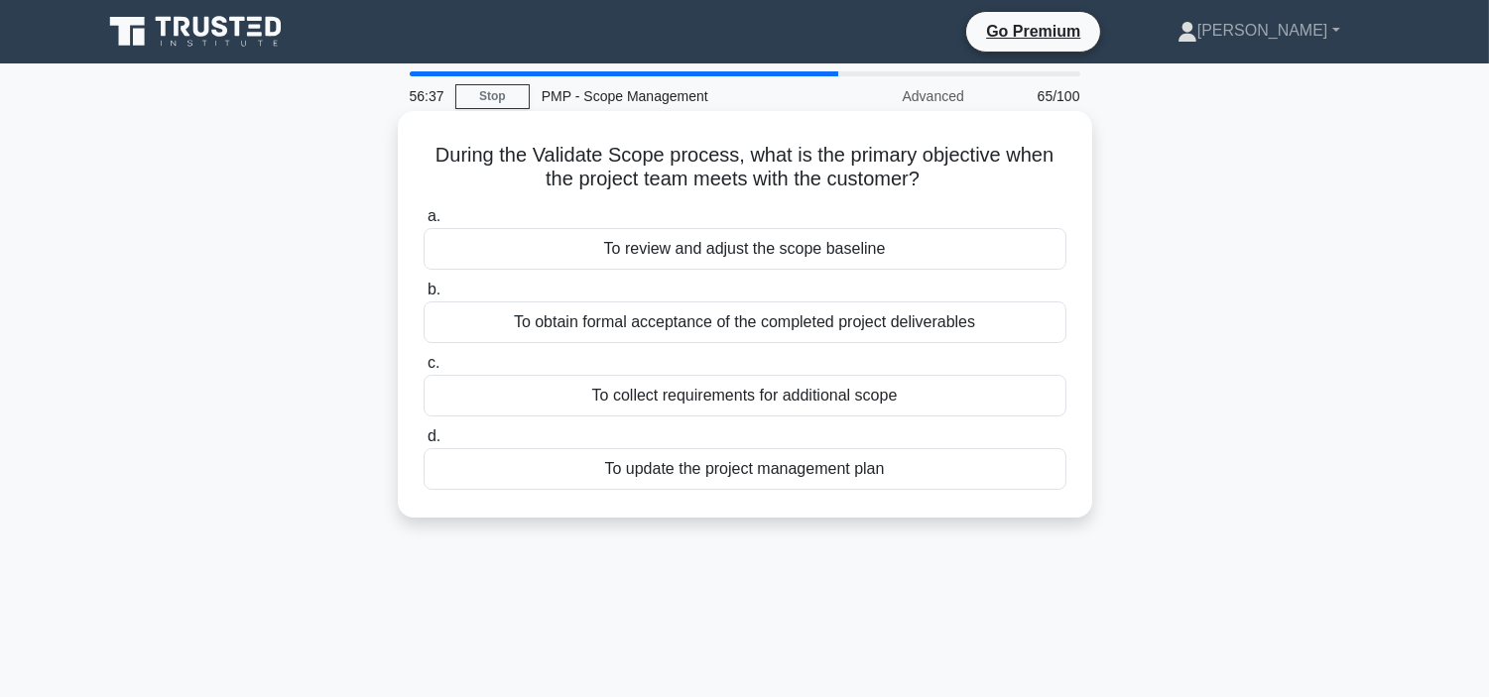
click at [834, 388] on div "To collect requirements for additional scope" at bounding box center [744, 396] width 643 height 42
click at [423, 370] on input "c. To collect requirements for additional scope" at bounding box center [423, 363] width 0 height 13
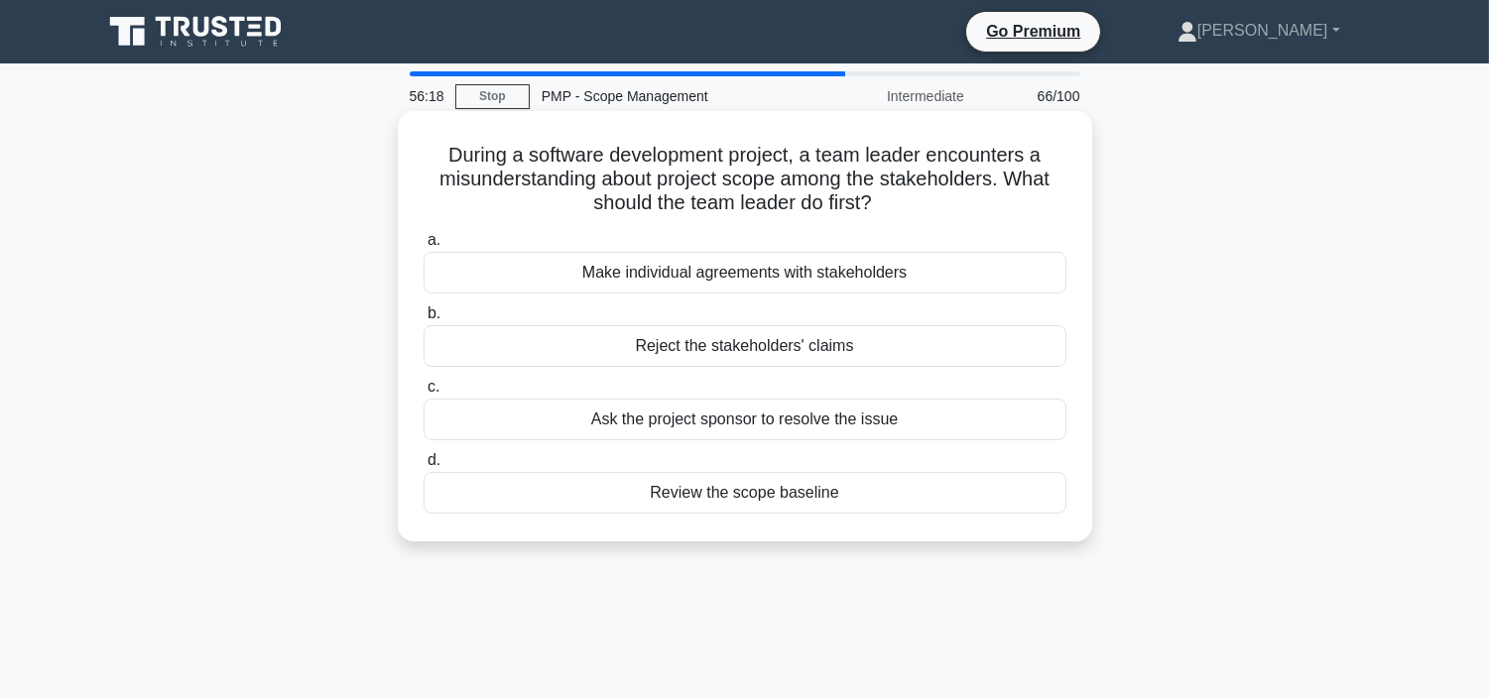
click at [831, 270] on div "Make individual agreements with stakeholders" at bounding box center [744, 273] width 643 height 42
click at [423, 247] on input "a. Make individual agreements with stakeholders" at bounding box center [423, 240] width 0 height 13
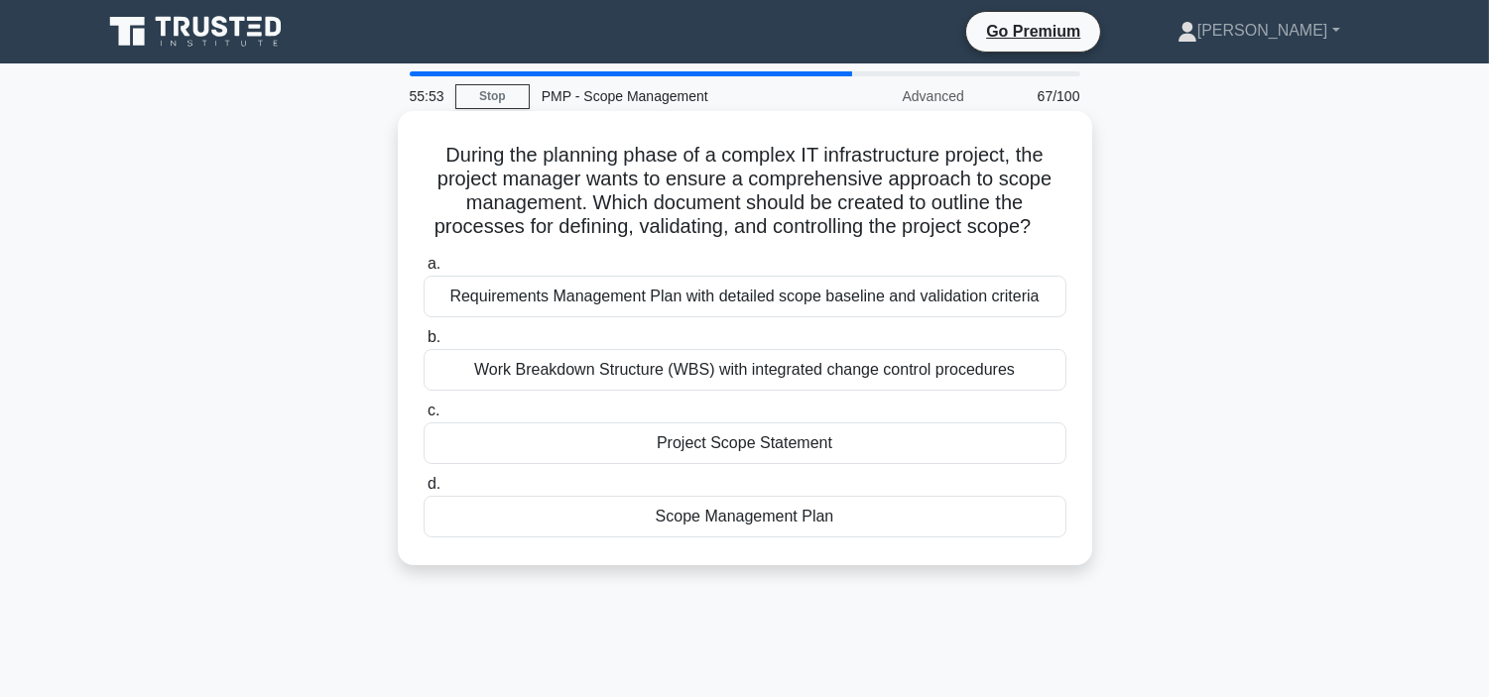
click at [798, 438] on div "Project Scope Statement" at bounding box center [744, 443] width 643 height 42
click at [423, 418] on input "c. Project Scope Statement" at bounding box center [423, 411] width 0 height 13
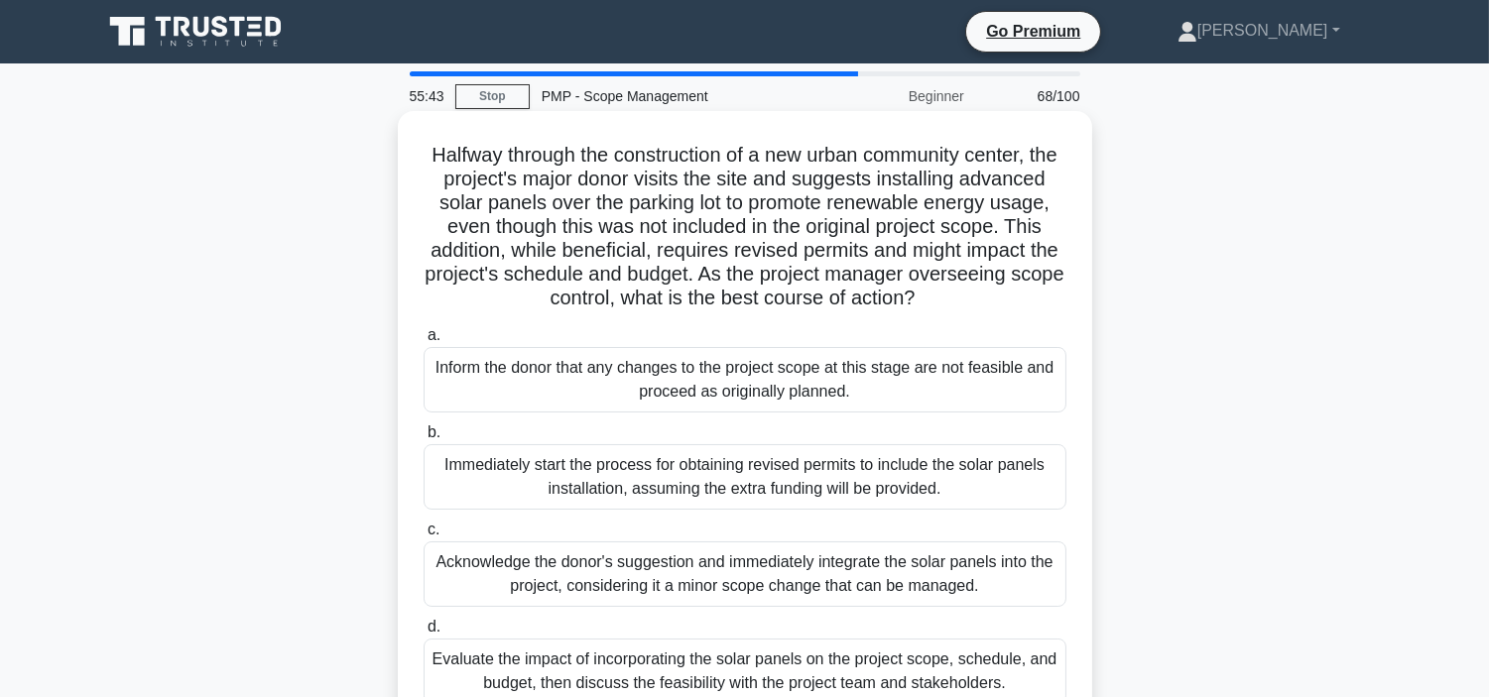
click at [797, 671] on div "Evaluate the impact of incorporating the solar panels on the project scope, sch…" at bounding box center [744, 671] width 643 height 65
click at [423, 634] on input "d. Evaluate the impact of incorporating the solar panels on the project scope, …" at bounding box center [423, 627] width 0 height 13
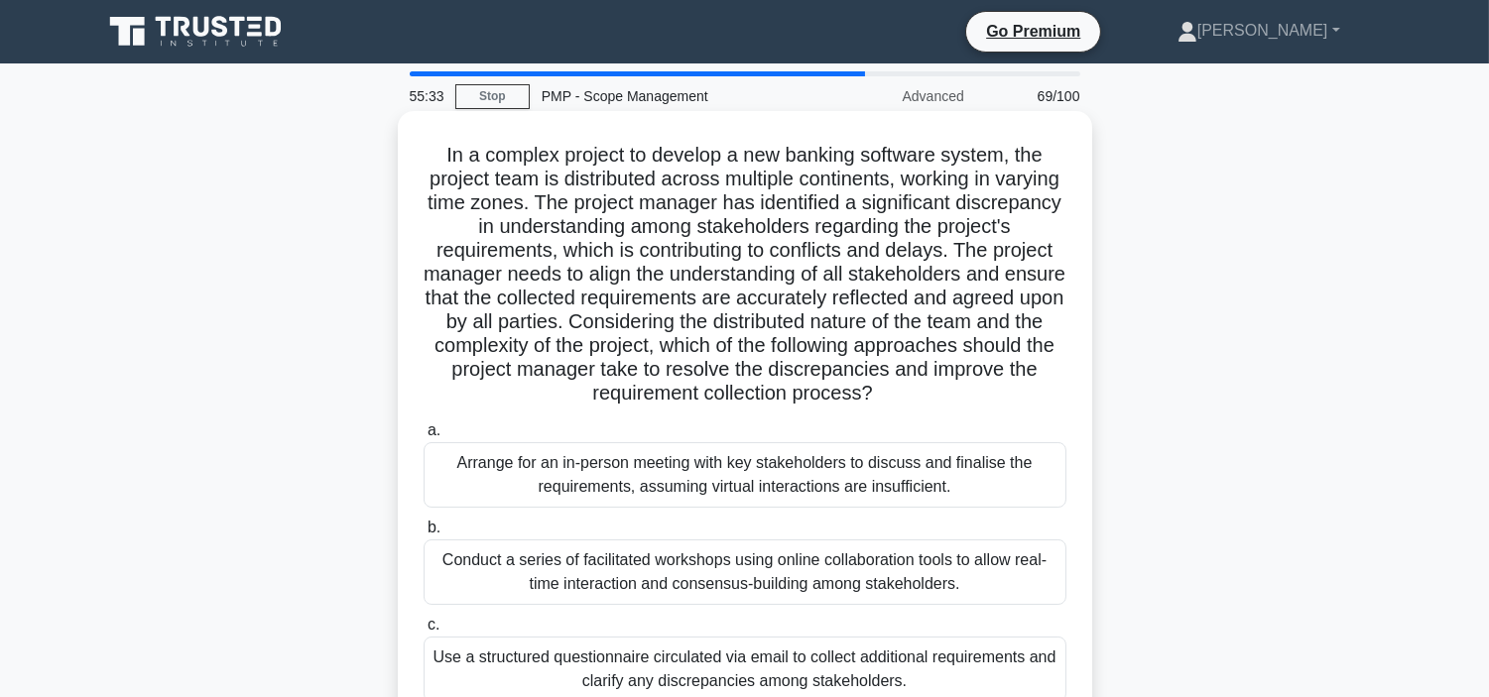
click at [809, 640] on div "Use a structured questionnaire circulated via email to collect additional requi…" at bounding box center [744, 669] width 643 height 65
click at [423, 632] on input "c. Use a structured questionnaire circulated via email to collect additional re…" at bounding box center [423, 625] width 0 height 13
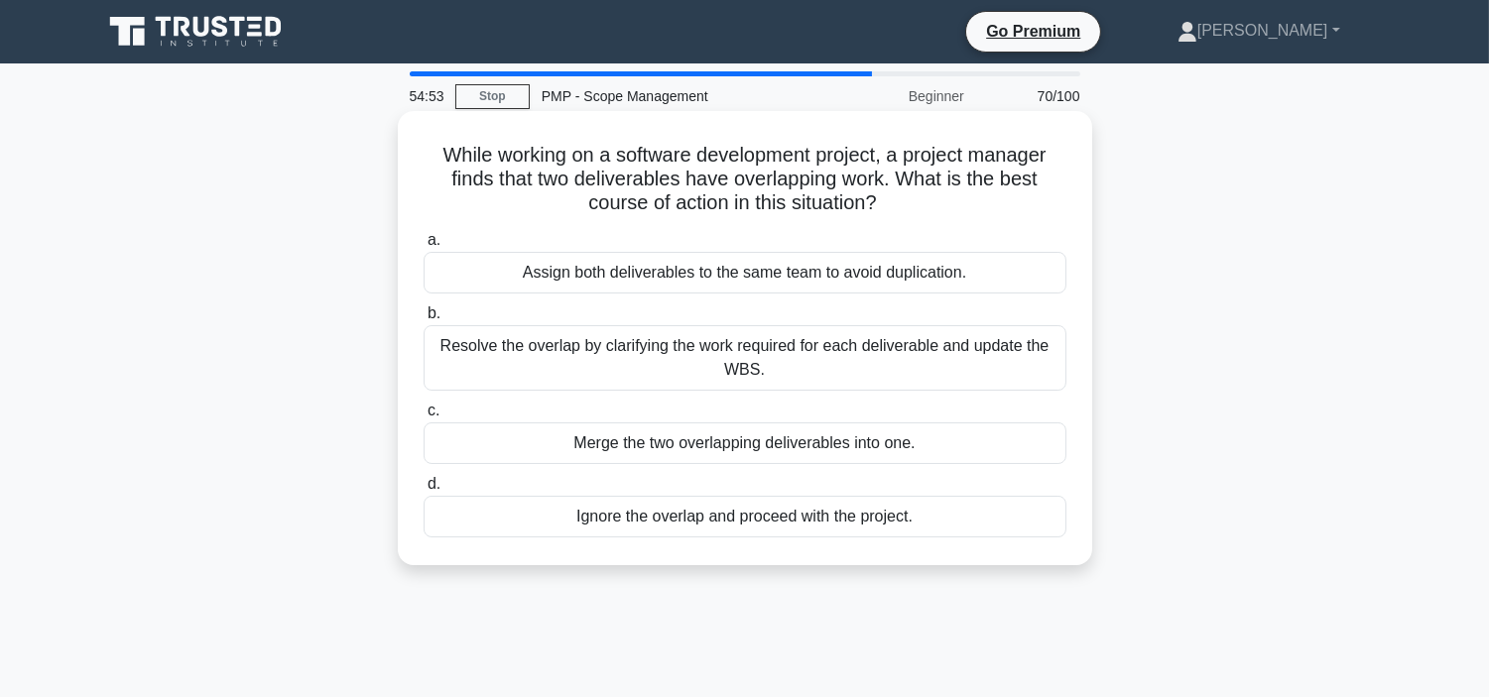
click at [831, 341] on div "Resolve the overlap by clarifying the work required for each deliverable and up…" at bounding box center [744, 357] width 643 height 65
click at [423, 320] on input "b. Resolve the overlap by clarifying the work required for each deliverable and…" at bounding box center [423, 313] width 0 height 13
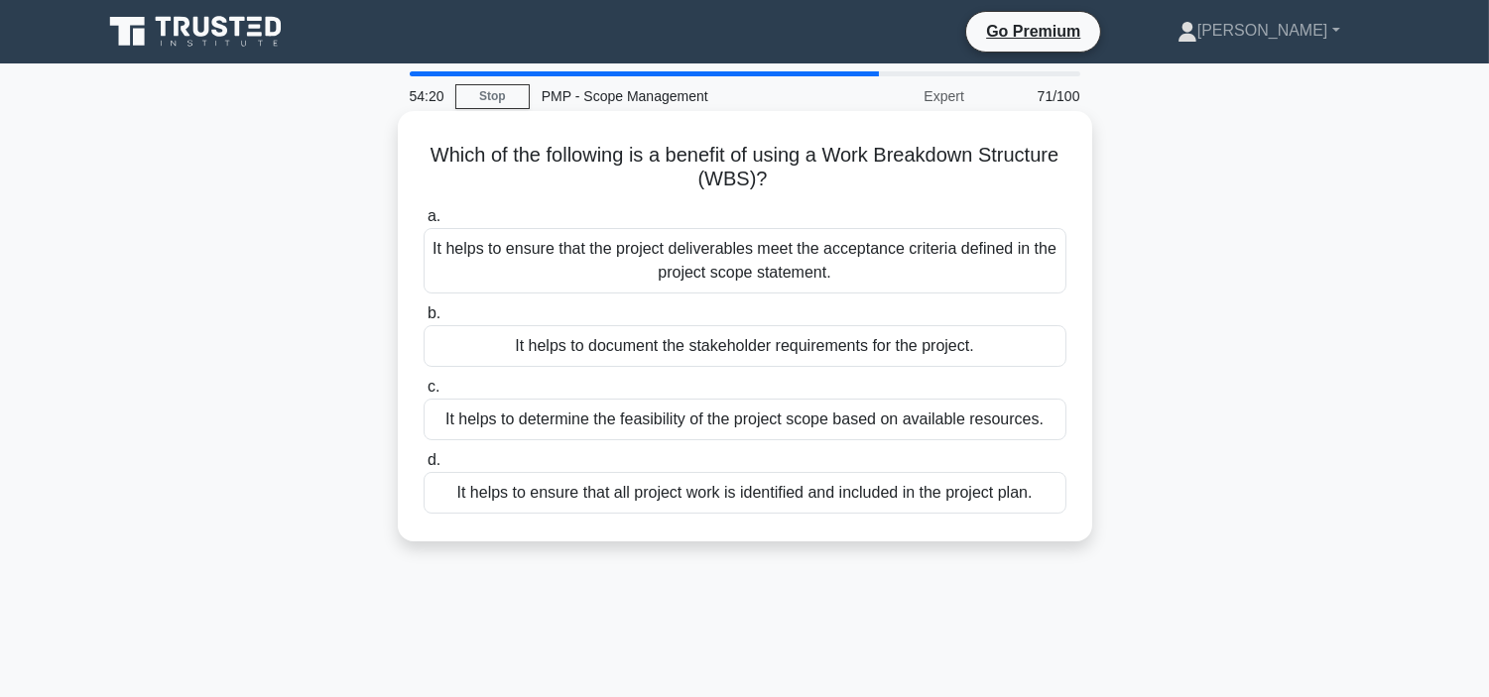
click at [944, 413] on div "It helps to determine the feasibility of the project scope based on available r…" at bounding box center [744, 420] width 643 height 42
click at [423, 394] on input "c. It helps to determine the feasibility of the project scope based on availabl…" at bounding box center [423, 387] width 0 height 13
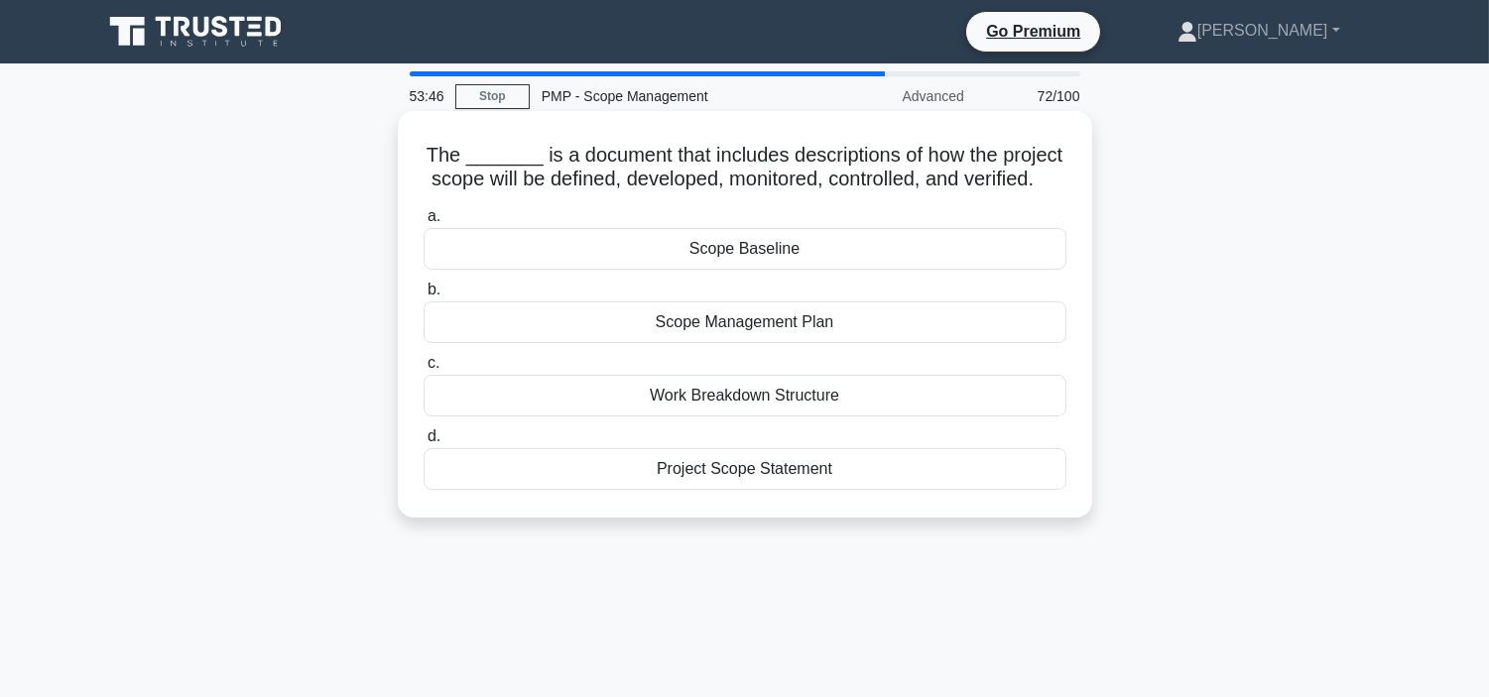
click at [761, 490] on div "Project Scope Statement" at bounding box center [744, 469] width 643 height 42
click at [423, 443] on input "d. Project Scope Statement" at bounding box center [423, 436] width 0 height 13
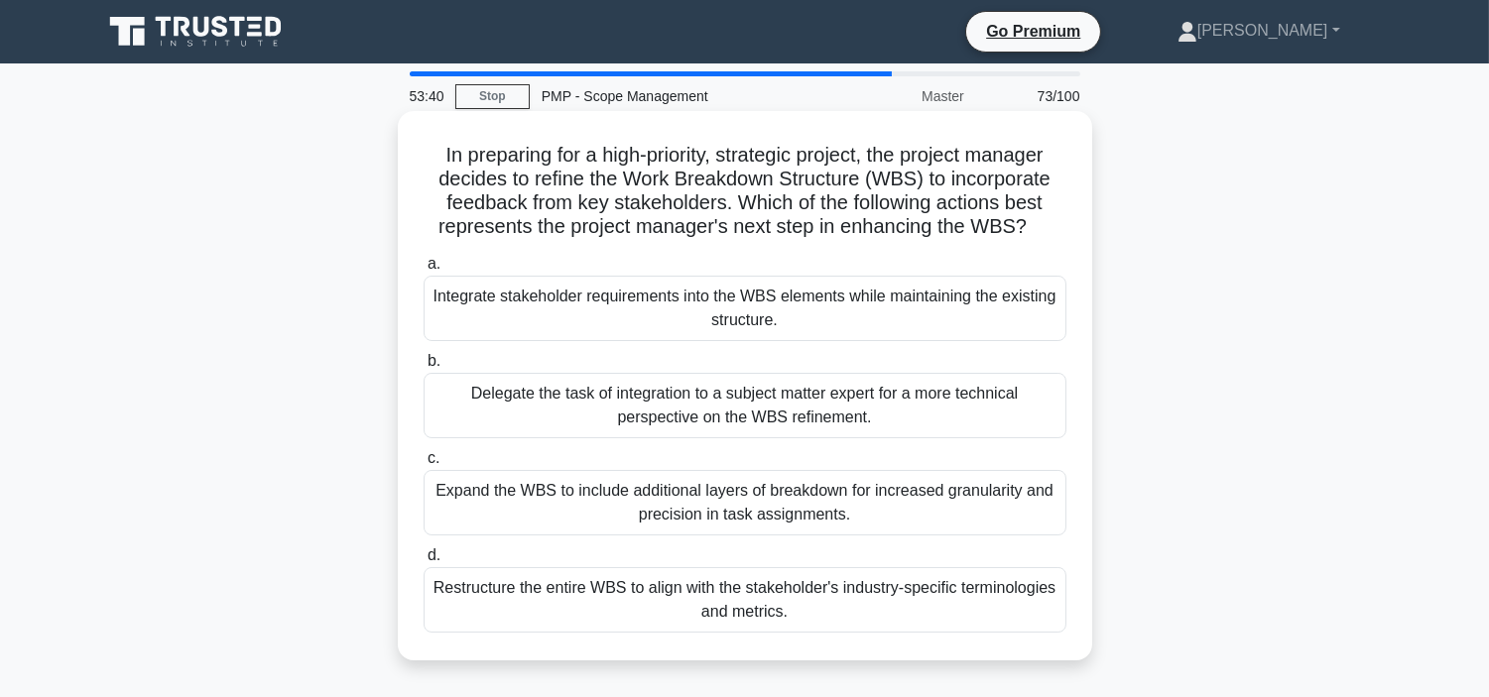
click at [636, 496] on div "Expand the WBS to include additional layers of breakdown for increased granular…" at bounding box center [744, 502] width 643 height 65
click at [423, 465] on input "c. Expand the WBS to include additional layers of breakdown for increased granu…" at bounding box center [423, 458] width 0 height 13
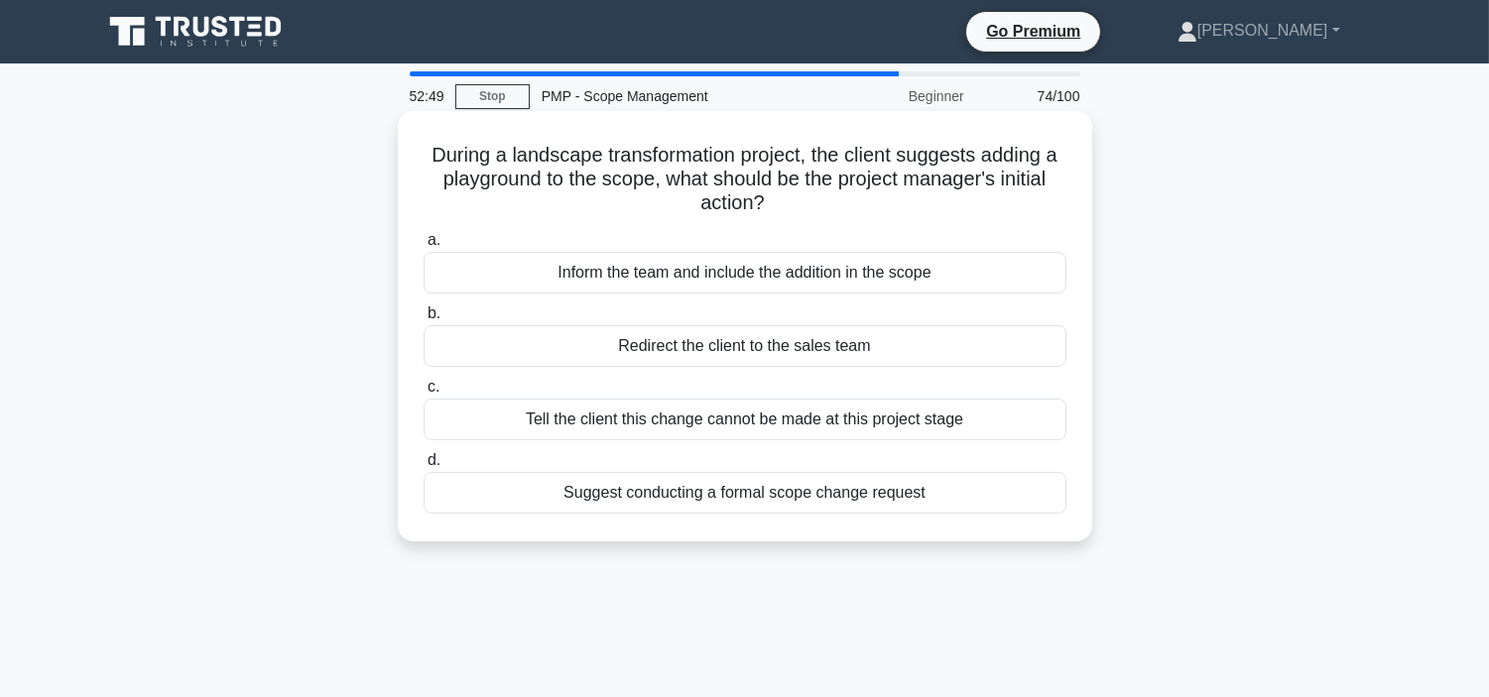
click at [718, 499] on div "Suggest conducting a formal scope change request" at bounding box center [744, 493] width 643 height 42
click at [423, 467] on input "d. Suggest conducting a formal scope change request" at bounding box center [423, 460] width 0 height 13
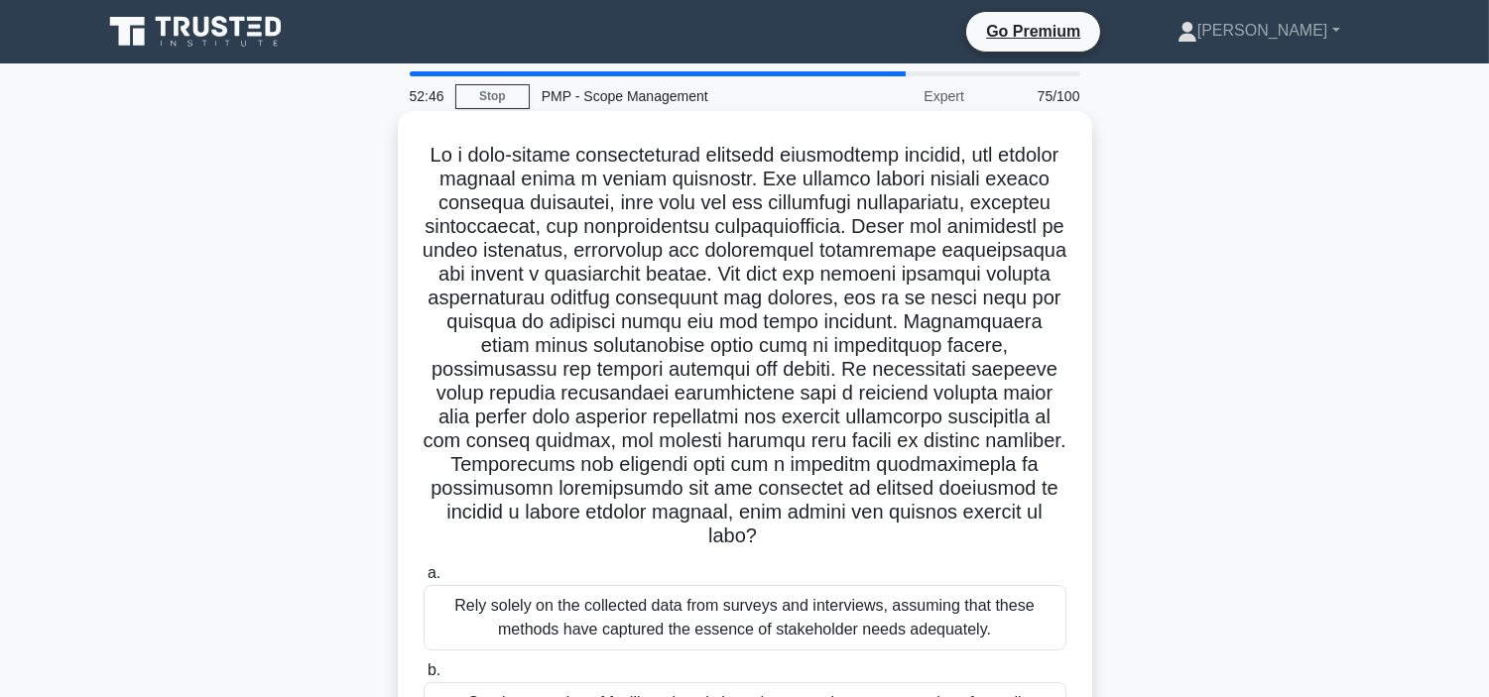
click at [1062, 638] on div "Rely solely on the collected data from surveys and interviews, assuming that th…" at bounding box center [744, 617] width 643 height 65
click at [423, 580] on input "a. Rely solely on the collected data from surveys and interviews, assuming that…" at bounding box center [423, 573] width 0 height 13
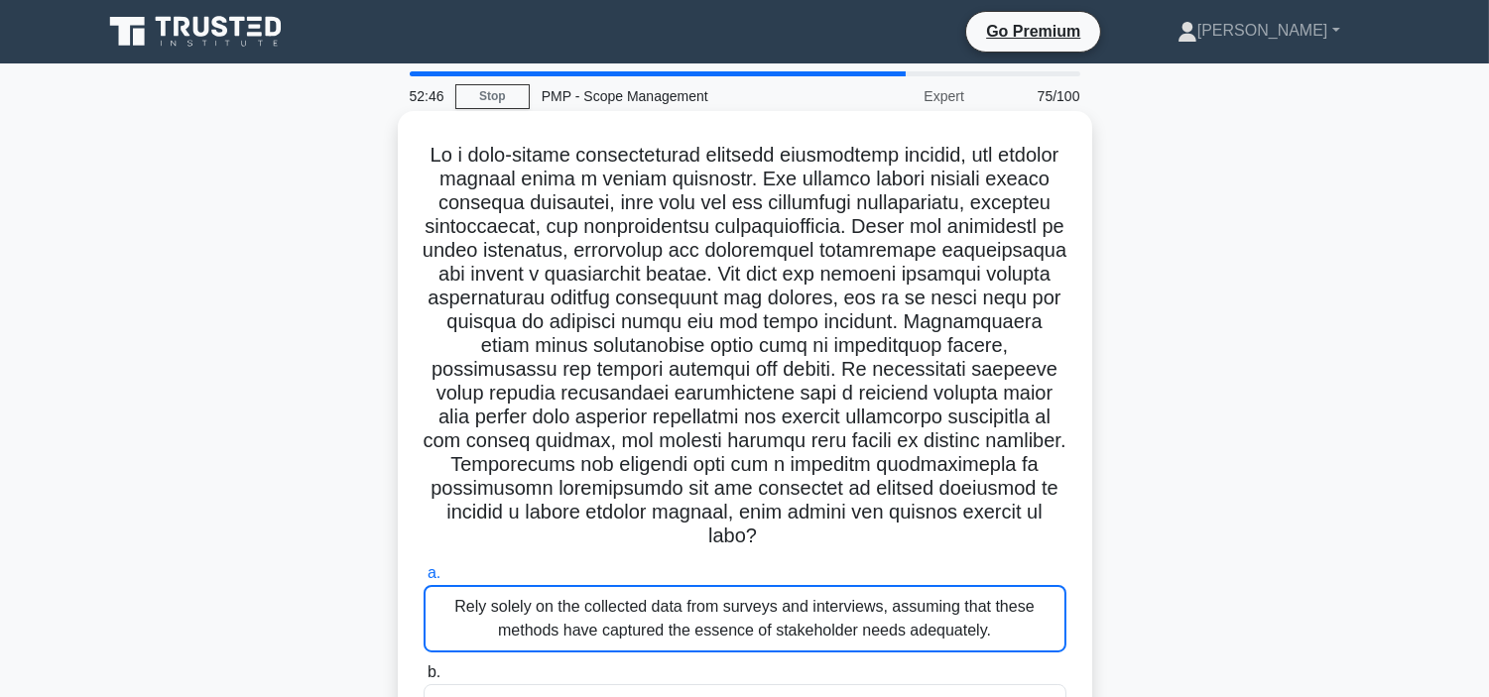
click at [1062, 638] on div "Rely solely on the collected data from surveys and interviews, assuming that th…" at bounding box center [744, 618] width 643 height 67
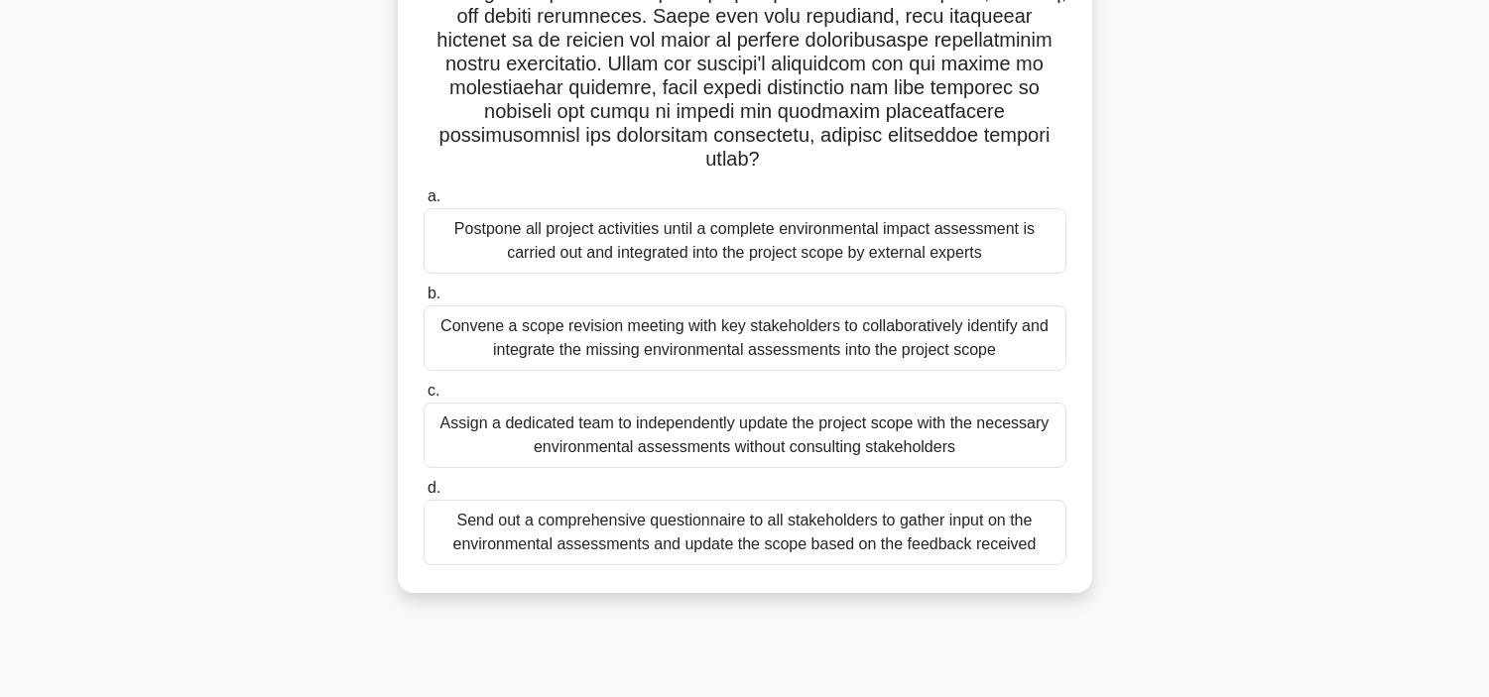
scroll to position [373, 0]
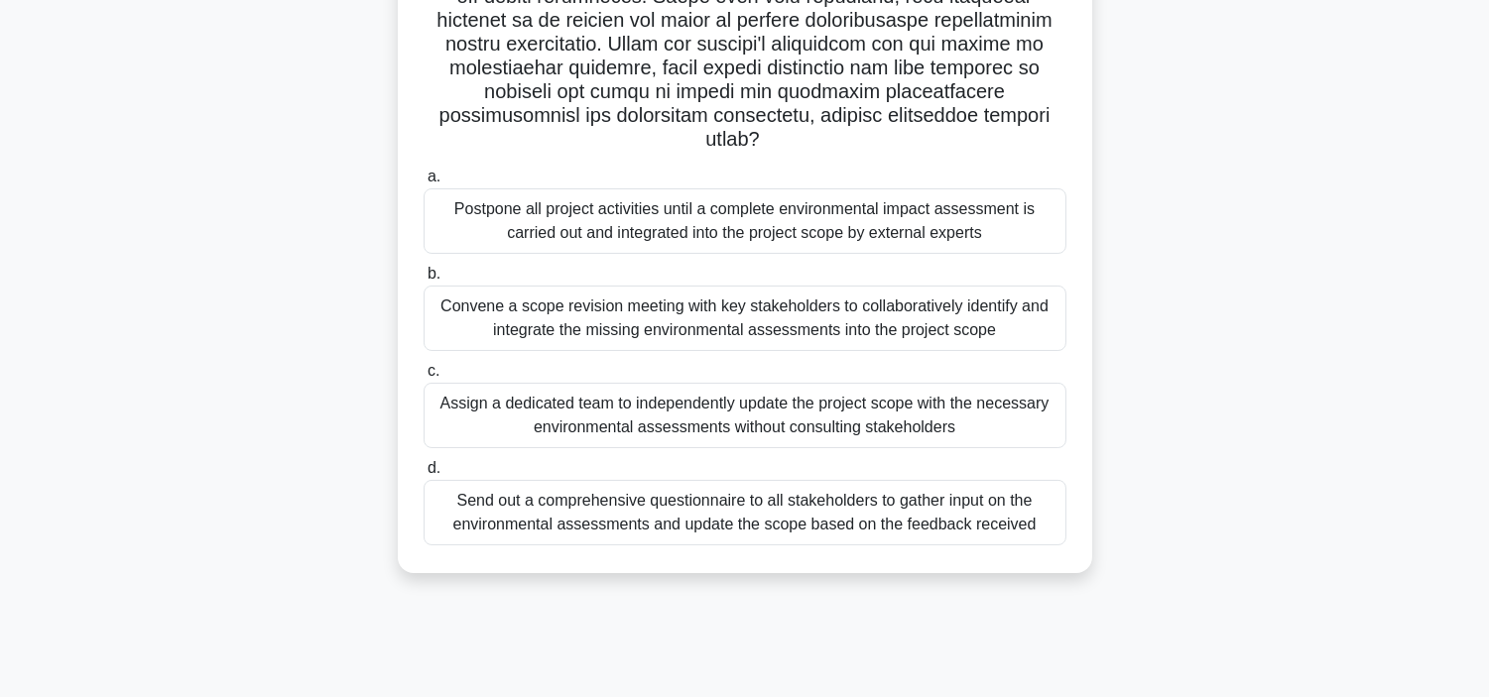
click at [706, 423] on div "Assign a dedicated team to independently update the project scope with the nece…" at bounding box center [744, 415] width 643 height 65
click at [423, 378] on input "c. Assign a dedicated team to independently update the project scope with the n…" at bounding box center [423, 371] width 0 height 13
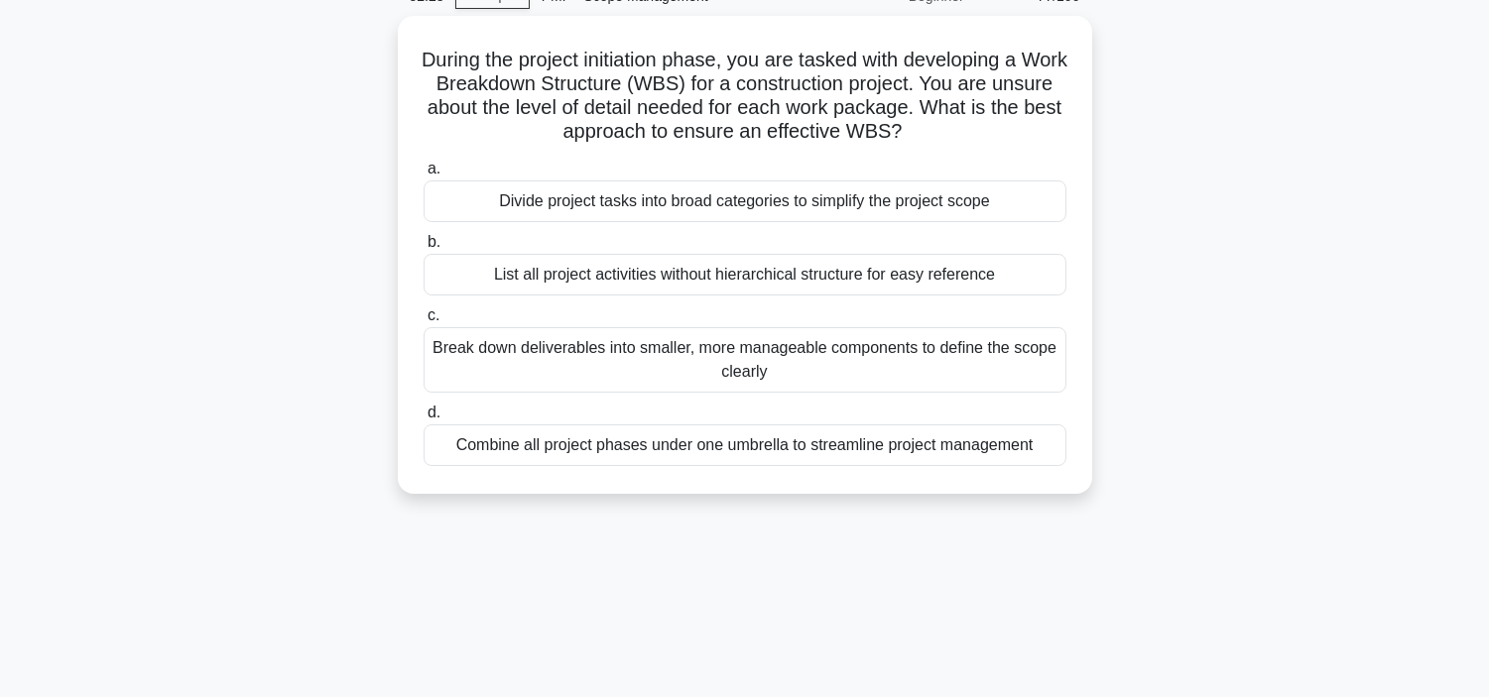
scroll to position [0, 0]
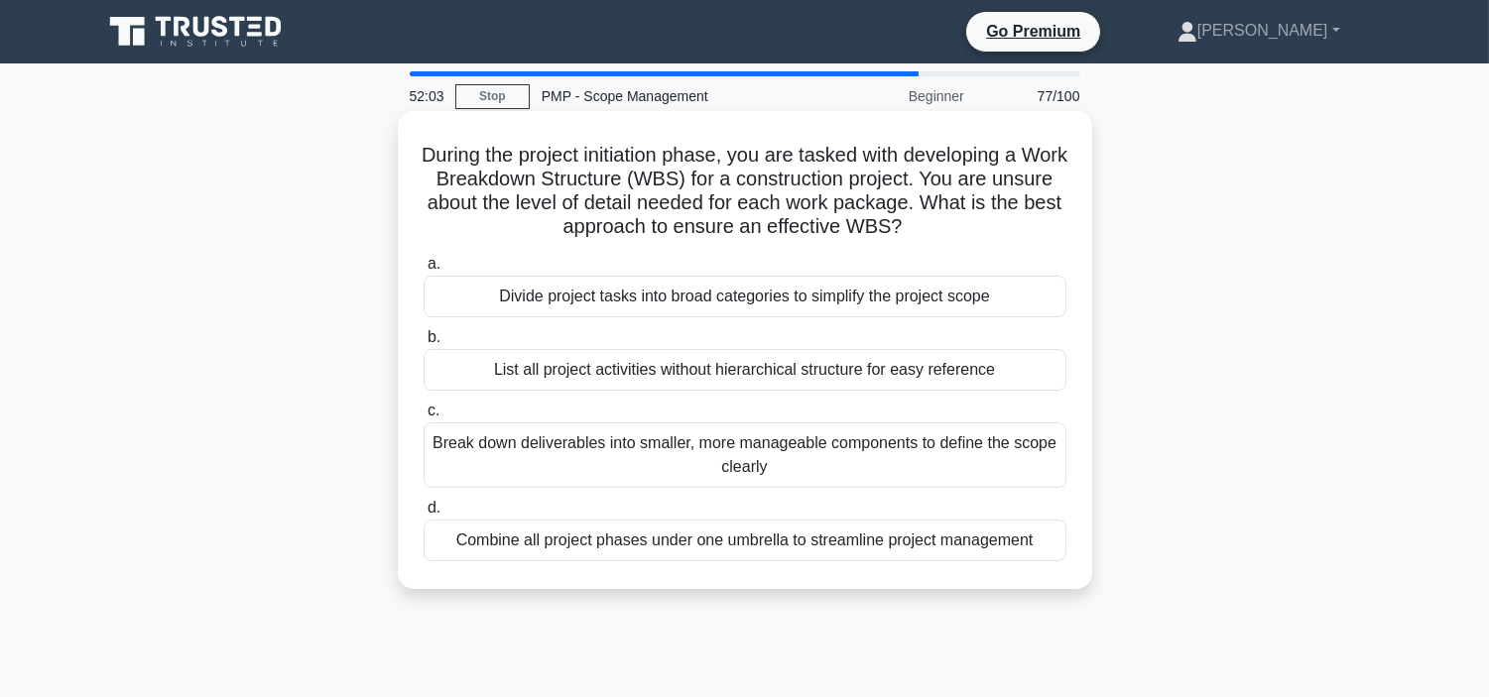
click at [660, 446] on div "Break down deliverables into smaller, more manageable components to define the …" at bounding box center [744, 454] width 643 height 65
click at [423, 418] on input "c. Break down deliverables into smaller, more manageable components to define t…" at bounding box center [423, 411] width 0 height 13
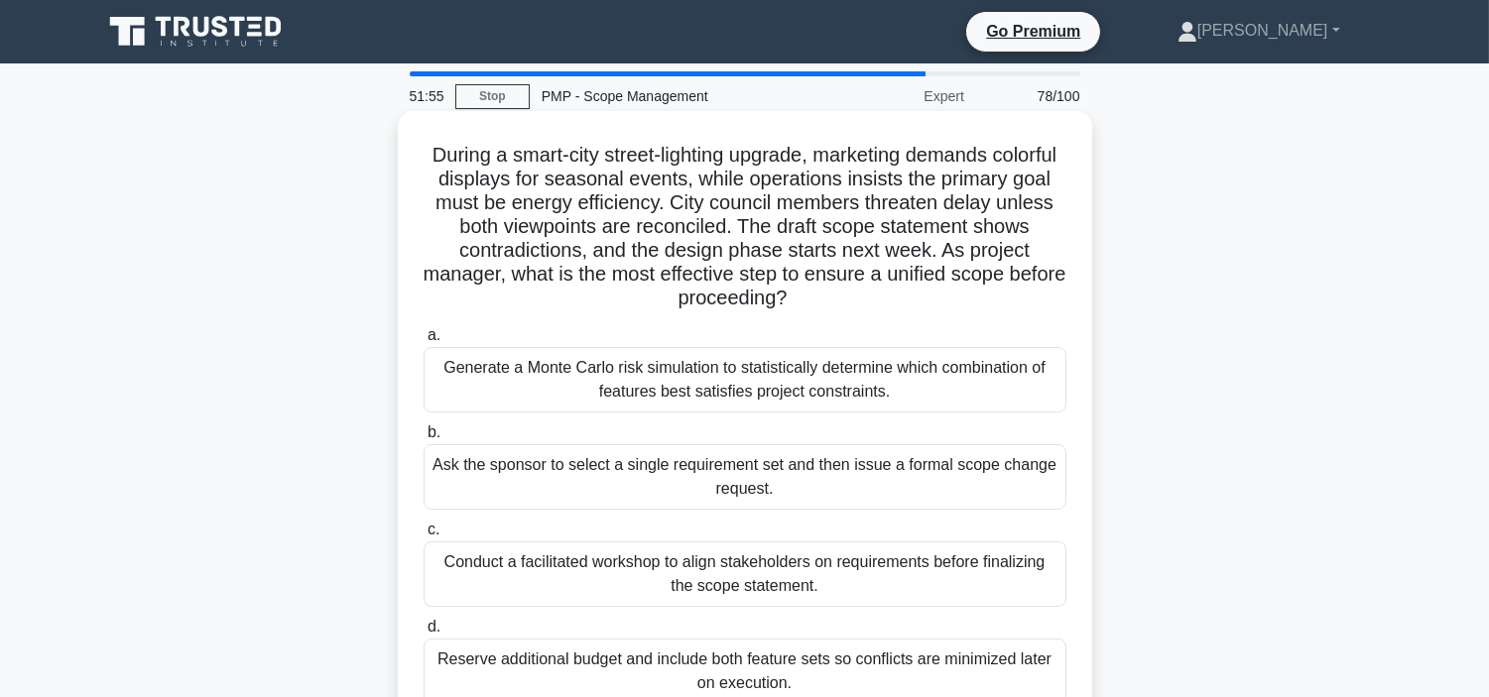
click at [653, 461] on div "Ask the sponsor to select a single requirement set and then issue a formal scop…" at bounding box center [744, 476] width 643 height 65
click at [423, 439] on input "b. Ask the sponsor to select a single requirement set and then issue a formal s…" at bounding box center [423, 432] width 0 height 13
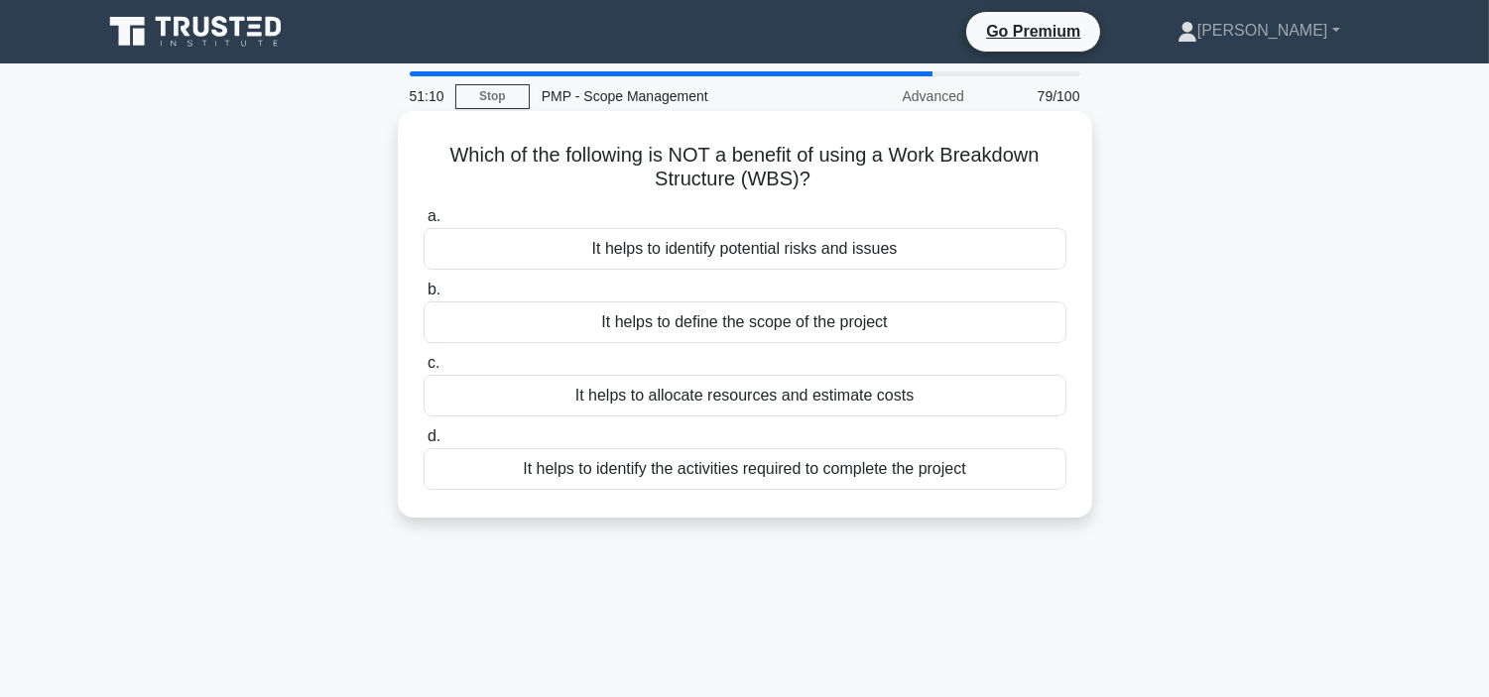
click at [749, 462] on div "It helps to identify the activities required to complete the project" at bounding box center [744, 469] width 643 height 42
click at [423, 443] on input "d. It helps to identify the activities required to complete the project" at bounding box center [423, 436] width 0 height 13
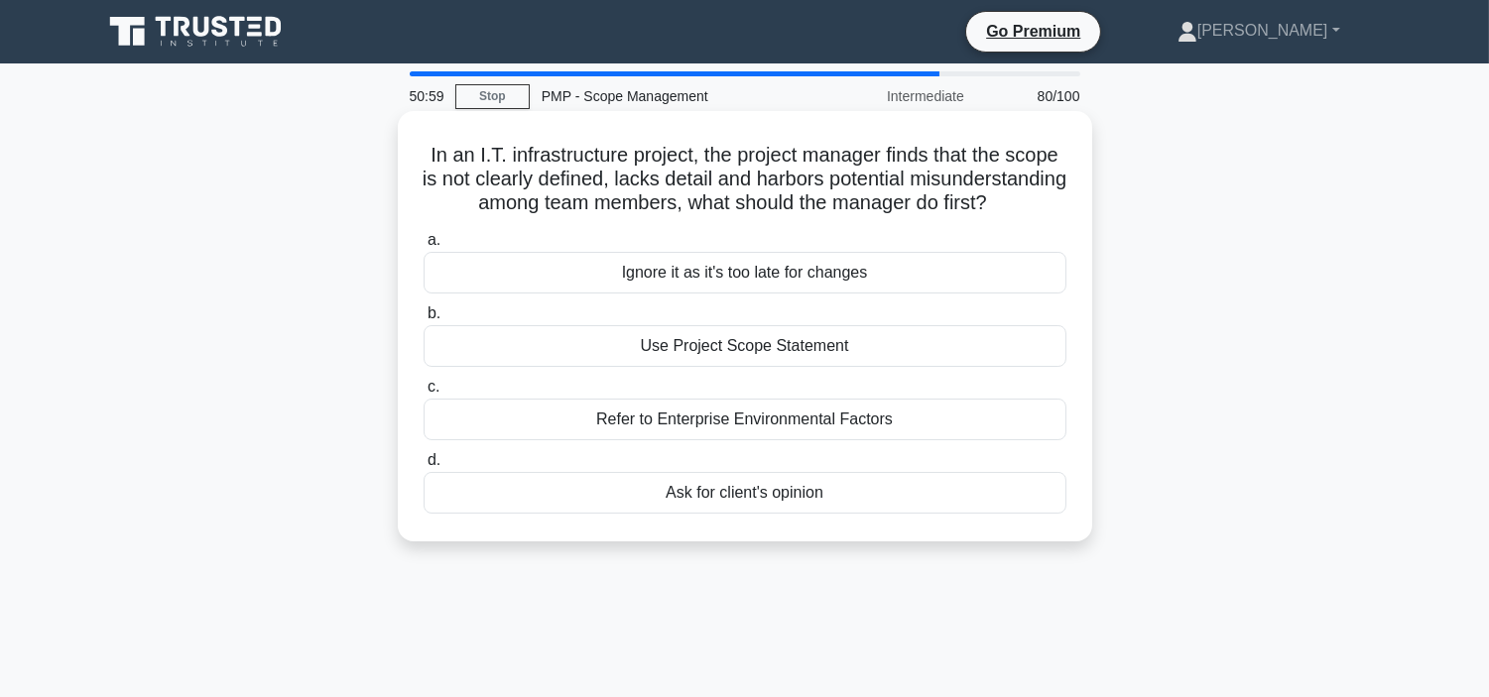
click at [716, 367] on div "Use Project Scope Statement" at bounding box center [744, 346] width 643 height 42
click at [423, 320] on input "b. Use Project Scope Statement" at bounding box center [423, 313] width 0 height 13
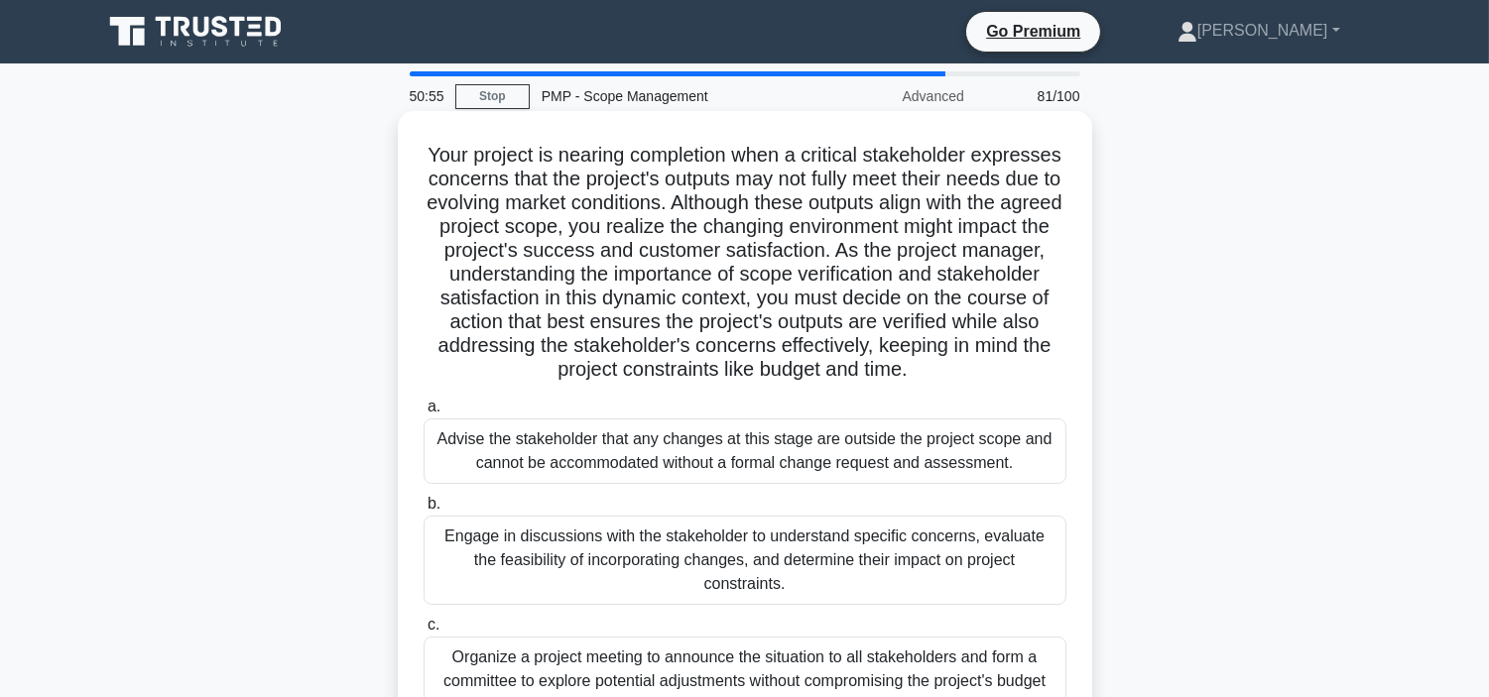
click at [657, 543] on div "Engage in discussions with the stakeholder to understand specific concerns, eva…" at bounding box center [744, 560] width 643 height 89
click at [423, 511] on input "b. Engage in discussions with the stakeholder to understand specific concerns, …" at bounding box center [423, 504] width 0 height 13
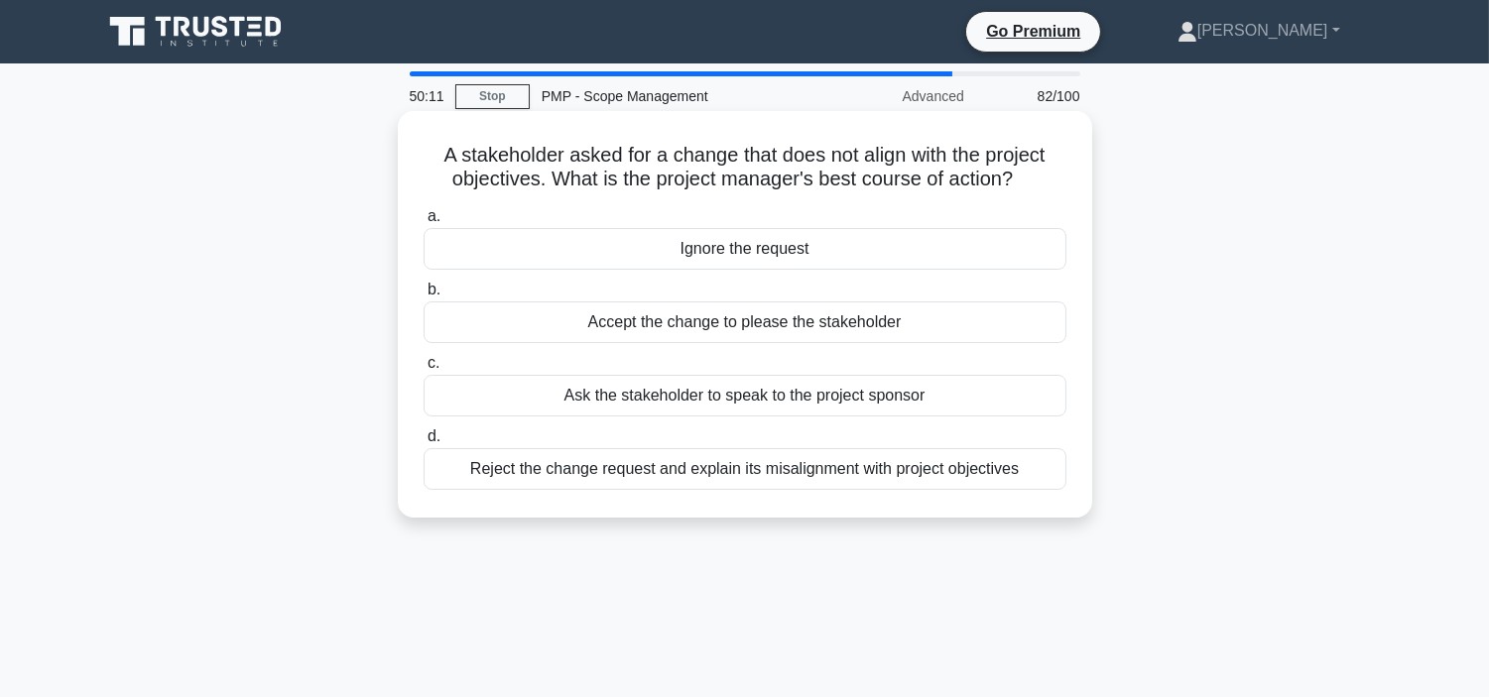
click at [681, 320] on div "Accept the change to please the stakeholder" at bounding box center [744, 322] width 643 height 42
click at [423, 297] on input "b. Accept the change to please the stakeholder" at bounding box center [423, 290] width 0 height 13
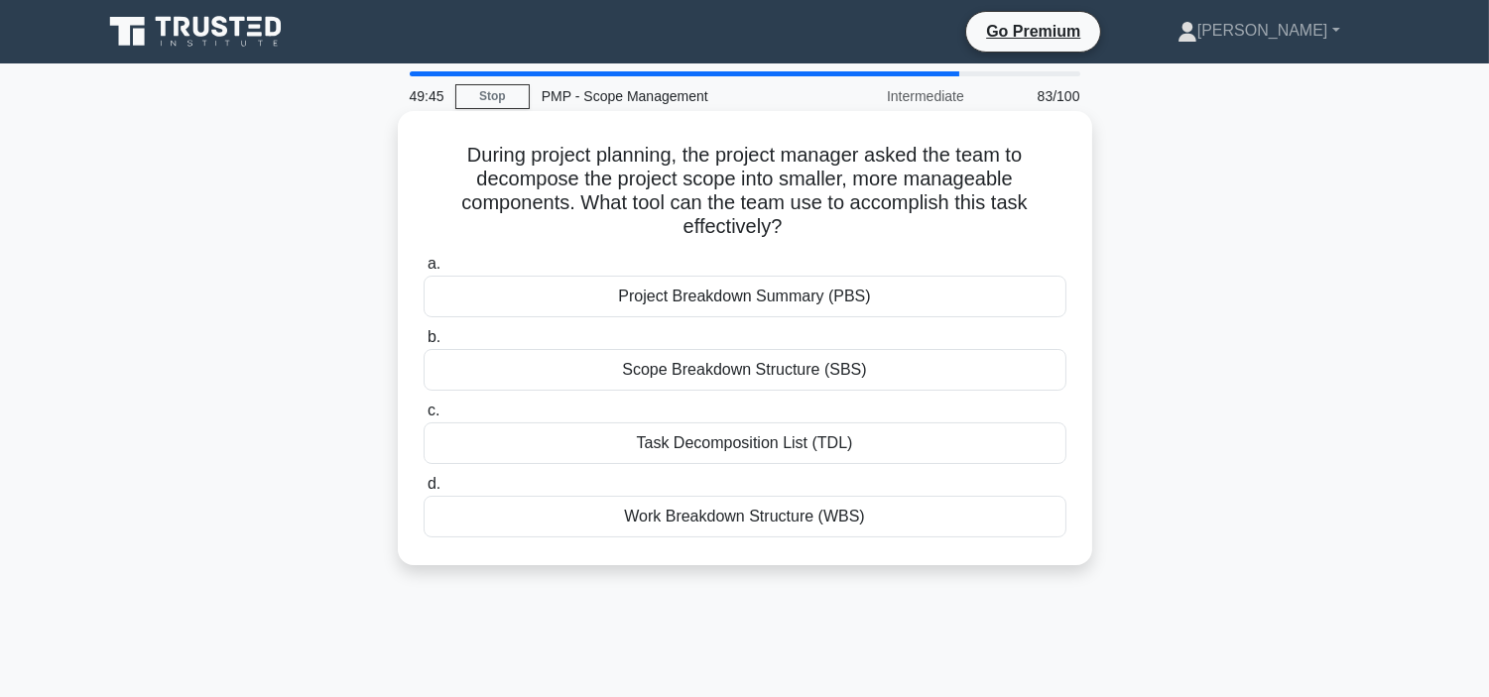
click at [796, 510] on div "Work Breakdown Structure (WBS)" at bounding box center [744, 517] width 643 height 42
click at [423, 491] on input "d. Work Breakdown Structure (WBS)" at bounding box center [423, 484] width 0 height 13
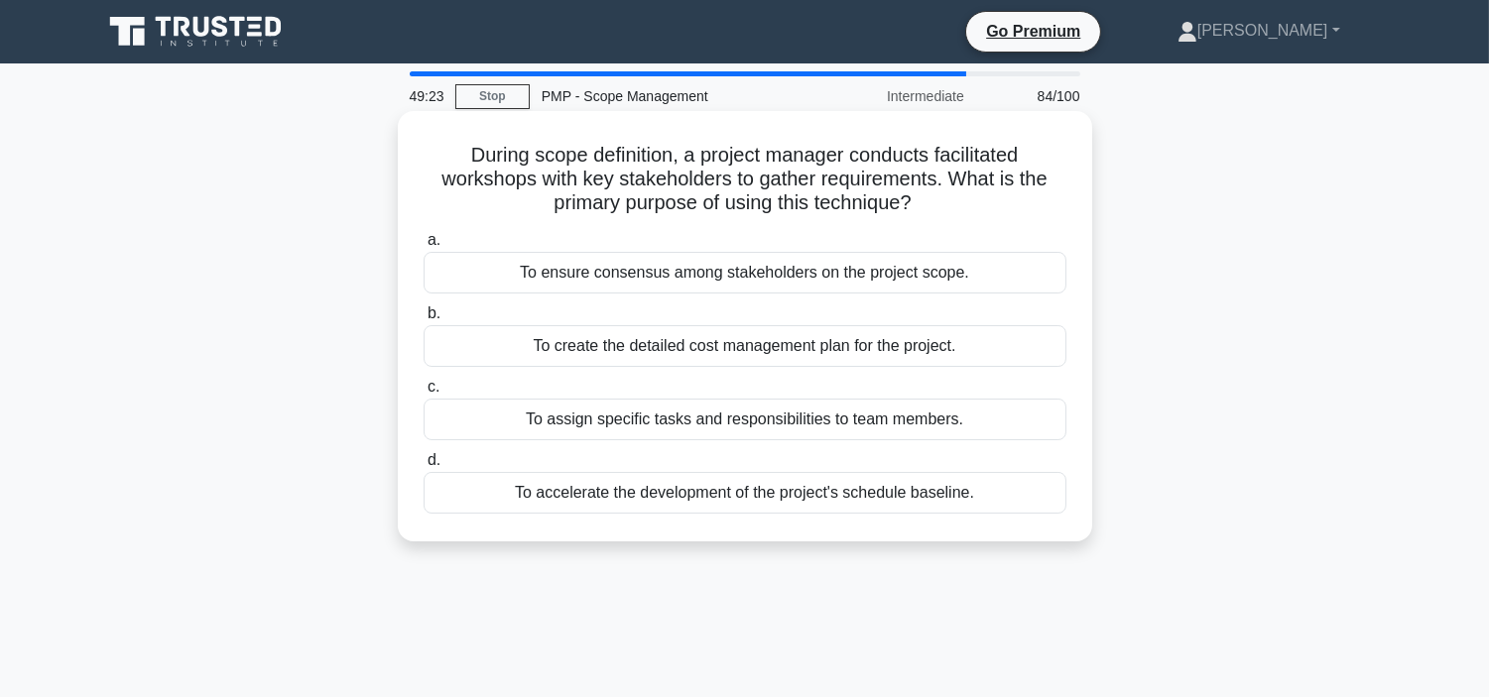
click at [661, 419] on div "To assign specific tasks and responsibilities to team members." at bounding box center [744, 420] width 643 height 42
click at [423, 394] on input "c. To assign specific tasks and responsibilities to team members." at bounding box center [423, 387] width 0 height 13
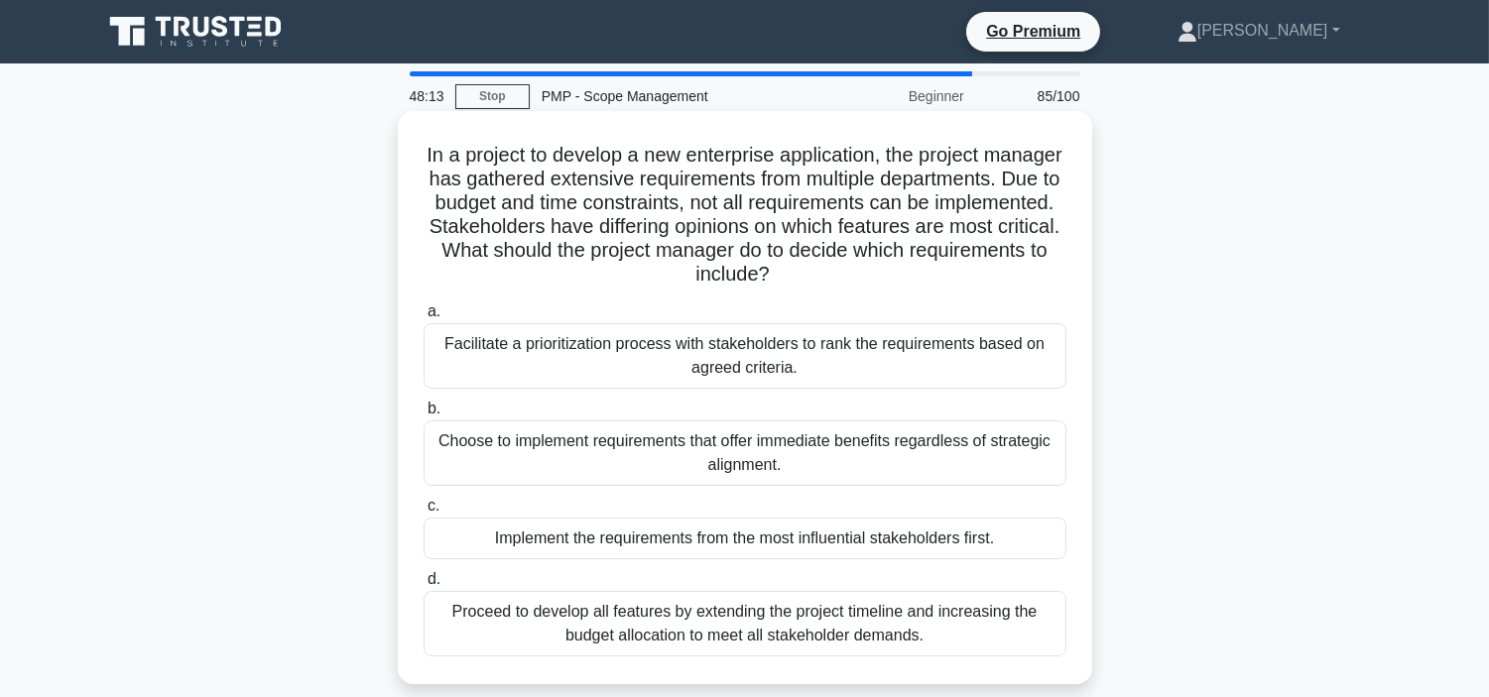
click at [827, 350] on div "Facilitate a prioritization process with stakeholders to rank the requirements …" at bounding box center [744, 355] width 643 height 65
click at [423, 318] on input "a. Facilitate a prioritization process with stakeholders to rank the requiremen…" at bounding box center [423, 311] width 0 height 13
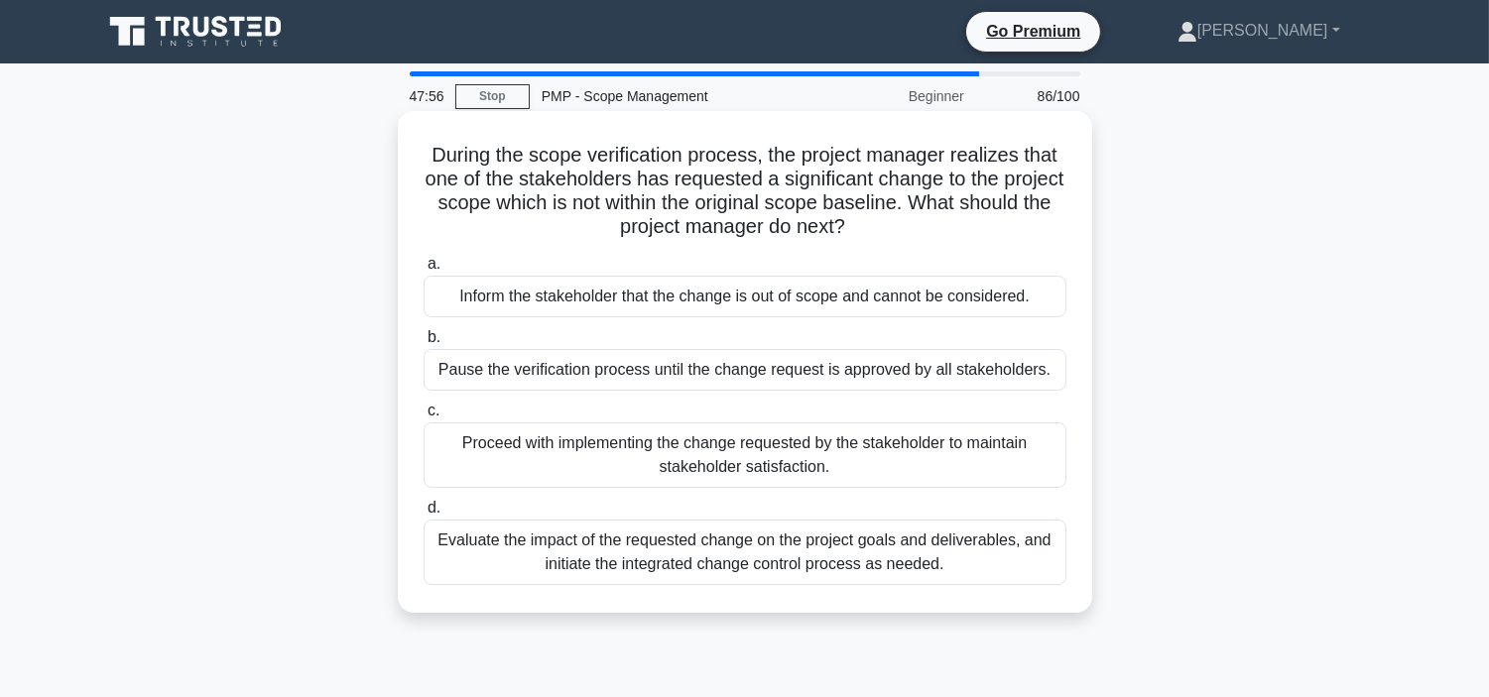
click at [712, 556] on div "Evaluate the impact of the requested change on the project goals and deliverabl…" at bounding box center [744, 552] width 643 height 65
click at [423, 515] on input "d. Evaluate the impact of the requested change on the project goals and deliver…" at bounding box center [423, 508] width 0 height 13
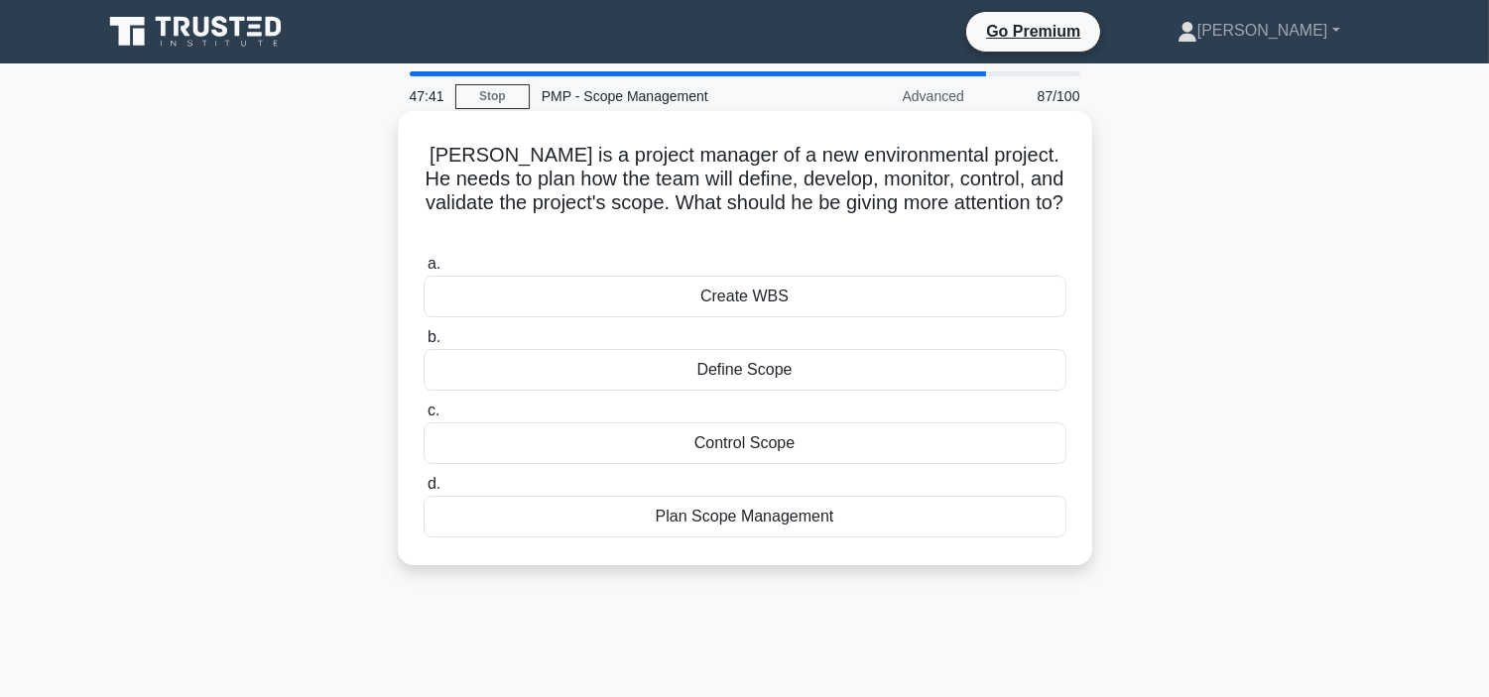
click at [744, 276] on div "Create WBS" at bounding box center [744, 297] width 643 height 42
click at [423, 271] on input "a. Create WBS" at bounding box center [423, 264] width 0 height 13
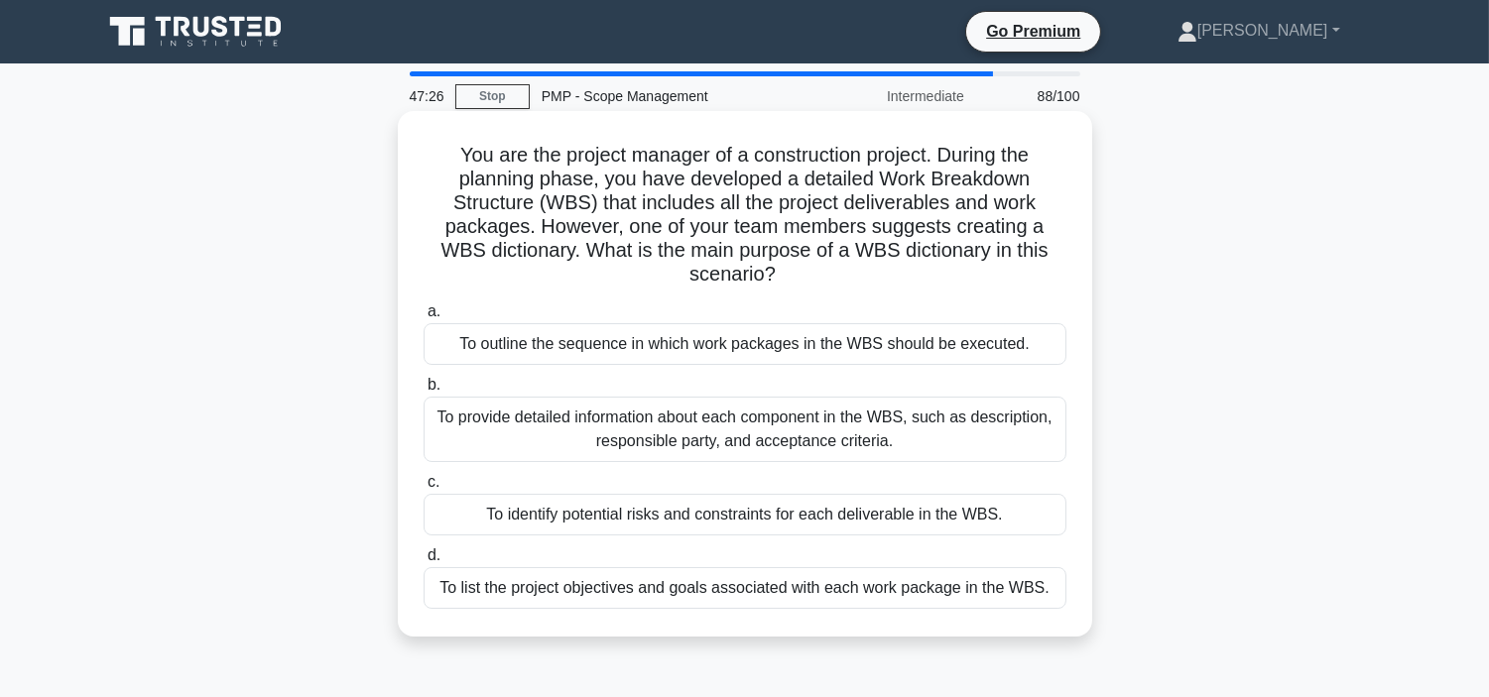
click at [788, 433] on div "To provide detailed information about each component in the WBS, such as descri…" at bounding box center [744, 429] width 643 height 65
click at [423, 392] on input "b. To provide detailed information about each component in the WBS, such as des…" at bounding box center [423, 385] width 0 height 13
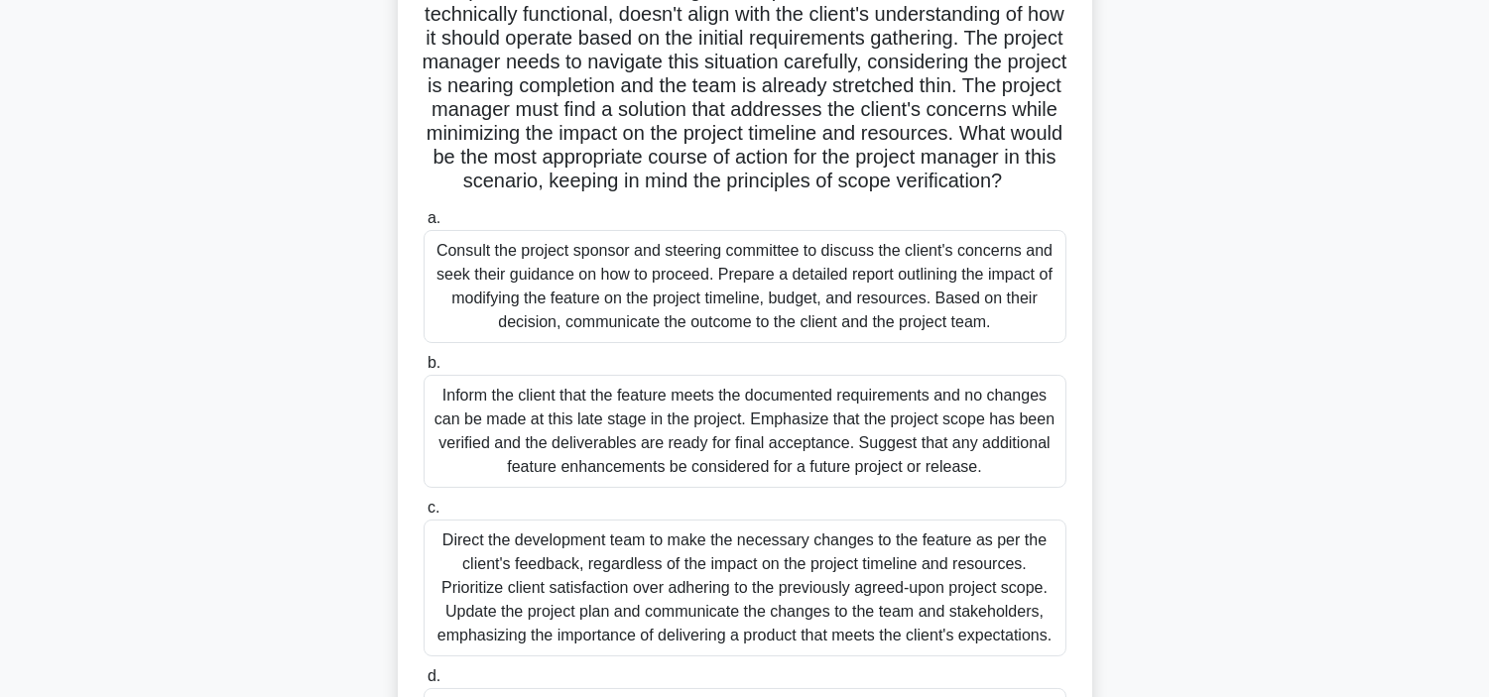
scroll to position [264, 0]
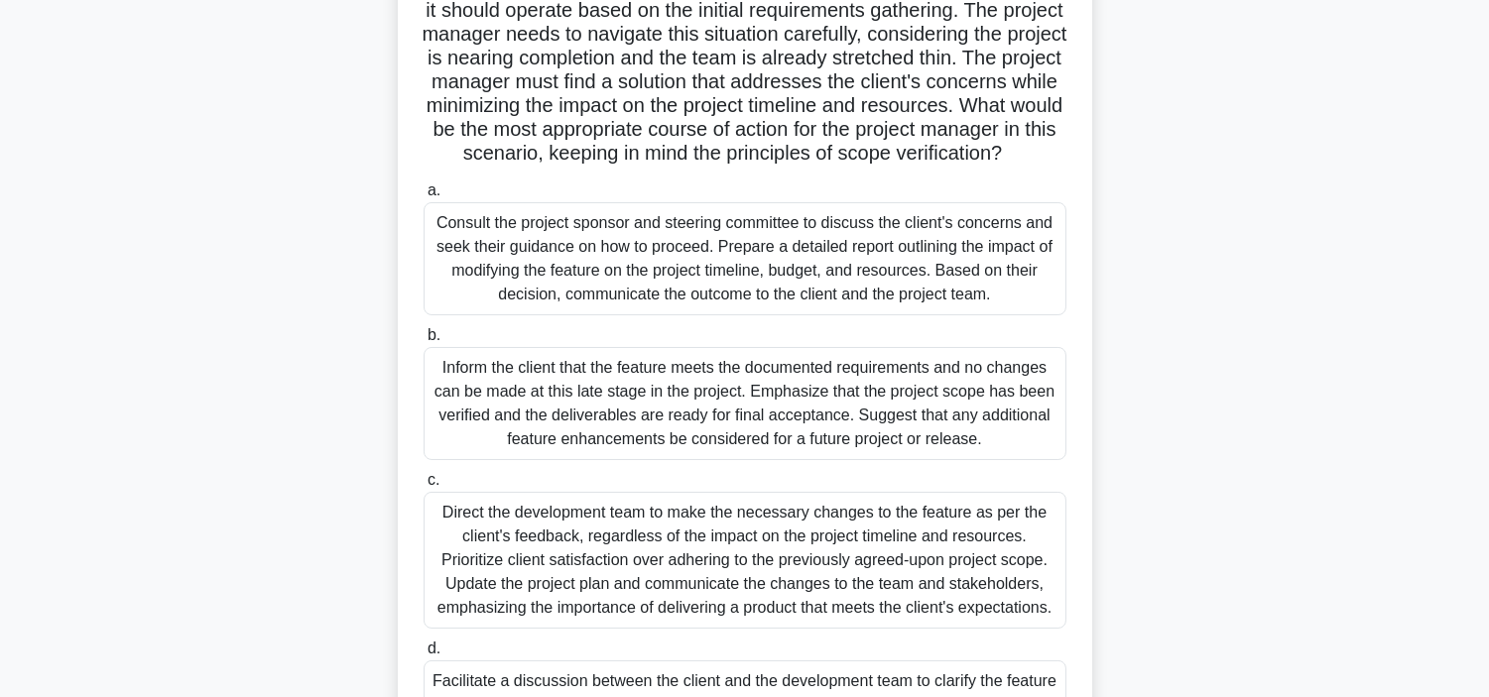
click at [758, 303] on div "Consult the project sponsor and steering committee to discuss the client's conc…" at bounding box center [744, 258] width 643 height 113
click at [423, 197] on input "a. Consult the project sponsor and steering committee to discuss the client's c…" at bounding box center [423, 190] width 0 height 13
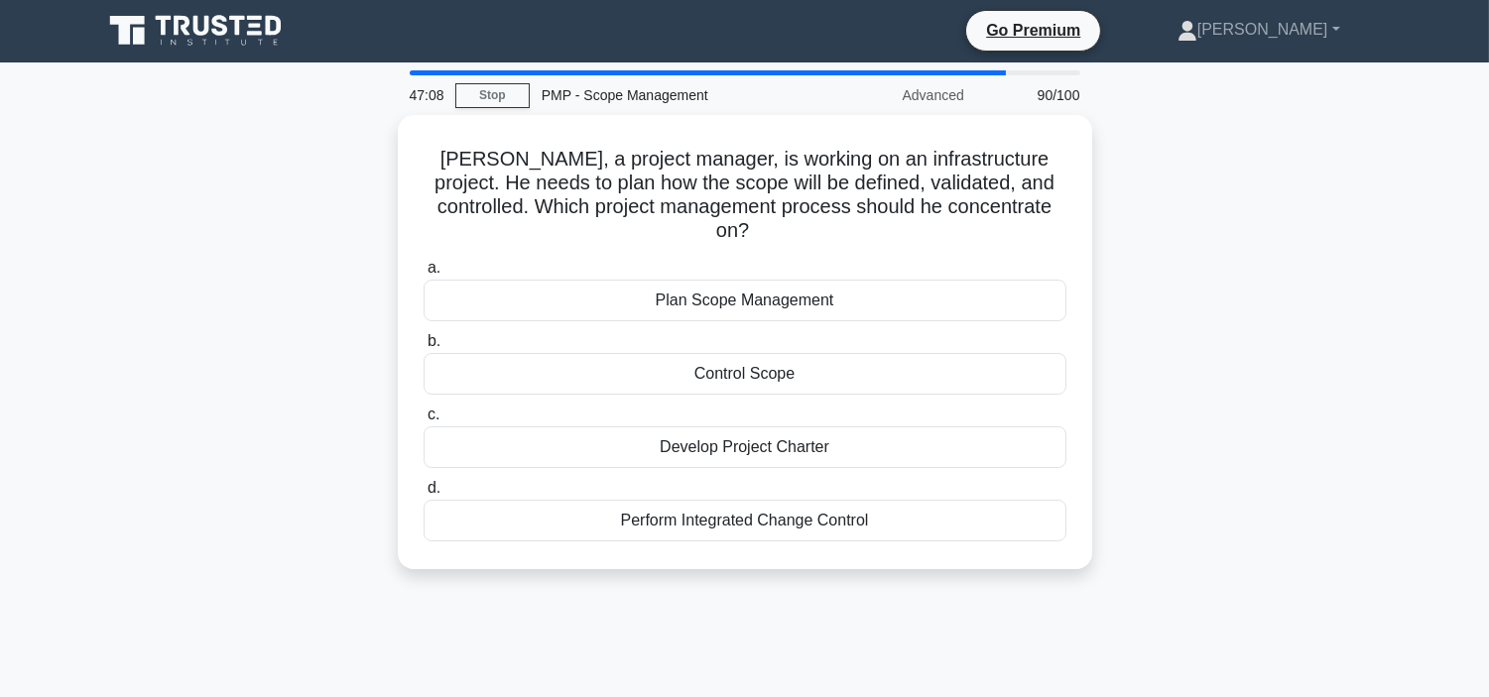
scroll to position [0, 0]
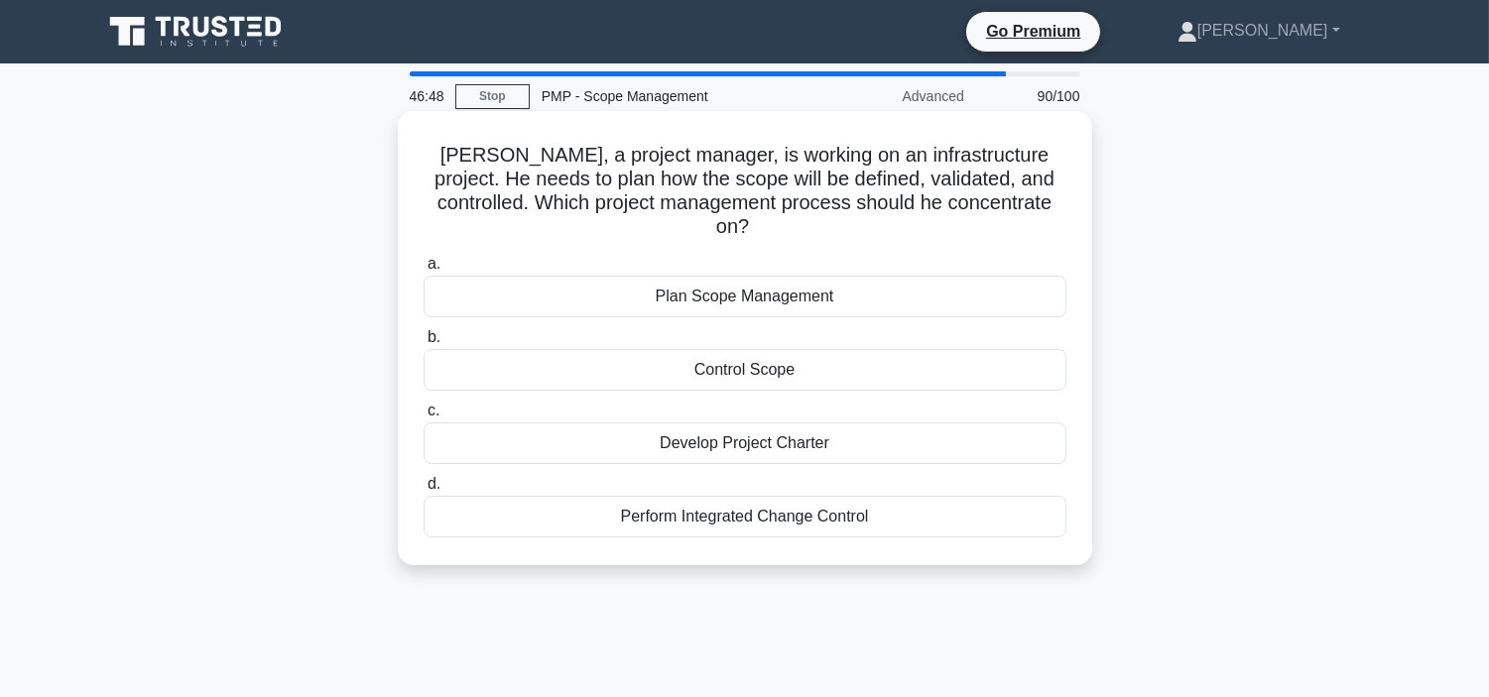
click at [848, 276] on div "Plan Scope Management" at bounding box center [744, 297] width 643 height 42
click at [423, 262] on input "a. Plan Scope Management" at bounding box center [423, 264] width 0 height 13
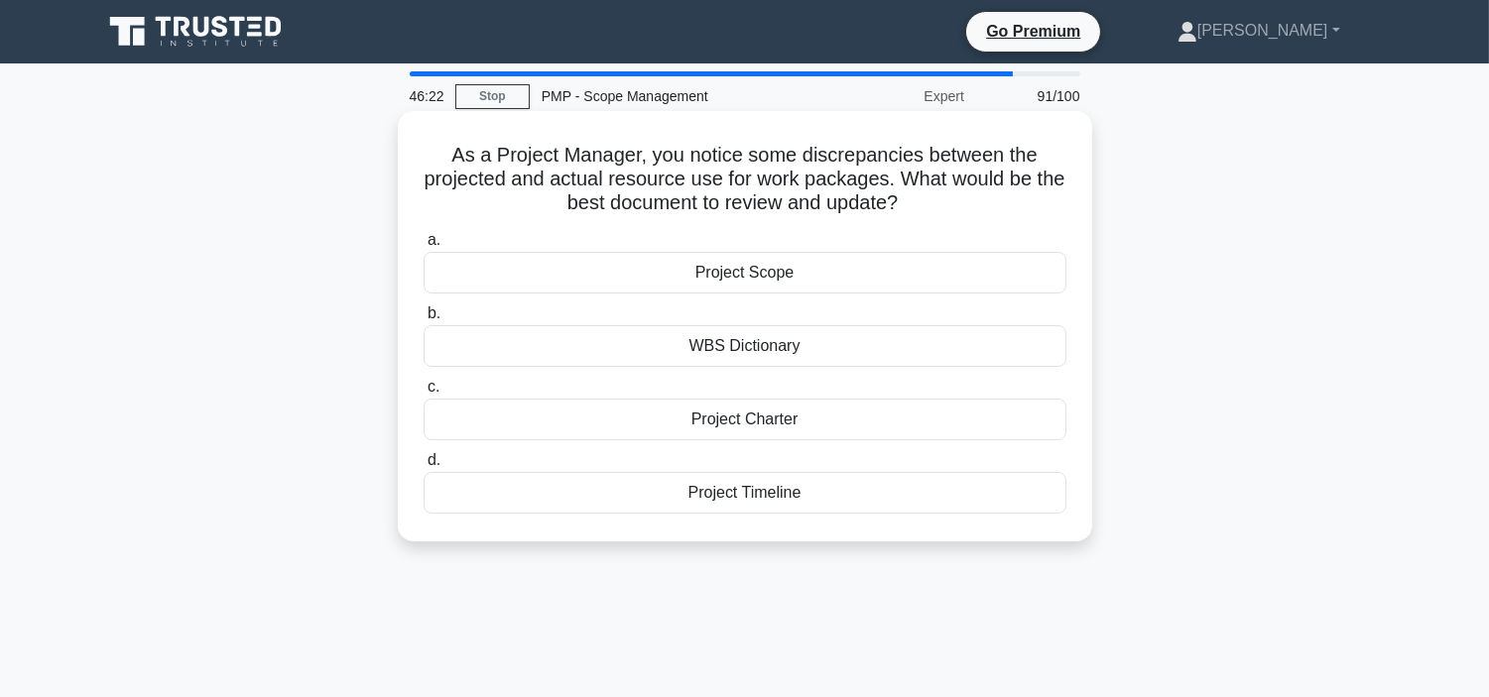
click at [814, 269] on div "Project Scope" at bounding box center [744, 273] width 643 height 42
click at [423, 247] on input "a. Project Scope" at bounding box center [423, 240] width 0 height 13
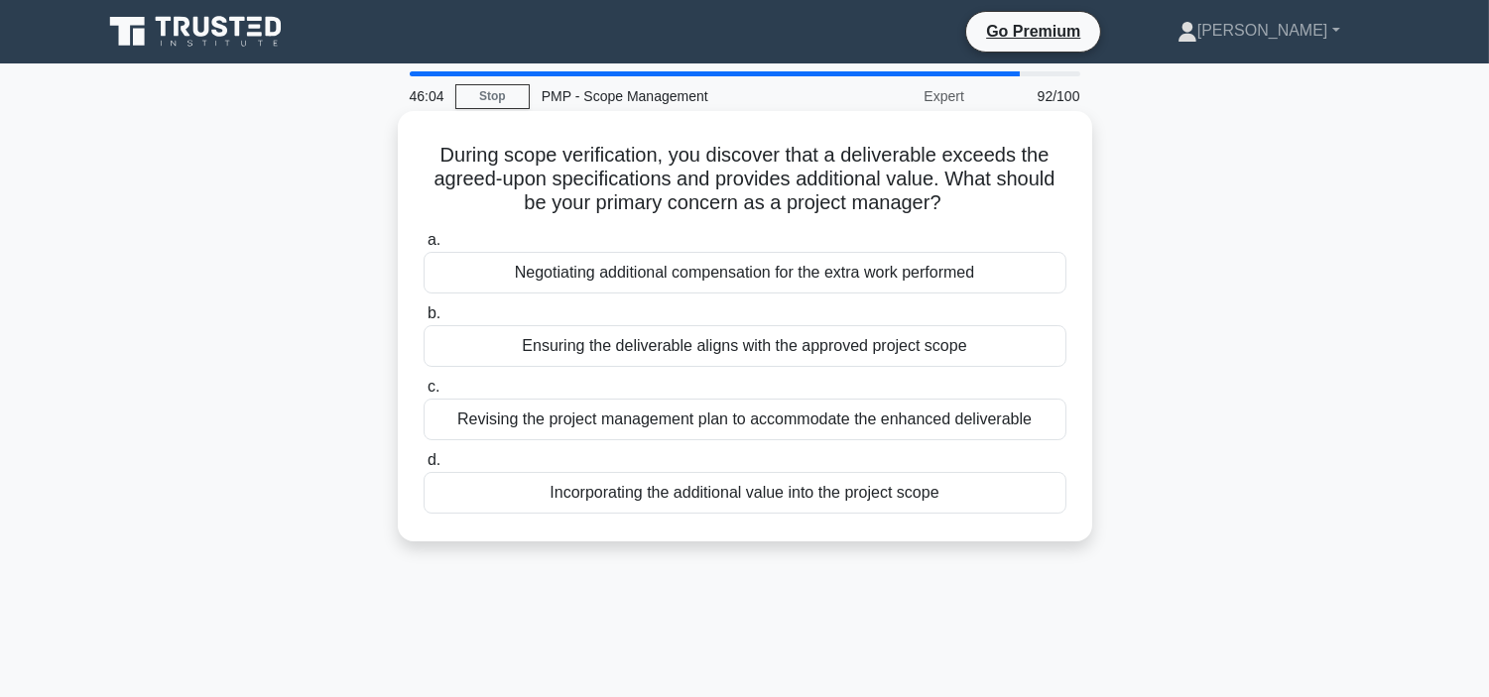
click at [775, 337] on div "Ensuring the deliverable aligns with the approved project scope" at bounding box center [744, 346] width 643 height 42
click at [423, 320] on input "b. Ensuring the deliverable aligns with the approved project scope" at bounding box center [423, 313] width 0 height 13
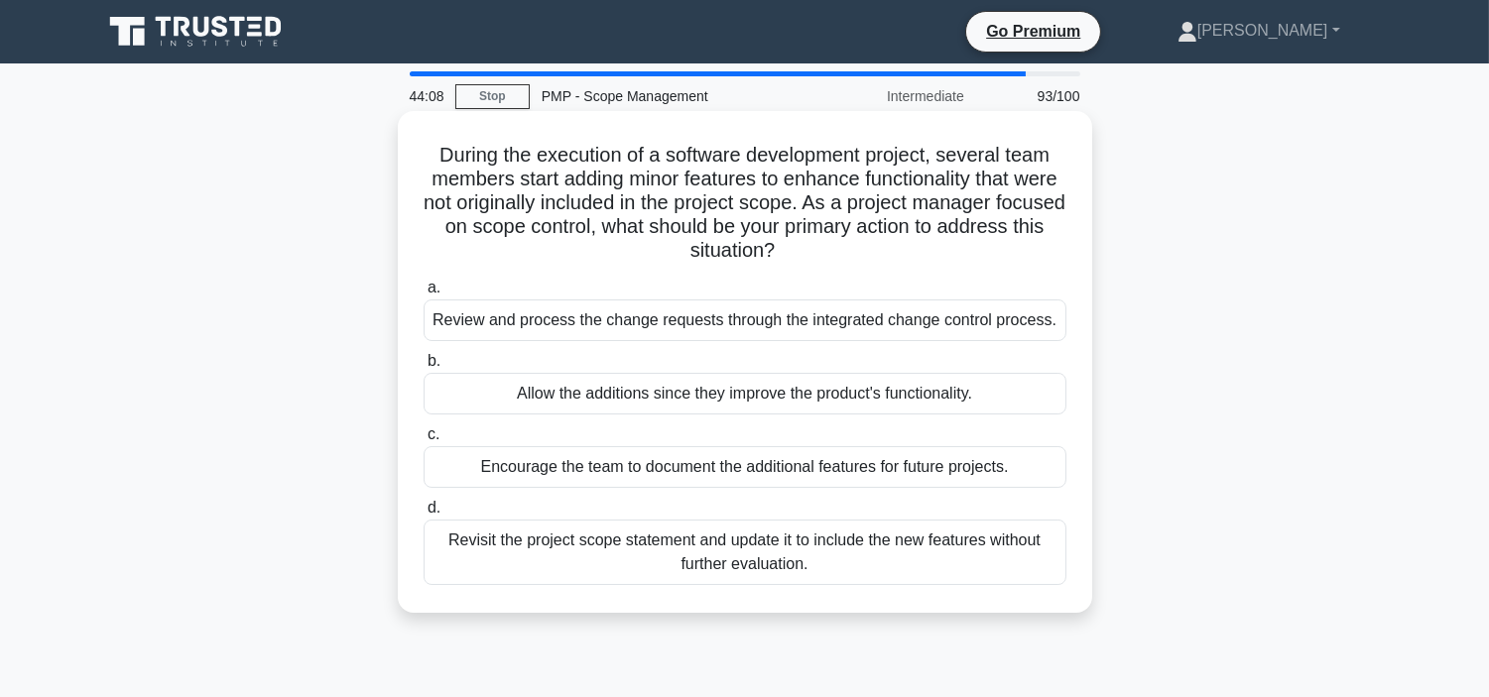
click at [686, 462] on div "Encourage the team to document the additional features for future projects." at bounding box center [744, 467] width 643 height 42
click at [423, 441] on input "c. Encourage the team to document the additional features for future projects." at bounding box center [423, 434] width 0 height 13
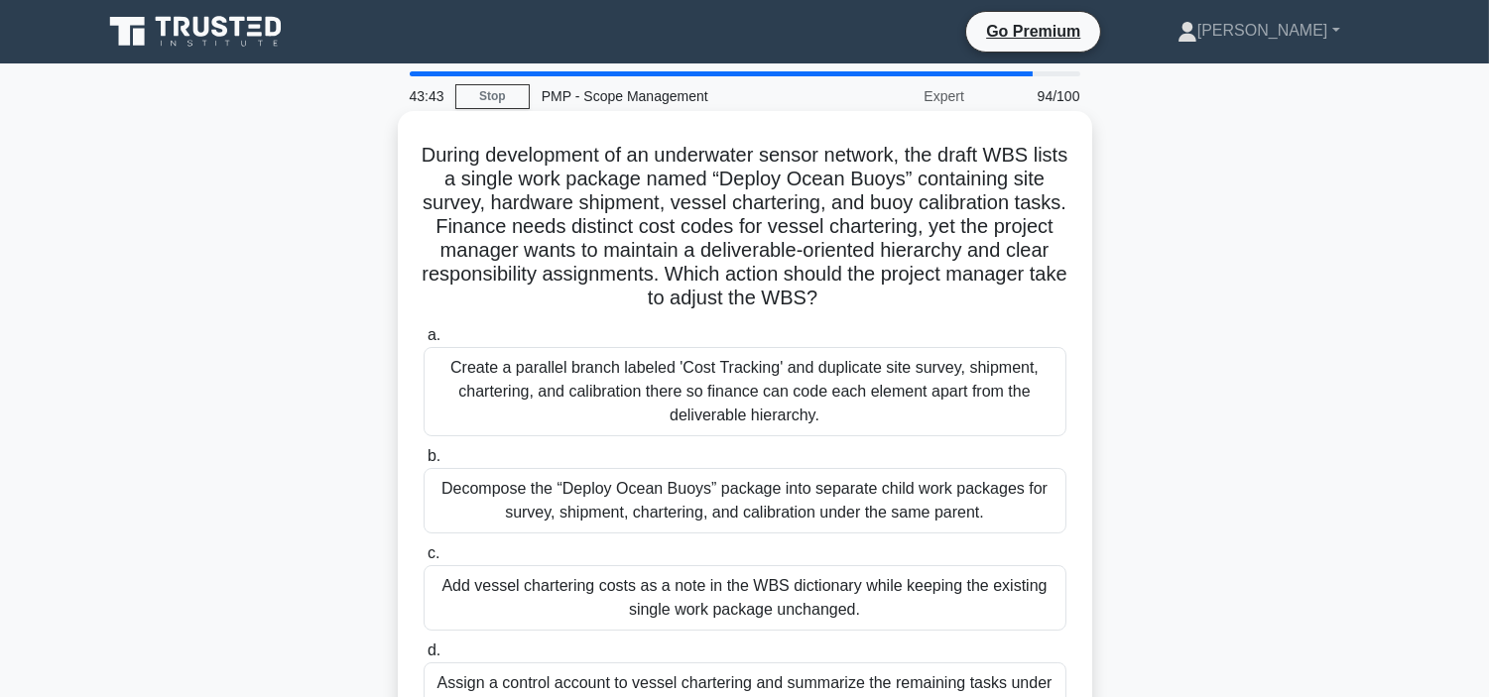
click at [711, 679] on div "Assign a control account to vessel chartering and summarize the remaining tasks…" at bounding box center [744, 694] width 643 height 65
click at [423, 658] on input "d. Assign a control account to vessel chartering and summarize the remaining ta…" at bounding box center [423, 651] width 0 height 13
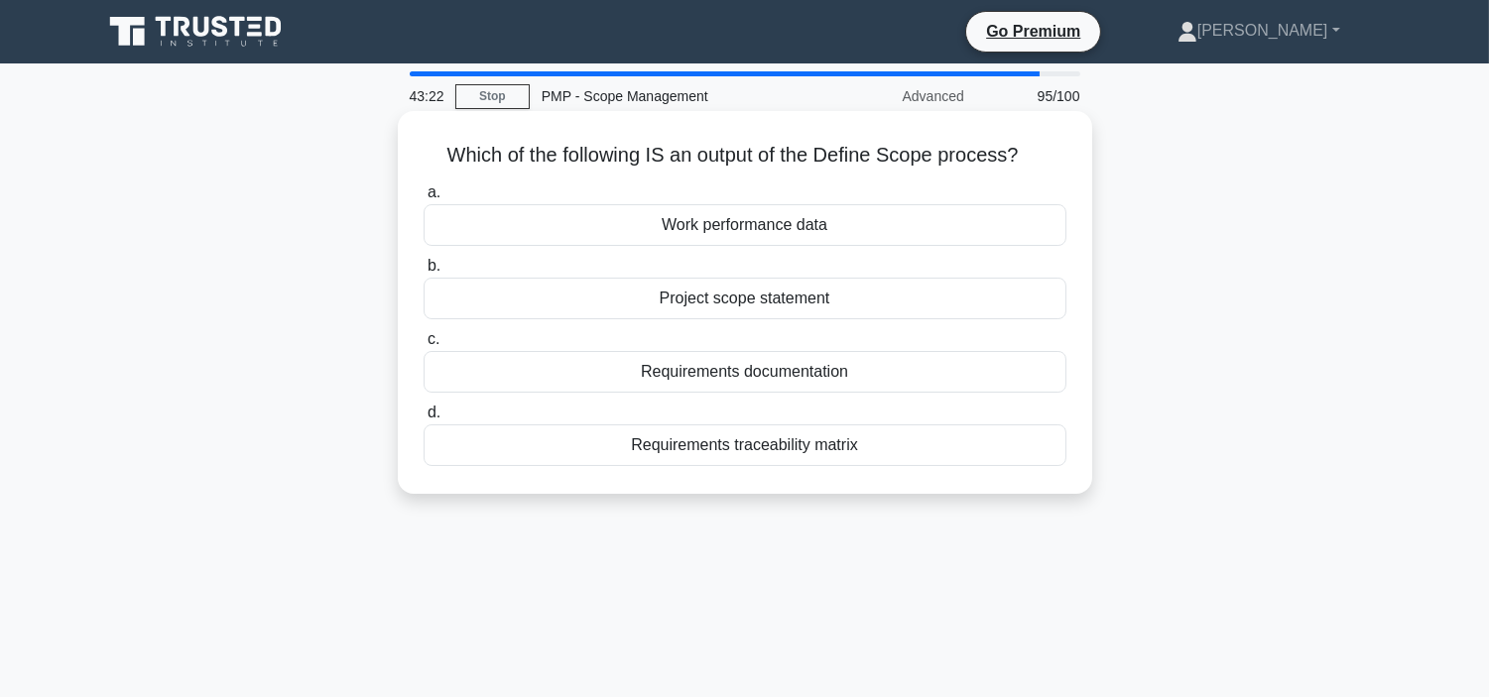
click at [730, 442] on div "Requirements traceability matrix" at bounding box center [744, 445] width 643 height 42
click at [423, 420] on input "d. Requirements traceability matrix" at bounding box center [423, 413] width 0 height 13
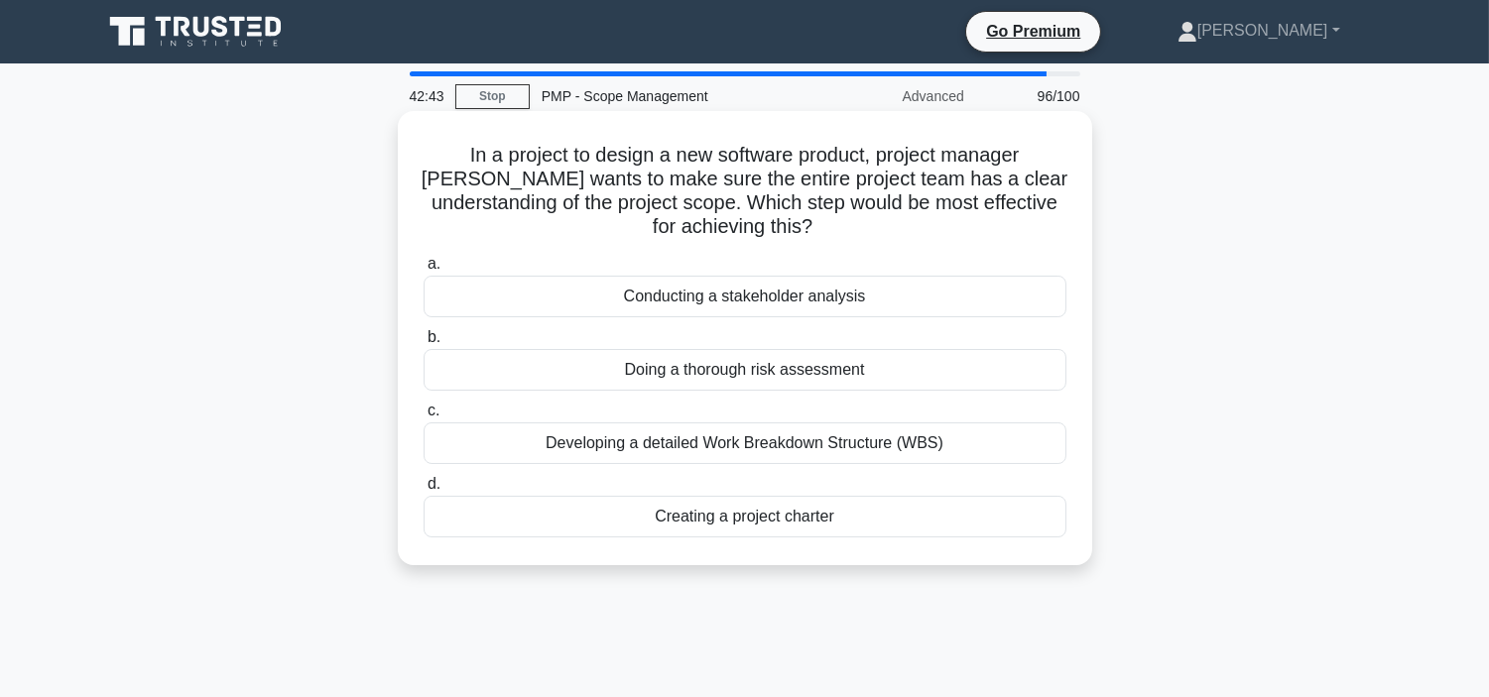
click at [810, 512] on div "Creating a project charter" at bounding box center [744, 517] width 643 height 42
click at [423, 491] on input "d. Creating a project charter" at bounding box center [423, 484] width 0 height 13
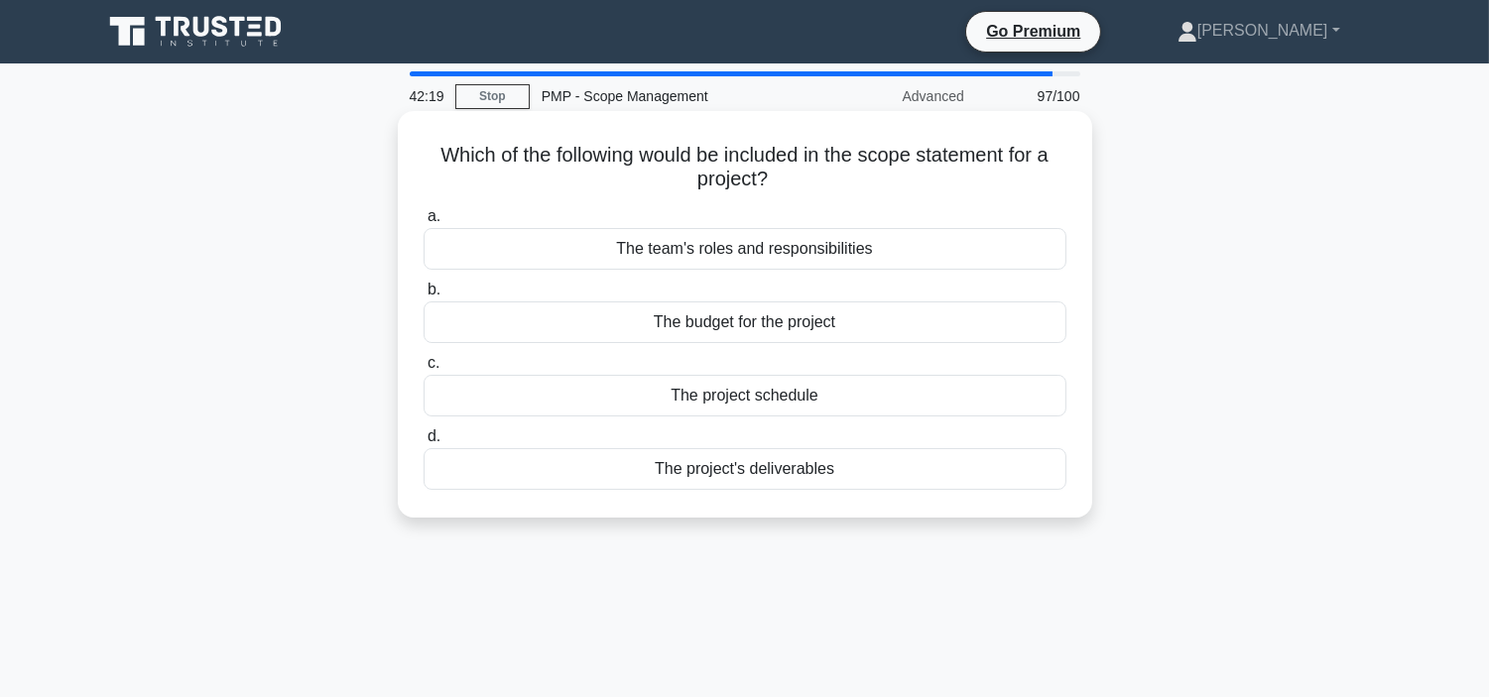
click at [776, 252] on div "The team's roles and responsibilities" at bounding box center [744, 249] width 643 height 42
click at [423, 223] on input "a. The team's roles and responsibilities" at bounding box center [423, 216] width 0 height 13
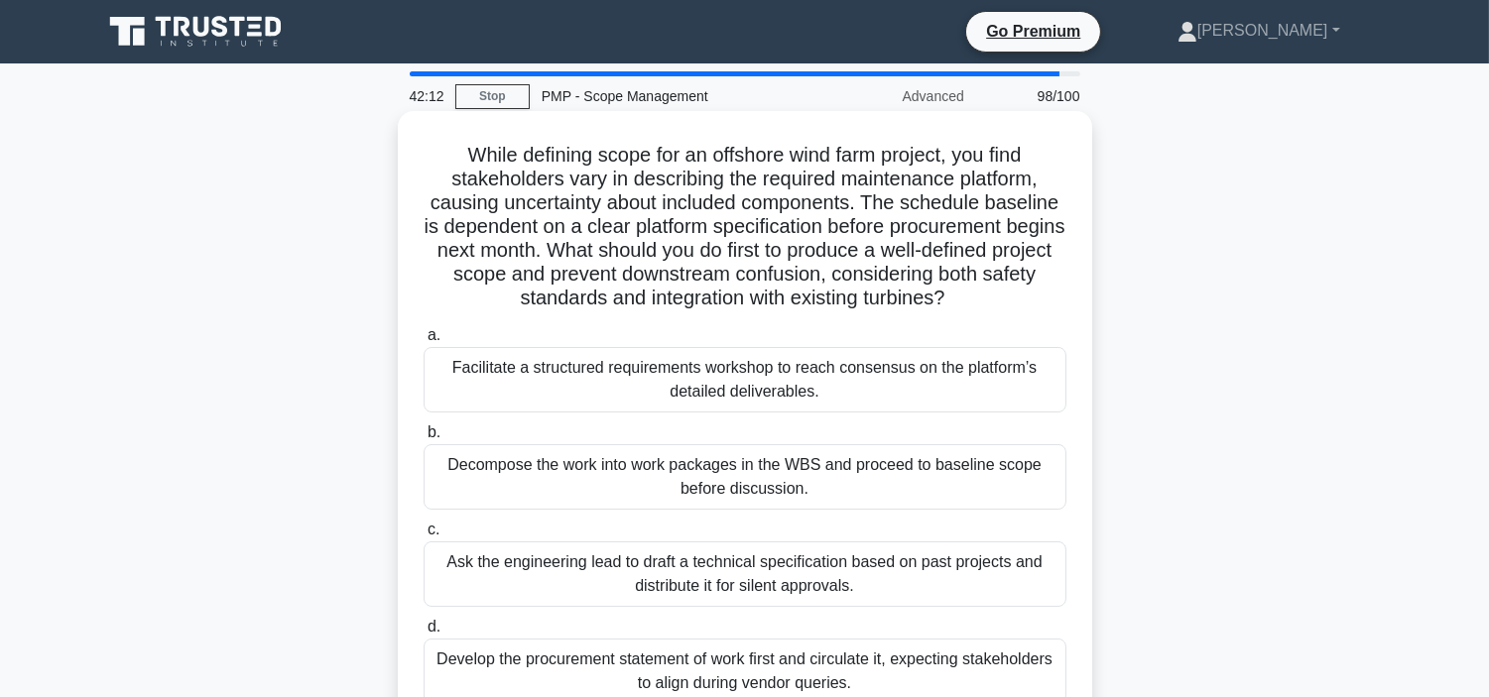
click at [790, 567] on div "Ask the engineering lead to draft a technical specification based on past proje…" at bounding box center [744, 573] width 643 height 65
click at [423, 537] on input "c. Ask the engineering lead to draft a technical specification based on past pr…" at bounding box center [423, 530] width 0 height 13
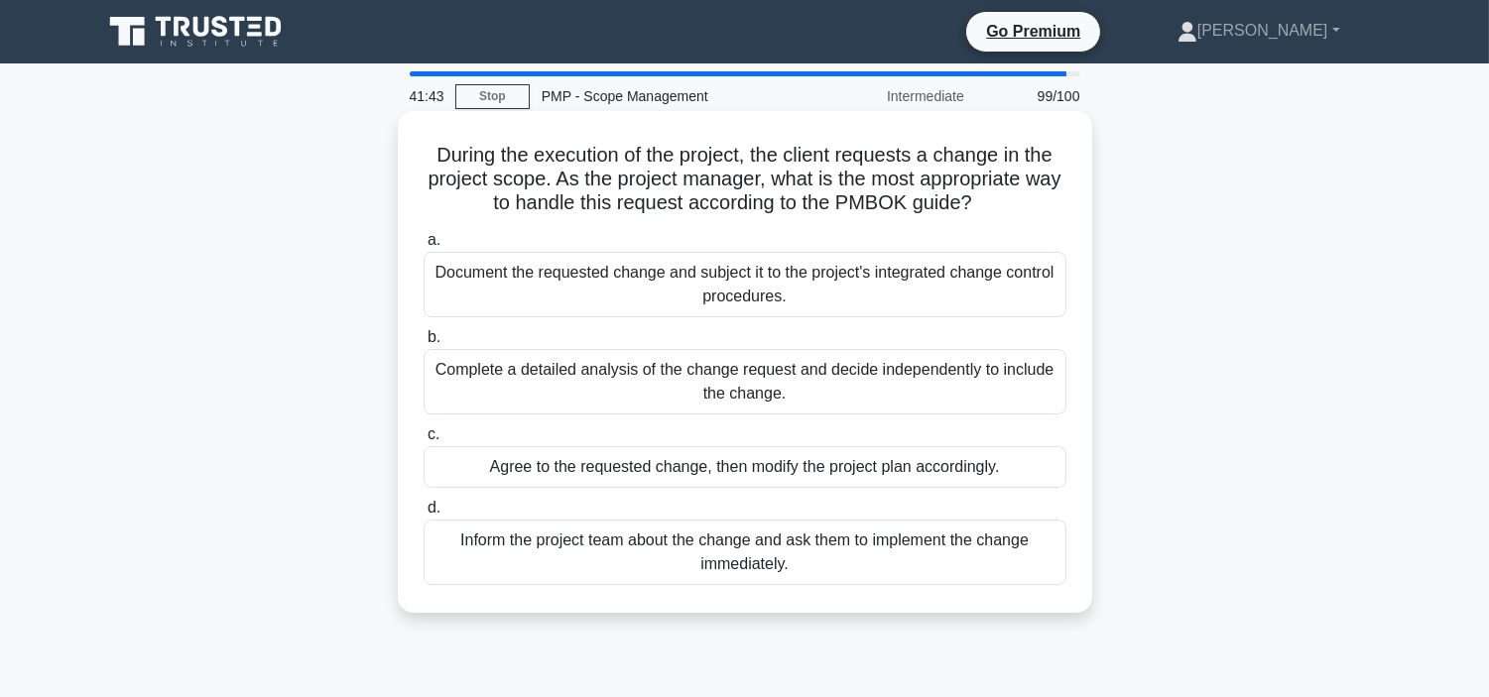
click at [746, 466] on div "Agree to the requested change, then modify the project plan accordingly." at bounding box center [744, 467] width 643 height 42
click at [423, 441] on input "c. Agree to the requested change, then modify the project plan accordingly." at bounding box center [423, 434] width 0 height 13
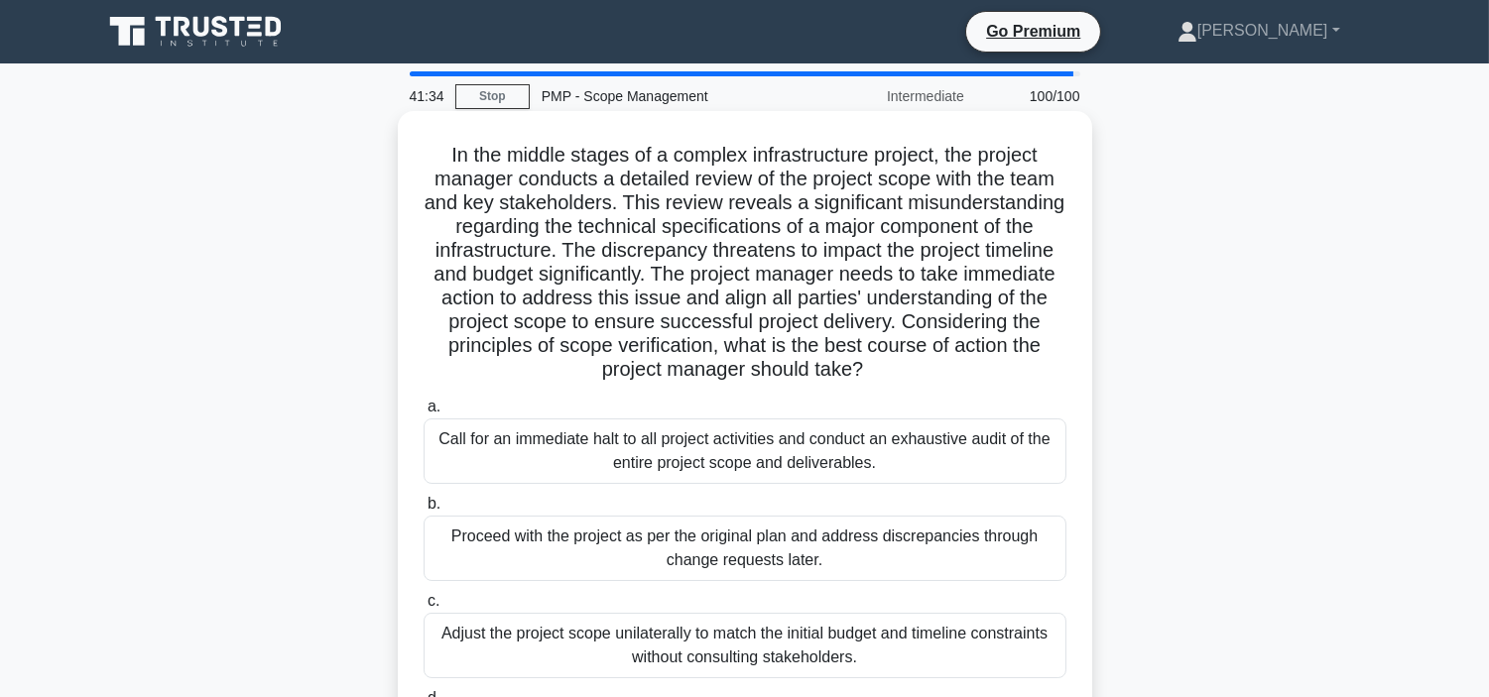
click at [807, 630] on div "Adjust the project scope unilaterally to match the initial budget and timeline …" at bounding box center [744, 645] width 643 height 65
click at [423, 608] on input "c. Adjust the project scope unilaterally to match the initial budget and timeli…" at bounding box center [423, 601] width 0 height 13
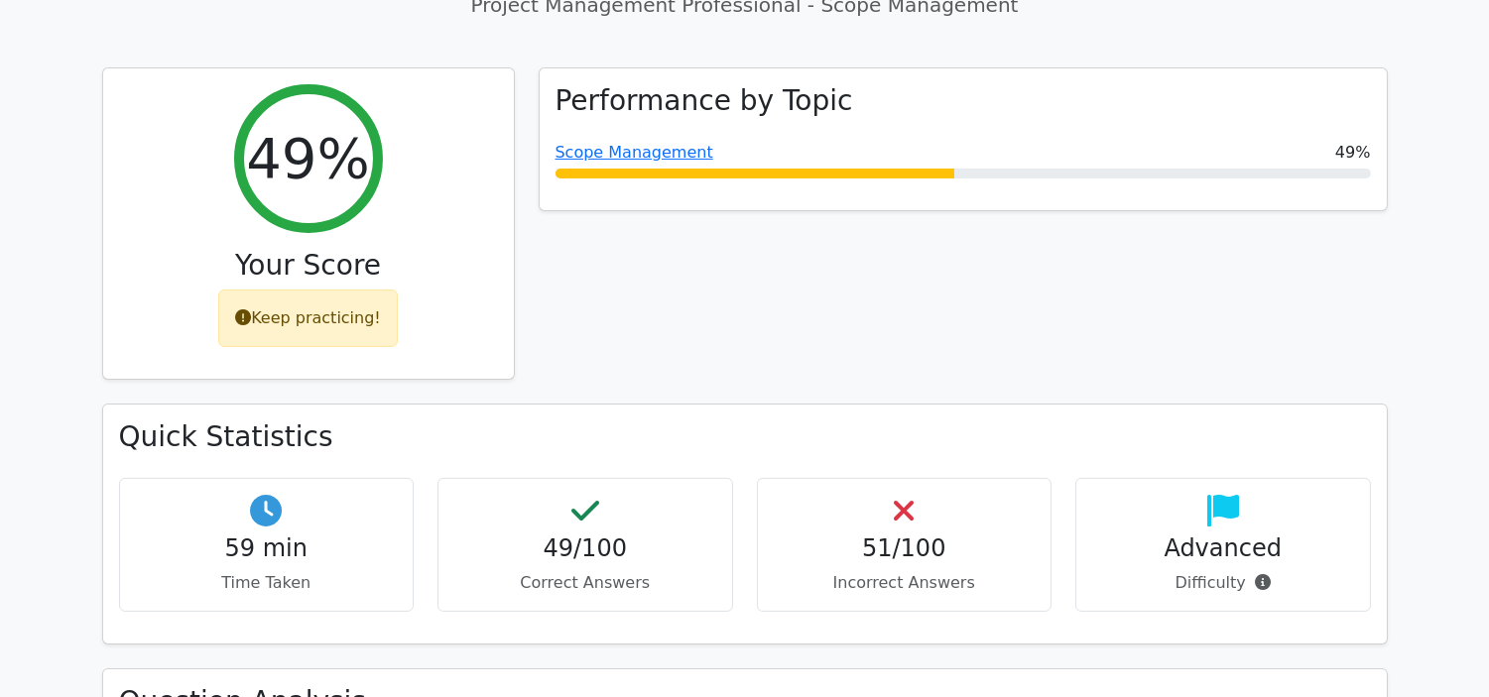
scroll to position [1426, 0]
